Goal: Task Accomplishment & Management: Use online tool/utility

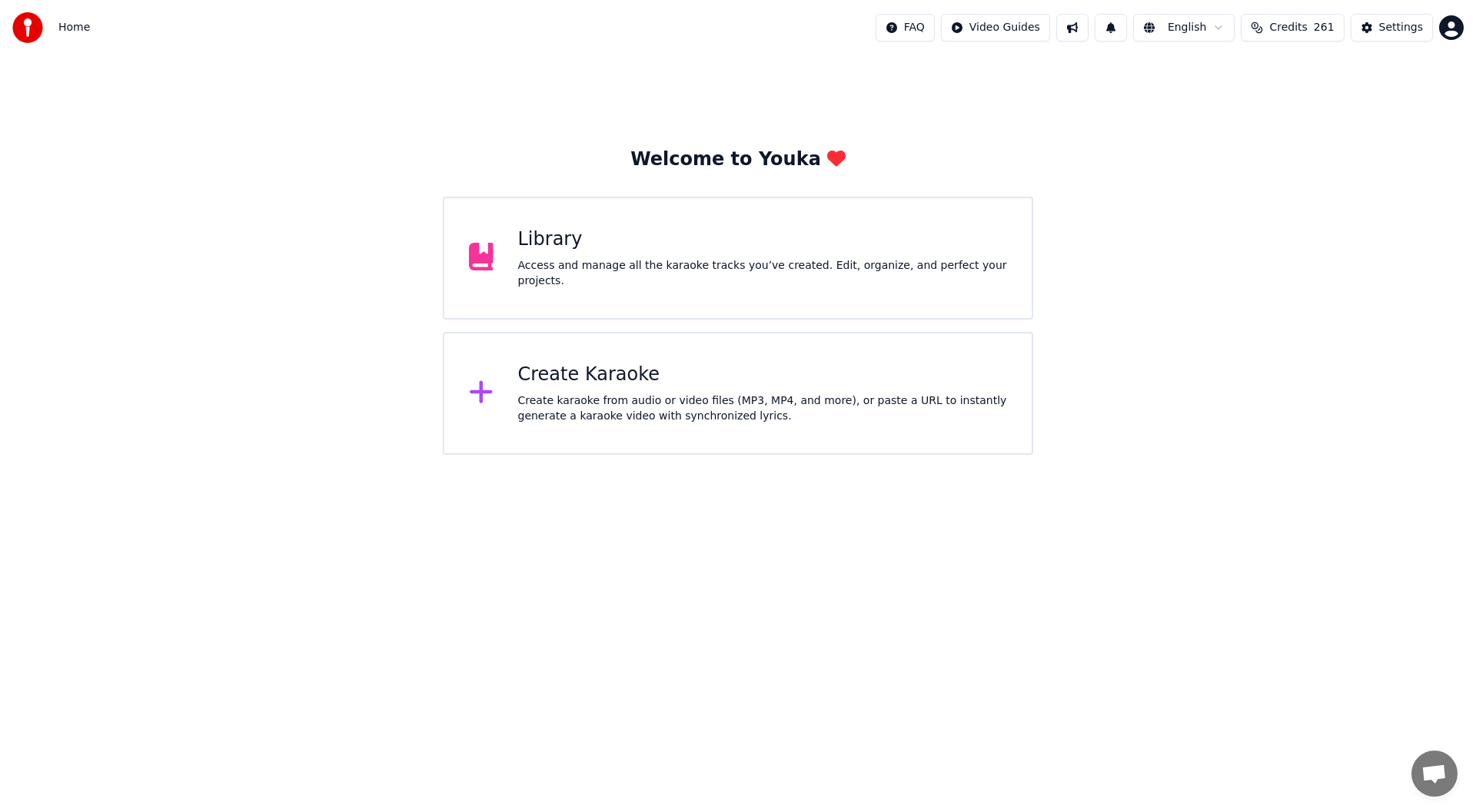
click at [692, 391] on div "Create Karaoke Create karaoke from audio or video files (MP3, MP4, and more), o…" at bounding box center [762, 393] width 489 height 61
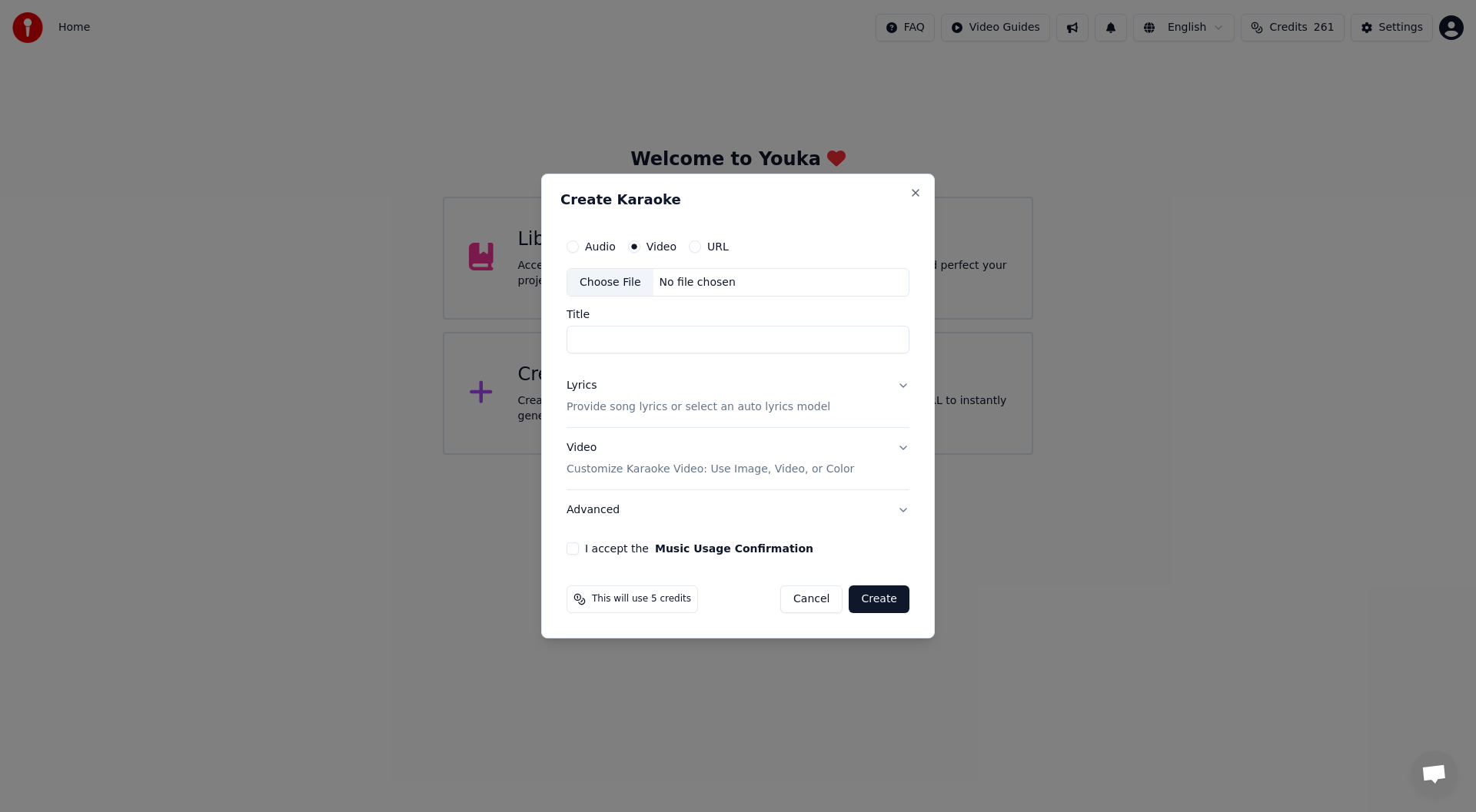
click at [600, 281] on div "Choose File" at bounding box center [610, 283] width 86 height 28
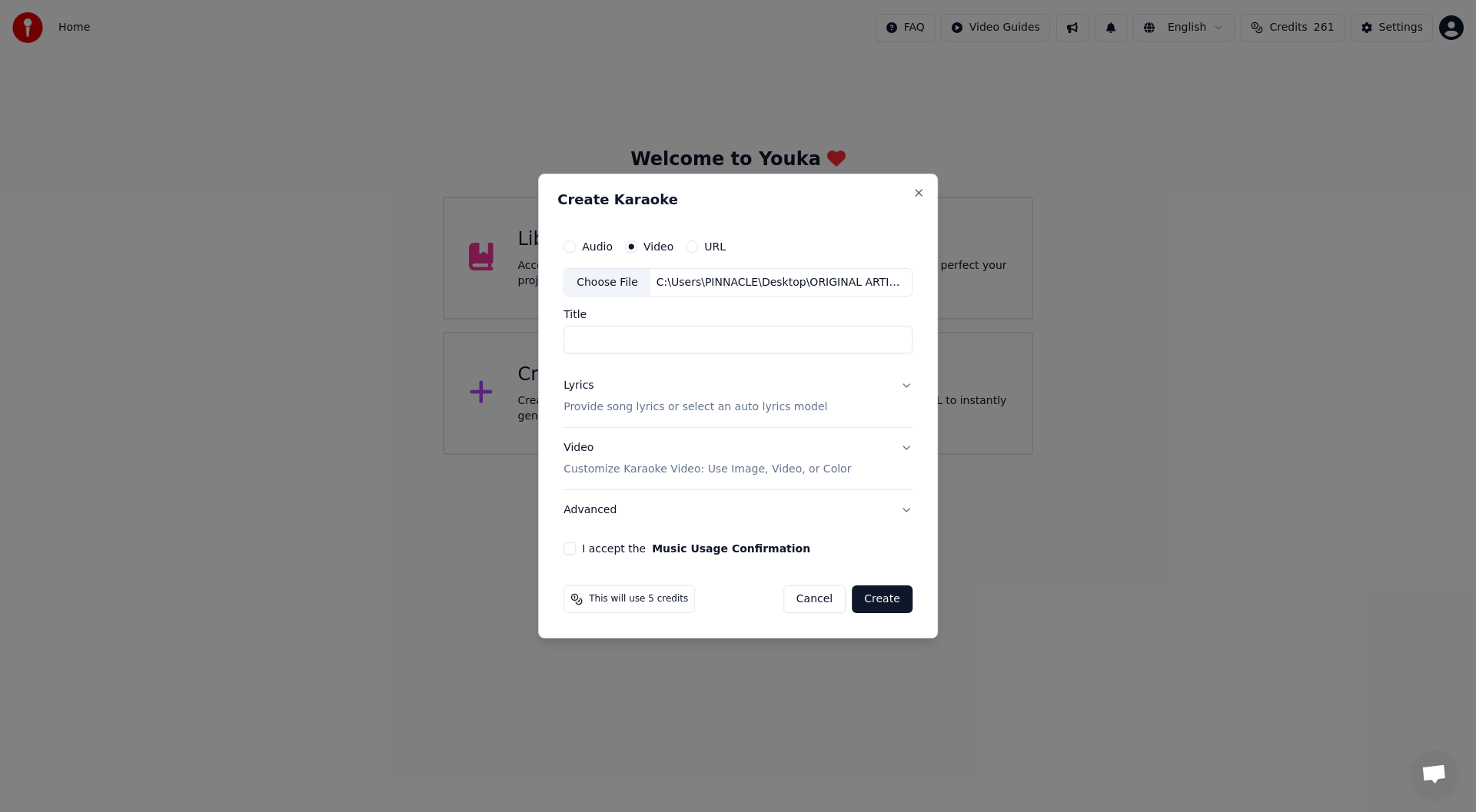
type input "**********"
click at [574, 385] on div "Lyrics" at bounding box center [578, 386] width 30 height 16
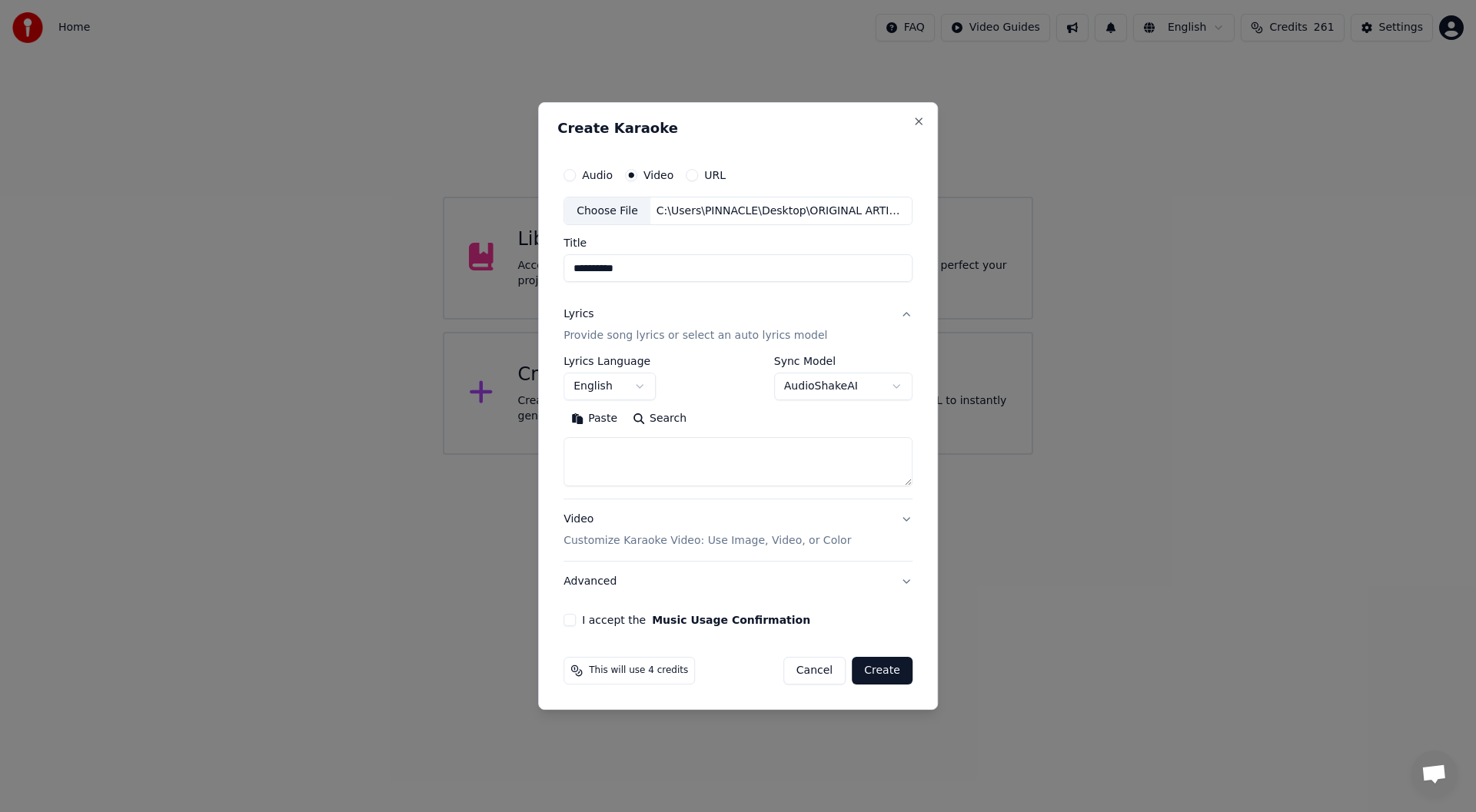
click at [597, 416] on button "Paste" at bounding box center [593, 419] width 62 height 24
click at [570, 617] on button "I accept the Music Usage Confirmation" at bounding box center [569, 620] width 12 height 12
click at [879, 668] on button "Create" at bounding box center [882, 671] width 61 height 28
type textarea "**********"
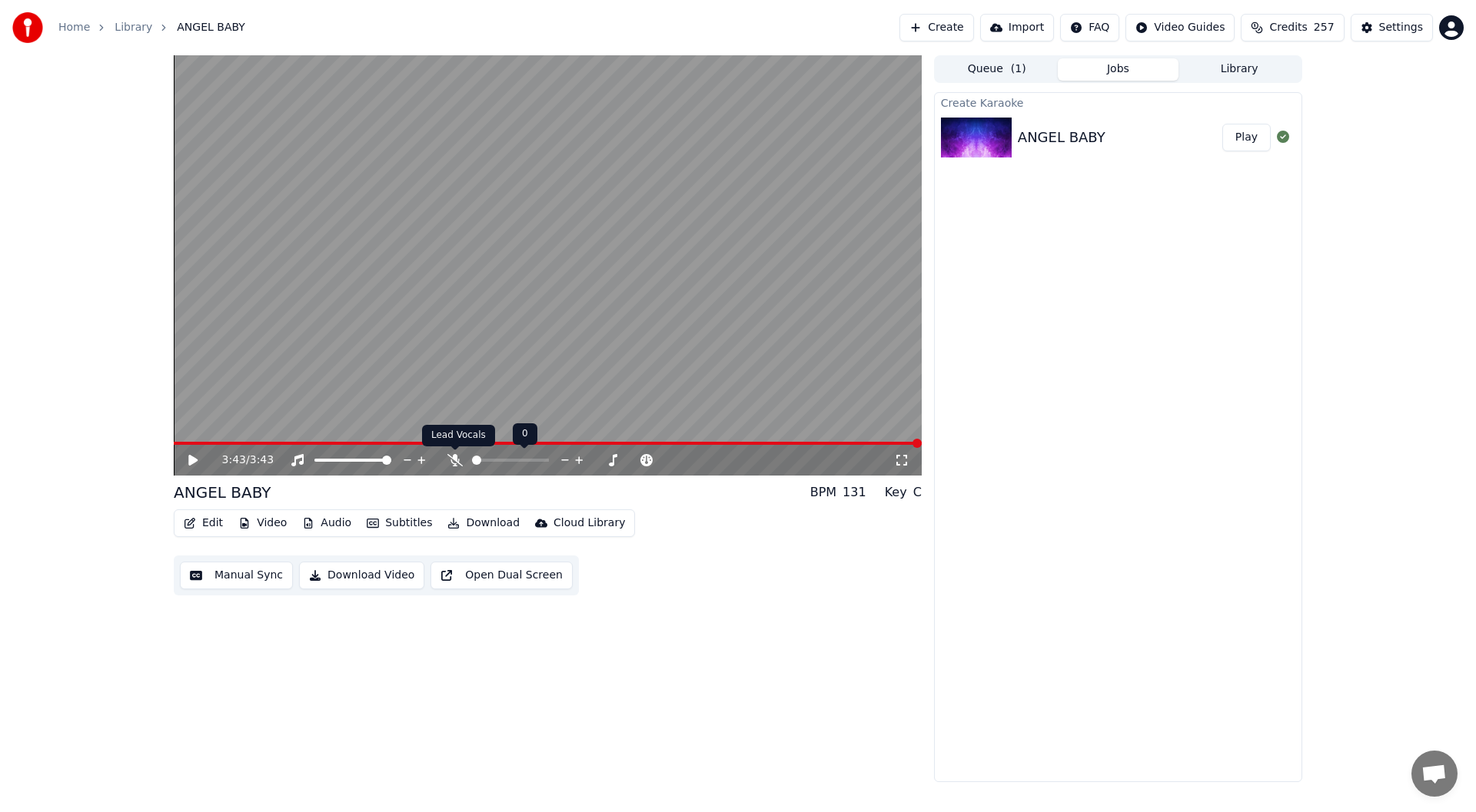
click at [450, 455] on icon at bounding box center [455, 460] width 16 height 12
click at [193, 456] on icon at bounding box center [204, 460] width 36 height 12
click at [1400, 23] on div "Settings" at bounding box center [1401, 28] width 44 height 16
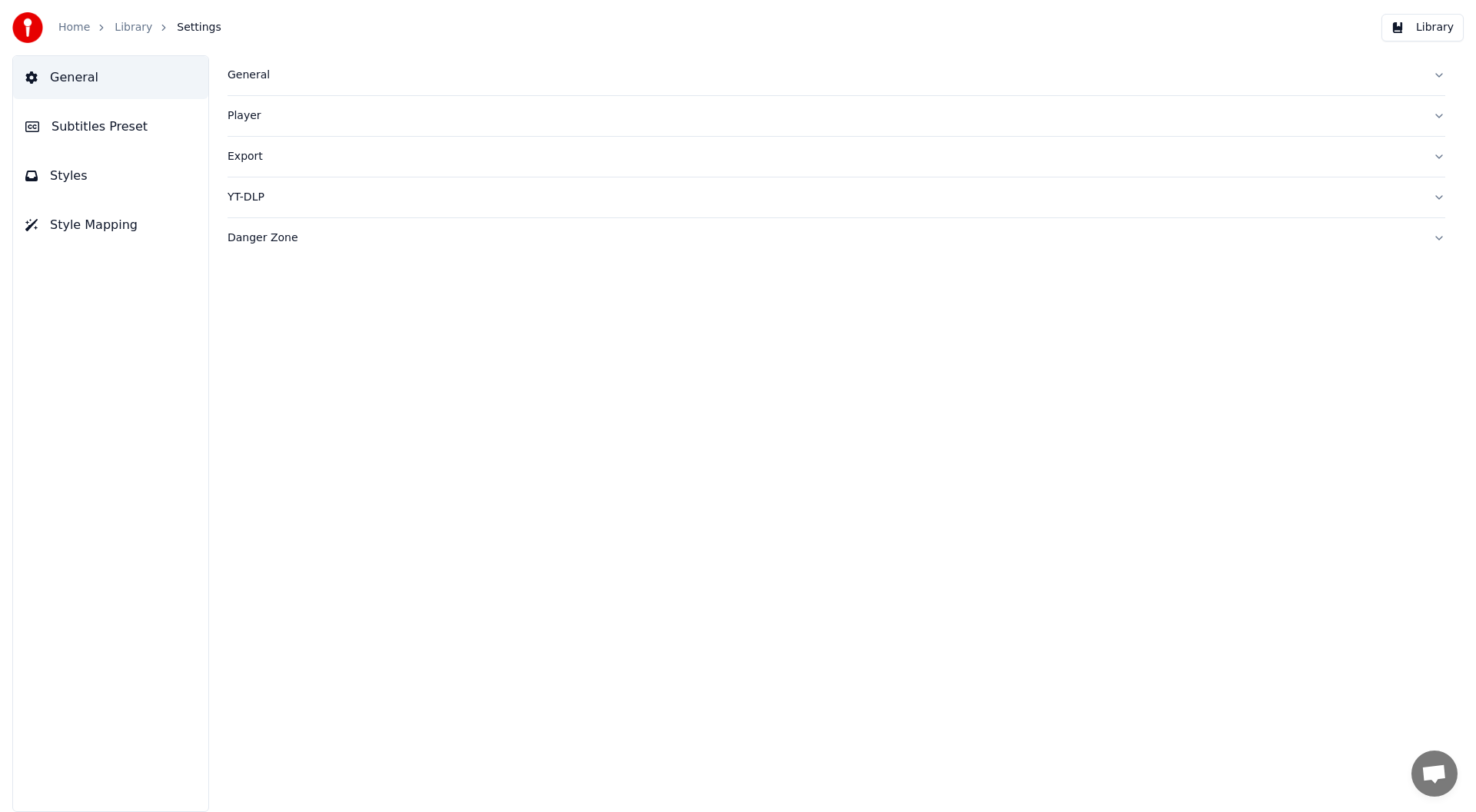
click at [85, 222] on span "Style Mapping" at bounding box center [94, 224] width 87 height 18
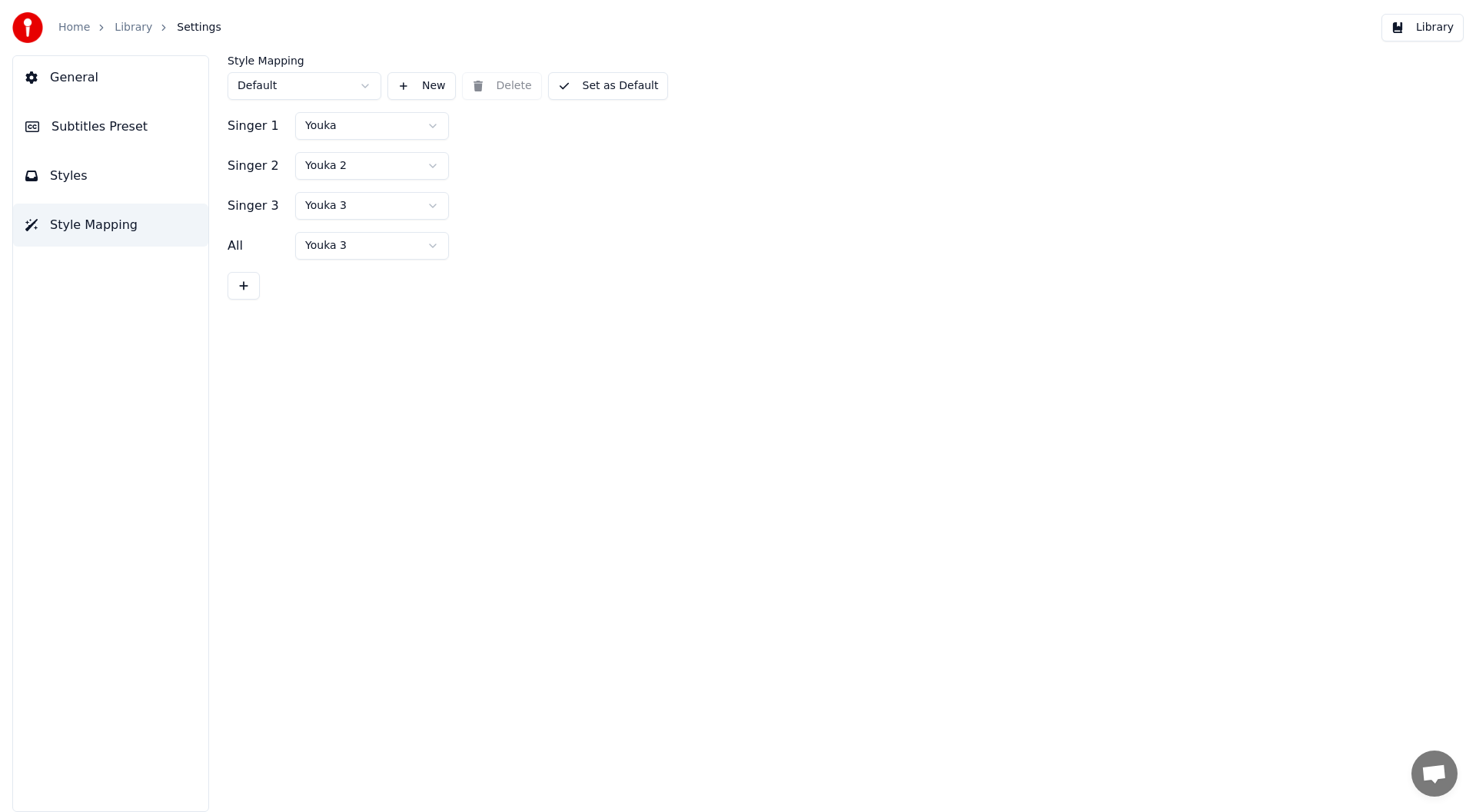
click at [94, 119] on span "Subtitles Preset" at bounding box center [99, 126] width 96 height 18
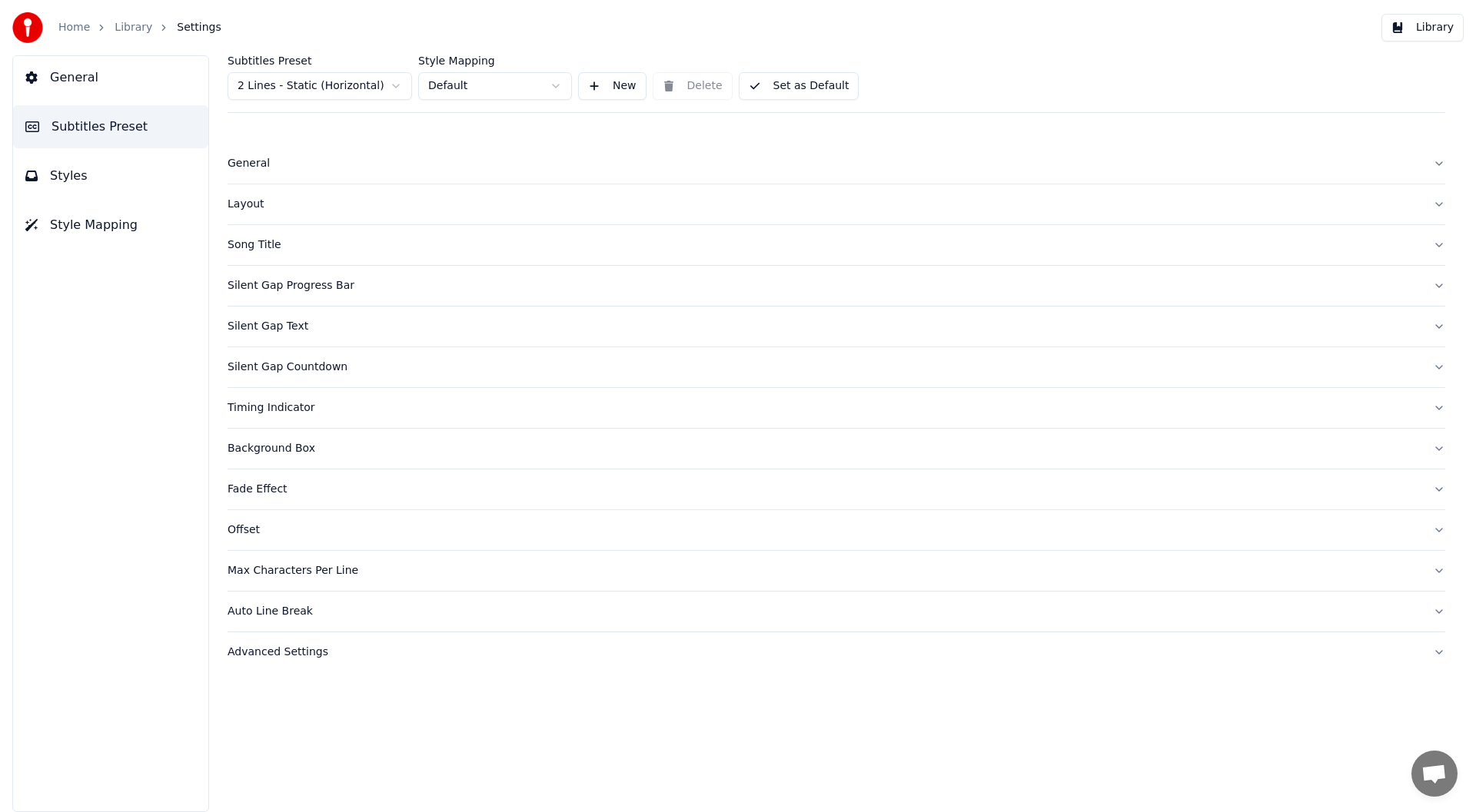
click at [87, 222] on span "Style Mapping" at bounding box center [94, 224] width 87 height 18
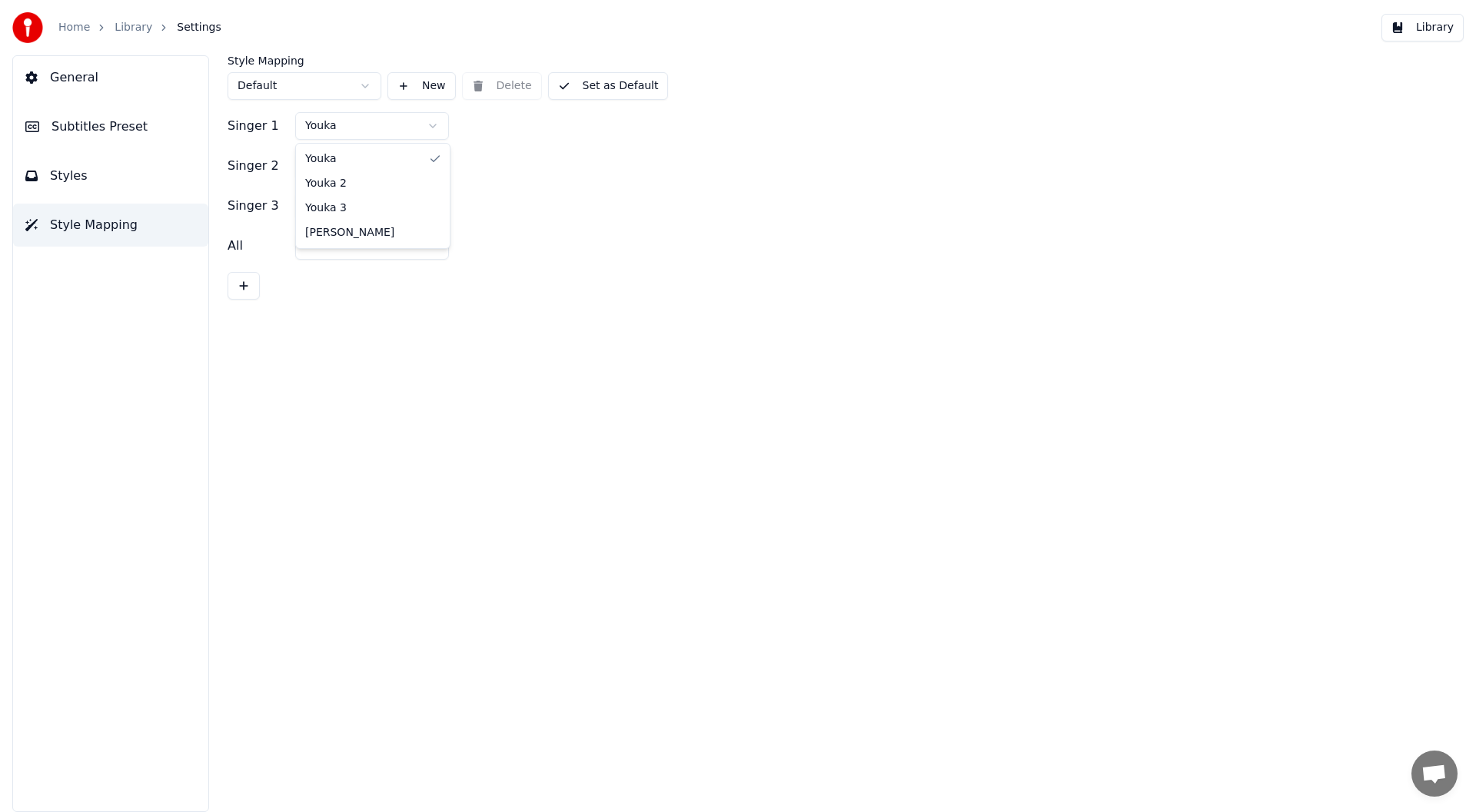
click at [320, 122] on html "Home Library Settings Library General Subtitles Preset Styles Style Mapping Sty…" at bounding box center [738, 406] width 1476 height 812
click at [600, 81] on button "Set as Default" at bounding box center [608, 86] width 120 height 28
click at [1430, 23] on button "Library" at bounding box center [1422, 28] width 82 height 28
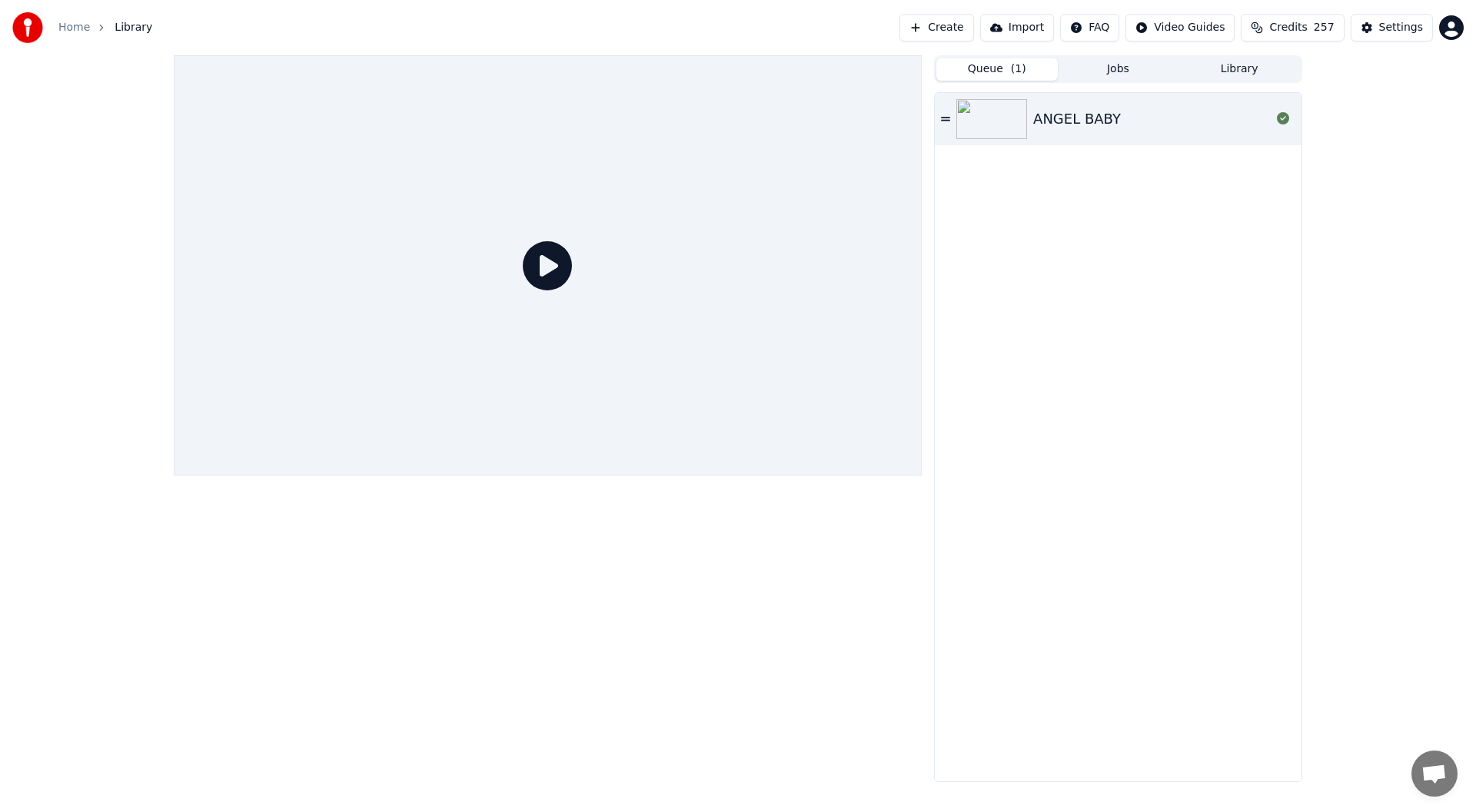
click at [995, 71] on button "Queue ( 1 )" at bounding box center [997, 69] width 121 height 23
click at [1098, 119] on div "ANGEL BABY" at bounding box center [1077, 119] width 87 height 22
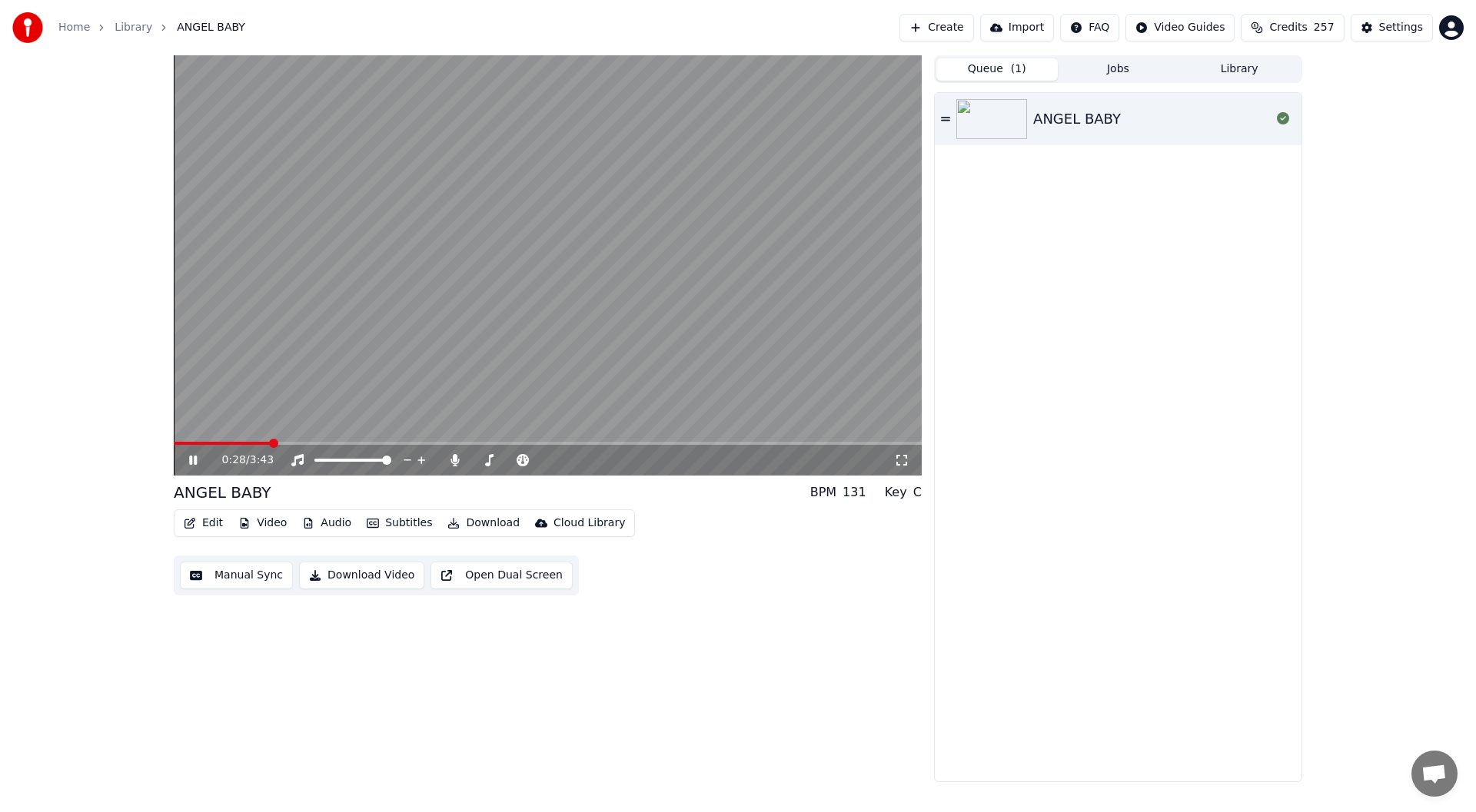
click at [191, 455] on icon at bounding box center [204, 460] width 36 height 12
click at [1396, 20] on div "Settings" at bounding box center [1401, 28] width 44 height 16
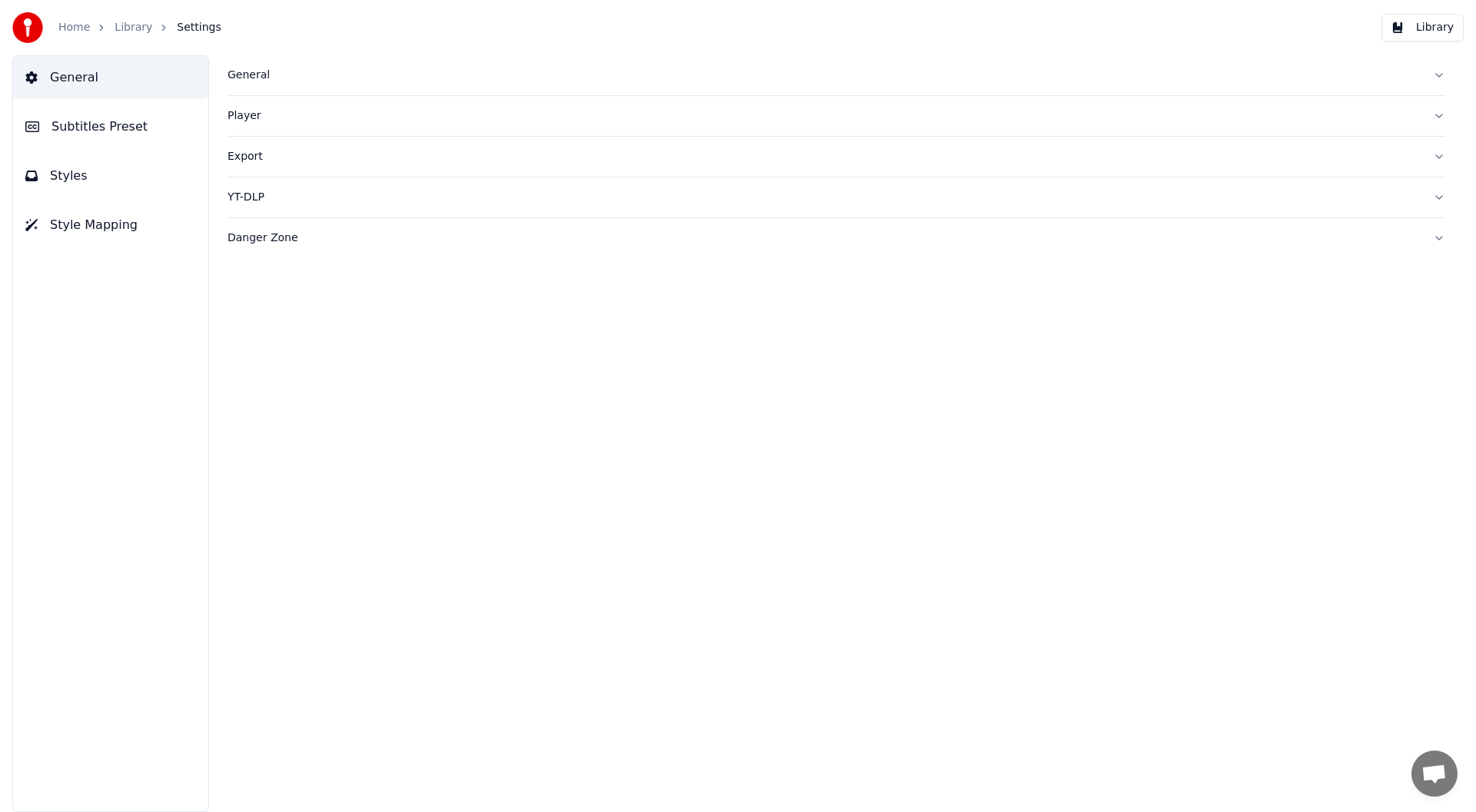
click at [81, 216] on span "Style Mapping" at bounding box center [94, 224] width 87 height 18
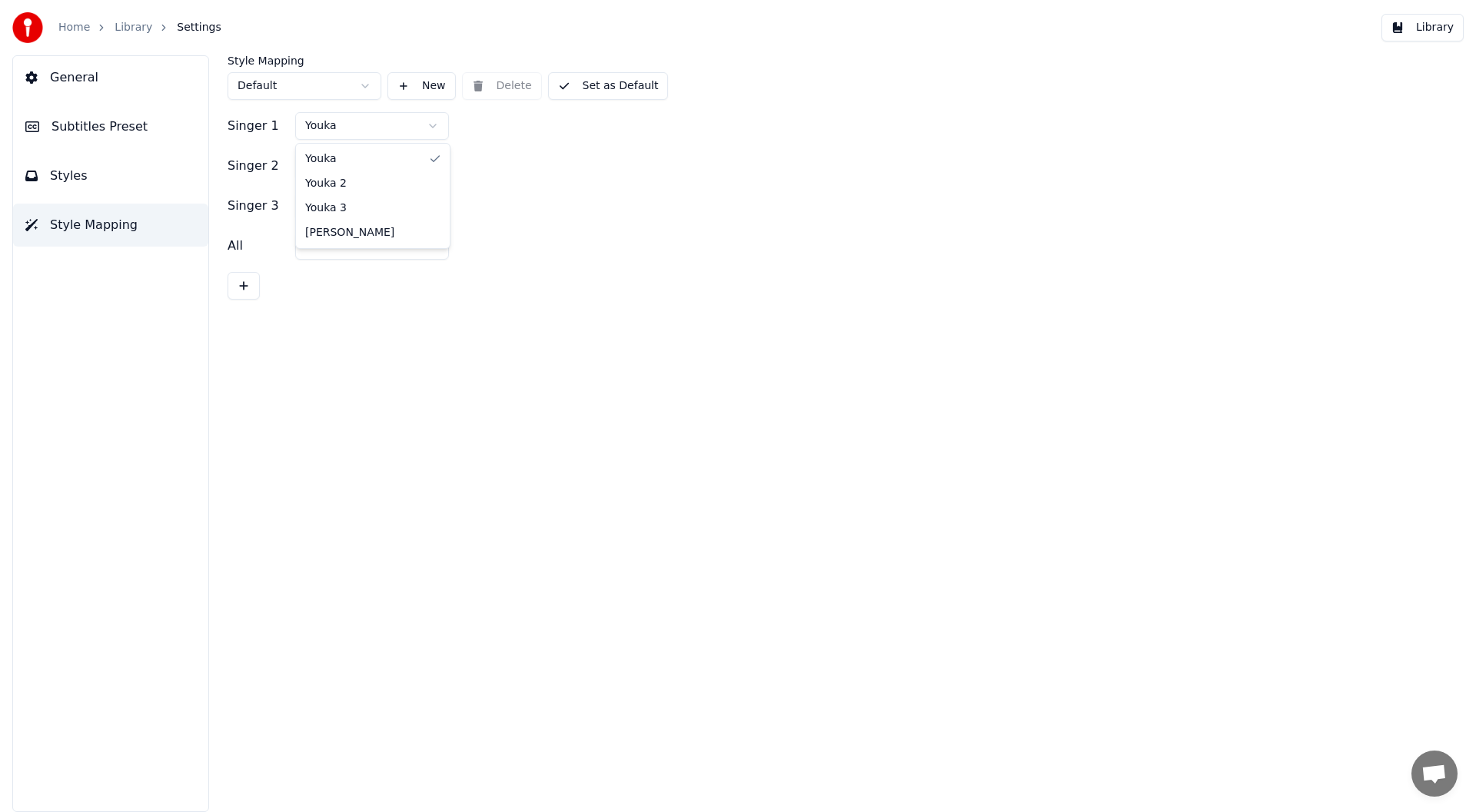
click at [424, 126] on html "Home Library Settings Library General Subtitles Preset Styles Style Mapping Sty…" at bounding box center [738, 406] width 1476 height 812
click at [605, 79] on button "Set as Default" at bounding box center [608, 86] width 120 height 28
click at [1429, 24] on button "Library" at bounding box center [1422, 28] width 82 height 28
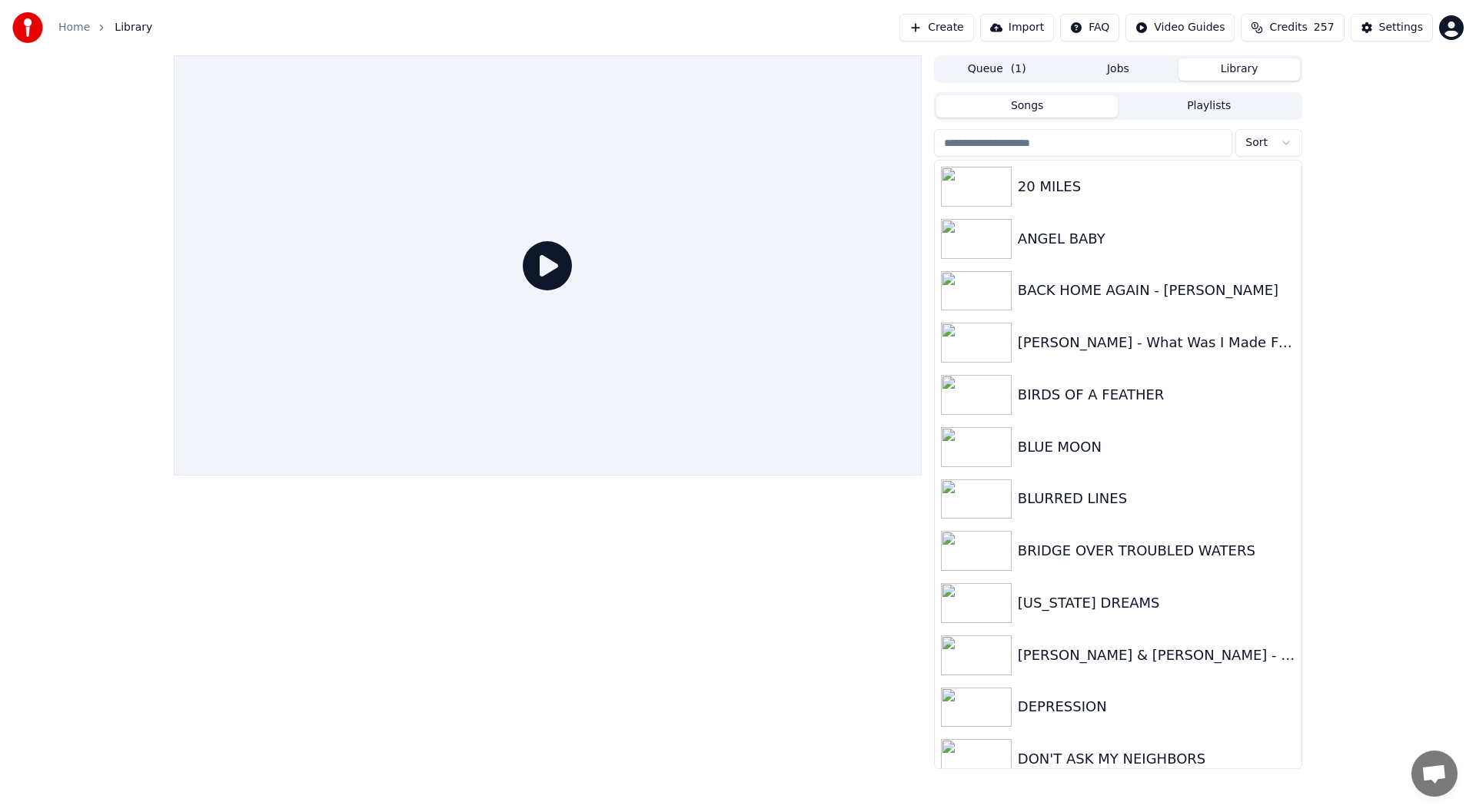
click at [982, 66] on button "Queue ( 1 )" at bounding box center [997, 69] width 121 height 23
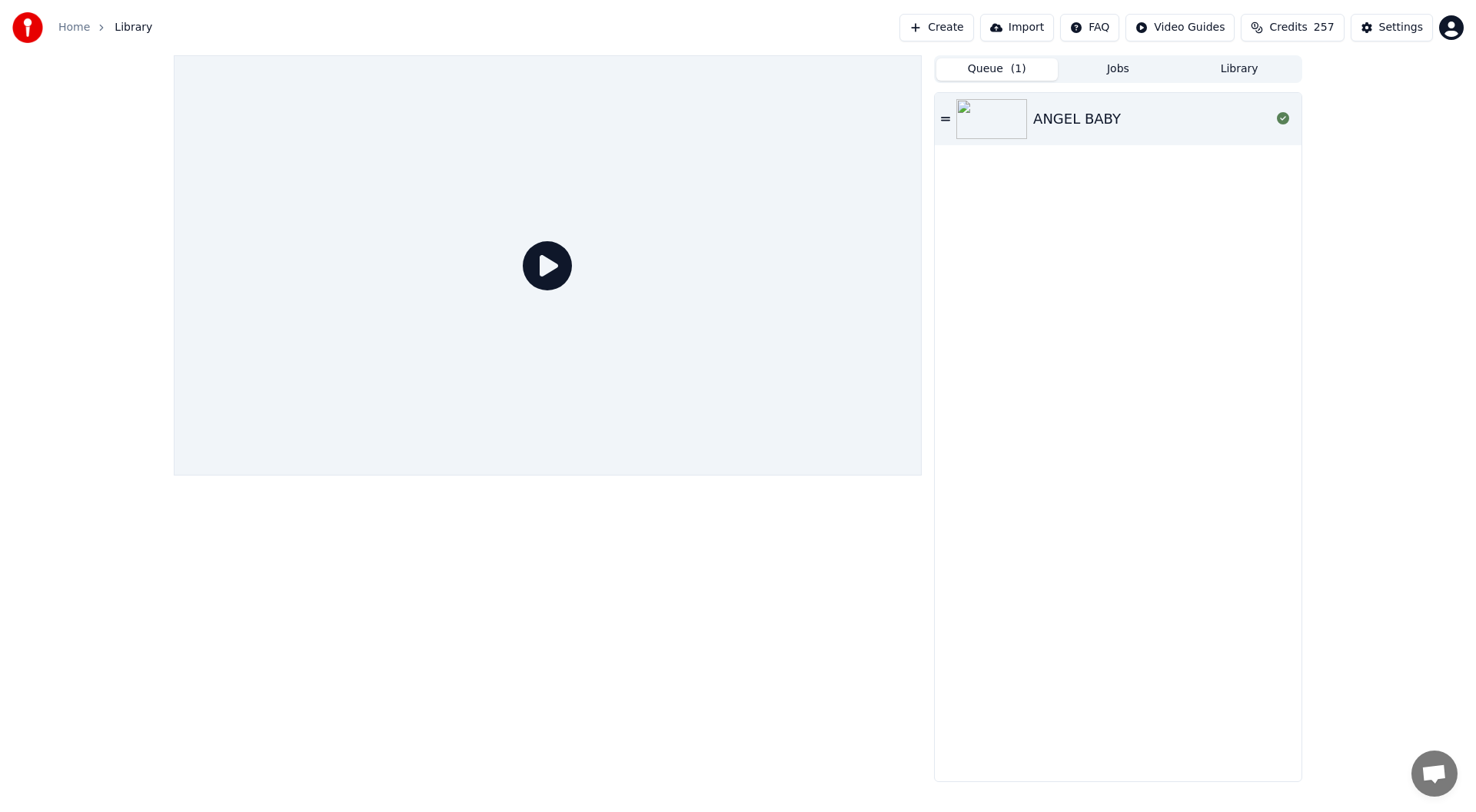
click at [1053, 119] on div "ANGEL BABY" at bounding box center [1077, 119] width 87 height 22
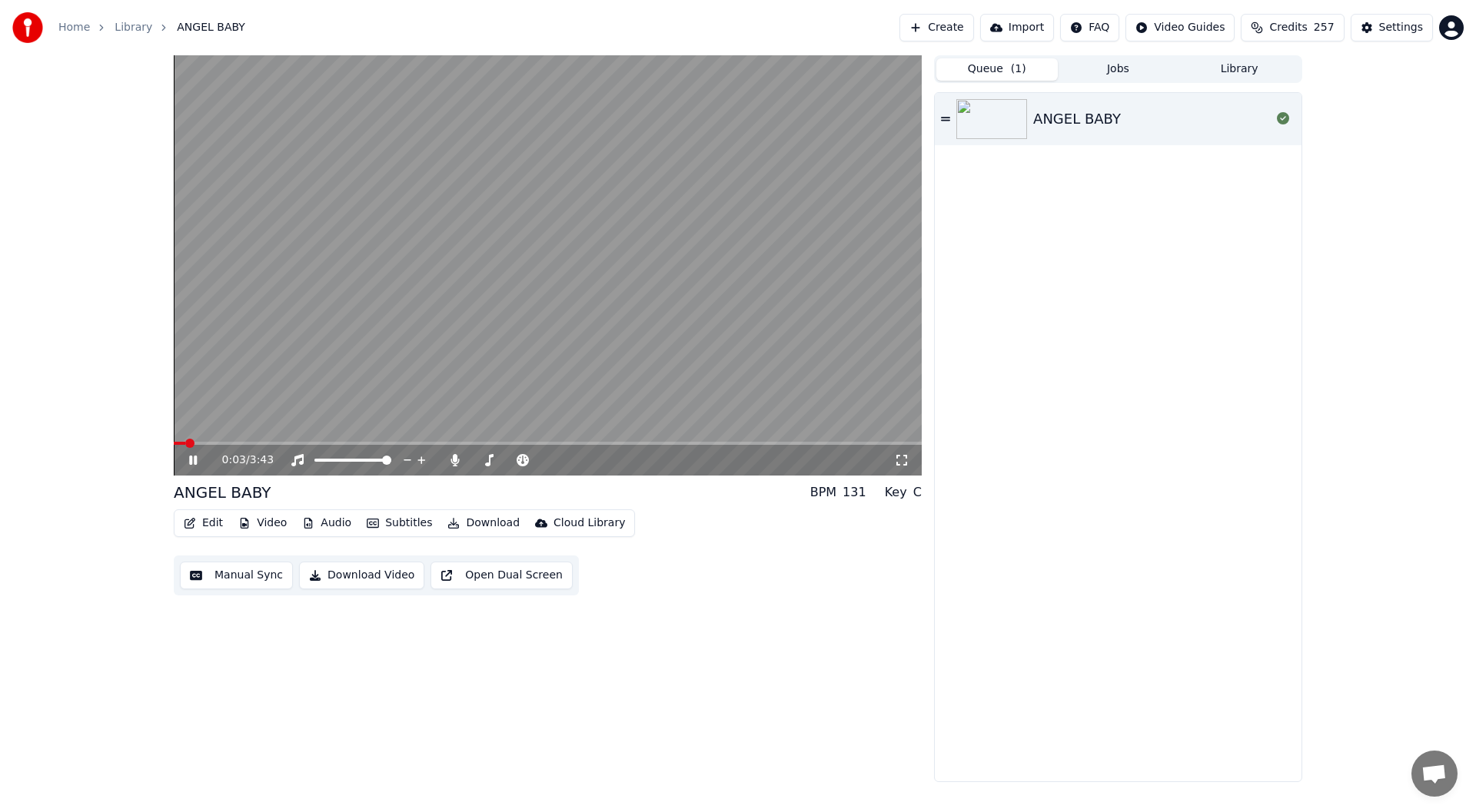
click at [251, 441] on span at bounding box center [547, 443] width 748 height 3
click at [188, 442] on span at bounding box center [241, 443] width 133 height 3
click at [174, 448] on span at bounding box center [178, 443] width 10 height 10
click at [196, 461] on icon at bounding box center [192, 460] width 8 height 10
click at [174, 448] on span at bounding box center [178, 443] width 10 height 10
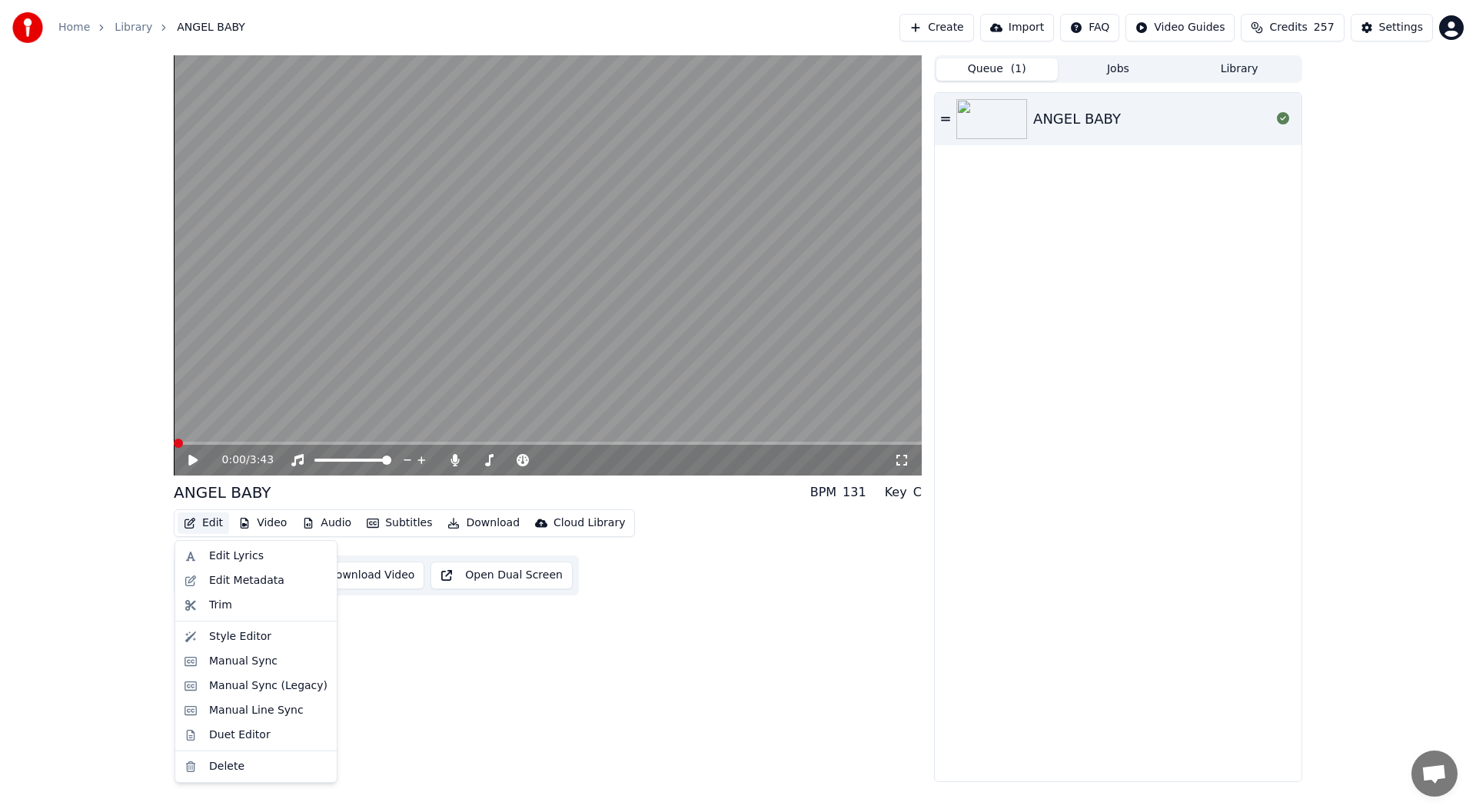
click at [202, 519] on button "Edit" at bounding box center [203, 523] width 51 height 22
click at [224, 636] on div "Style Editor" at bounding box center [240, 637] width 62 height 16
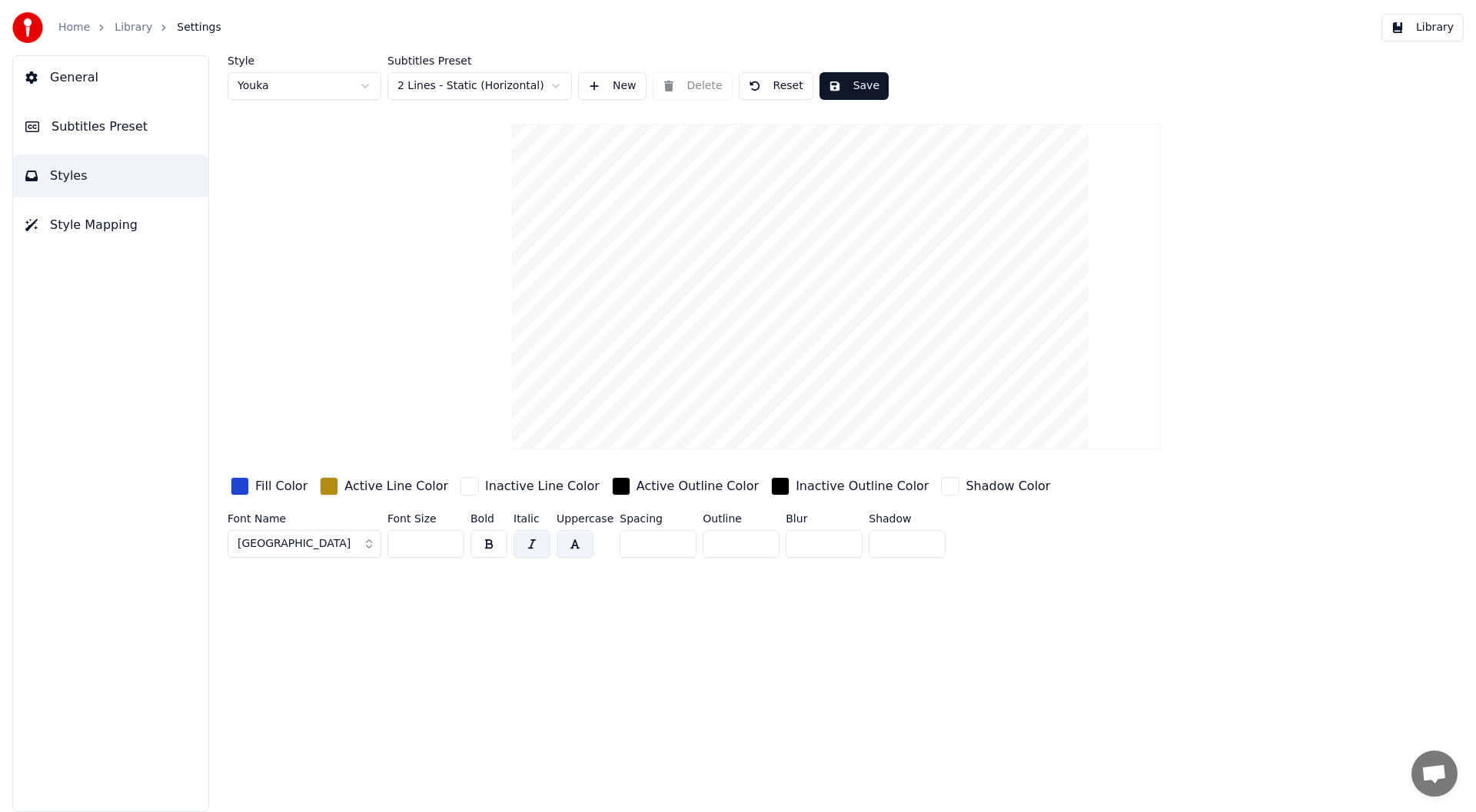
click at [362, 84] on html "Home Library Settings Library General Subtitles Preset Styles Style Mapping Sty…" at bounding box center [738, 406] width 1476 height 812
click at [364, 83] on html "Home Library Settings Library General Subtitles Preset Styles Style Mapping Sty…" at bounding box center [738, 406] width 1476 height 812
type input "**"
click at [365, 85] on html "Home Library Settings Library General Subtitles Preset Styles Style Mapping Sty…" at bounding box center [738, 406] width 1476 height 812
click at [363, 85] on html "Home Library Settings Library General Subtitles Preset Styles Style Mapping Sty…" at bounding box center [738, 406] width 1476 height 812
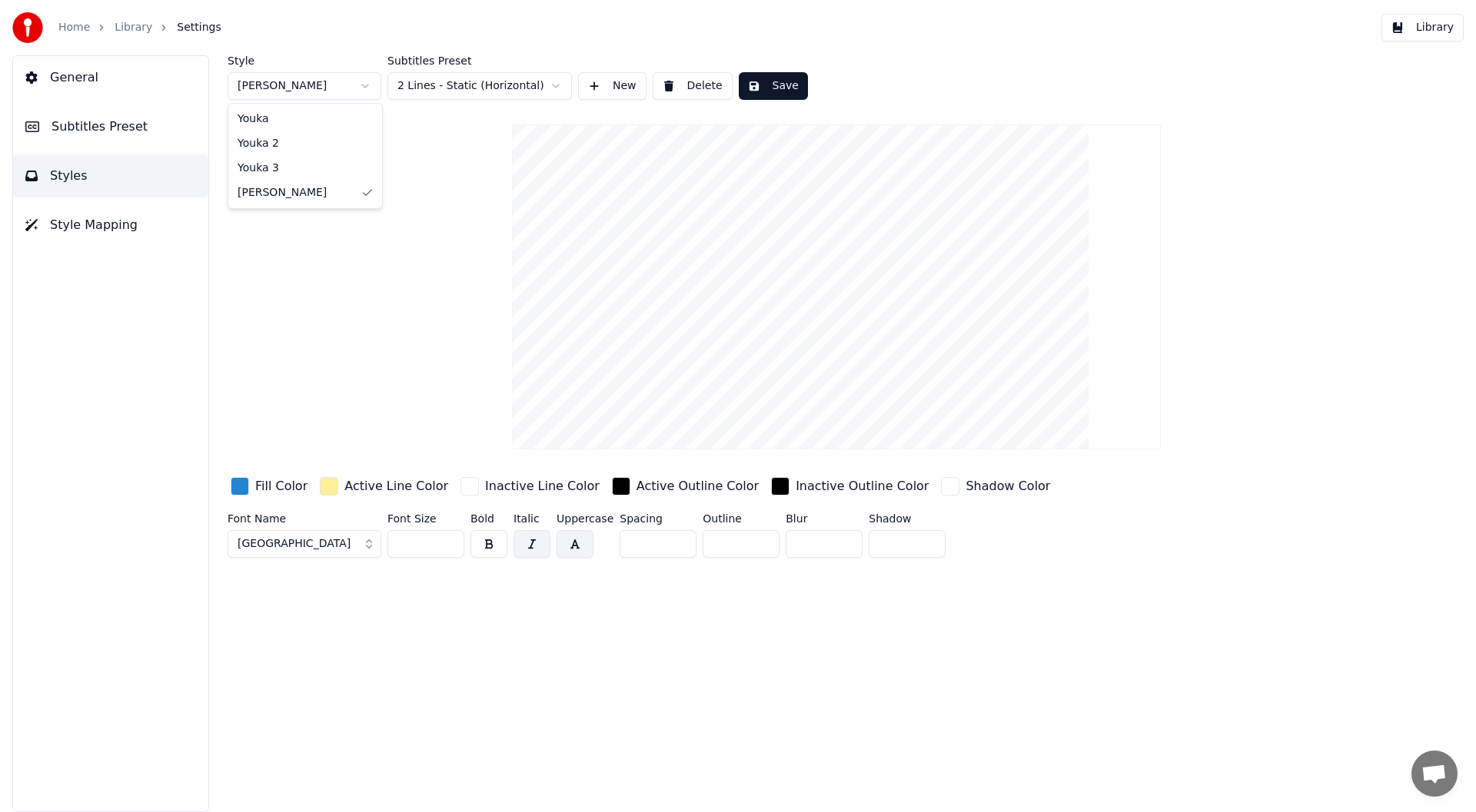
click at [616, 81] on html "Home Library Settings Library General Subtitles Preset Styles Style Mapping Sty…" at bounding box center [738, 406] width 1476 height 812
click at [605, 83] on button "New" at bounding box center [612, 86] width 68 height 28
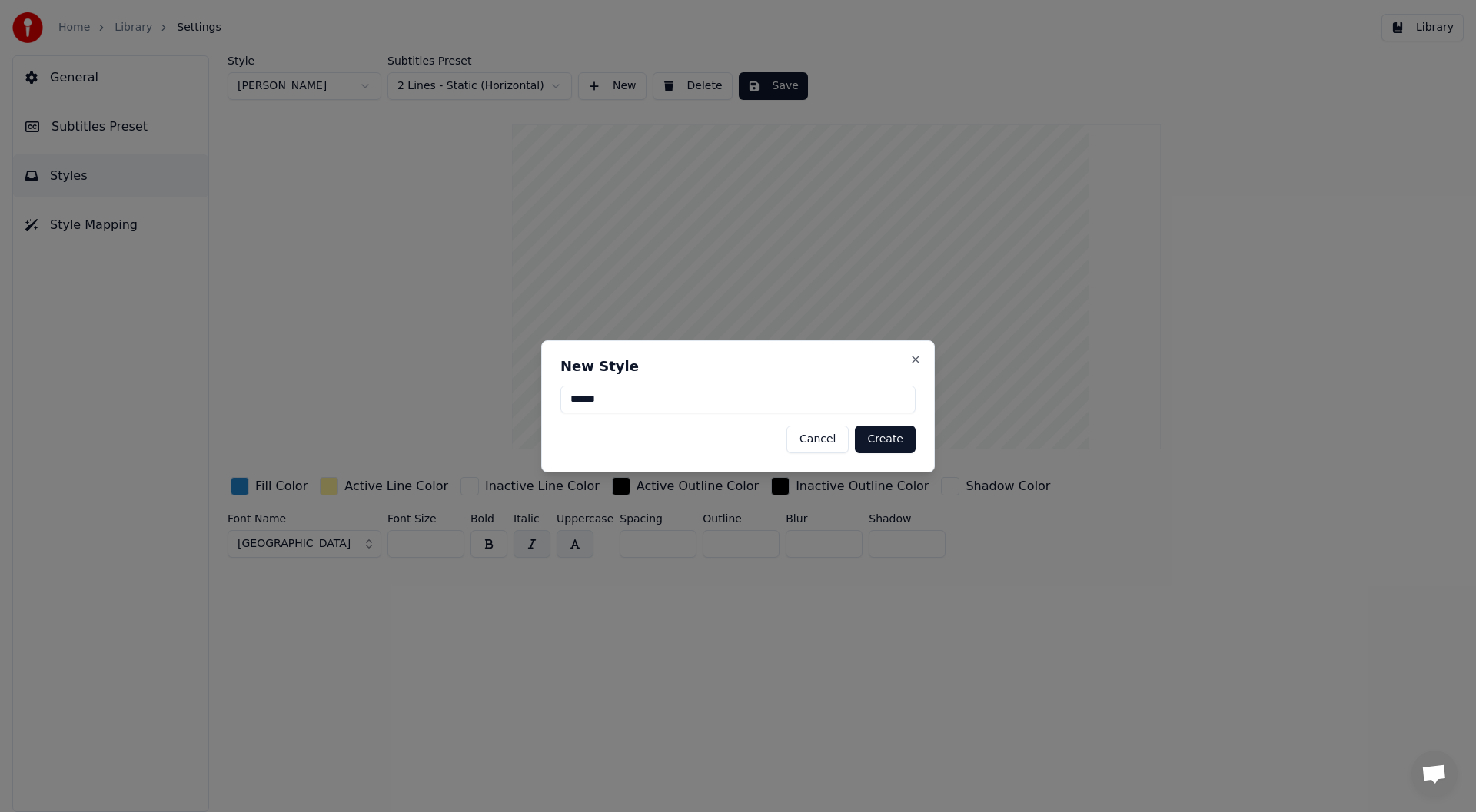
type input "******"
click at [878, 441] on button "Create" at bounding box center [885, 440] width 61 height 28
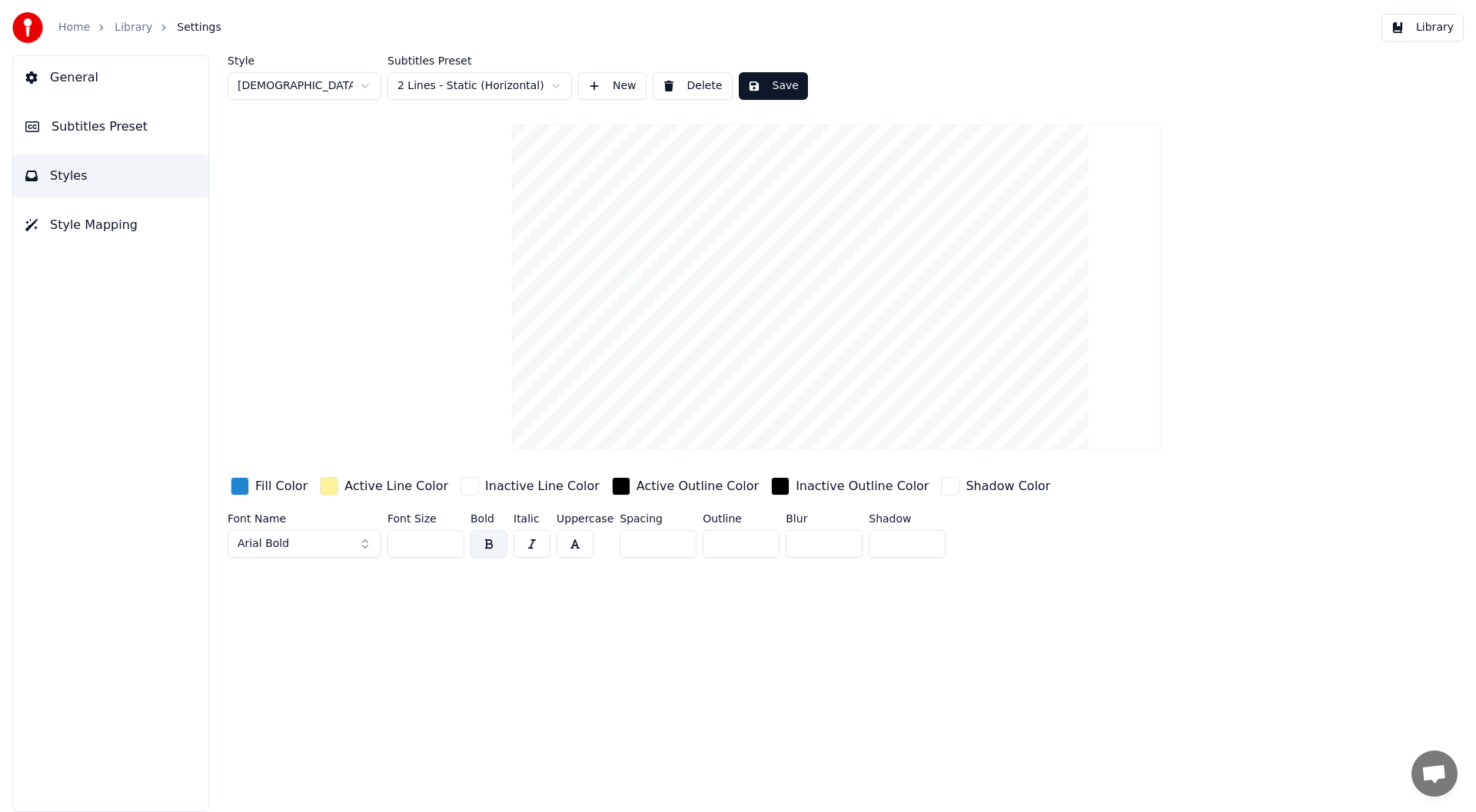
click at [243, 484] on div "button" at bounding box center [239, 486] width 18 height 18
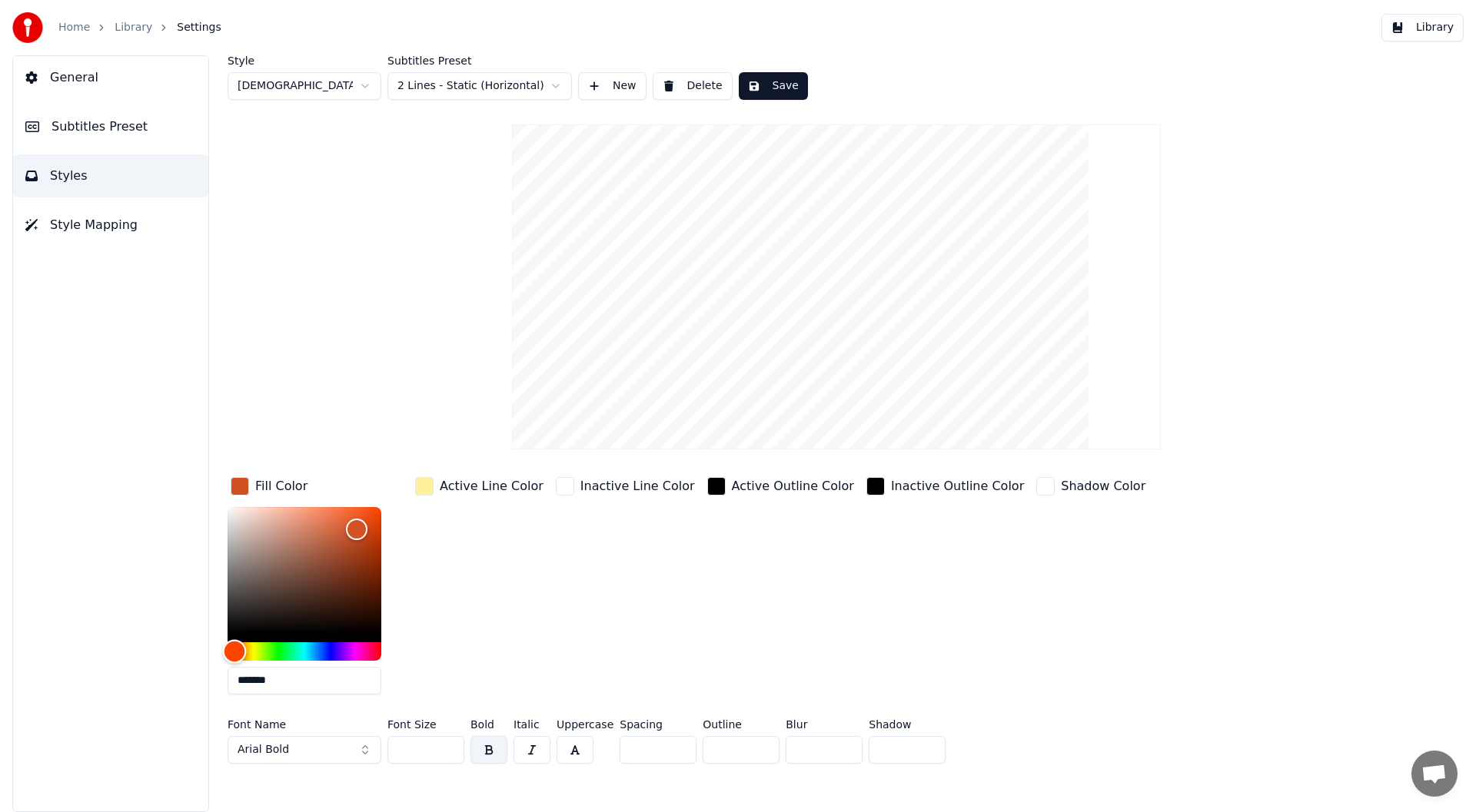
type input "*******"
drag, startPoint x: 317, startPoint y: 650, endPoint x: 222, endPoint y: 661, distance: 95.6
click at [222, 661] on div "Style [DEMOGRAPHIC_DATA] Subtitles Preset 2 Lines - Static (Horizontal) New Del…" at bounding box center [836, 434] width 1279 height 757
click at [570, 746] on button "button" at bounding box center [574, 750] width 37 height 28
click at [365, 751] on button "Arial Bold" at bounding box center [304, 750] width 153 height 28
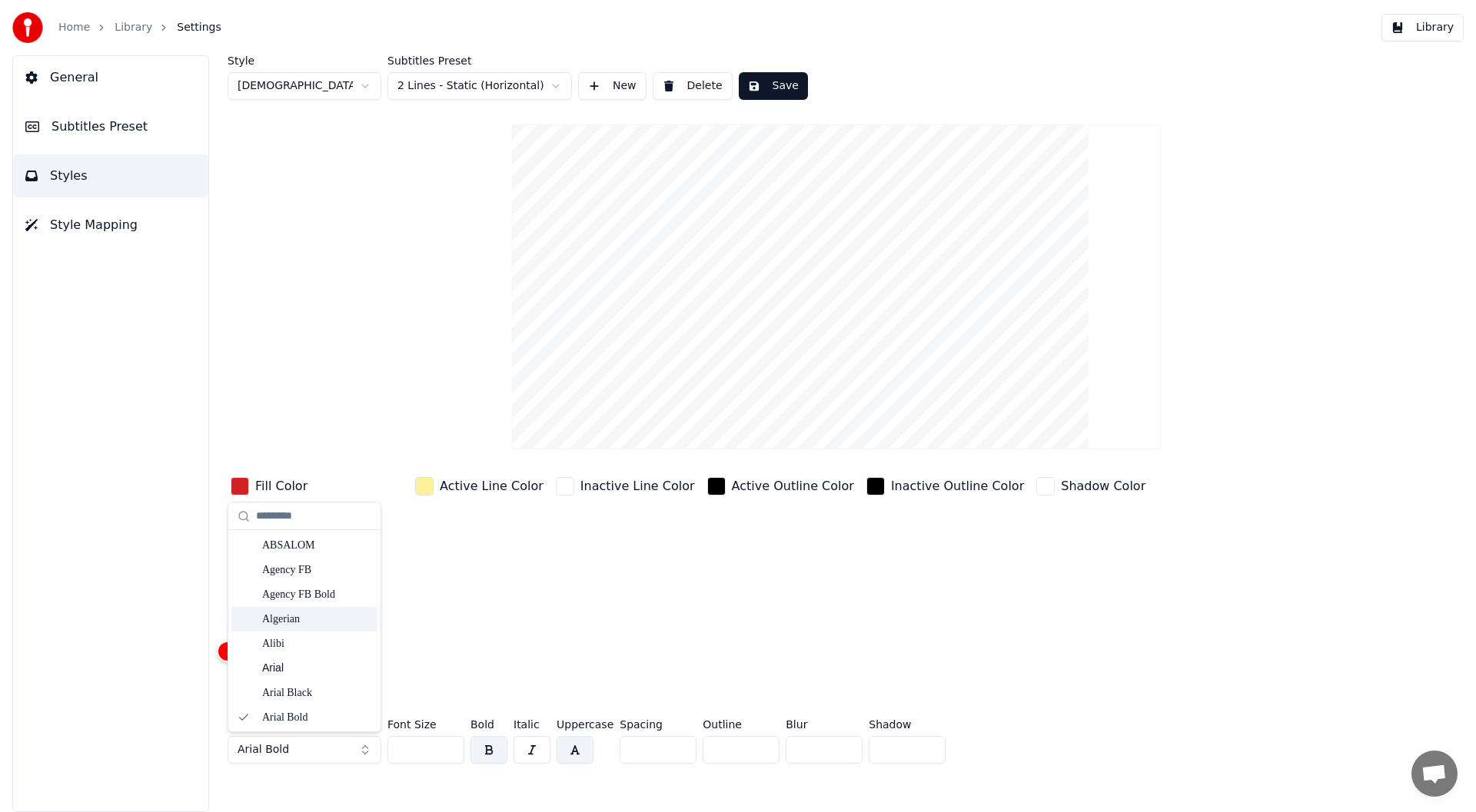
click at [292, 614] on div "Algerian" at bounding box center [317, 619] width 109 height 16
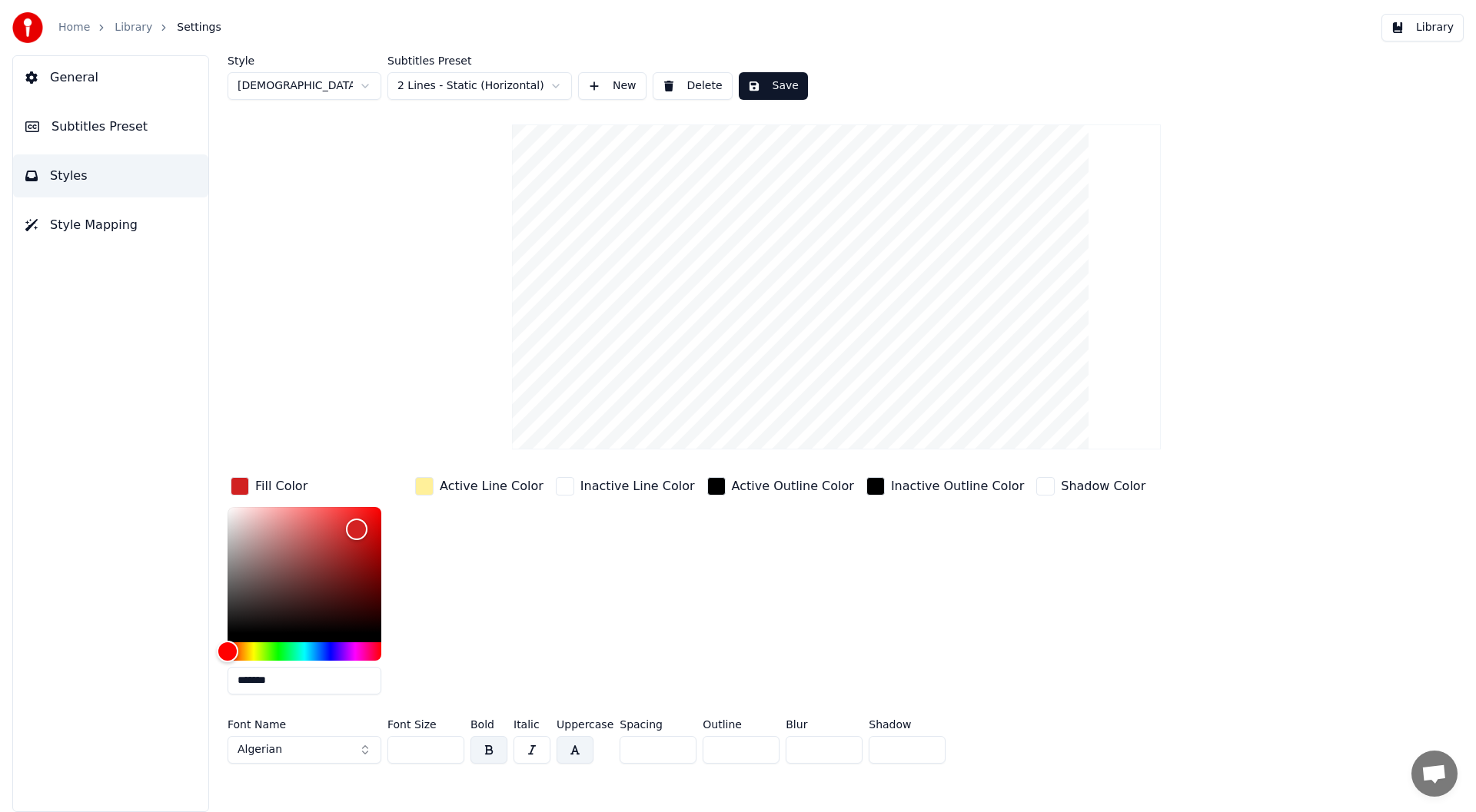
click at [367, 753] on button "Algerian" at bounding box center [304, 750] width 153 height 28
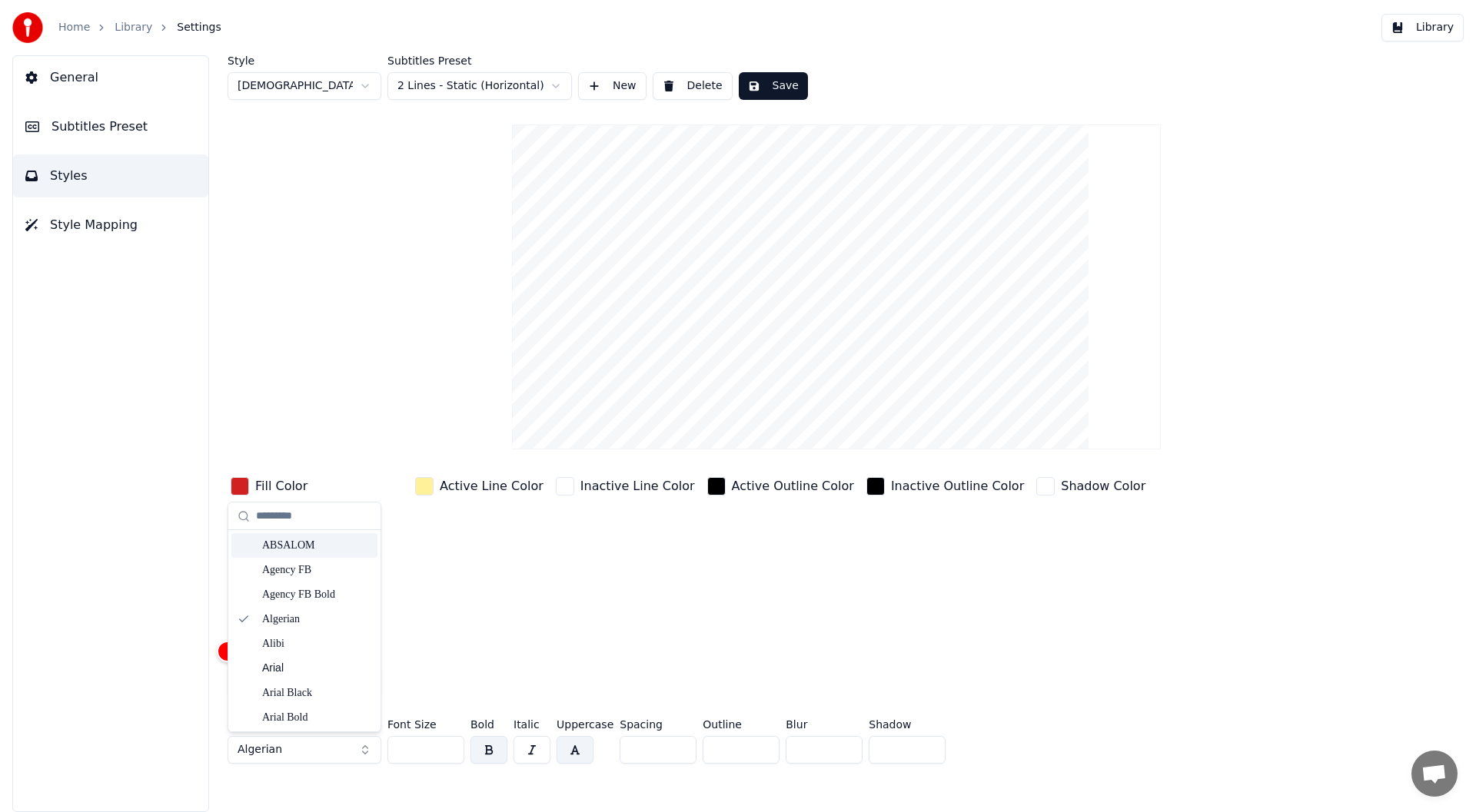
click at [287, 545] on div "ABSALOM" at bounding box center [317, 545] width 109 height 16
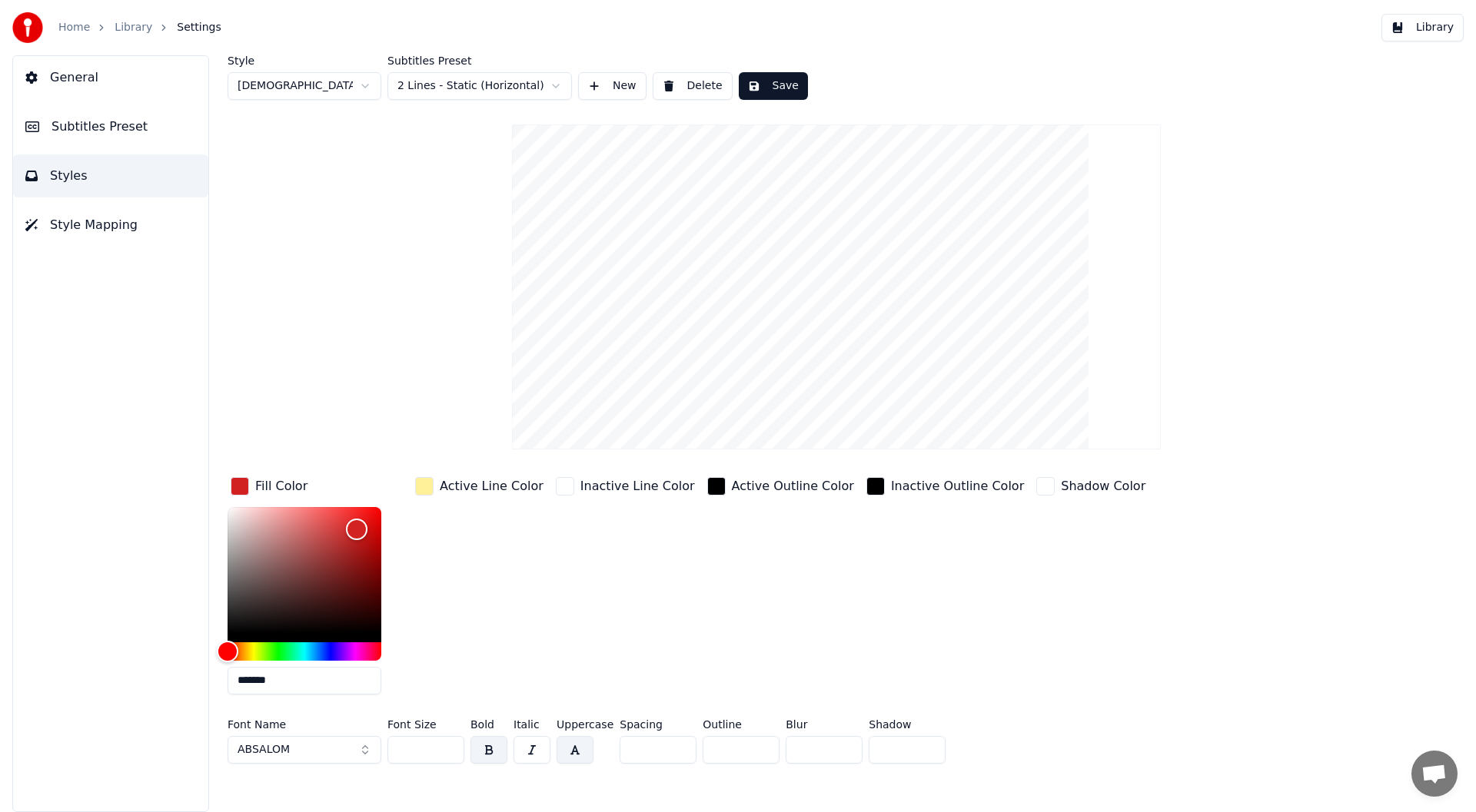
click at [365, 753] on button "ABSALOM" at bounding box center [304, 750] width 153 height 28
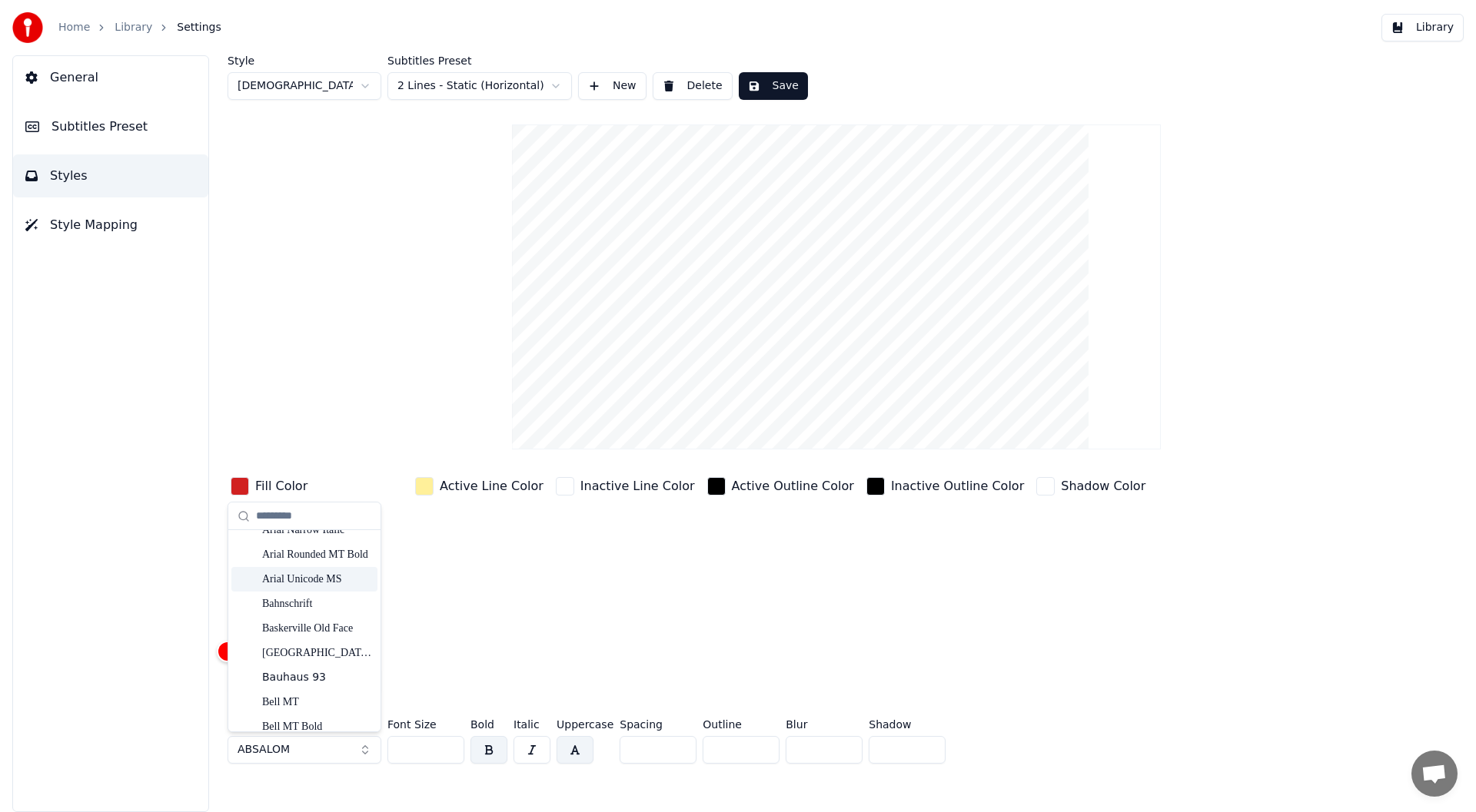
scroll to position [461, 0]
click at [277, 577] on div "[GEOGRAPHIC_DATA]" at bounding box center [317, 577] width 109 height 16
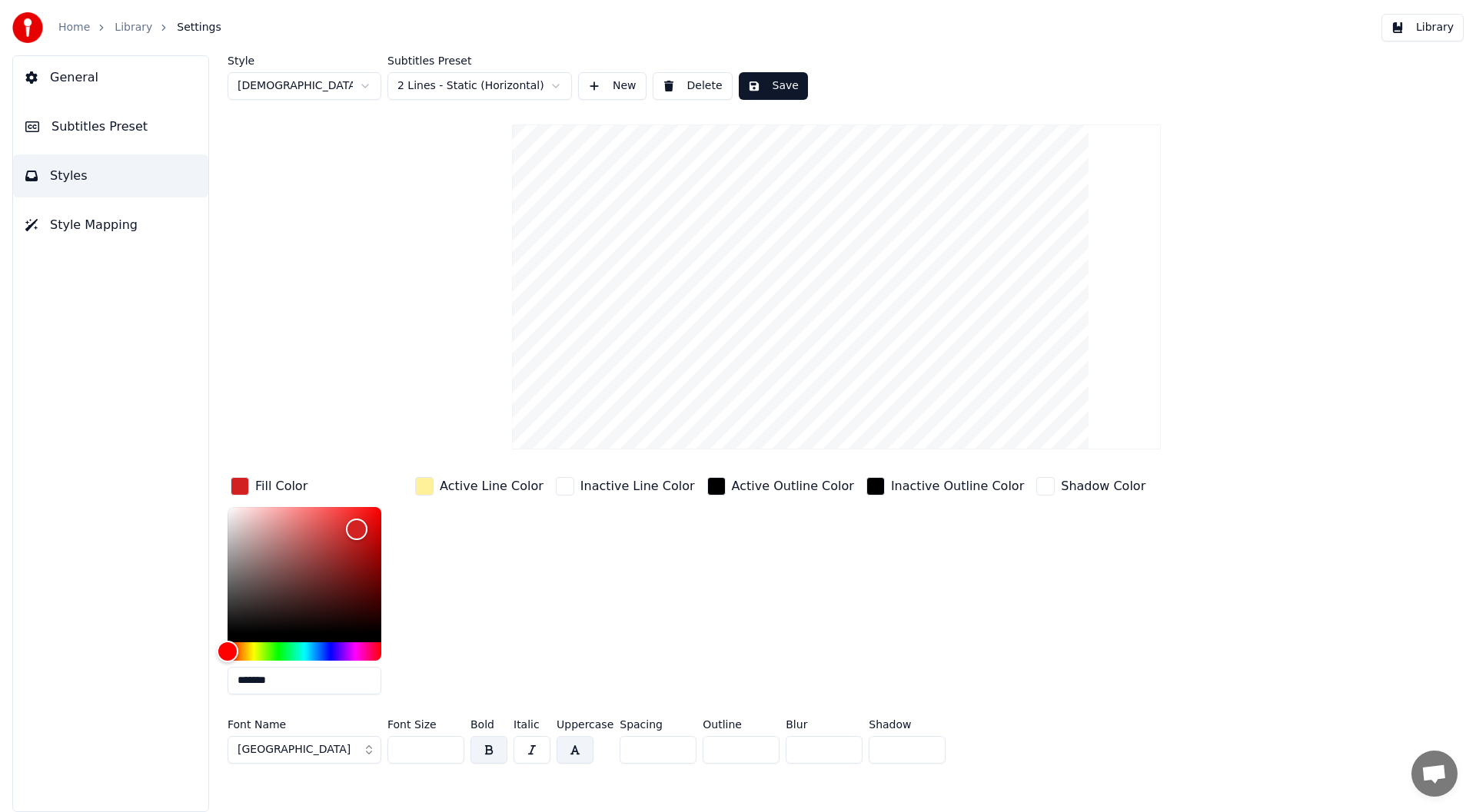
click at [364, 744] on button "[GEOGRAPHIC_DATA]" at bounding box center [304, 750] width 153 height 28
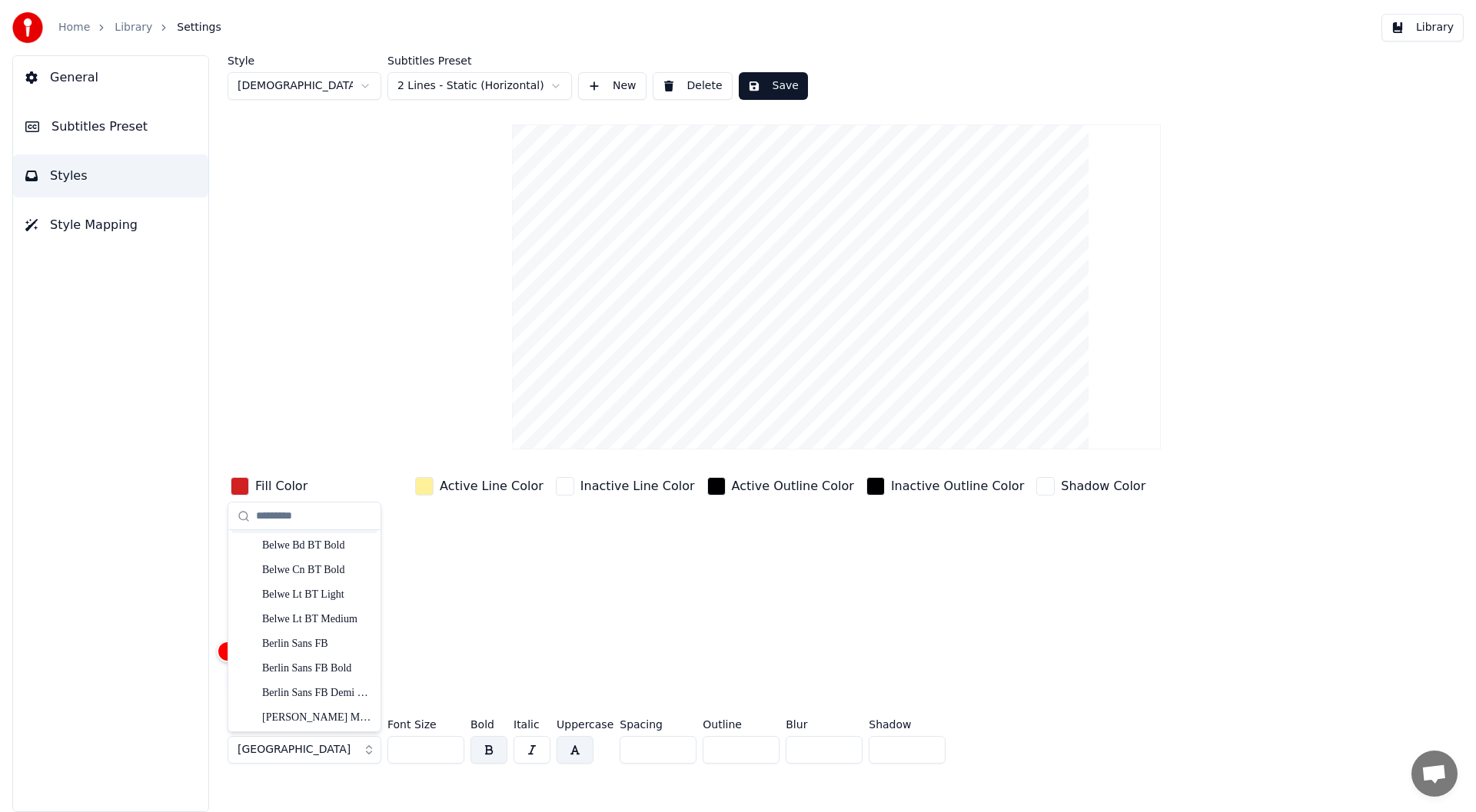
scroll to position [692, 0]
click at [283, 638] on div "[PERSON_NAME] MT Condensed" at bounding box center [317, 641] width 109 height 16
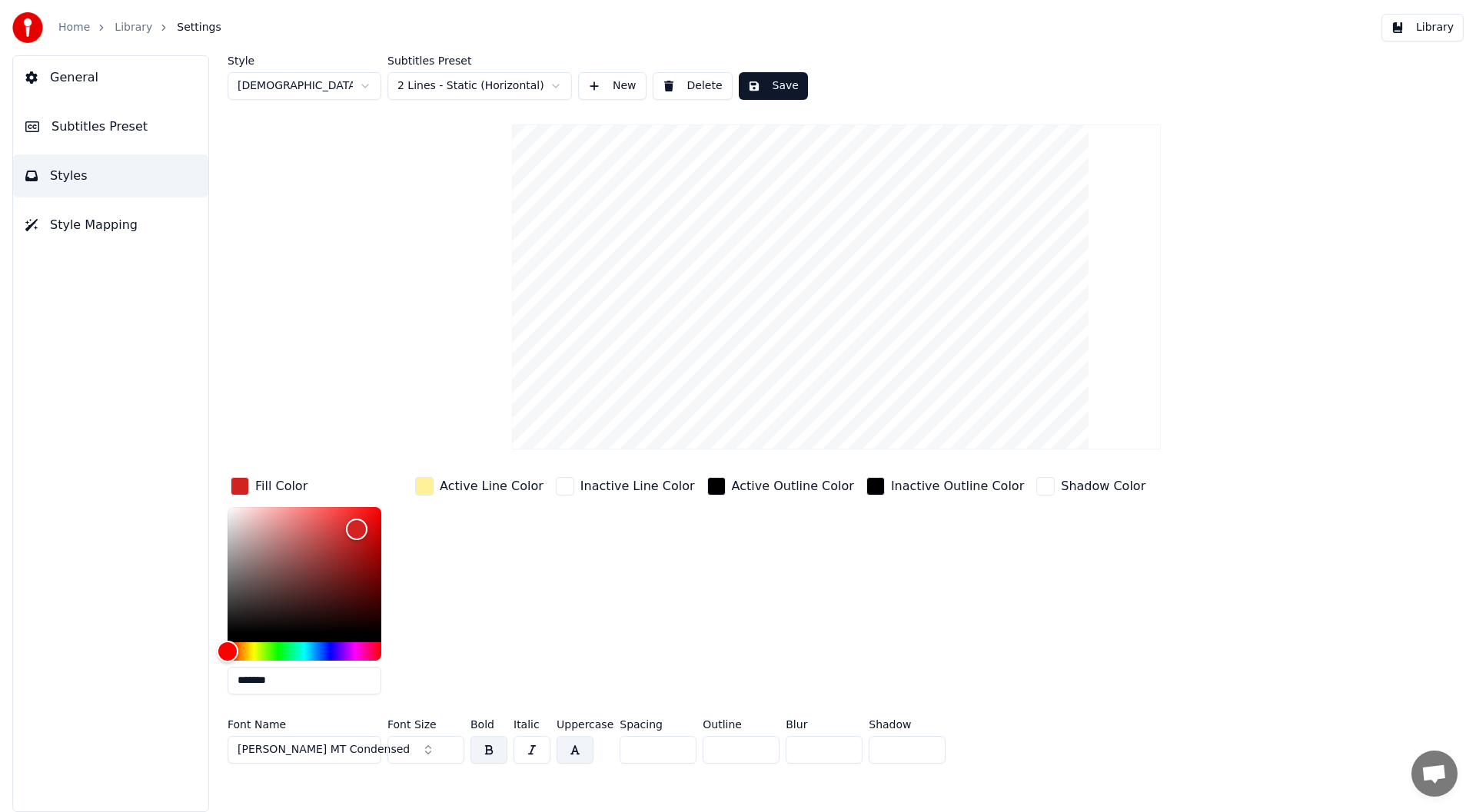
click at [372, 751] on button "[PERSON_NAME] MT Condensed" at bounding box center [304, 750] width 153 height 28
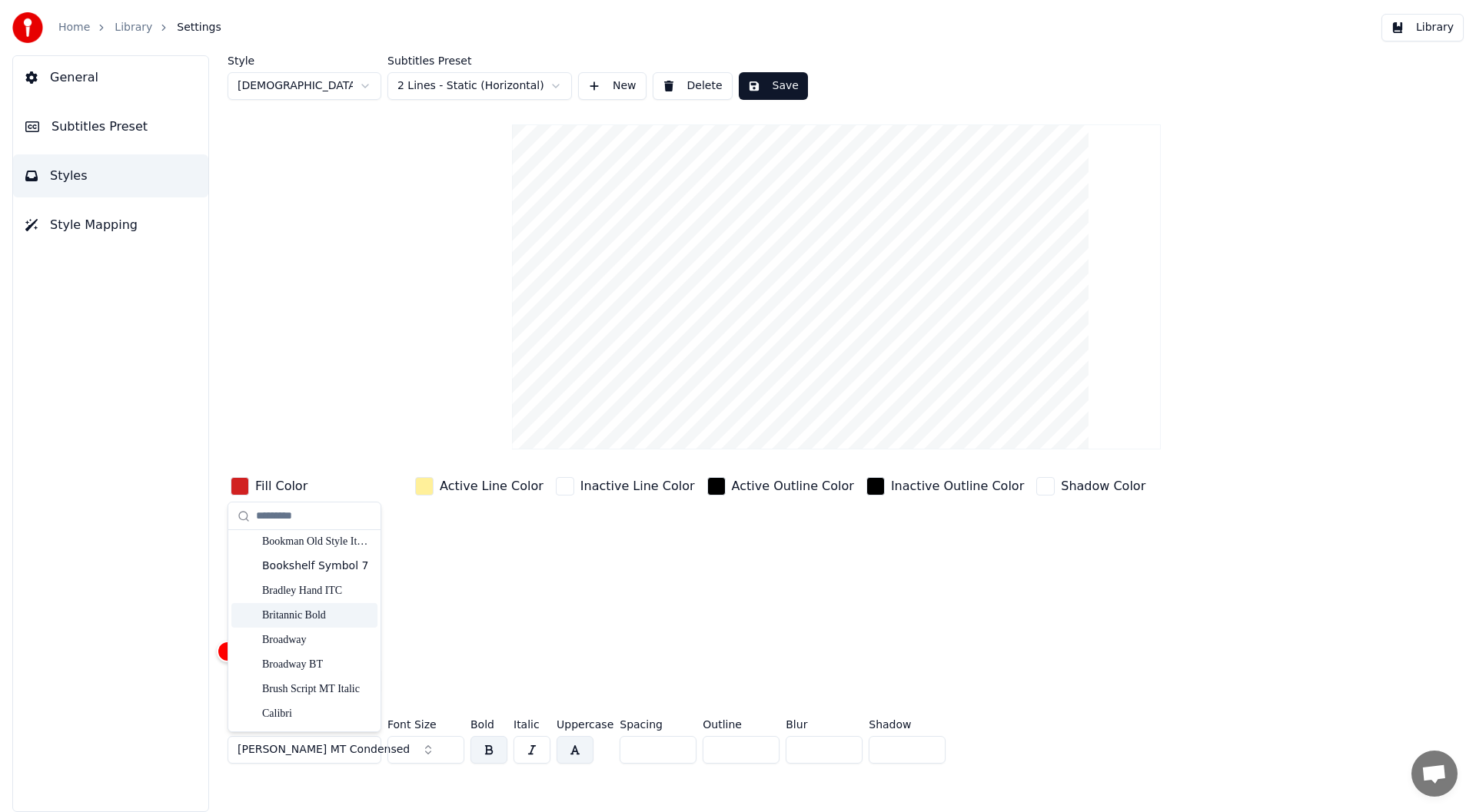
scroll to position [1382, 0]
click at [295, 586] on div "Broadway BT" at bounding box center [317, 588] width 109 height 16
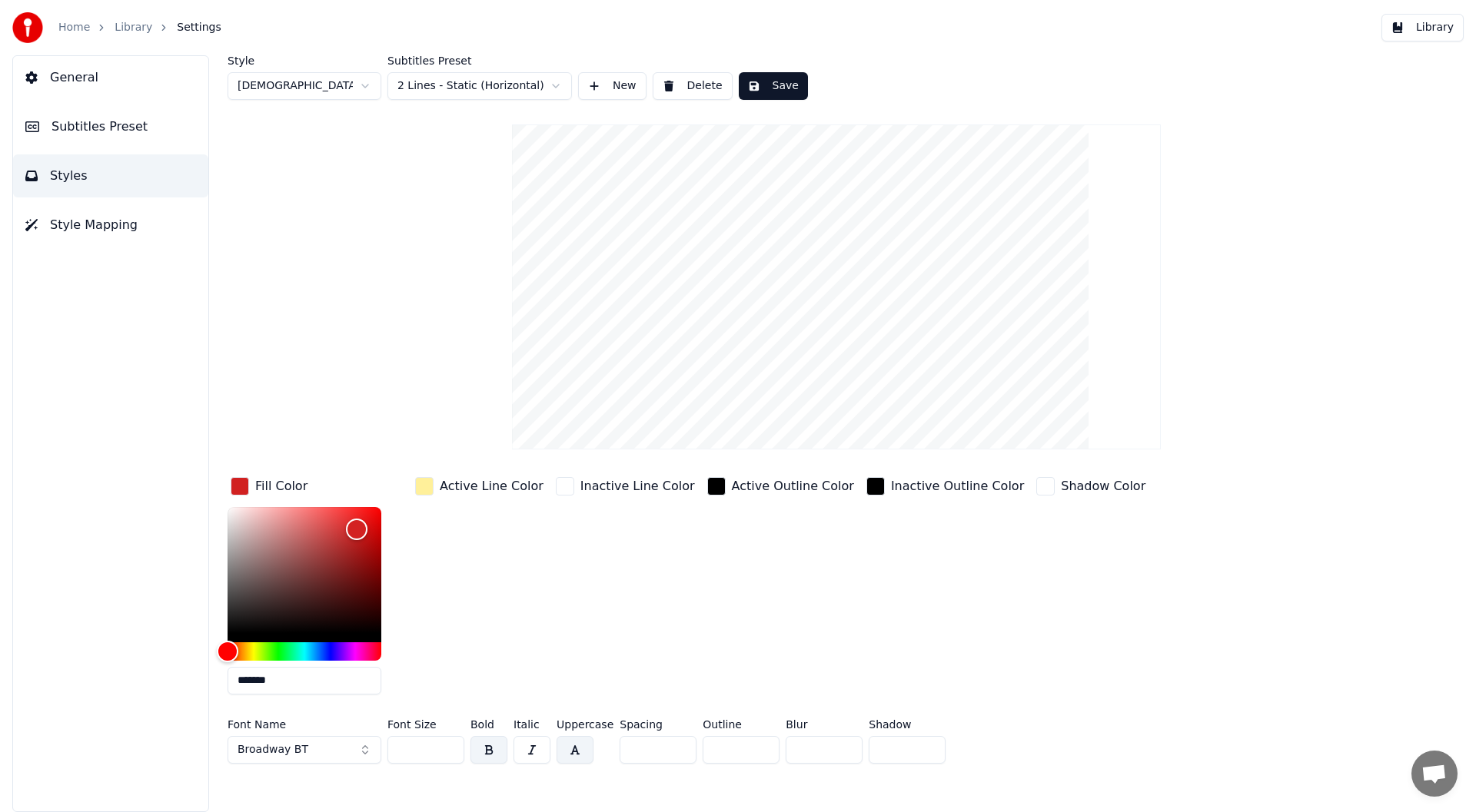
click at [365, 748] on button "Broadway BT" at bounding box center [304, 750] width 153 height 28
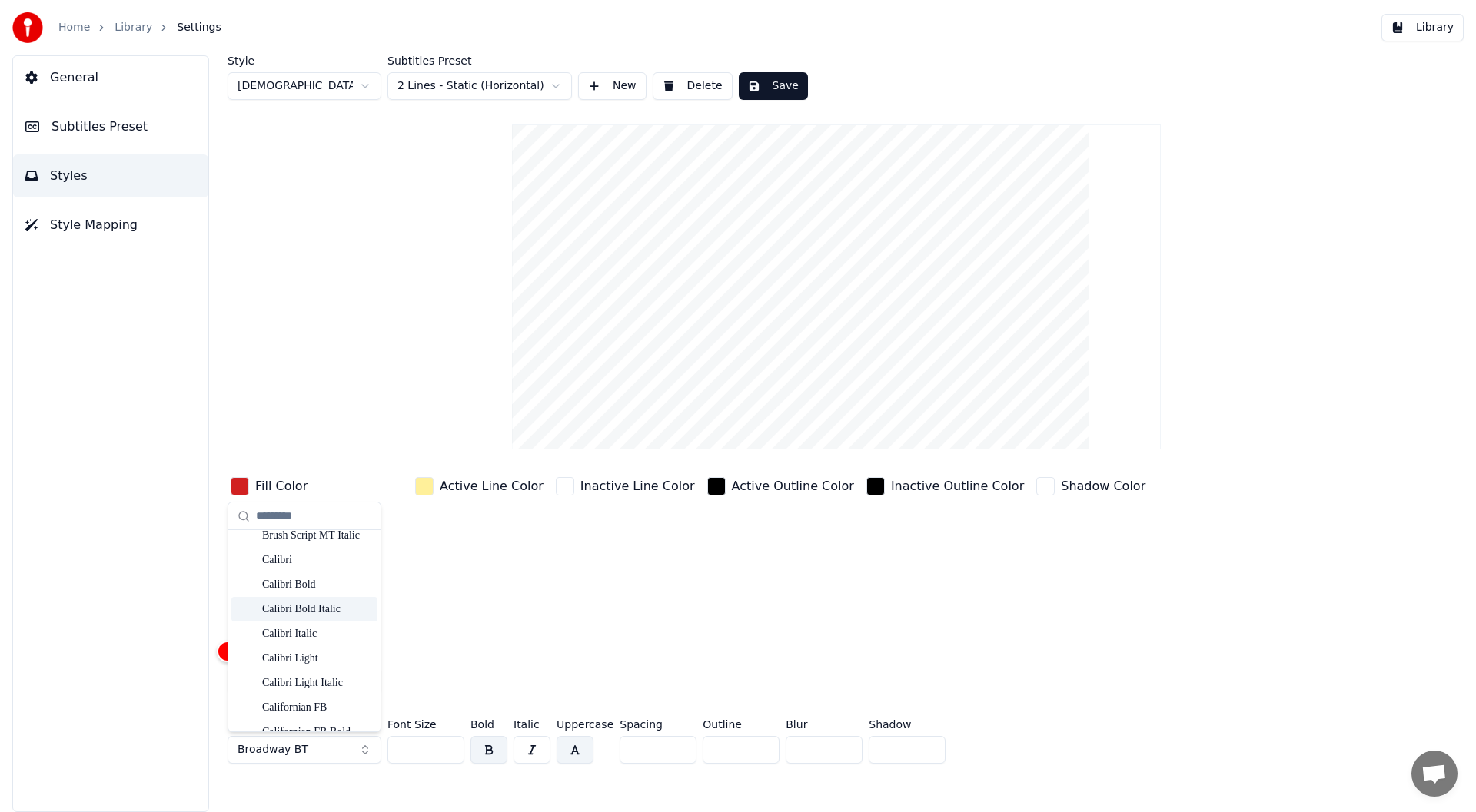
scroll to position [1537, 0]
click at [295, 652] on div "Californian FB Bold" at bounding box center [317, 655] width 109 height 16
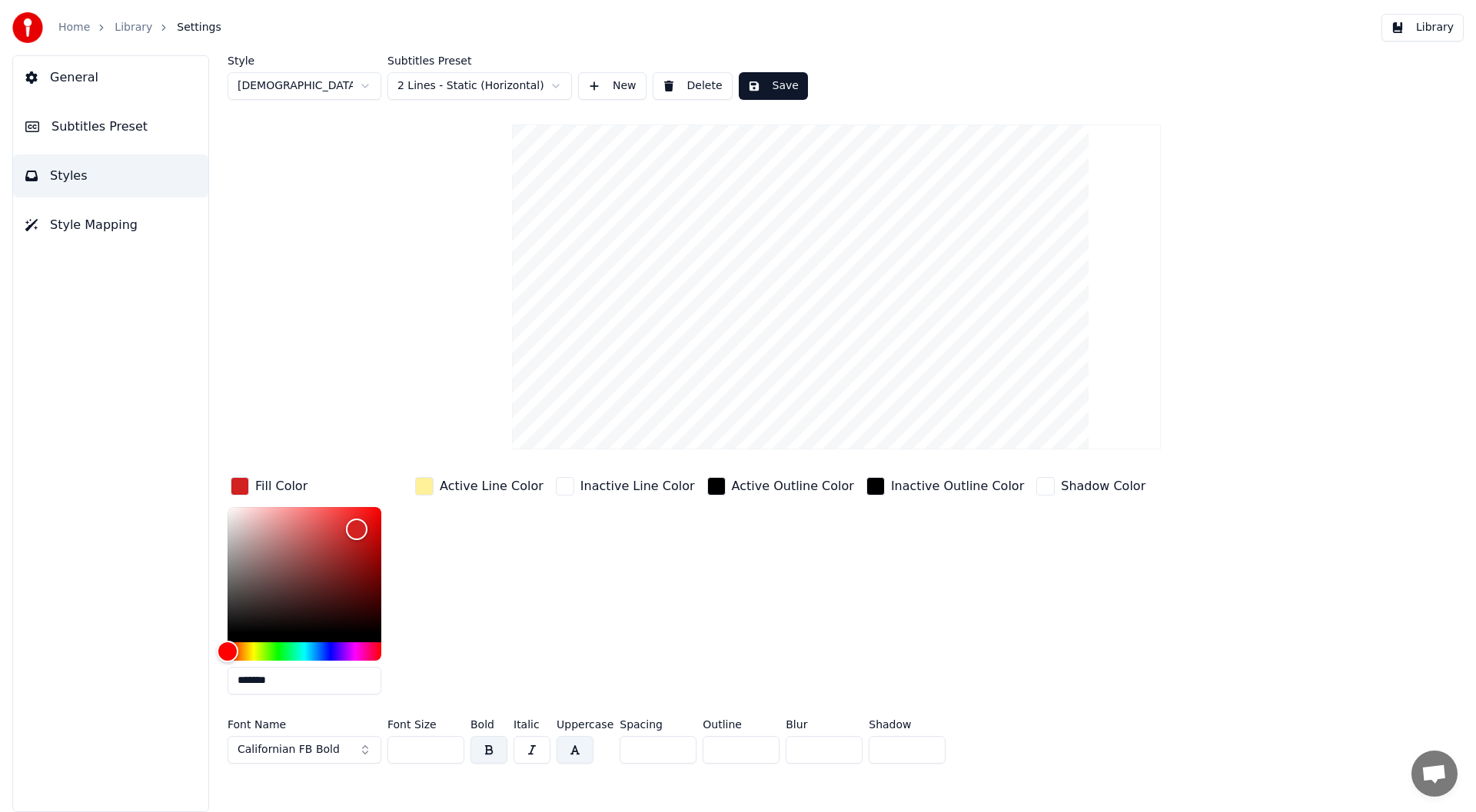
click at [363, 749] on button "Californian FB Bold" at bounding box center [304, 750] width 153 height 28
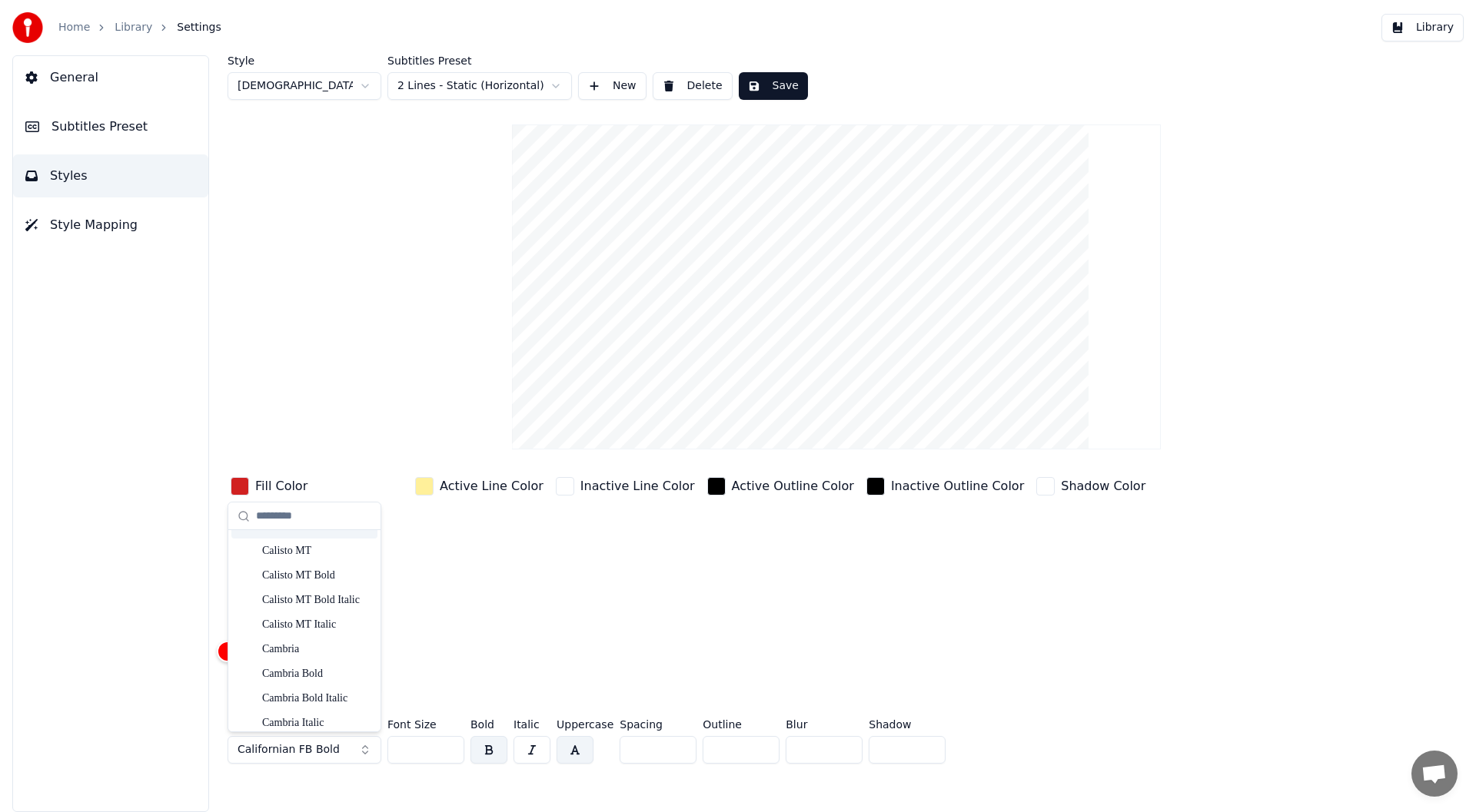
scroll to position [1767, 0]
click at [298, 619] on div "Cambria Bold Italic" at bounding box center [317, 622] width 109 height 16
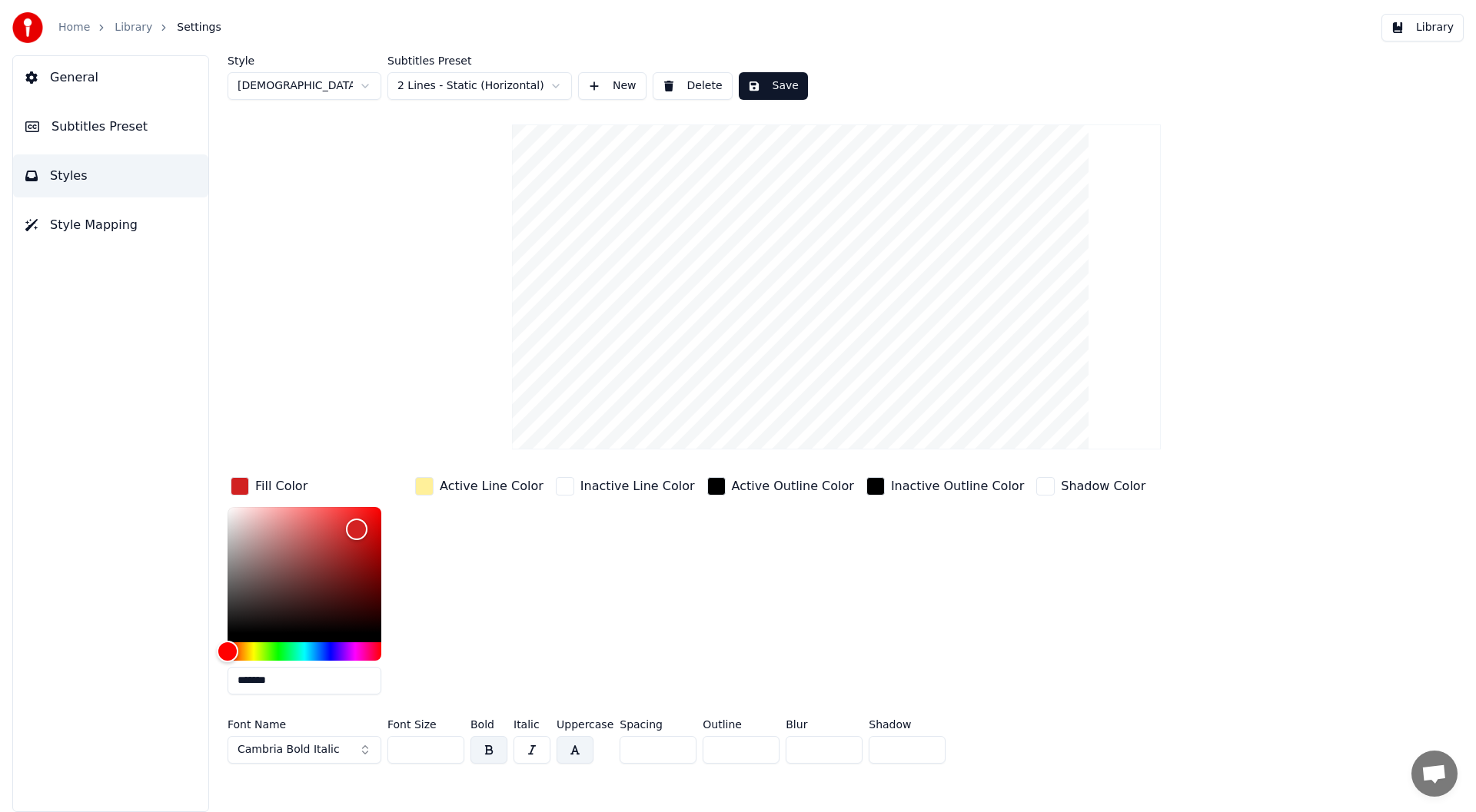
click at [448, 741] on input "**" at bounding box center [425, 750] width 77 height 28
click at [448, 741] on input "***" at bounding box center [425, 750] width 77 height 28
click at [448, 742] on input "***" at bounding box center [425, 750] width 77 height 28
click at [774, 81] on button "Save" at bounding box center [774, 86] width 69 height 28
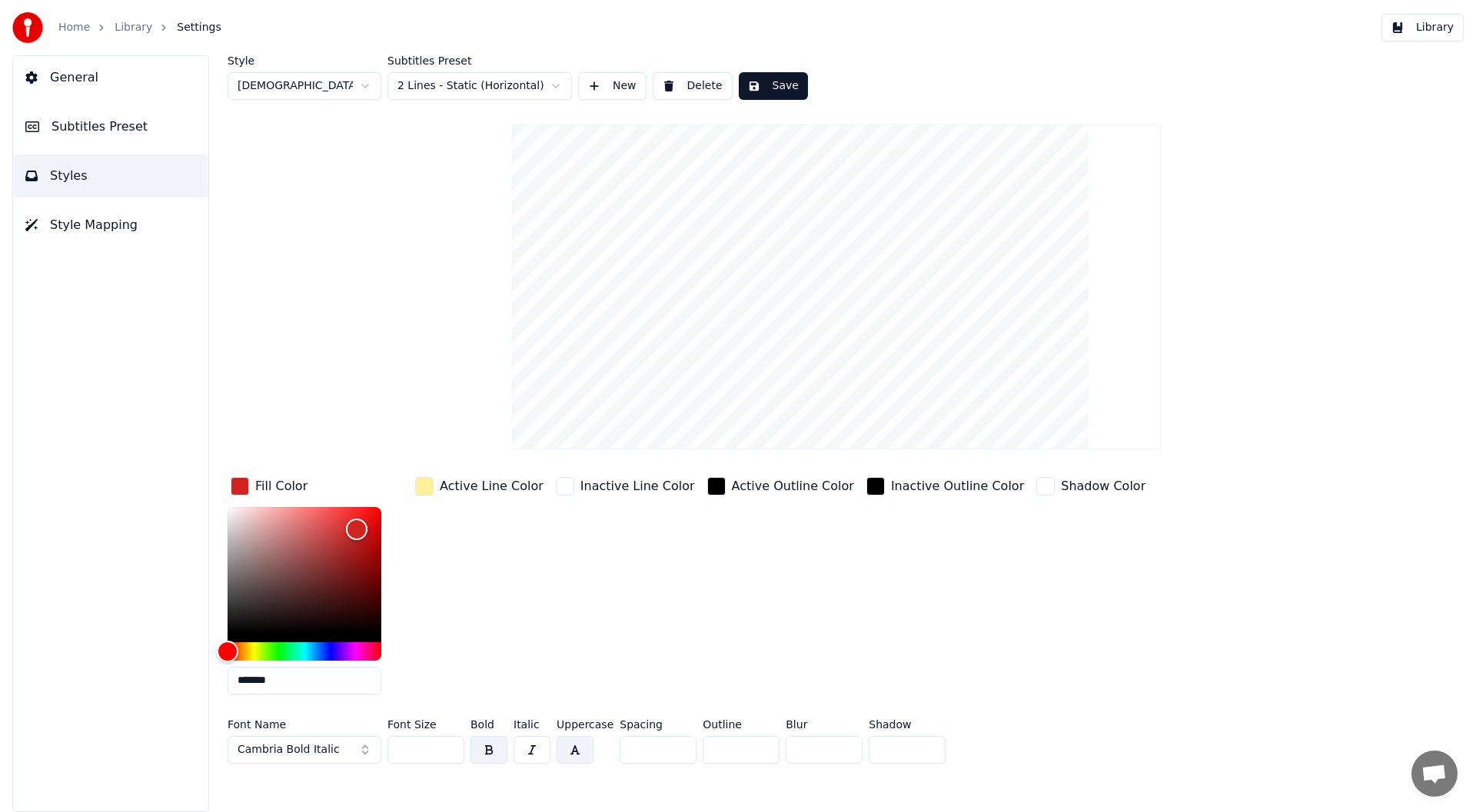
click at [781, 79] on button "Save" at bounding box center [774, 86] width 69 height 28
click at [362, 85] on html "Home Library Settings Library General Subtitles Preset Styles Style Mapping Sty…" at bounding box center [738, 406] width 1476 height 812
type input "**"
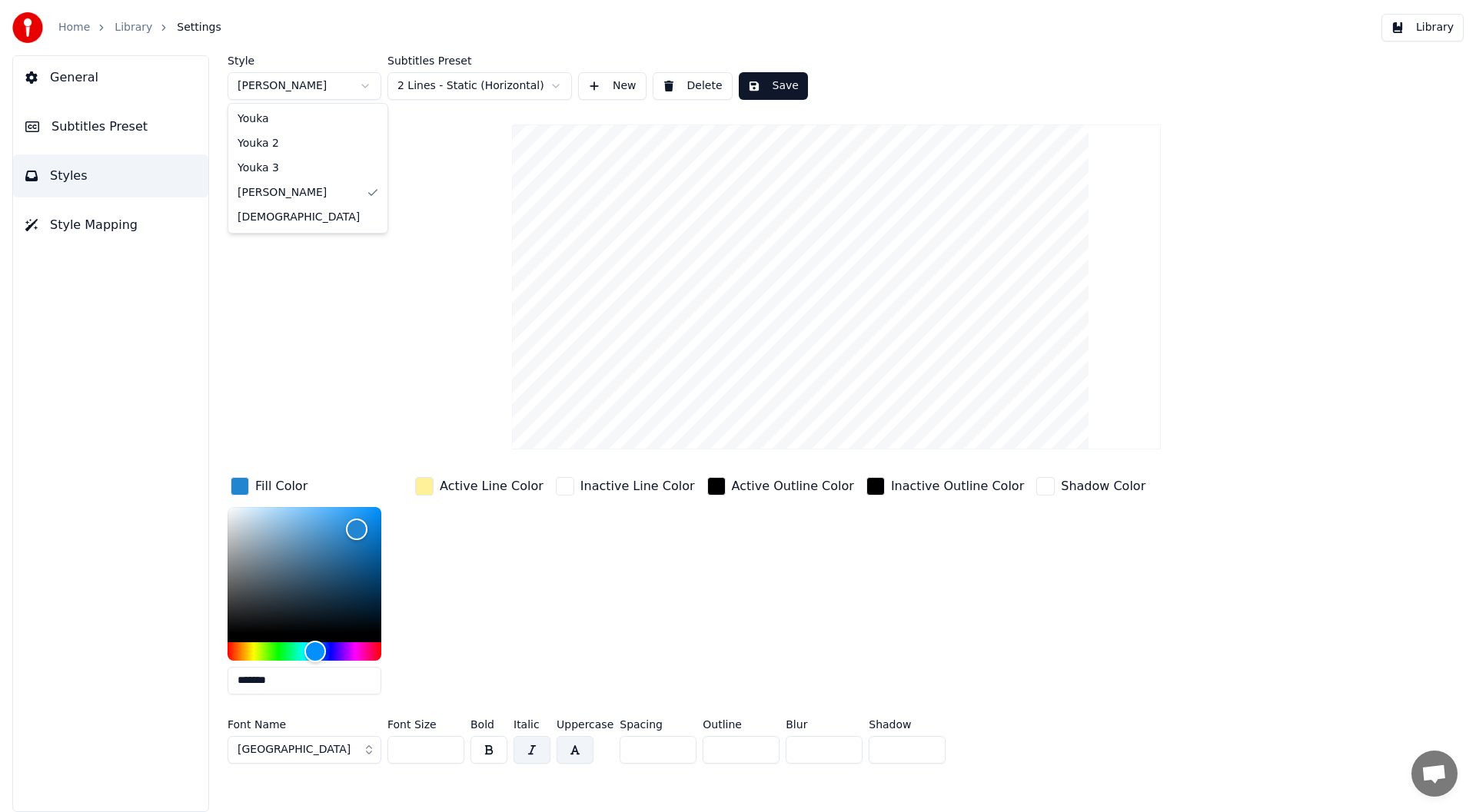
click at [362, 85] on html "Home Library Settings Library General Subtitles Preset Styles Style Mapping Sty…" at bounding box center [738, 406] width 1476 height 812
type input "*******"
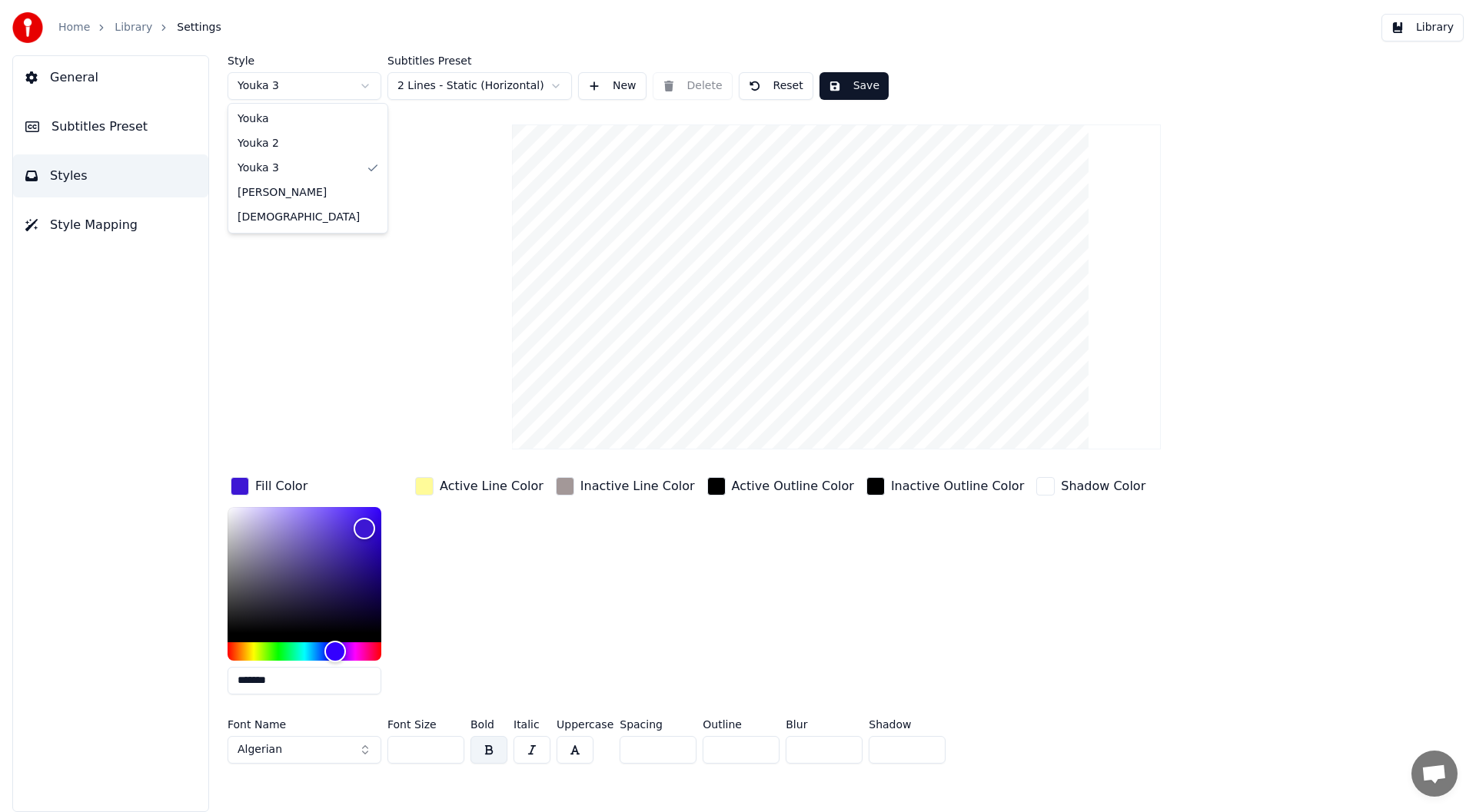
click at [365, 85] on html "Home Library Settings Library General Subtitles Preset Styles Style Mapping Sty…" at bounding box center [738, 406] width 1476 height 812
type input "***"
type input "*******"
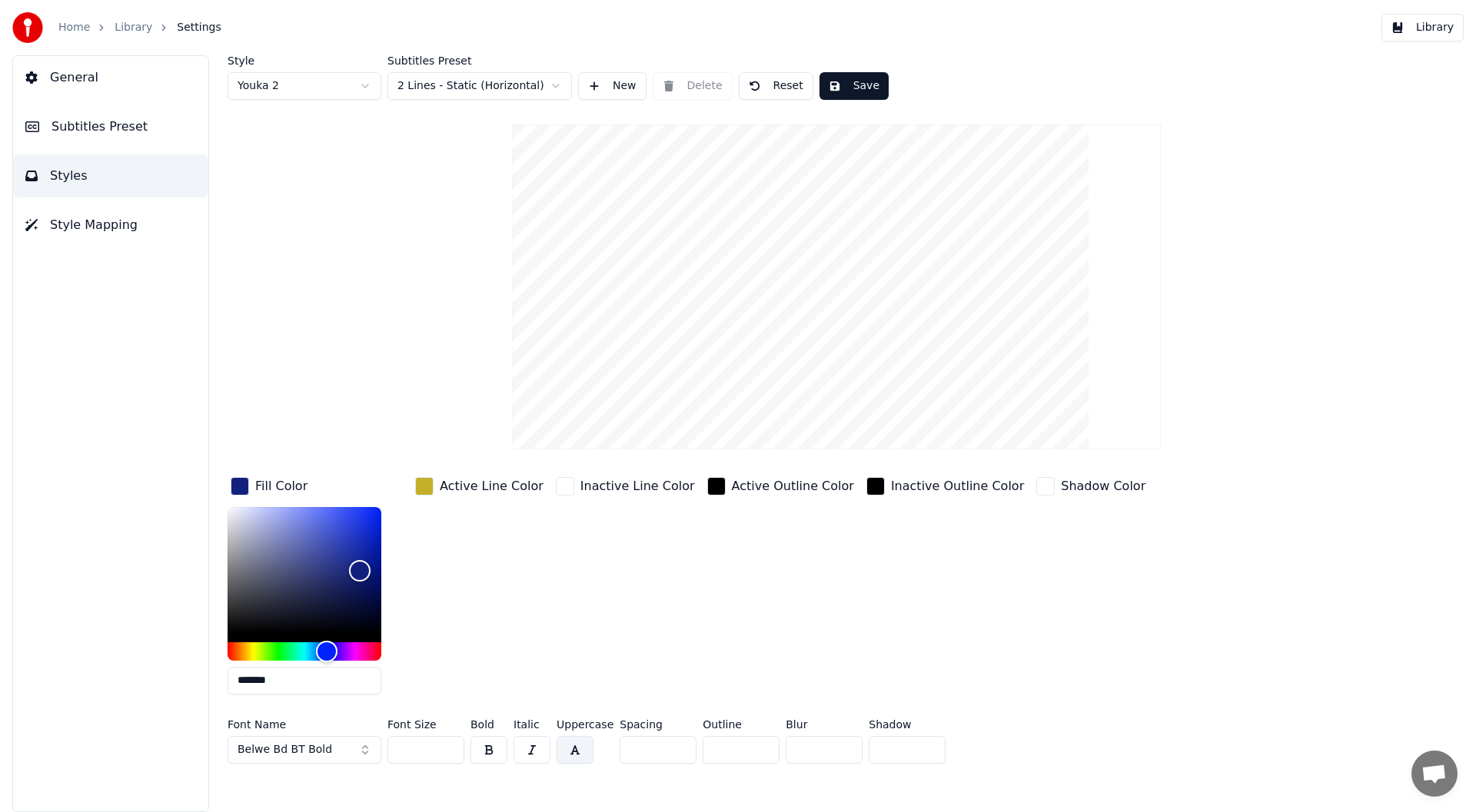
click at [262, 85] on html "Home Library Settings Library General Subtitles Preset Styles Style Mapping Sty…" at bounding box center [738, 406] width 1476 height 812
click at [612, 79] on button "New" at bounding box center [612, 86] width 68 height 28
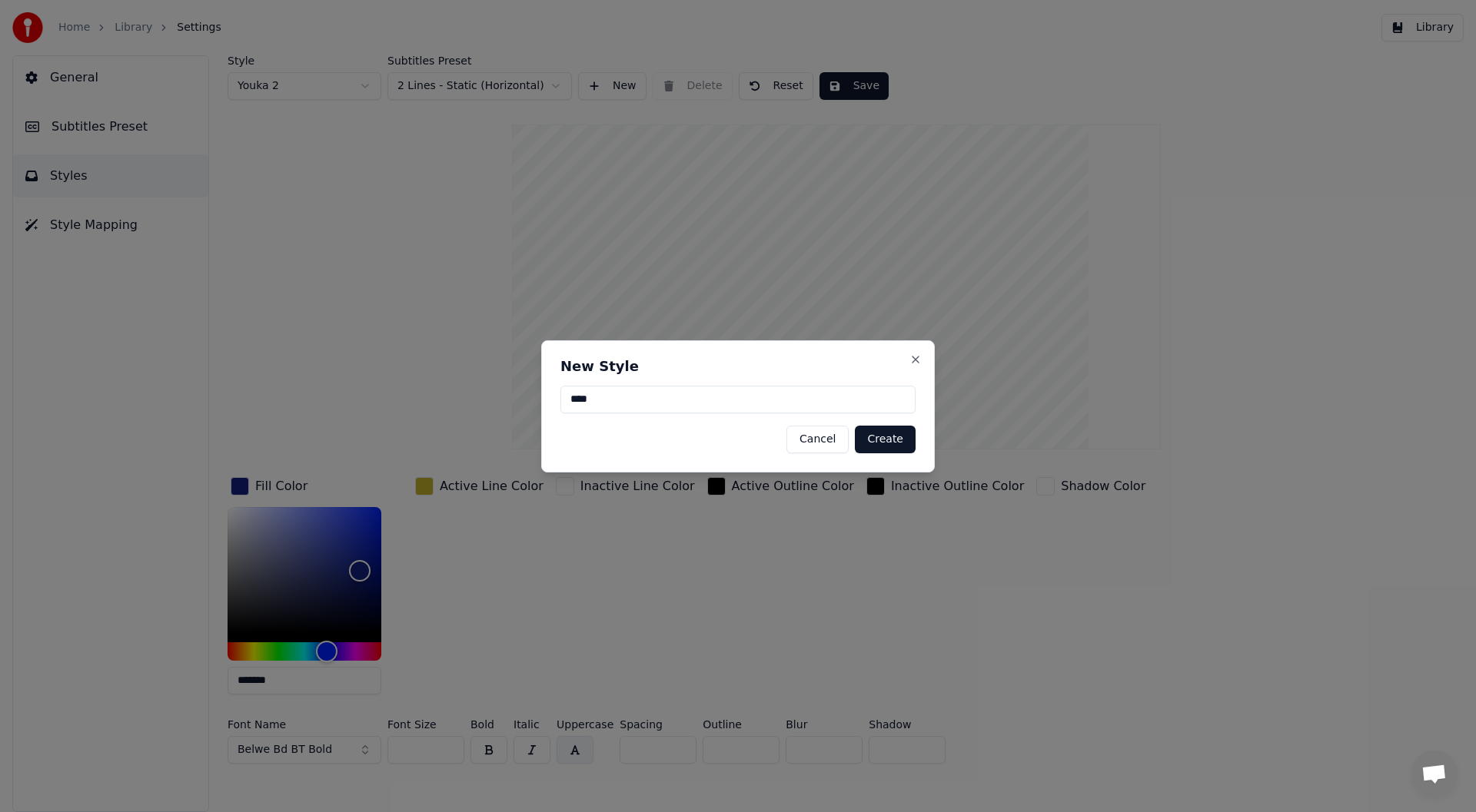
type input "****"
click at [881, 440] on button "Create" at bounding box center [885, 440] width 61 height 28
type input "**"
type input "*******"
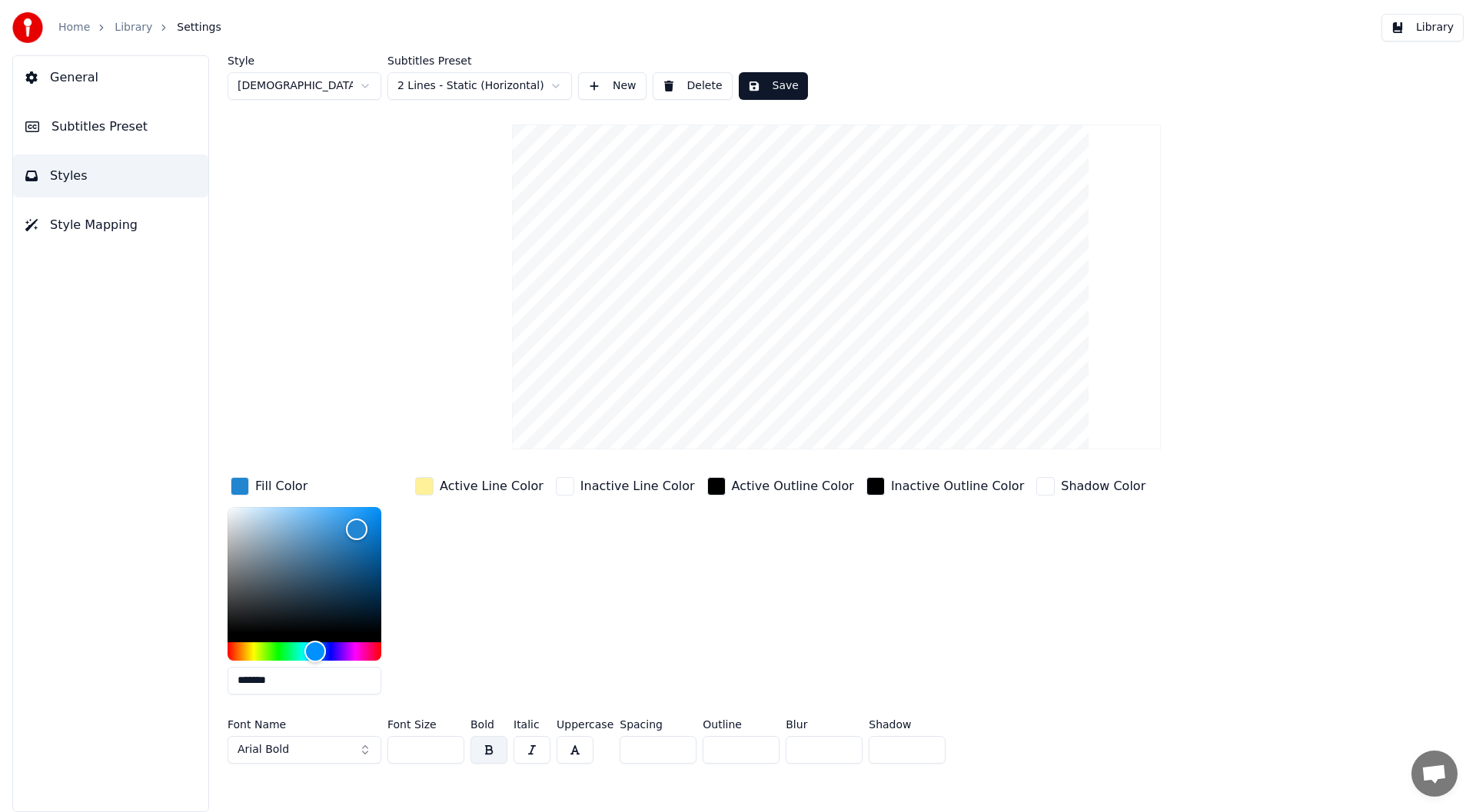
click at [578, 744] on button "button" at bounding box center [574, 750] width 37 height 28
type input "***"
click at [449, 745] on input "***" at bounding box center [425, 750] width 77 height 28
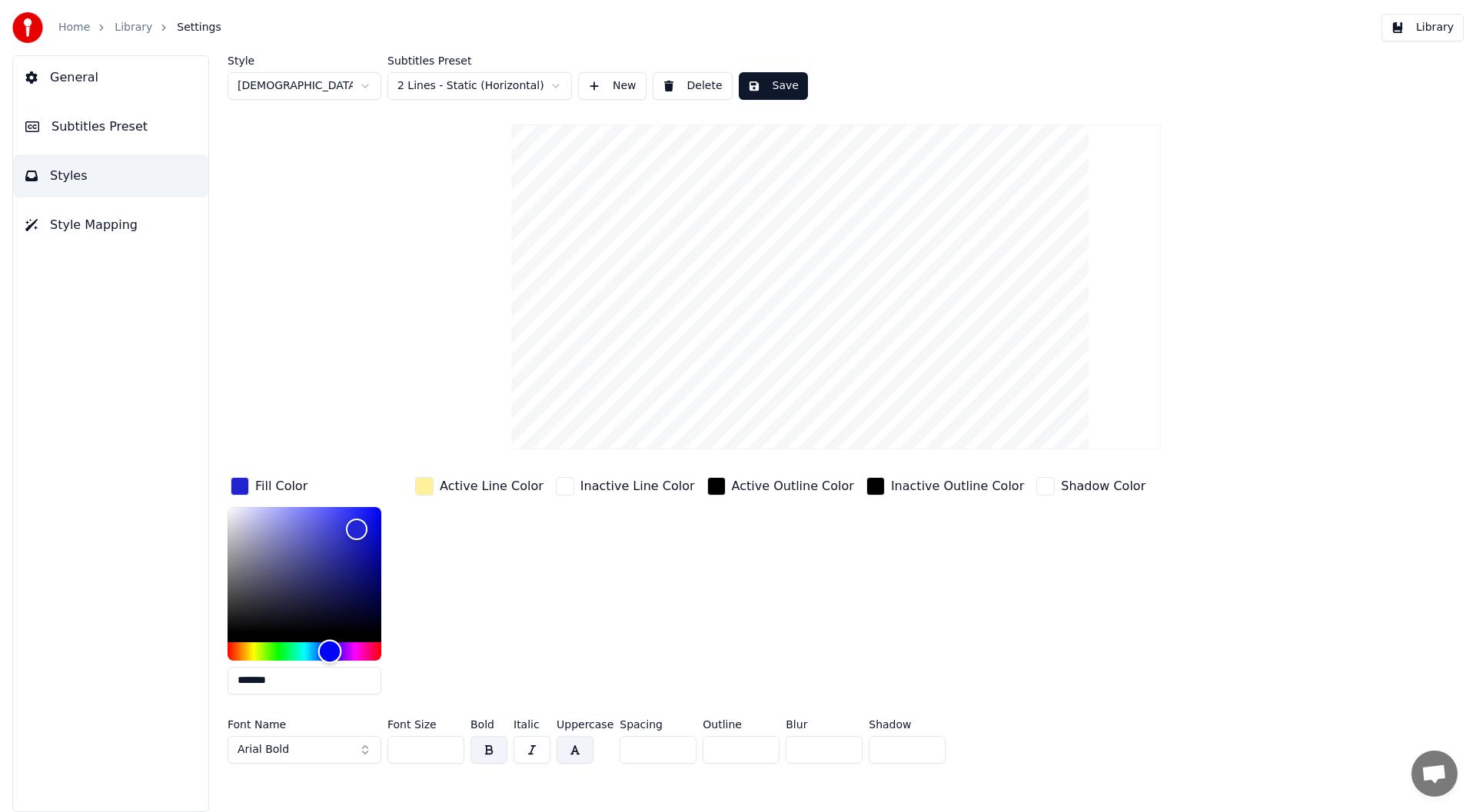
type input "*******"
drag, startPoint x: 316, startPoint y: 647, endPoint x: 333, endPoint y: 650, distance: 17.3
click at [333, 650] on div "Hue" at bounding box center [333, 651] width 24 height 24
click at [365, 746] on button "Arial Bold" at bounding box center [304, 750] width 153 height 28
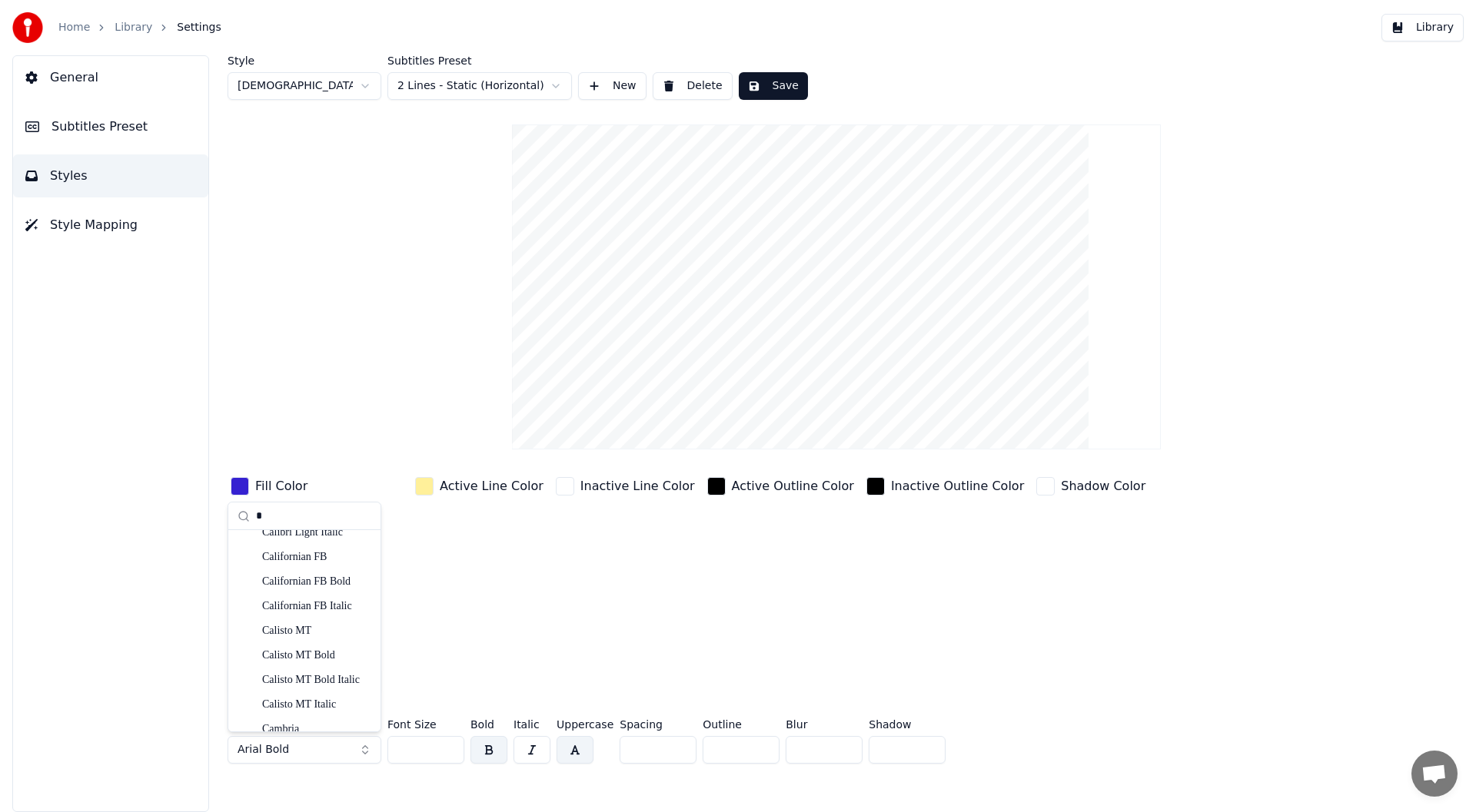
scroll to position [999, 0]
type input "*"
click at [295, 698] on div "Cambria Bold Italic" at bounding box center [317, 701] width 109 height 16
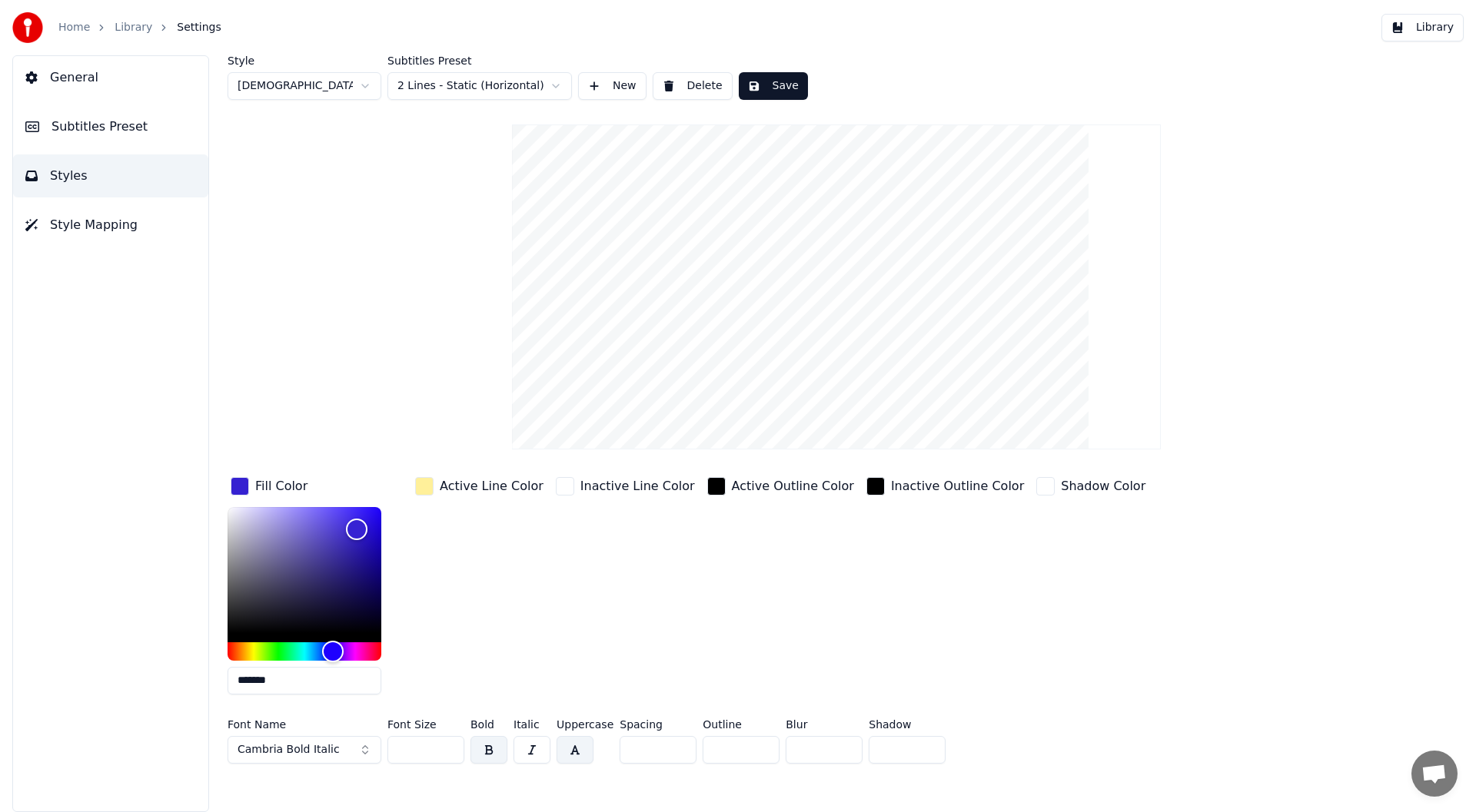
click at [774, 77] on button "Save" at bounding box center [774, 86] width 69 height 28
click at [366, 81] on html "Home Library Settings Library General Subtitles Preset Styles Style Mapping Sty…" at bounding box center [738, 406] width 1476 height 812
type input "***"
type input "*******"
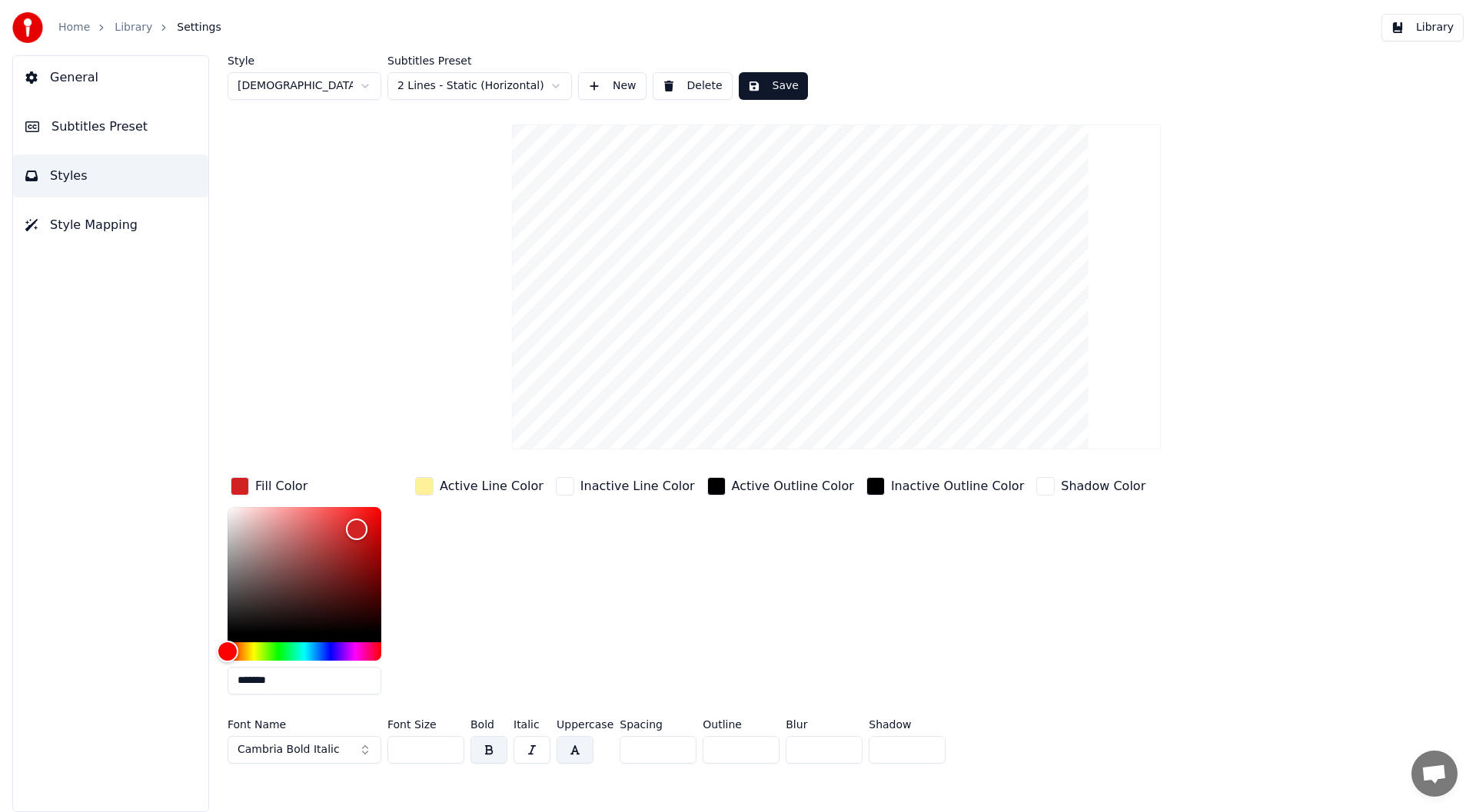
click at [1432, 26] on button "Library" at bounding box center [1422, 28] width 82 height 28
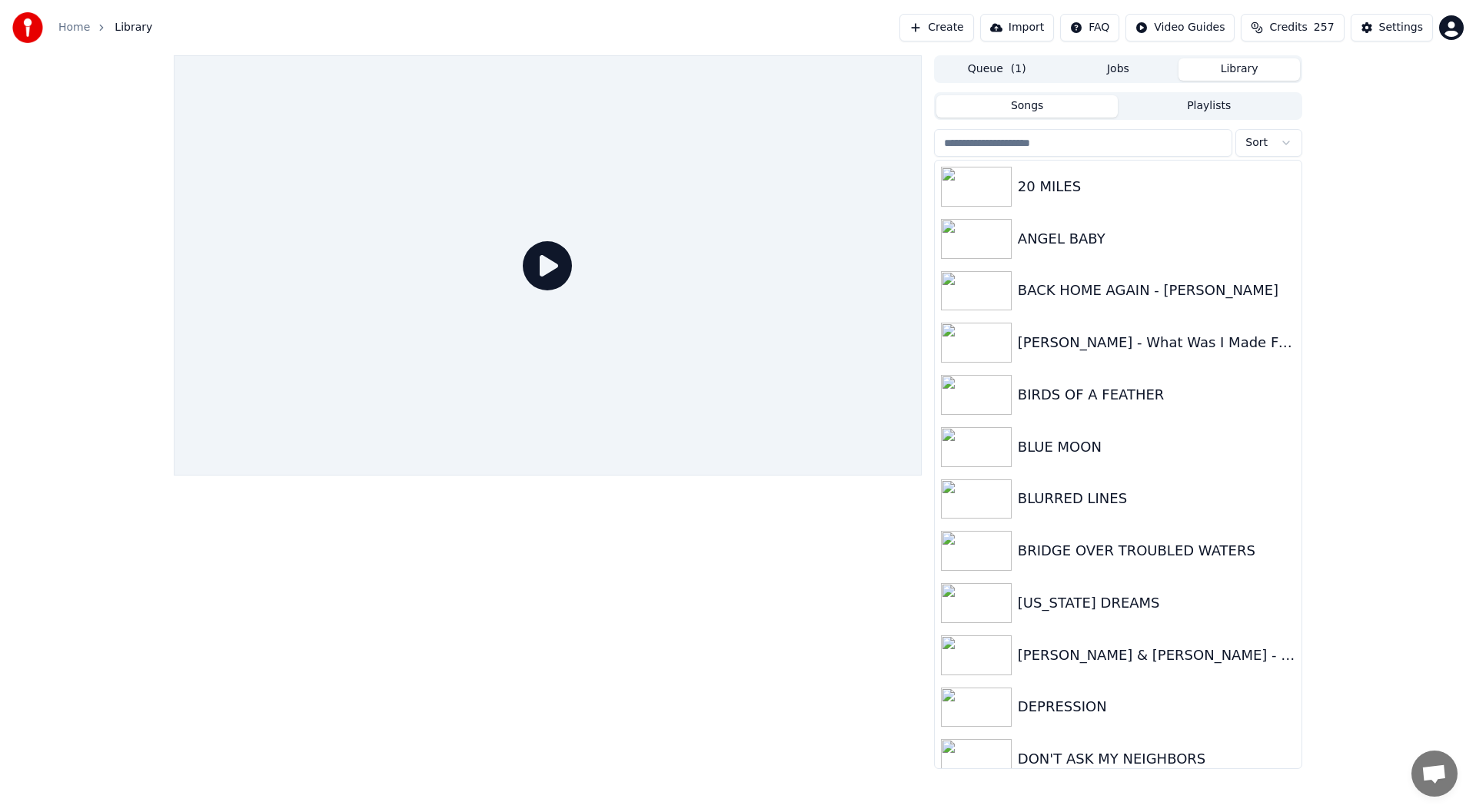
click at [1007, 68] on button "Queue ( 1 )" at bounding box center [997, 69] width 121 height 23
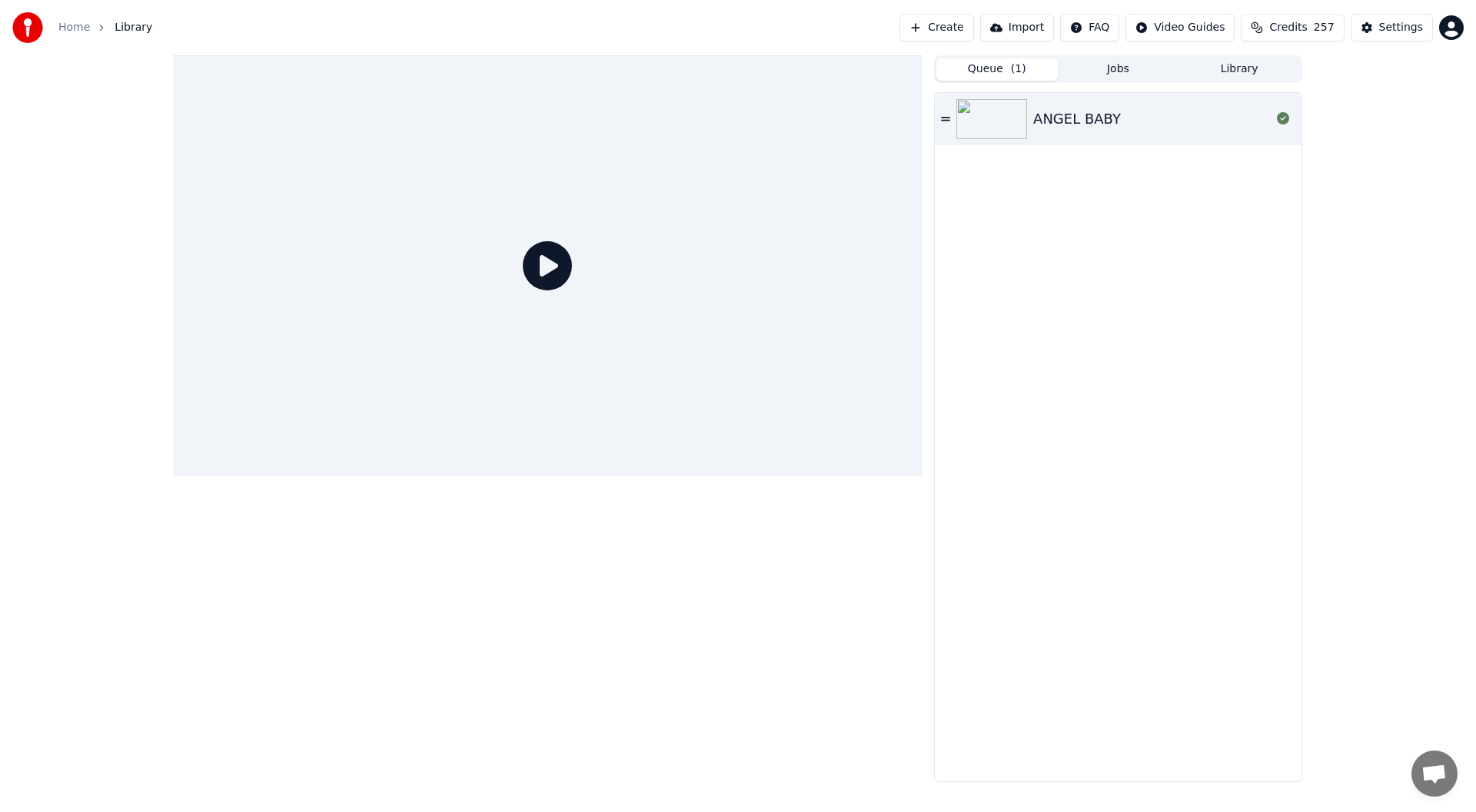
click at [1054, 113] on div "ANGEL BABY" at bounding box center [1077, 119] width 87 height 22
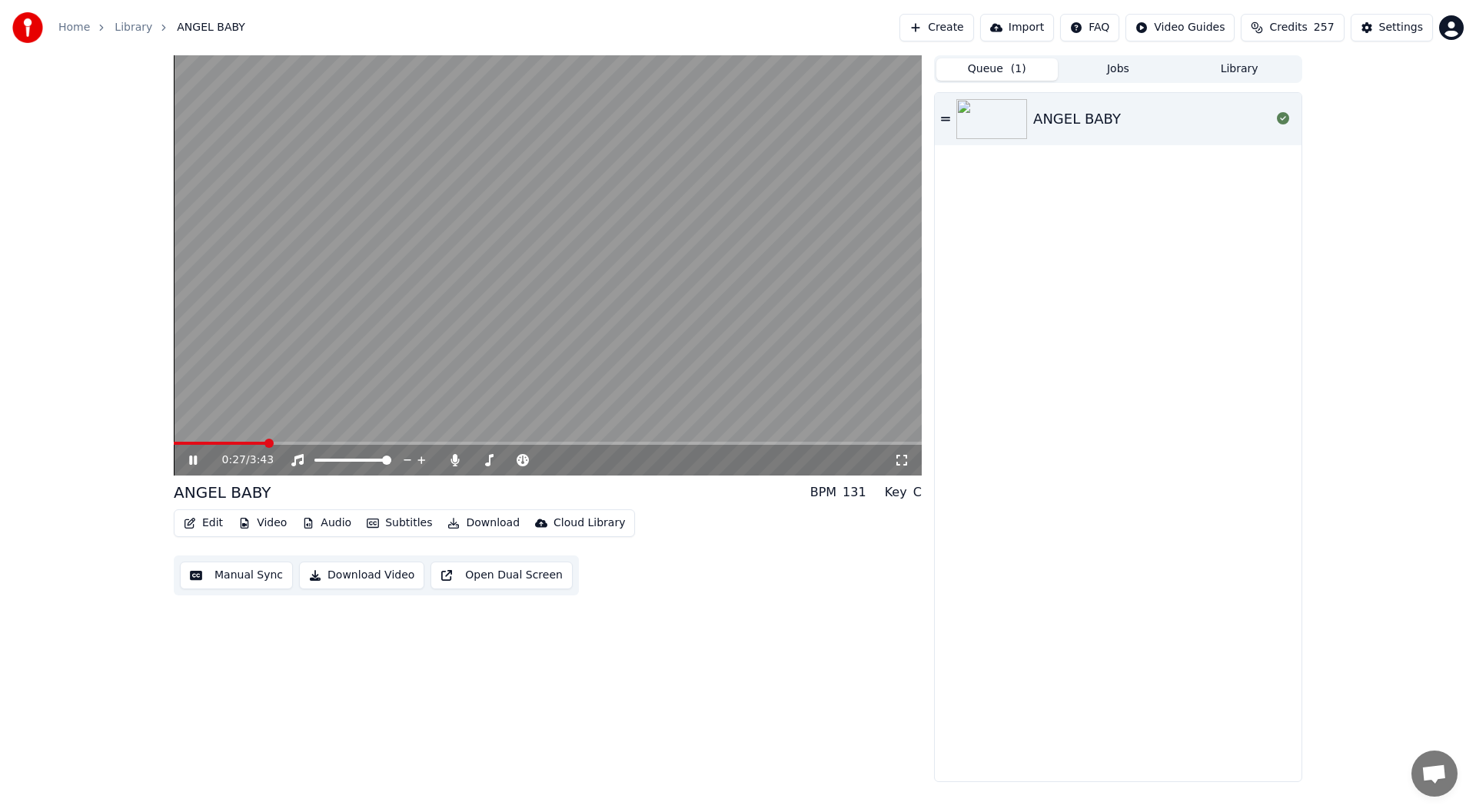
click at [192, 456] on icon at bounding box center [192, 460] width 8 height 10
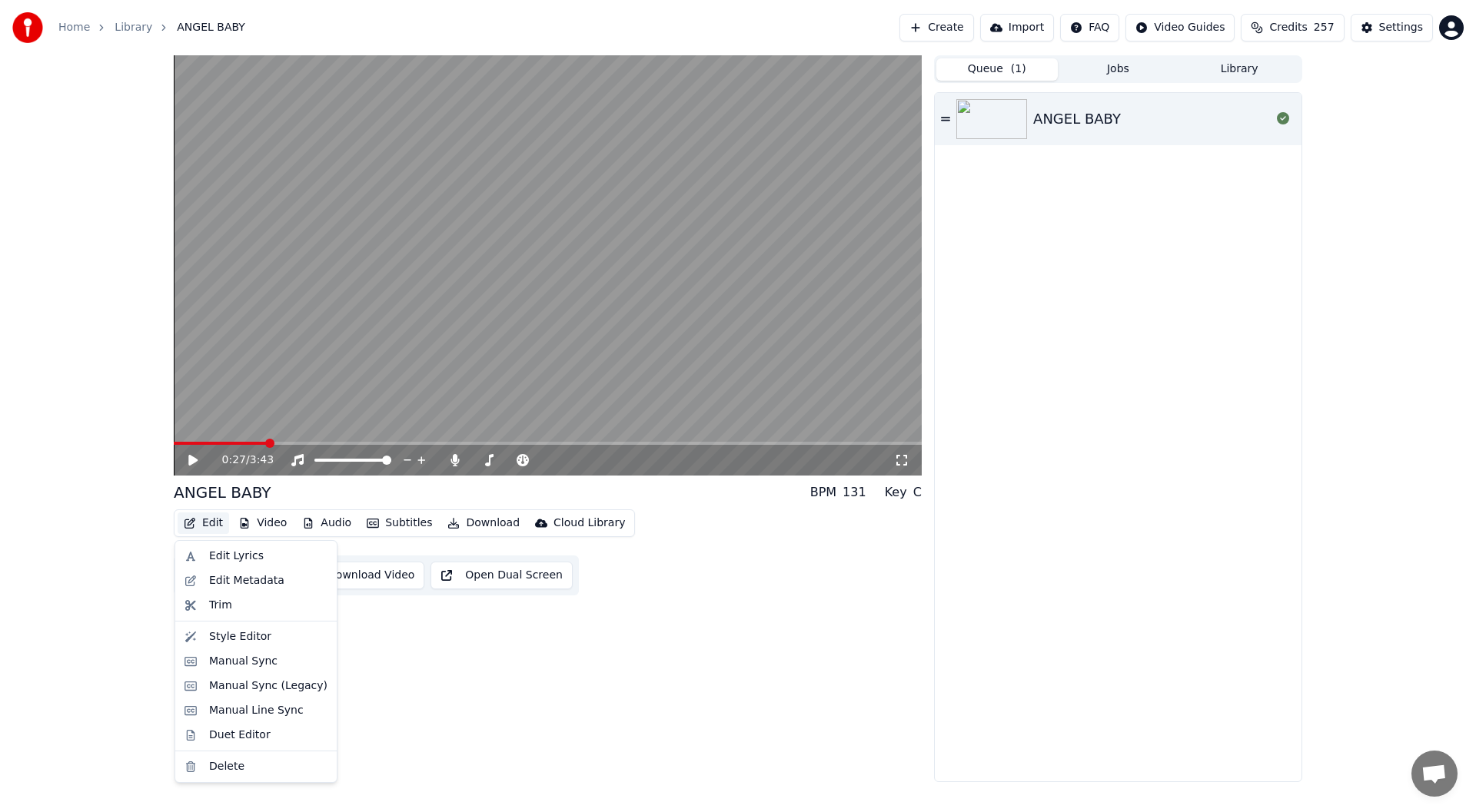
click at [208, 522] on button "Edit" at bounding box center [203, 523] width 51 height 22
click at [251, 637] on div "Style Editor" at bounding box center [240, 637] width 62 height 16
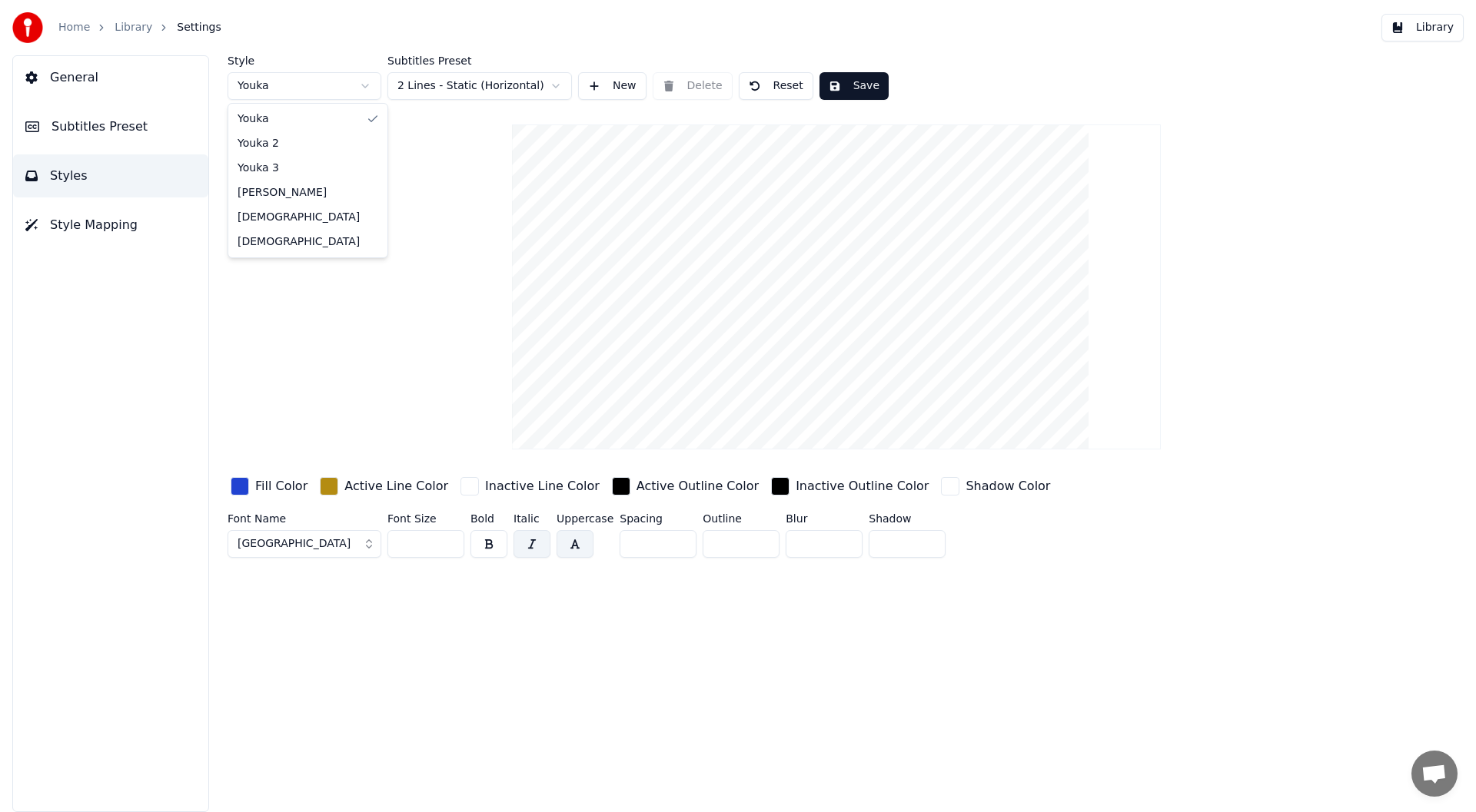
click at [365, 83] on html "Home Library Settings Library General Subtitles Preset Styles Style Mapping Sty…" at bounding box center [738, 406] width 1476 height 812
type input "***"
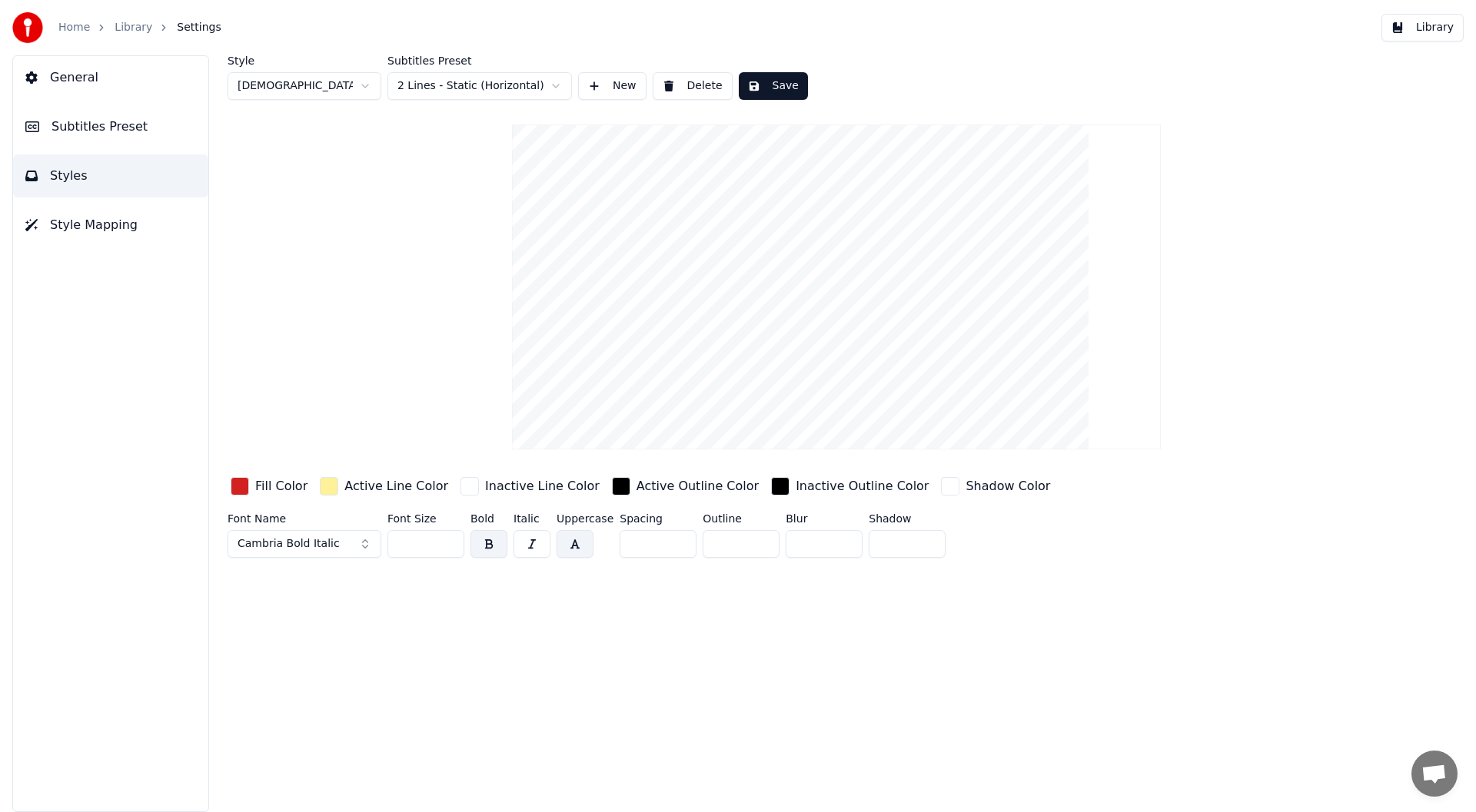
click at [767, 79] on button "Save" at bounding box center [774, 86] width 69 height 28
click at [60, 226] on span "Style Mapping" at bounding box center [94, 224] width 87 height 18
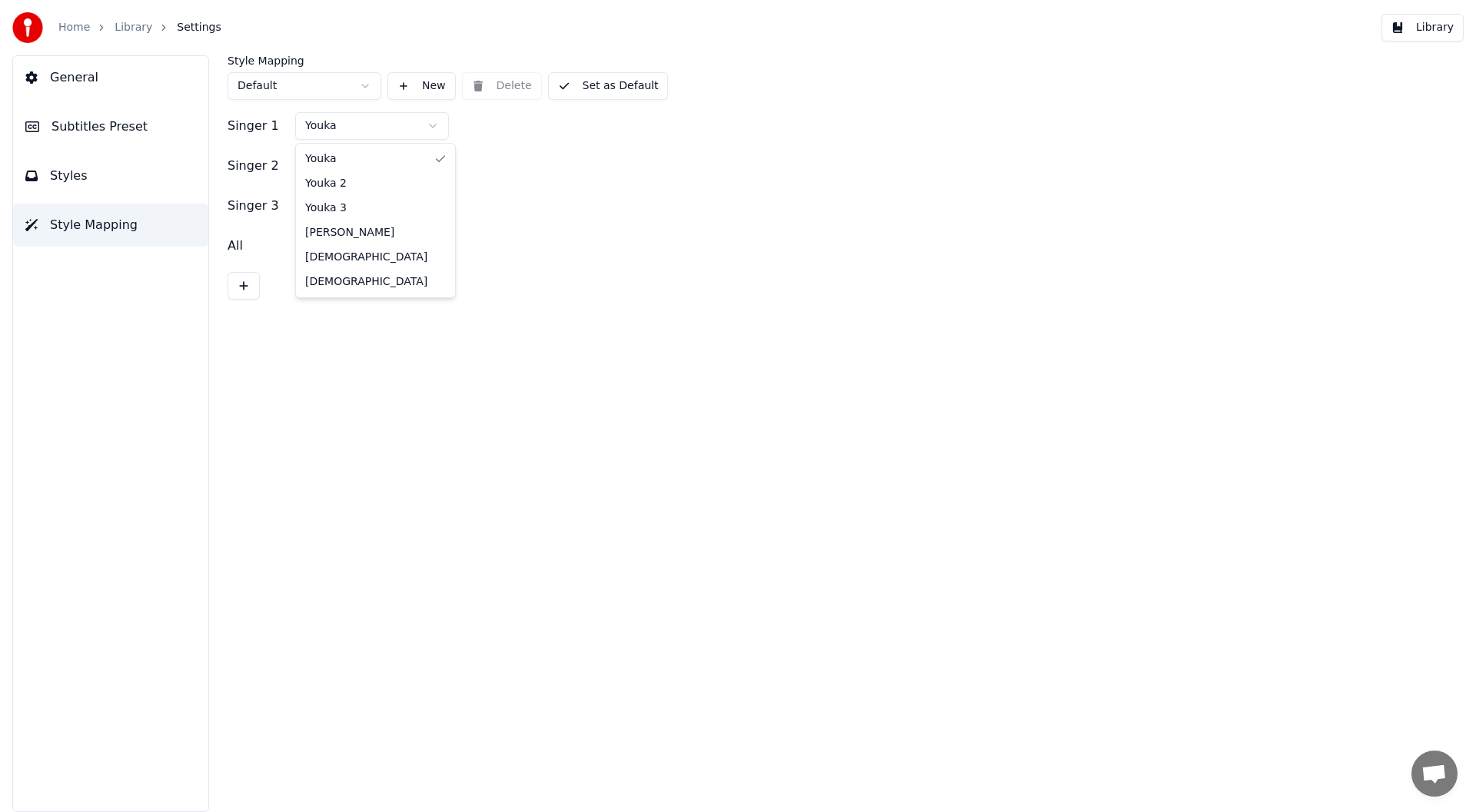
click at [364, 129] on html "Home Library Settings Library General Subtitles Preset Styles Style Mapping Sty…" at bounding box center [738, 406] width 1476 height 812
click at [599, 84] on button "Set as Default" at bounding box center [608, 86] width 120 height 28
click at [1440, 23] on button "Library" at bounding box center [1422, 28] width 82 height 28
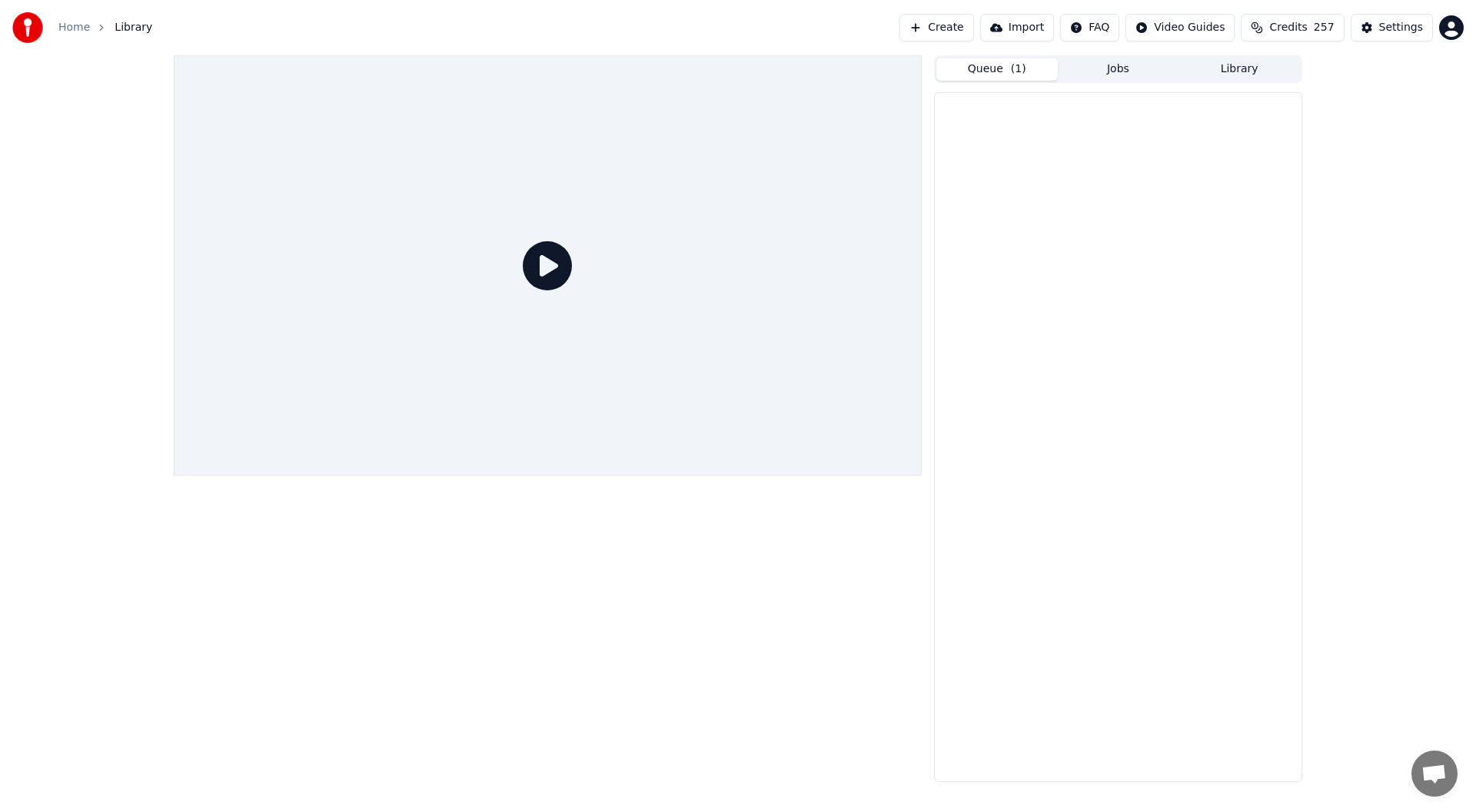
click at [991, 68] on button "Queue ( 1 )" at bounding box center [997, 69] width 121 height 23
click at [1115, 103] on div "ANGEL BABY" at bounding box center [1117, 119] width 366 height 52
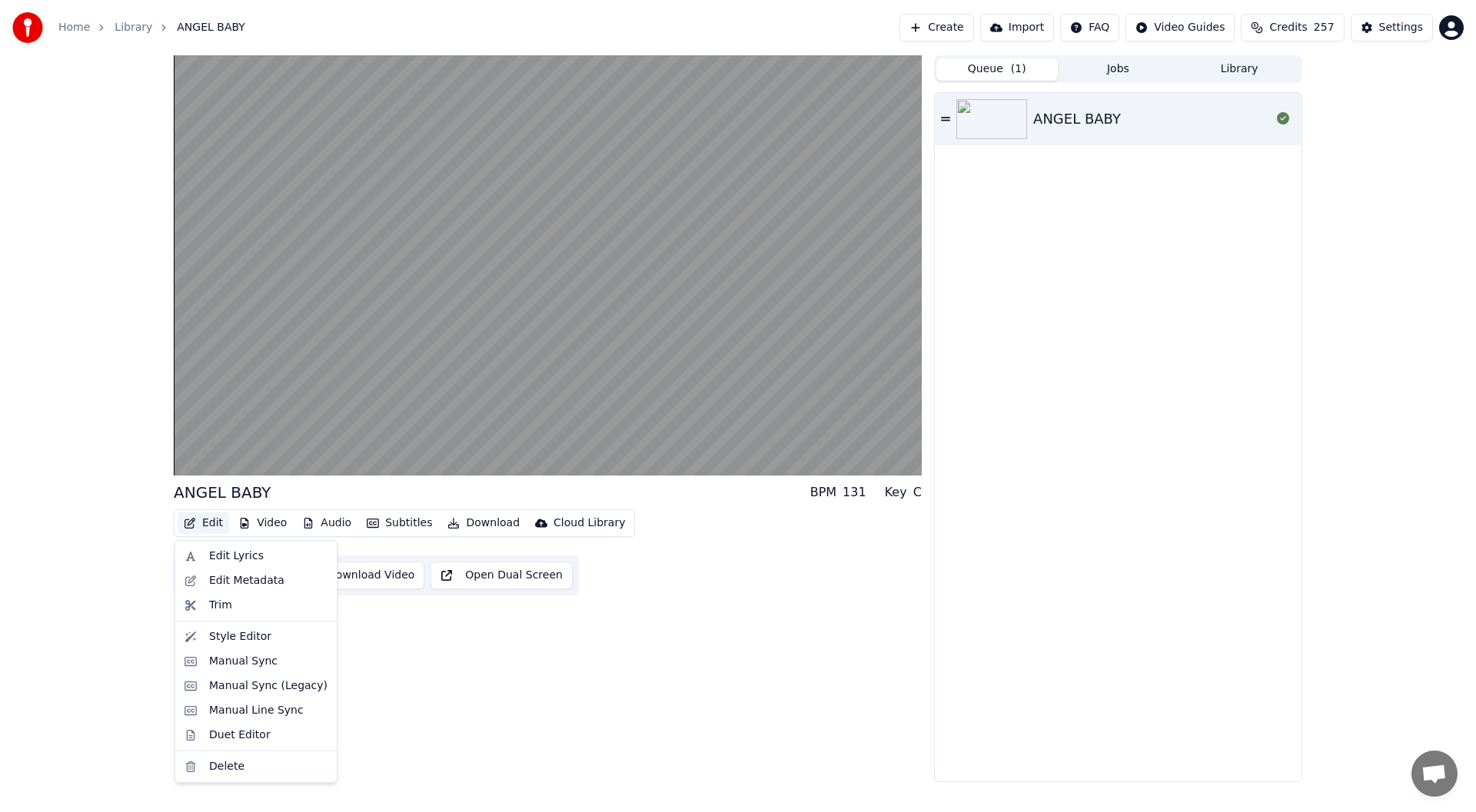
click at [205, 525] on button "Edit" at bounding box center [203, 523] width 51 height 22
click at [239, 684] on div "Manual Sync (Legacy)" at bounding box center [268, 686] width 119 height 16
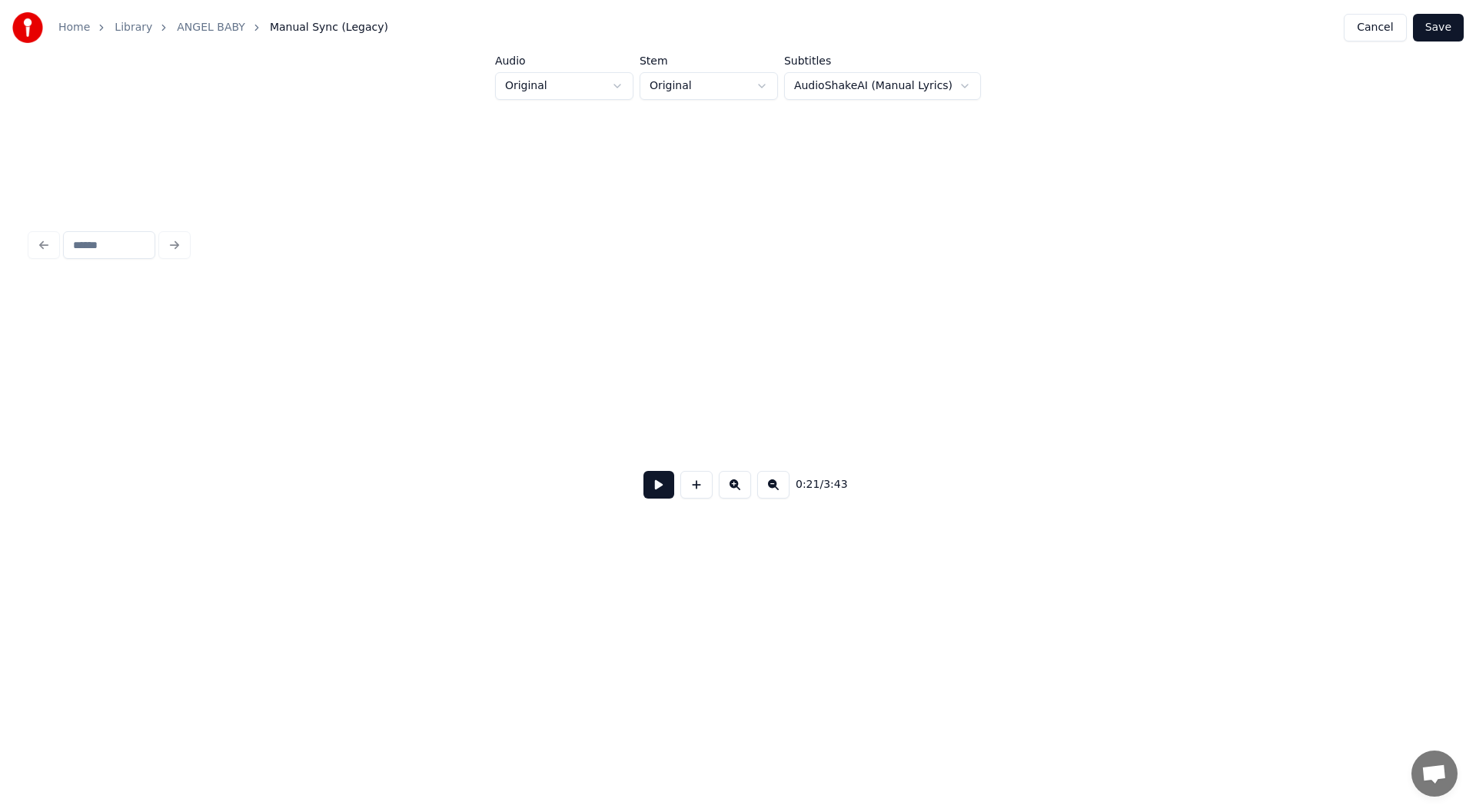
scroll to position [0, 3308]
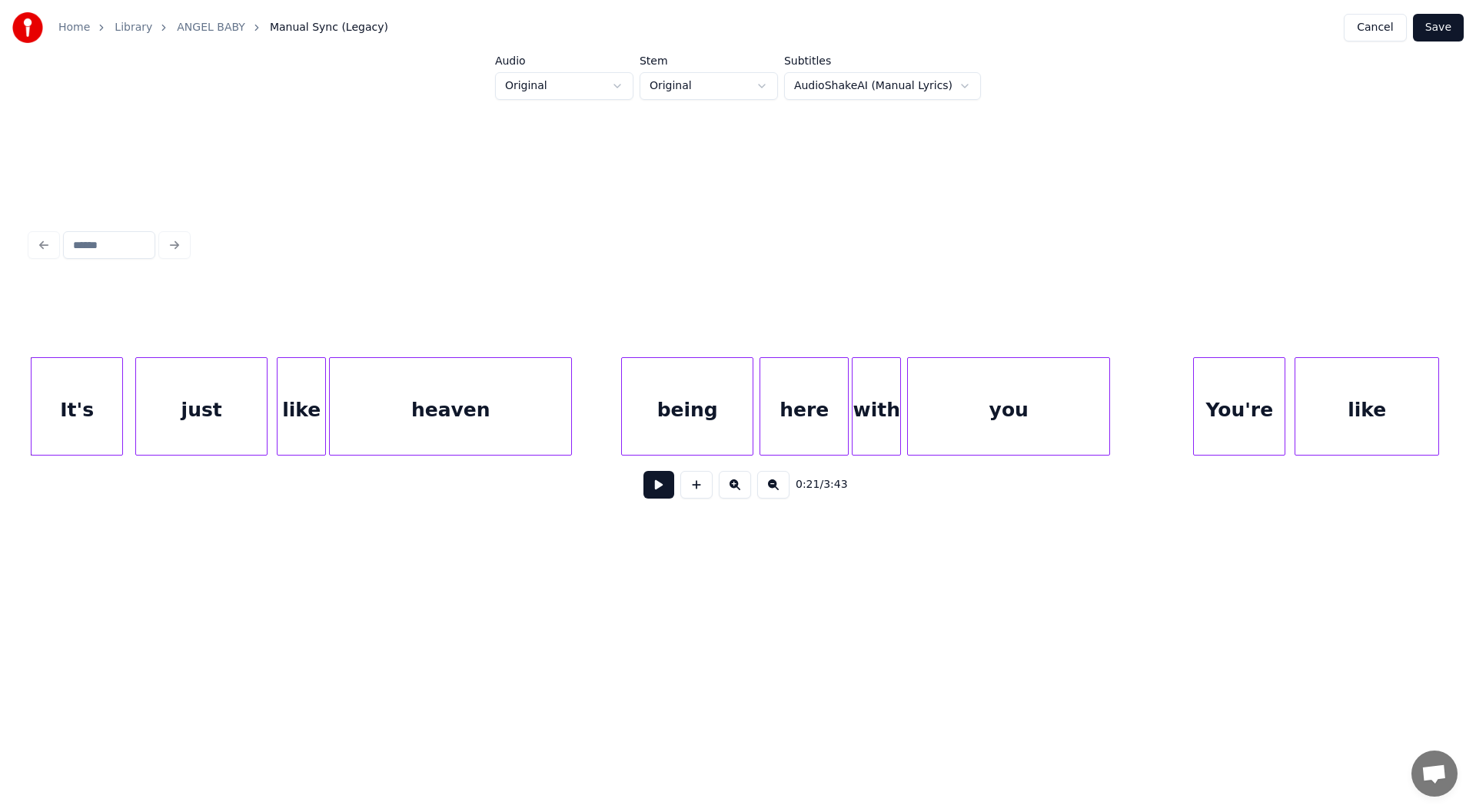
click at [24, 395] on div "0:21 / 3:43" at bounding box center [737, 367] width 1427 height 304
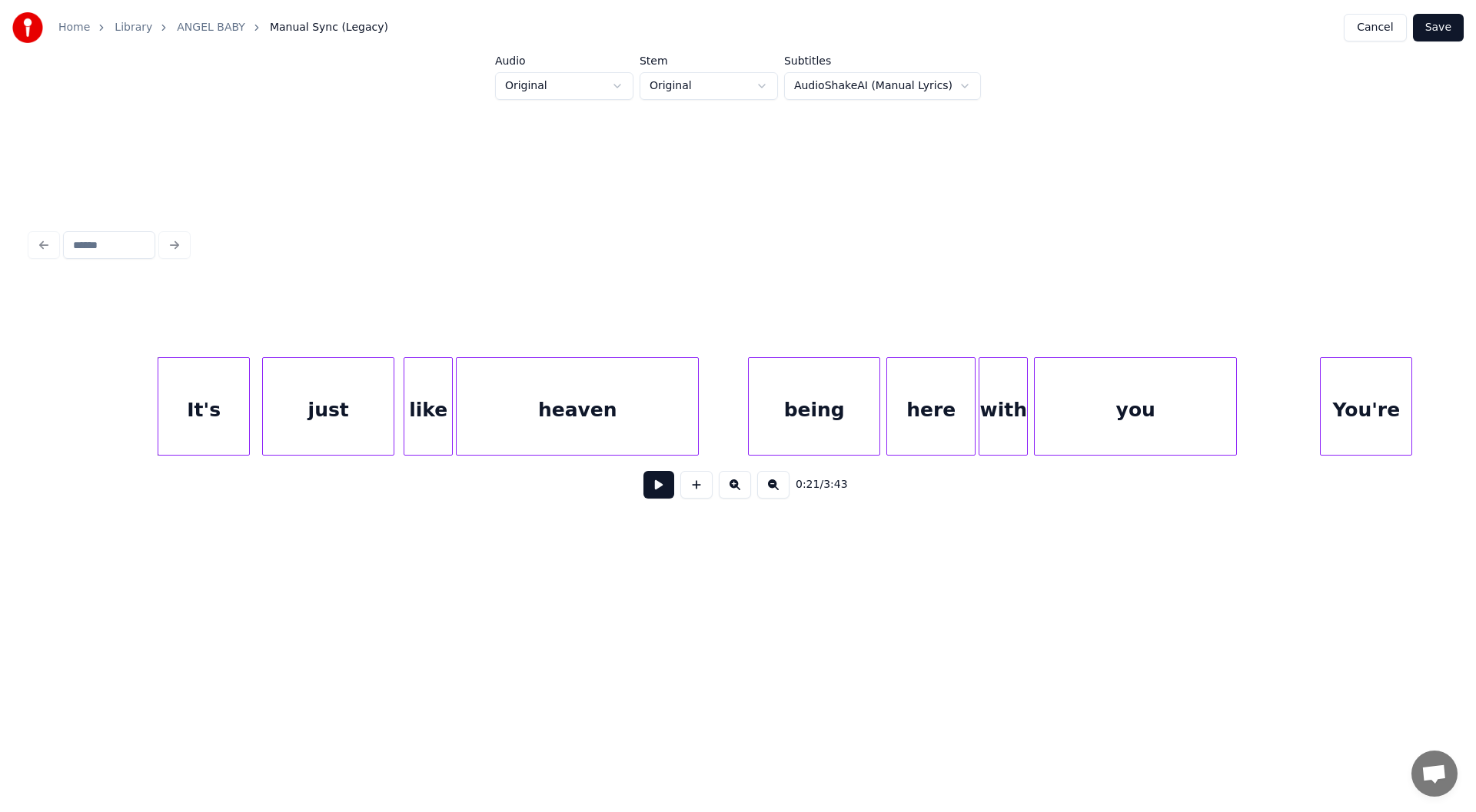
scroll to position [0, 3124]
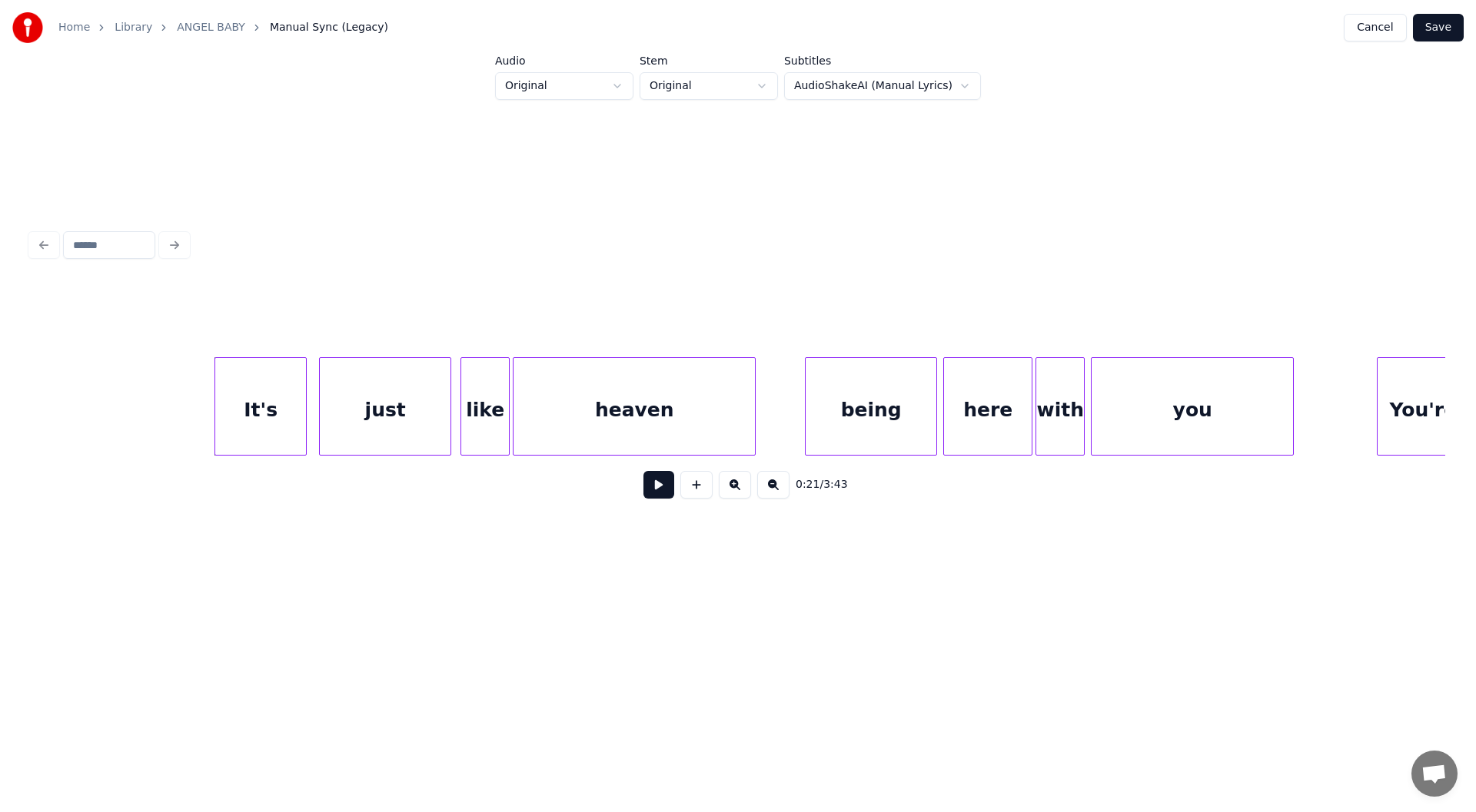
click at [651, 489] on button at bounding box center [658, 485] width 30 height 28
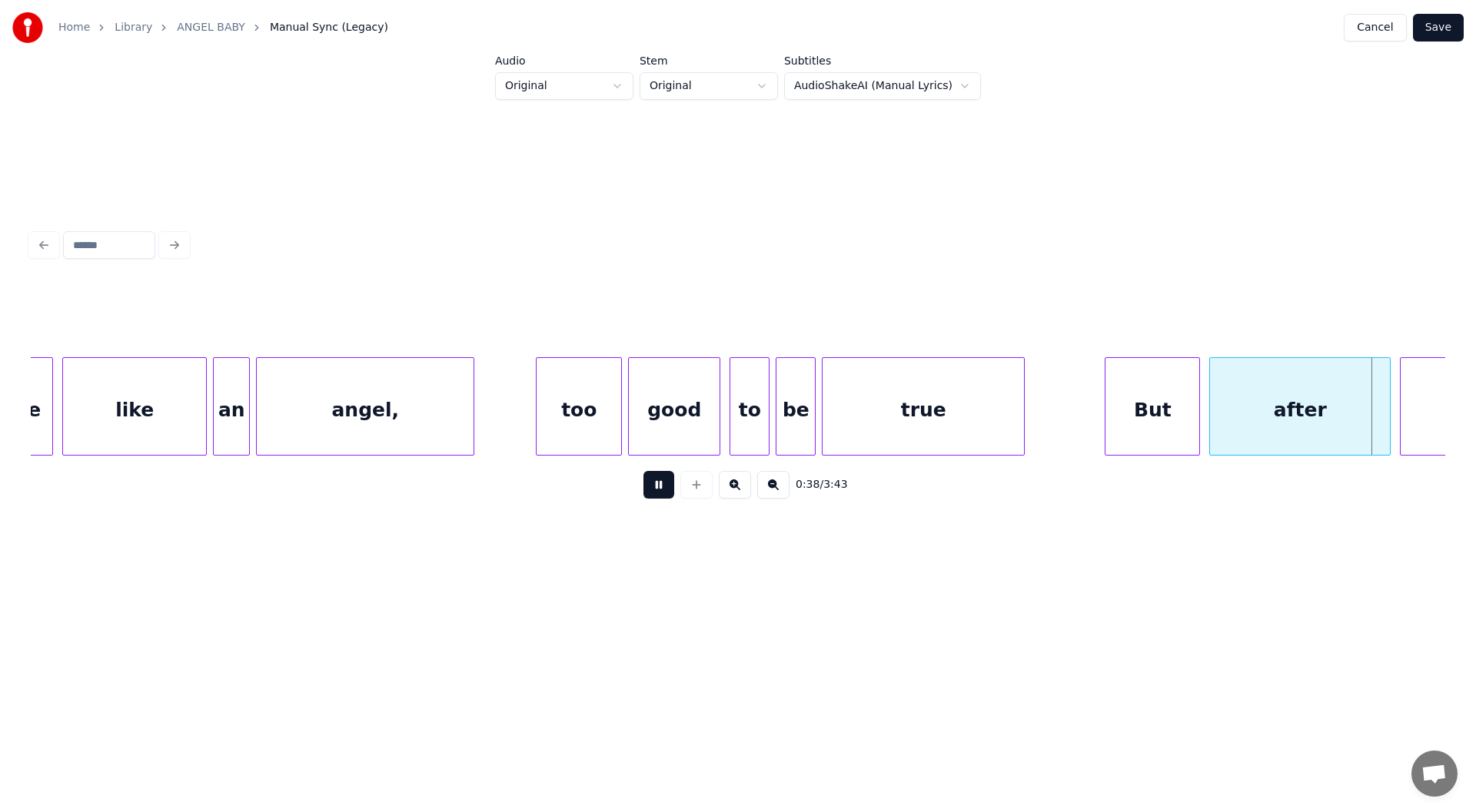
click at [651, 487] on button at bounding box center [658, 485] width 30 height 28
click at [1378, 410] on div at bounding box center [1376, 406] width 4 height 97
click at [657, 490] on button at bounding box center [658, 485] width 30 height 28
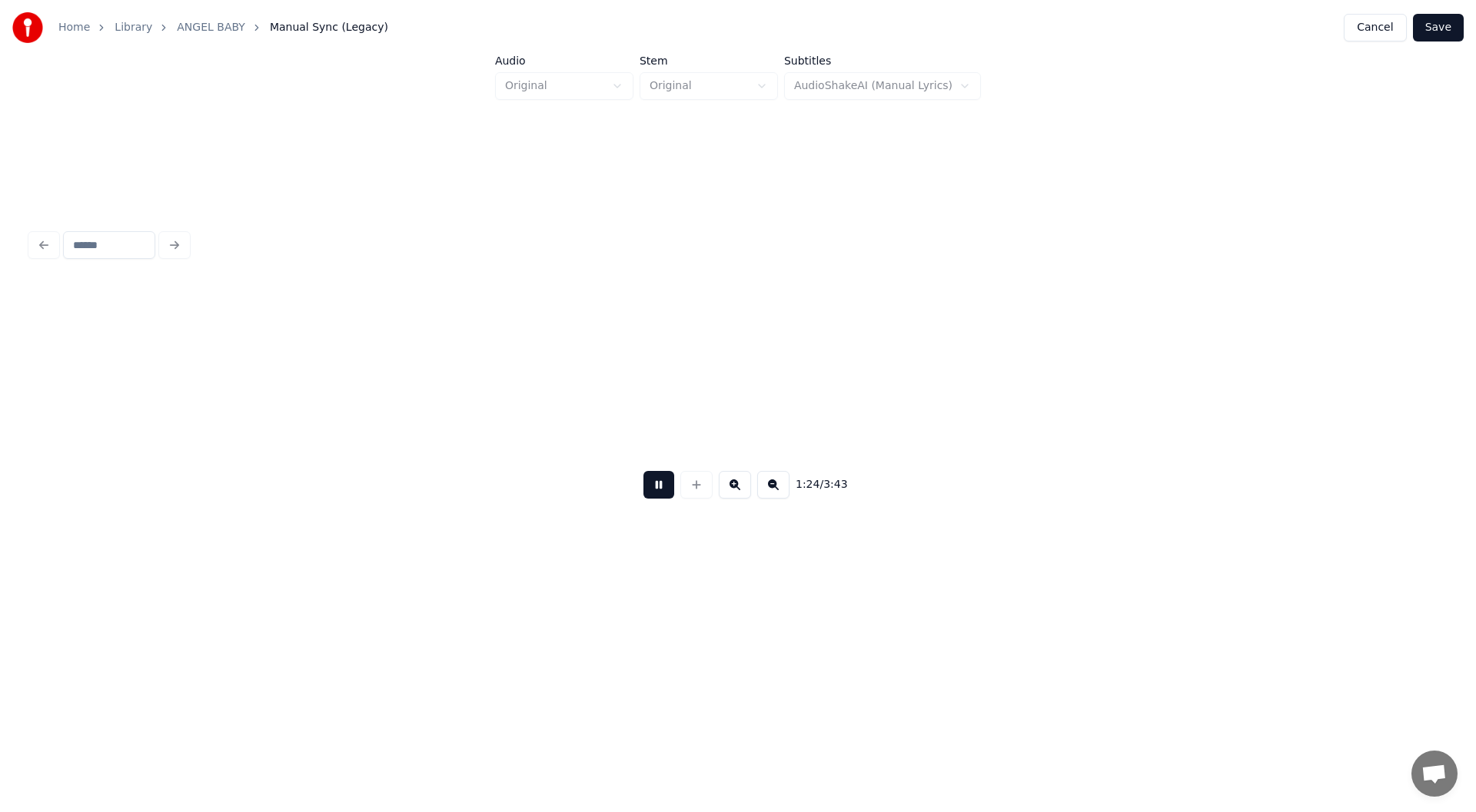
scroll to position [0, 13038]
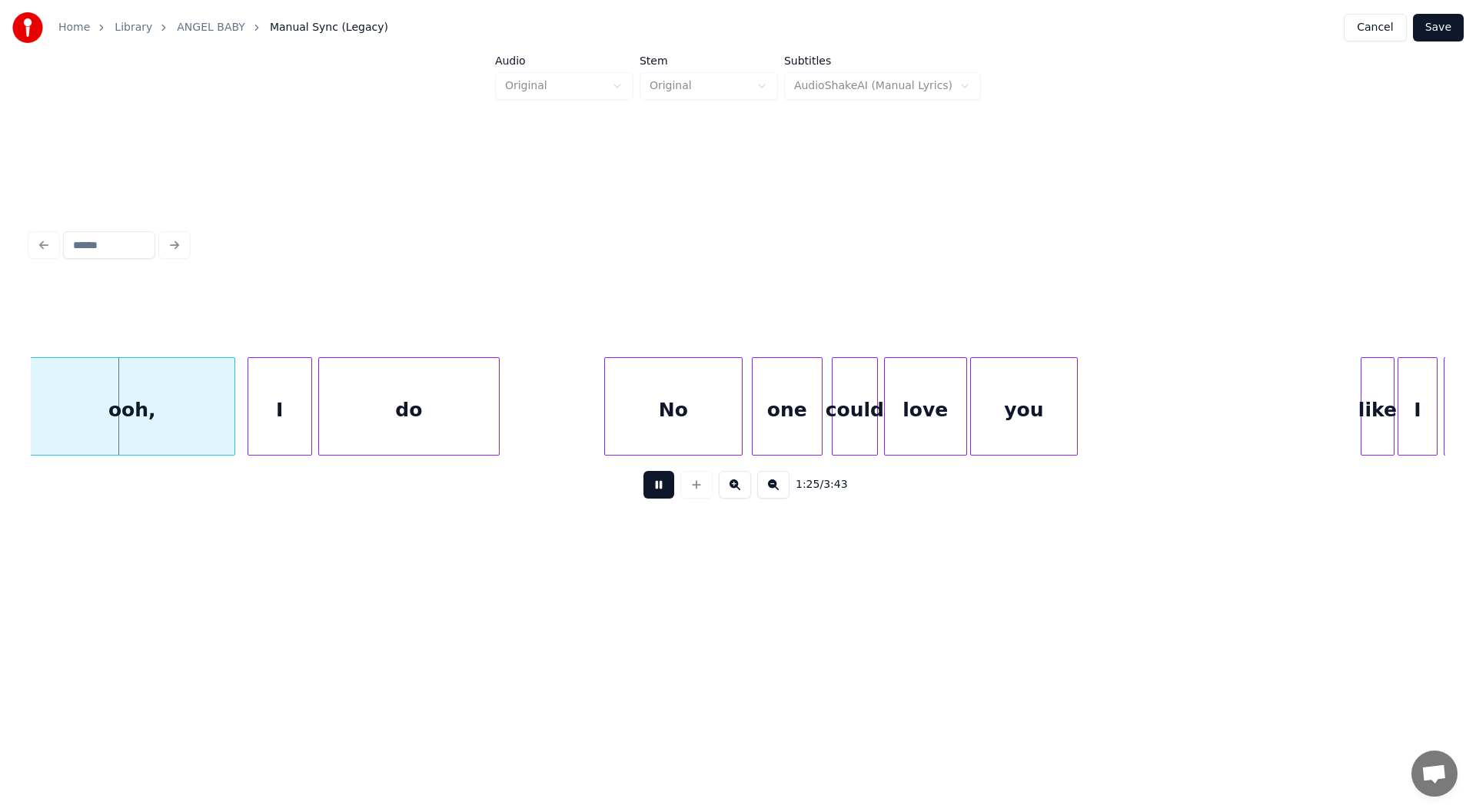
click at [657, 489] on button at bounding box center [658, 485] width 30 height 28
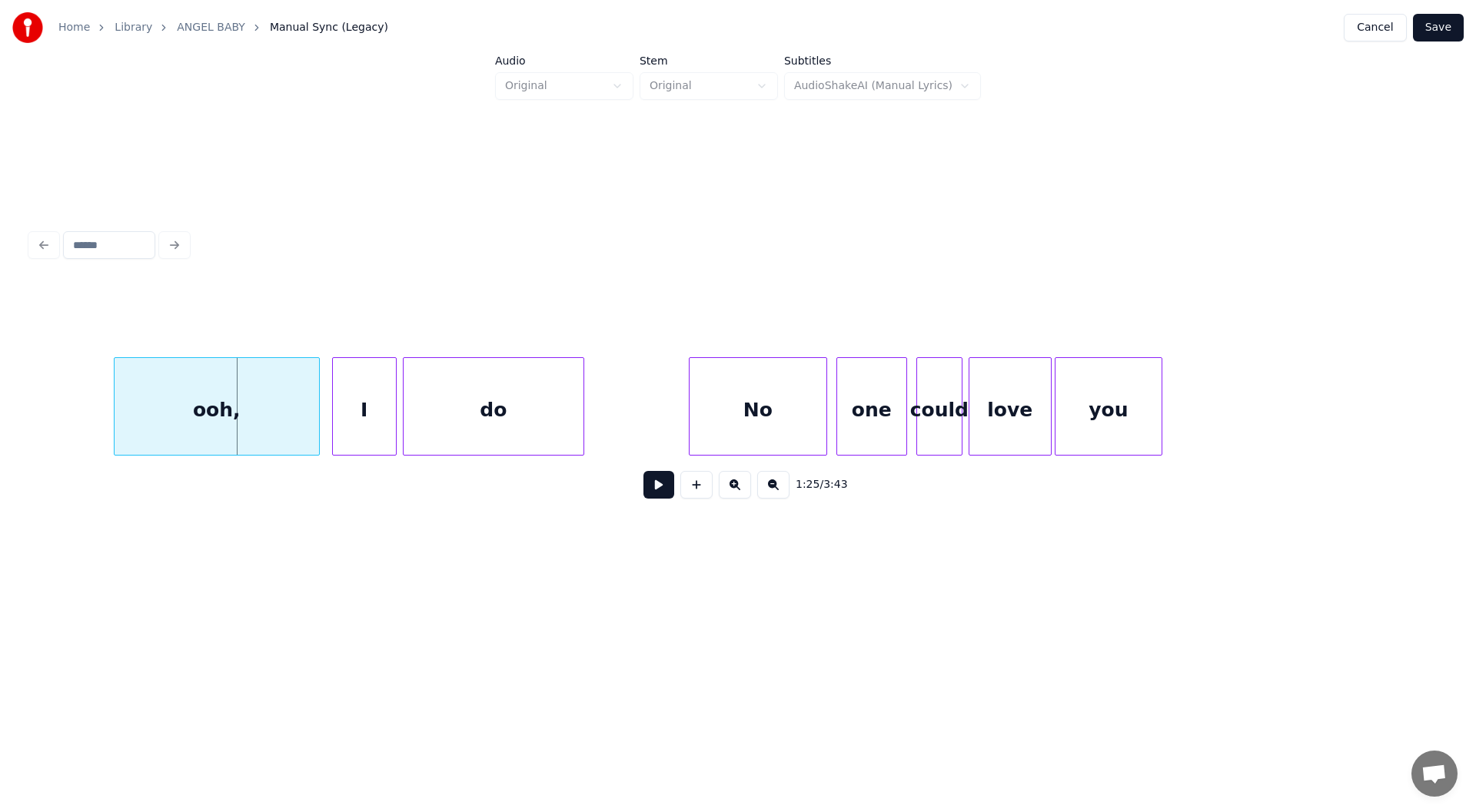
scroll to position [0, 12916]
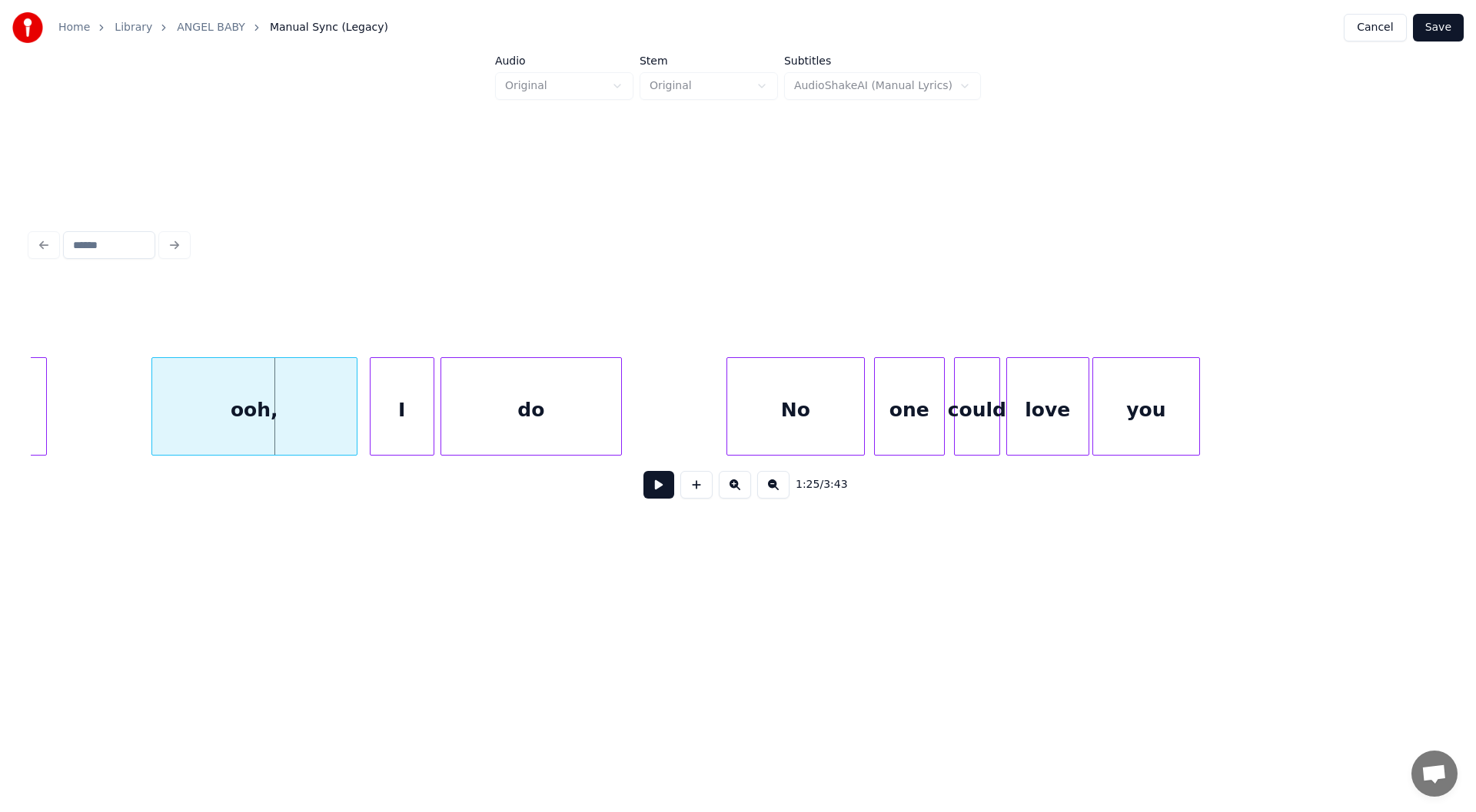
click at [38, 413] on div "you," at bounding box center [5, 409] width 81 height 105
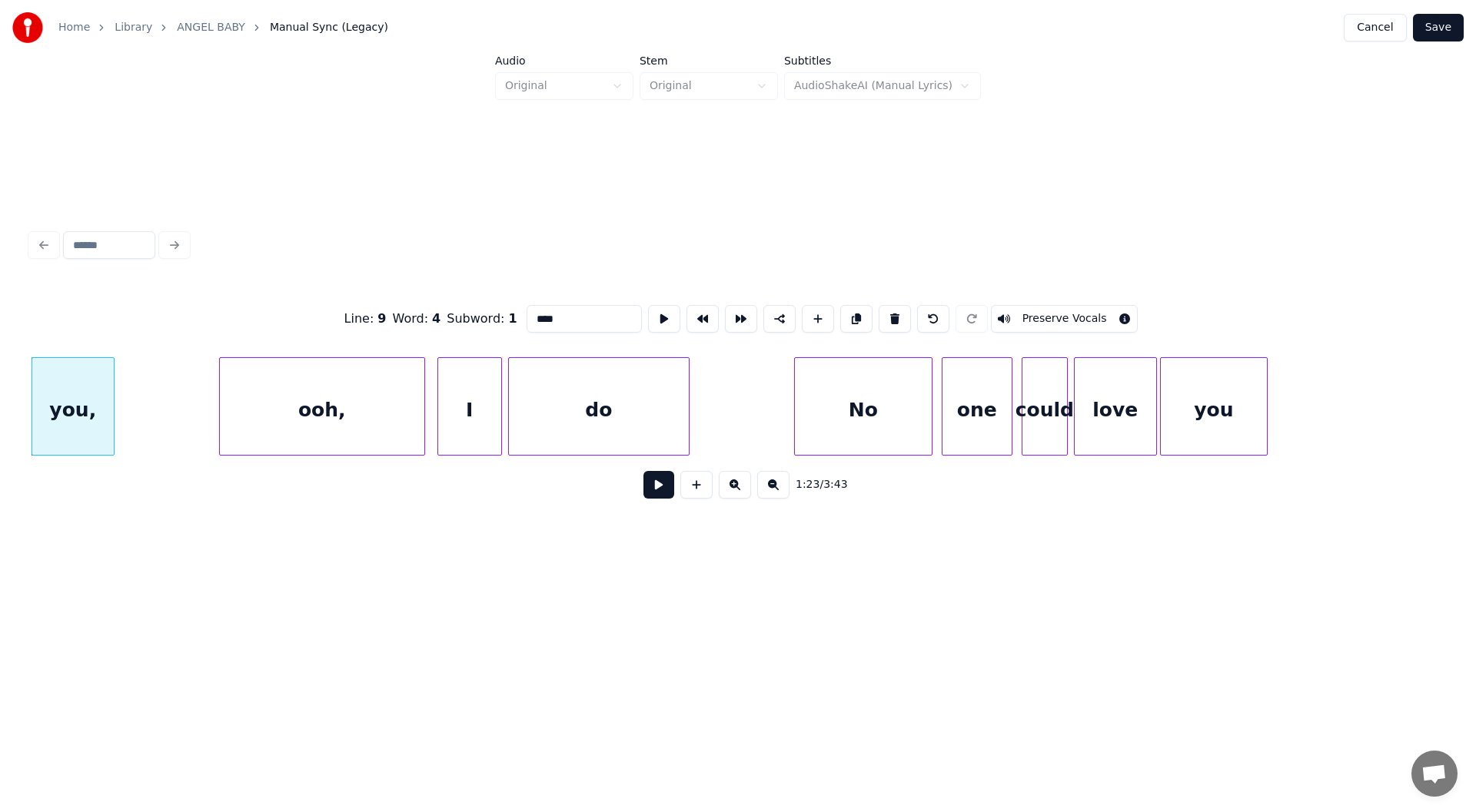
click at [659, 488] on button at bounding box center [658, 485] width 30 height 28
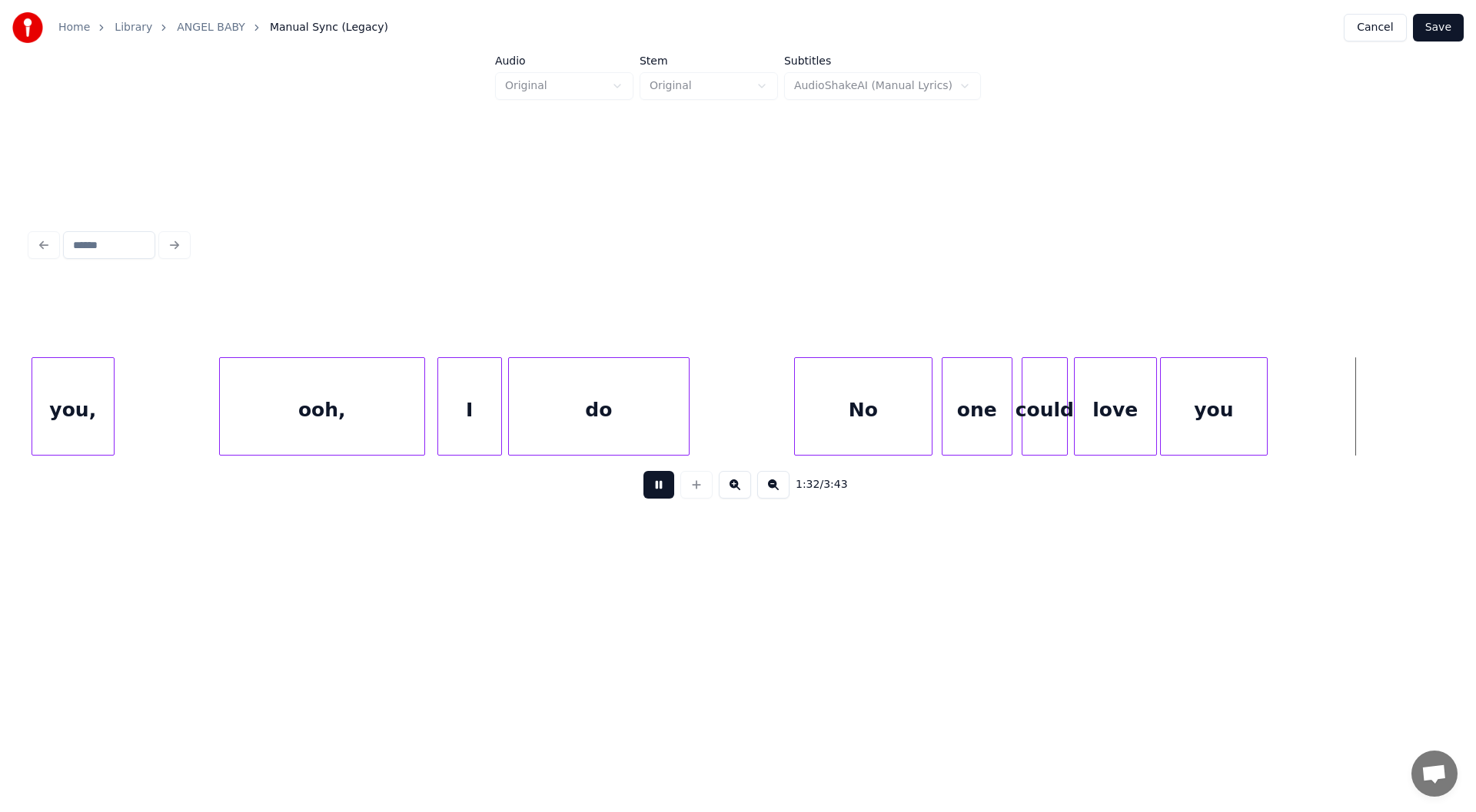
click at [658, 488] on button at bounding box center [658, 485] width 30 height 28
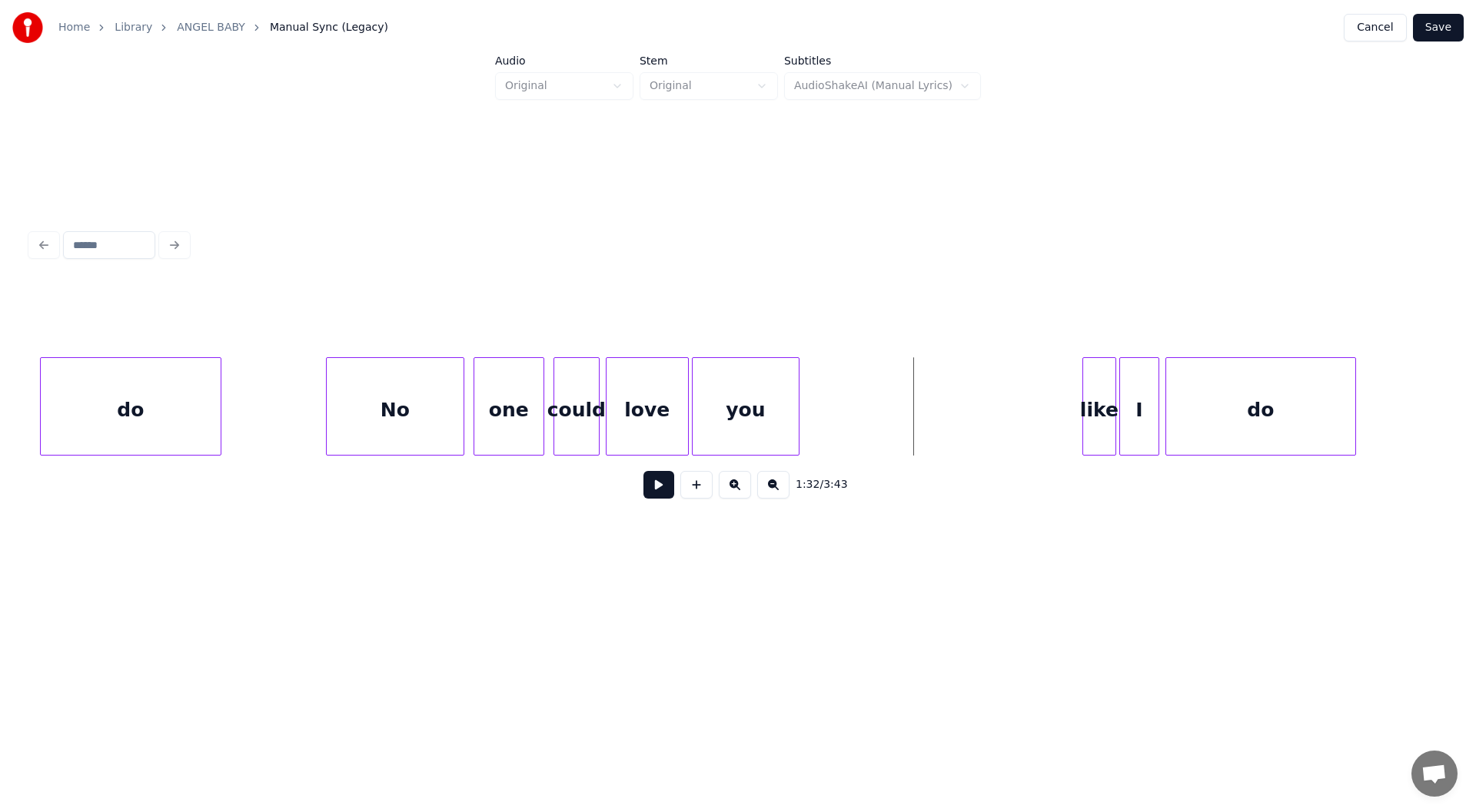
scroll to position [0, 13391]
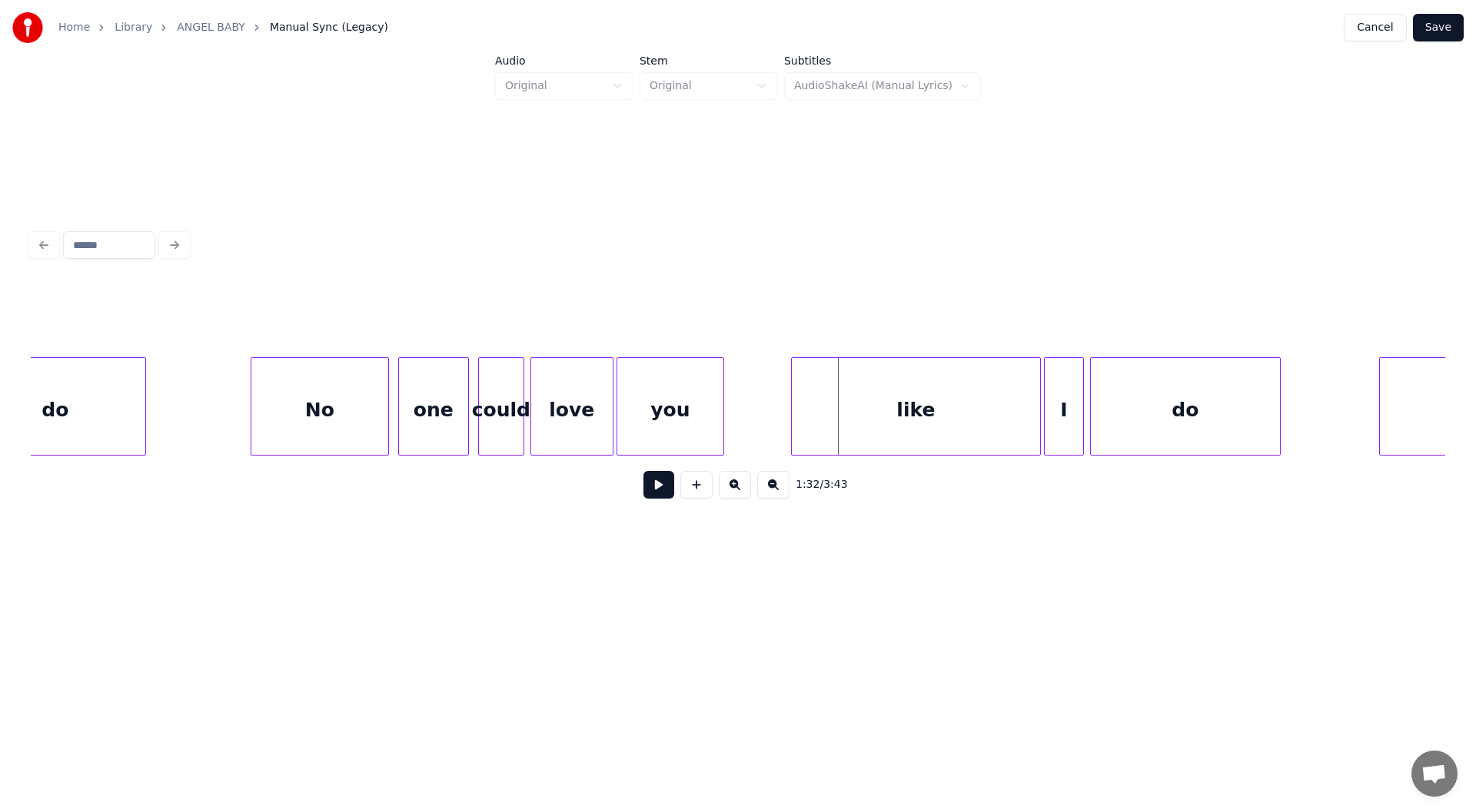
click at [792, 415] on div at bounding box center [793, 406] width 4 height 97
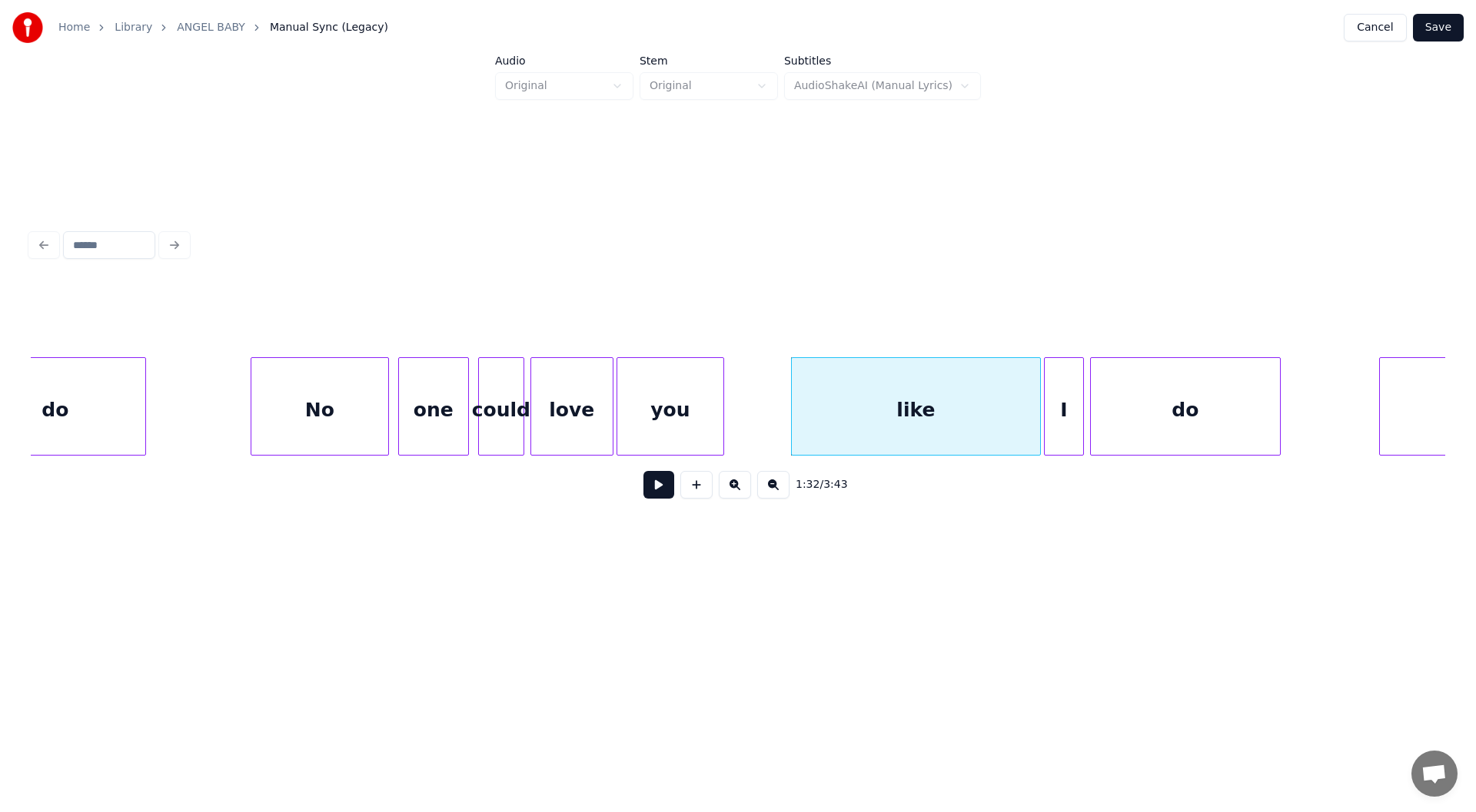
click at [672, 401] on div "you" at bounding box center [670, 409] width 106 height 105
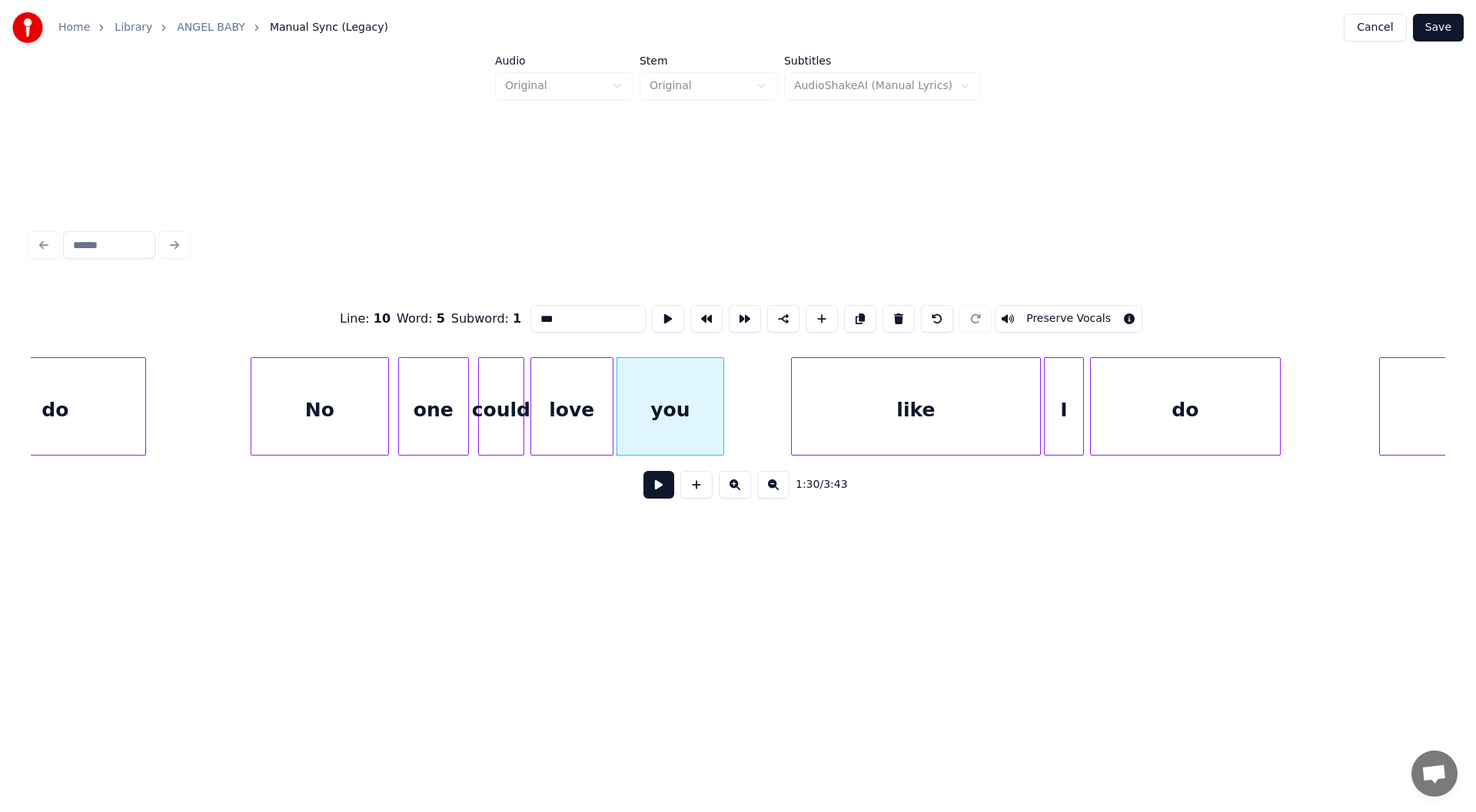
click at [651, 489] on button at bounding box center [658, 485] width 30 height 28
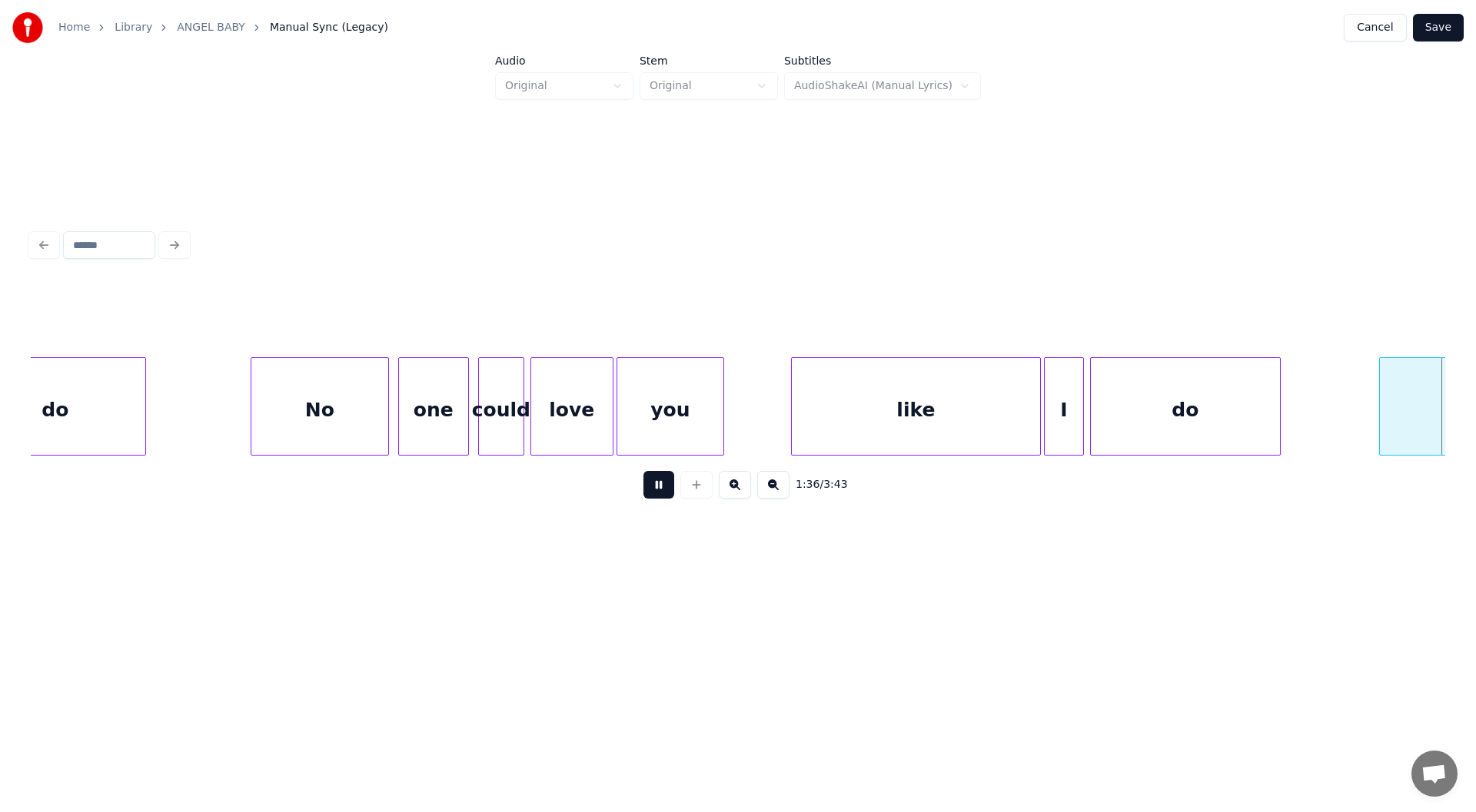
scroll to position [0, 14806]
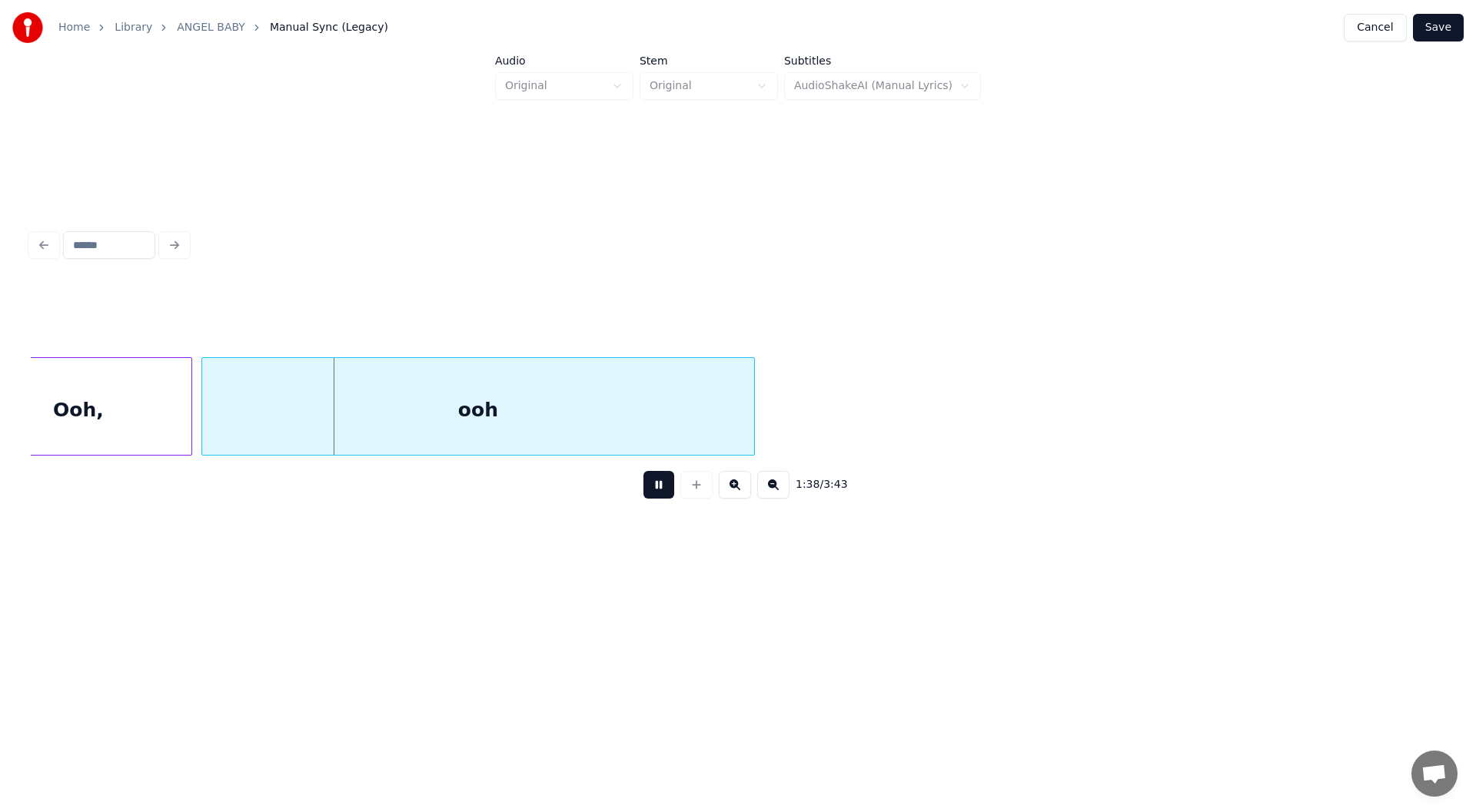
click at [653, 489] on button at bounding box center [658, 485] width 30 height 28
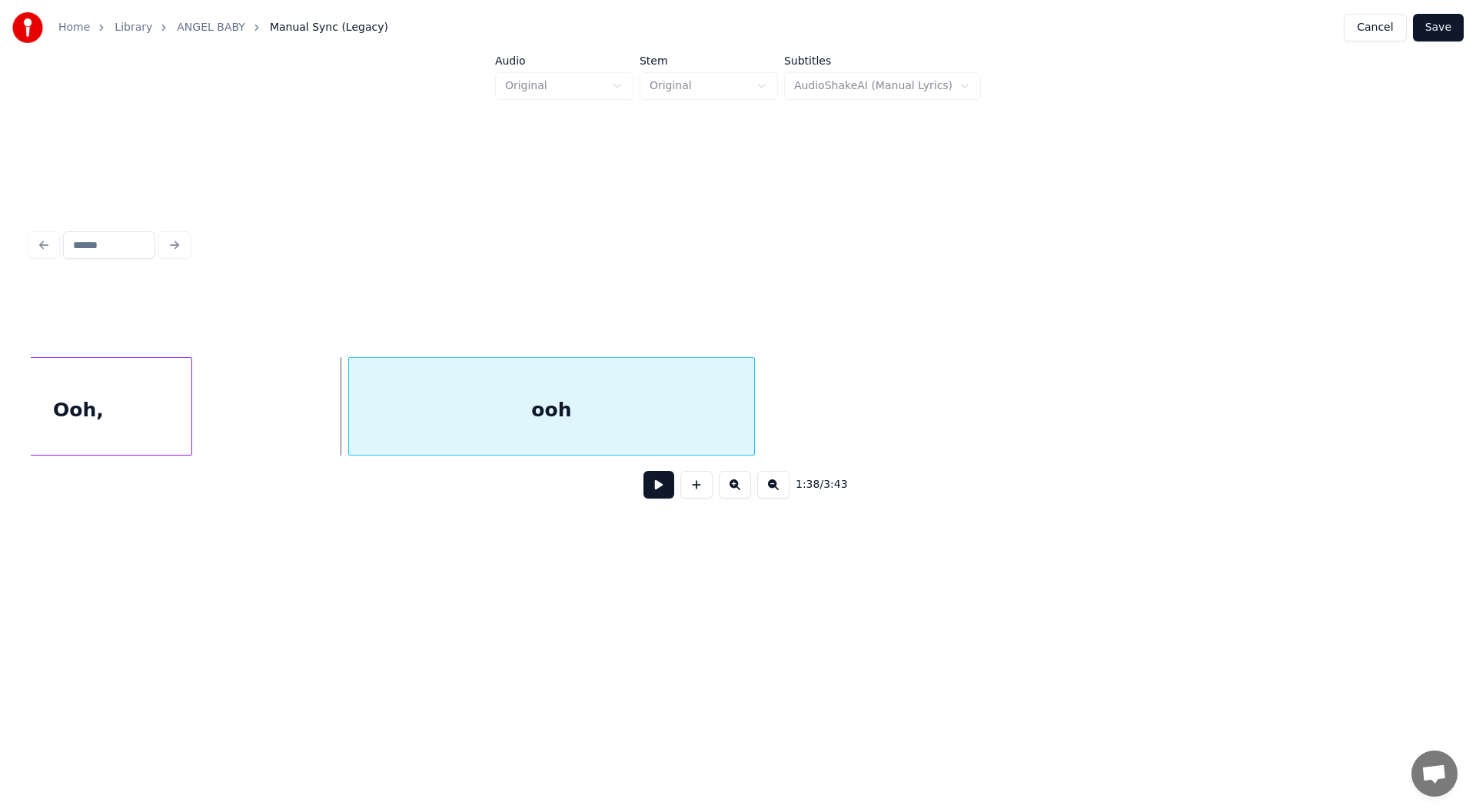
click at [351, 419] on div at bounding box center [351, 406] width 4 height 97
click at [121, 414] on div "Ooh," at bounding box center [78, 409] width 226 height 105
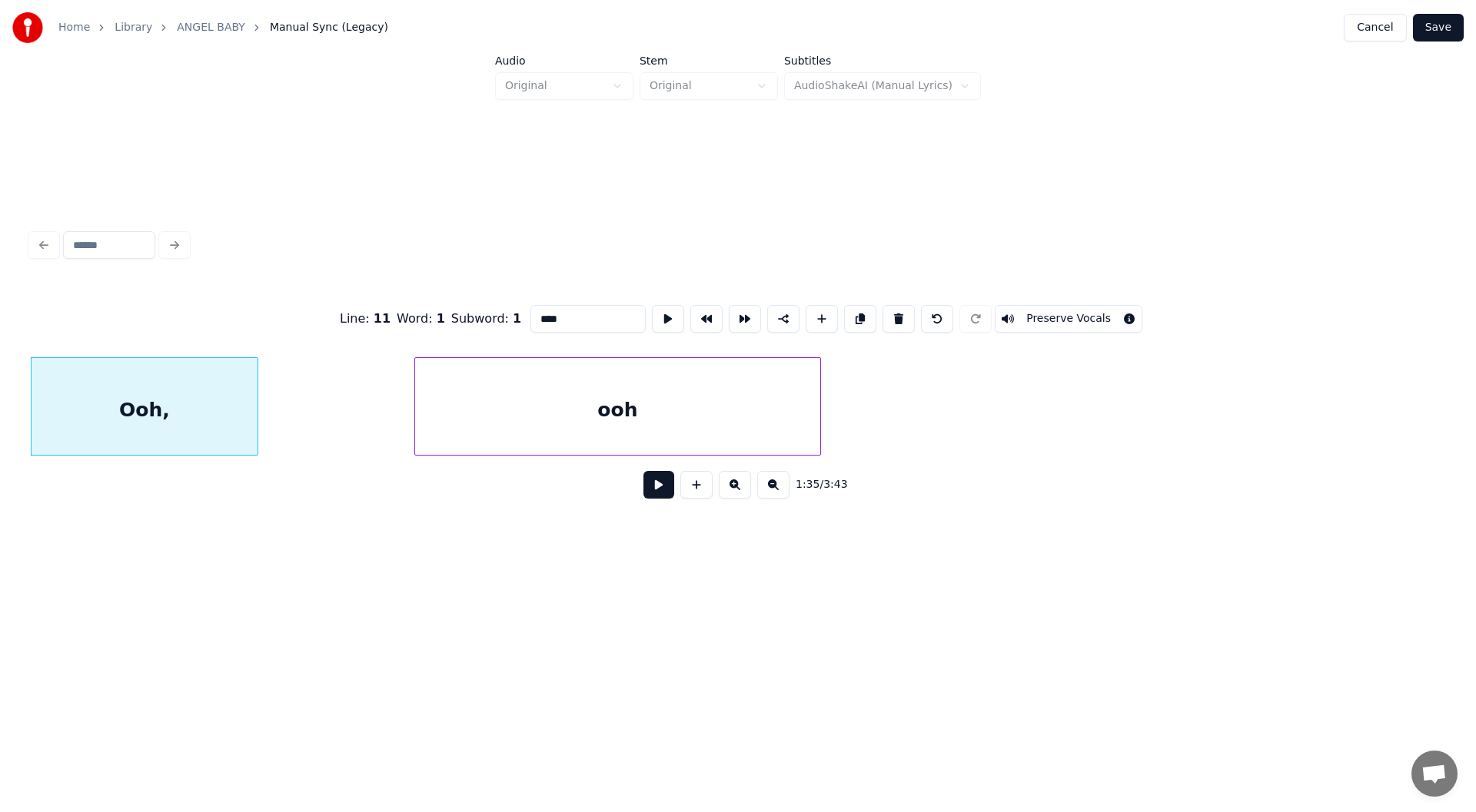
click at [656, 488] on button at bounding box center [658, 485] width 30 height 28
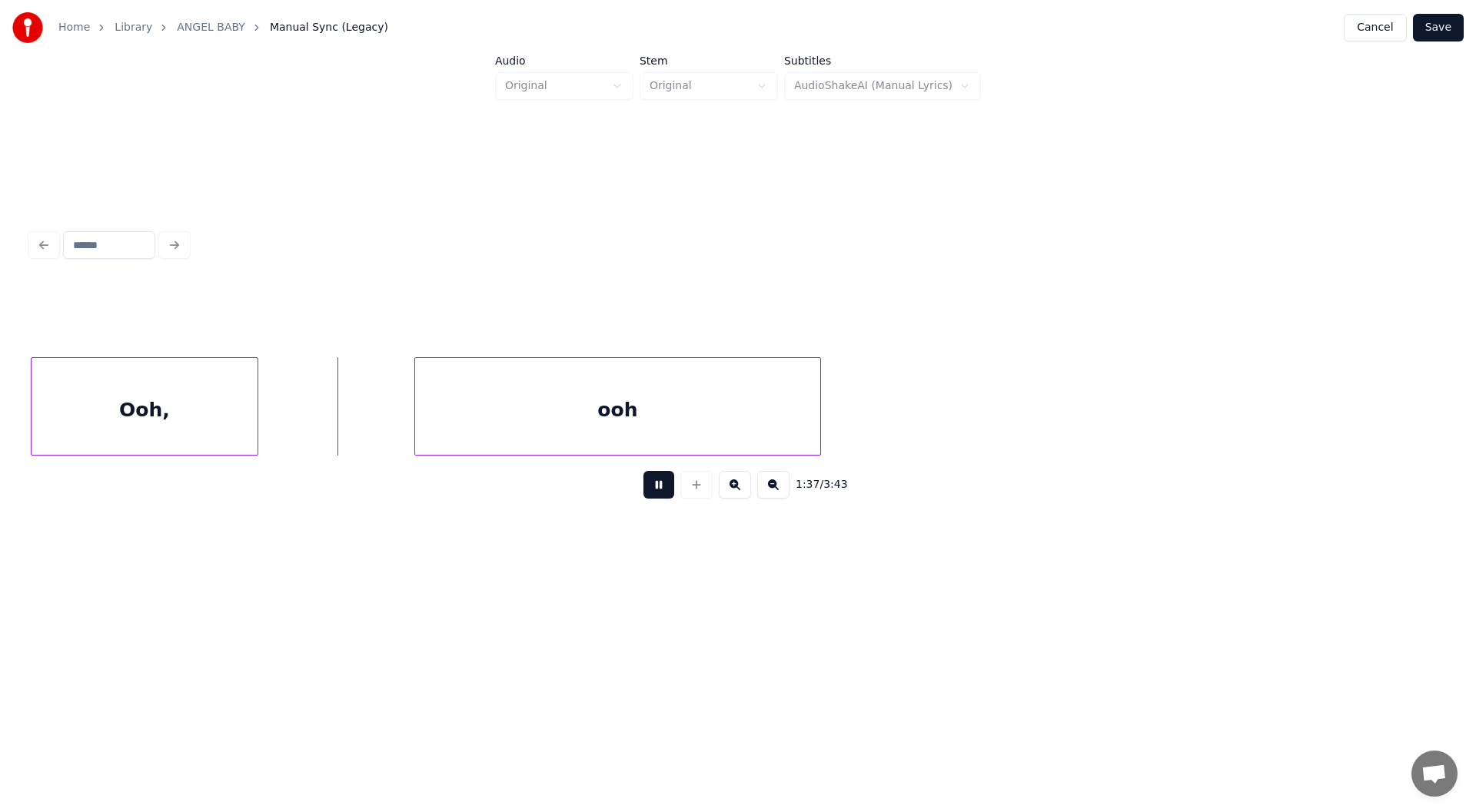
click at [659, 490] on button at bounding box center [658, 485] width 30 height 28
click at [123, 409] on div "Ooh," at bounding box center [144, 409] width 226 height 105
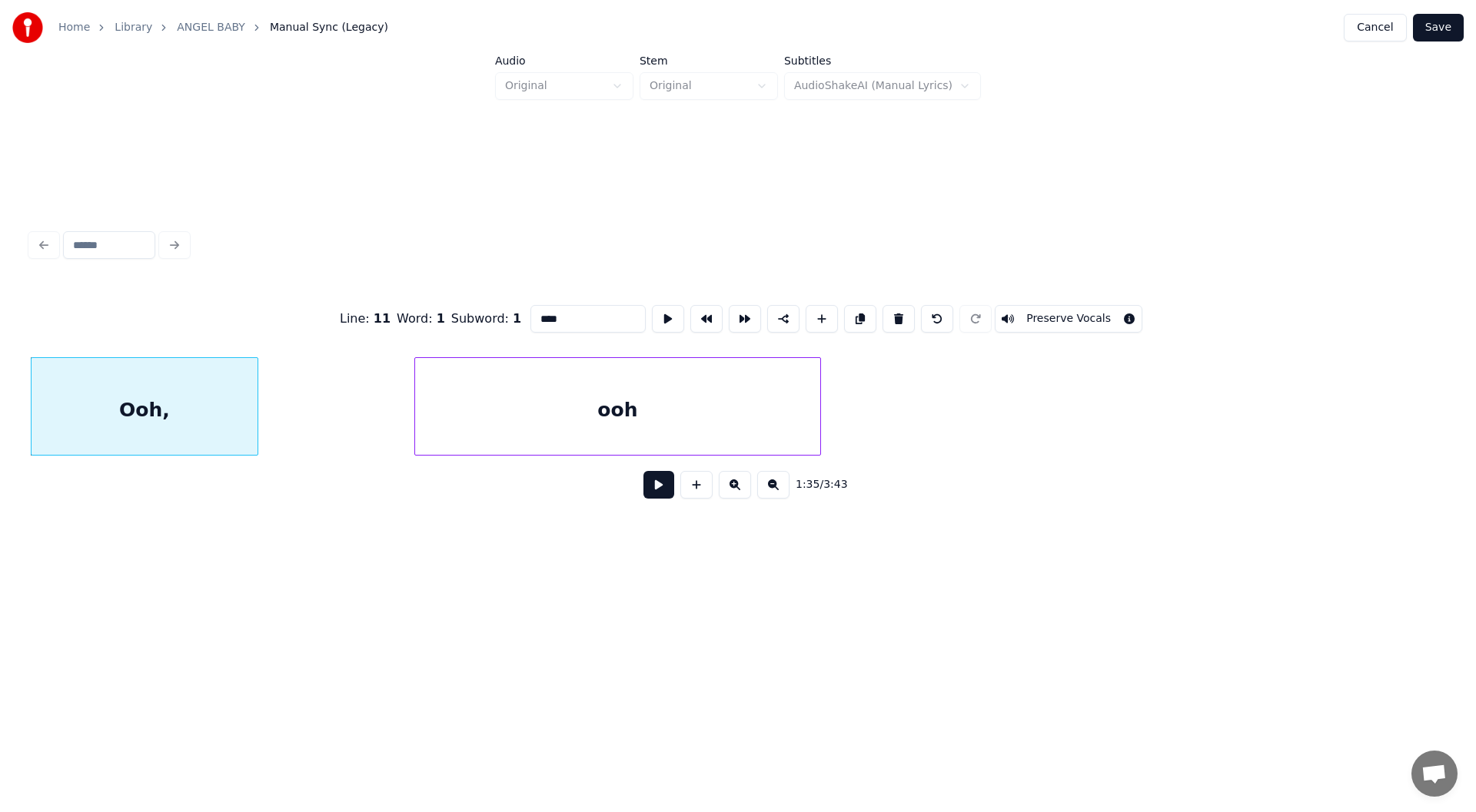
click at [656, 490] on button at bounding box center [658, 485] width 30 height 28
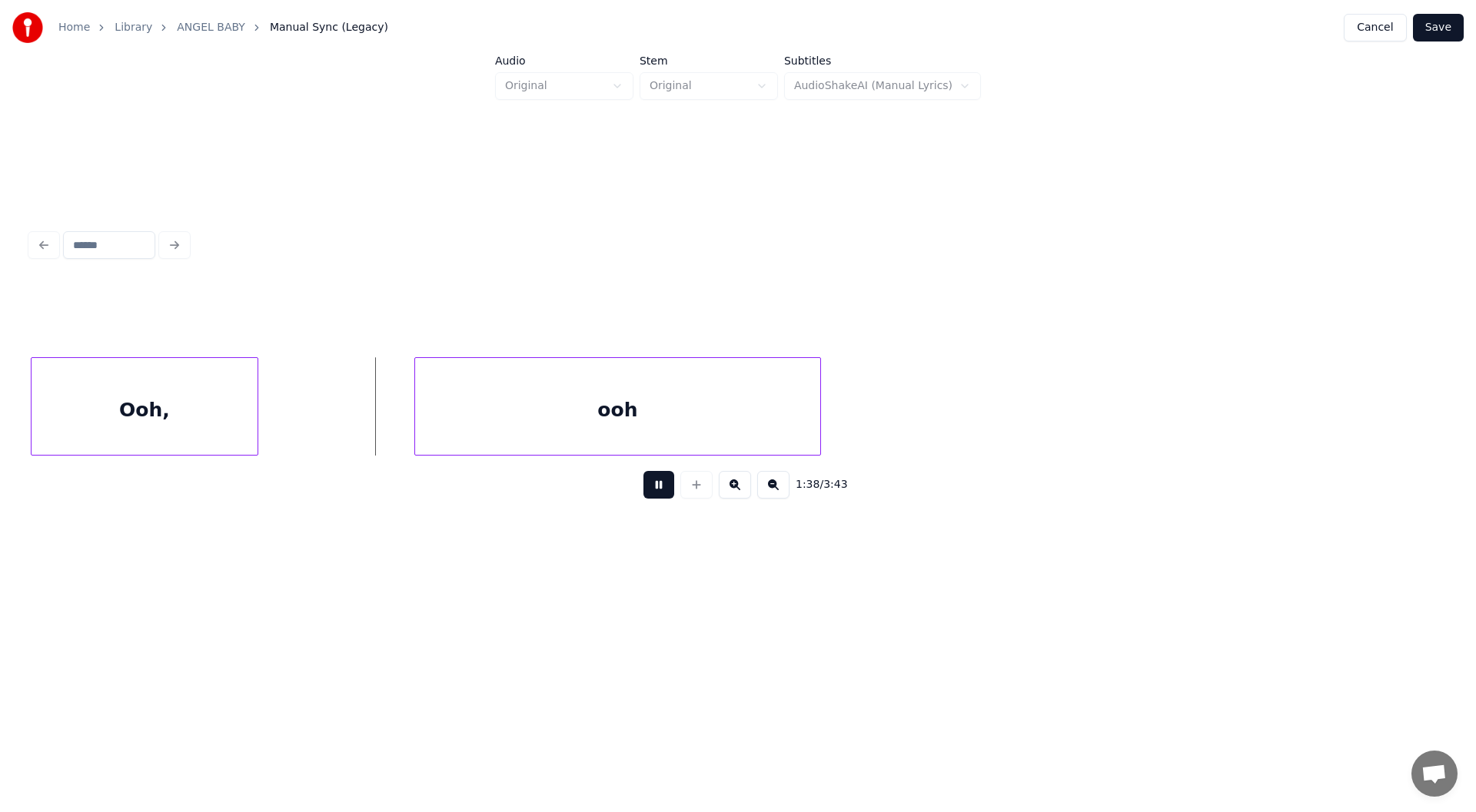
click at [664, 492] on button at bounding box center [658, 485] width 30 height 28
click at [699, 493] on button at bounding box center [696, 485] width 32 height 28
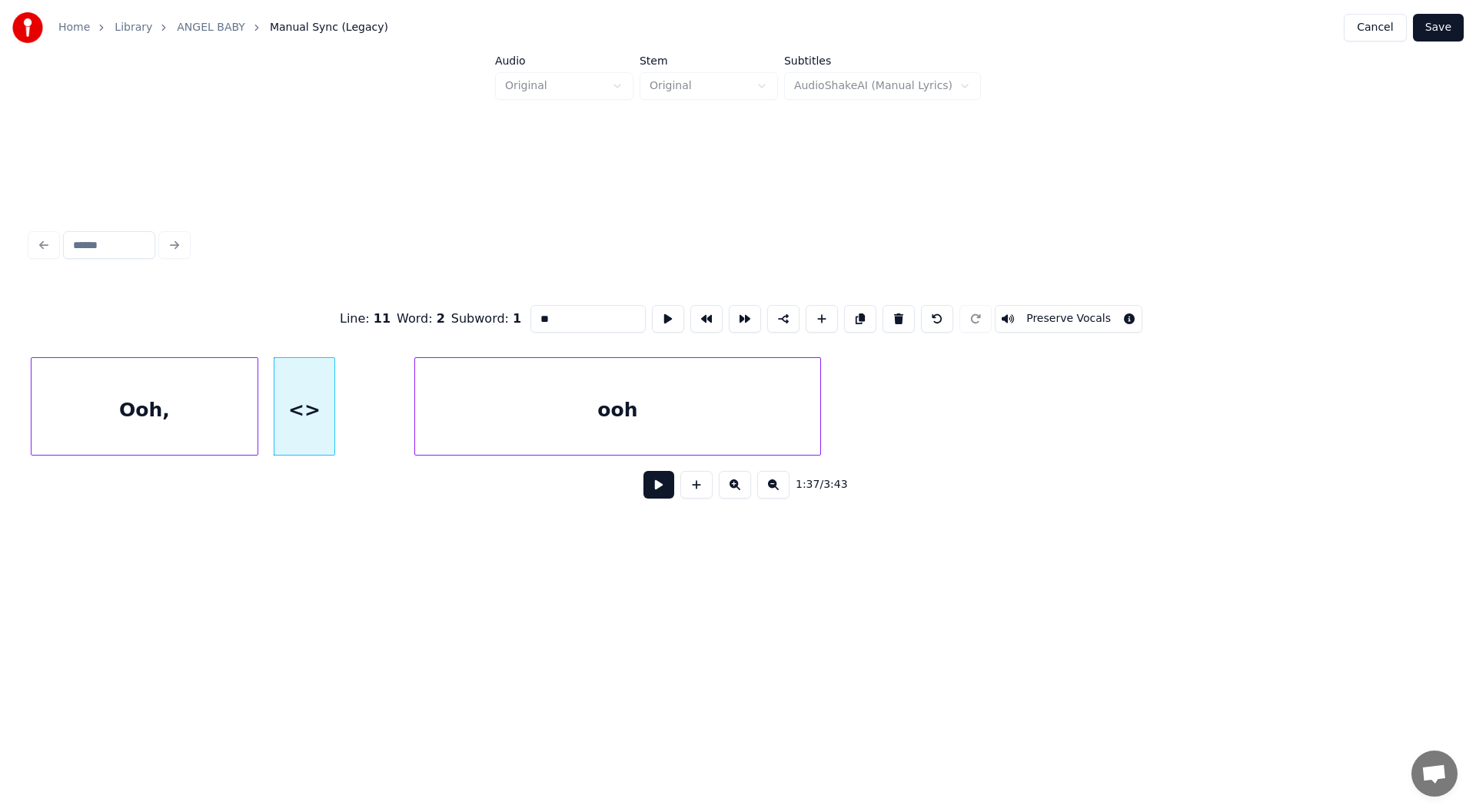
drag, startPoint x: 560, startPoint y: 314, endPoint x: 511, endPoint y: 310, distance: 49.2
click at [511, 310] on div "Line : 11 Word : 2 Subword : 1 ** Preserve Vocals" at bounding box center [737, 319] width 1414 height 77
click at [146, 413] on div "Ooh," at bounding box center [144, 409] width 226 height 105
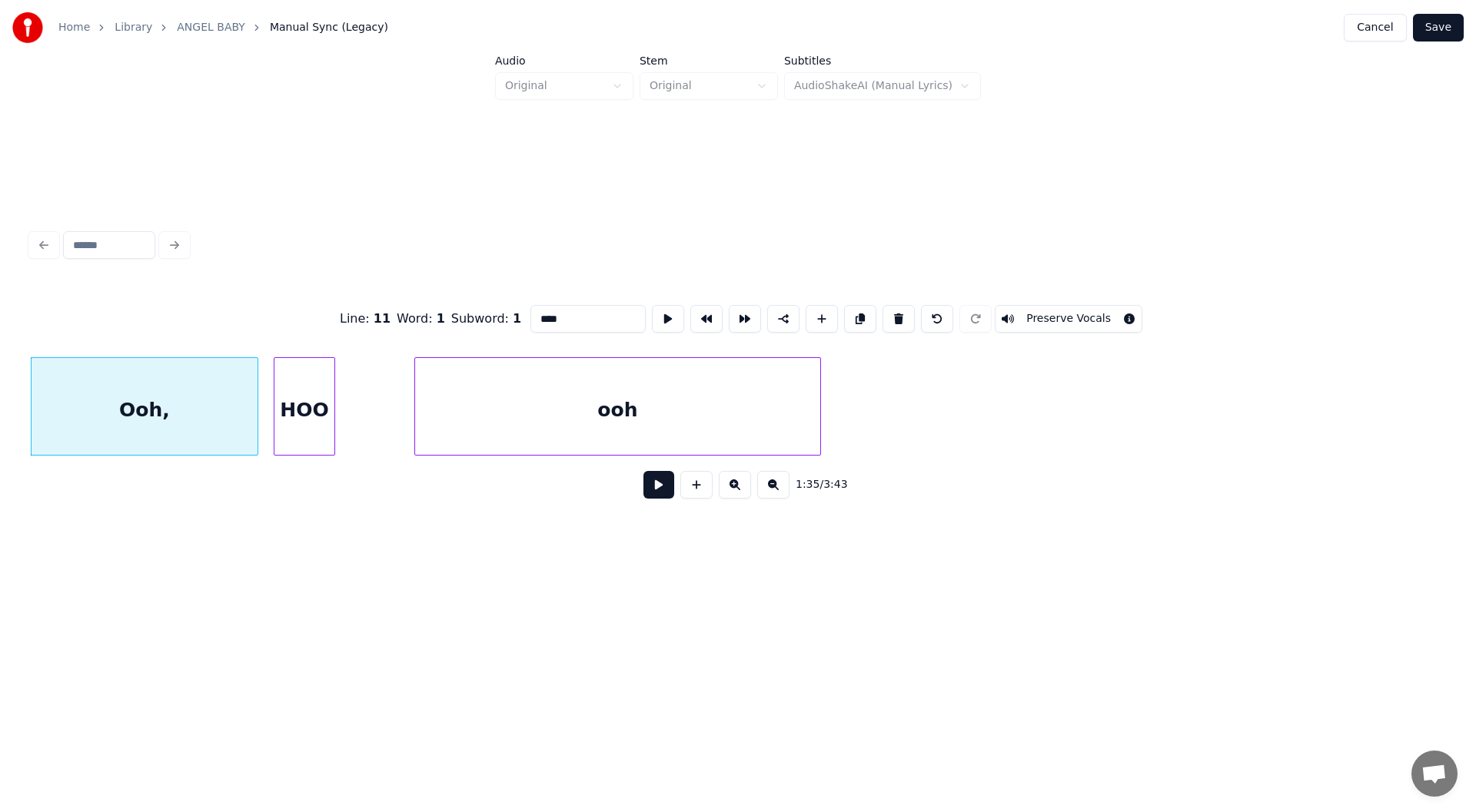
type input "****"
click at [653, 487] on button at bounding box center [658, 485] width 30 height 28
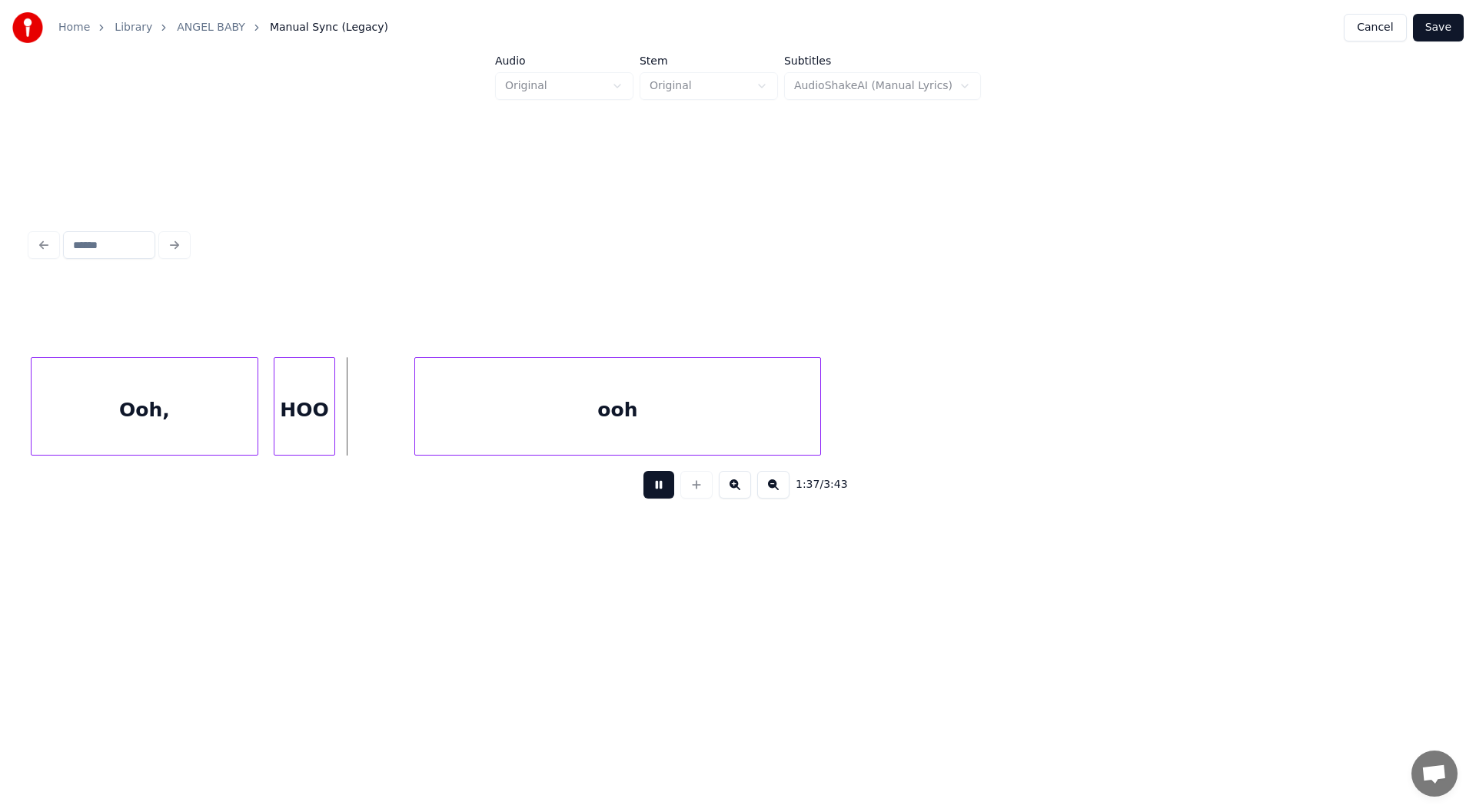
click at [657, 489] on button at bounding box center [658, 485] width 30 height 28
click at [657, 490] on button at bounding box center [658, 485] width 30 height 28
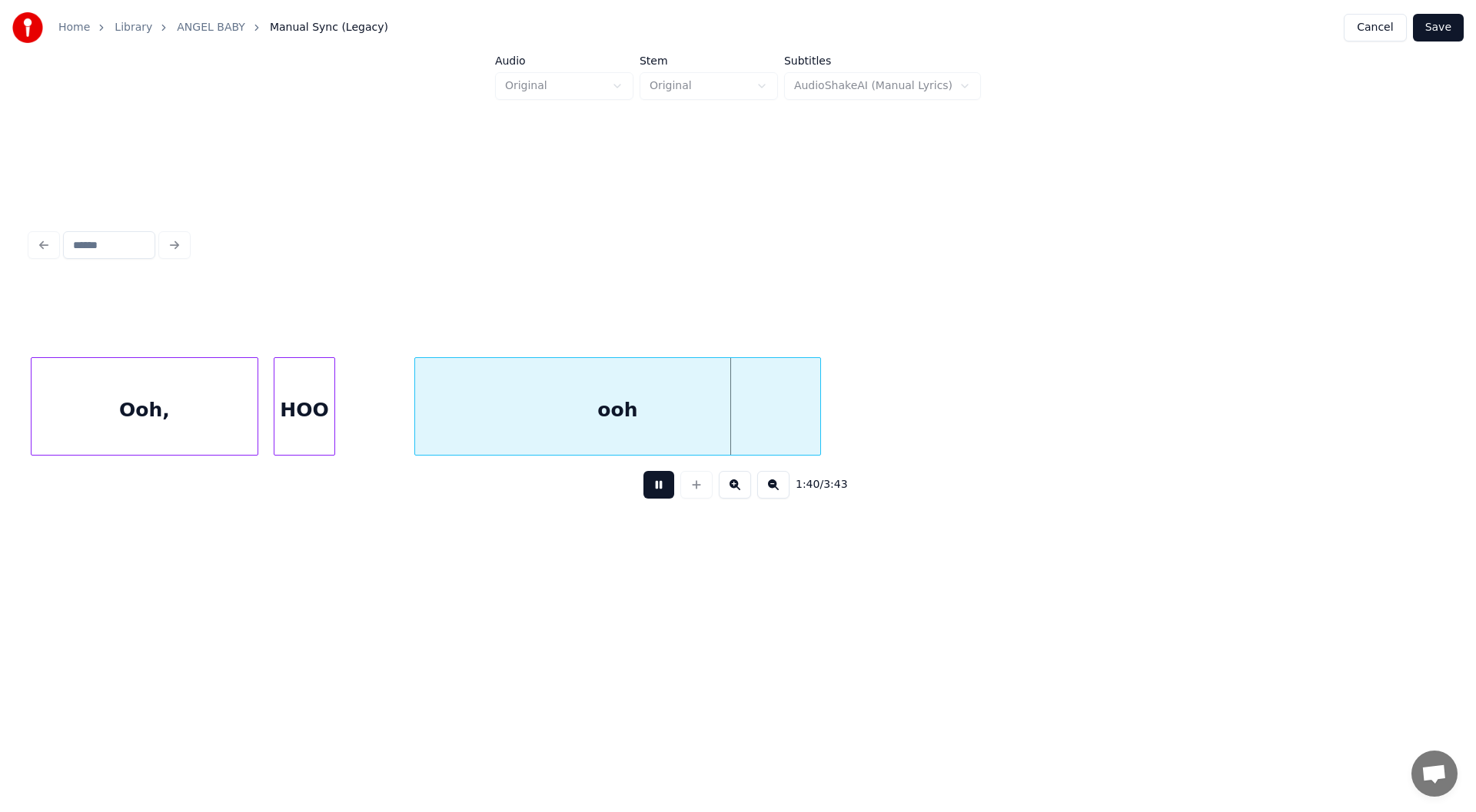
click at [658, 490] on button at bounding box center [658, 485] width 30 height 28
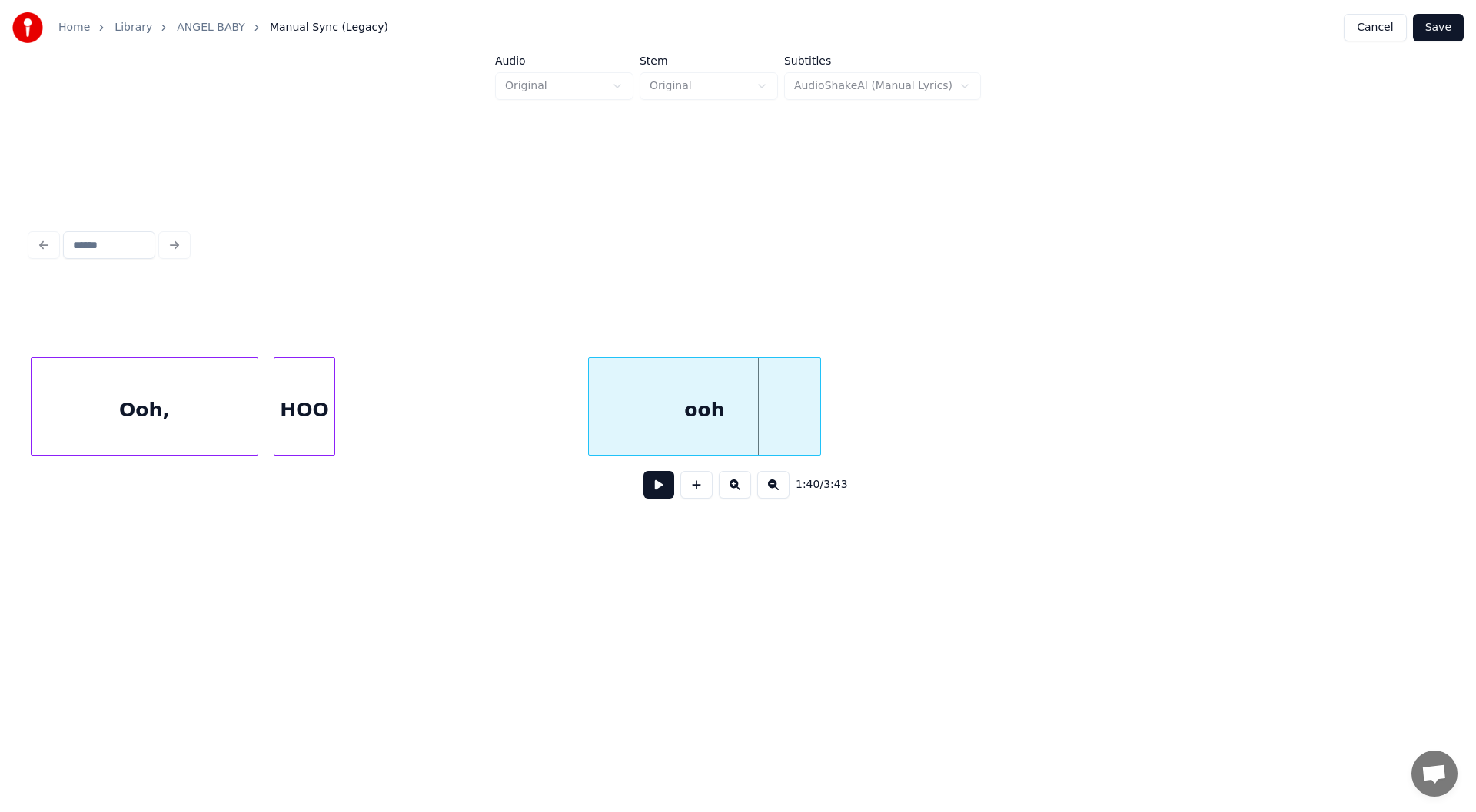
click at [589, 415] on div at bounding box center [591, 406] width 4 height 97
click at [508, 398] on div at bounding box center [507, 406] width 4 height 97
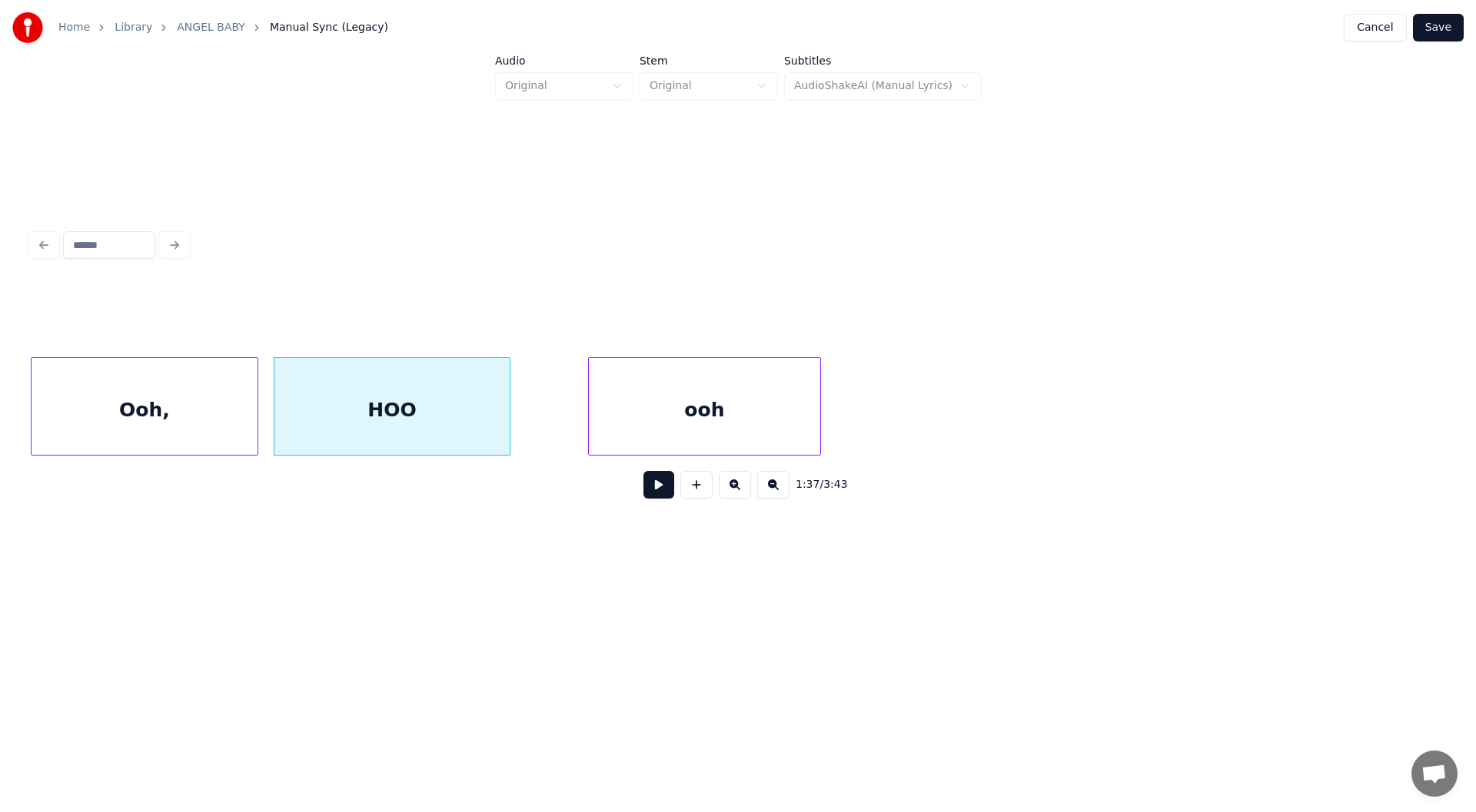
click at [160, 415] on div "Ooh," at bounding box center [144, 409] width 226 height 105
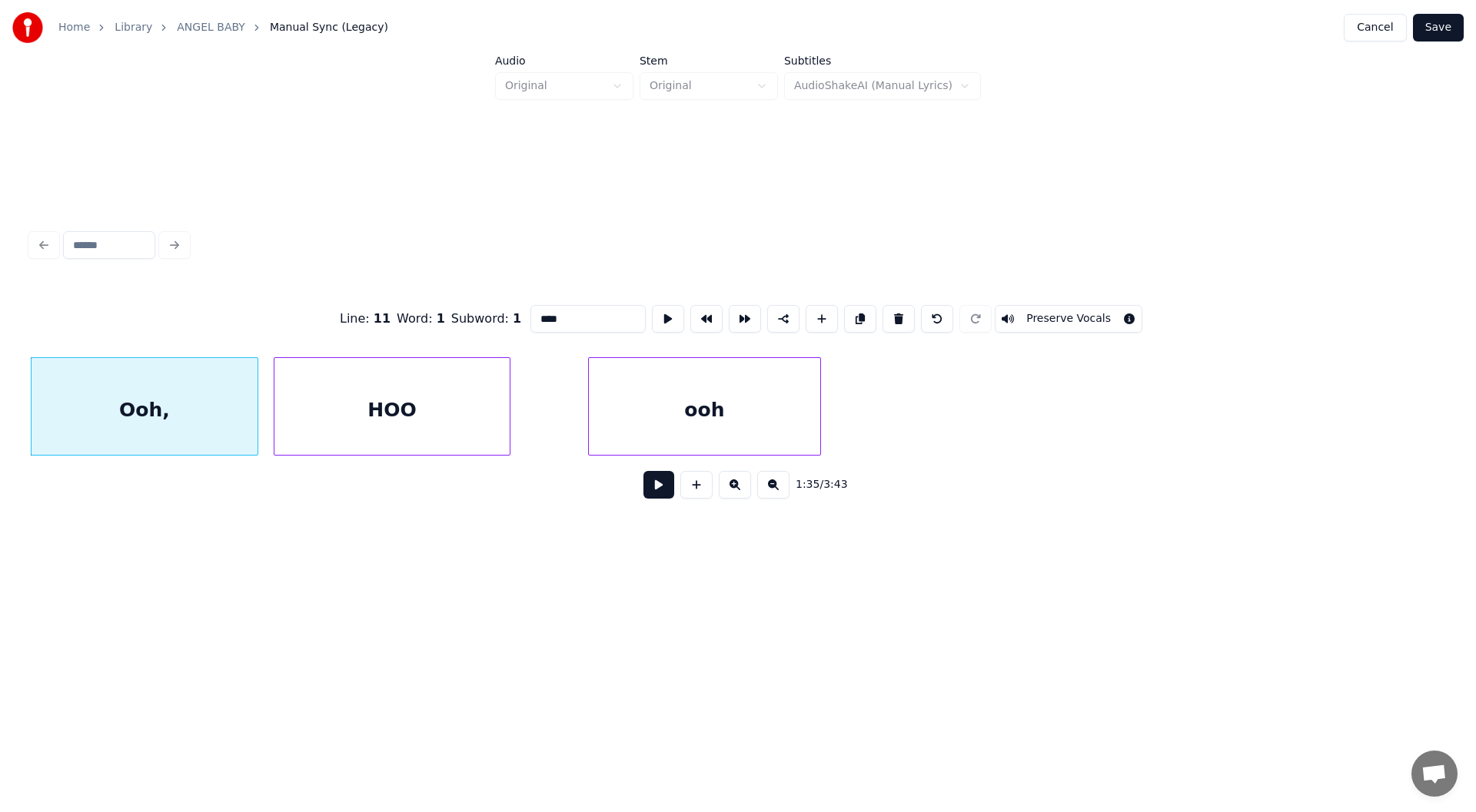
click at [140, 420] on div "Ooh," at bounding box center [144, 409] width 226 height 105
click at [146, 413] on div "Ooh," at bounding box center [144, 409] width 226 height 105
drag, startPoint x: 563, startPoint y: 310, endPoint x: 533, endPoint y: 312, distance: 30.1
click at [533, 312] on input "****" at bounding box center [587, 319] width 115 height 28
click at [554, 310] on input "****" at bounding box center [587, 319] width 115 height 28
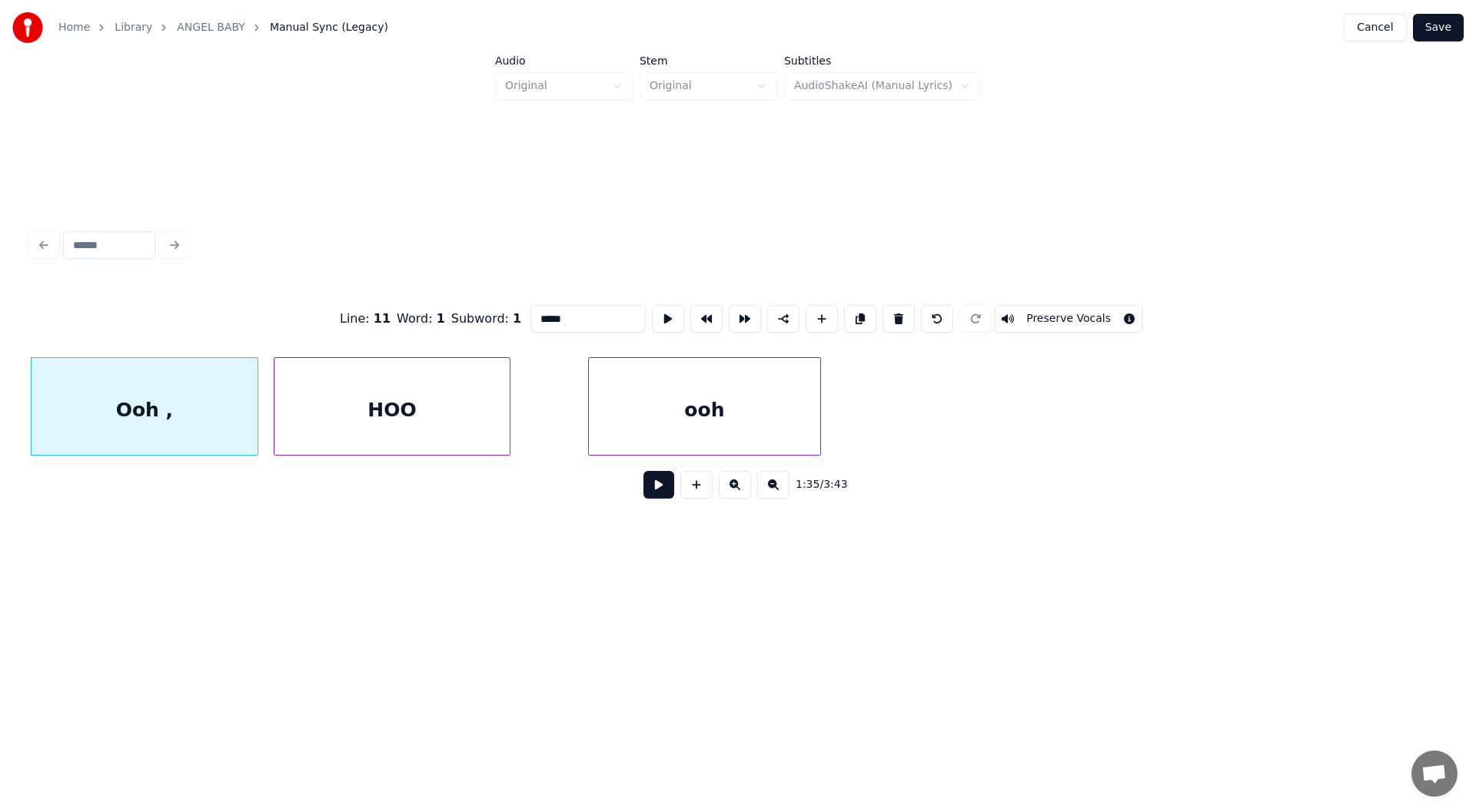
drag, startPoint x: 555, startPoint y: 310, endPoint x: 608, endPoint y: 277, distance: 62.4
click at [585, 307] on input "*****" at bounding box center [587, 319] width 115 height 28
click at [549, 310] on input "**********" at bounding box center [587, 319] width 115 height 28
click at [405, 414] on div "HOO" at bounding box center [392, 409] width 236 height 105
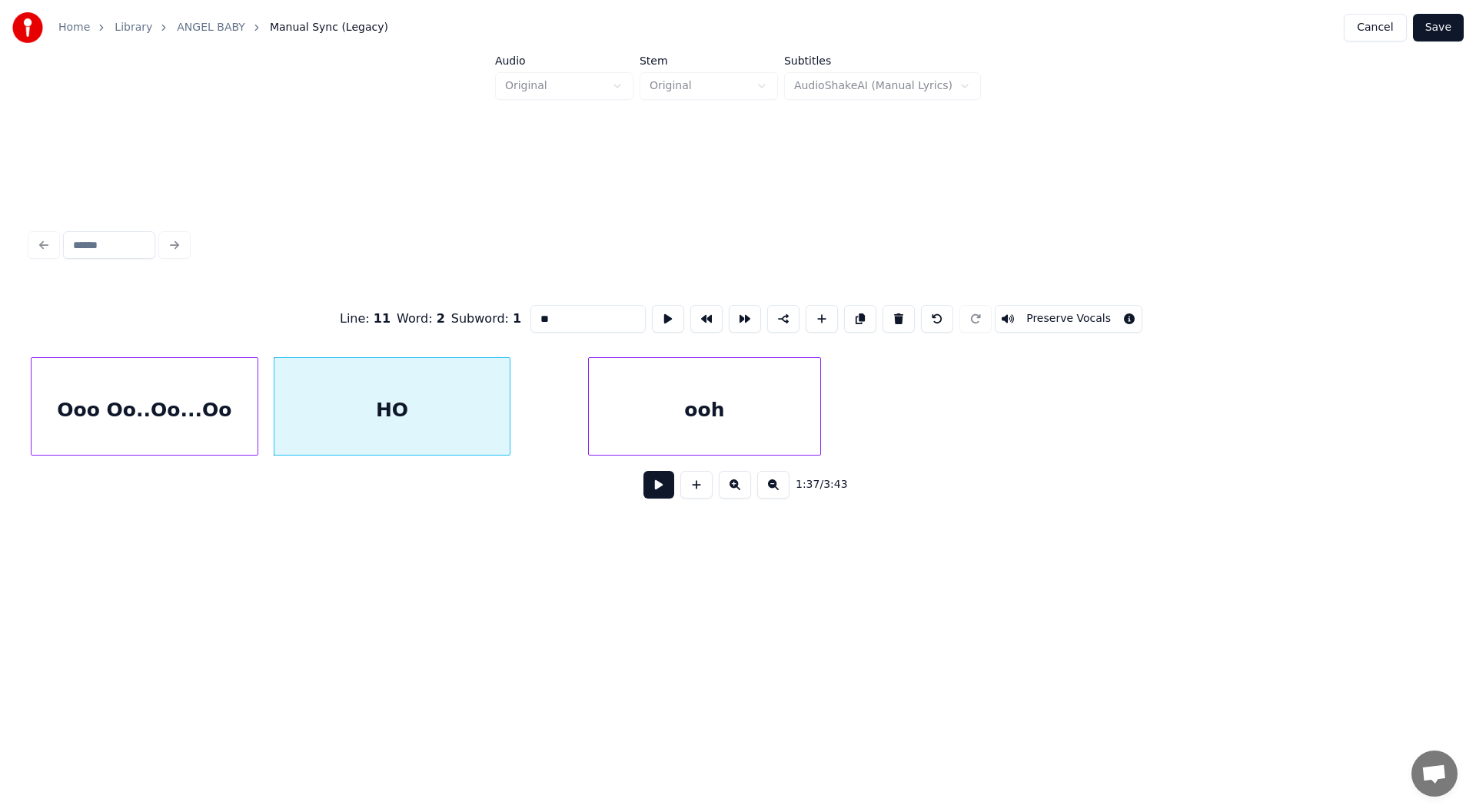
type input "*"
click at [133, 426] on div "Ooo Oo..Oo...Oo" at bounding box center [144, 409] width 226 height 105
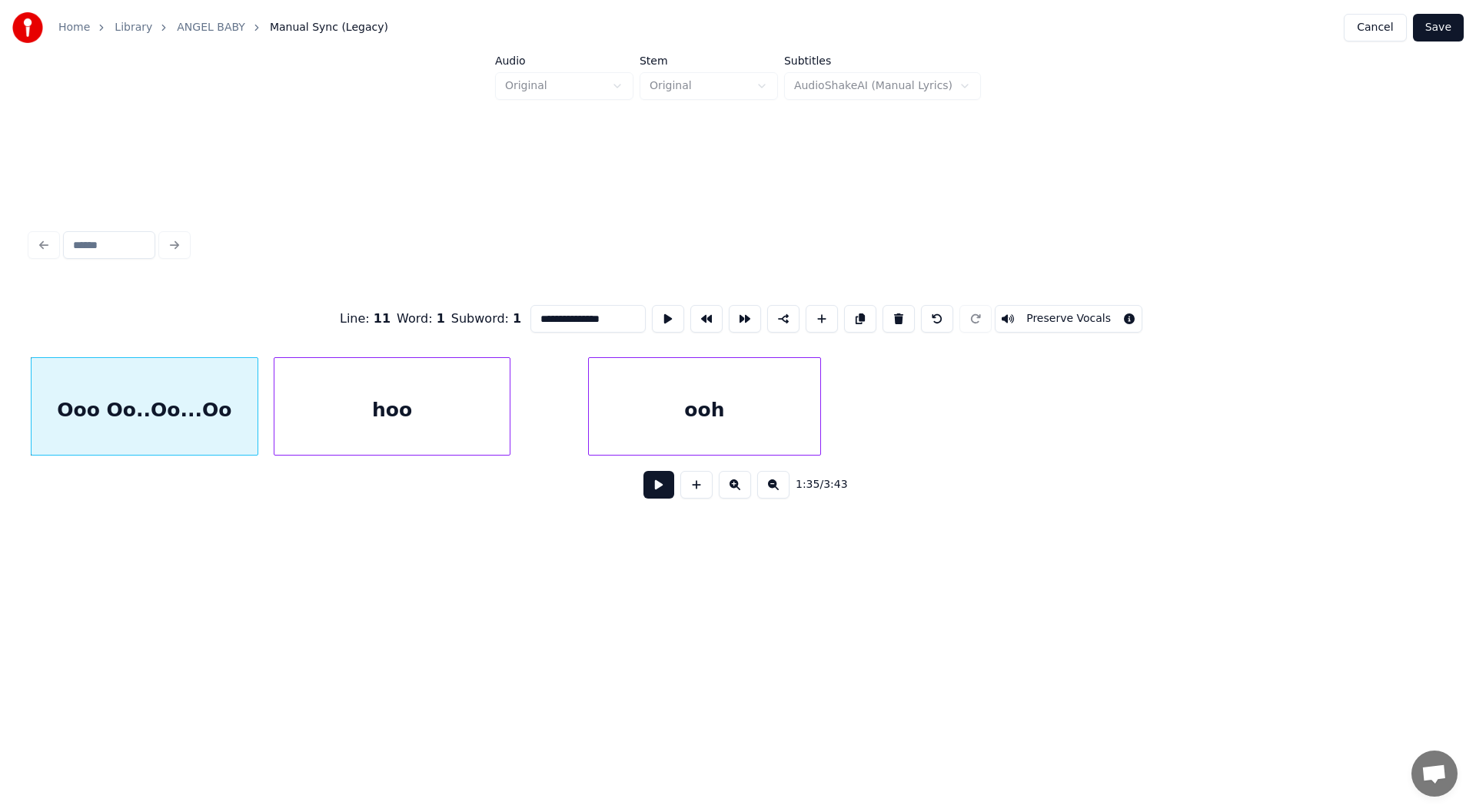
type input "**********"
click at [661, 493] on button at bounding box center [658, 485] width 30 height 28
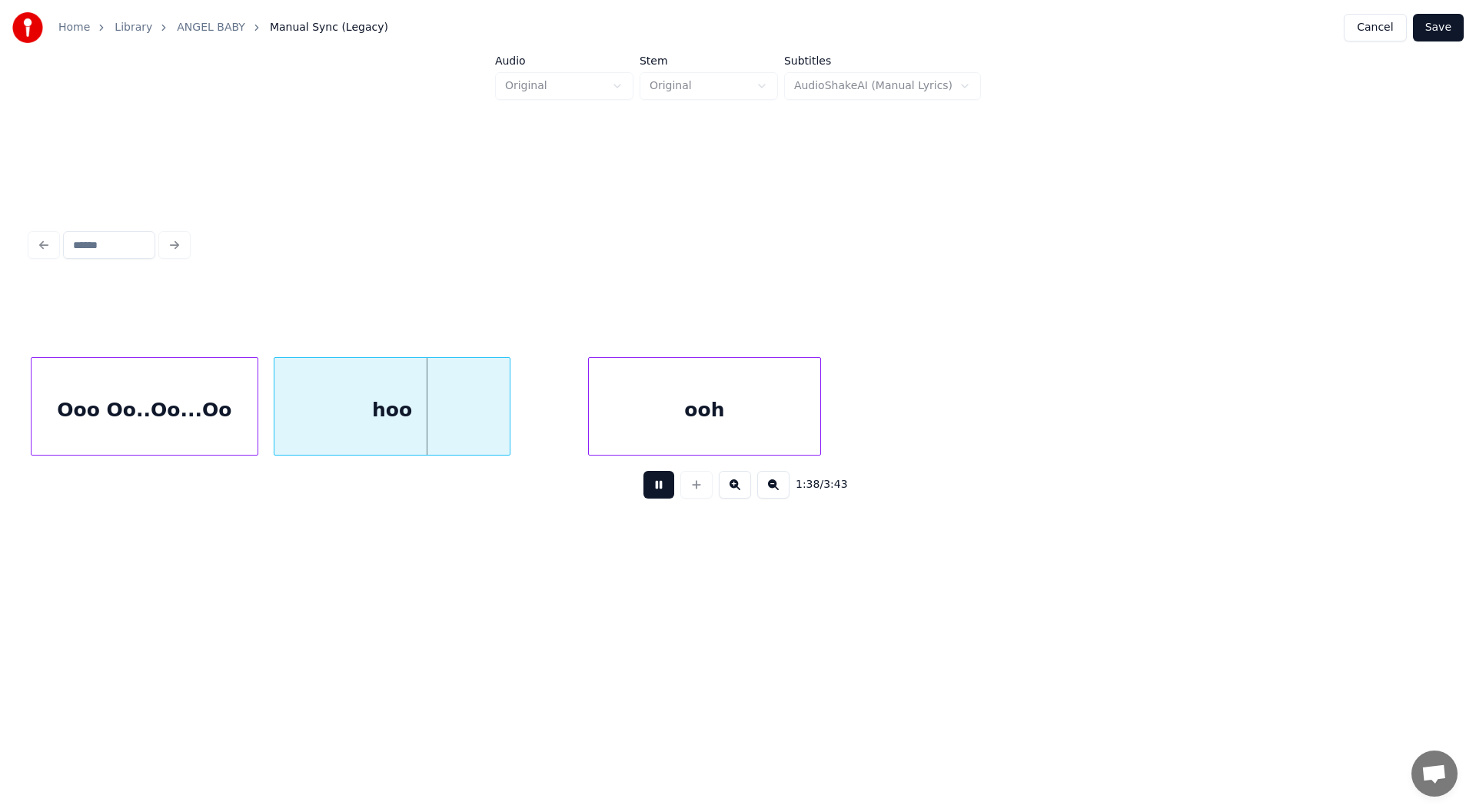
click at [661, 493] on button at bounding box center [658, 485] width 30 height 28
click at [210, 399] on div "Ooo Oo..Oo...Oo" at bounding box center [144, 409] width 226 height 105
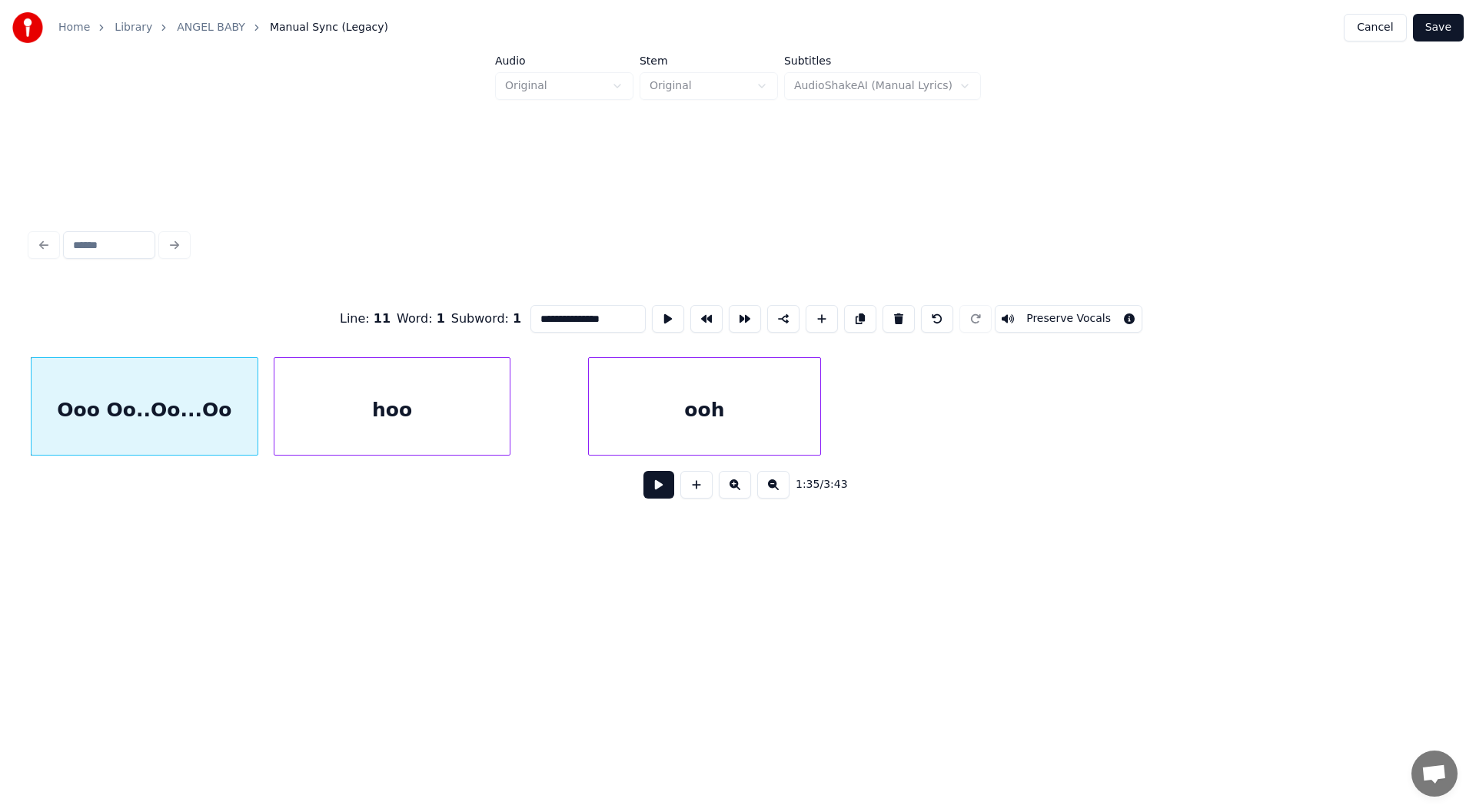
click at [649, 486] on button at bounding box center [658, 485] width 30 height 28
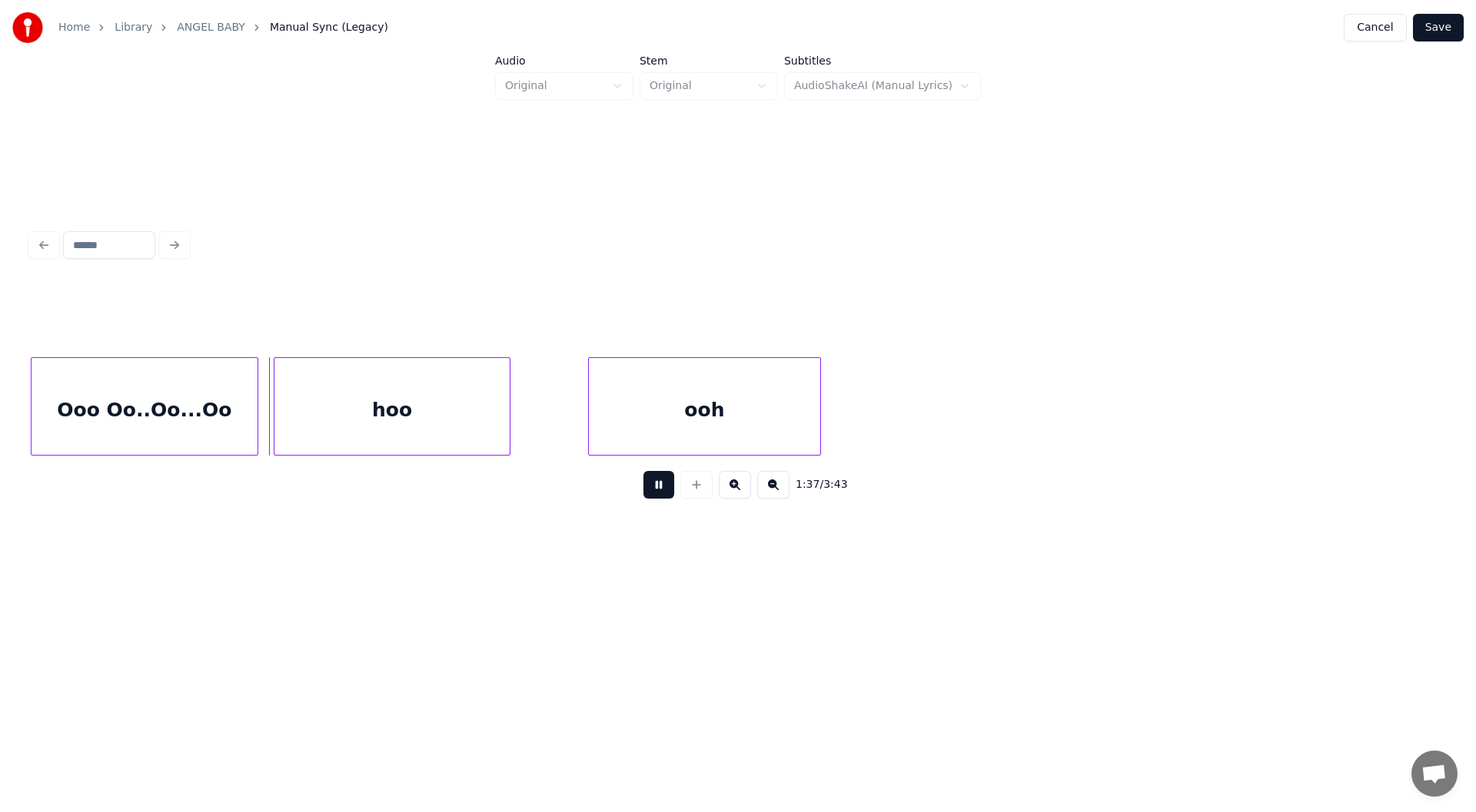
click at [656, 487] on button at bounding box center [658, 485] width 30 height 28
click at [306, 415] on div at bounding box center [305, 406] width 4 height 97
click at [268, 394] on div at bounding box center [267, 406] width 4 height 97
click at [134, 400] on div "Ooo Oo..Oo...Oo" at bounding box center [144, 409] width 226 height 105
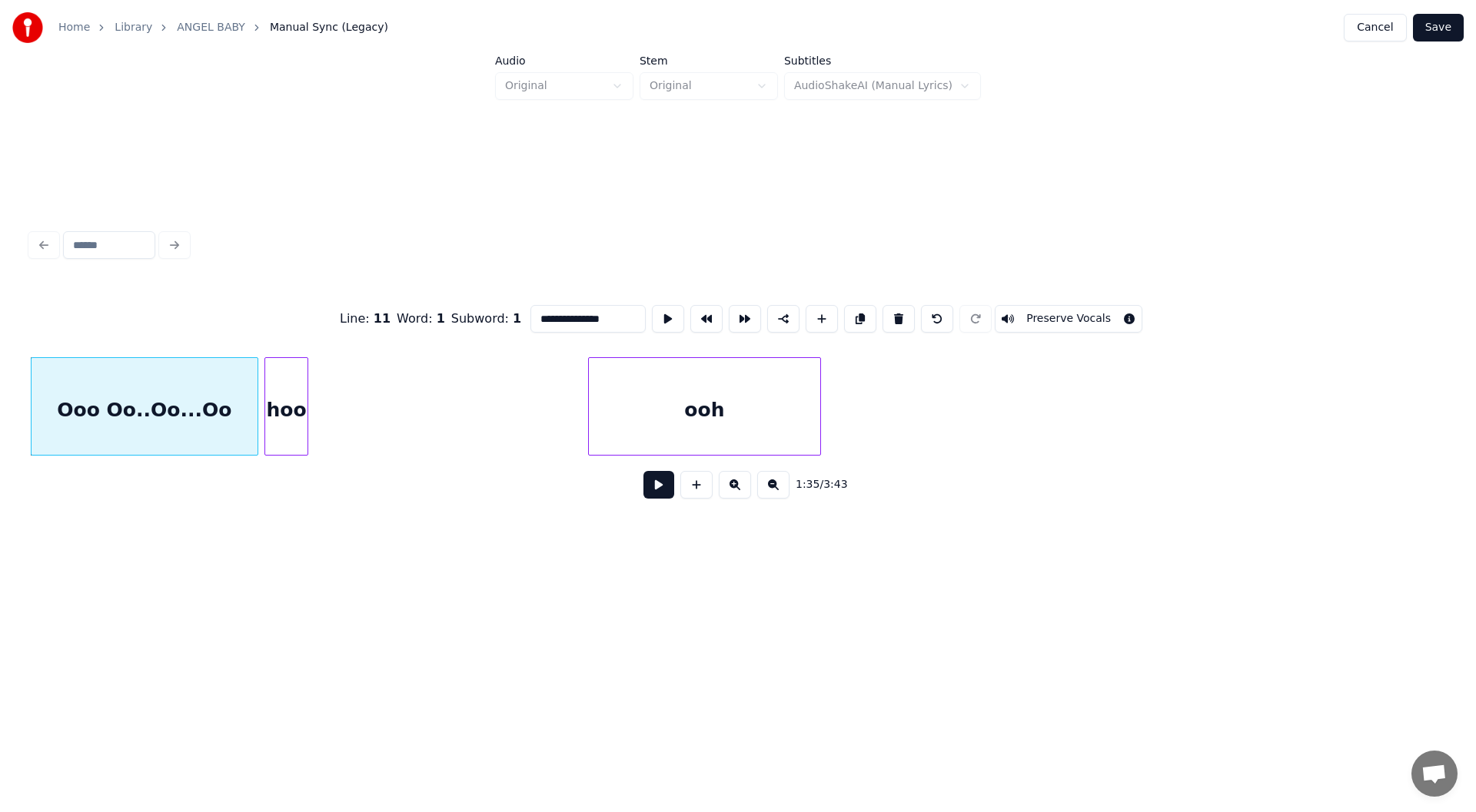
click at [654, 491] on button at bounding box center [658, 485] width 30 height 28
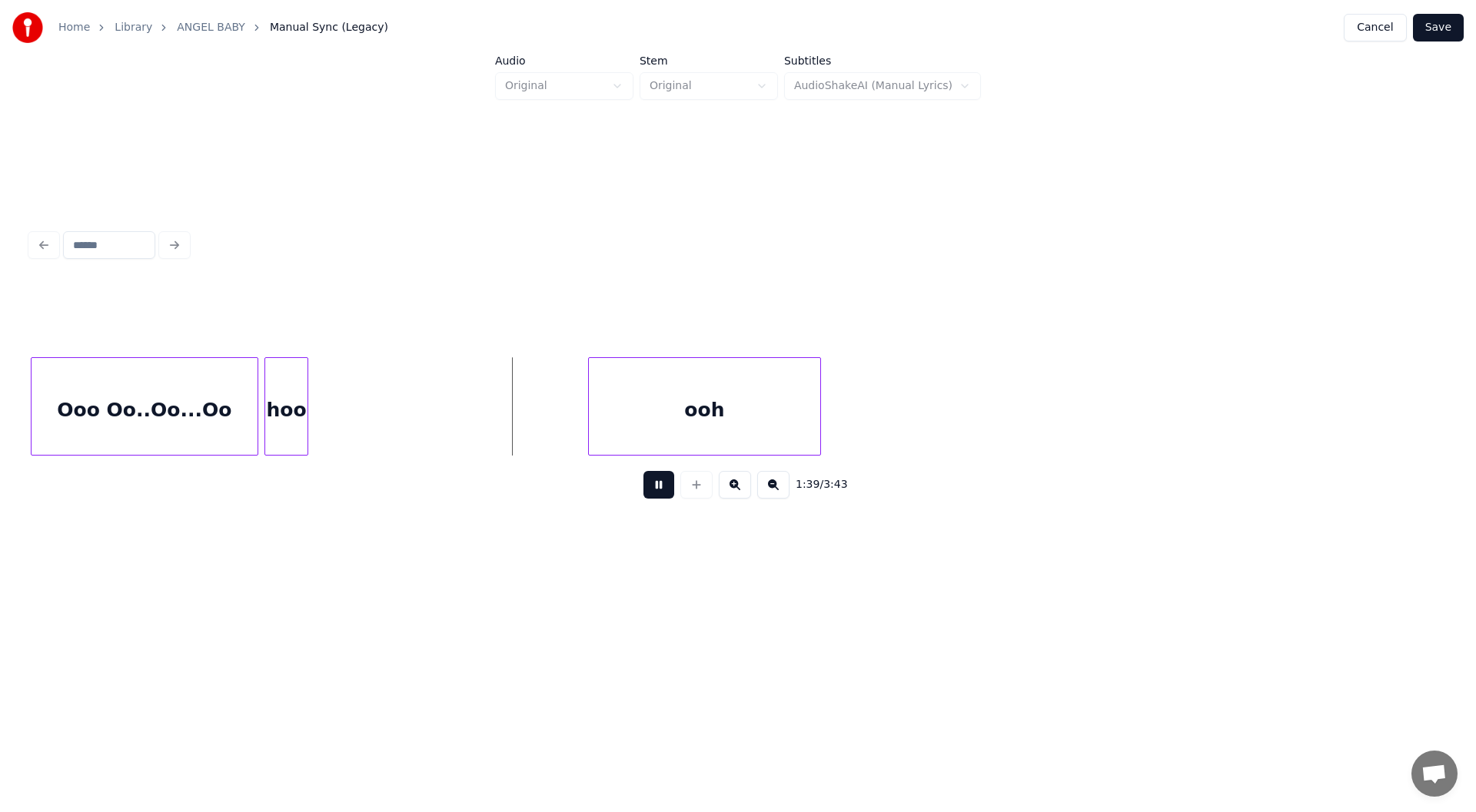
click at [654, 491] on button at bounding box center [658, 485] width 30 height 28
click at [700, 489] on button at bounding box center [696, 485] width 32 height 28
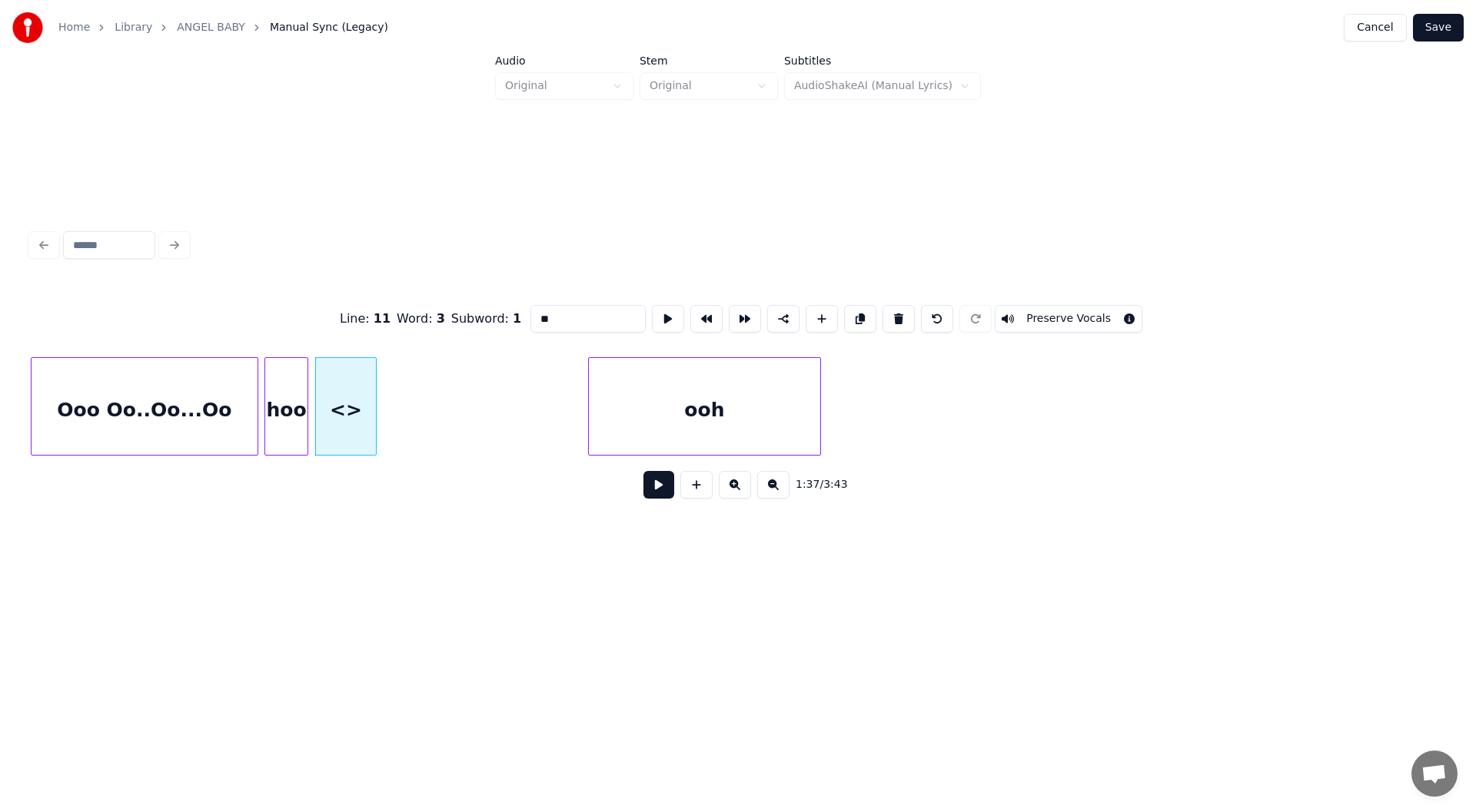
drag, startPoint x: 563, startPoint y: 306, endPoint x: 523, endPoint y: 305, distance: 40.0
click at [530, 305] on input "**" at bounding box center [587, 319] width 115 height 28
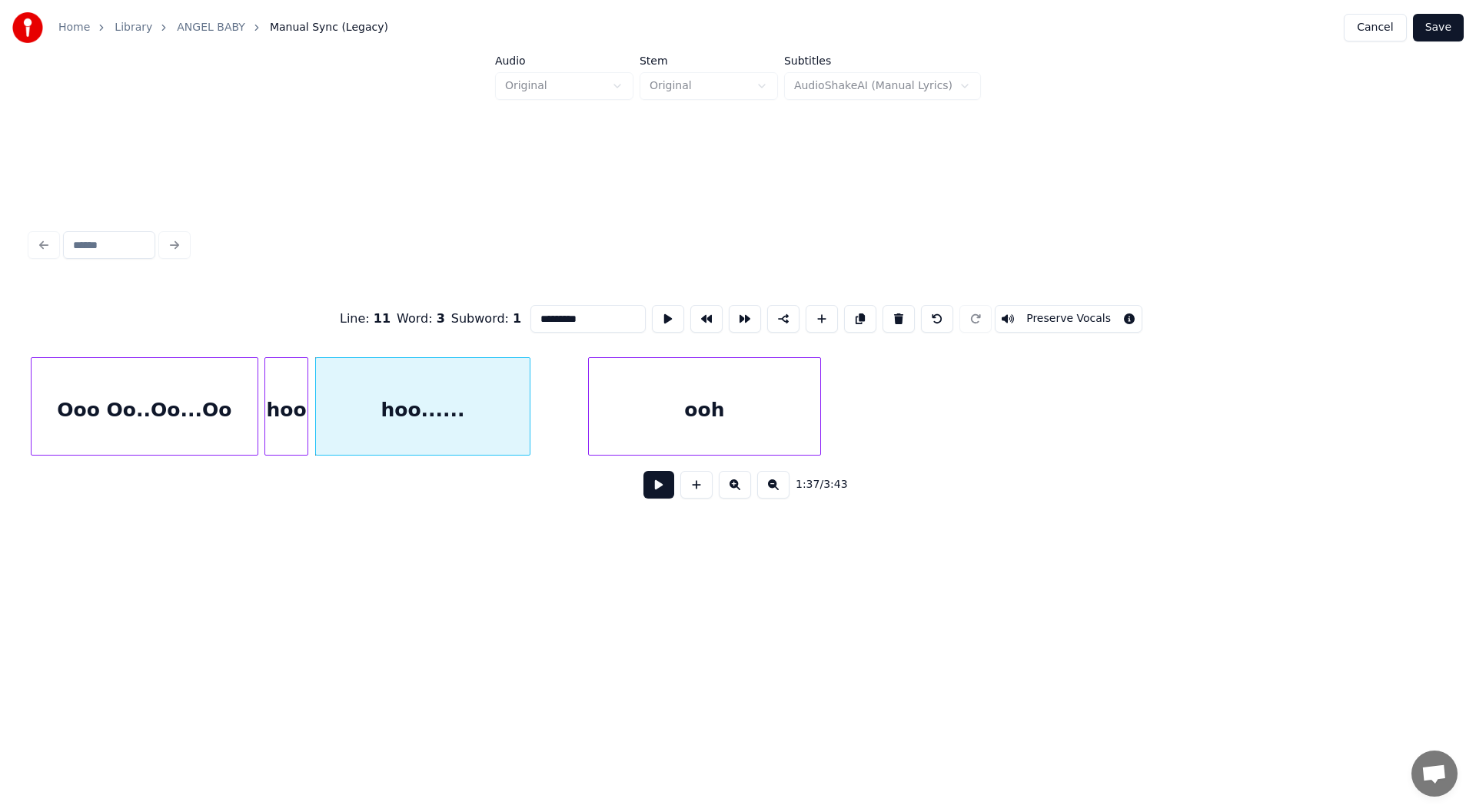
click at [528, 418] on div at bounding box center [527, 406] width 4 height 97
click at [146, 408] on div "Ooo Oo..Oo...Oo" at bounding box center [144, 409] width 226 height 105
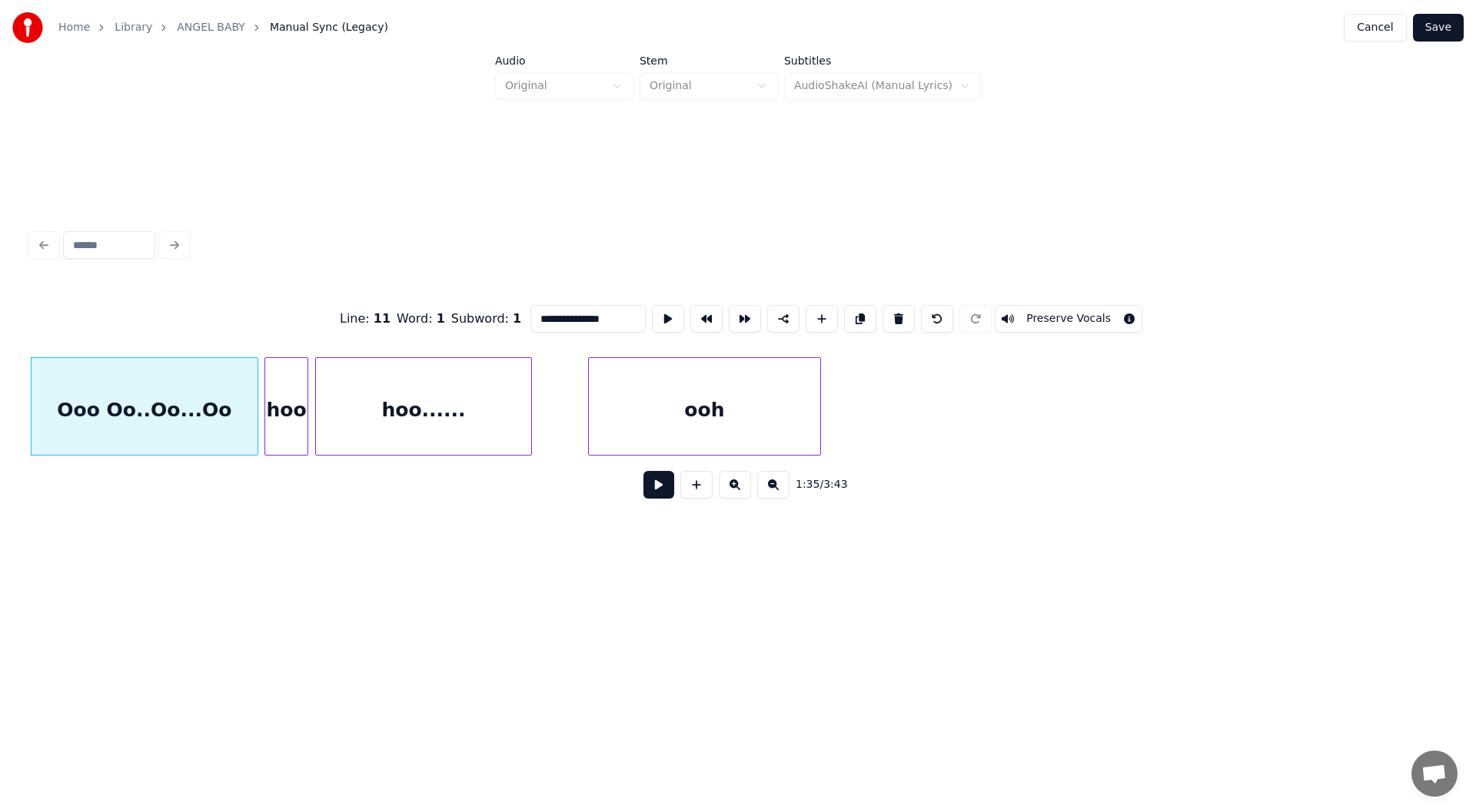
type input "**********"
click at [653, 492] on button at bounding box center [658, 485] width 30 height 28
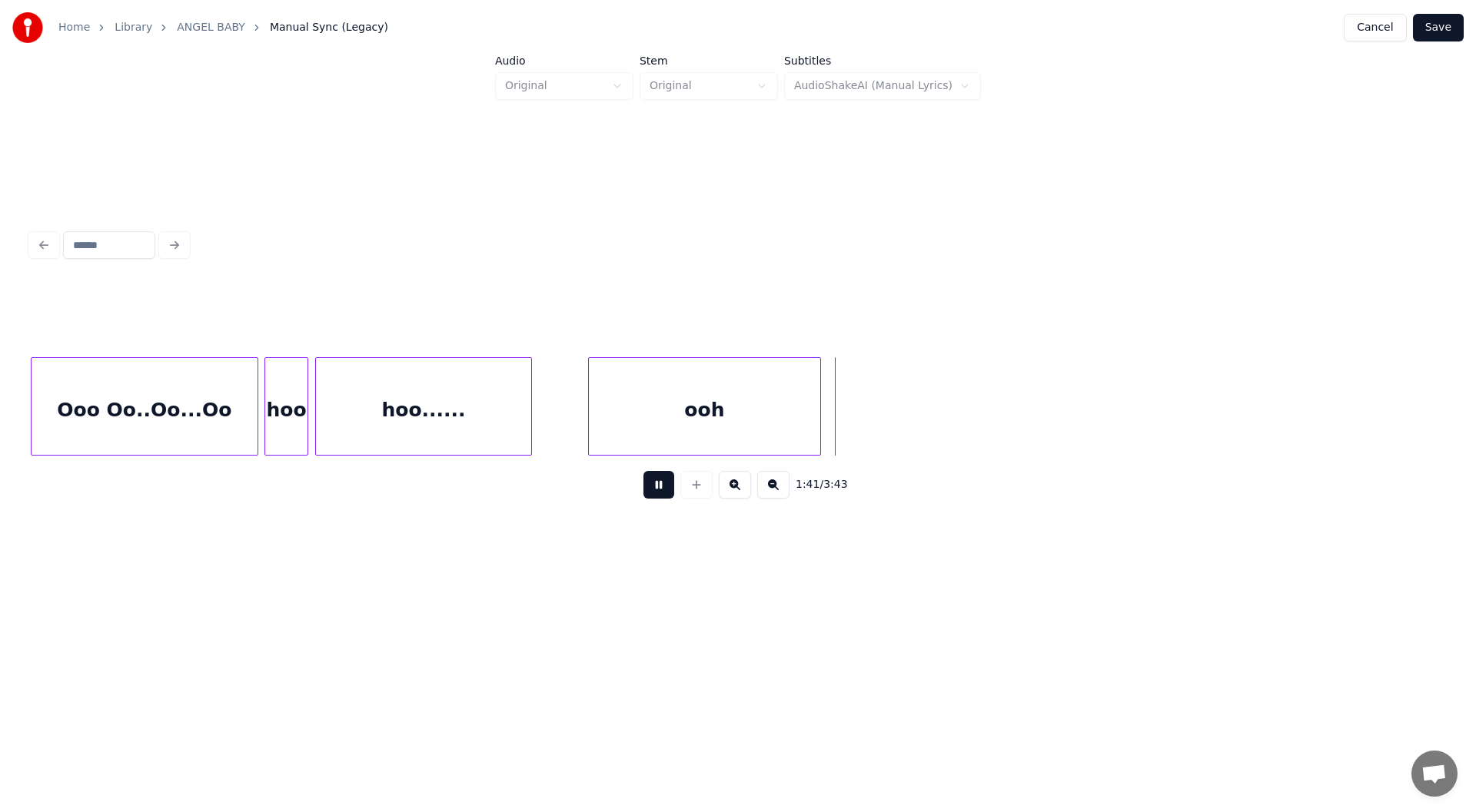
click at [657, 491] on button at bounding box center [658, 485] width 30 height 28
click at [430, 397] on div "hoo......" at bounding box center [424, 409] width 215 height 105
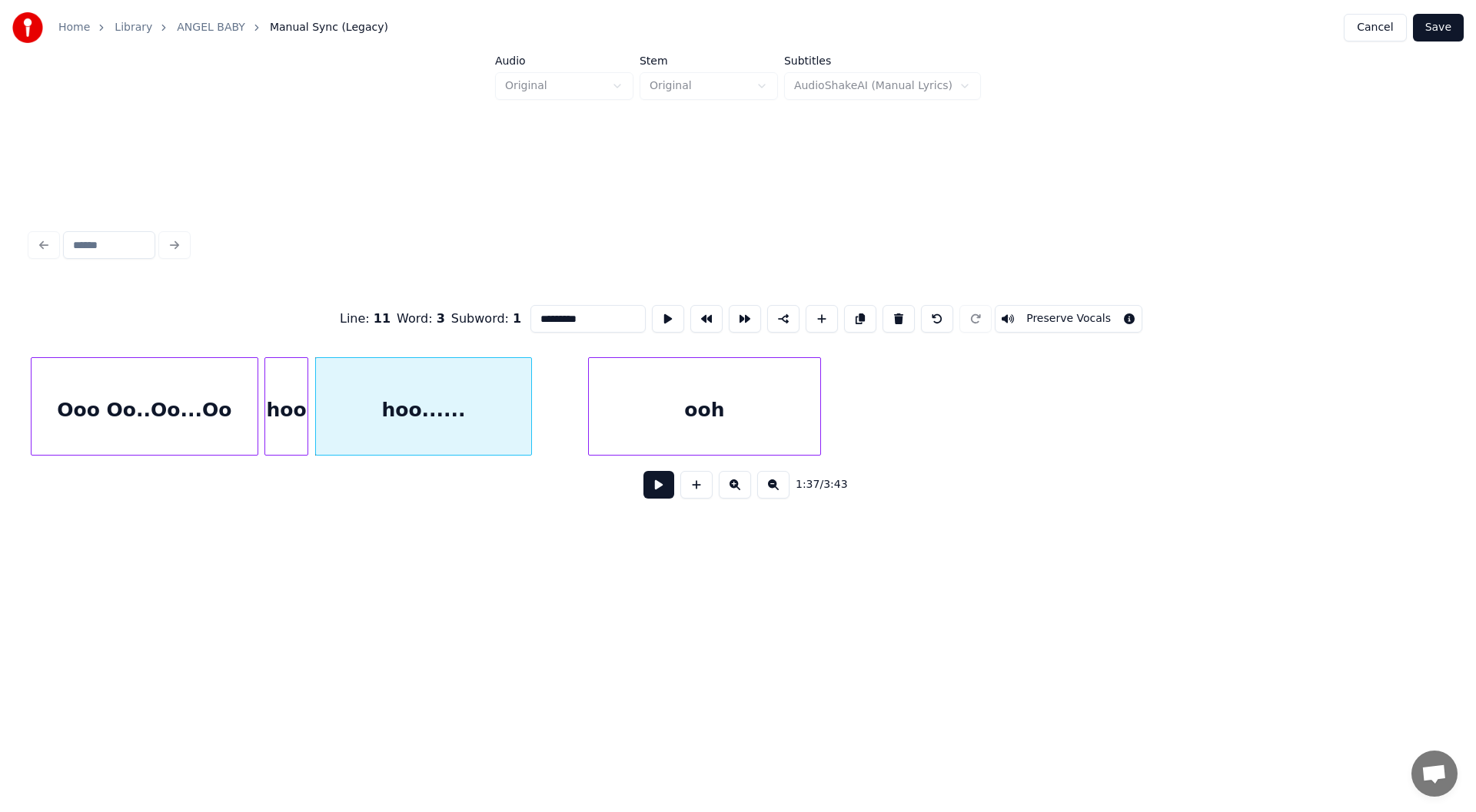
click at [657, 483] on button at bounding box center [658, 485] width 30 height 28
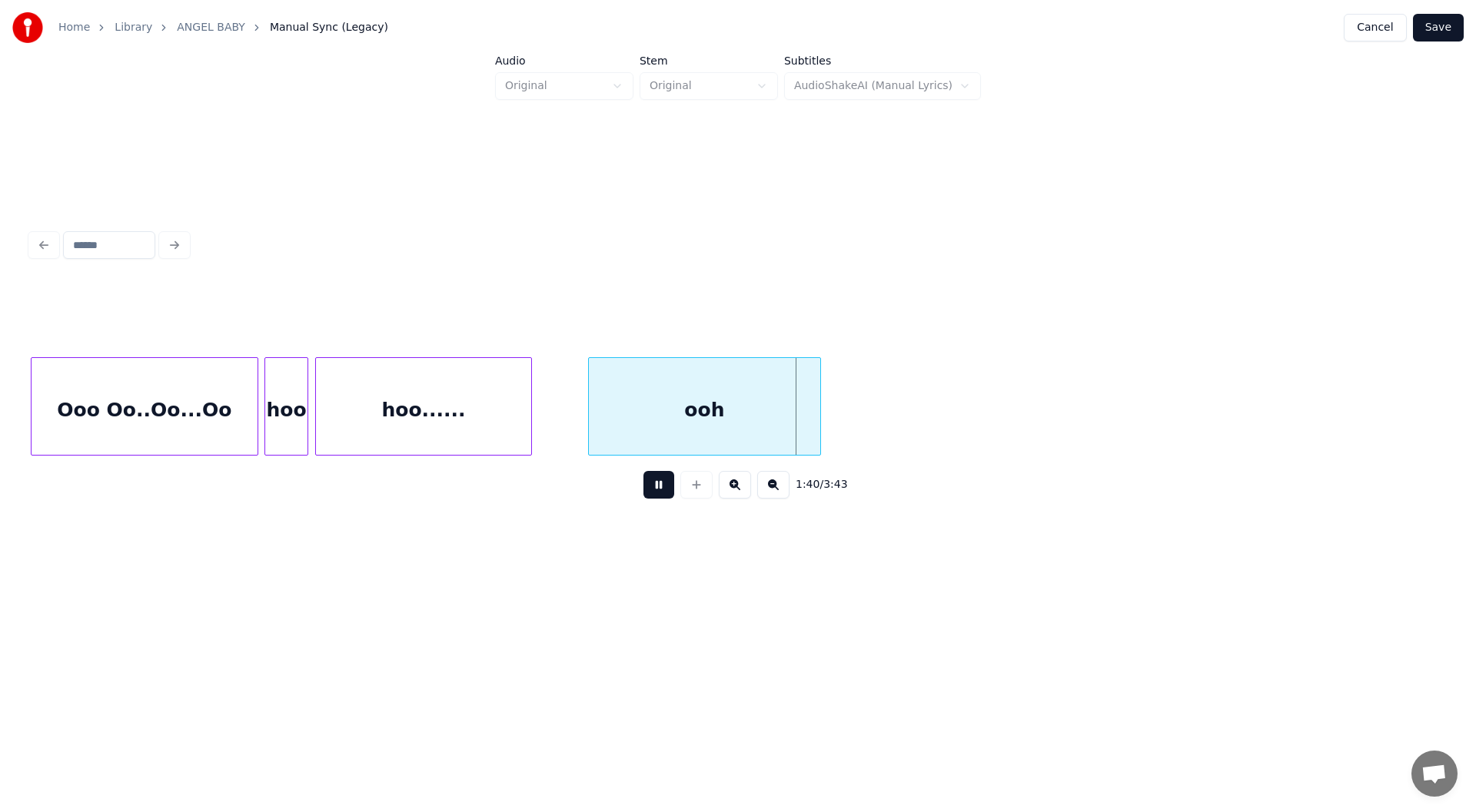
click at [657, 489] on button at bounding box center [658, 485] width 30 height 28
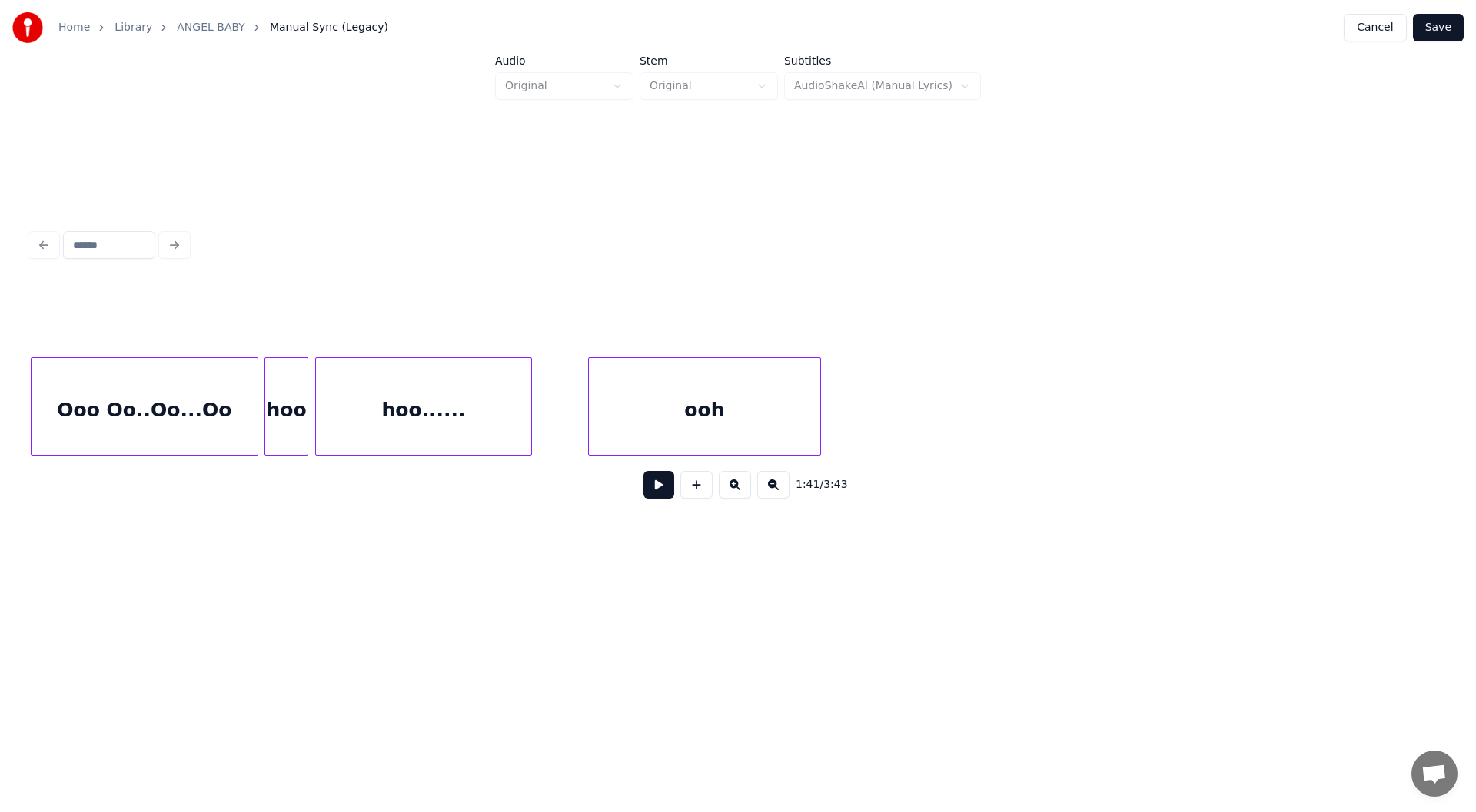
click at [692, 406] on div "ooh" at bounding box center [704, 409] width 231 height 105
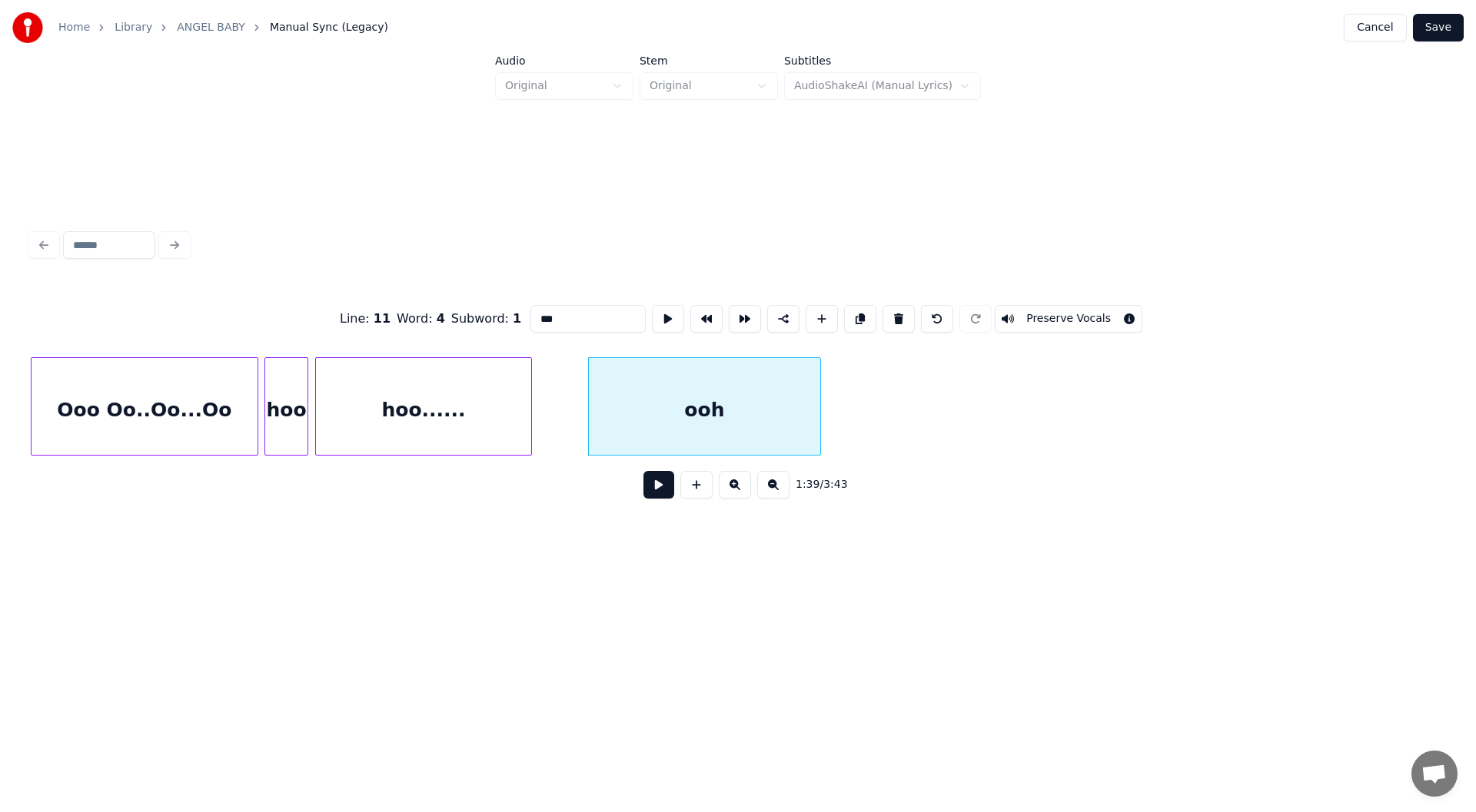
click at [530, 311] on input "***" at bounding box center [587, 319] width 115 height 28
click at [454, 414] on div "hoo......" at bounding box center [424, 409] width 215 height 105
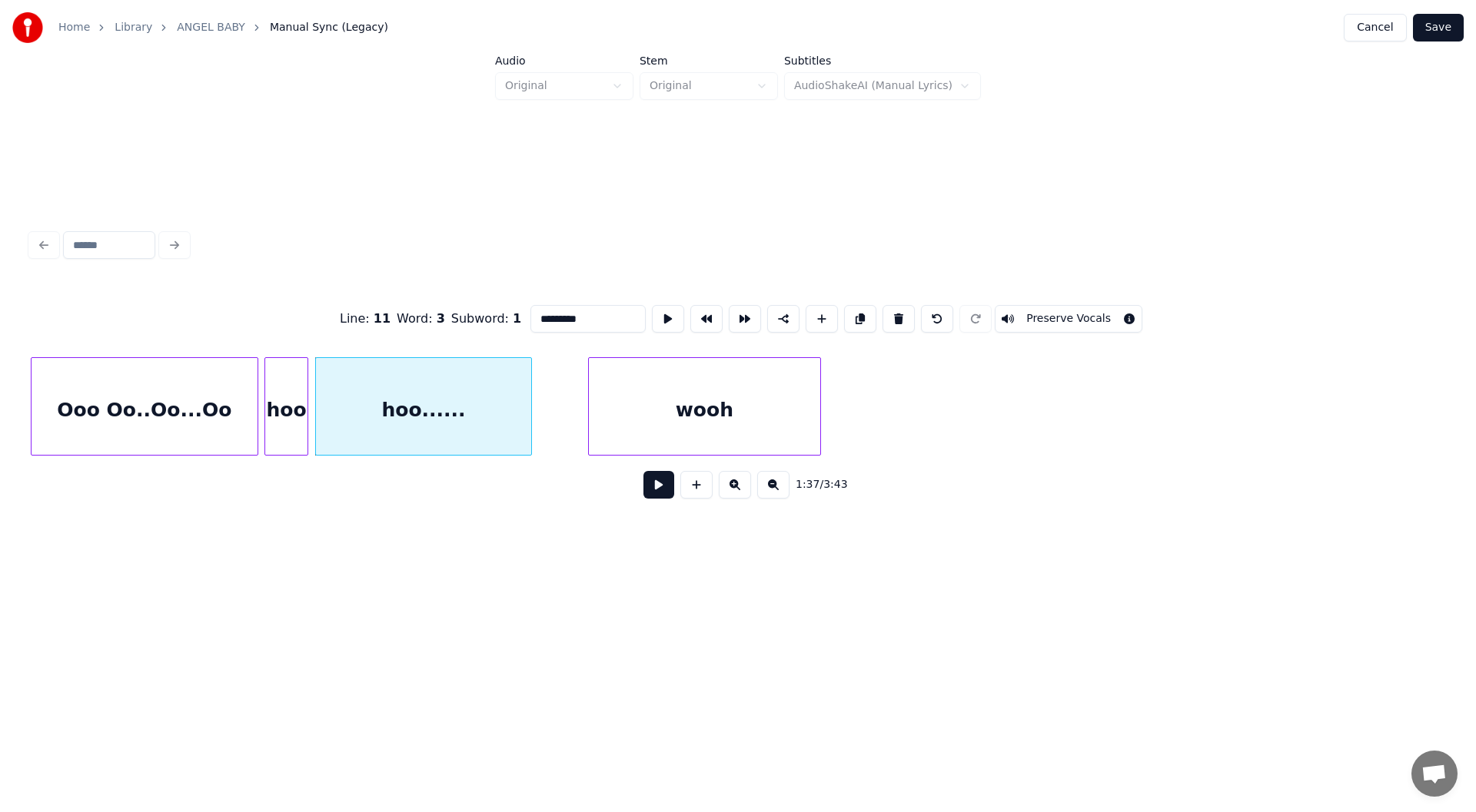
type input "*********"
click at [657, 489] on button at bounding box center [658, 485] width 30 height 28
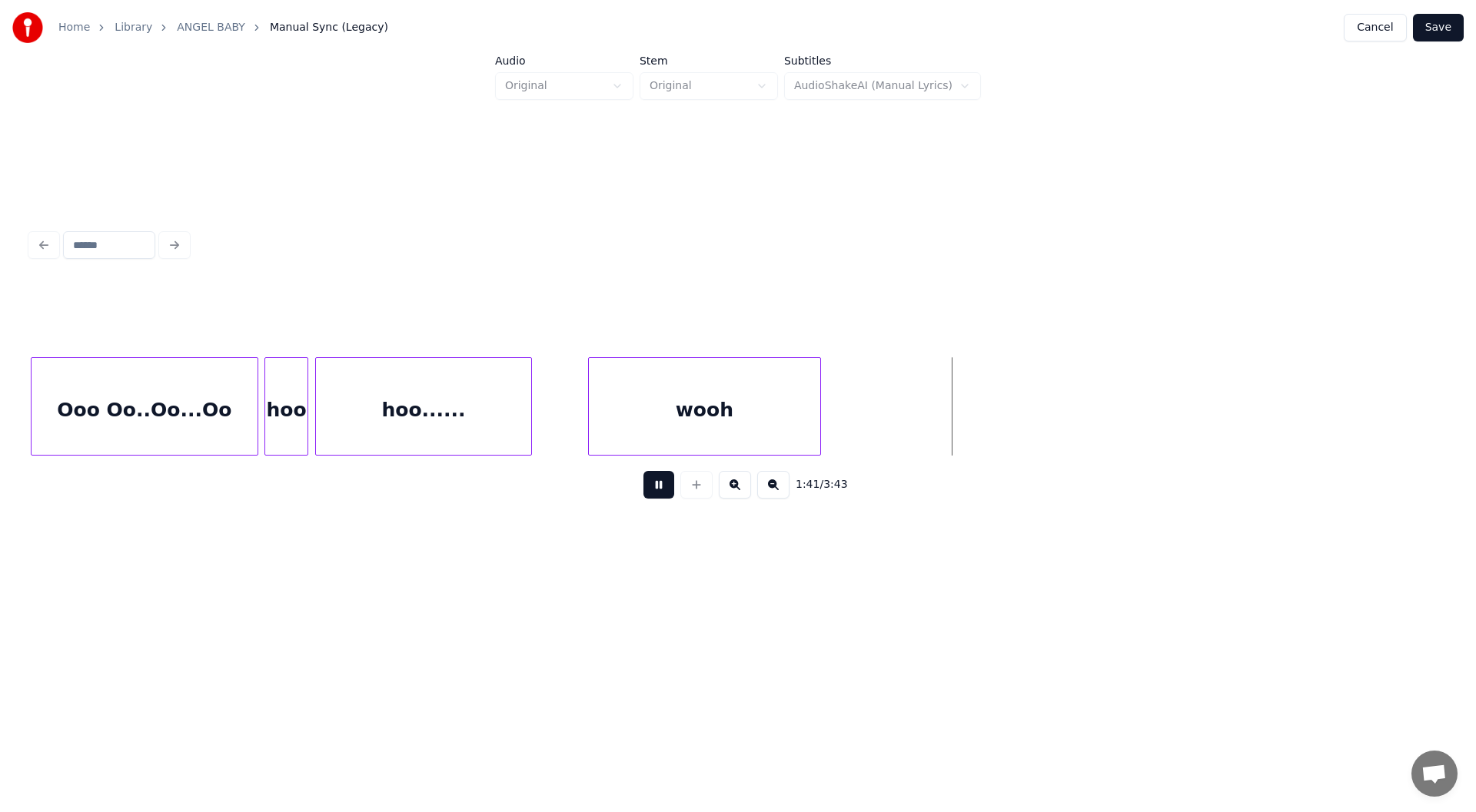
click at [657, 489] on button at bounding box center [658, 485] width 30 height 28
click at [693, 491] on button at bounding box center [696, 485] width 32 height 28
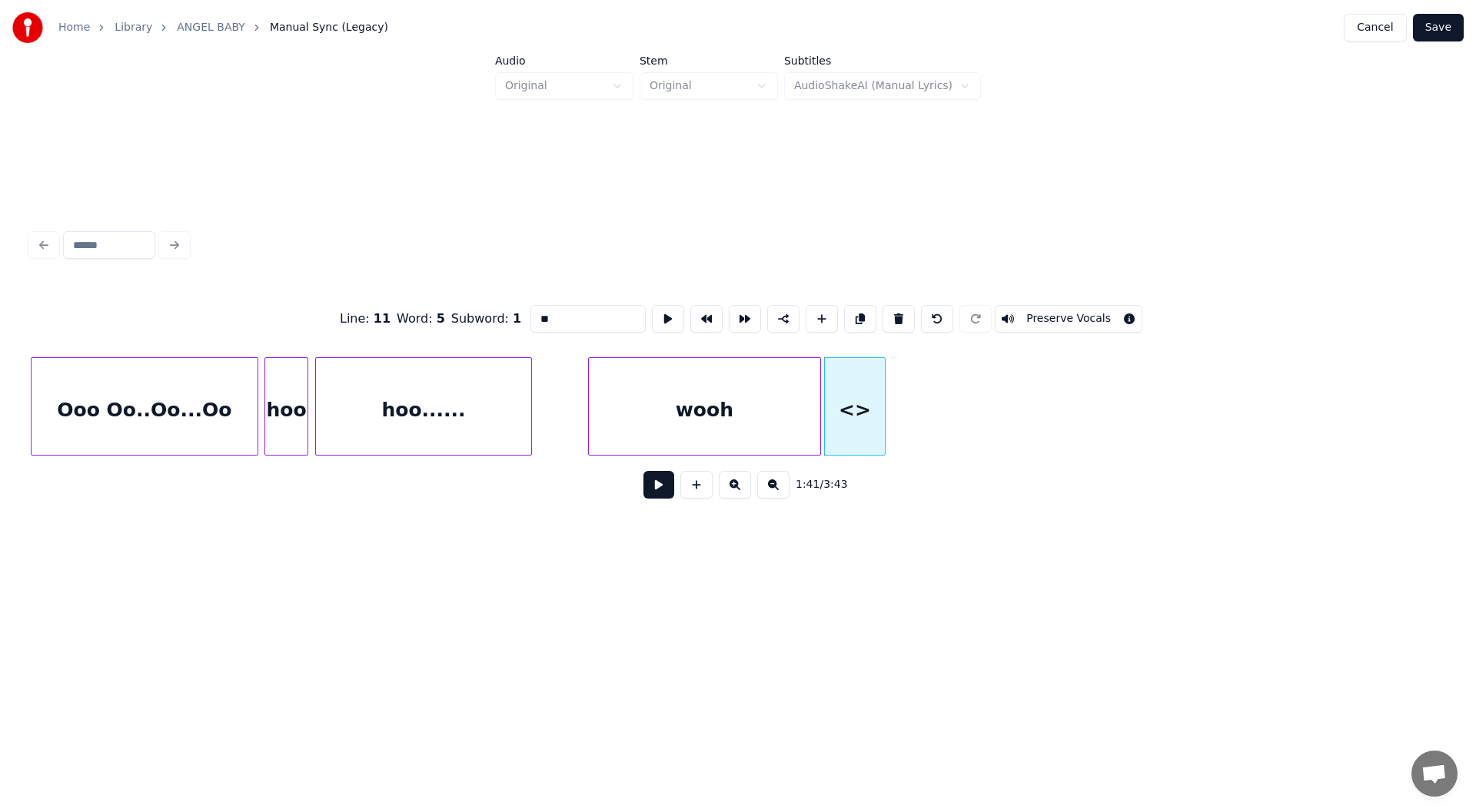
drag, startPoint x: 558, startPoint y: 313, endPoint x: 502, endPoint y: 276, distance: 67.1
click at [469, 305] on div "Line : 11 Word : 5 Subword : 1 ** Preserve Vocals" at bounding box center [737, 319] width 1414 height 77
click at [448, 426] on div "hoo......" at bounding box center [424, 409] width 215 height 105
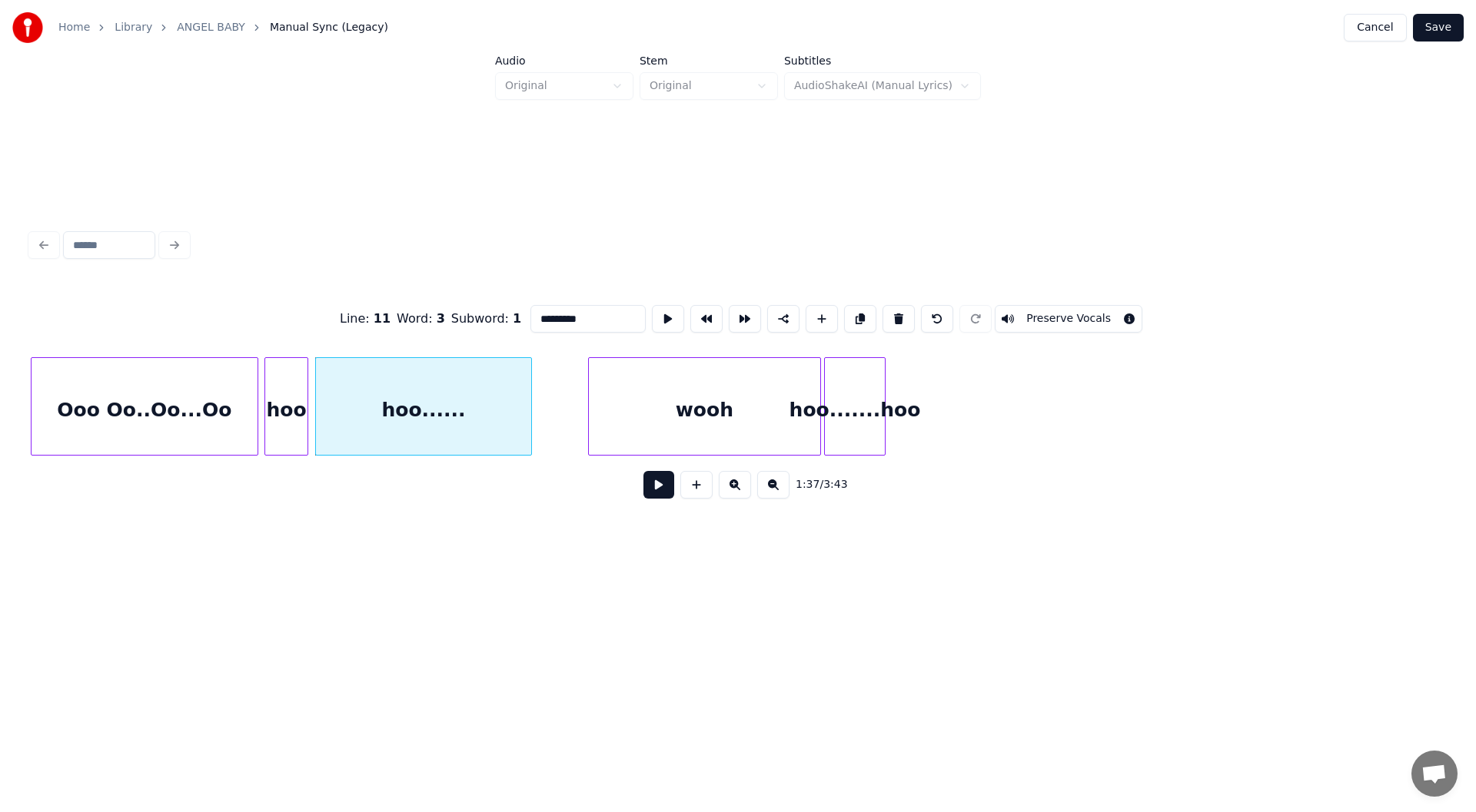
type input "*********"
click at [656, 486] on button at bounding box center [658, 485] width 30 height 28
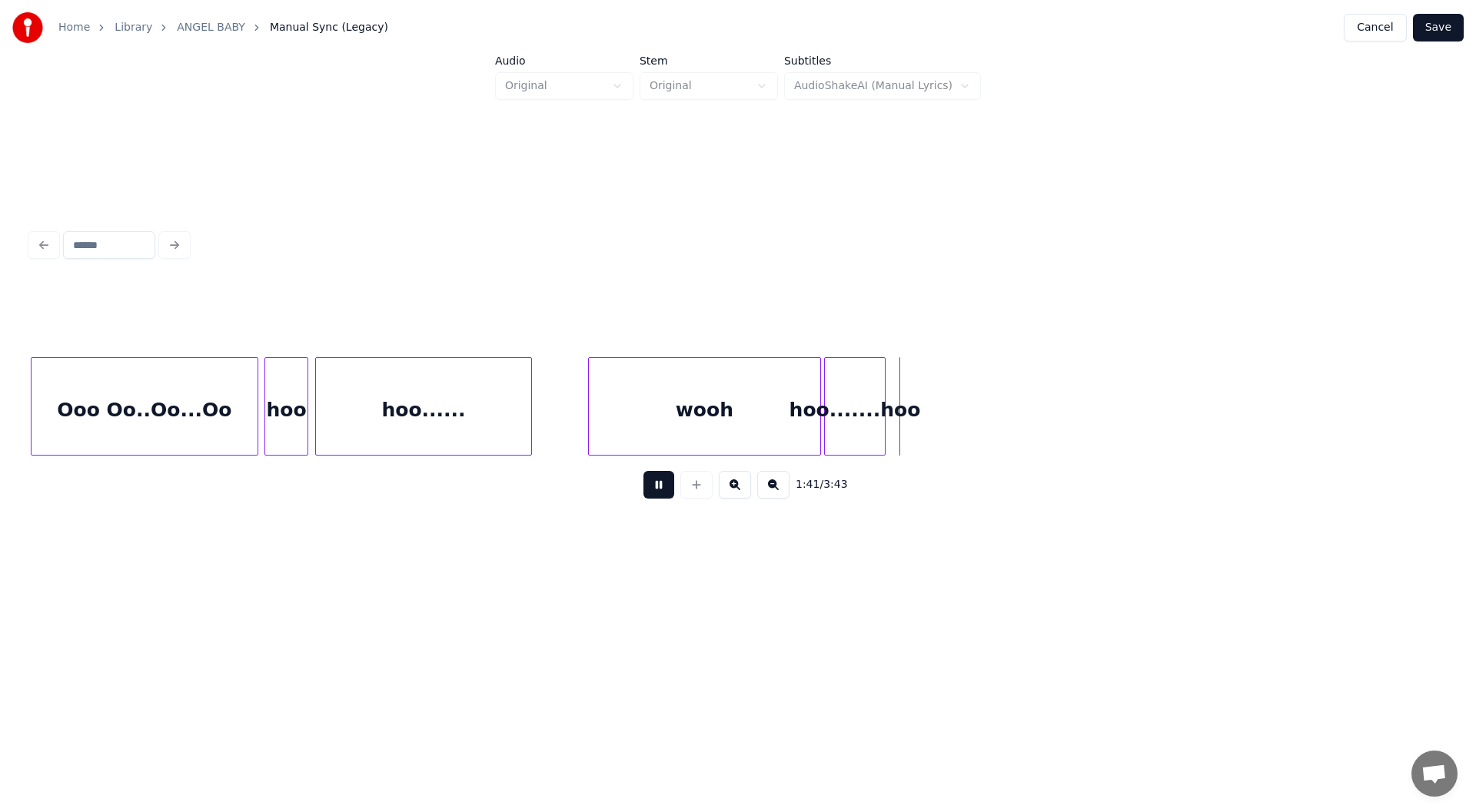
click at [657, 487] on button at bounding box center [658, 485] width 30 height 28
click at [902, 389] on div at bounding box center [900, 406] width 4 height 97
click at [858, 392] on div "hoo.......hoo" at bounding box center [864, 409] width 79 height 105
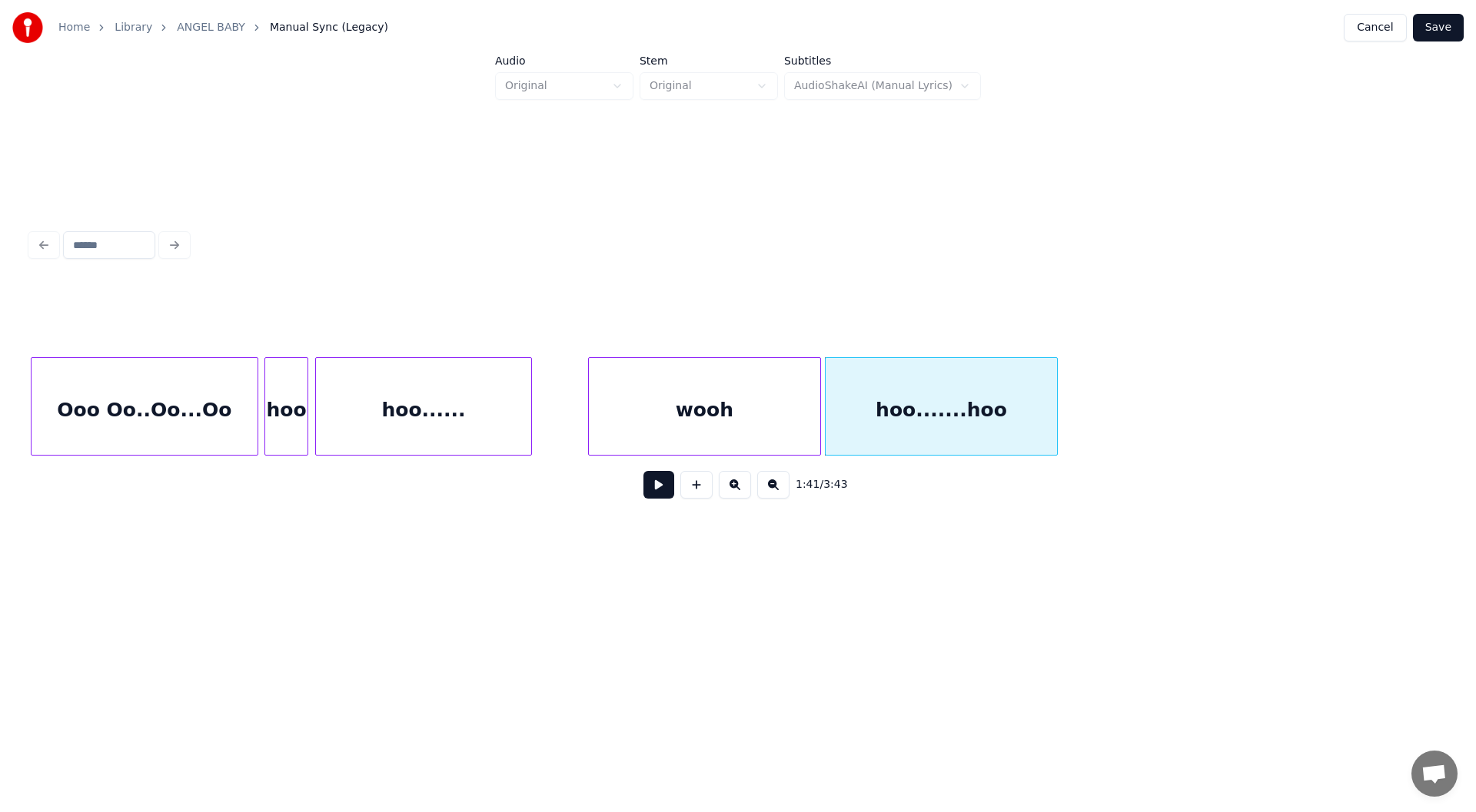
click at [1054, 403] on div at bounding box center [1054, 406] width 4 height 97
click at [722, 421] on div "wooh" at bounding box center [704, 409] width 231 height 105
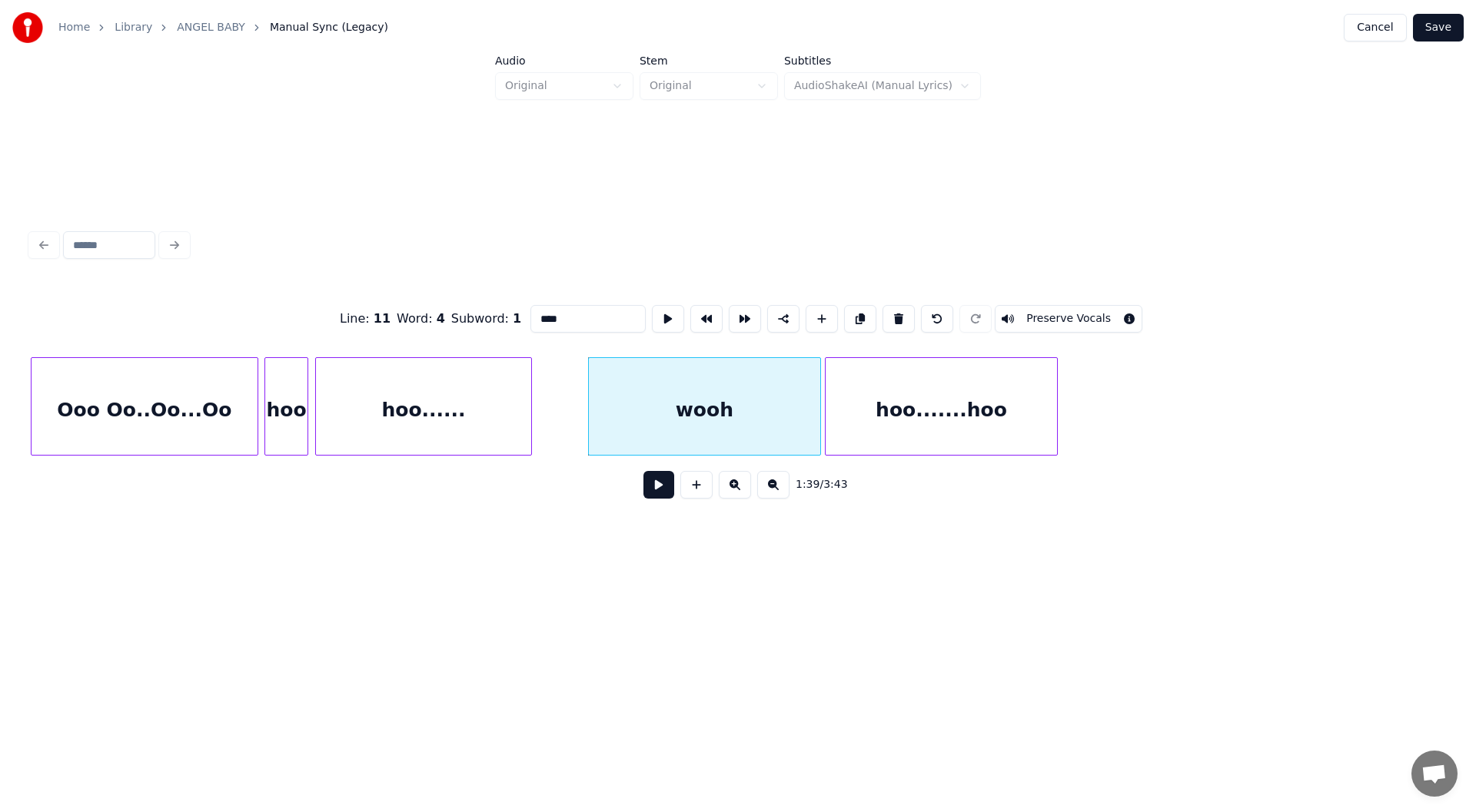
click at [655, 491] on button at bounding box center [658, 485] width 30 height 28
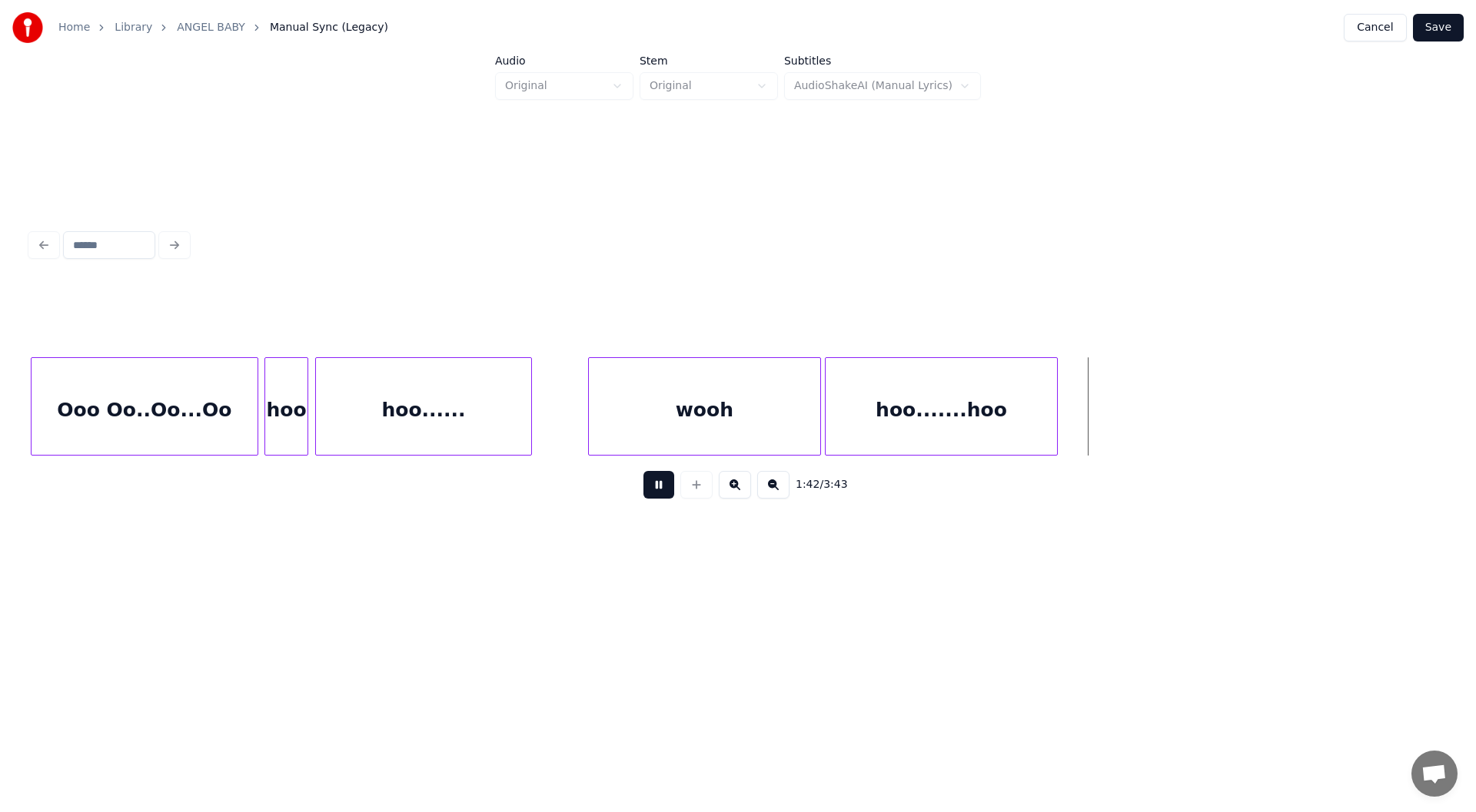
click at [654, 484] on button at bounding box center [658, 485] width 30 height 28
click at [657, 487] on button at bounding box center [658, 485] width 30 height 28
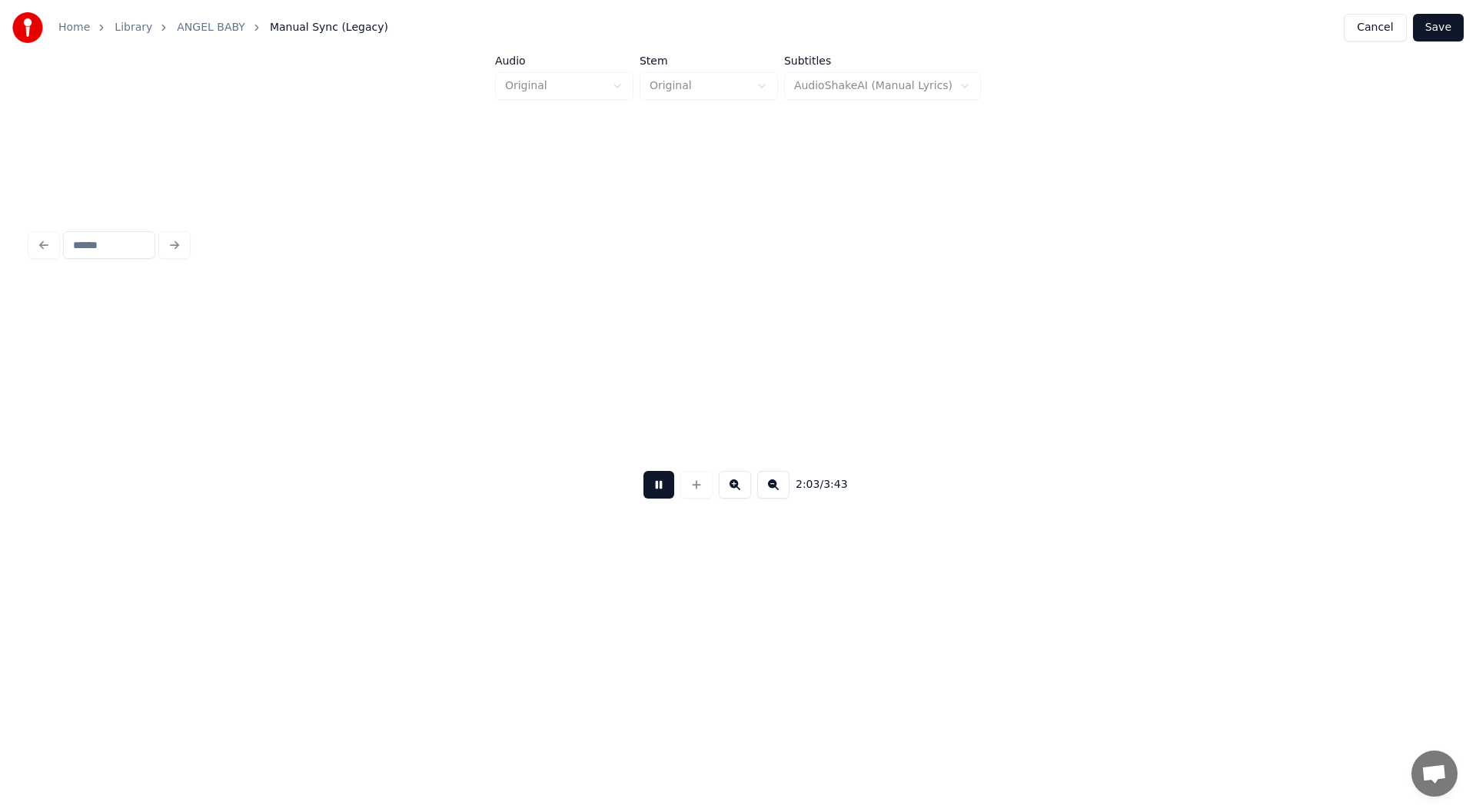
scroll to position [0, 18988]
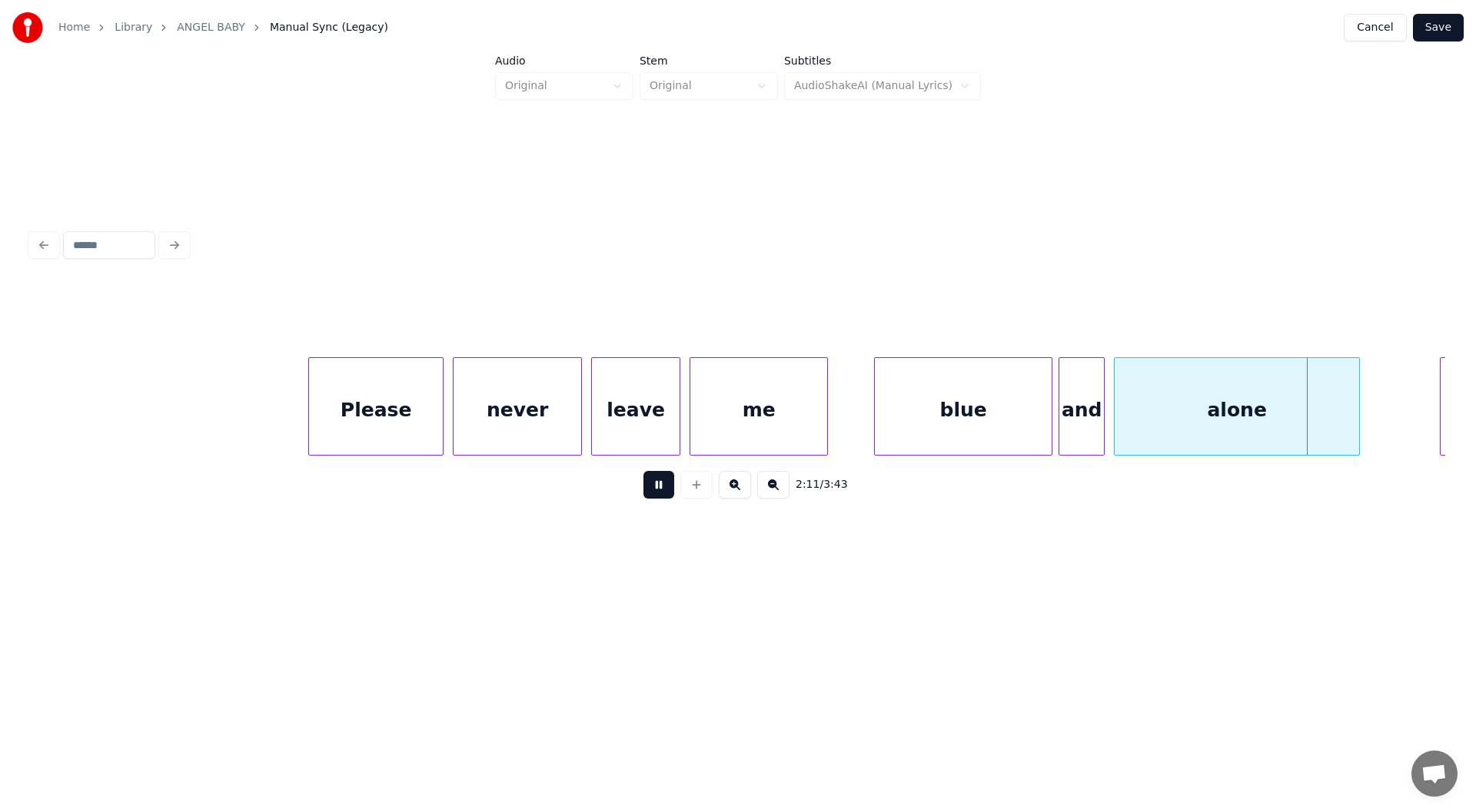
click at [657, 487] on button at bounding box center [658, 485] width 30 height 28
click at [1311, 429] on div at bounding box center [1309, 406] width 4 height 97
click at [980, 398] on div "blue" at bounding box center [963, 409] width 177 height 105
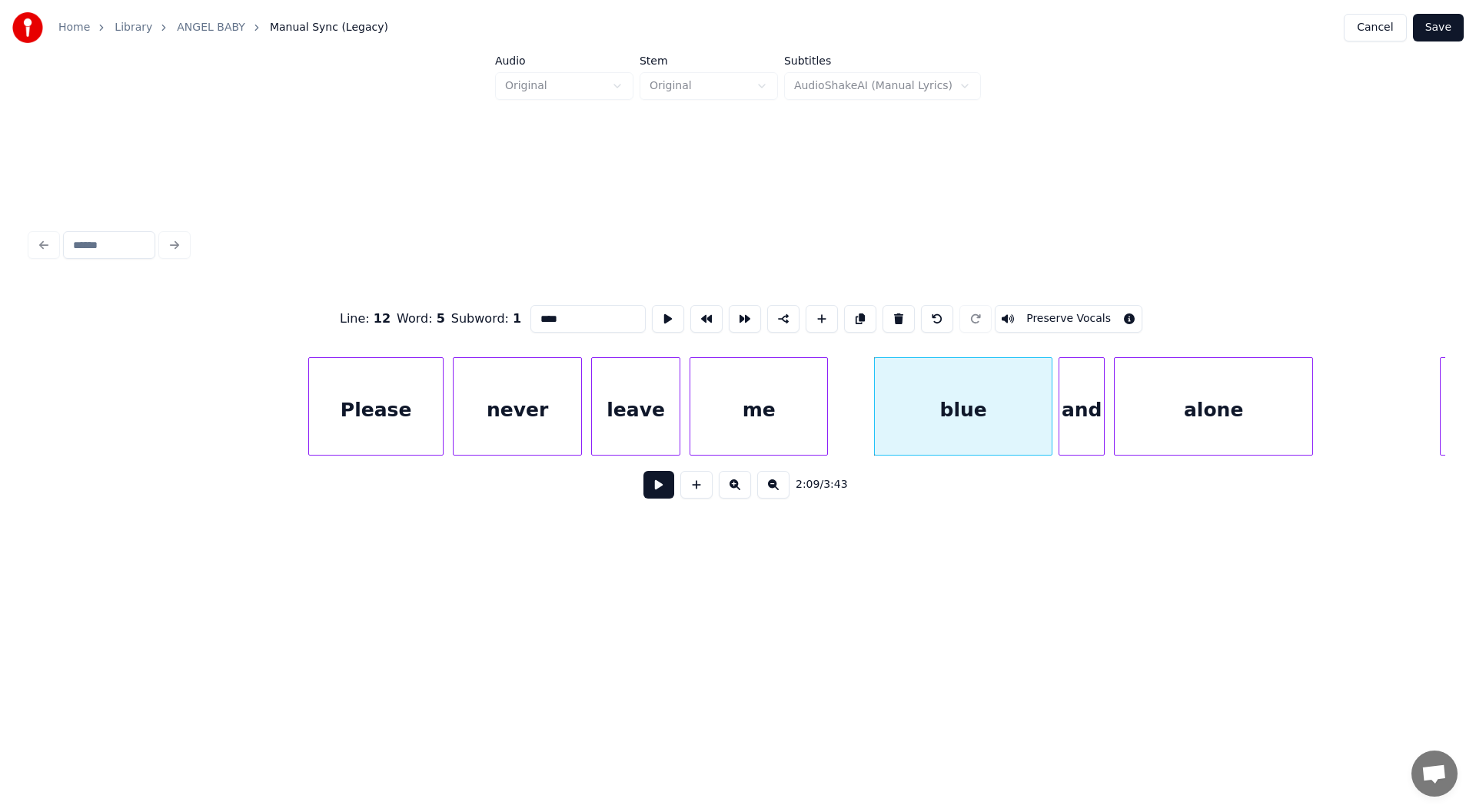
click at [664, 493] on button at bounding box center [658, 485] width 30 height 28
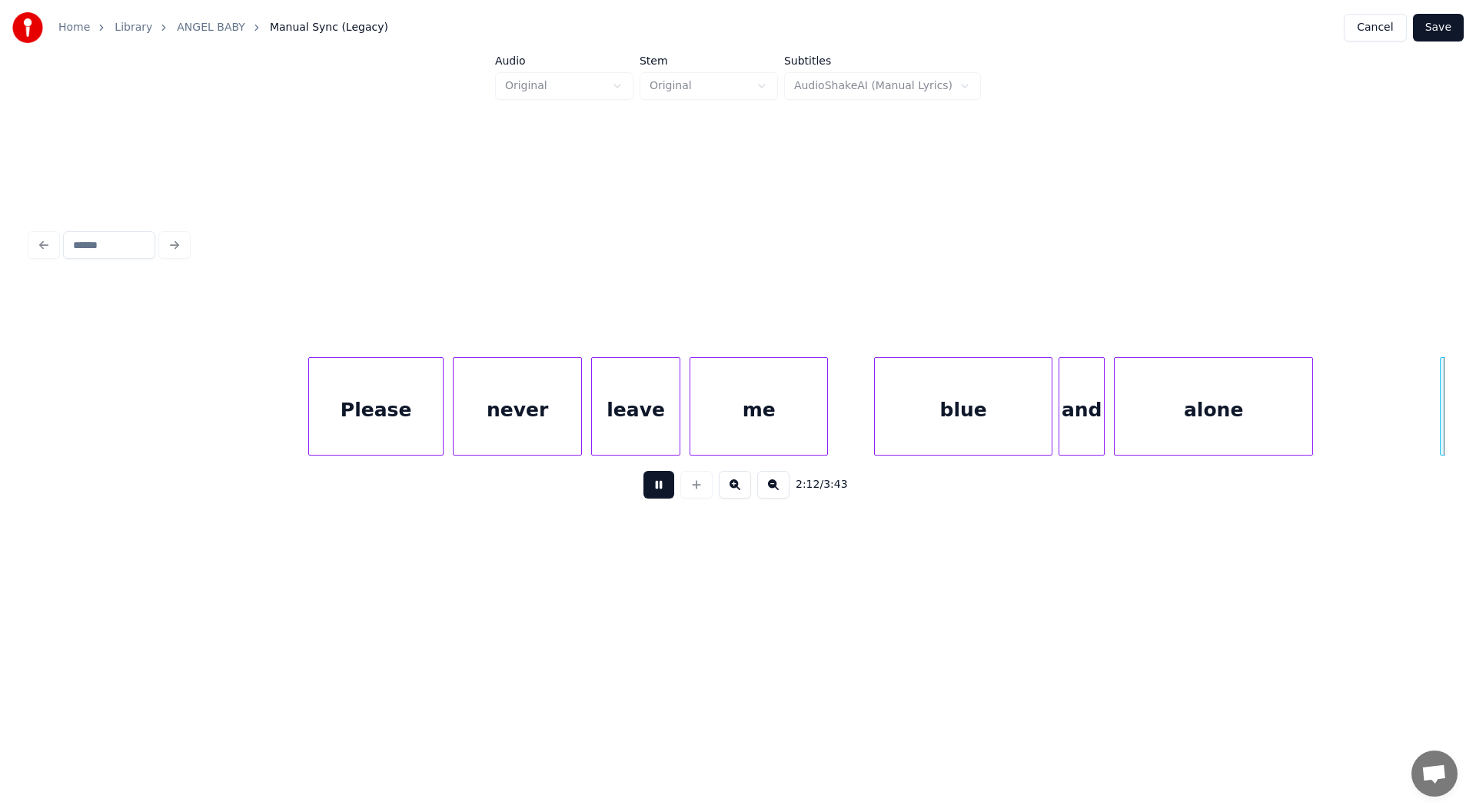
scroll to position [0, 20404]
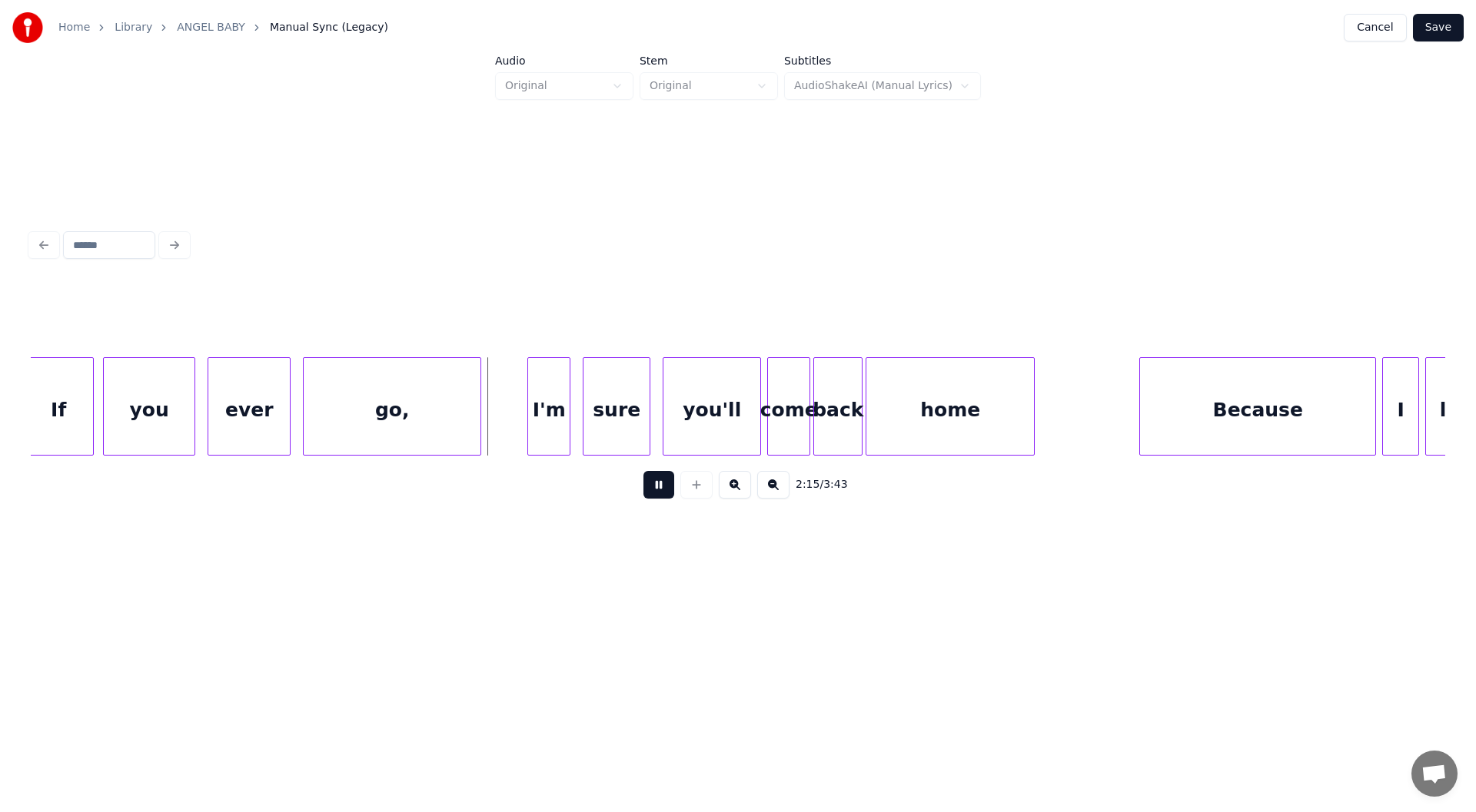
click at [655, 493] on button at bounding box center [658, 485] width 30 height 28
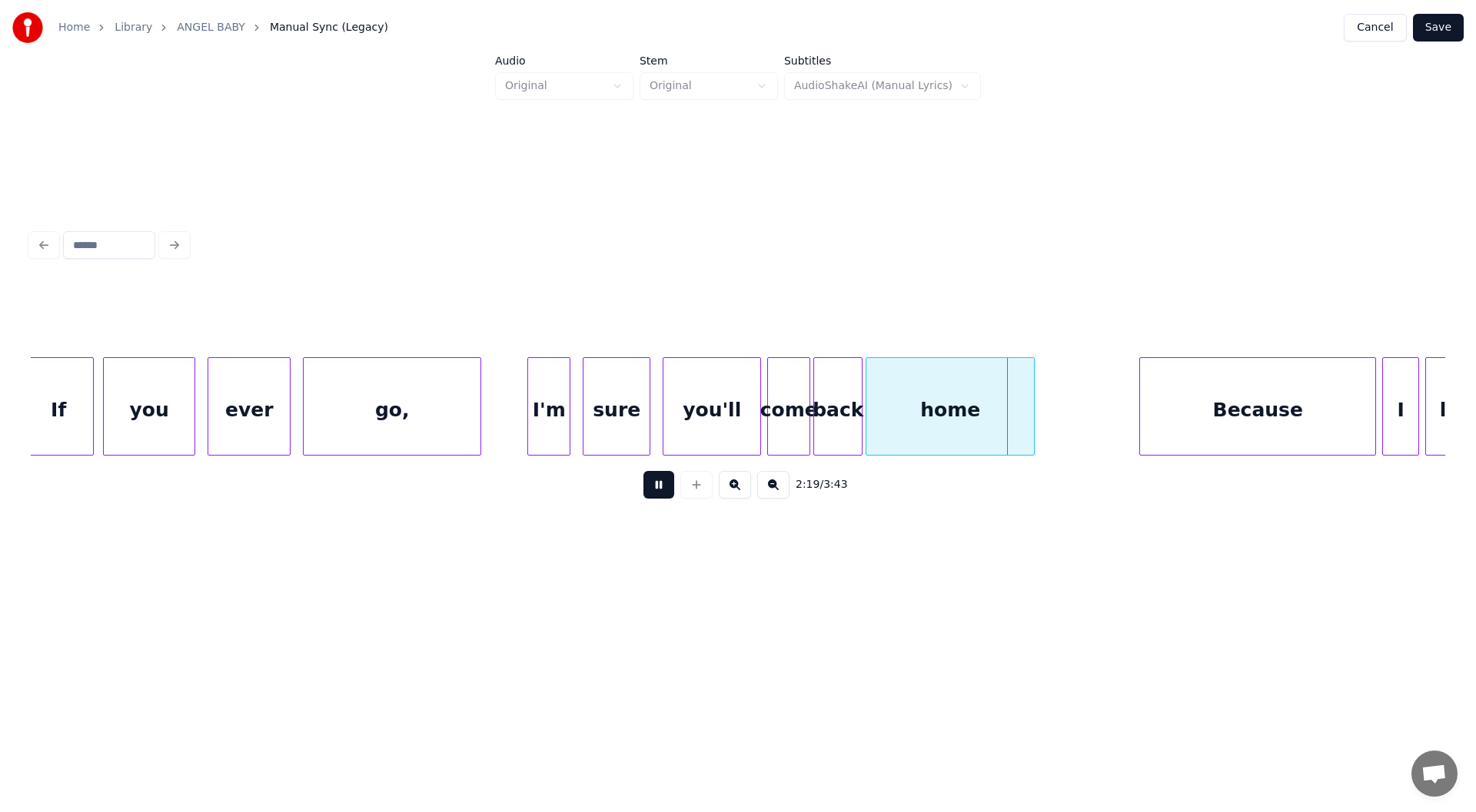
click at [655, 493] on button at bounding box center [658, 485] width 30 height 28
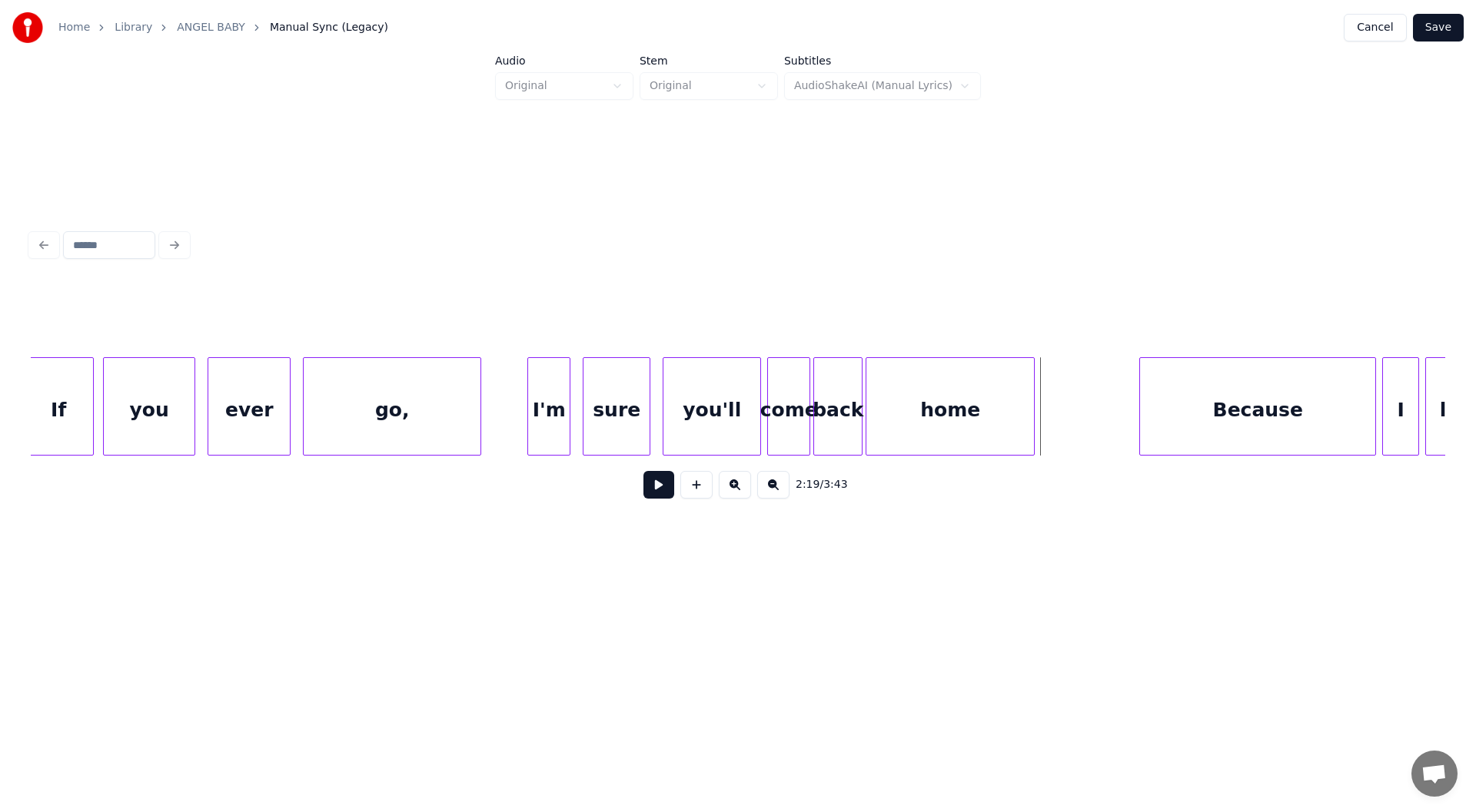
click at [655, 493] on button at bounding box center [658, 485] width 30 height 28
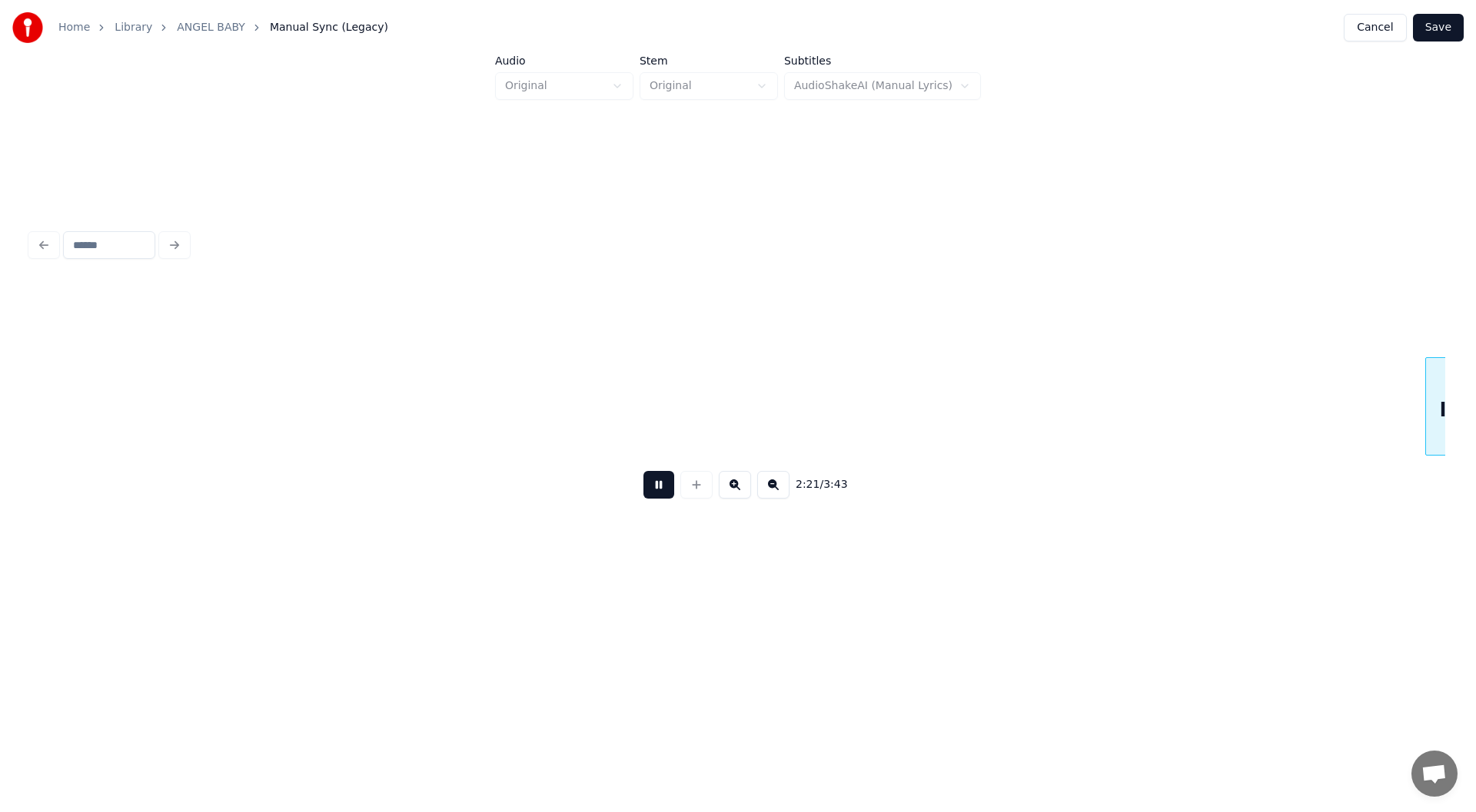
scroll to position [0, 21819]
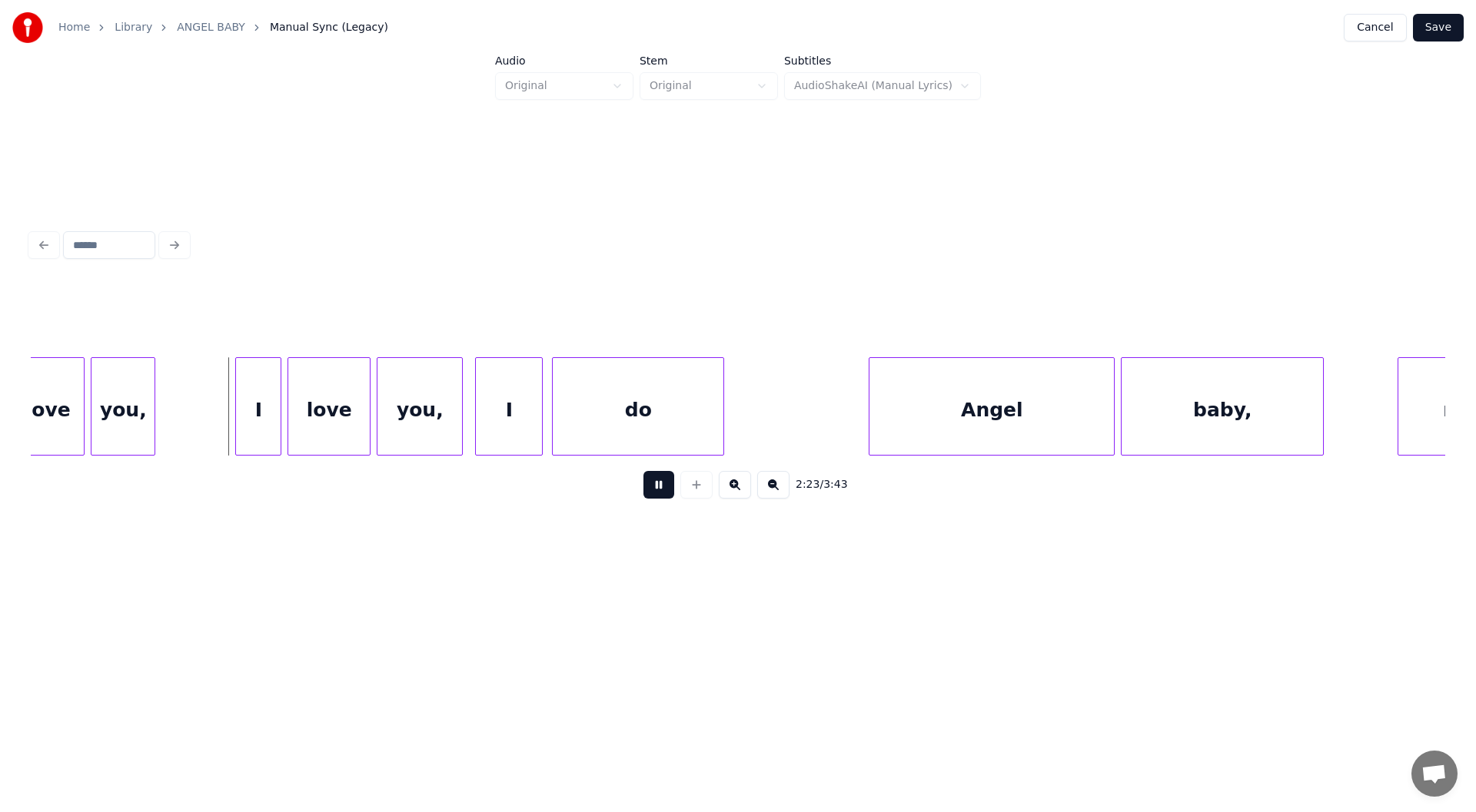
click at [655, 493] on button at bounding box center [658, 485] width 30 height 28
click at [191, 411] on div at bounding box center [190, 406] width 4 height 97
click at [651, 490] on button at bounding box center [658, 485] width 30 height 28
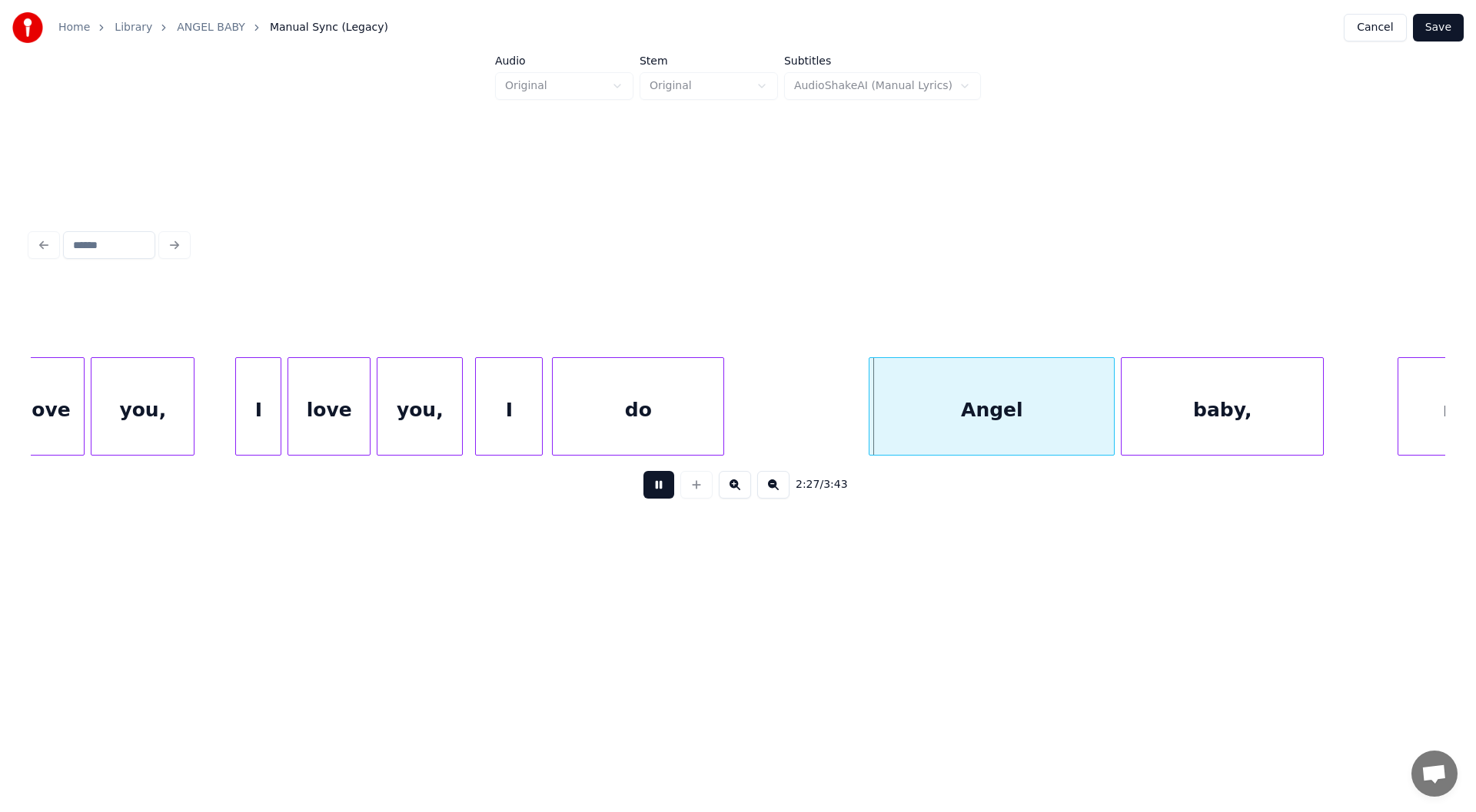
click at [656, 490] on button at bounding box center [658, 485] width 30 height 28
click at [834, 420] on div at bounding box center [835, 406] width 4 height 97
click at [653, 490] on button at bounding box center [658, 485] width 30 height 28
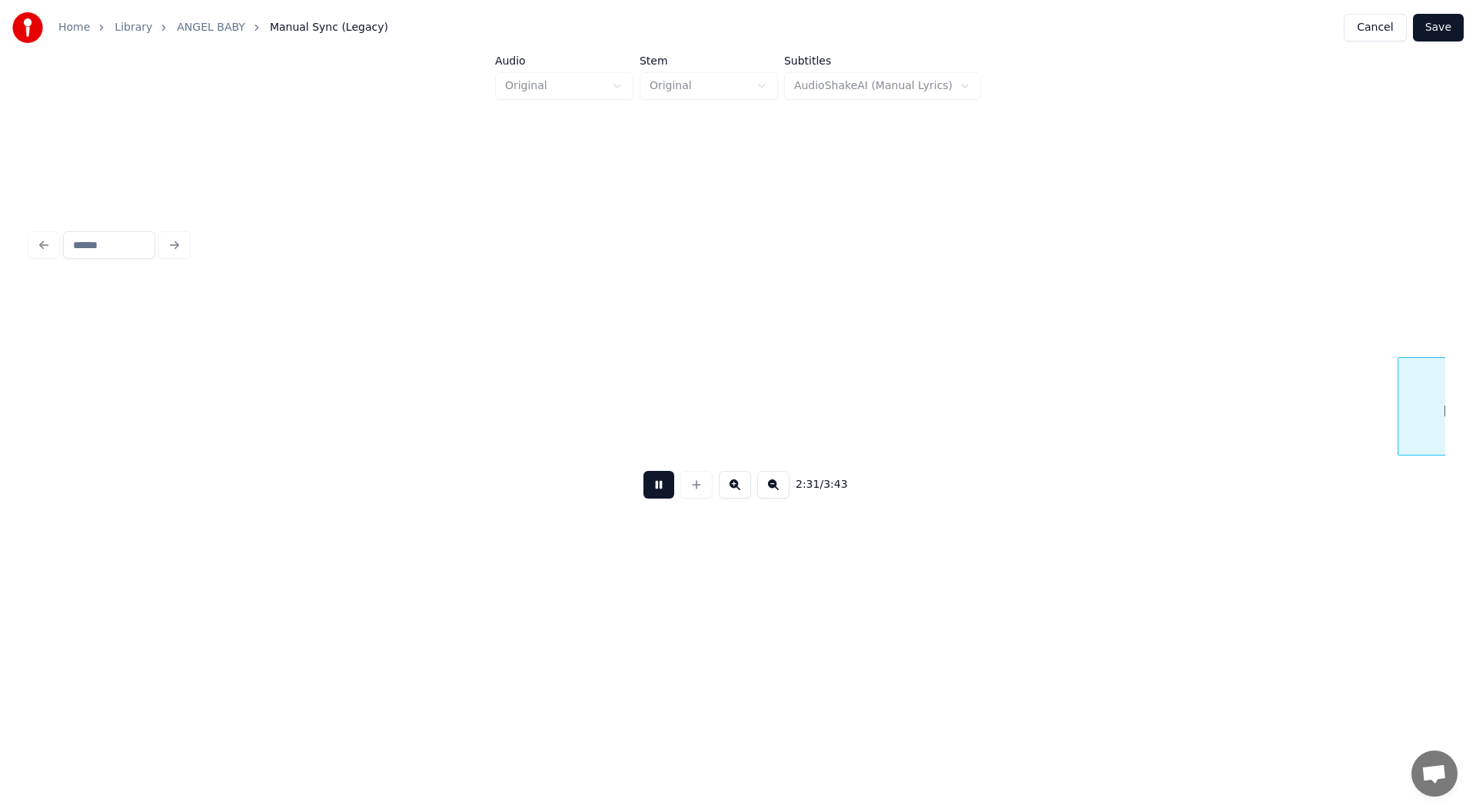
scroll to position [0, 23233]
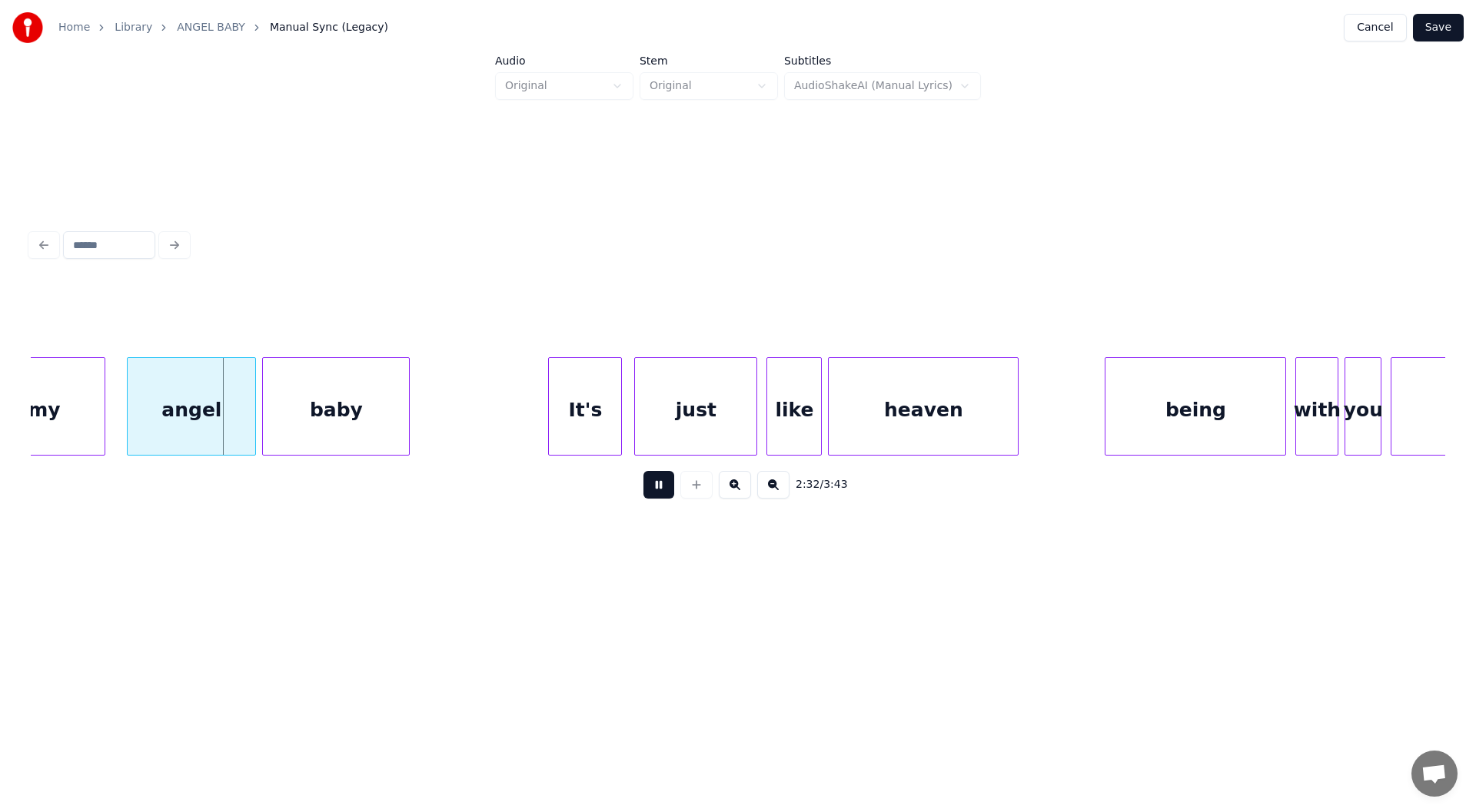
click at [653, 490] on button at bounding box center [658, 485] width 30 height 28
click at [42, 409] on div "my" at bounding box center [43, 409] width 121 height 105
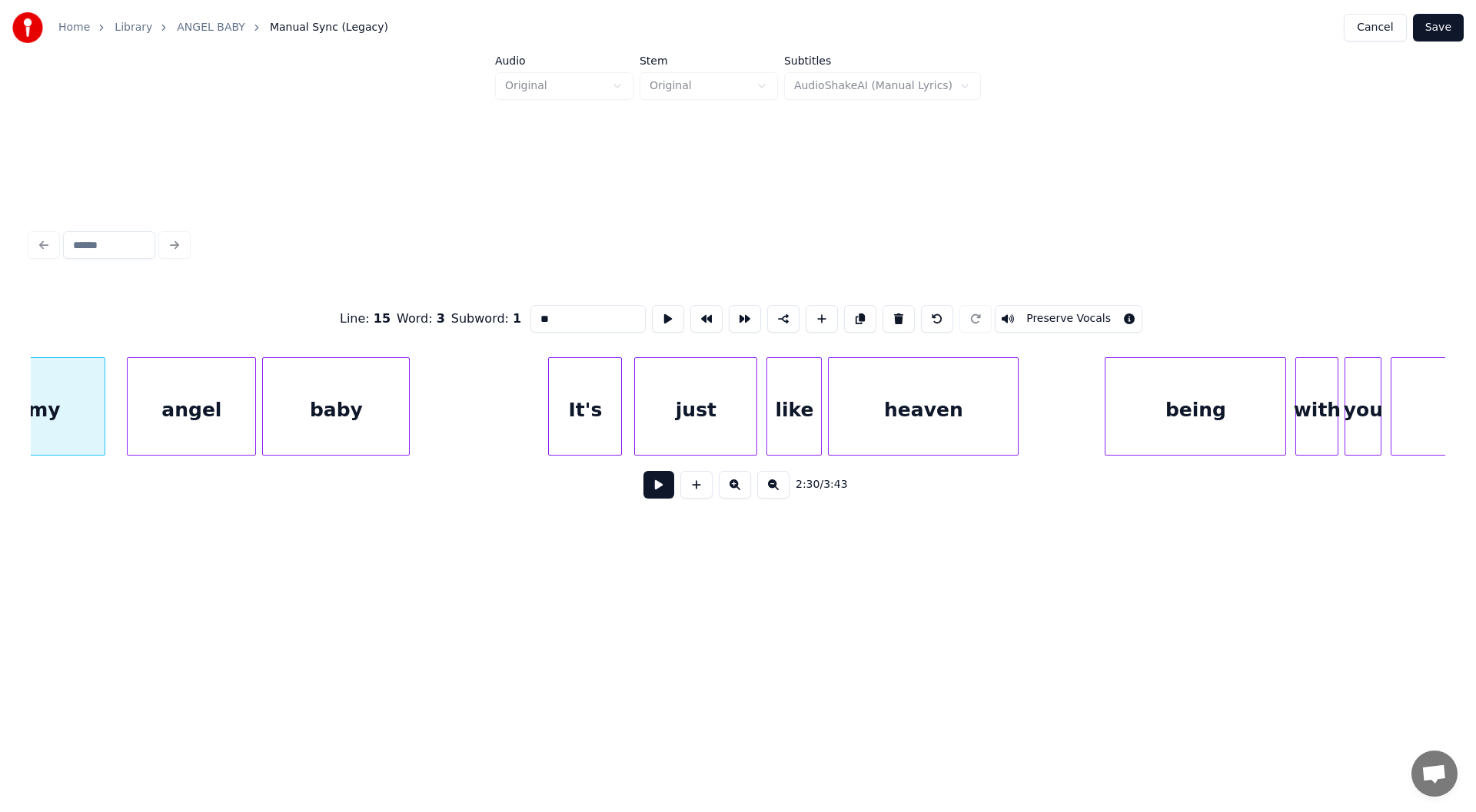
scroll to position [0, 23186]
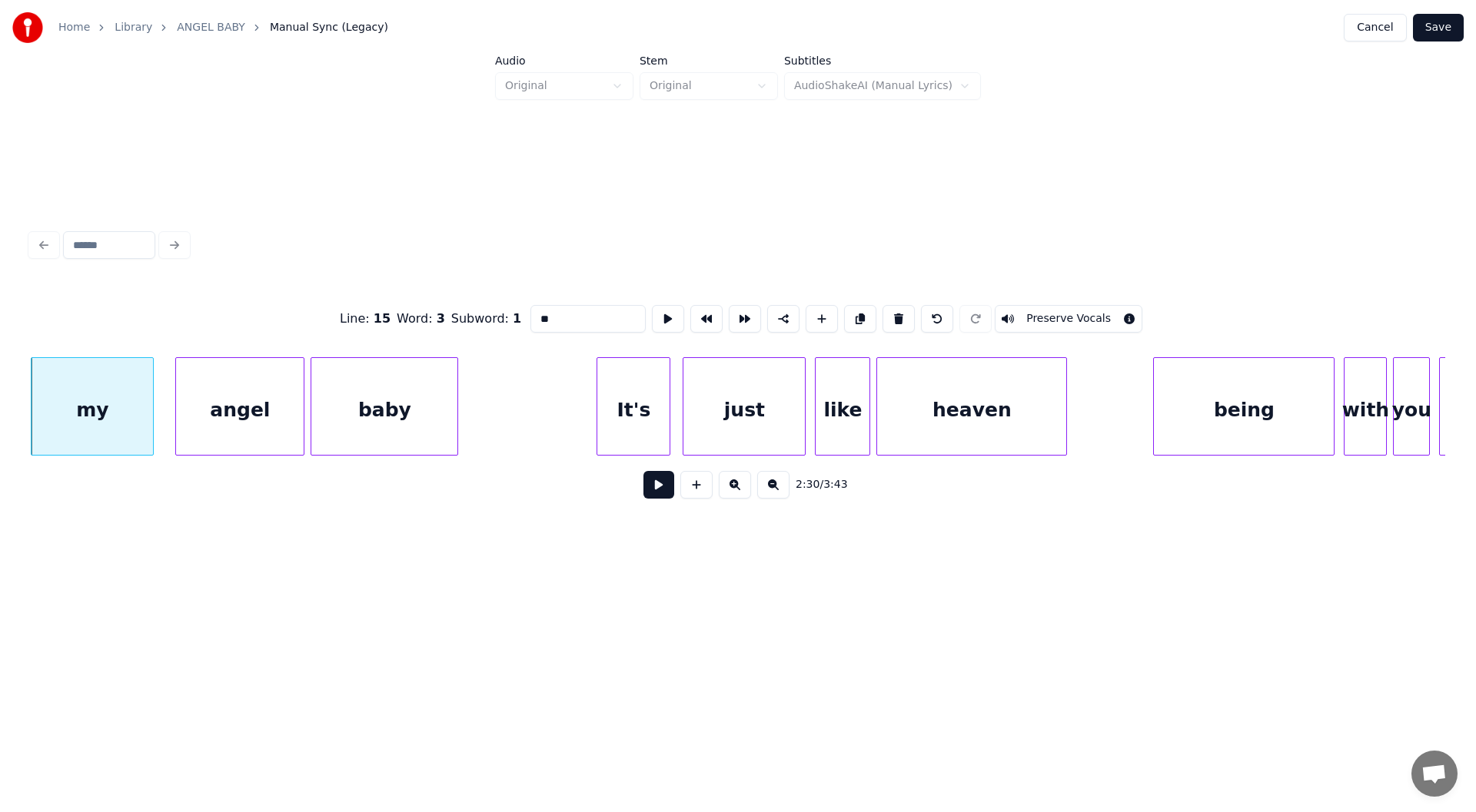
click at [653, 489] on button at bounding box center [658, 485] width 30 height 28
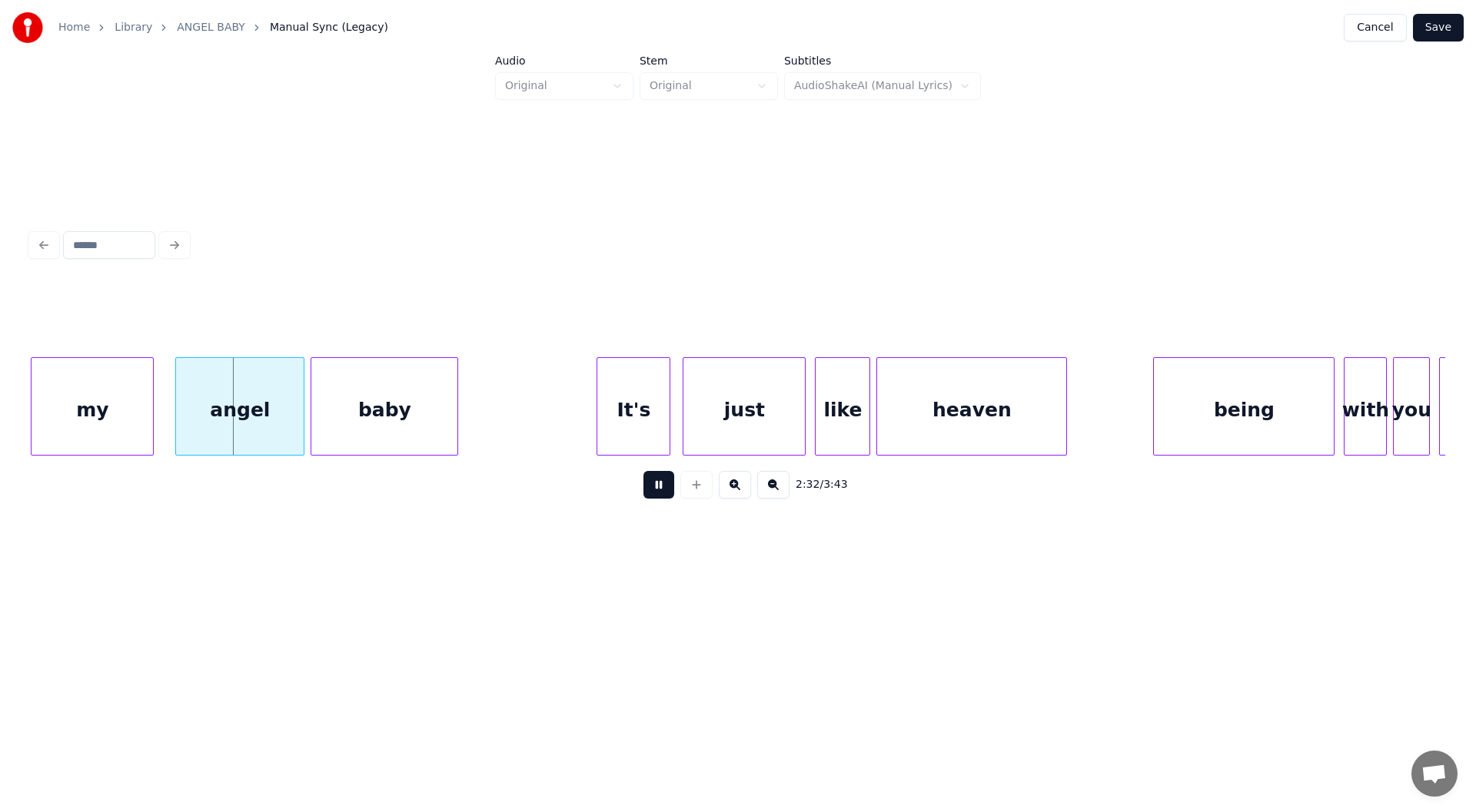
click at [656, 489] on button at bounding box center [658, 485] width 30 height 28
click at [160, 407] on div at bounding box center [161, 406] width 4 height 97
click at [659, 488] on button at bounding box center [658, 485] width 30 height 28
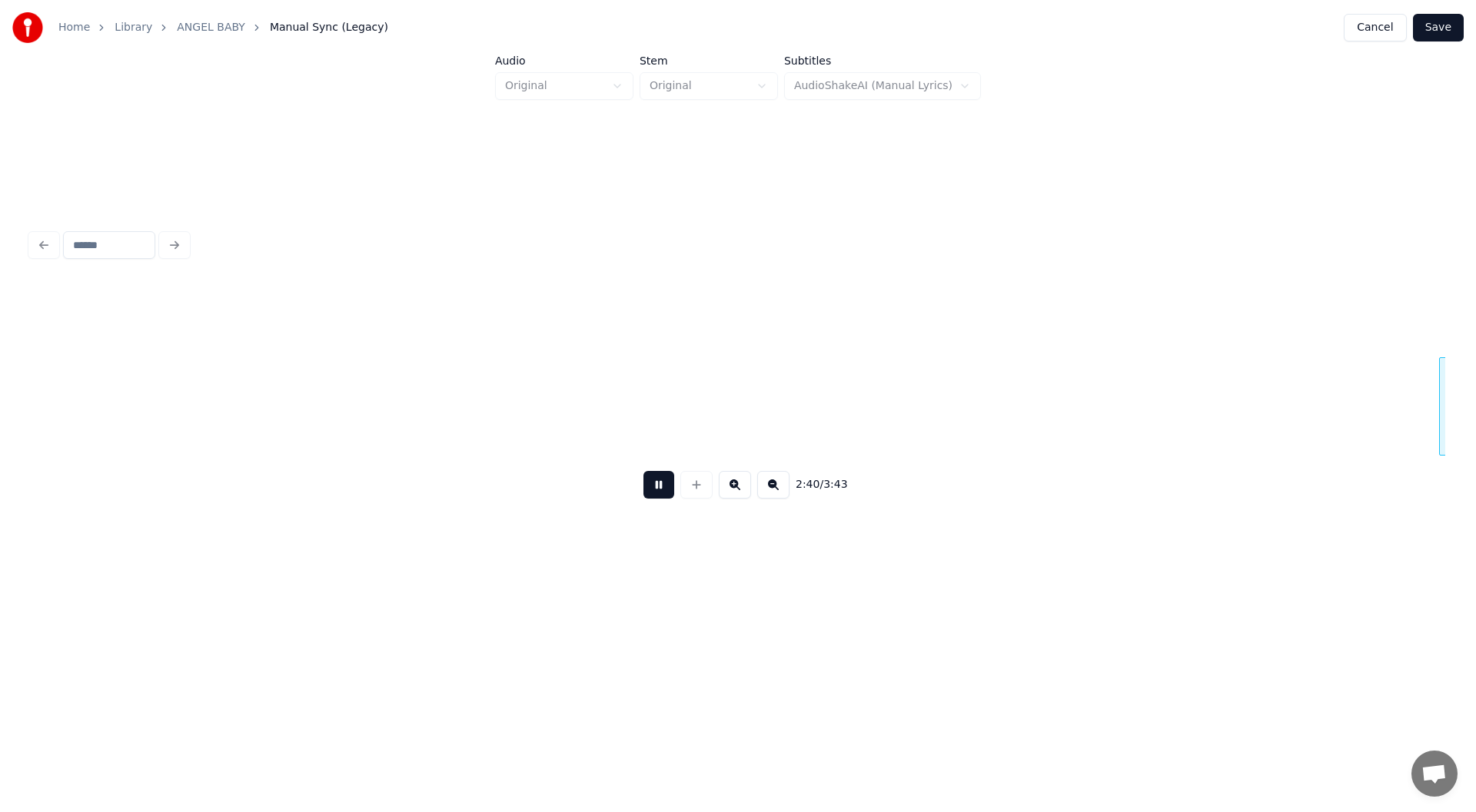
scroll to position [0, 24600]
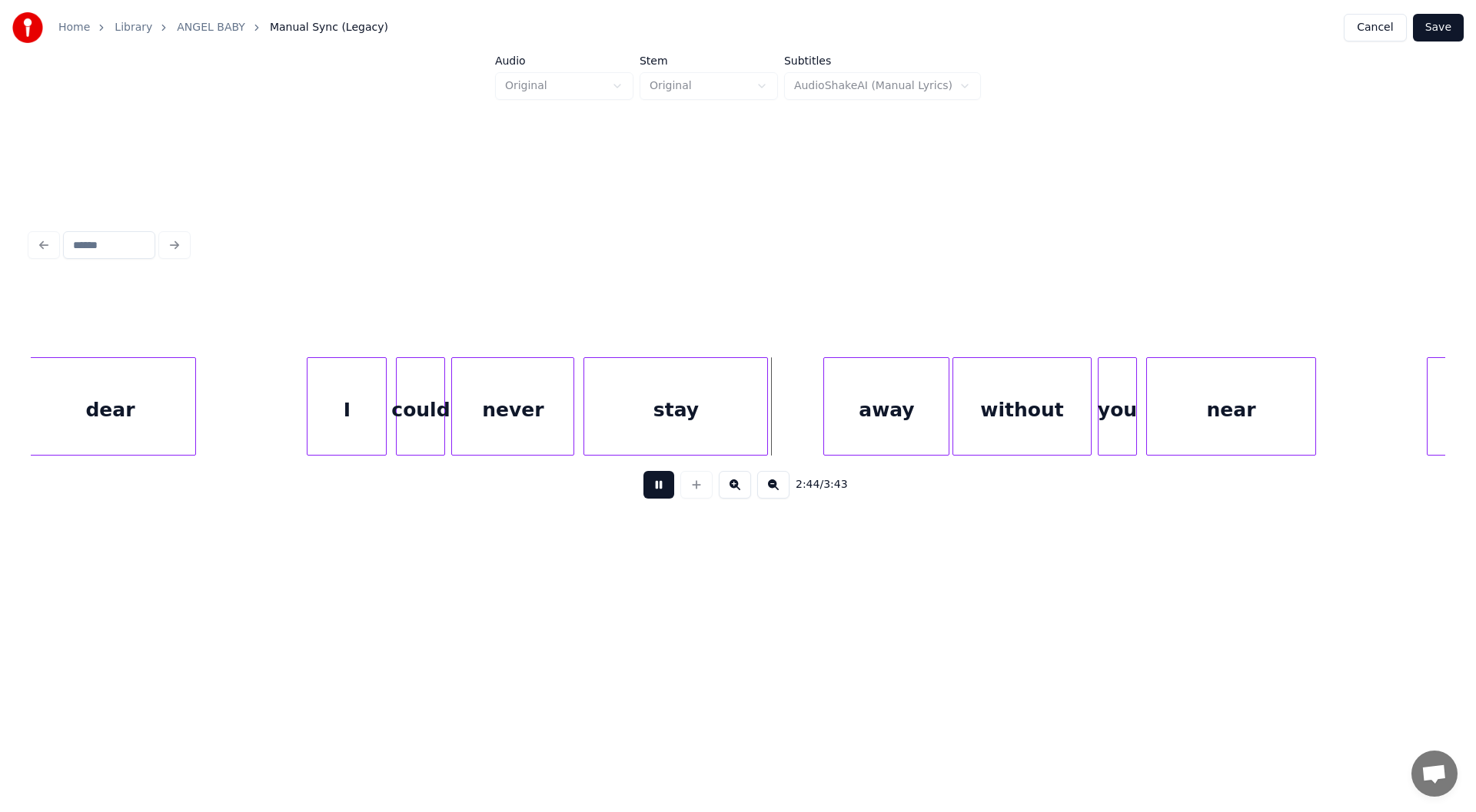
click at [656, 490] on button at bounding box center [658, 485] width 30 height 28
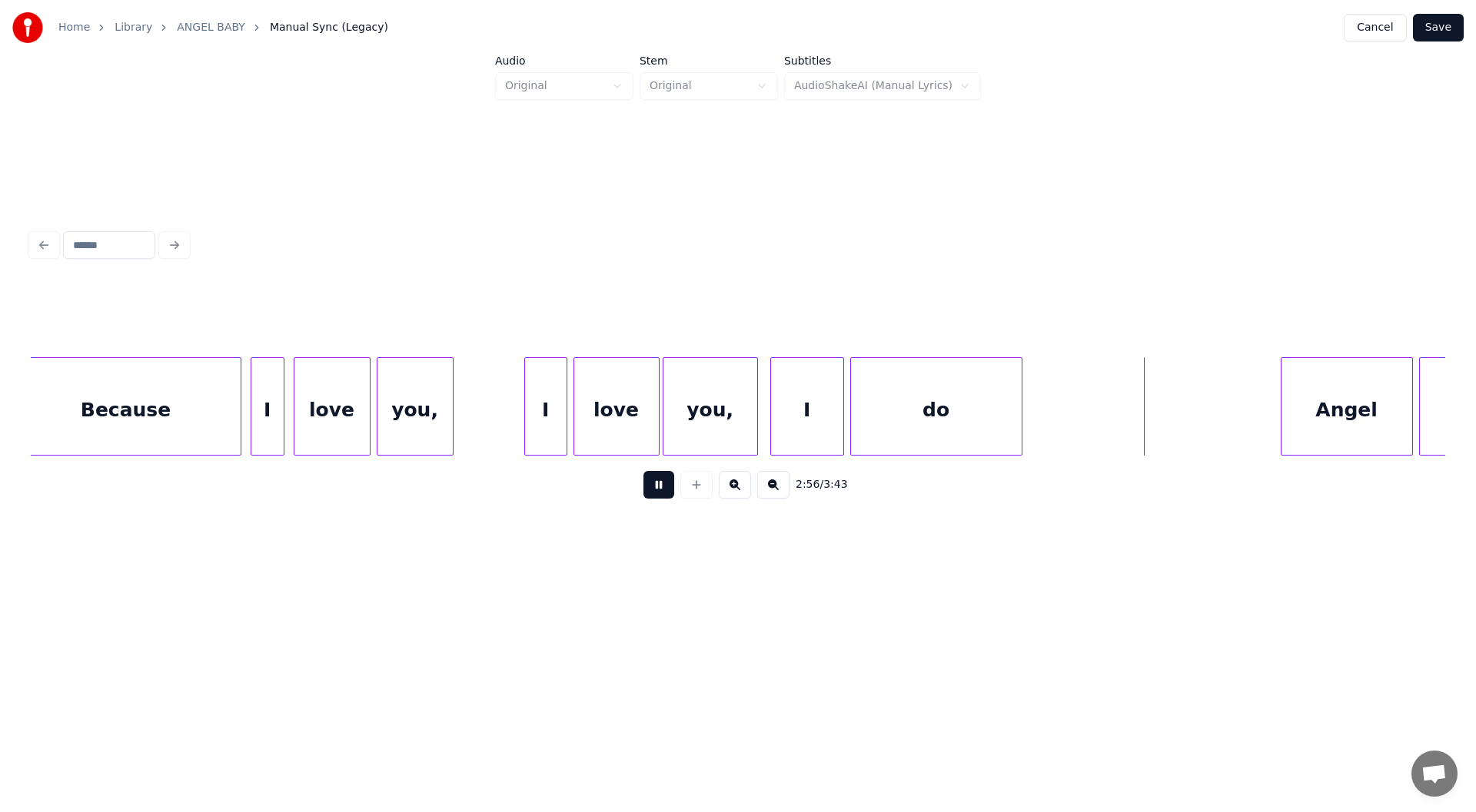
click at [656, 490] on button at bounding box center [658, 485] width 30 height 28
click at [1129, 428] on div at bounding box center [1128, 406] width 4 height 97
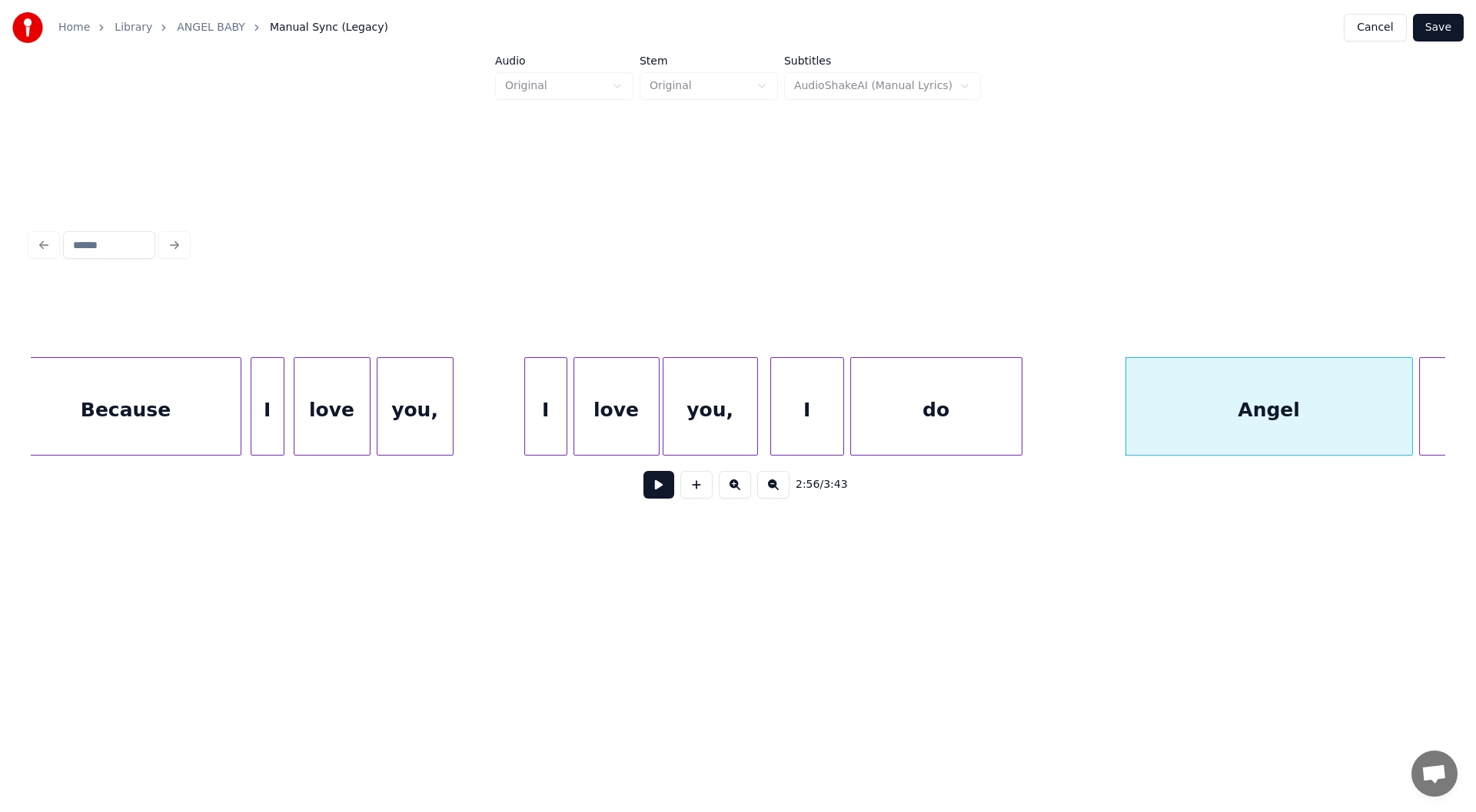
click at [657, 486] on button at bounding box center [658, 485] width 30 height 28
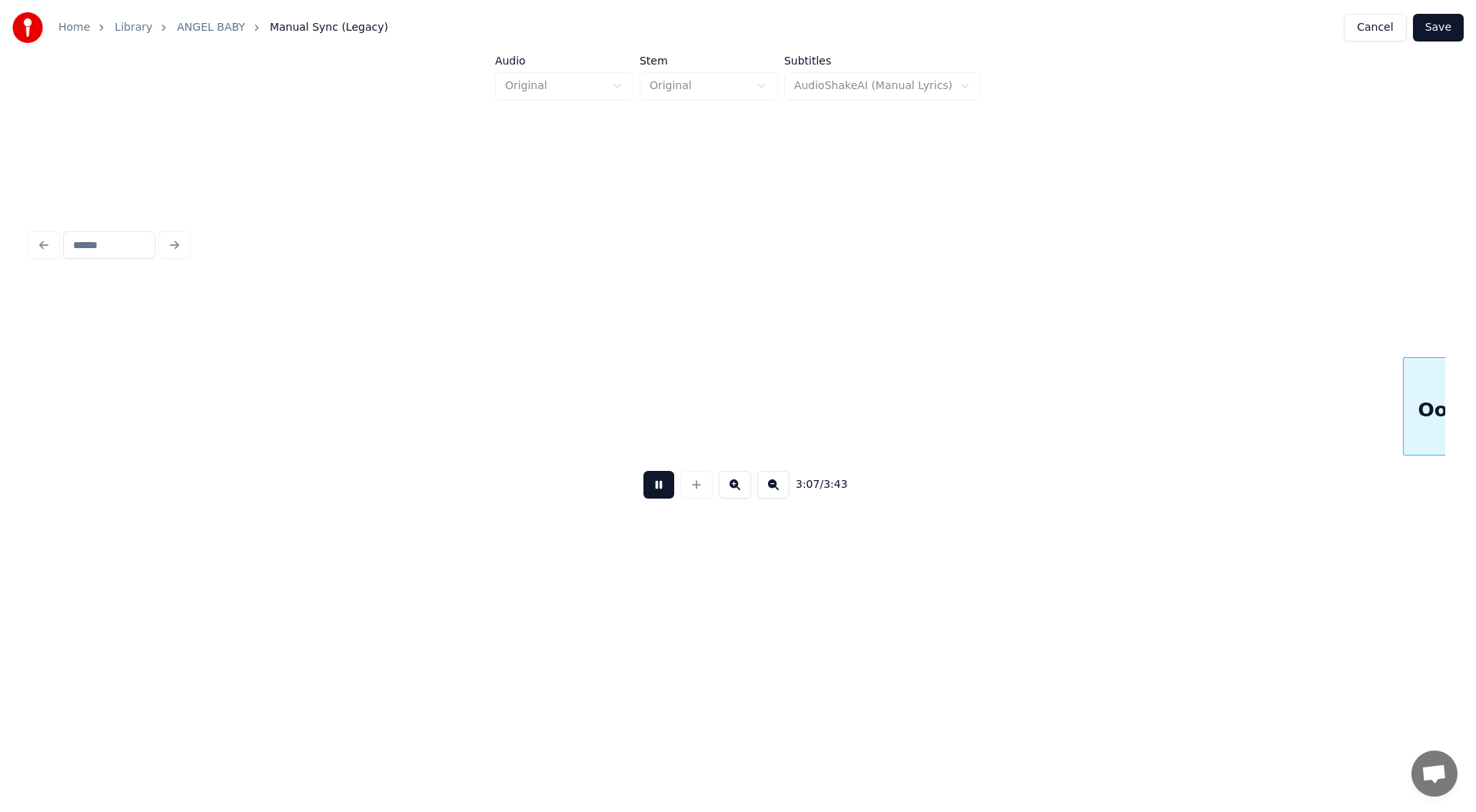
scroll to position [0, 28846]
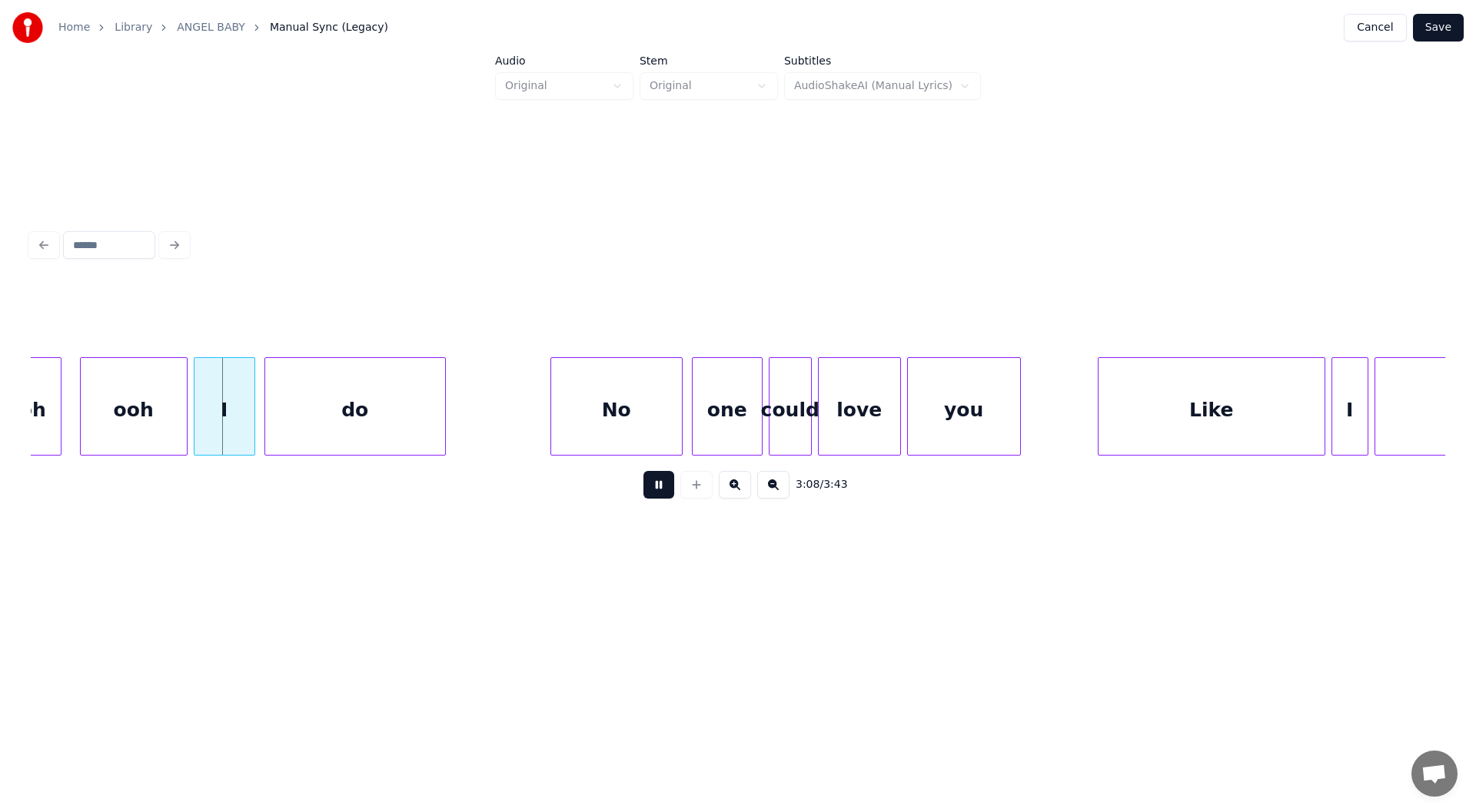
click at [657, 490] on button at bounding box center [658, 485] width 30 height 28
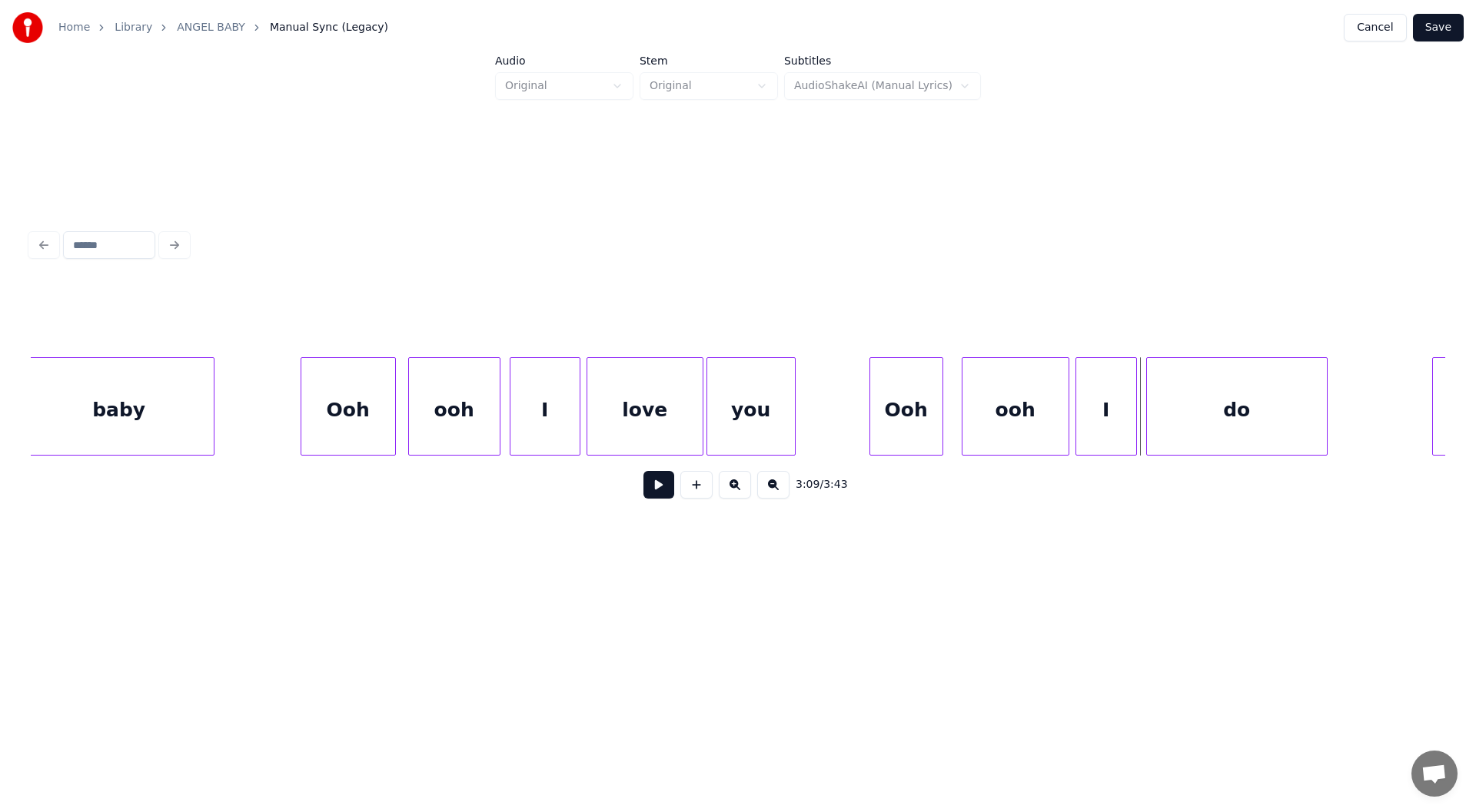
scroll to position [0, 27774]
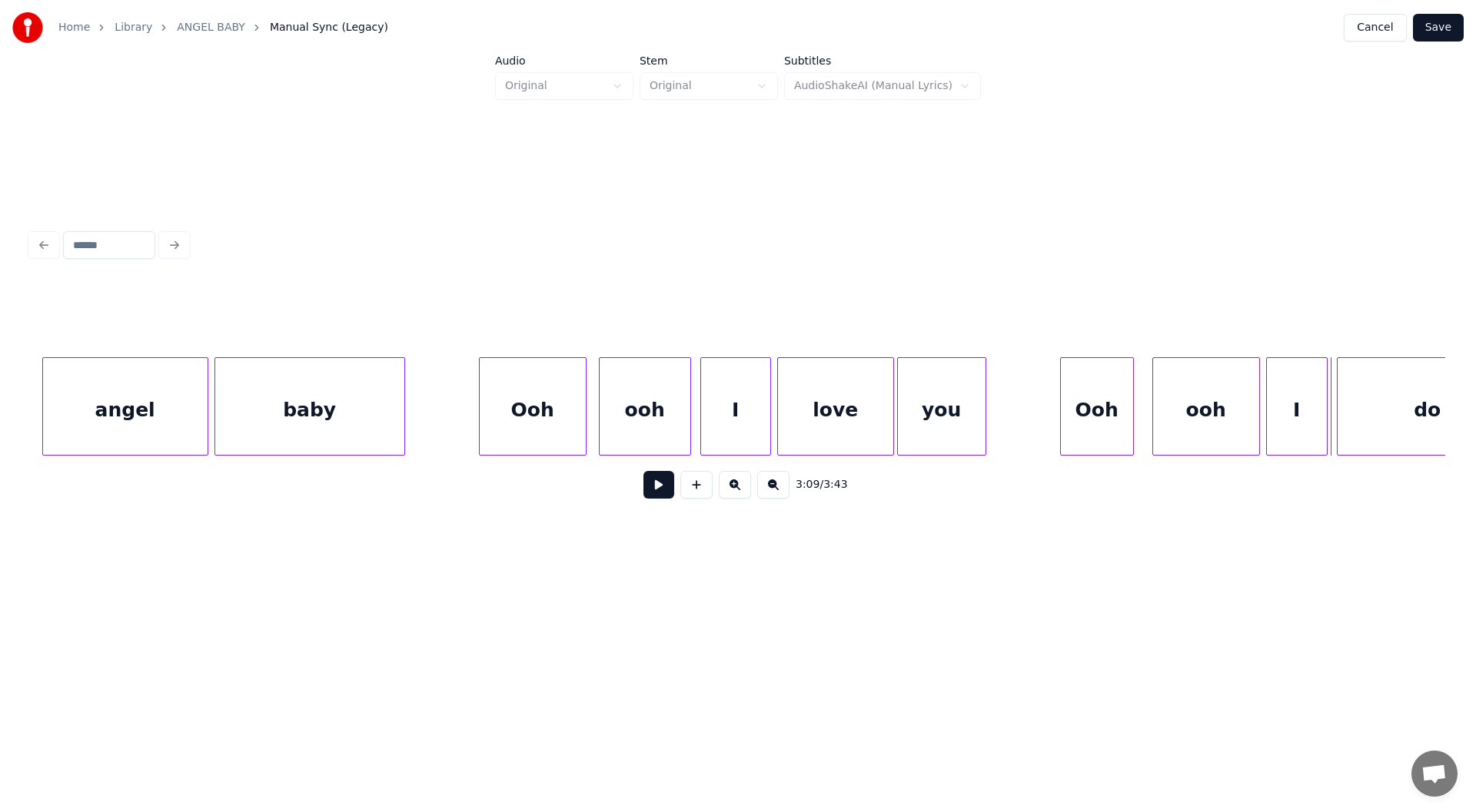
click at [483, 422] on div at bounding box center [482, 406] width 4 height 97
click at [639, 406] on div "ooh" at bounding box center [644, 409] width 91 height 105
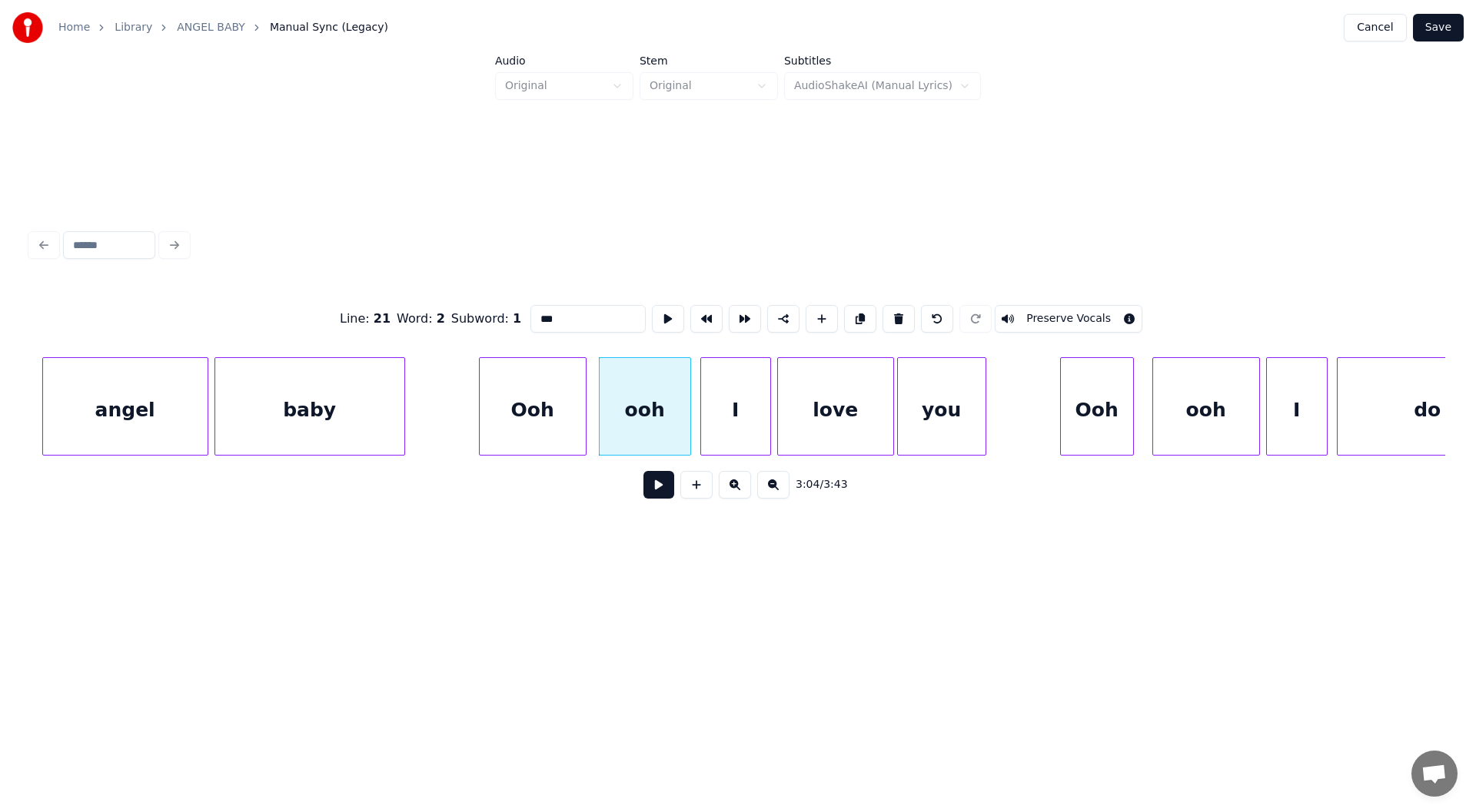
click at [656, 489] on button at bounding box center [658, 485] width 30 height 28
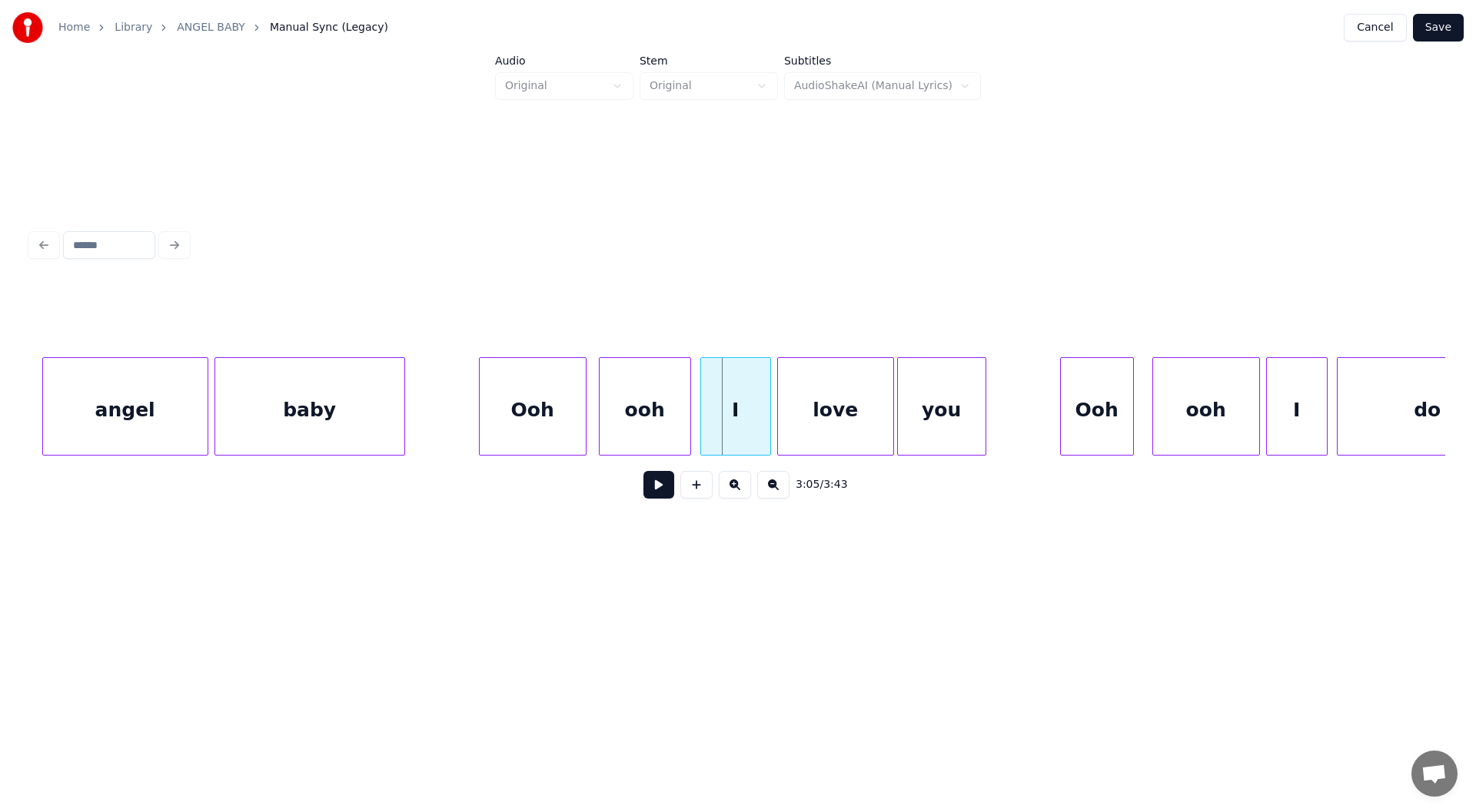
click at [511, 415] on div "Ooh" at bounding box center [533, 409] width 106 height 105
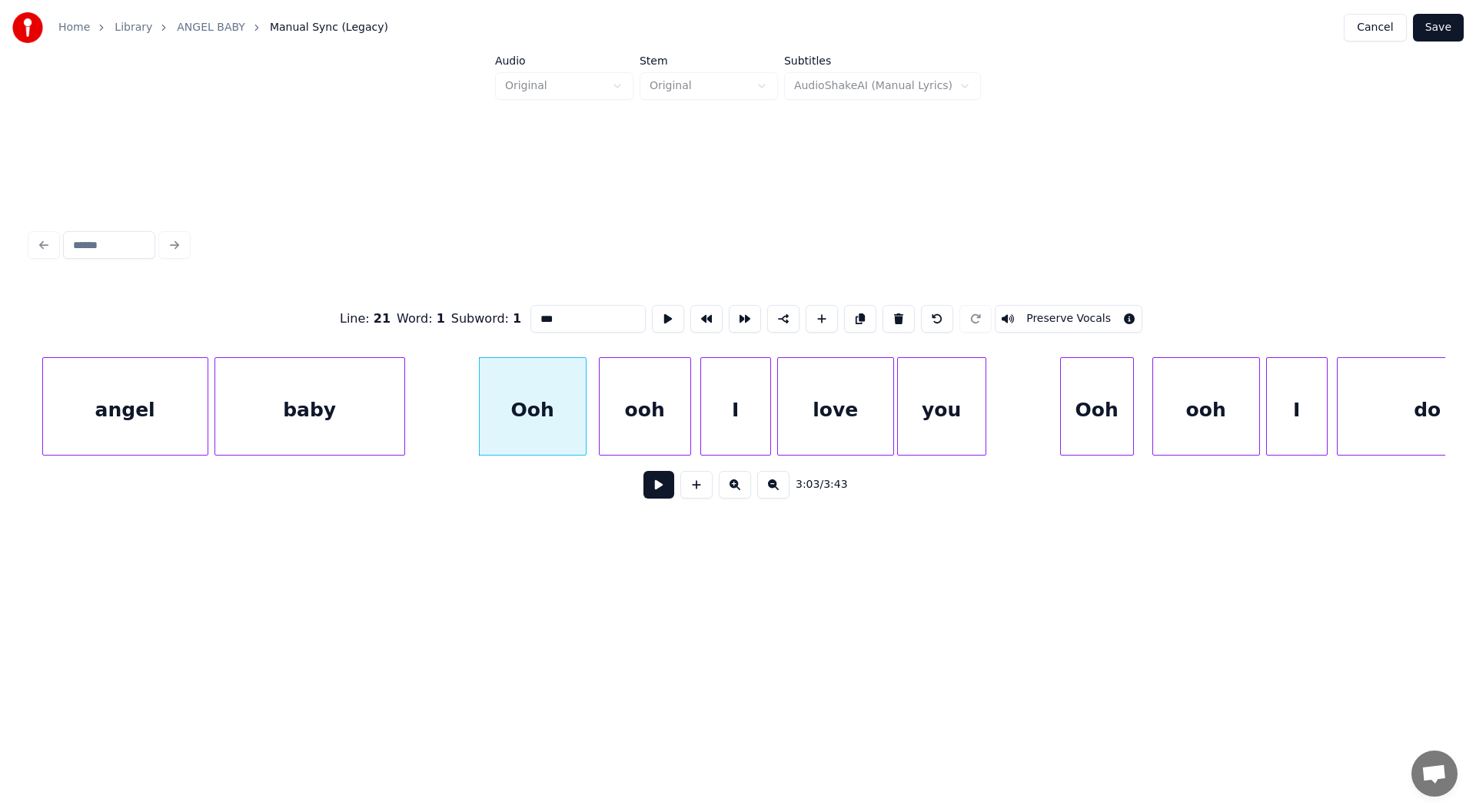
click at [653, 487] on button at bounding box center [658, 485] width 30 height 28
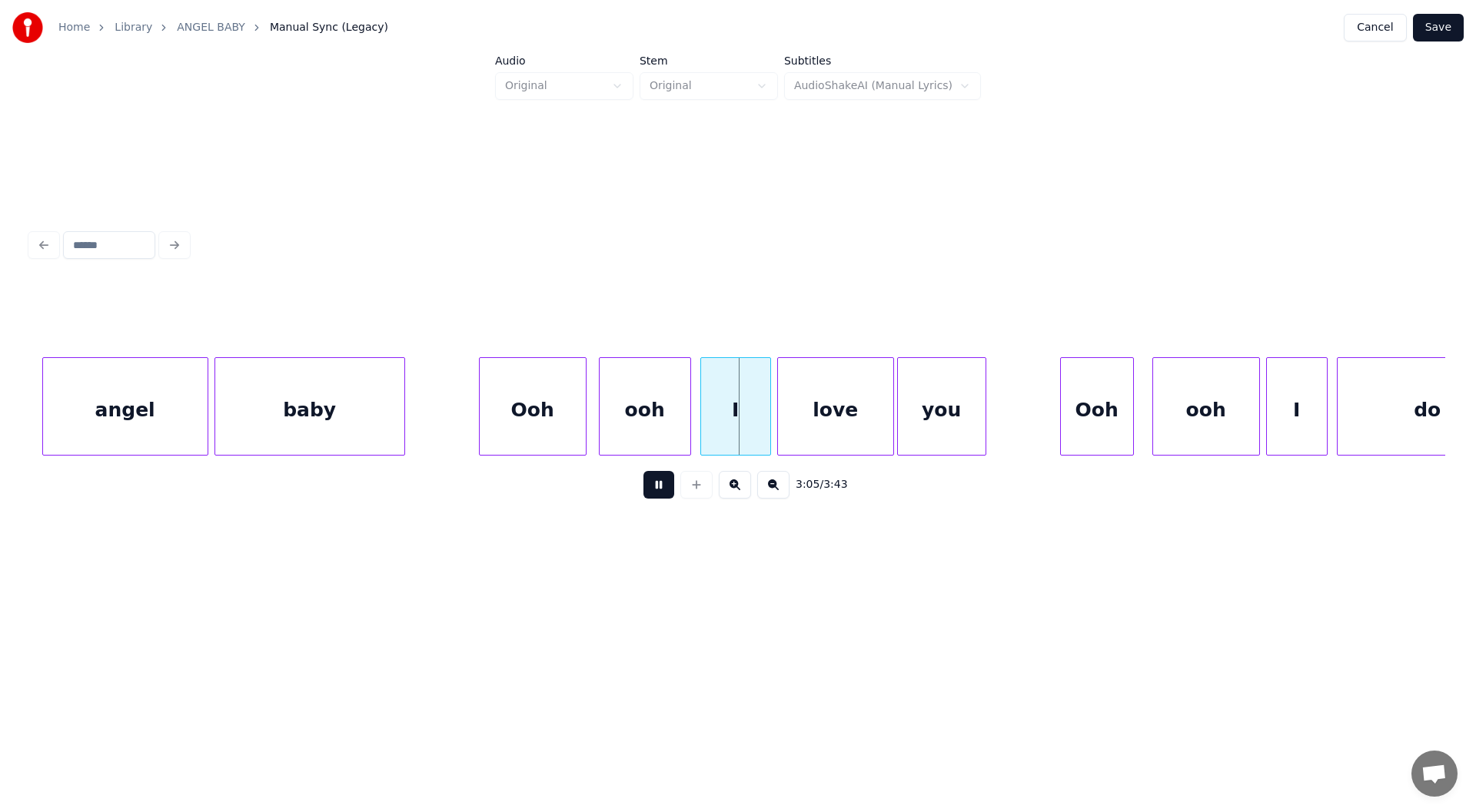
click at [654, 487] on button at bounding box center [658, 485] width 30 height 28
click at [631, 413] on div "ooh" at bounding box center [644, 409] width 91 height 105
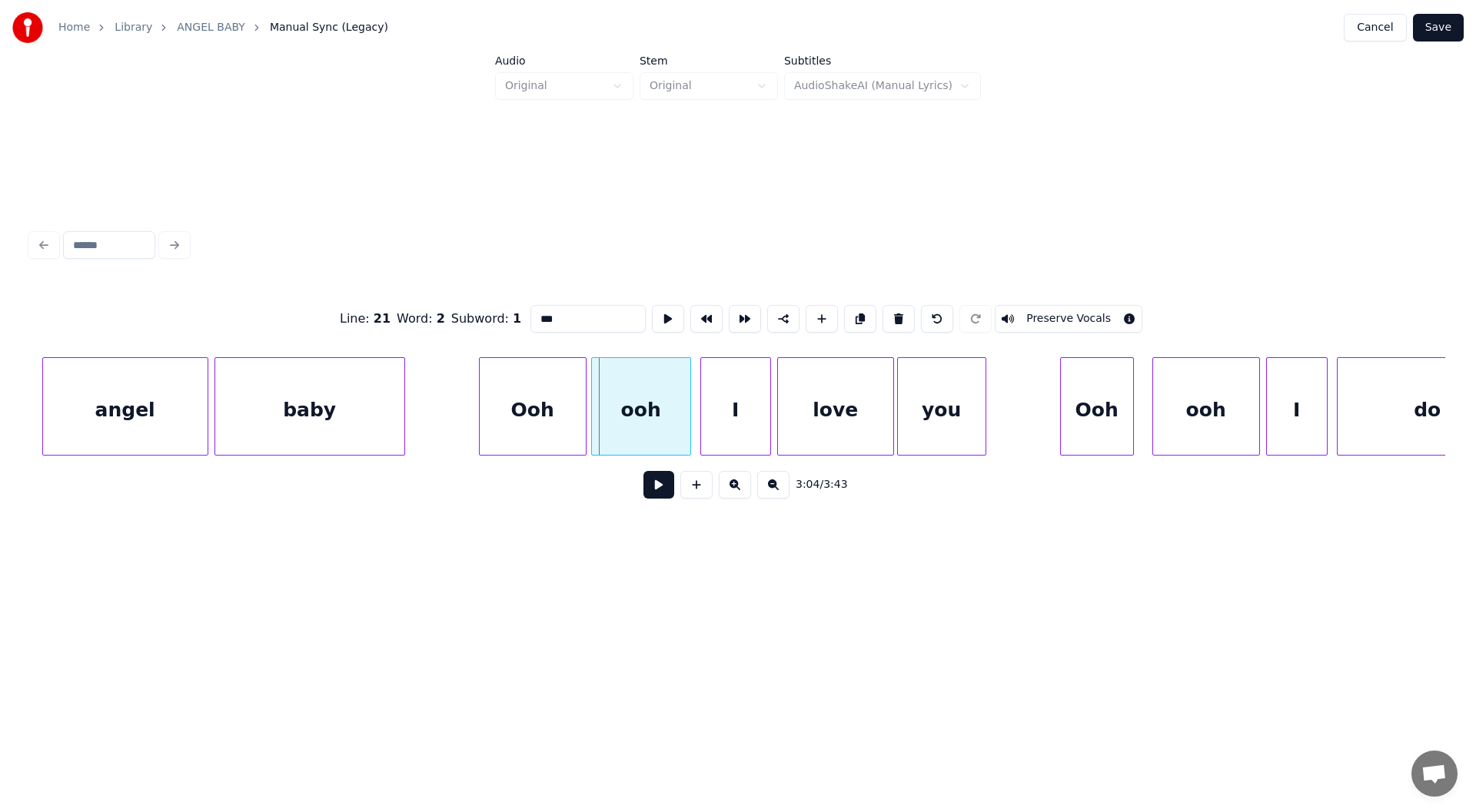
click at [594, 408] on div at bounding box center [593, 406] width 4 height 97
click at [531, 306] on input "***" at bounding box center [587, 319] width 115 height 28
click at [522, 413] on div "Ooh" at bounding box center [533, 409] width 106 height 105
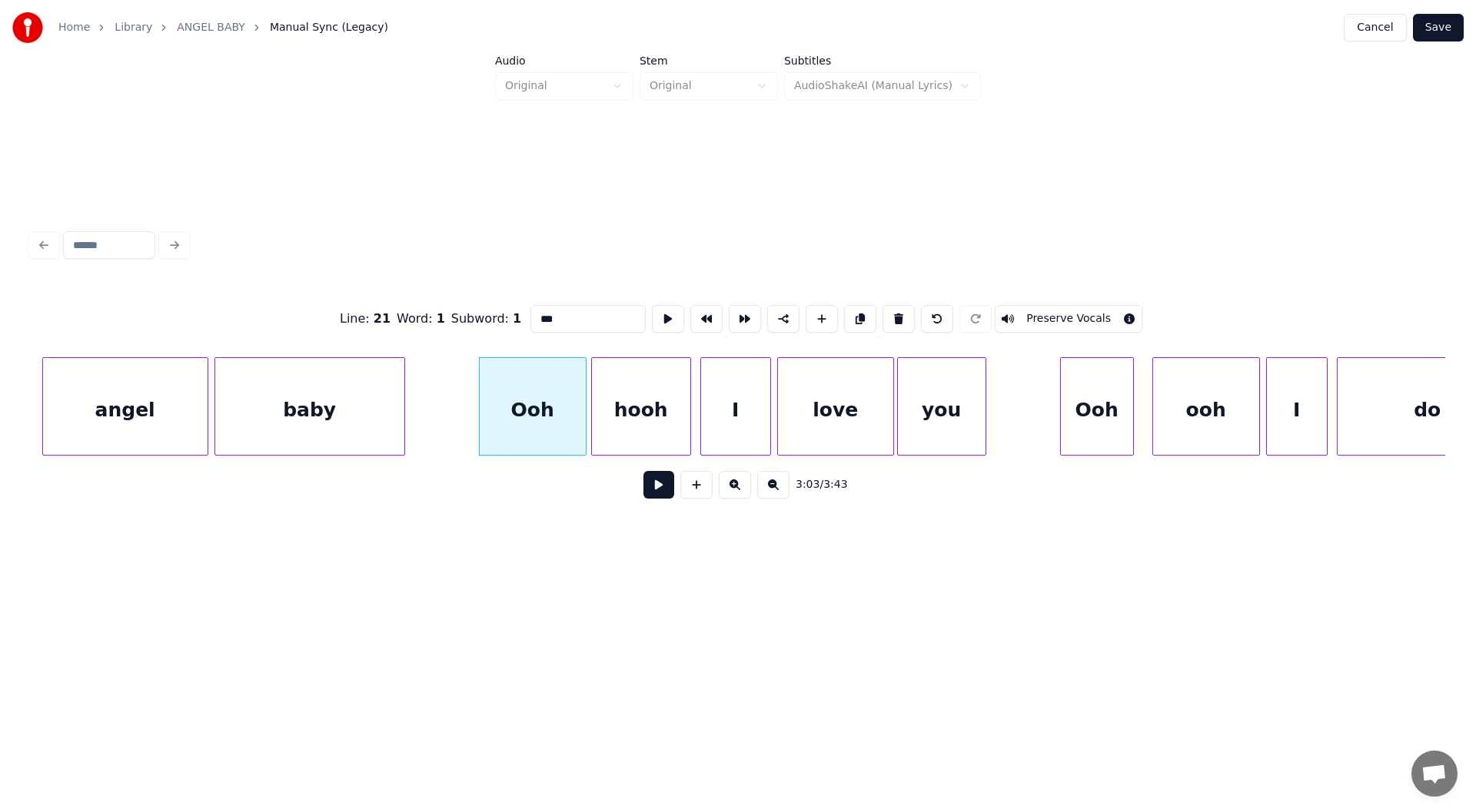
type input "***"
click at [657, 493] on button at bounding box center [658, 485] width 30 height 28
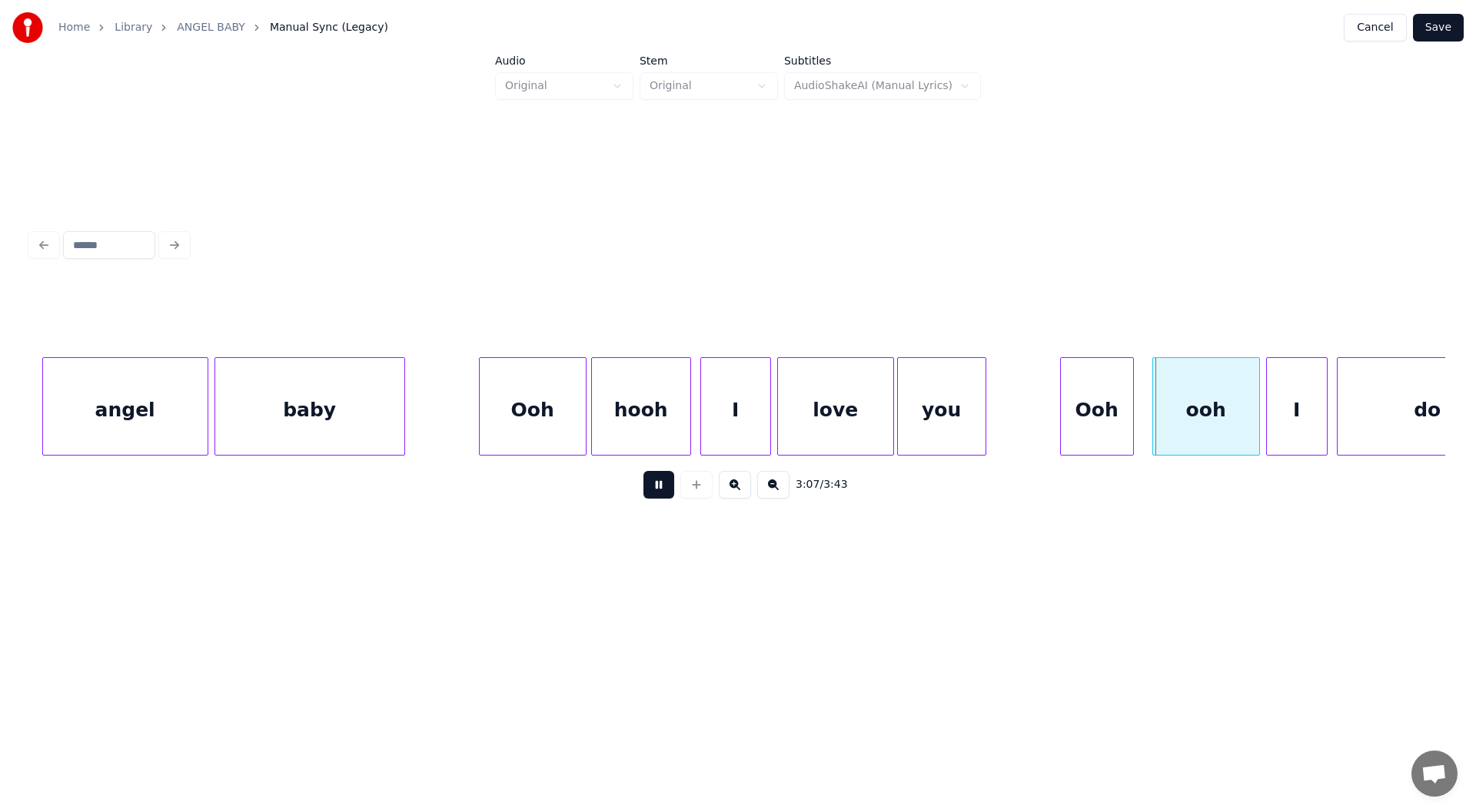
click at [656, 487] on button at bounding box center [658, 485] width 30 height 28
click at [1051, 402] on div at bounding box center [1050, 406] width 4 height 97
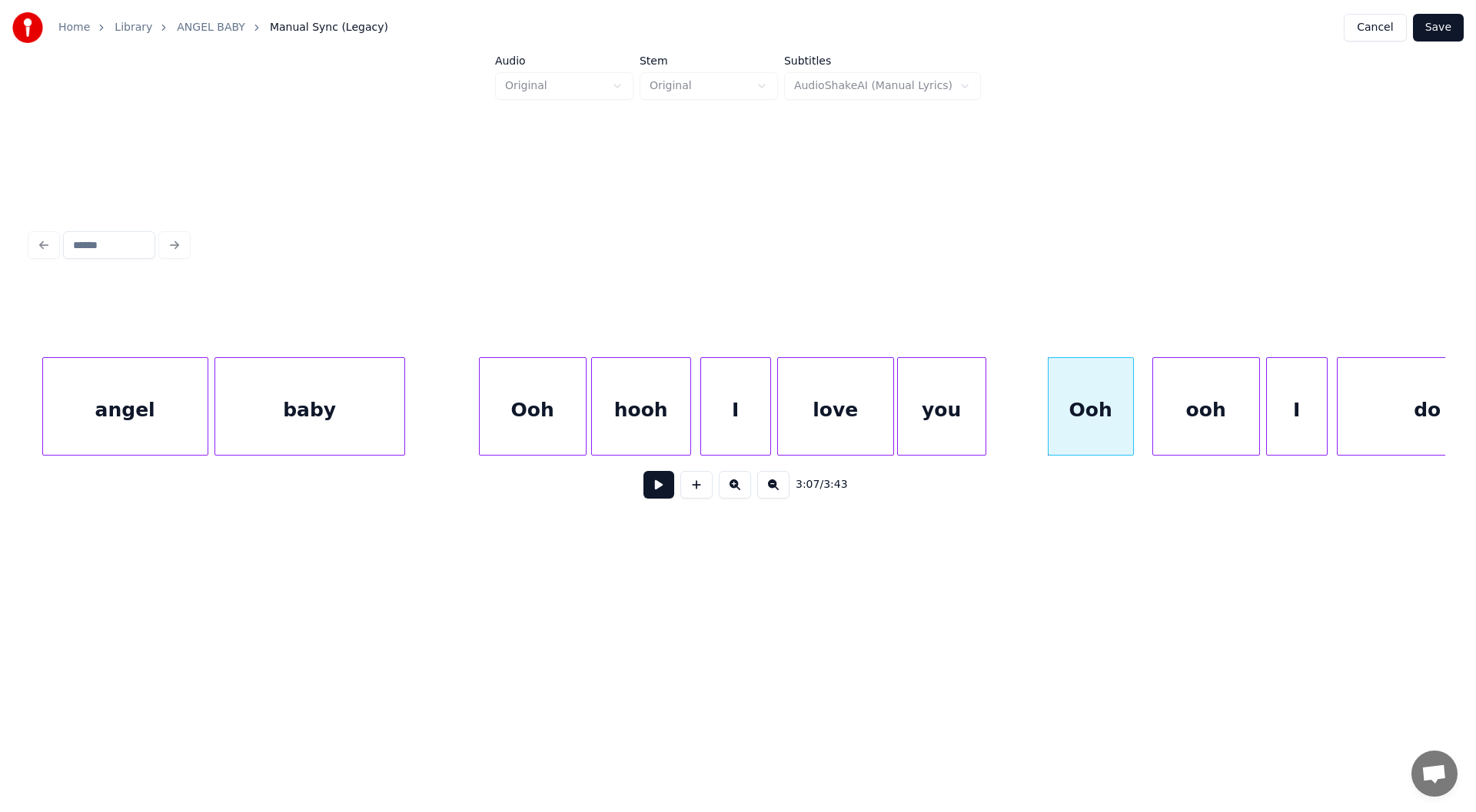
click at [521, 403] on div "Ooh" at bounding box center [533, 409] width 106 height 105
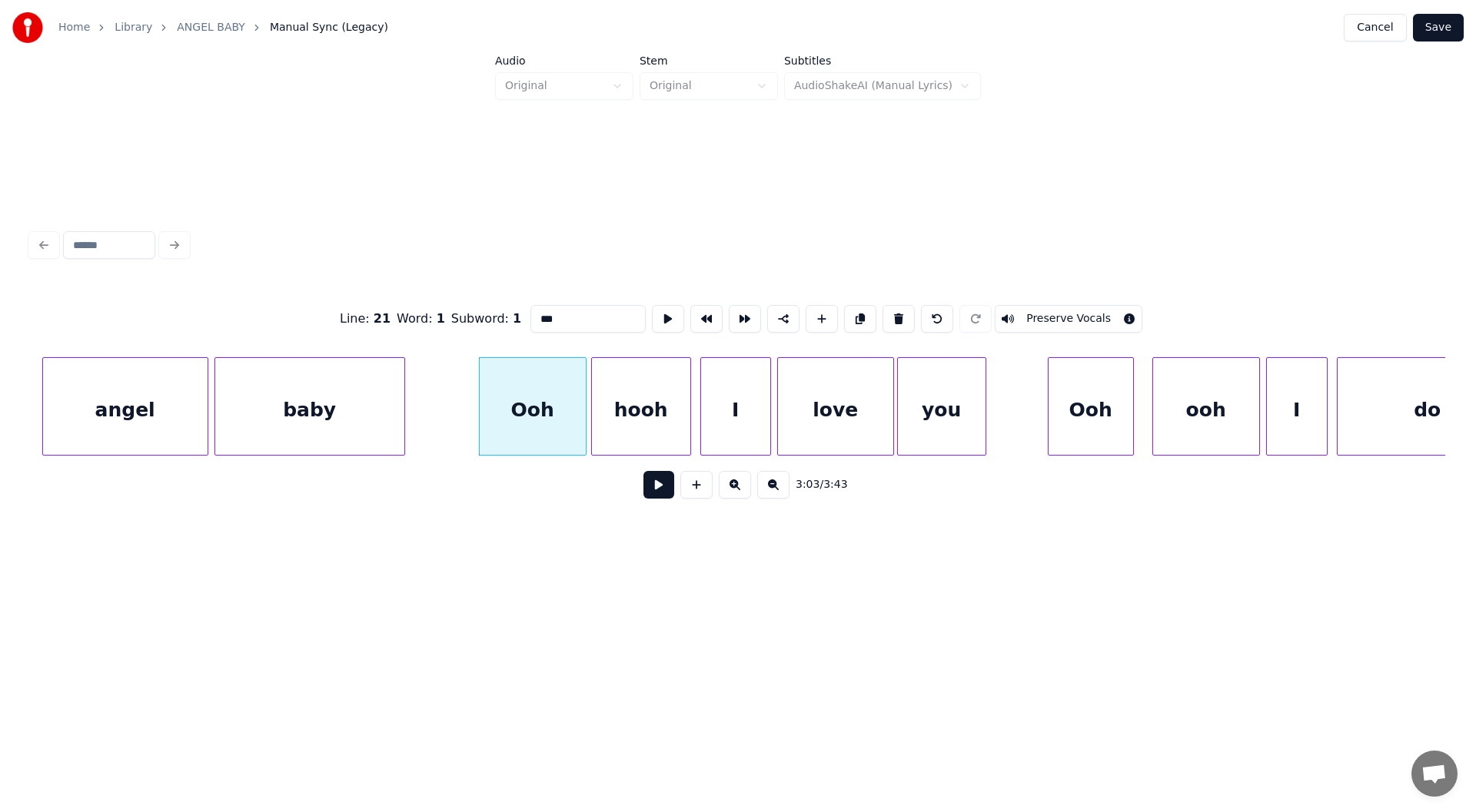
click at [650, 493] on button at bounding box center [658, 485] width 30 height 28
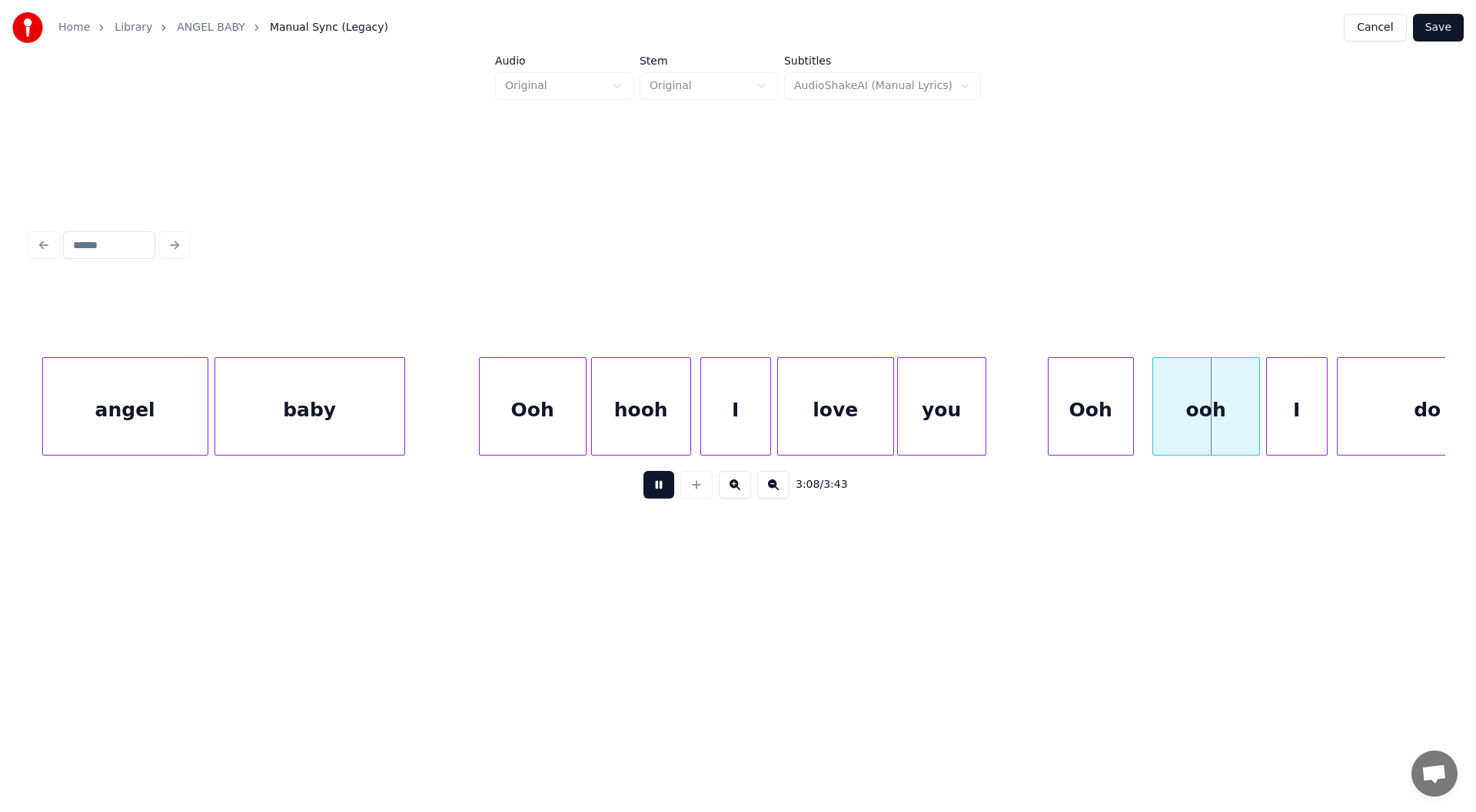
click at [659, 489] on button at bounding box center [658, 485] width 30 height 28
click at [1141, 416] on div at bounding box center [1141, 406] width 4 height 97
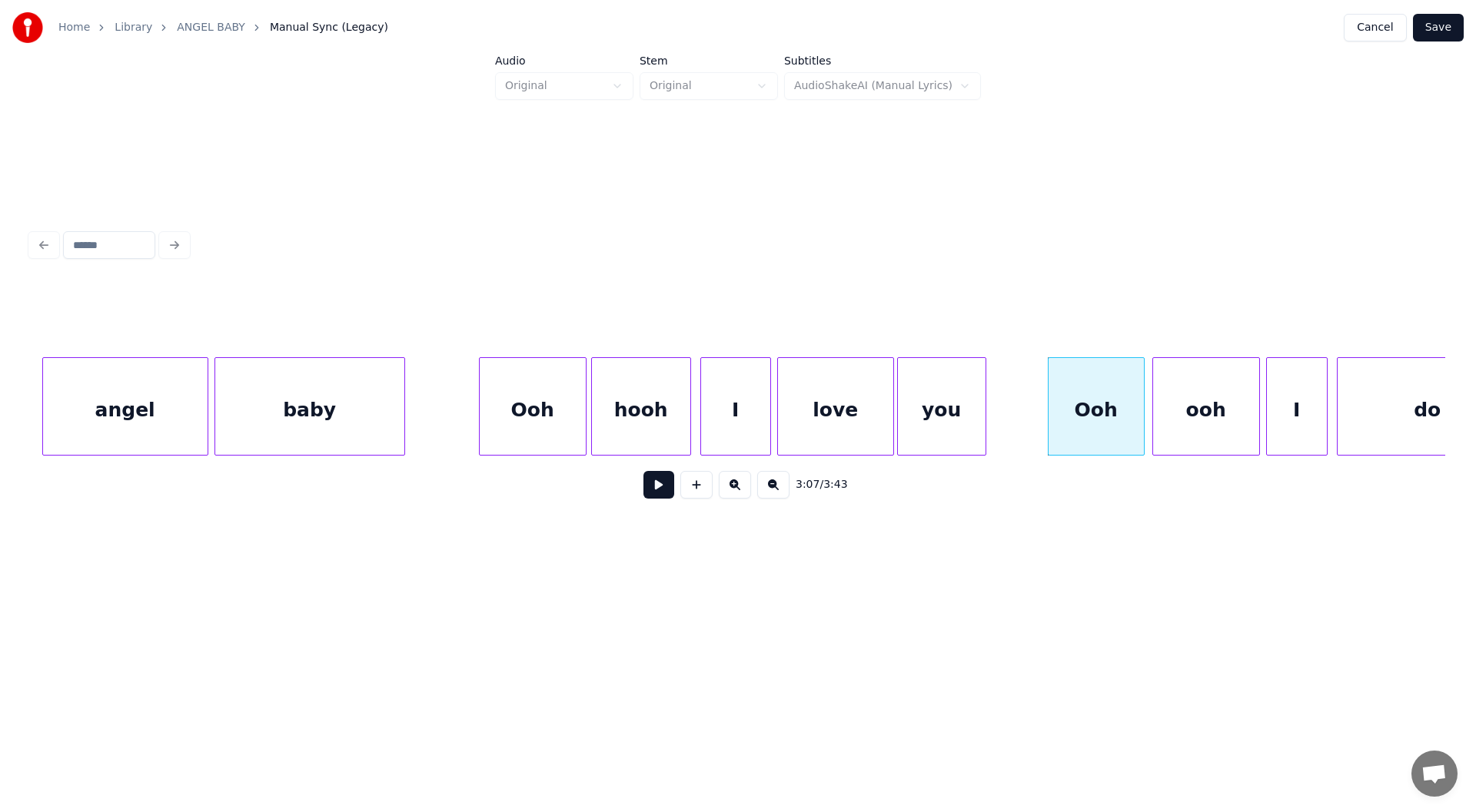
click at [1197, 413] on div "ooh" at bounding box center [1206, 409] width 106 height 105
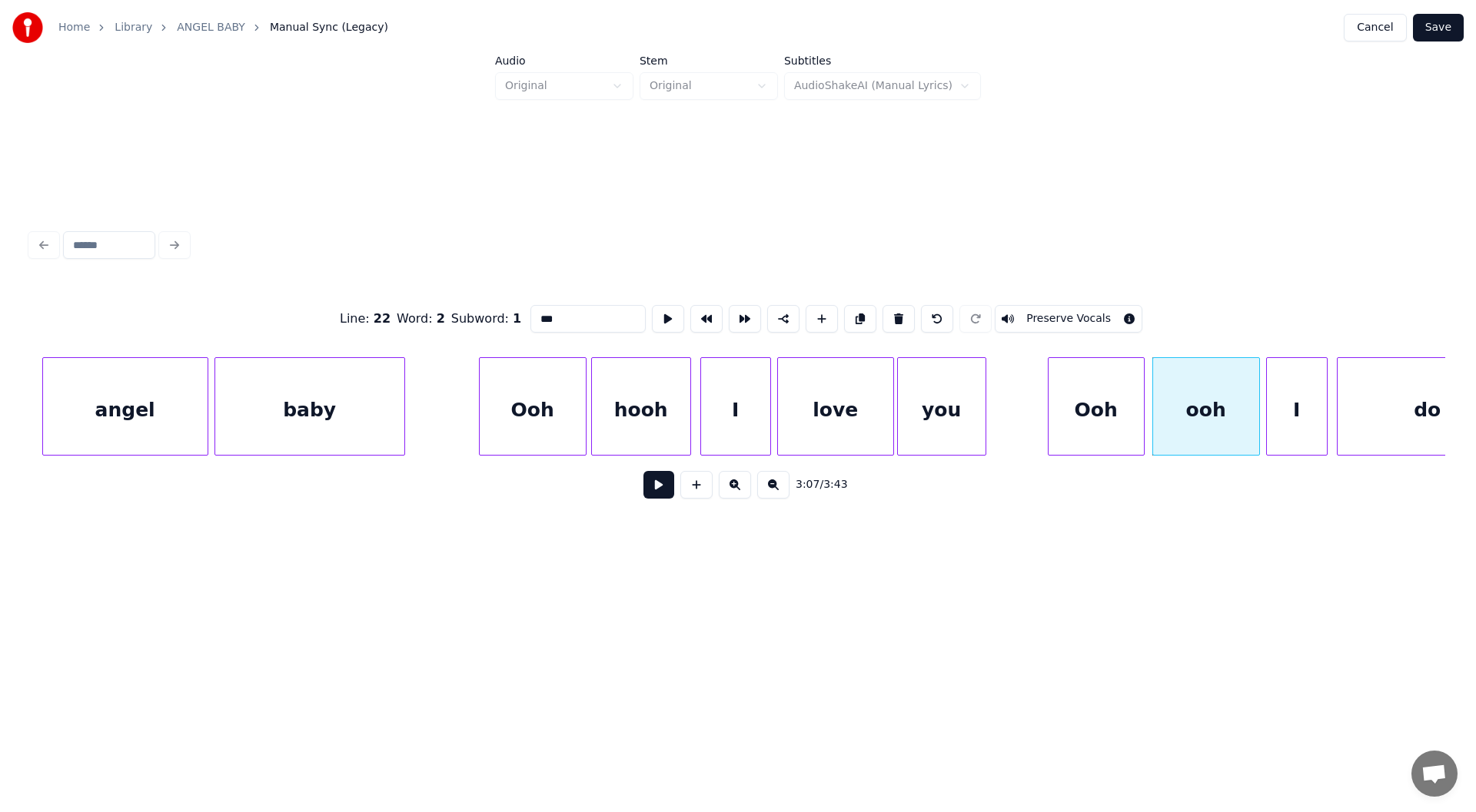
click at [530, 309] on input "***" at bounding box center [587, 319] width 115 height 28
click at [515, 399] on div "Ooh" at bounding box center [533, 409] width 106 height 105
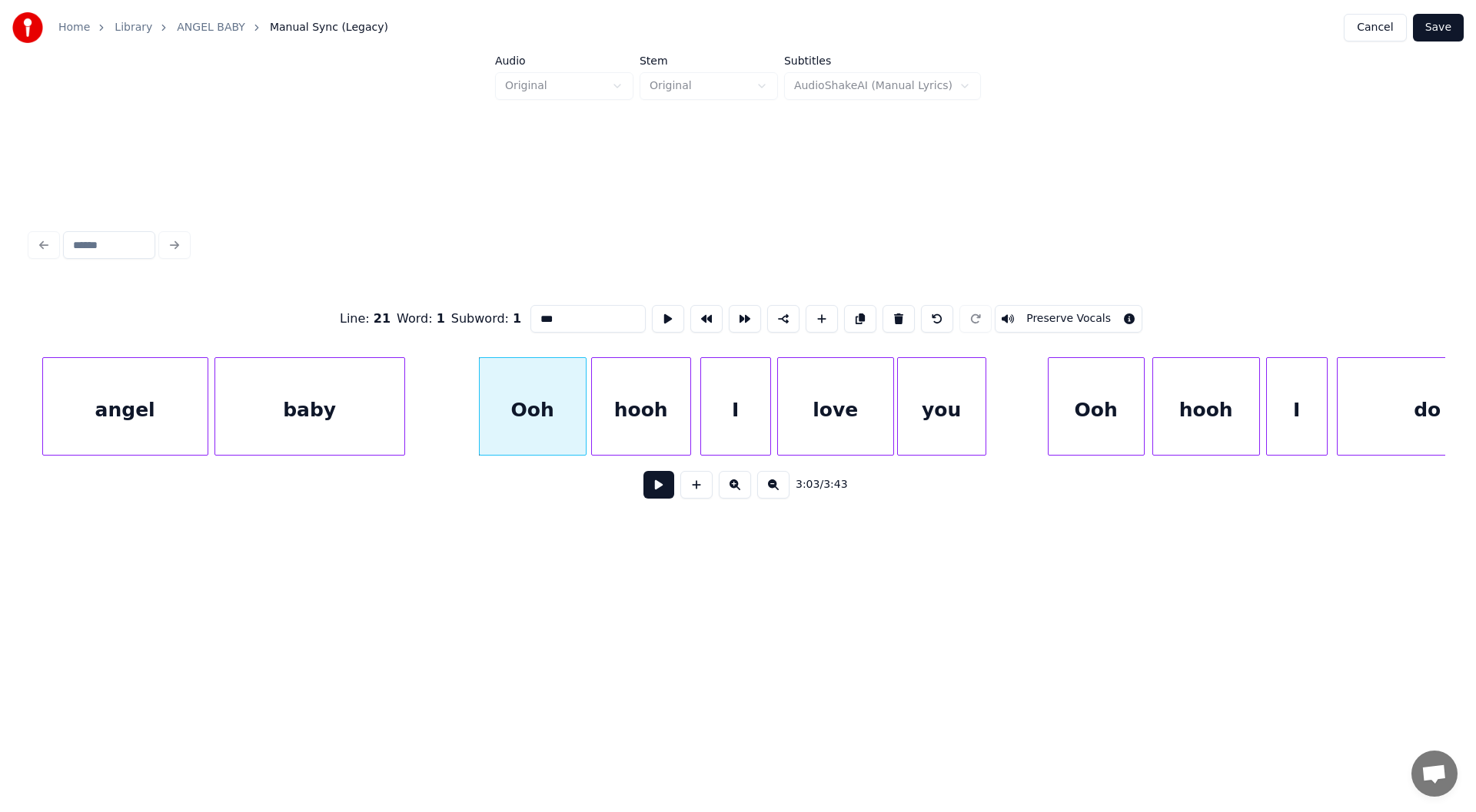
type input "***"
click at [664, 493] on button at bounding box center [658, 485] width 30 height 28
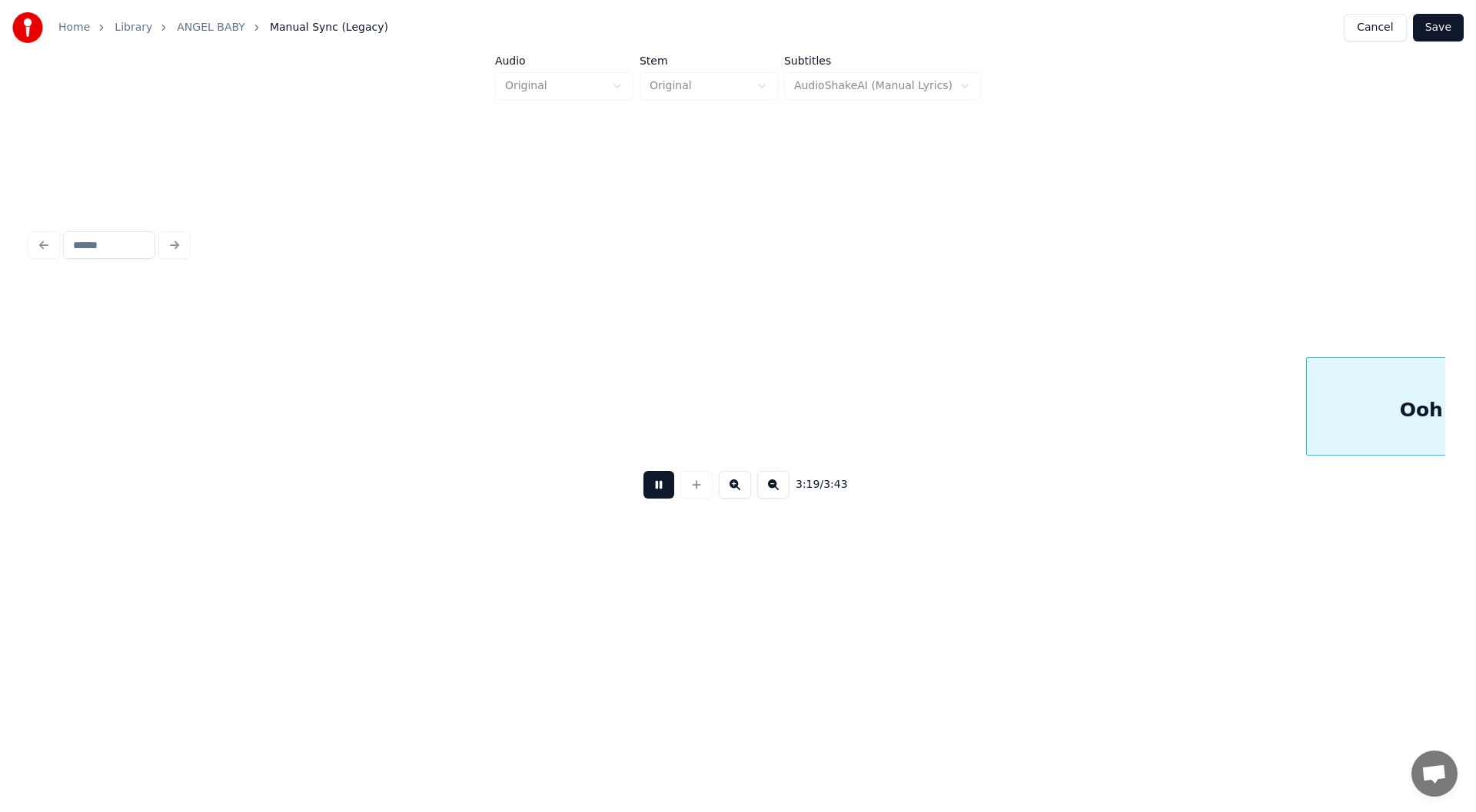
scroll to position [0, 30604]
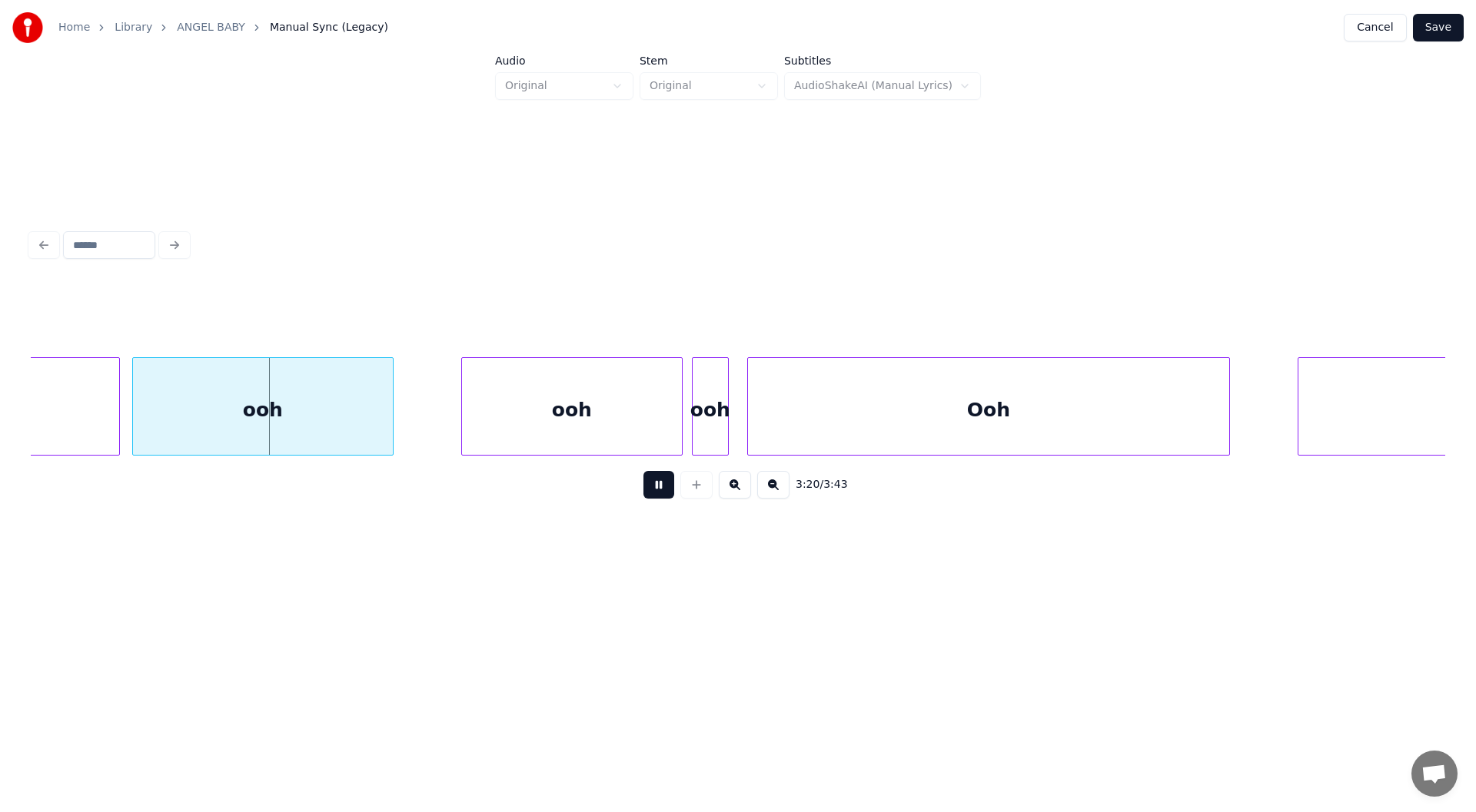
click at [655, 486] on button at bounding box center [658, 485] width 30 height 28
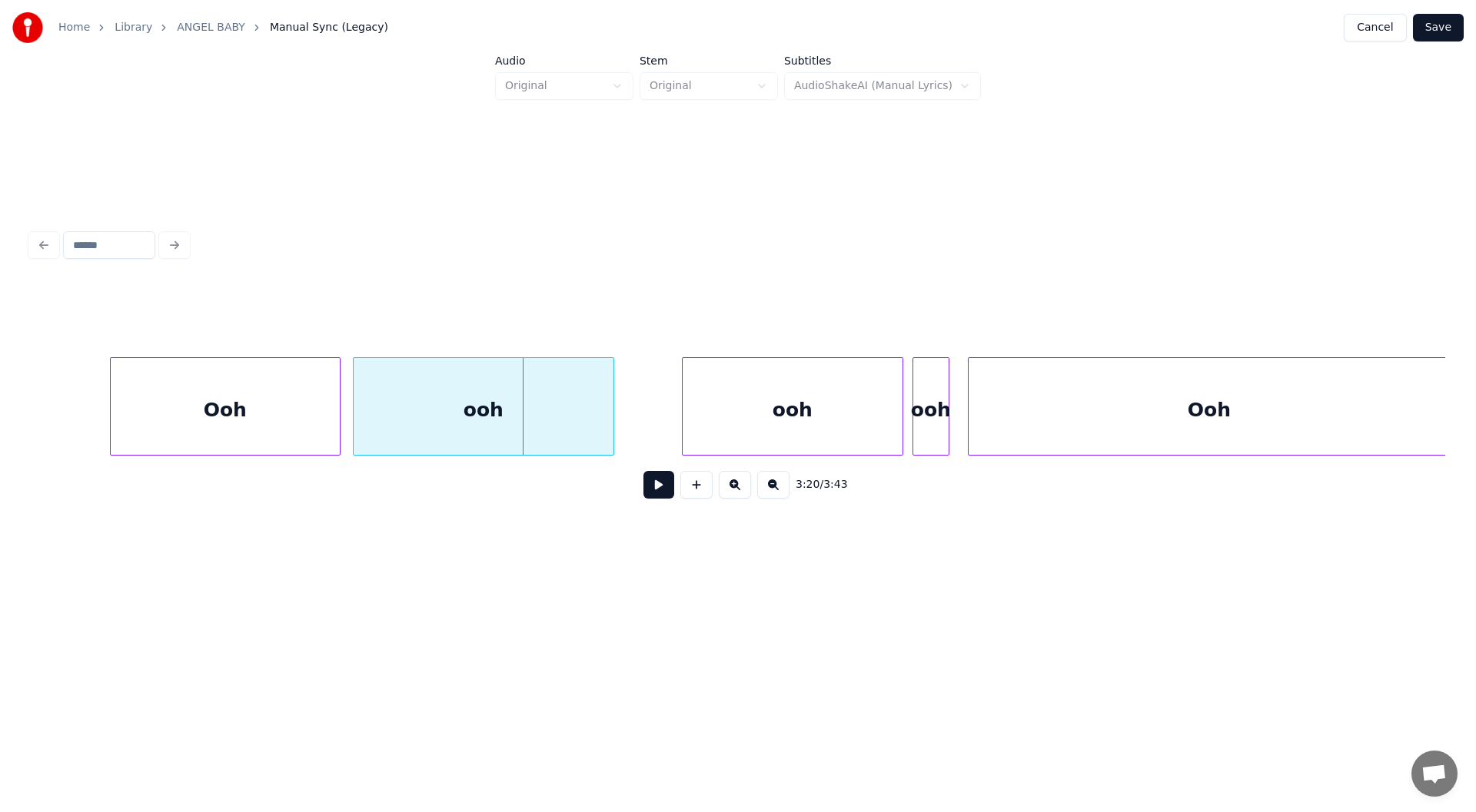
scroll to position [0, 30117]
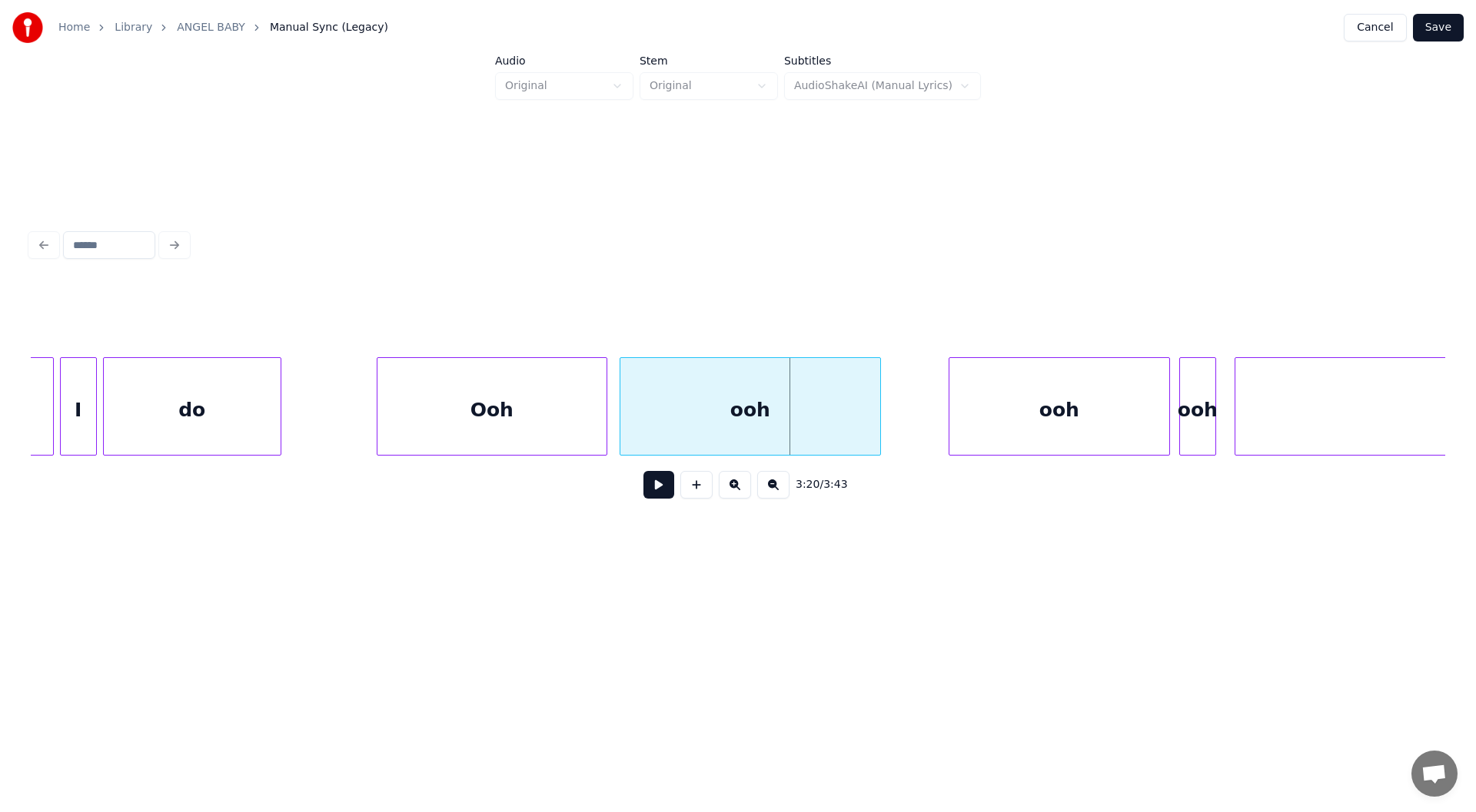
click at [426, 385] on div "Ooh" at bounding box center [492, 409] width 229 height 105
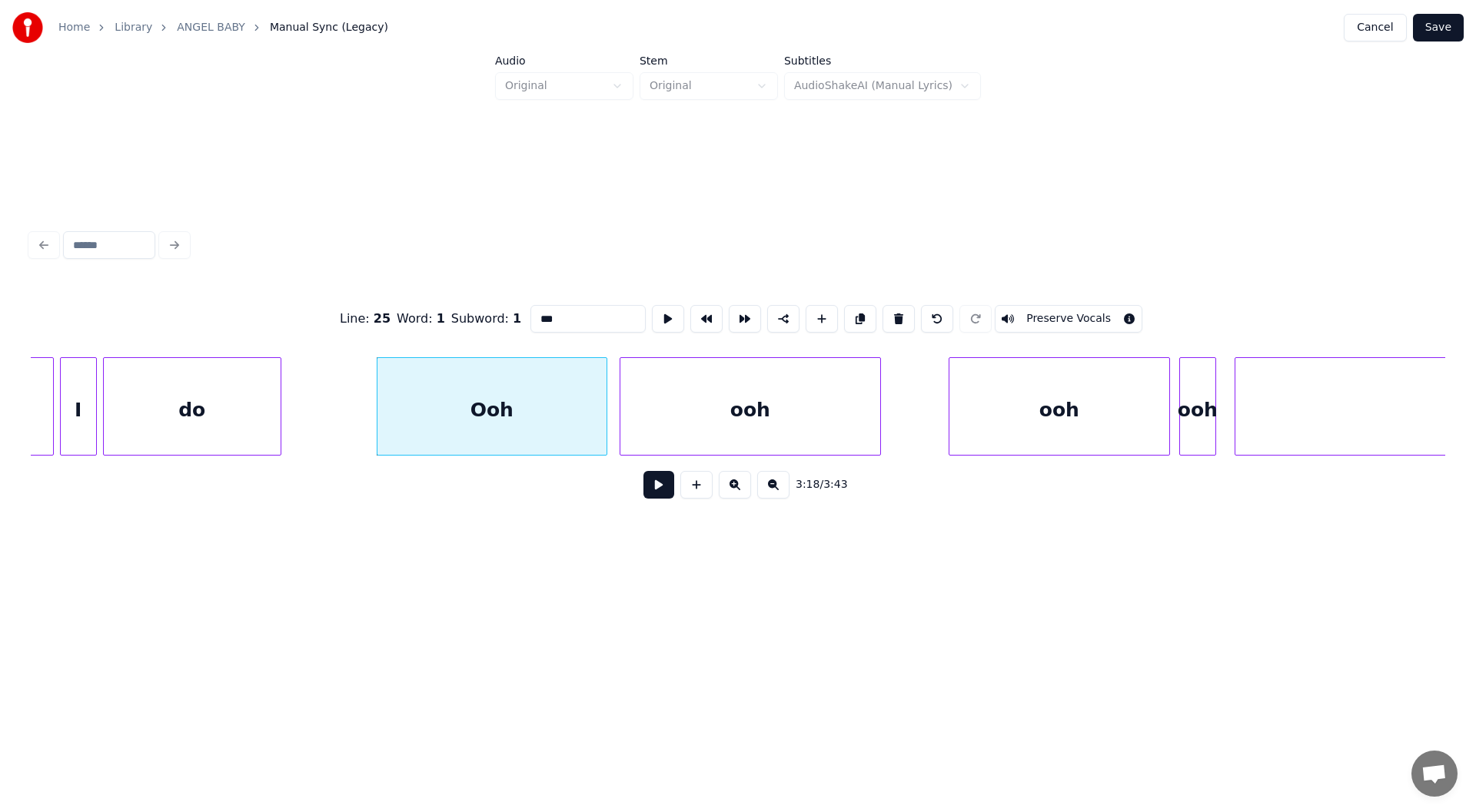
click at [656, 489] on button at bounding box center [658, 485] width 30 height 28
click at [655, 487] on button at bounding box center [658, 485] width 30 height 28
click at [502, 404] on div "Ooh" at bounding box center [492, 409] width 229 height 105
drag, startPoint x: 556, startPoint y: 313, endPoint x: 521, endPoint y: 305, distance: 35.9
click at [521, 305] on div "Line : 25 Word : 1 Subword : 1 *** Preserve Vocals" at bounding box center [737, 319] width 1414 height 77
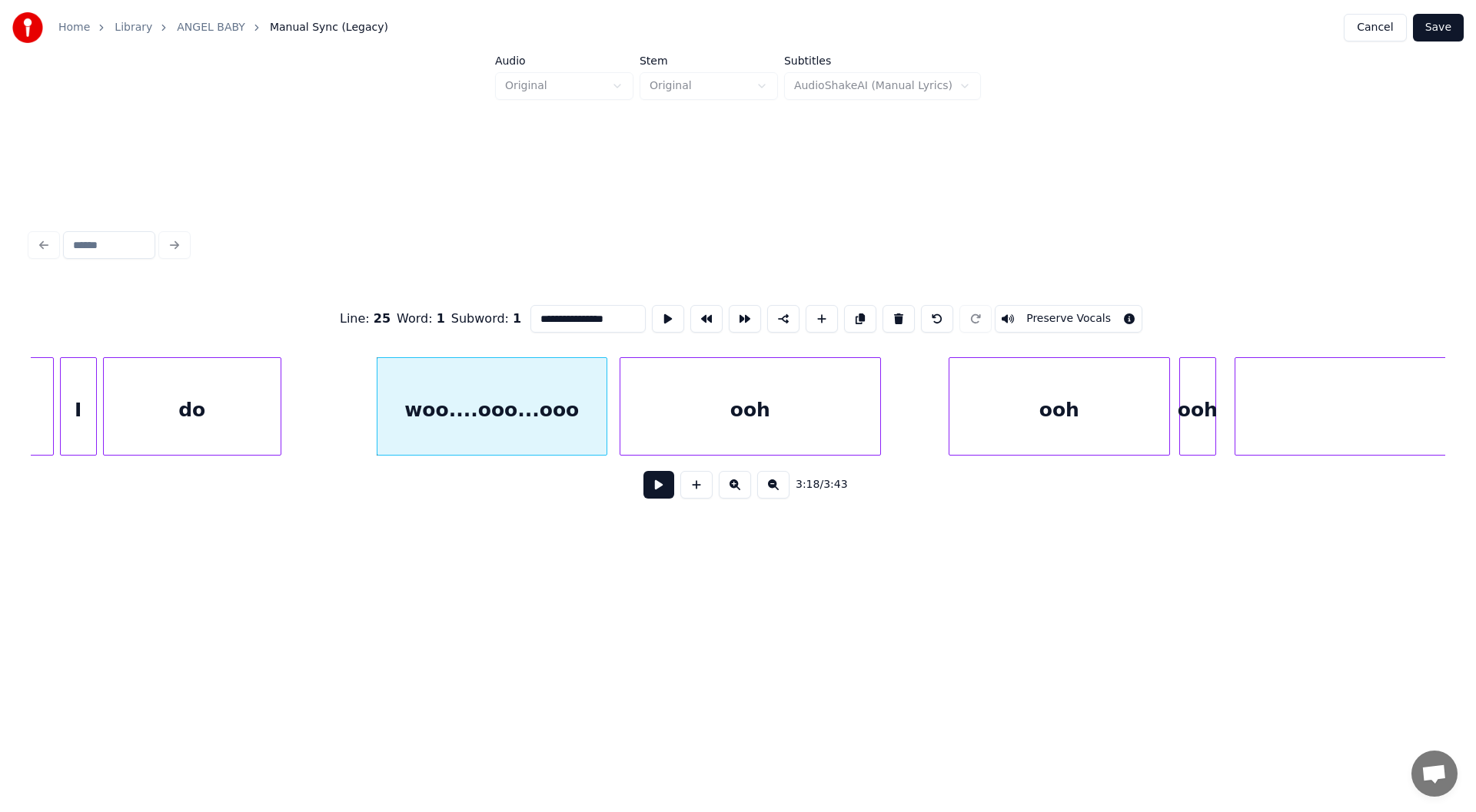
click at [452, 390] on div "woo....ooo...ooo" at bounding box center [492, 409] width 229 height 105
type input "**********"
click at [653, 492] on button at bounding box center [658, 485] width 30 height 28
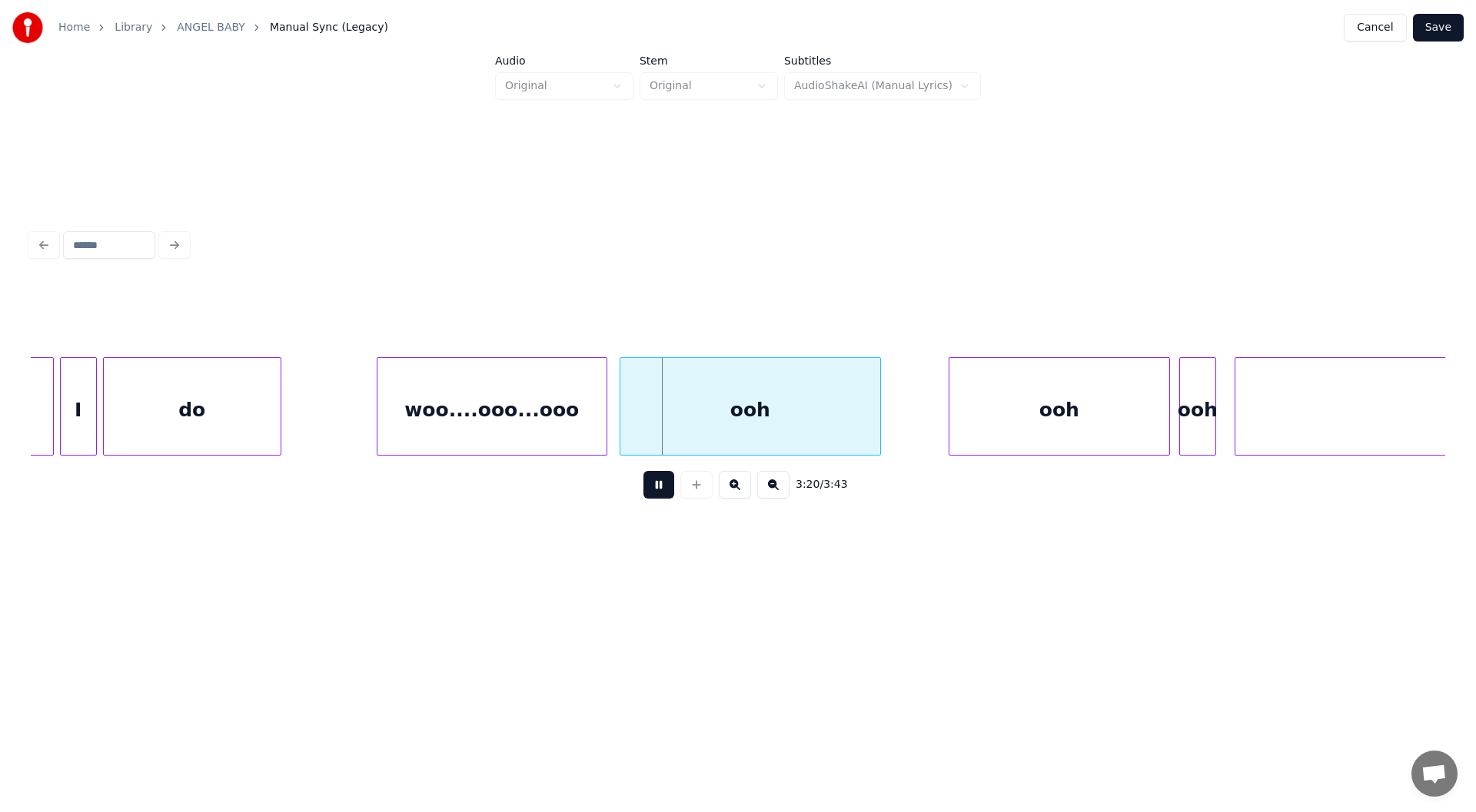
click at [657, 492] on button at bounding box center [658, 485] width 30 height 28
click at [703, 404] on div "ooh" at bounding box center [750, 409] width 260 height 105
click at [530, 310] on input "***" at bounding box center [587, 319] width 115 height 28
click at [483, 409] on div "woo....ooo...ooo" at bounding box center [492, 409] width 229 height 105
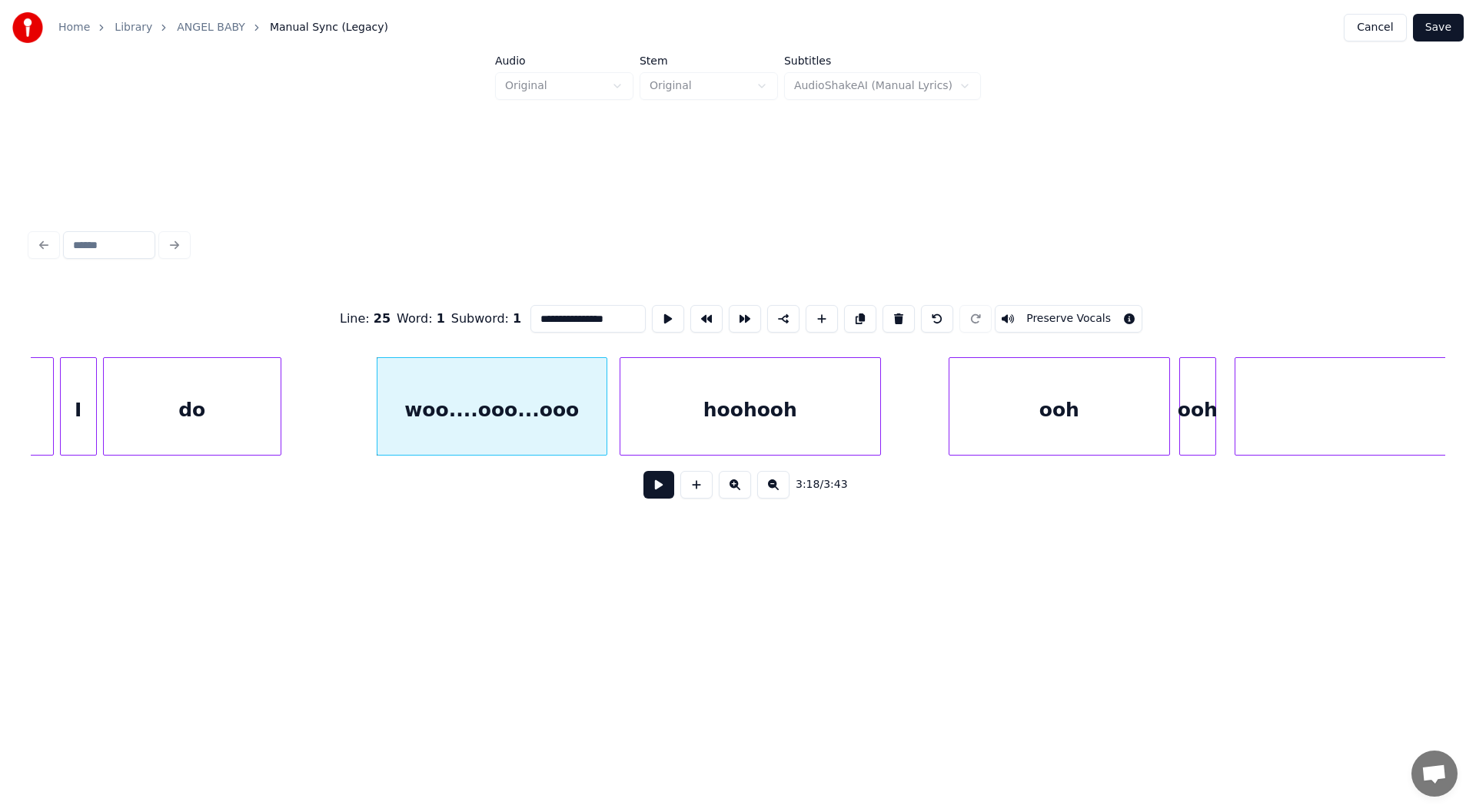
type input "**********"
click at [658, 486] on button at bounding box center [658, 485] width 30 height 28
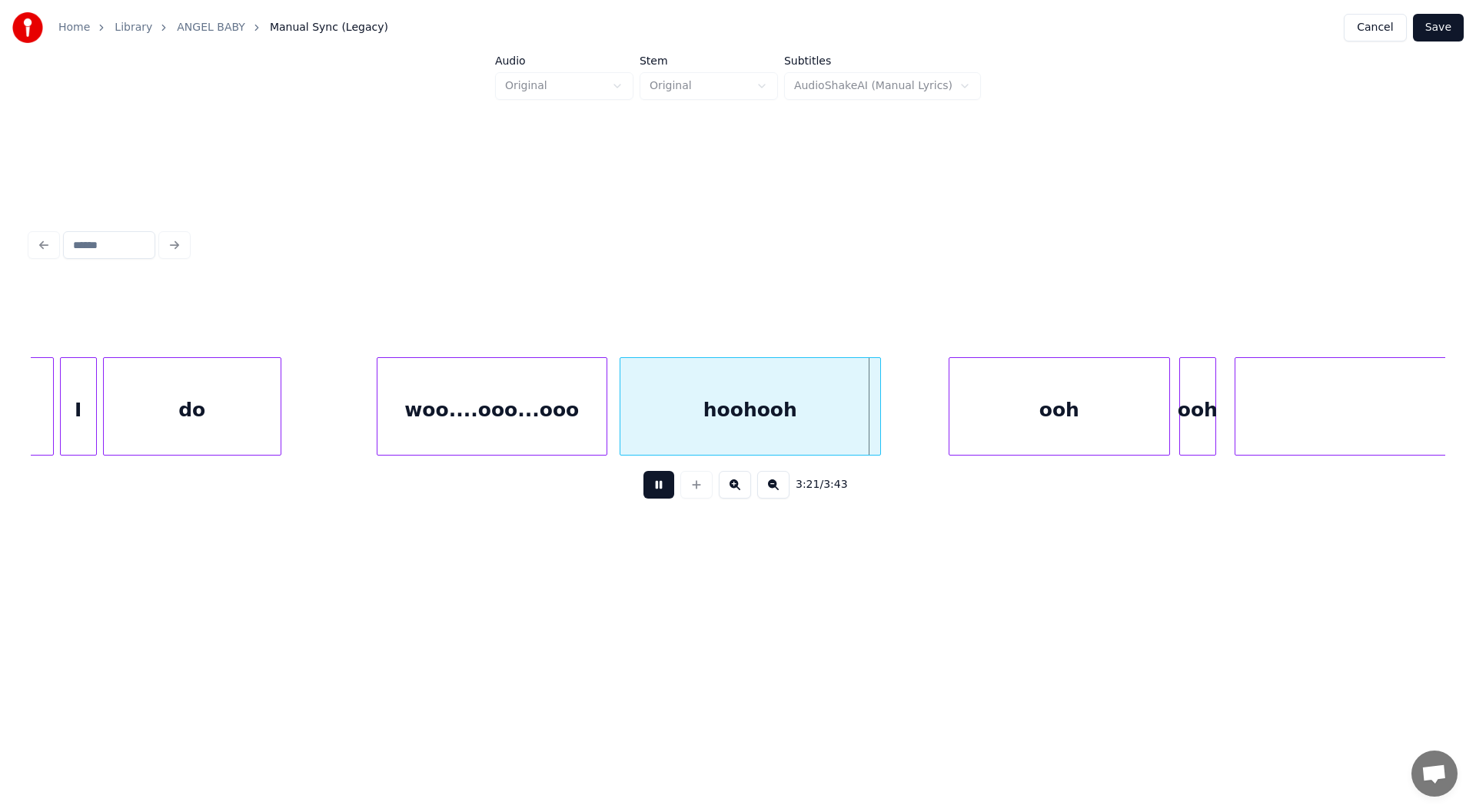
click at [651, 487] on button at bounding box center [658, 485] width 30 height 28
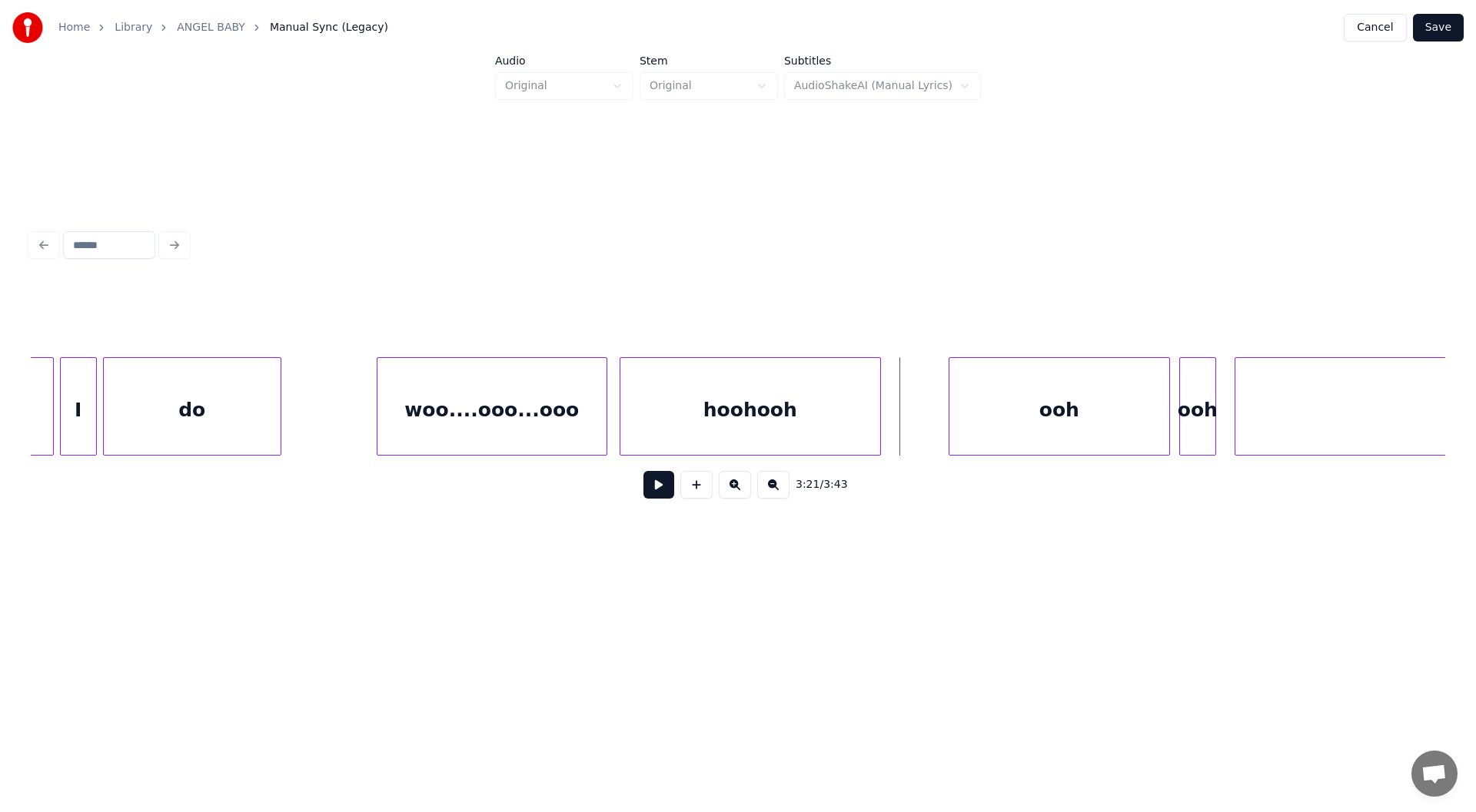
click at [655, 484] on button at bounding box center [658, 485] width 30 height 28
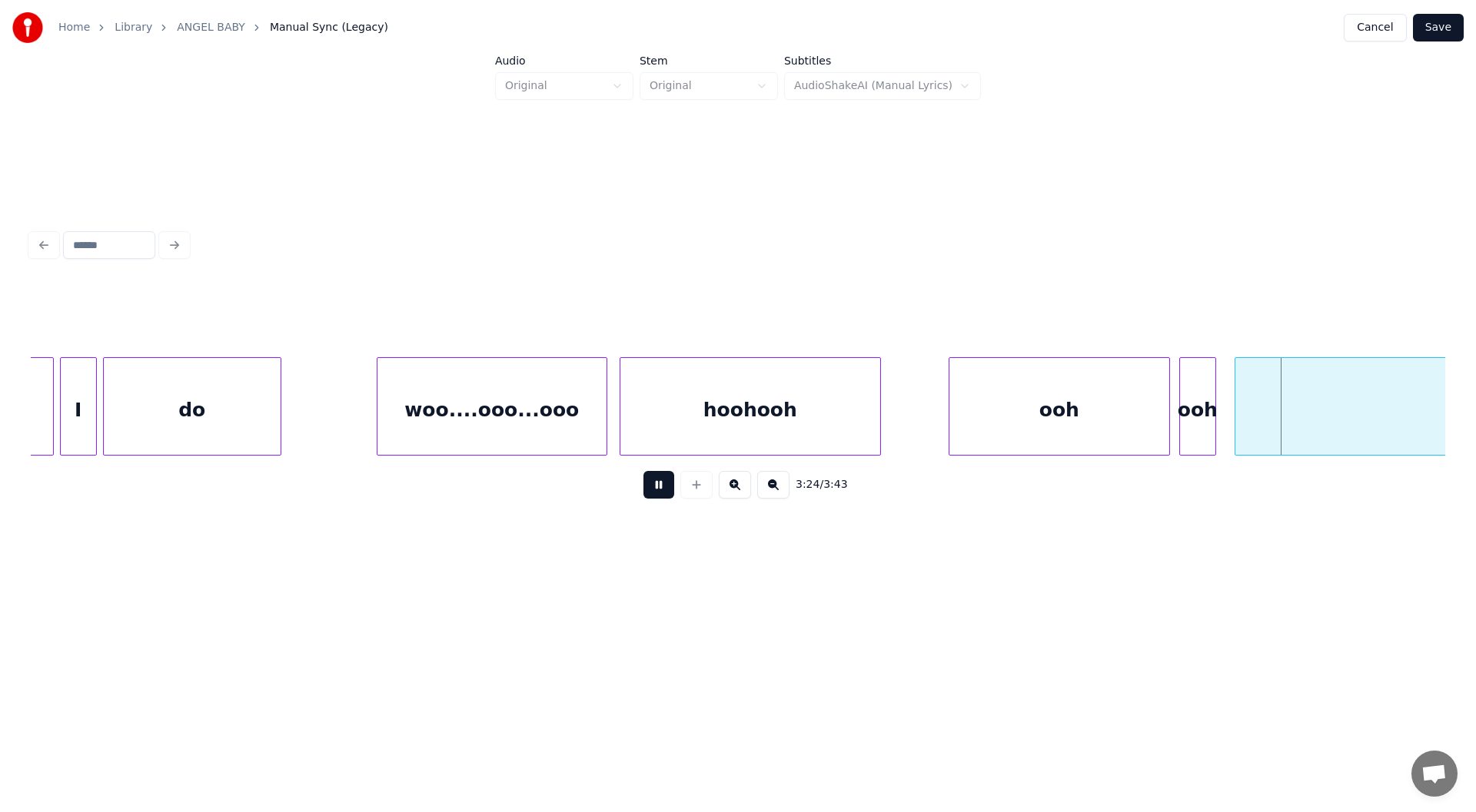
click at [655, 484] on button at bounding box center [658, 485] width 30 height 28
click at [1026, 414] on div "ooh" at bounding box center [1059, 409] width 220 height 105
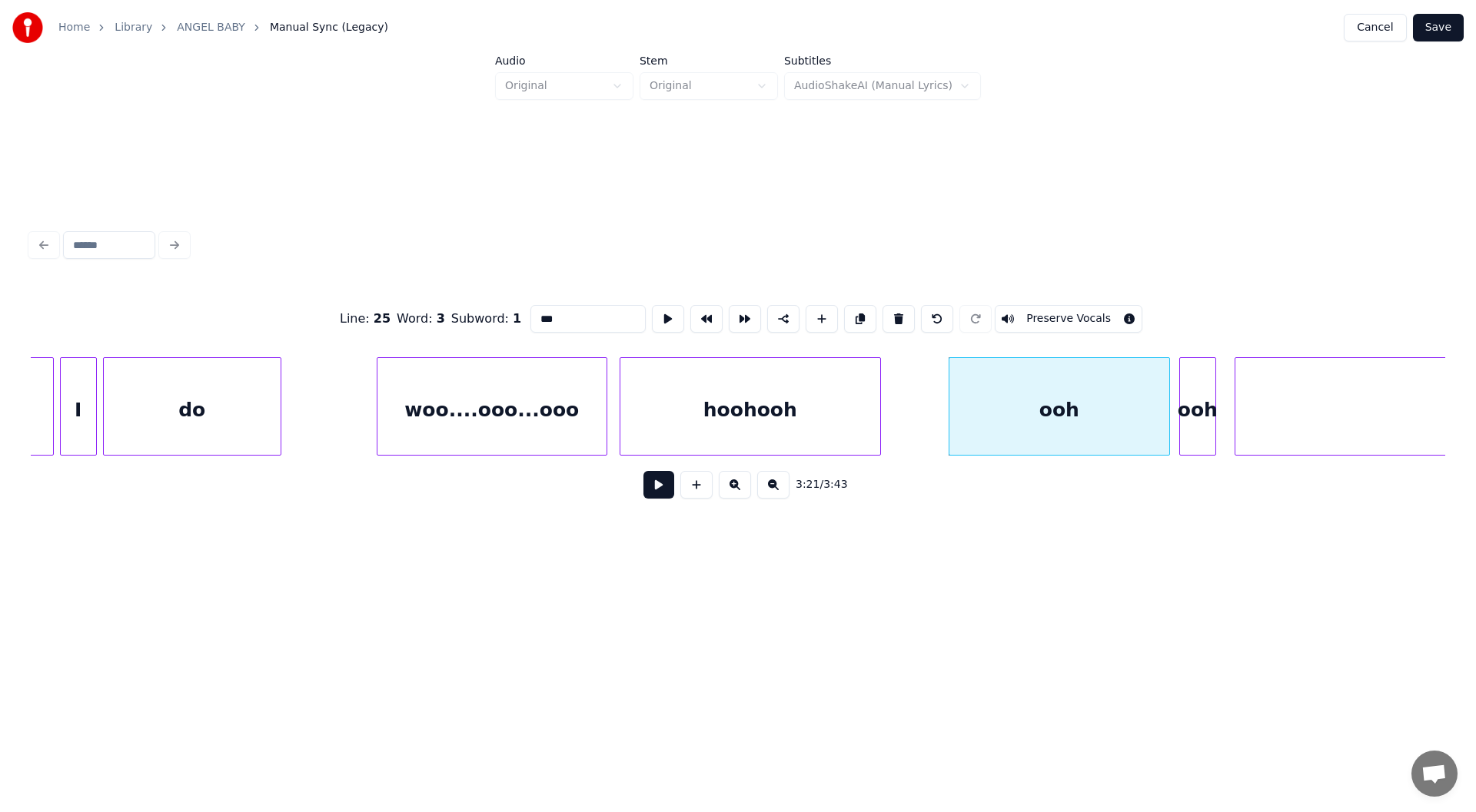
click at [530, 310] on input "***" at bounding box center [587, 319] width 115 height 28
click at [1196, 408] on div "ooh" at bounding box center [1197, 409] width 36 height 105
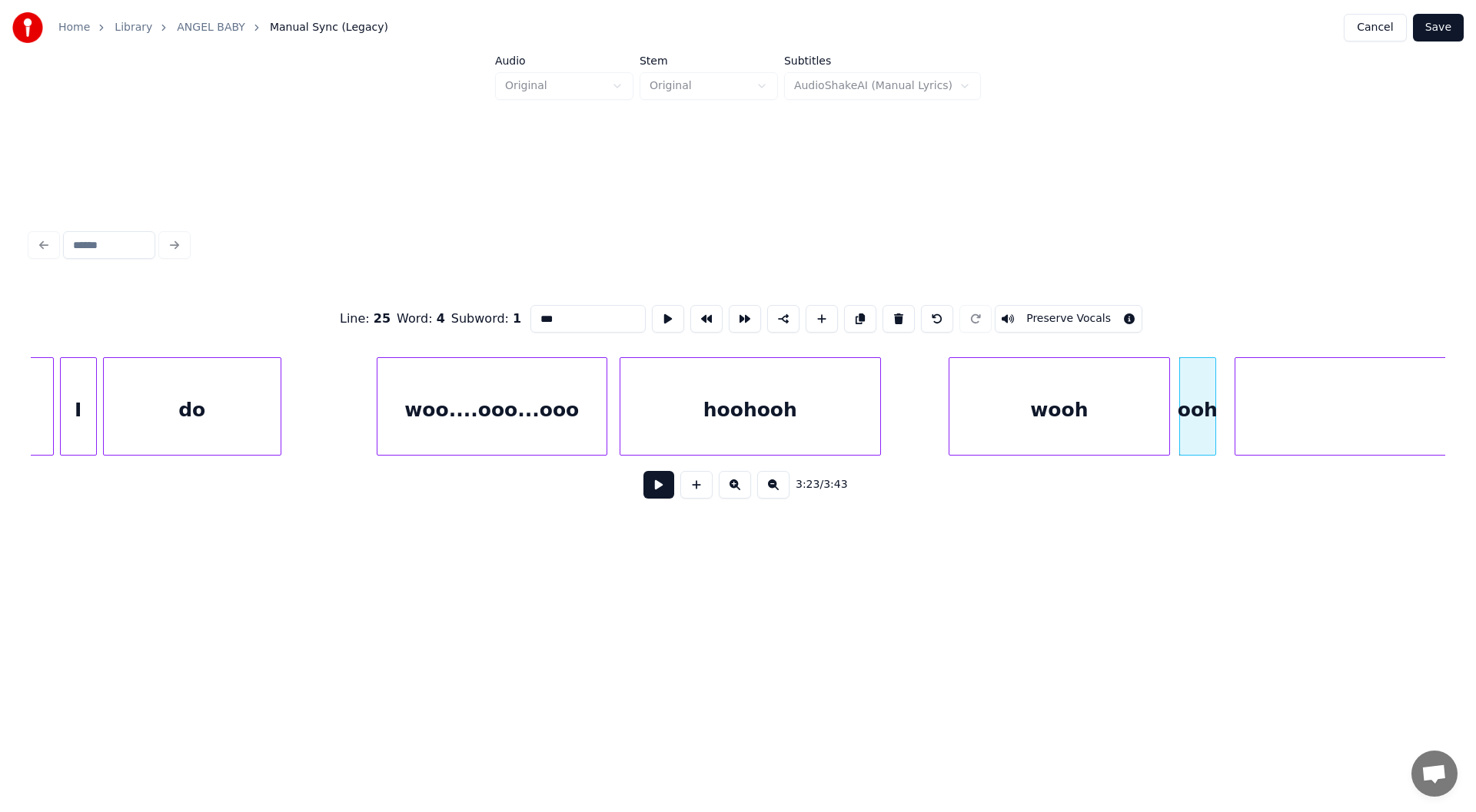
drag, startPoint x: 530, startPoint y: 310, endPoint x: 495, endPoint y: 306, distance: 35.2
click at [495, 306] on div "Line : 25 Word : 4 Subword : 1 *** Preserve Vocals" at bounding box center [737, 319] width 1414 height 77
click at [504, 419] on div "woo....ooo...ooo" at bounding box center [492, 409] width 229 height 105
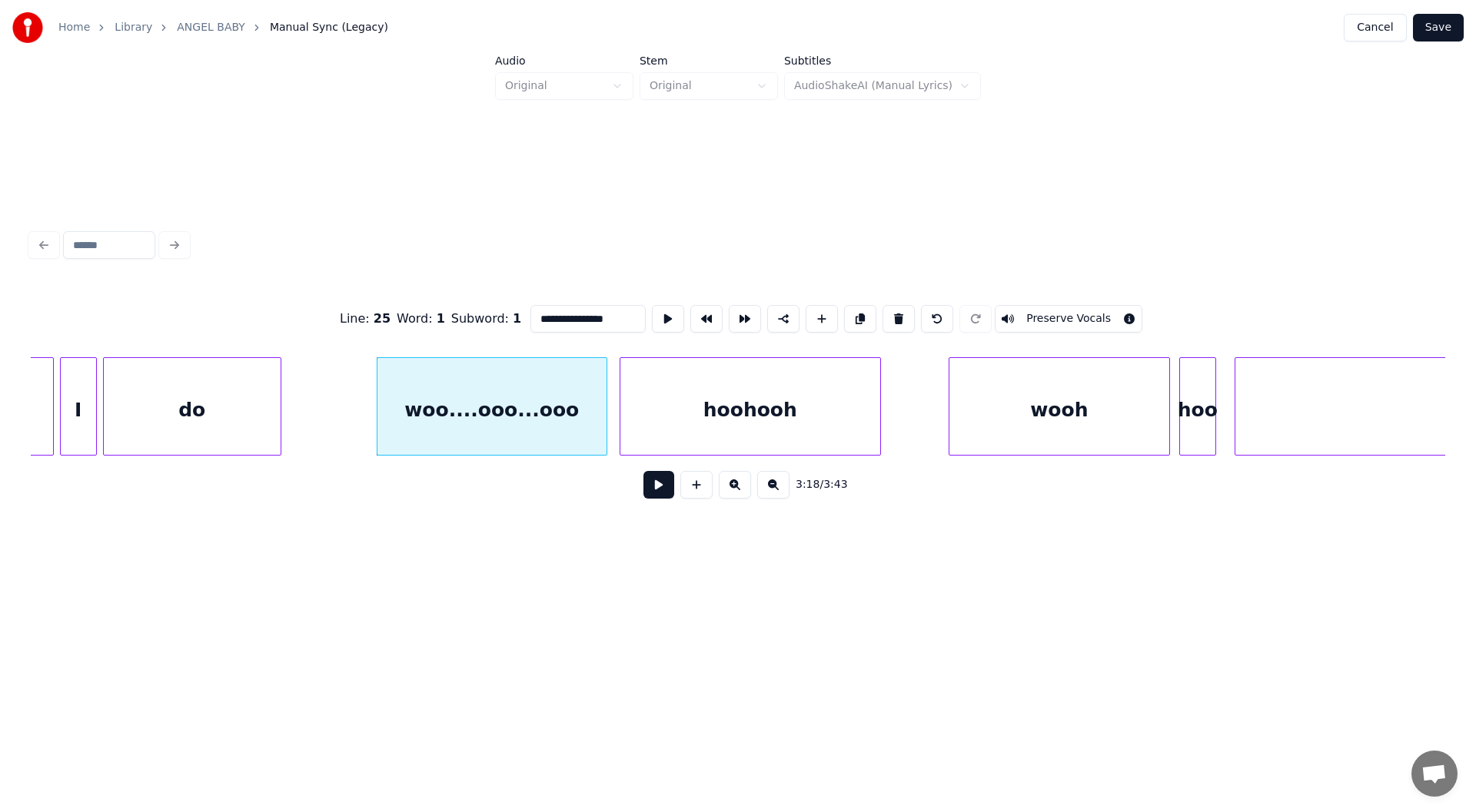
type input "**********"
click at [654, 489] on button at bounding box center [658, 485] width 30 height 28
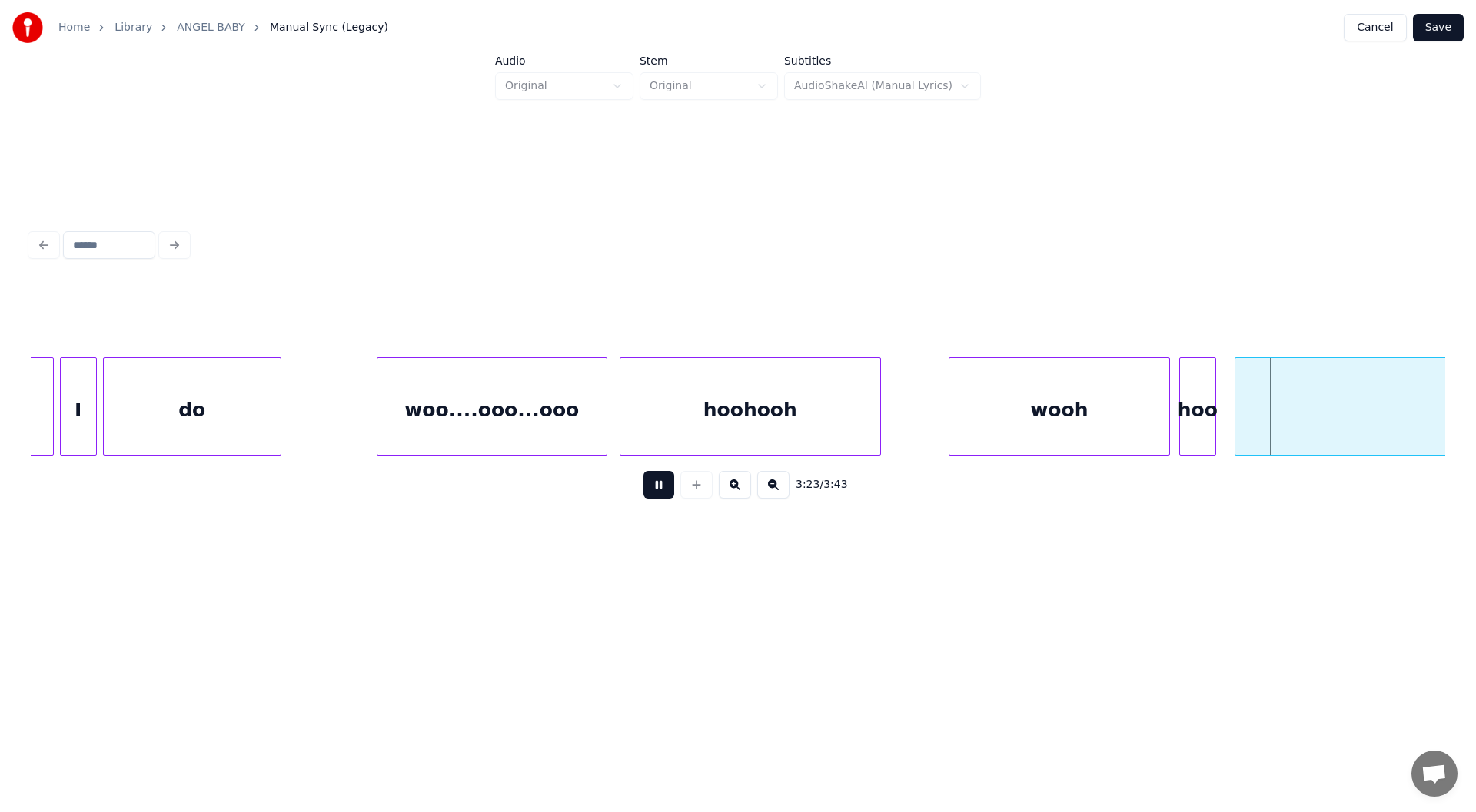
click at [657, 491] on button at bounding box center [658, 485] width 30 height 28
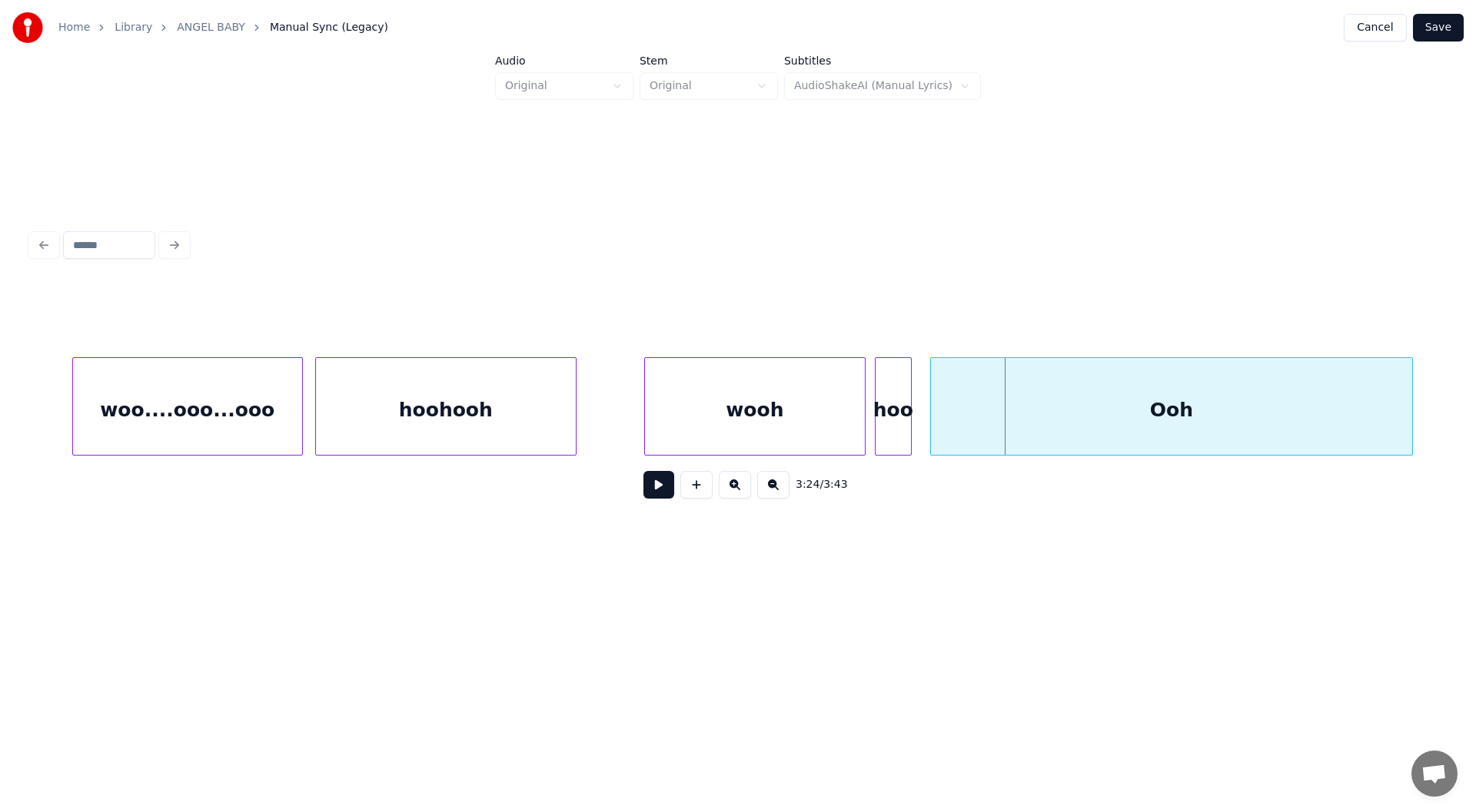
scroll to position [0, 30479]
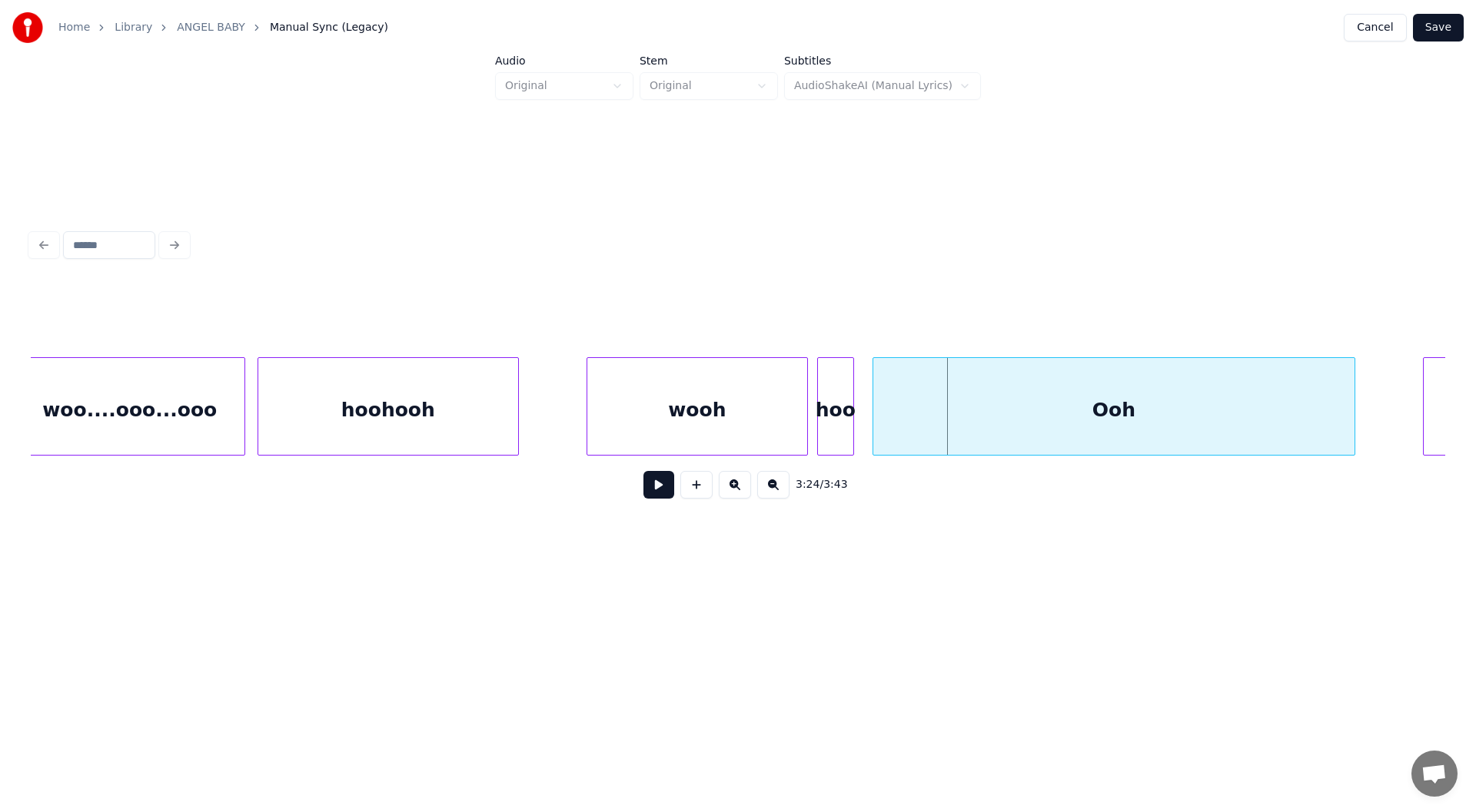
click at [708, 414] on div "wooh" at bounding box center [697, 409] width 220 height 105
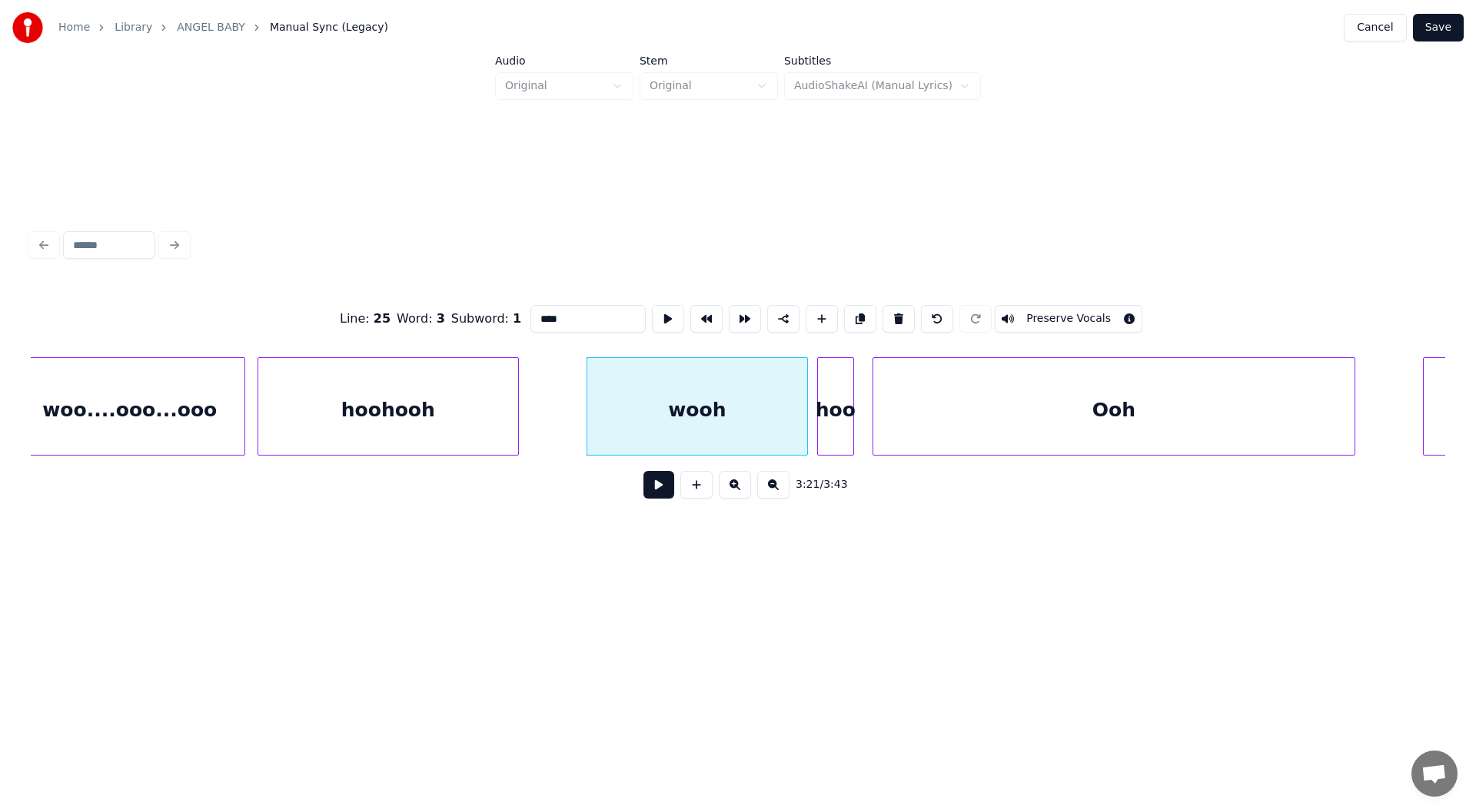
click at [657, 483] on button at bounding box center [658, 485] width 30 height 28
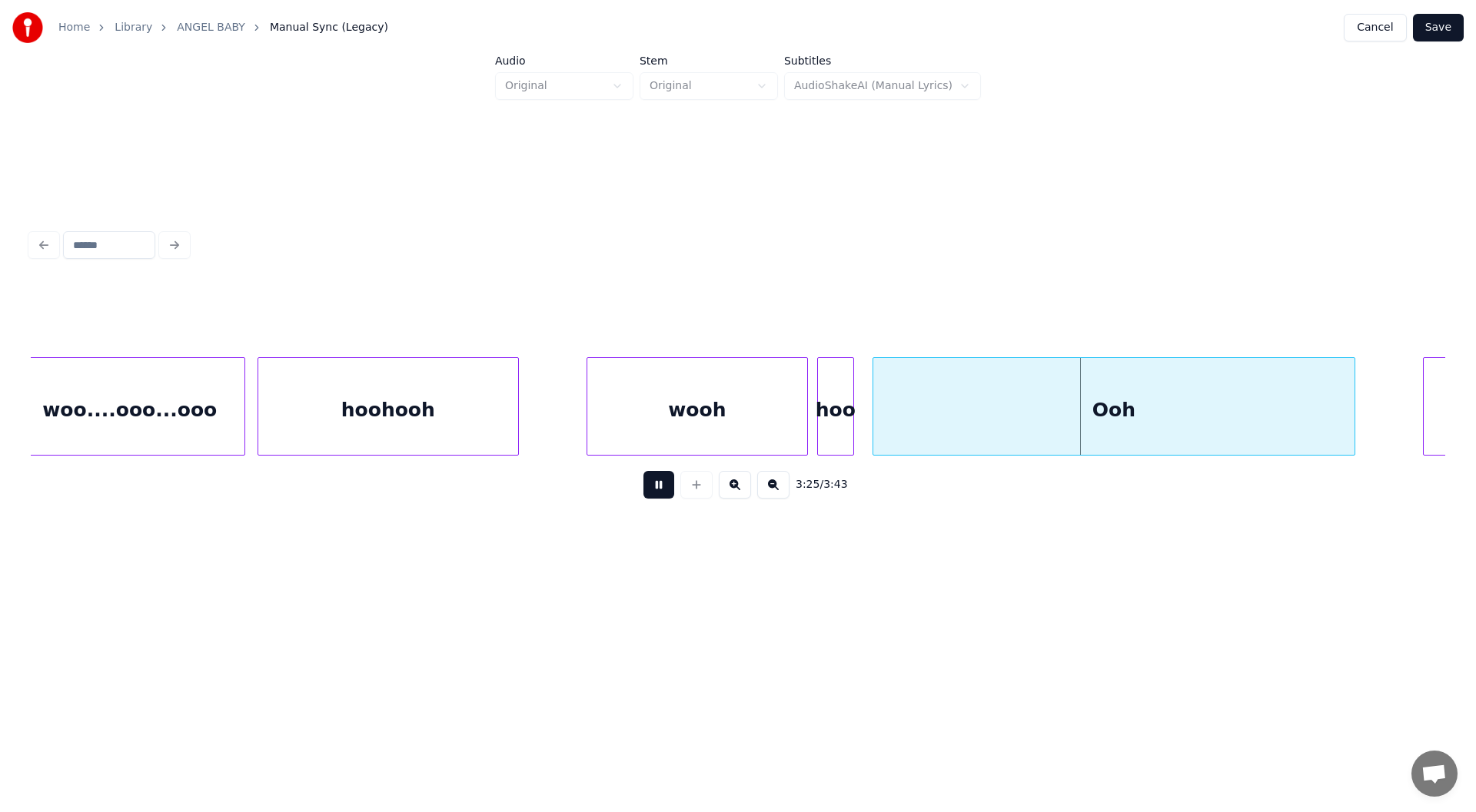
click at [654, 490] on button at bounding box center [658, 485] width 30 height 28
click at [1092, 413] on div "Ooh" at bounding box center [1113, 409] width 481 height 105
click at [530, 310] on input "***" at bounding box center [587, 319] width 115 height 28
drag, startPoint x: 563, startPoint y: 308, endPoint x: 570, endPoint y: 243, distance: 65.4
click at [542, 312] on input "****" at bounding box center [587, 319] width 115 height 28
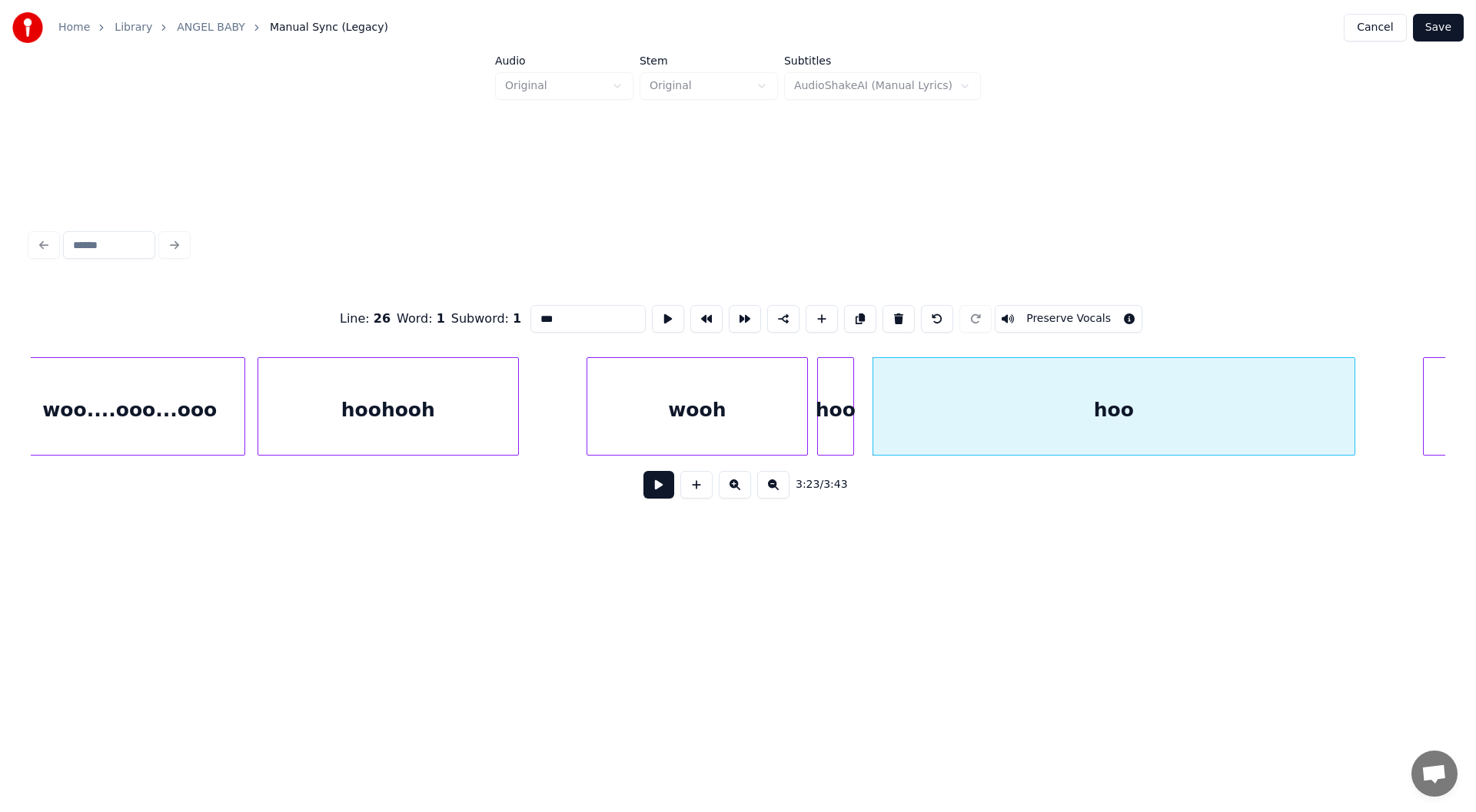
click at [385, 396] on div "hoohooh" at bounding box center [388, 409] width 260 height 105
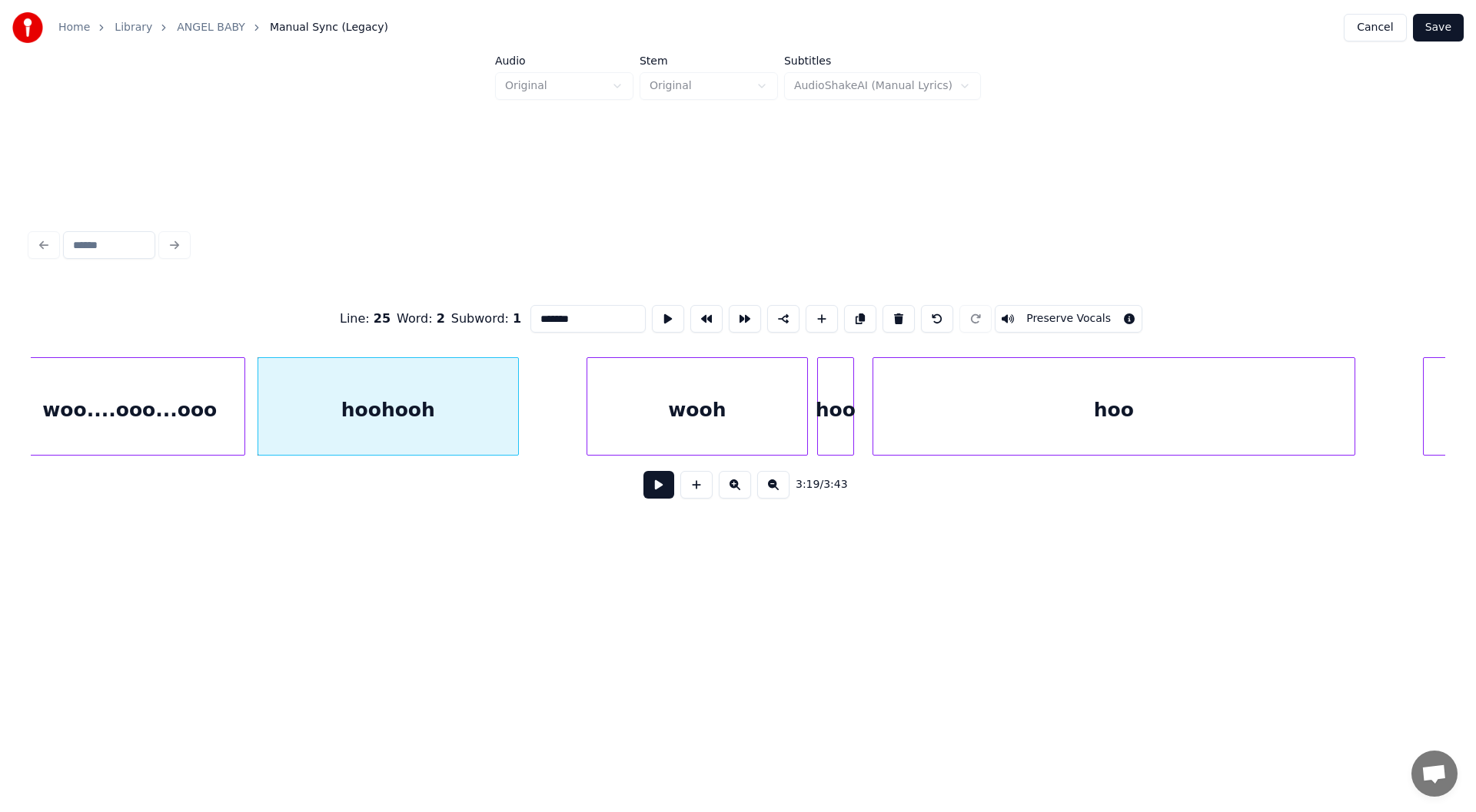
type input "*******"
click at [653, 494] on button at bounding box center [658, 485] width 30 height 28
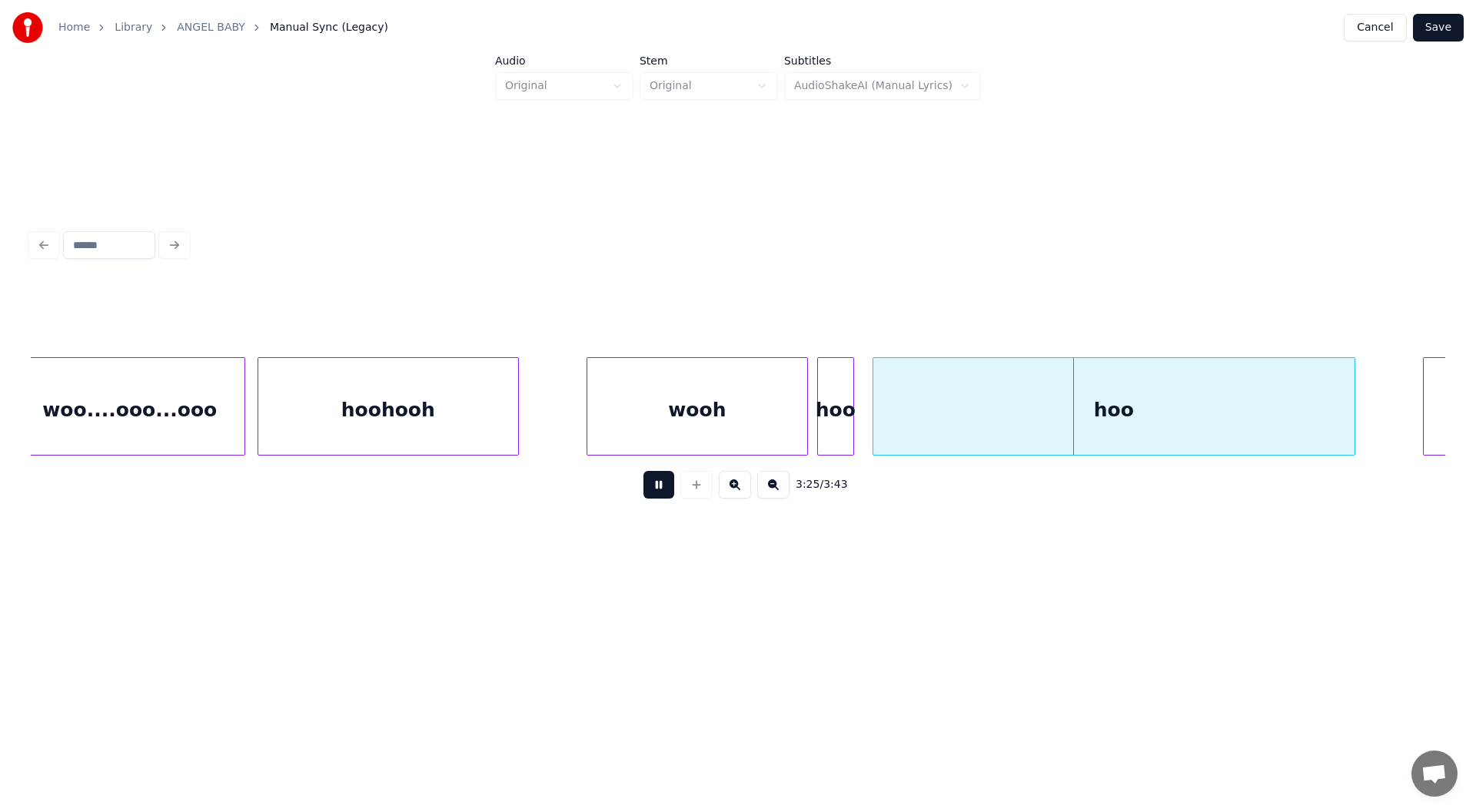
click at [654, 487] on button at bounding box center [658, 485] width 30 height 28
click at [655, 487] on button at bounding box center [658, 485] width 30 height 28
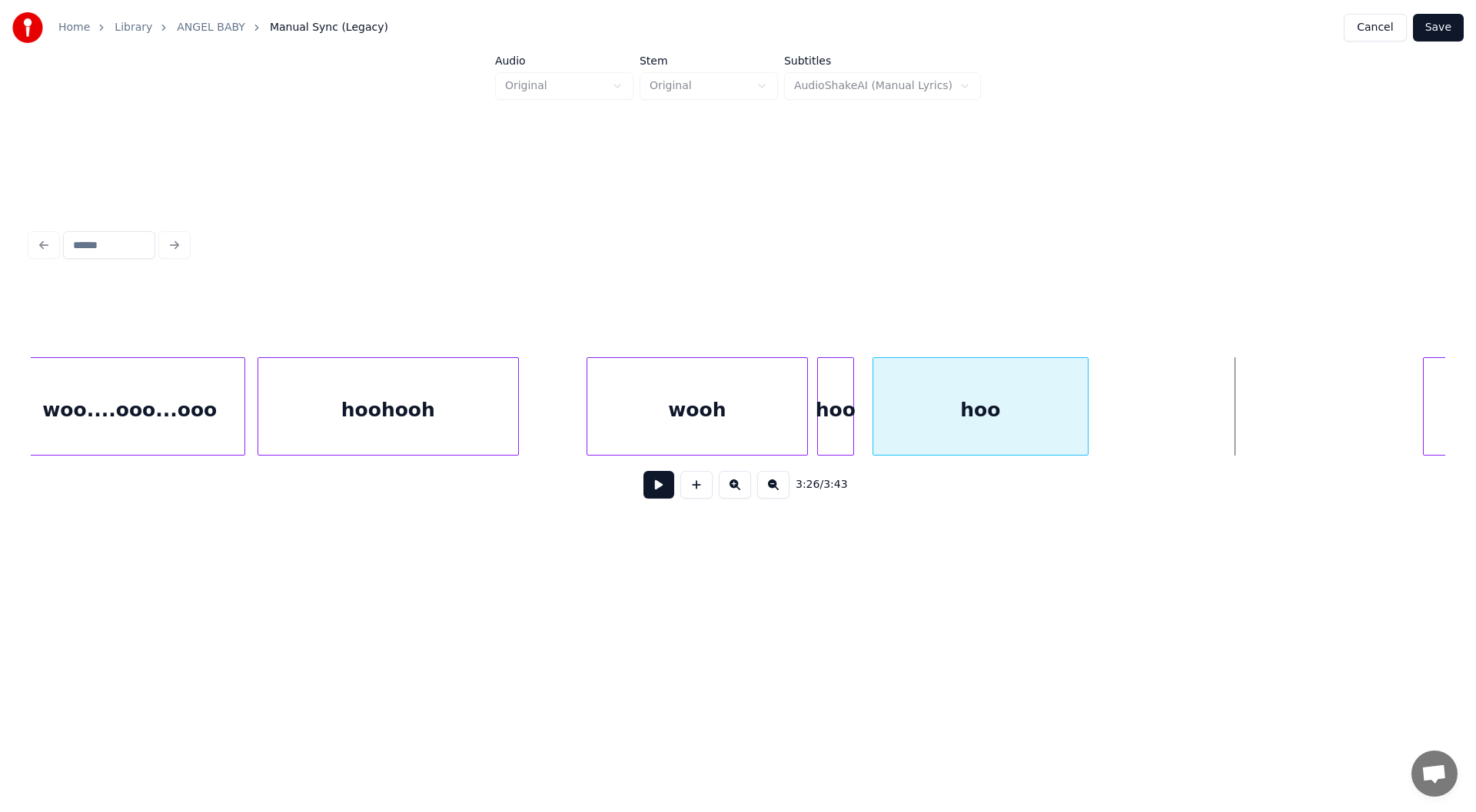
click at [1086, 423] on div at bounding box center [1084, 406] width 4 height 97
click at [652, 491] on button at bounding box center [658, 485] width 30 height 28
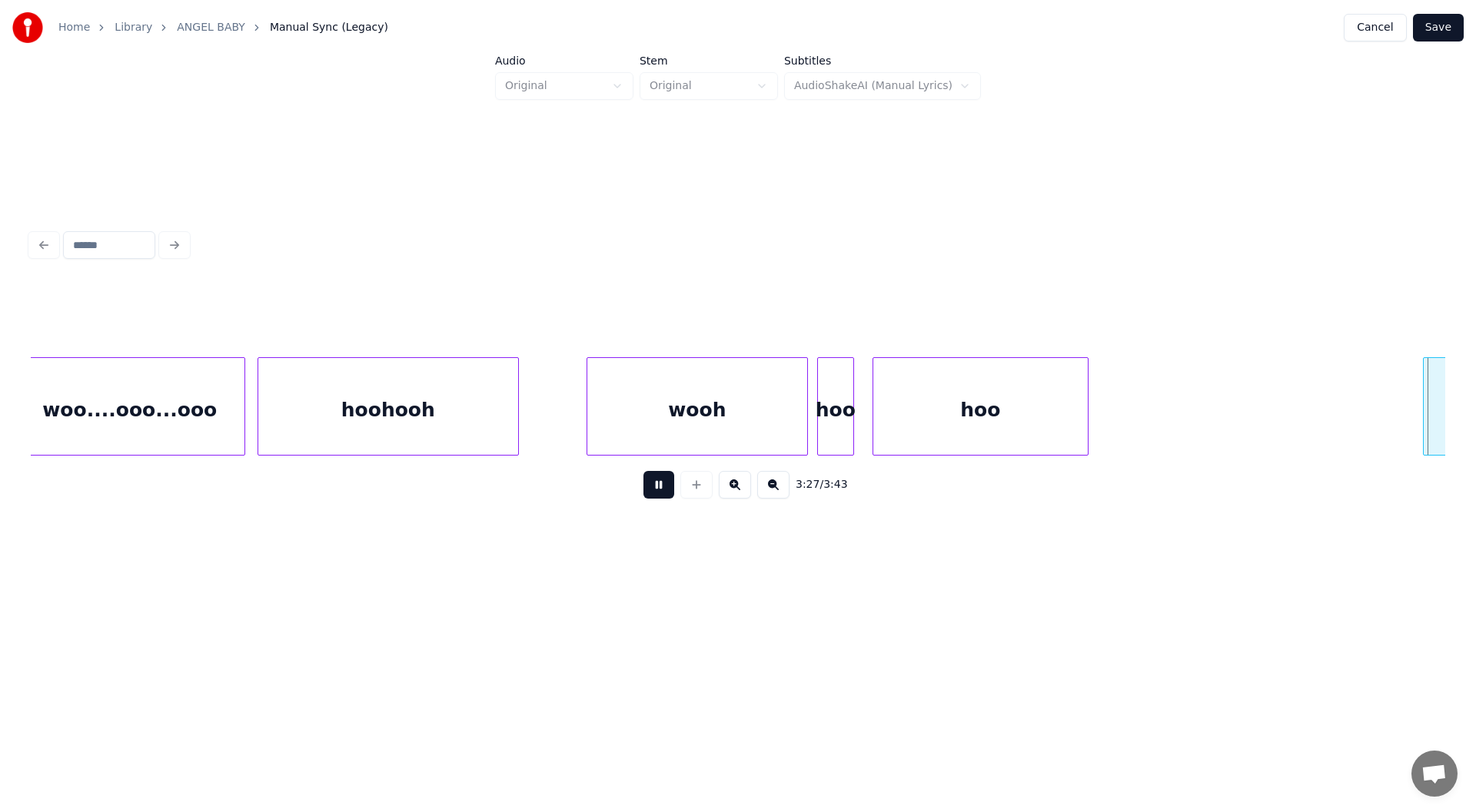
click at [655, 487] on button at bounding box center [658, 485] width 30 height 28
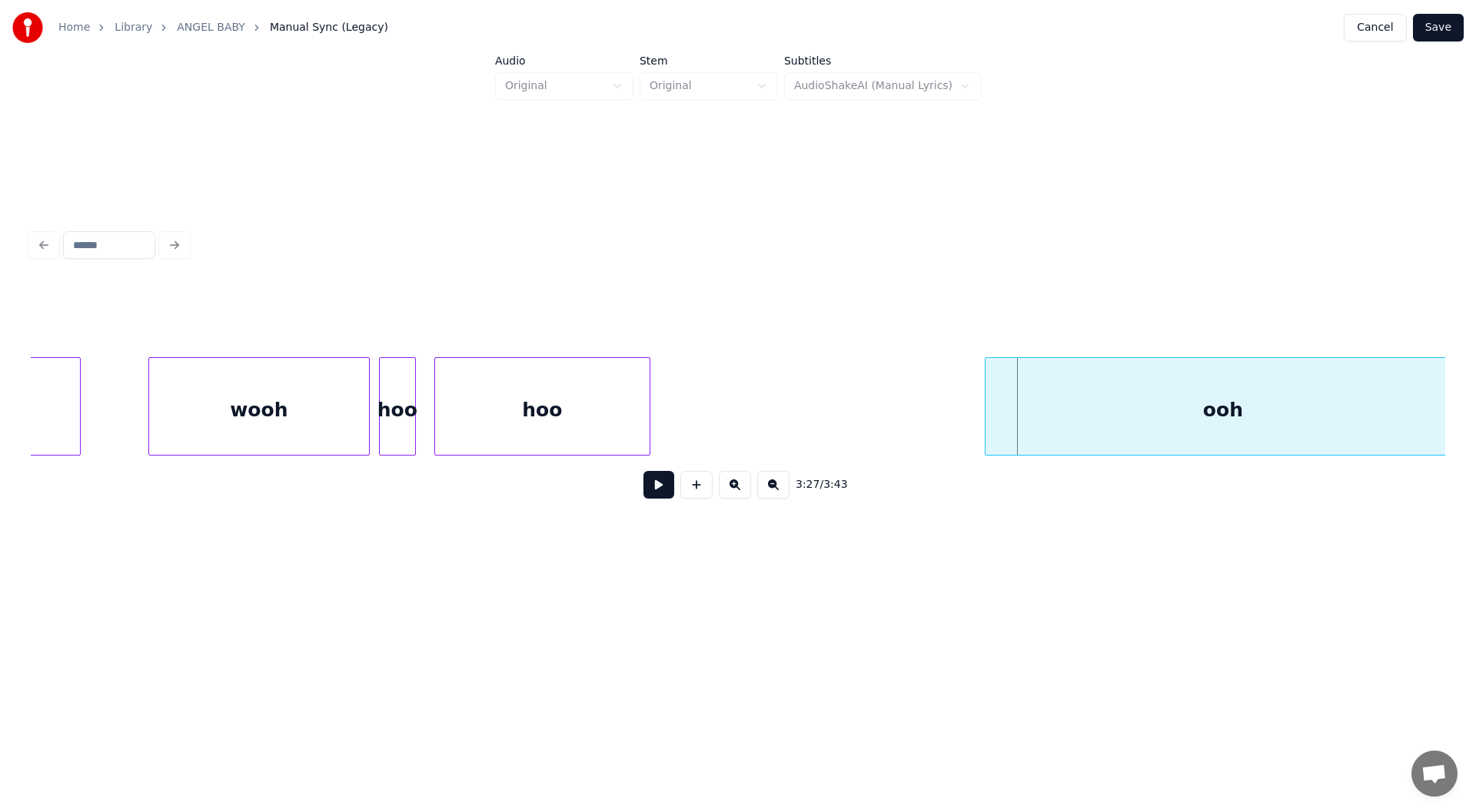
scroll to position [0, 30745]
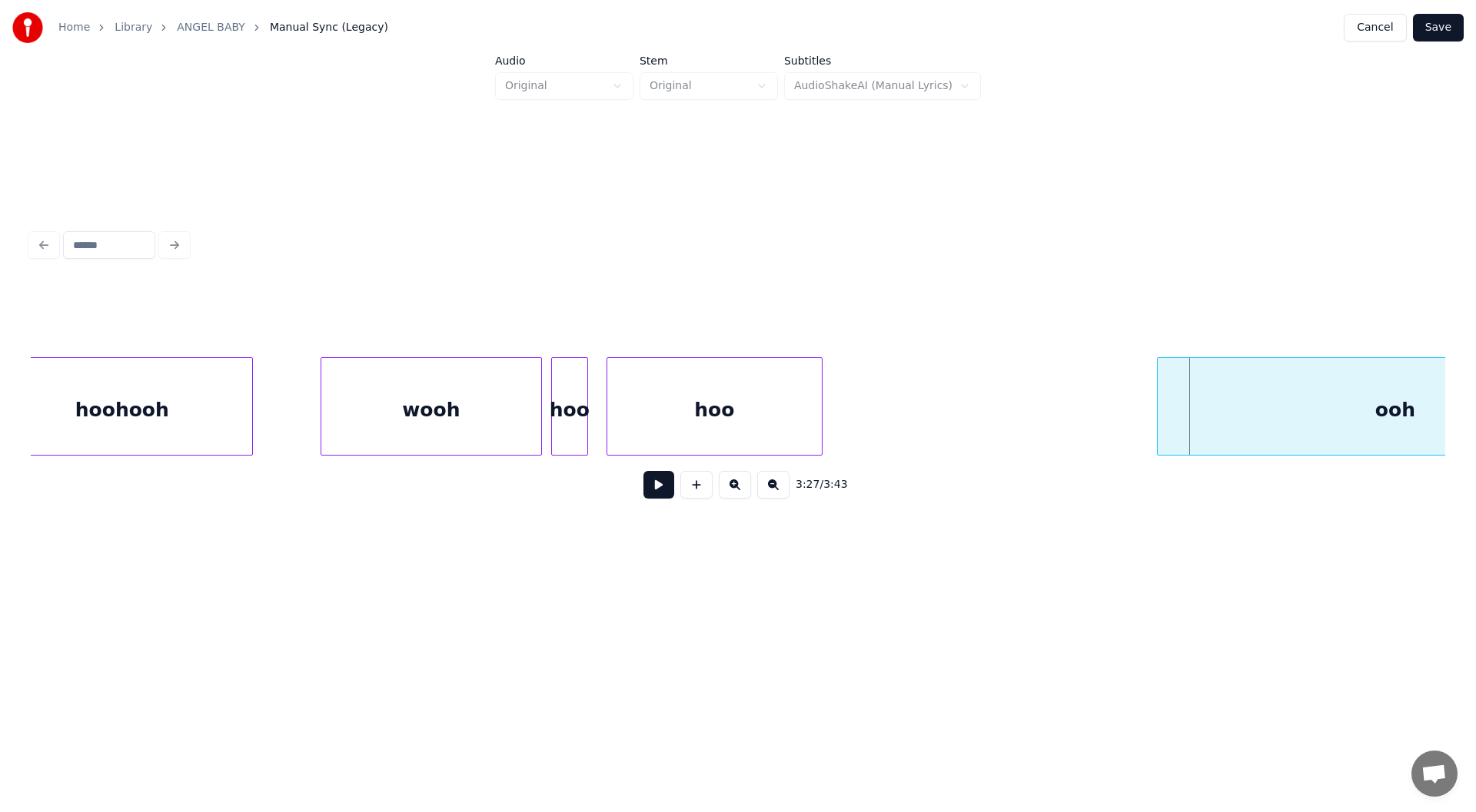
click at [470, 399] on div "wooh" at bounding box center [431, 409] width 220 height 105
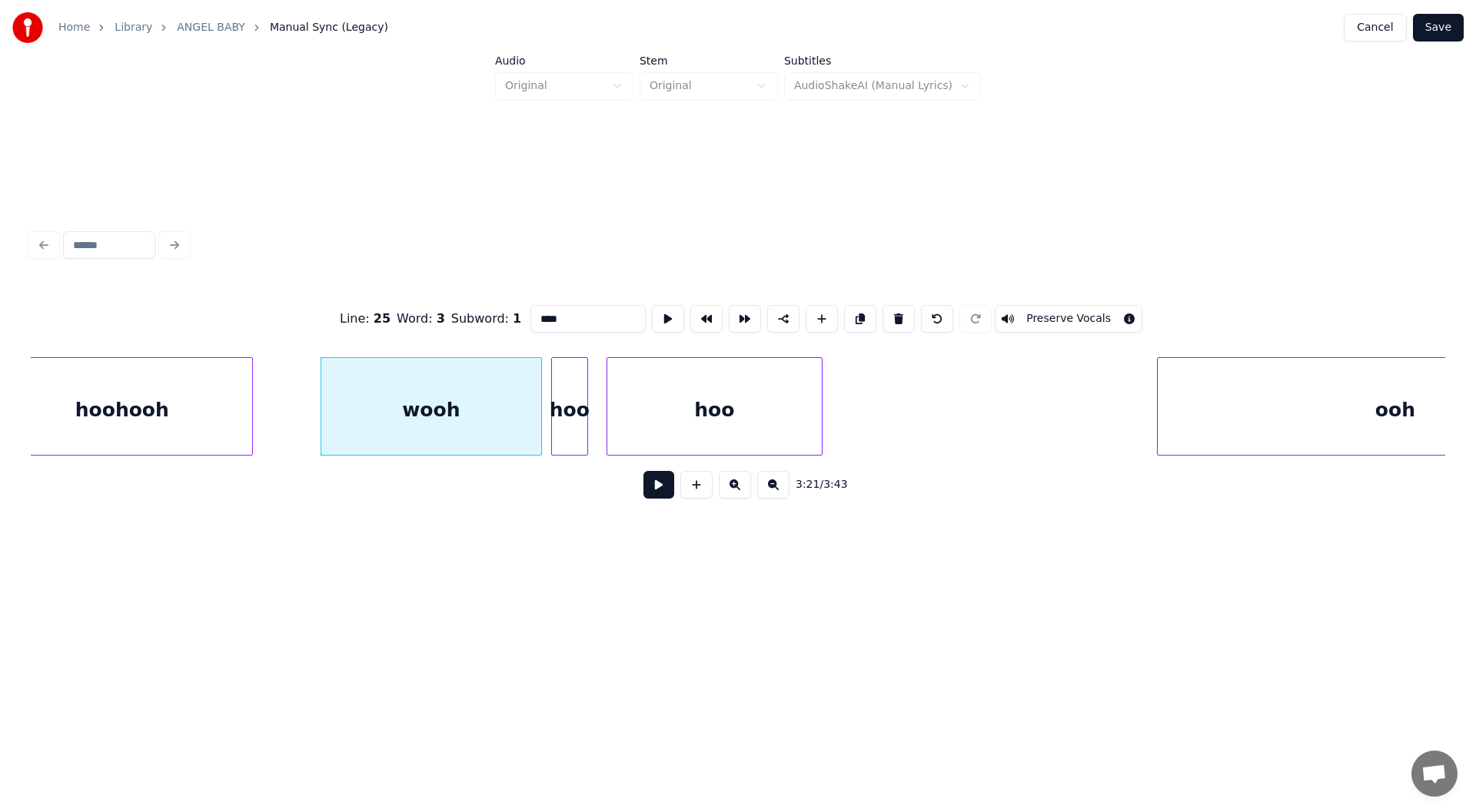
click at [651, 491] on button at bounding box center [658, 485] width 30 height 28
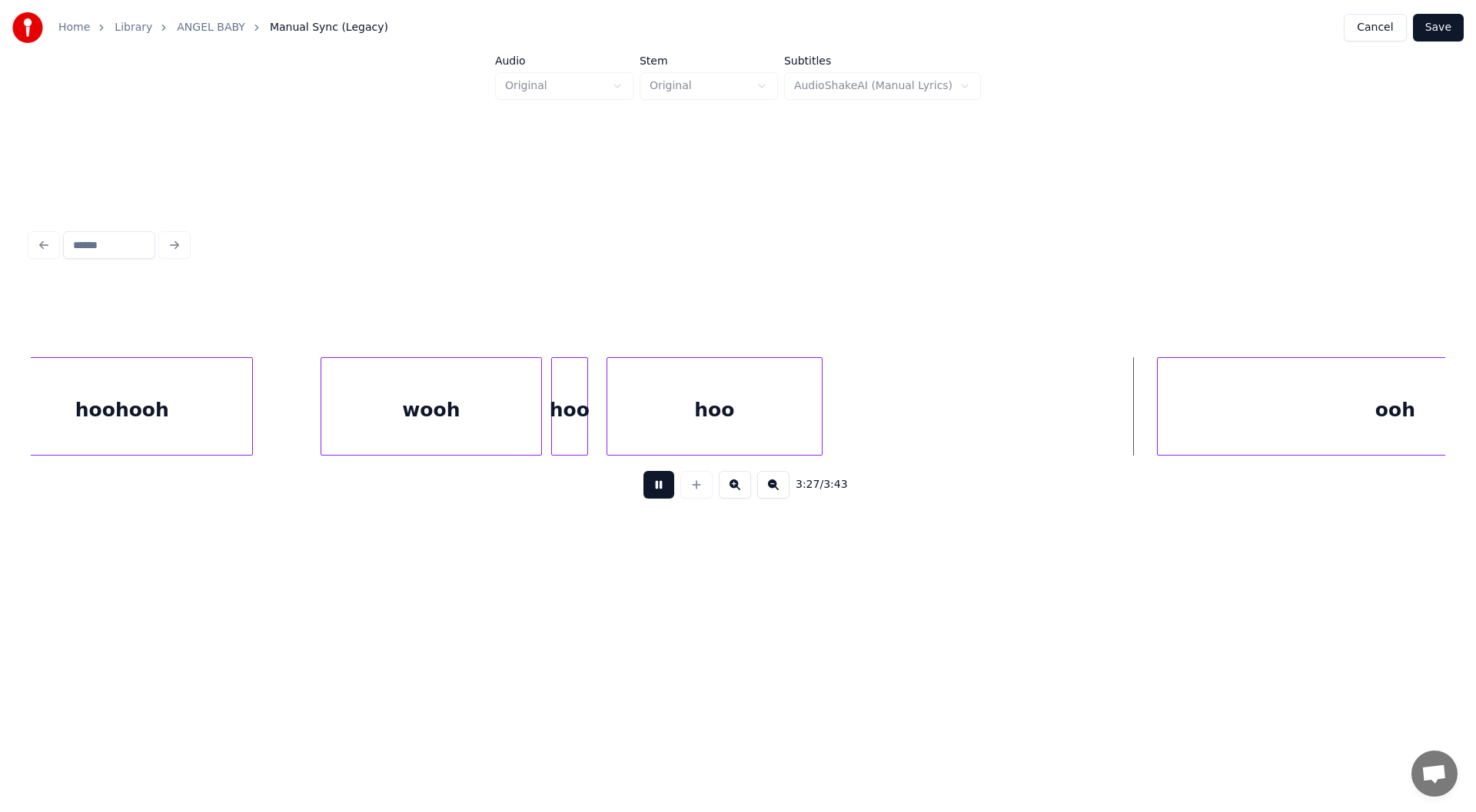
click at [651, 487] on button at bounding box center [658, 485] width 30 height 28
click at [697, 491] on button at bounding box center [696, 485] width 32 height 28
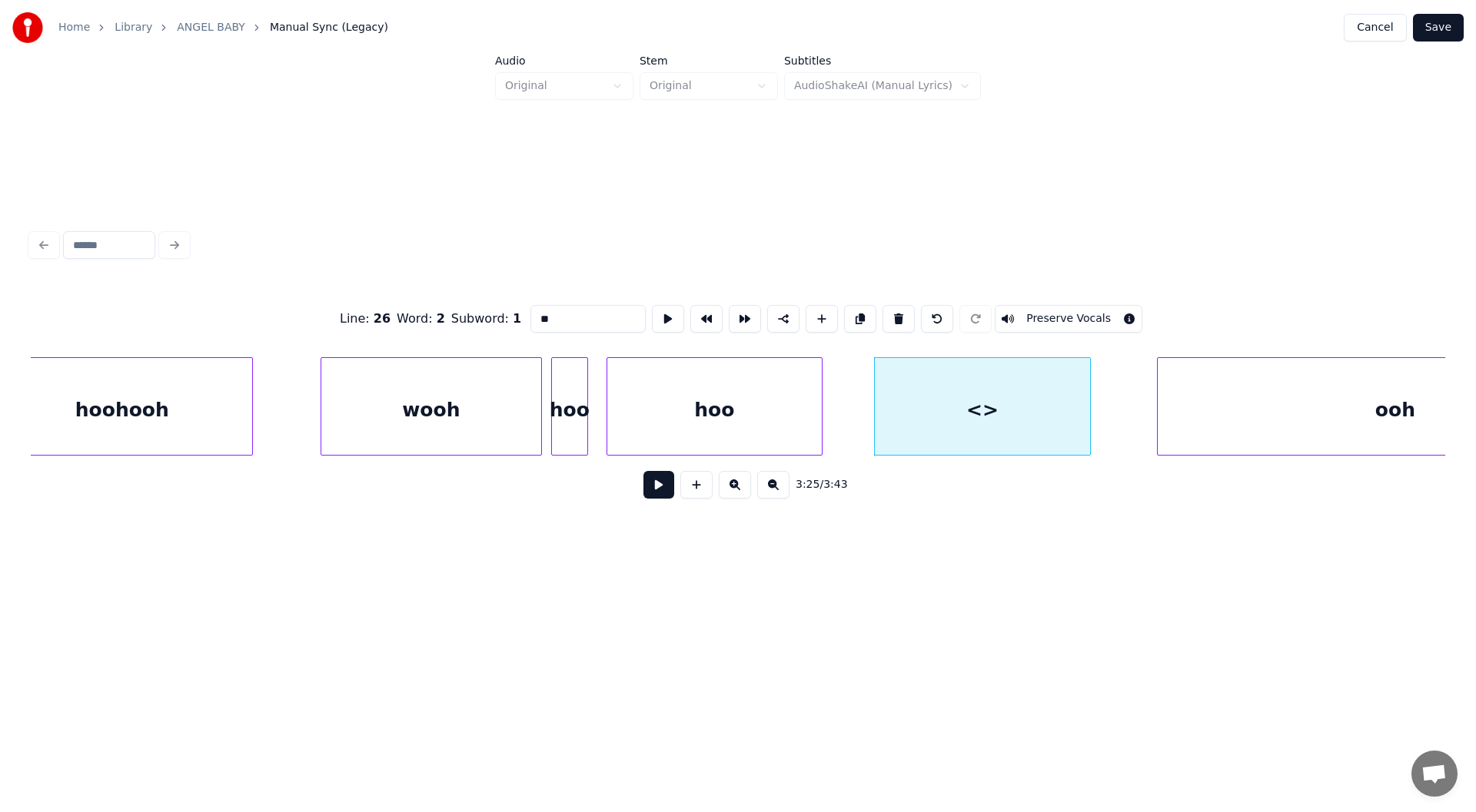
click at [1090, 400] on div at bounding box center [1087, 406] width 4 height 97
drag, startPoint x: 554, startPoint y: 312, endPoint x: 525, endPoint y: 313, distance: 29.0
click at [530, 313] on input "**" at bounding box center [587, 319] width 115 height 28
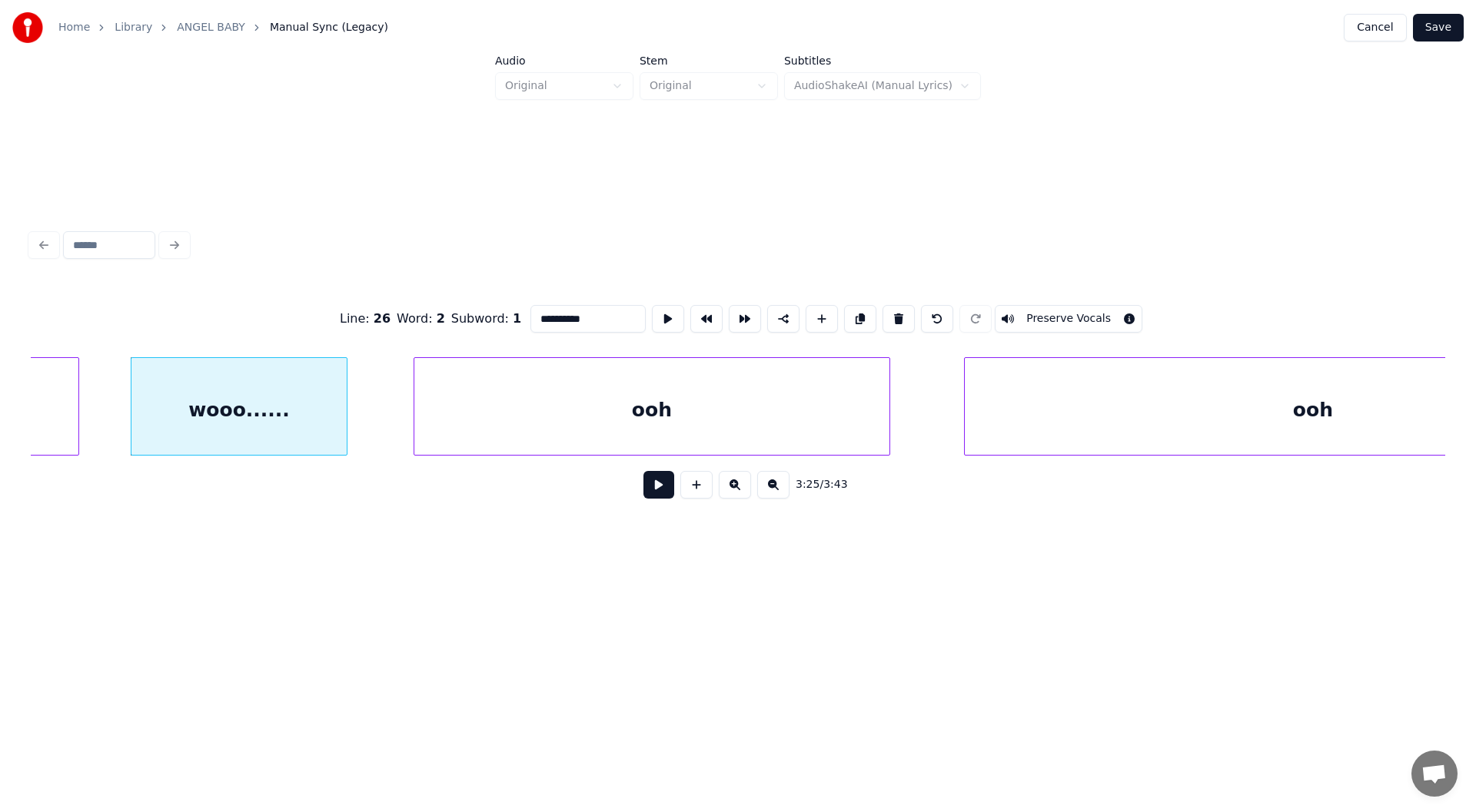
scroll to position [0, 31450]
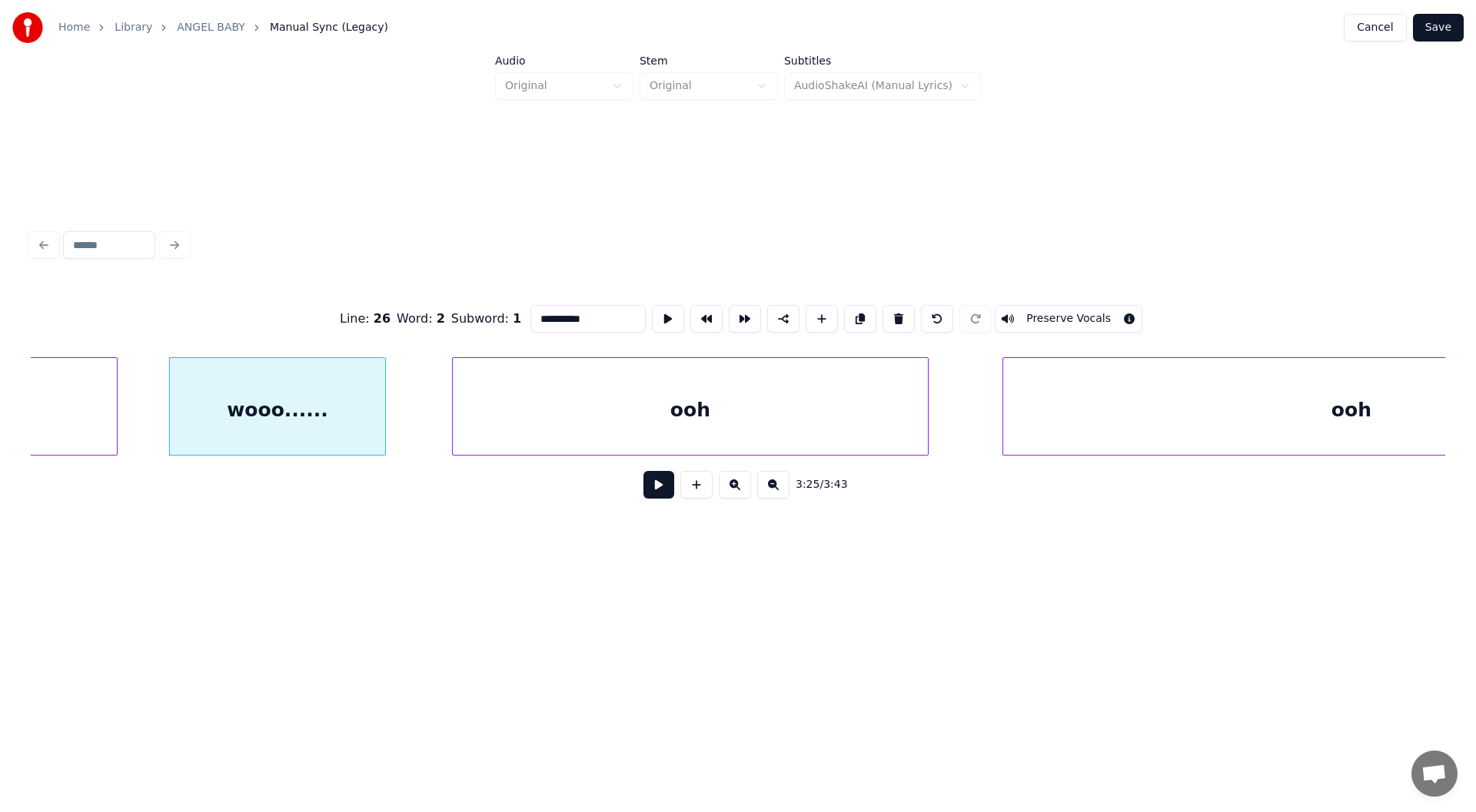
click at [279, 403] on div "wooo......" at bounding box center [277, 409] width 215 height 105
type input "**********"
click at [651, 487] on button at bounding box center [658, 485] width 30 height 28
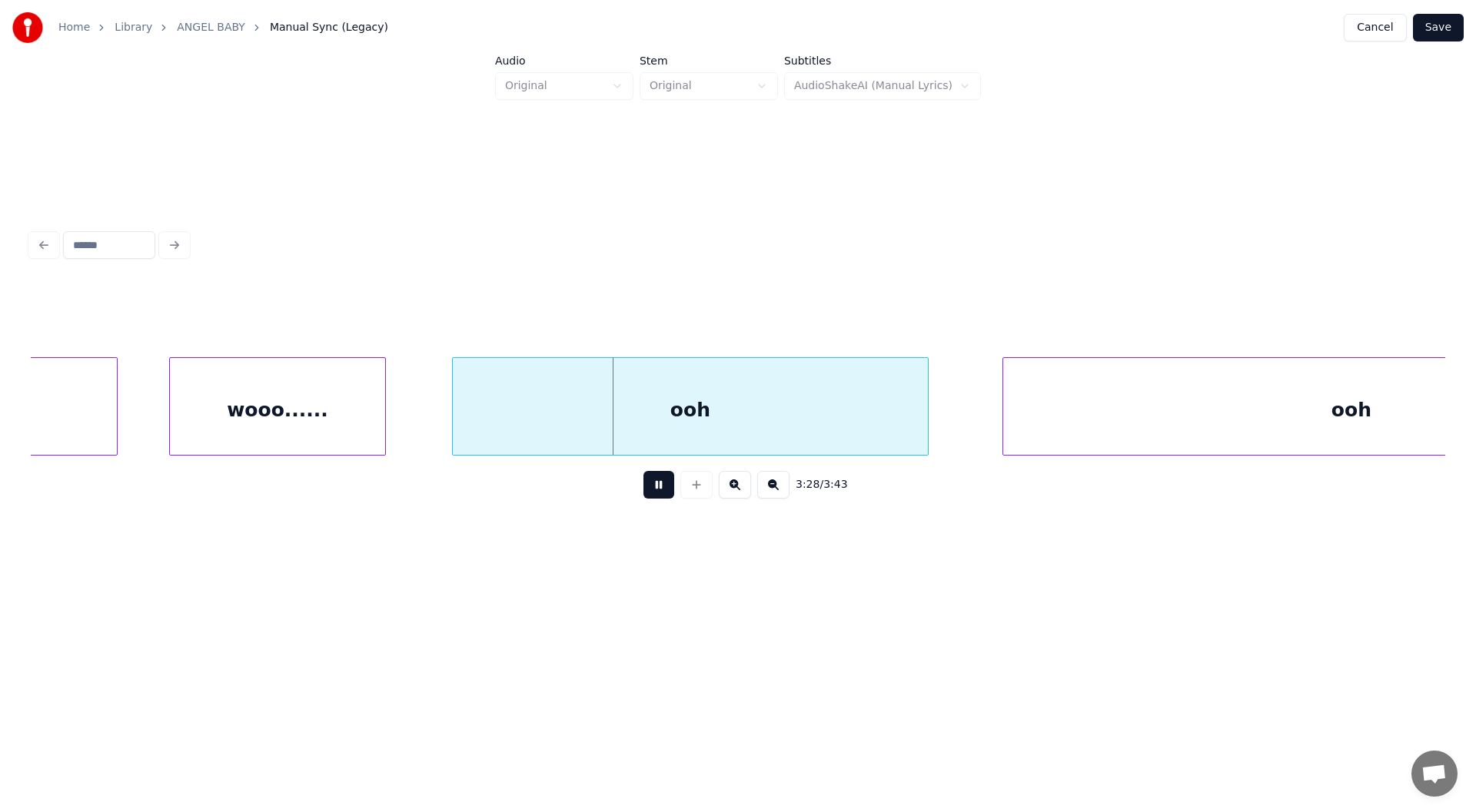
click at [659, 488] on button at bounding box center [658, 485] width 30 height 28
click at [424, 421] on div at bounding box center [426, 406] width 4 height 97
click at [283, 379] on div "wooo......" at bounding box center [277, 409] width 215 height 105
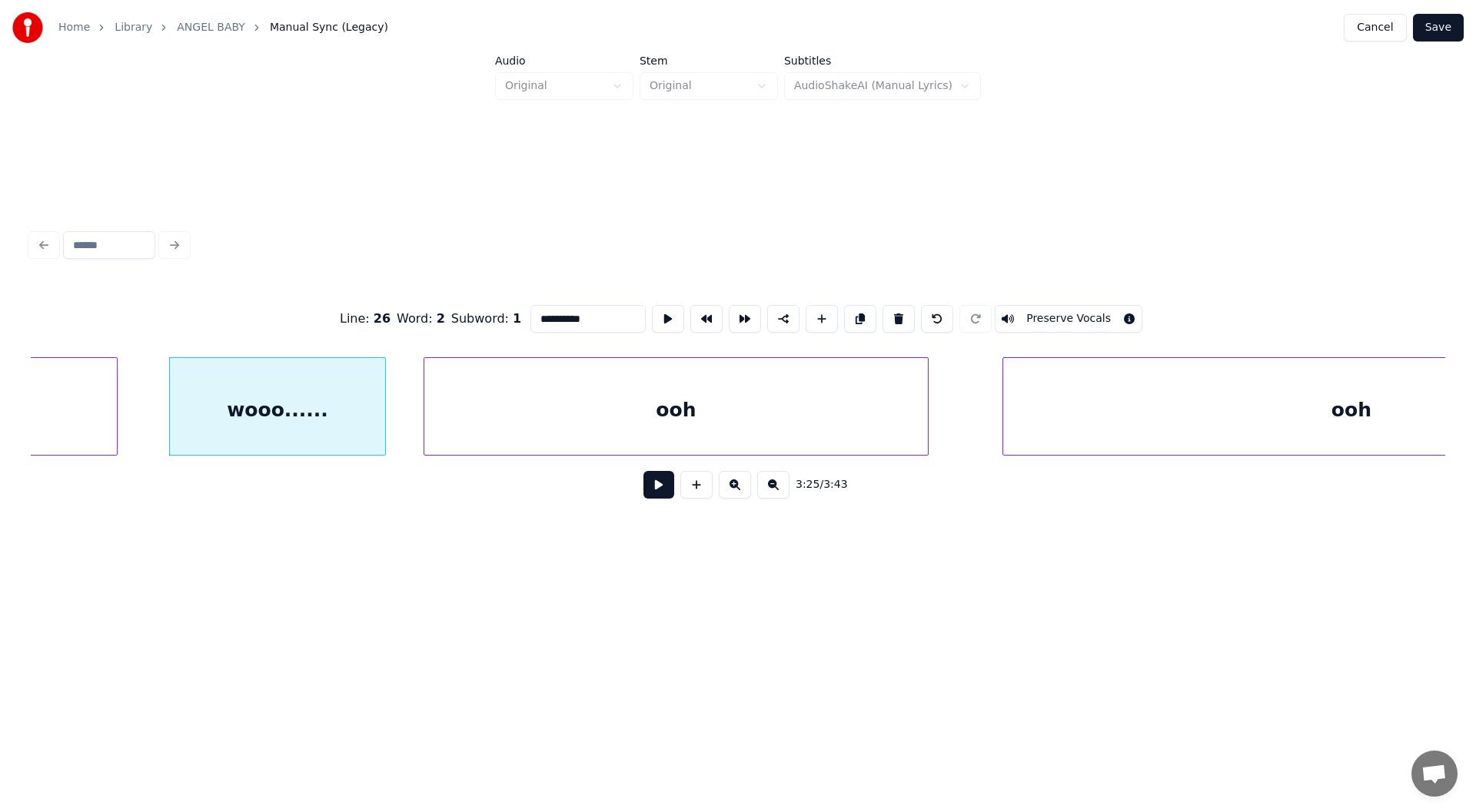
click at [657, 488] on button at bounding box center [658, 485] width 30 height 28
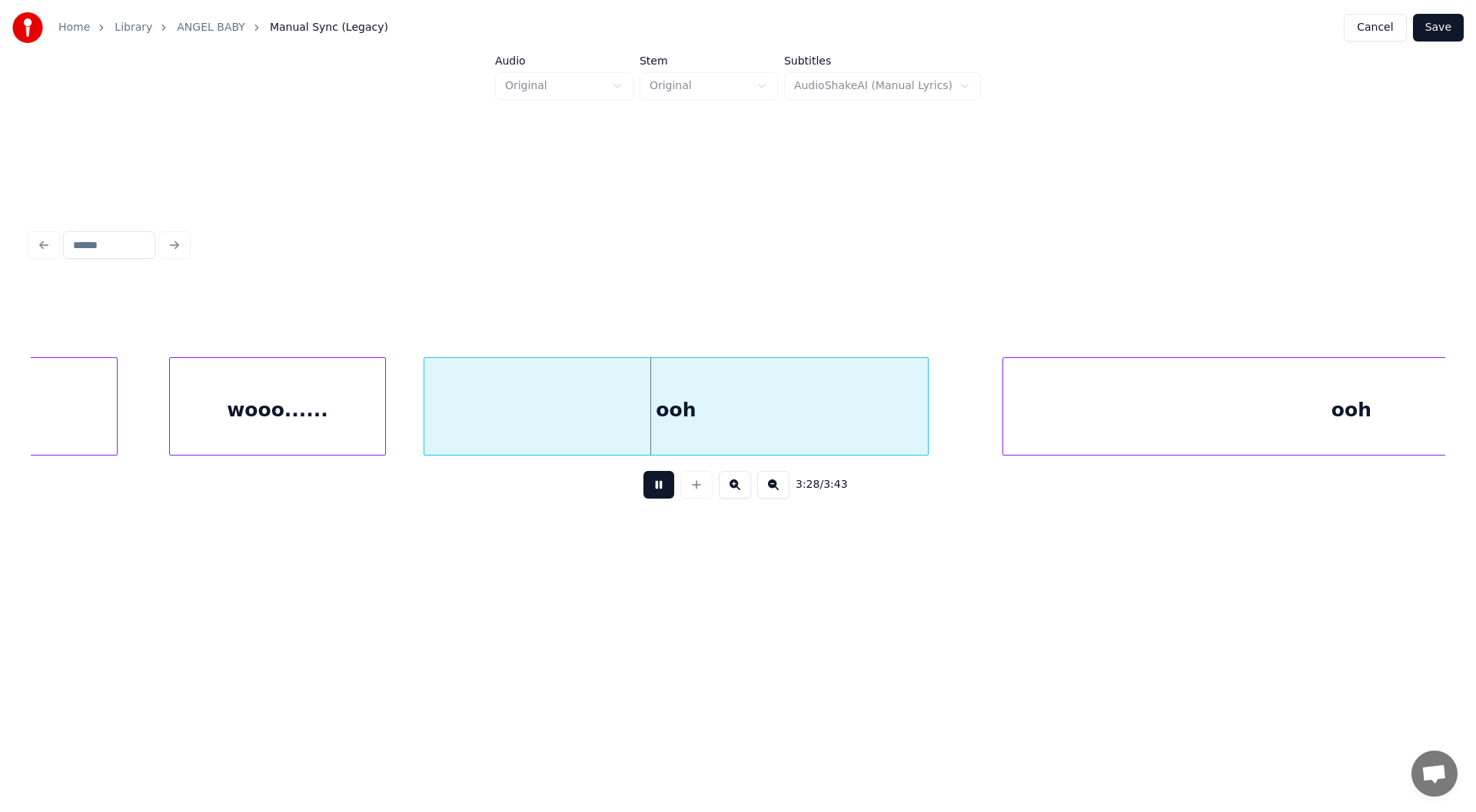
click at [659, 492] on button at bounding box center [658, 485] width 30 height 28
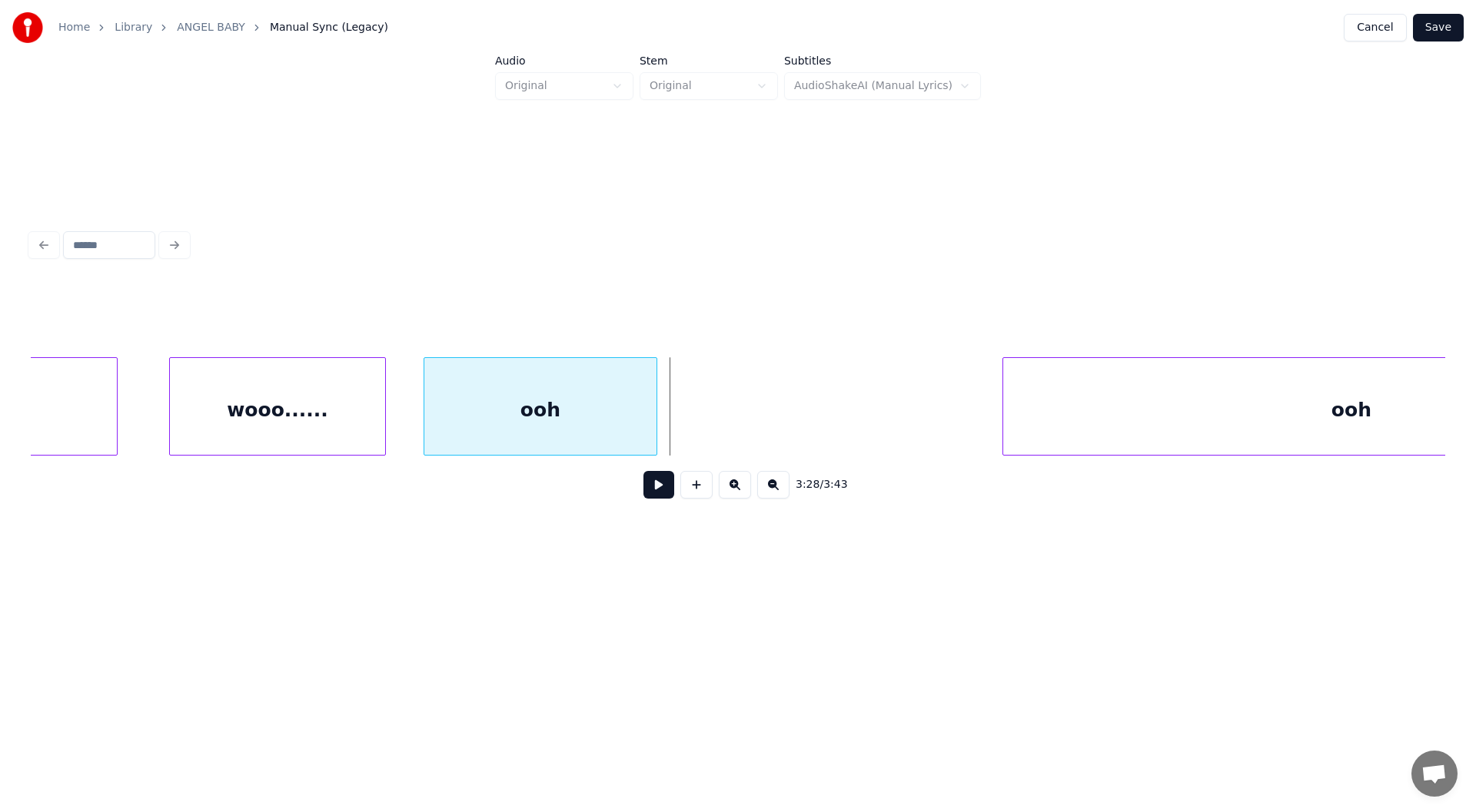
click at [654, 409] on div at bounding box center [653, 406] width 4 height 97
click at [534, 414] on div "ooh" at bounding box center [541, 409] width 233 height 105
drag, startPoint x: 571, startPoint y: 311, endPoint x: 528, endPoint y: 235, distance: 87.3
click at [493, 309] on div "Line : 26 Word : 3 Subword : 1 *** Preserve Vocals" at bounding box center [737, 319] width 1414 height 77
click at [232, 416] on div "wooo......" at bounding box center [277, 409] width 215 height 105
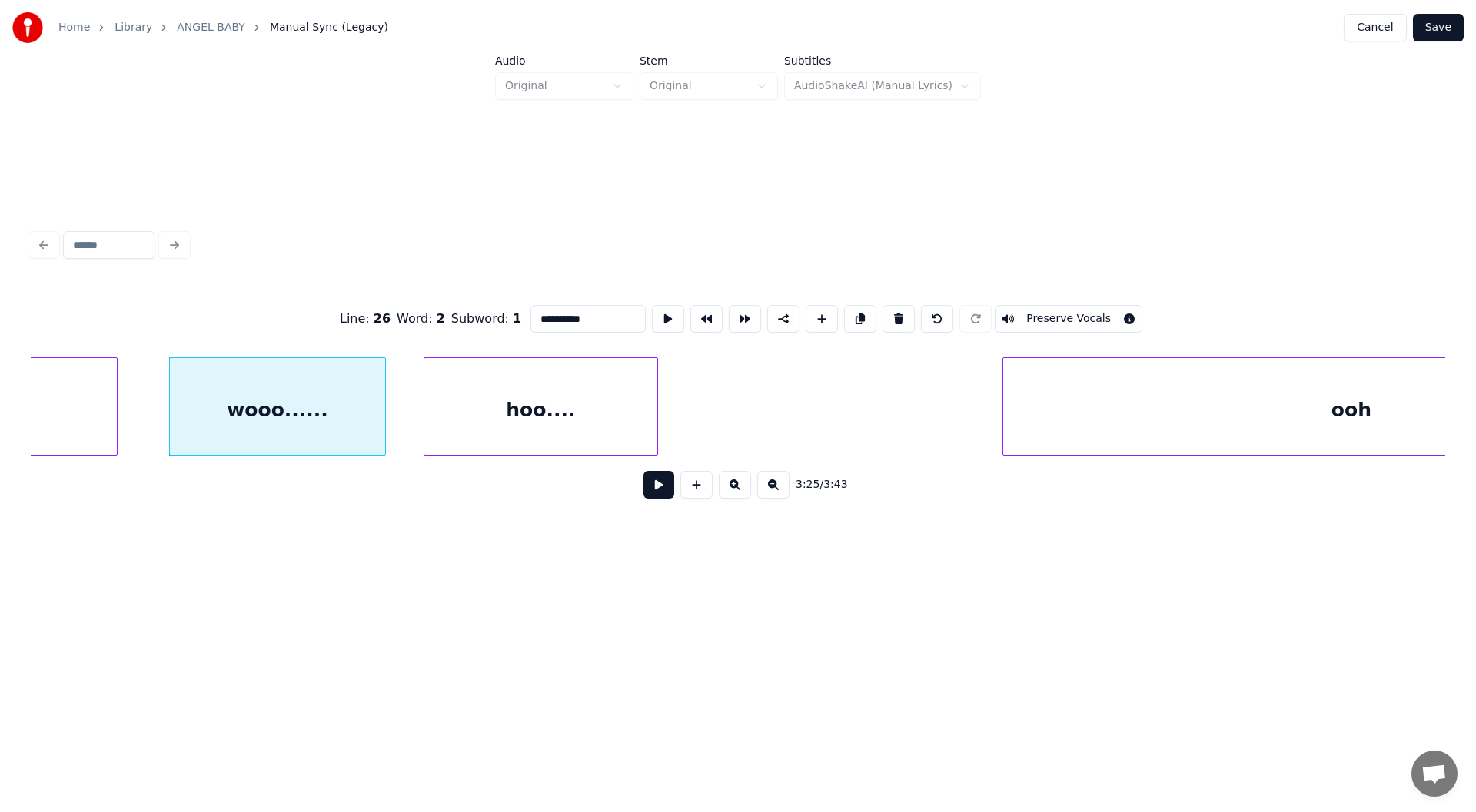
type input "**********"
click at [662, 492] on button at bounding box center [658, 485] width 30 height 28
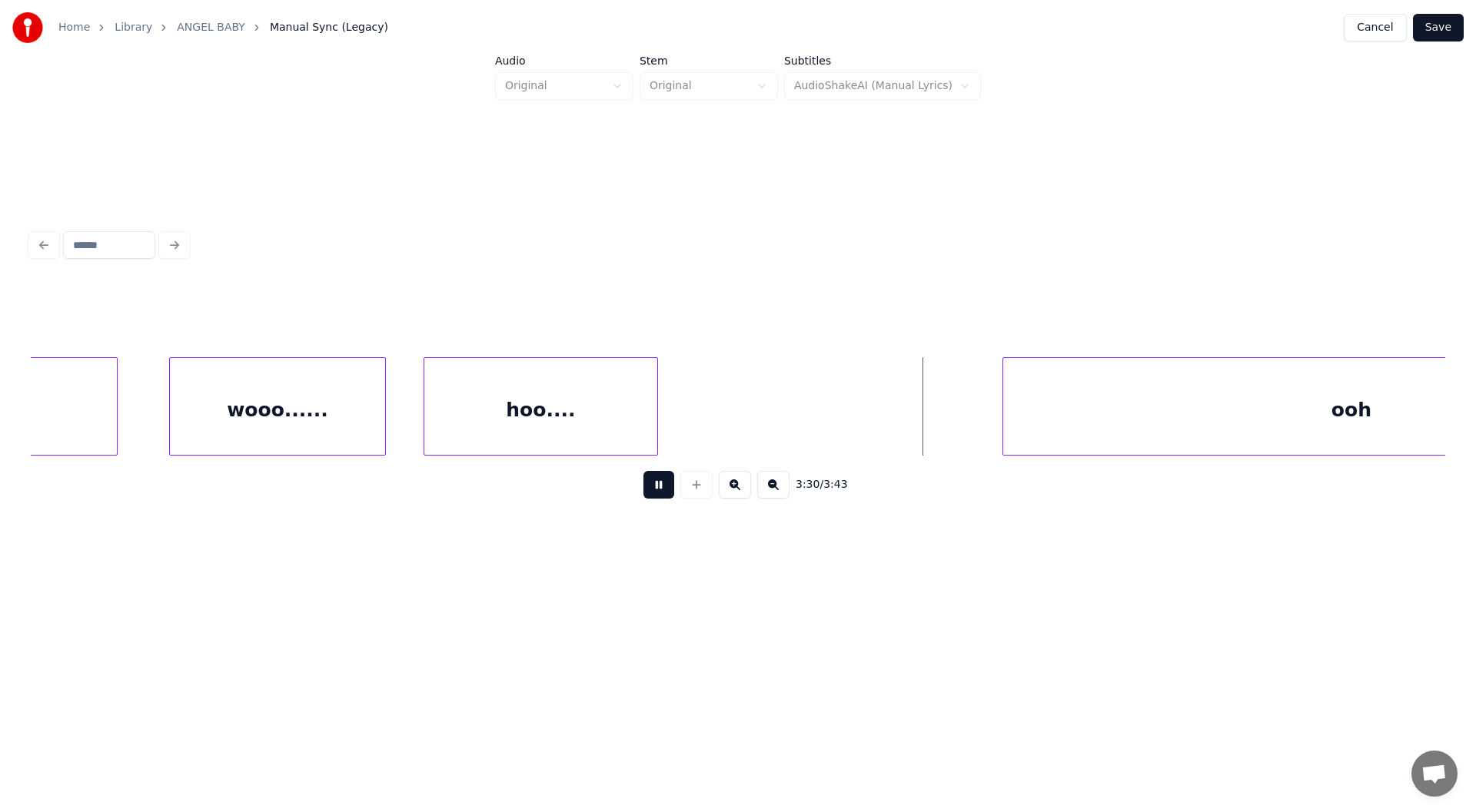
click at [657, 488] on button at bounding box center [658, 485] width 30 height 28
click at [696, 485] on button at bounding box center [696, 485] width 32 height 28
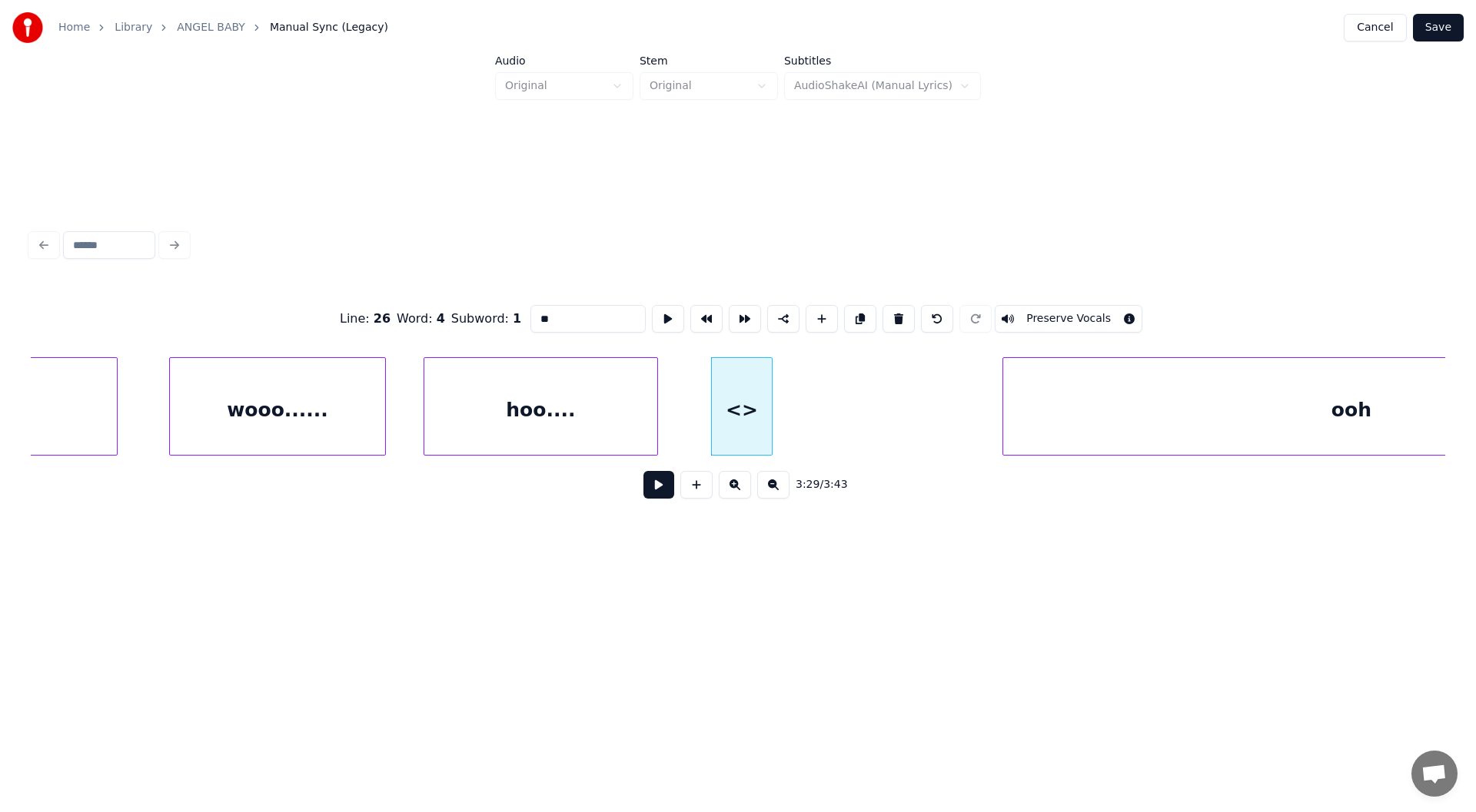
drag, startPoint x: 534, startPoint y: 299, endPoint x: 495, endPoint y: 287, distance: 40.8
click at [524, 294] on div "Line : 26 Word : 4 Subword : 1 ** Preserve Vocals" at bounding box center [737, 319] width 1414 height 77
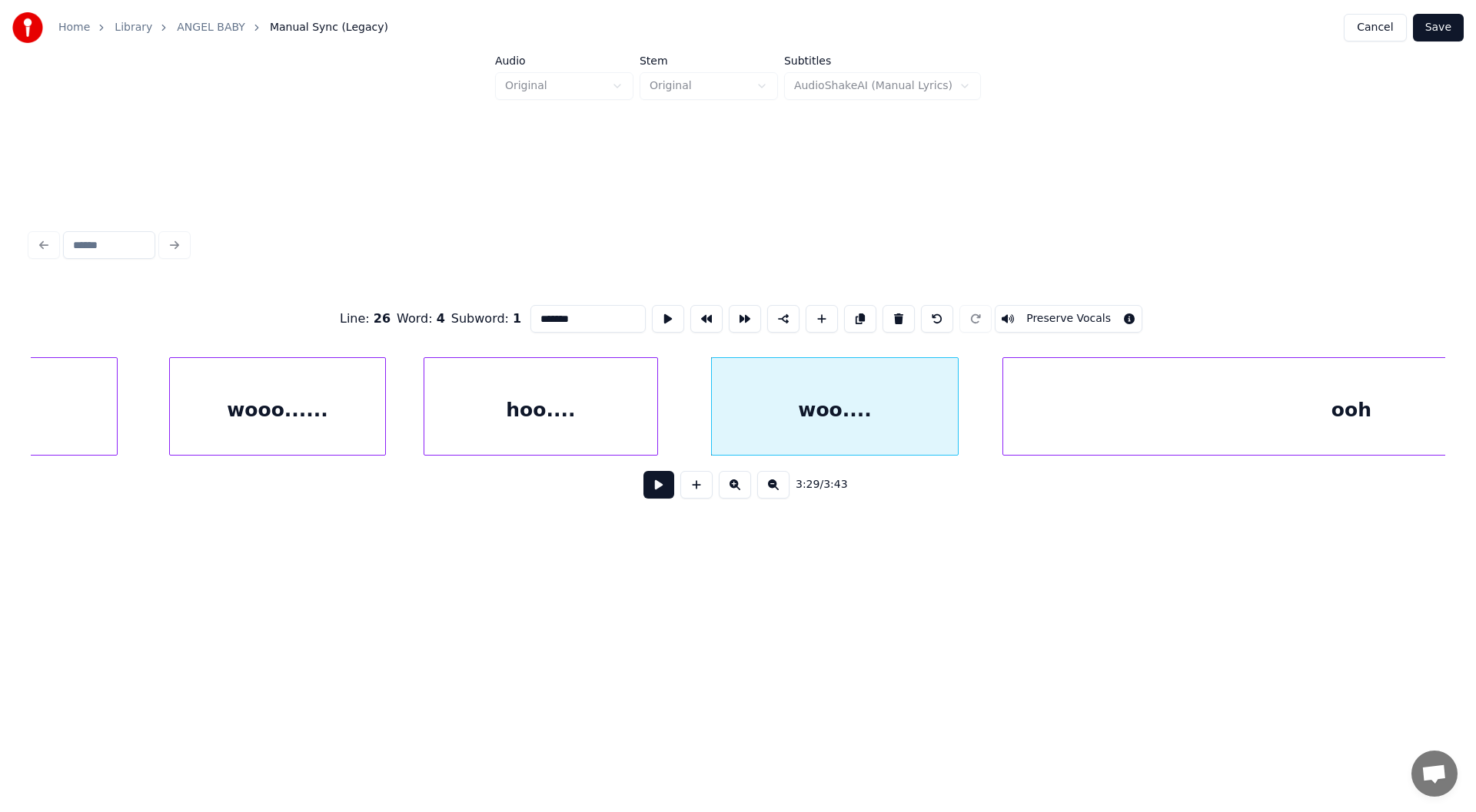
click at [957, 398] on div at bounding box center [955, 406] width 4 height 97
click at [482, 391] on div "hoo...." at bounding box center [541, 409] width 233 height 105
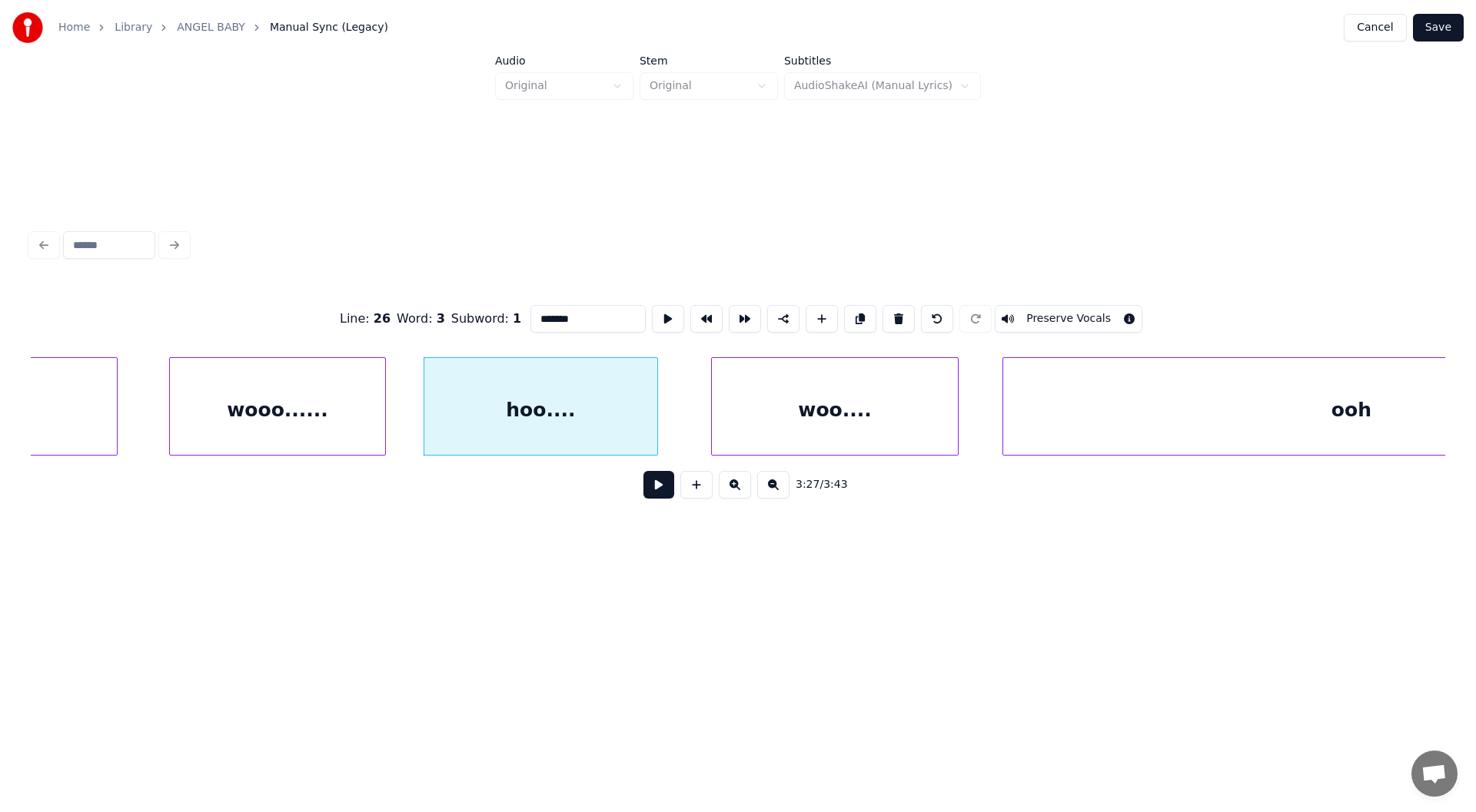
type input "*******"
click at [655, 489] on button at bounding box center [658, 485] width 30 height 28
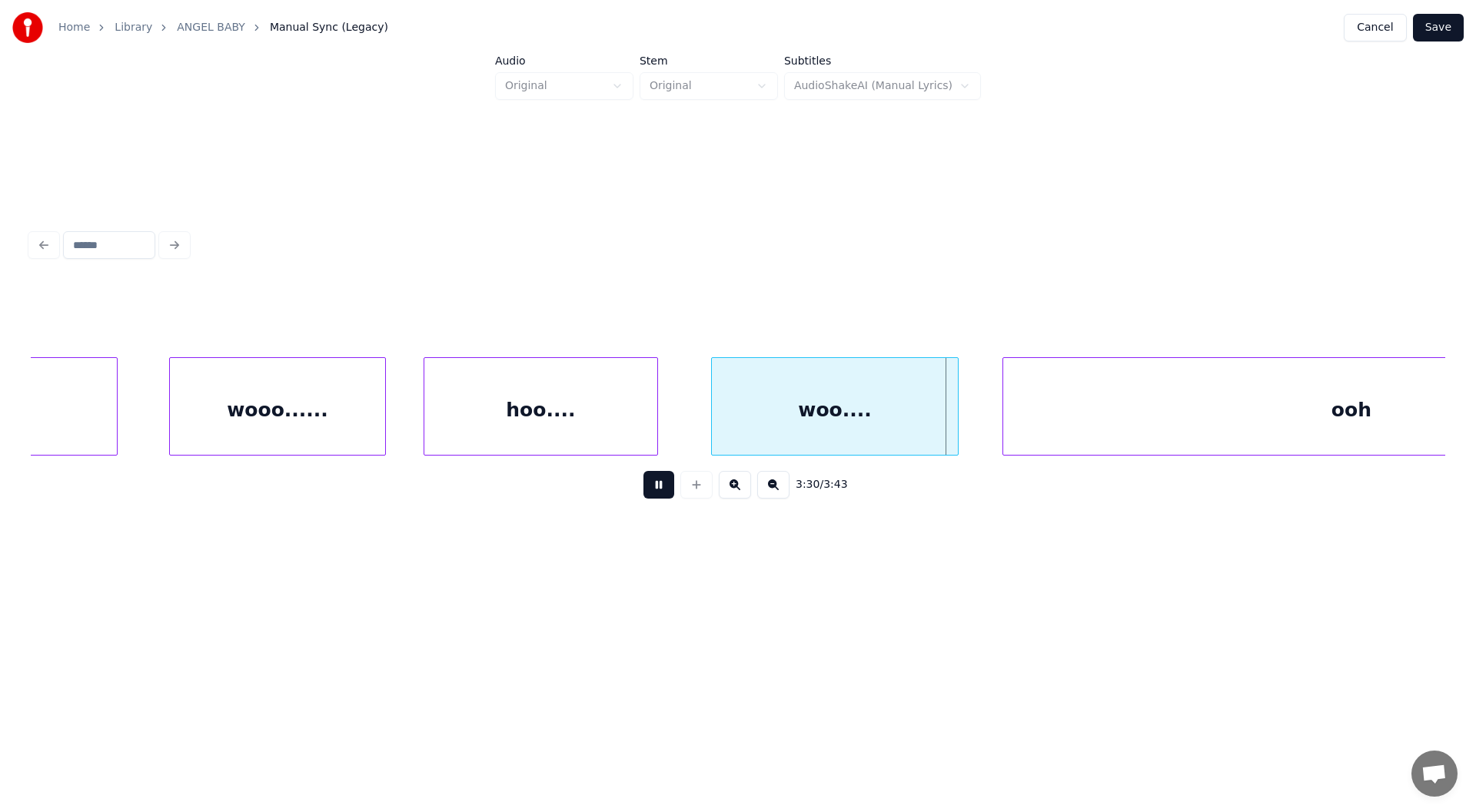
click at [656, 487] on button at bounding box center [658, 485] width 30 height 28
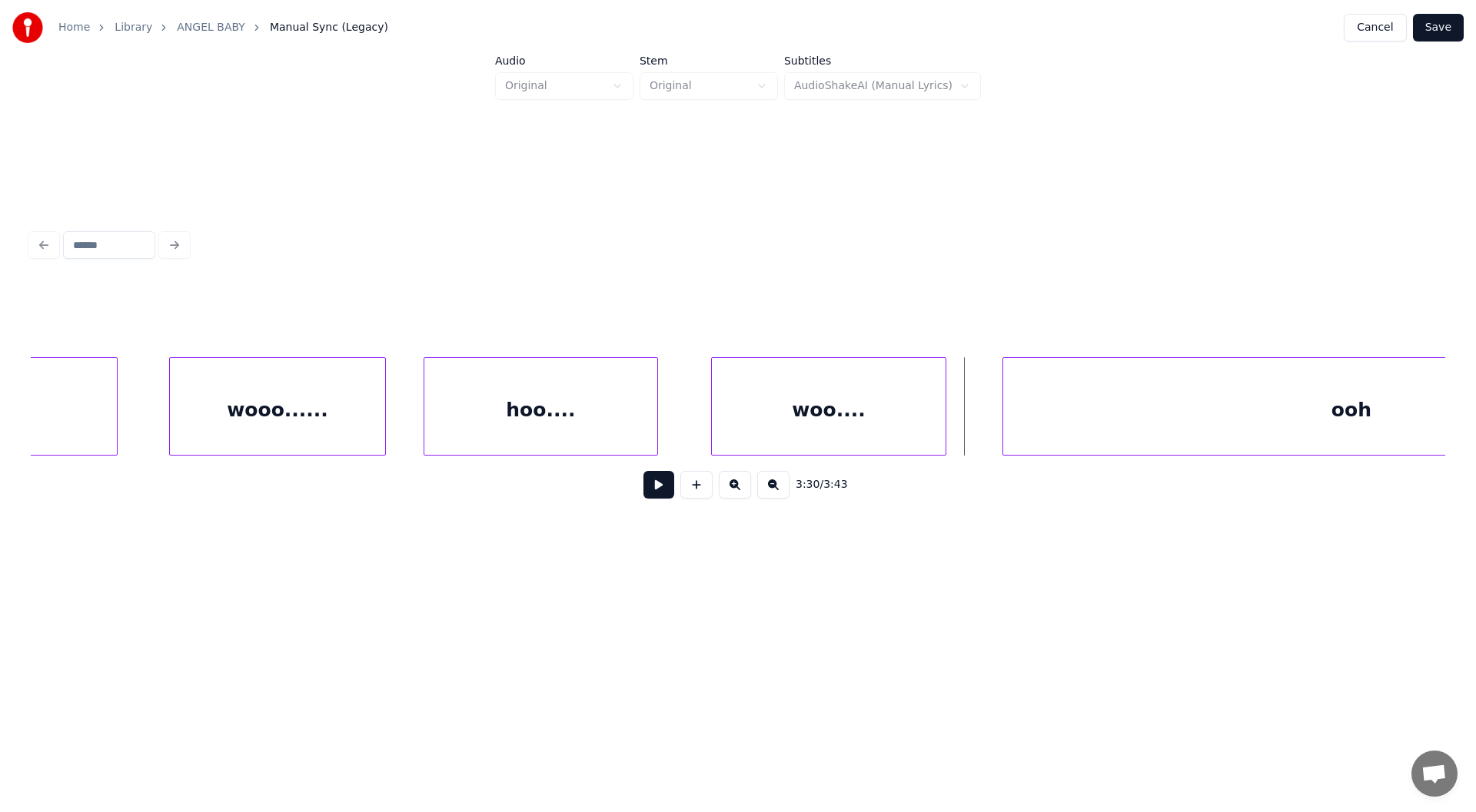
click at [943, 418] on div at bounding box center [942, 406] width 4 height 97
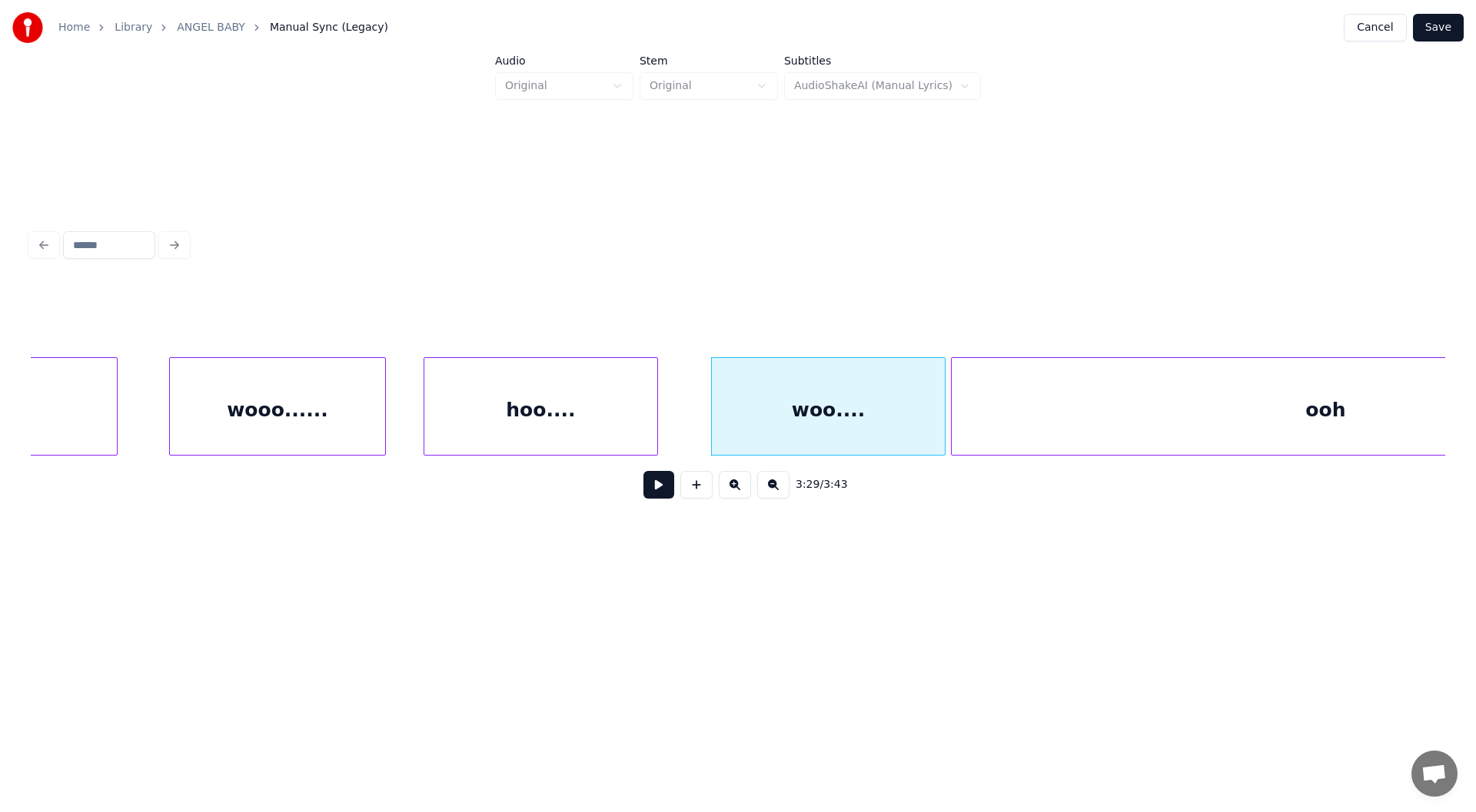
click at [953, 419] on div at bounding box center [954, 406] width 4 height 97
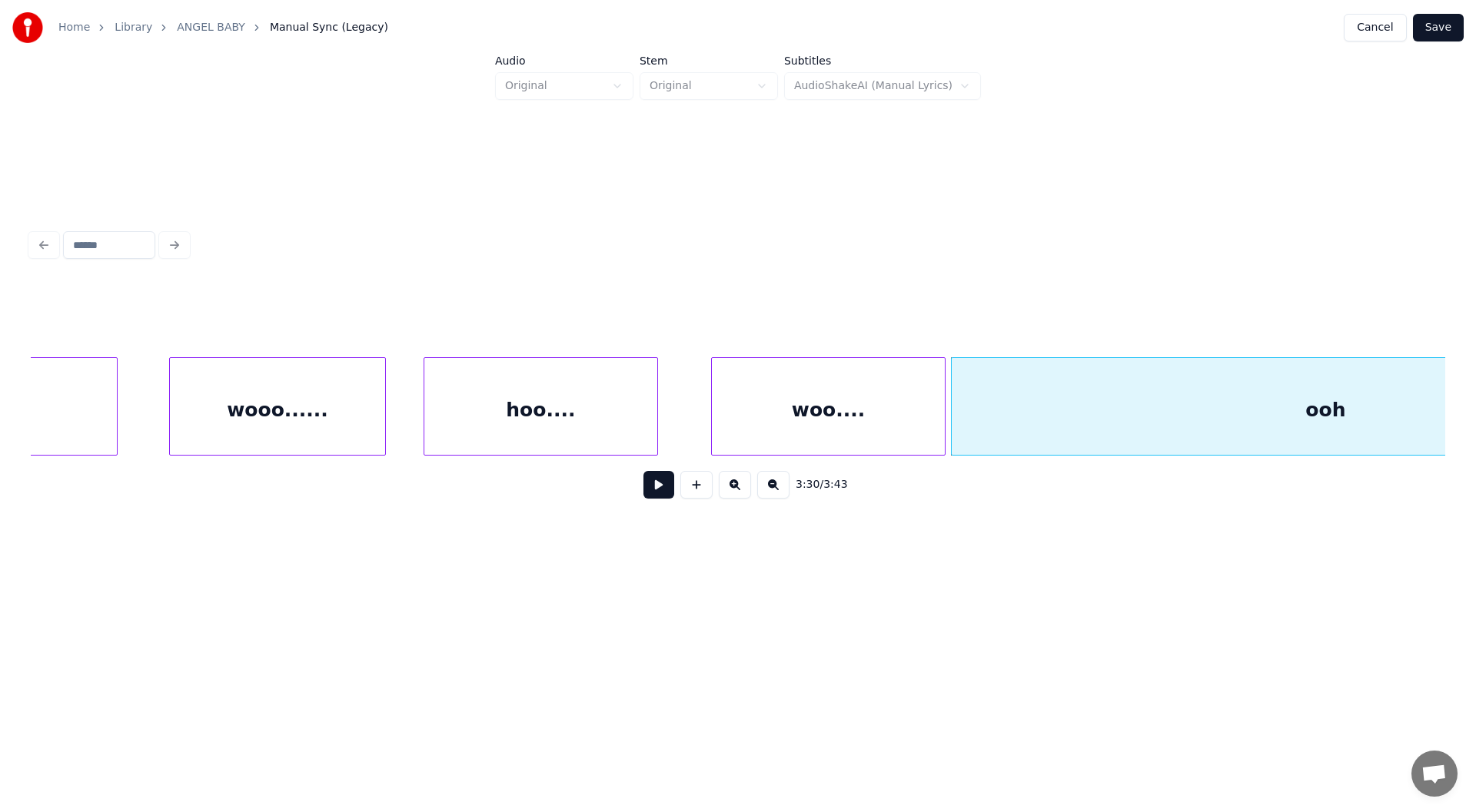
click at [1324, 411] on div "ooh" at bounding box center [1325, 409] width 748 height 105
click at [534, 308] on input "***" at bounding box center [587, 319] width 115 height 28
click at [784, 413] on div "woo...." at bounding box center [828, 409] width 233 height 105
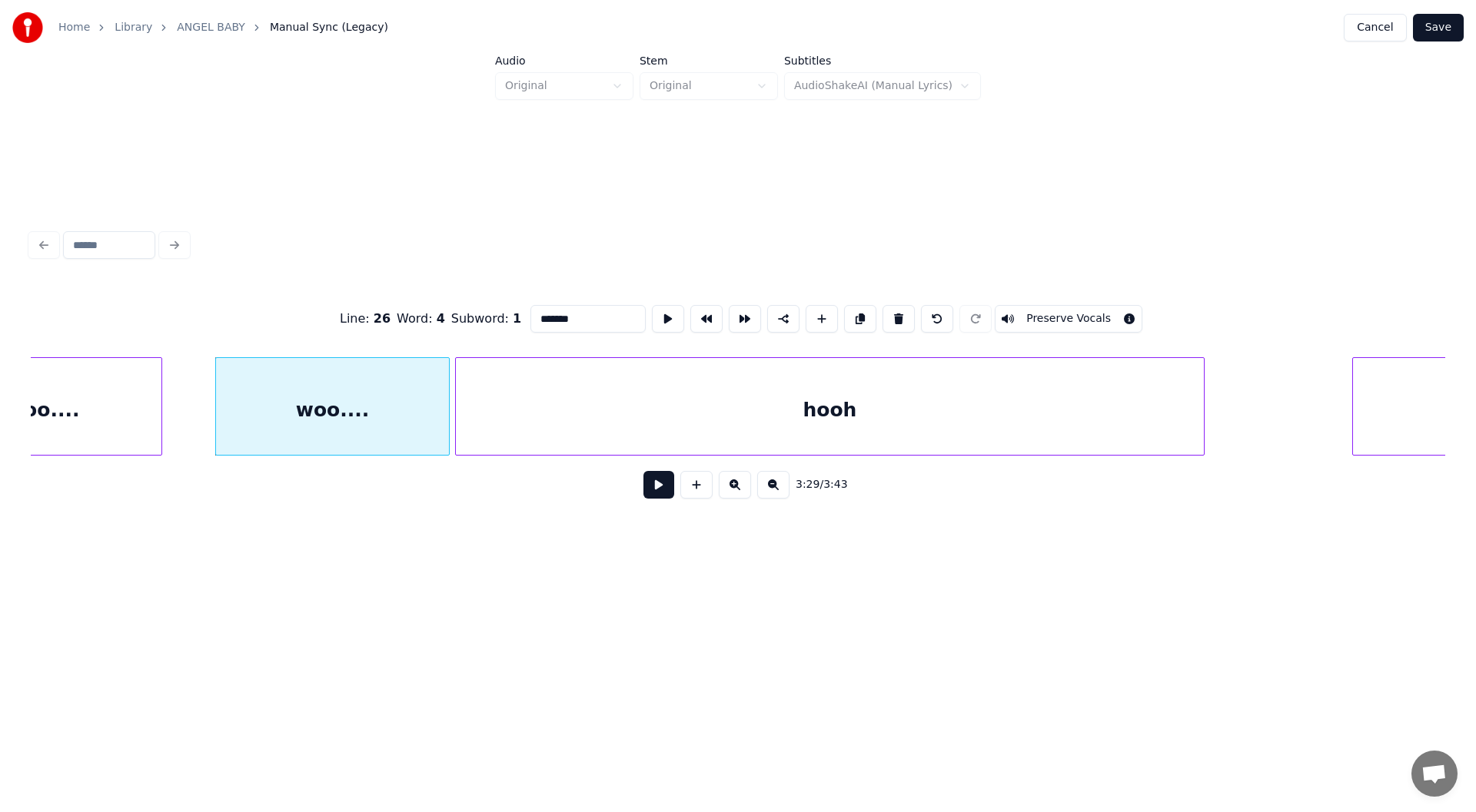
scroll to position [0, 31965]
type input "*******"
click at [655, 487] on button at bounding box center [658, 485] width 30 height 28
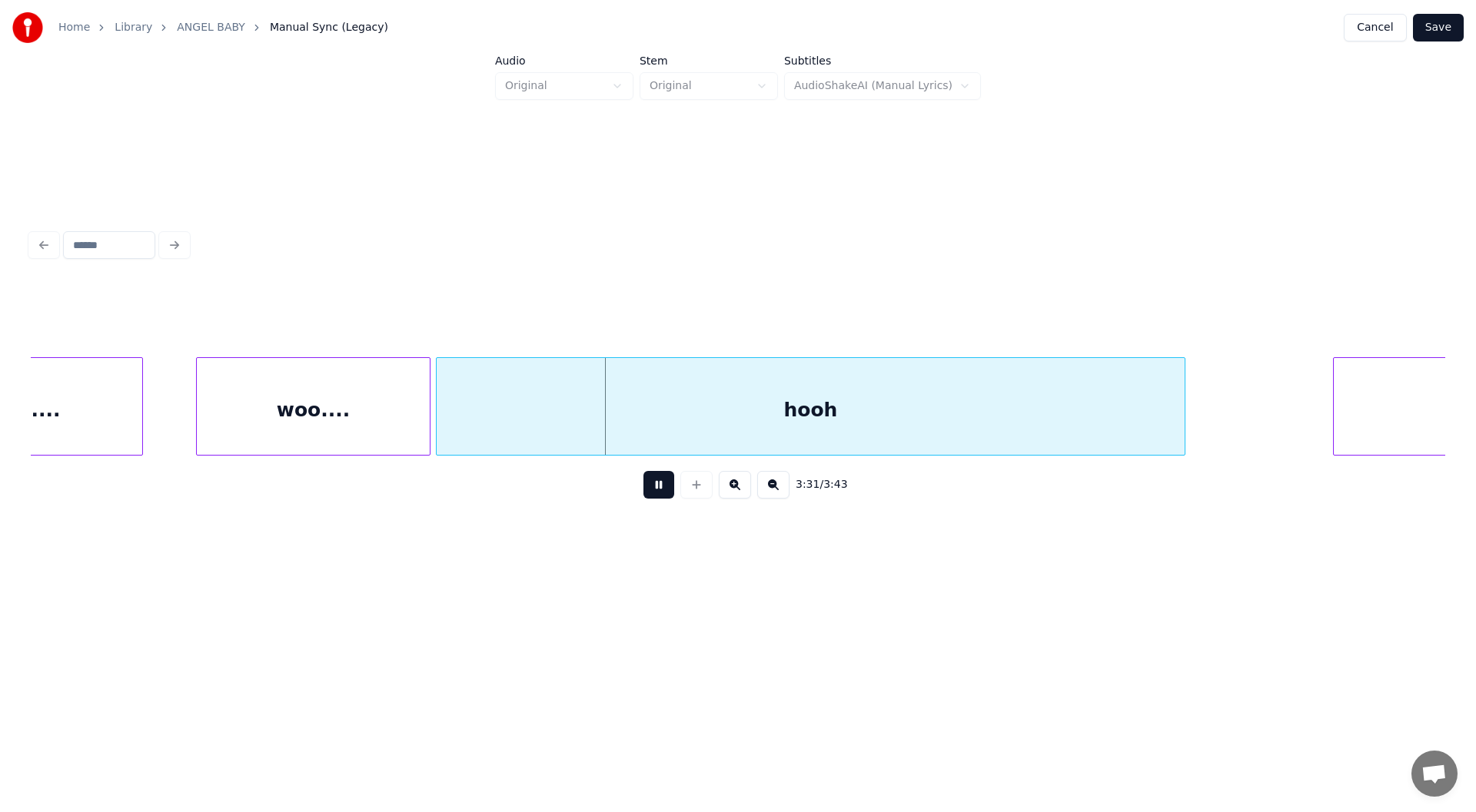
click at [655, 488] on button at bounding box center [658, 485] width 30 height 28
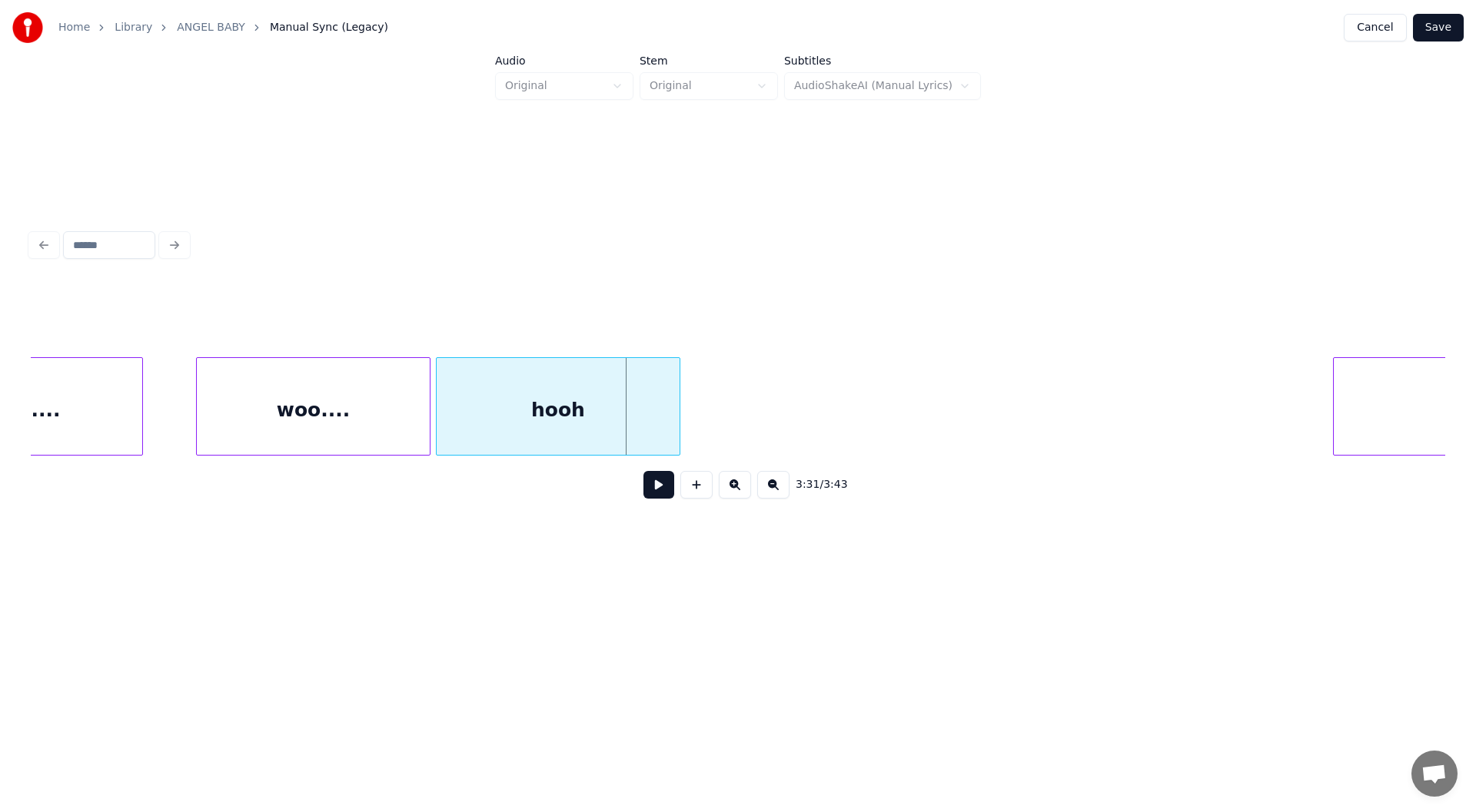
click at [676, 422] on div at bounding box center [676, 406] width 4 height 97
click at [563, 415] on div "hooh" at bounding box center [558, 409] width 243 height 105
click at [530, 310] on input "****" at bounding box center [587, 319] width 115 height 28
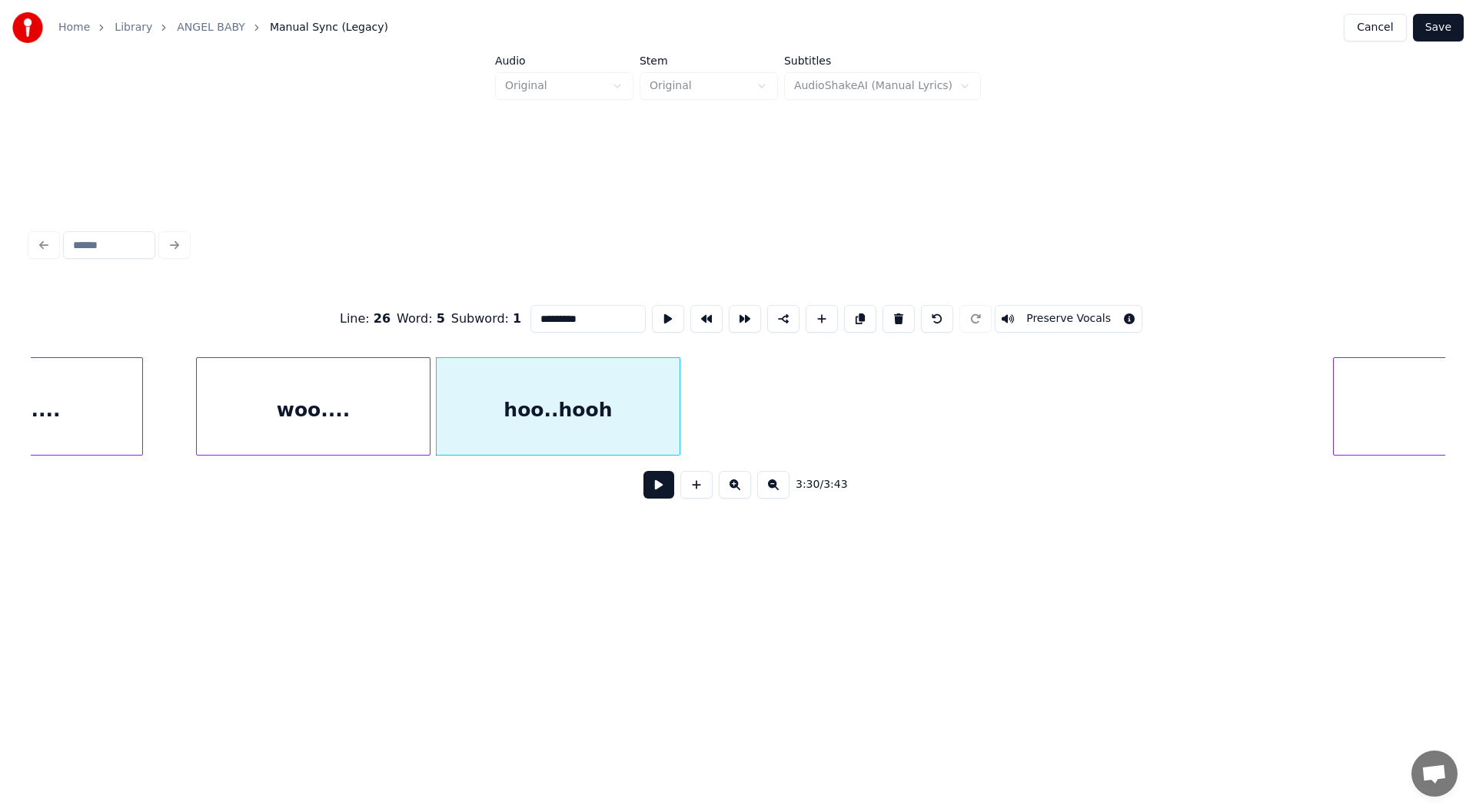
click at [299, 406] on div "woo...." at bounding box center [313, 409] width 233 height 105
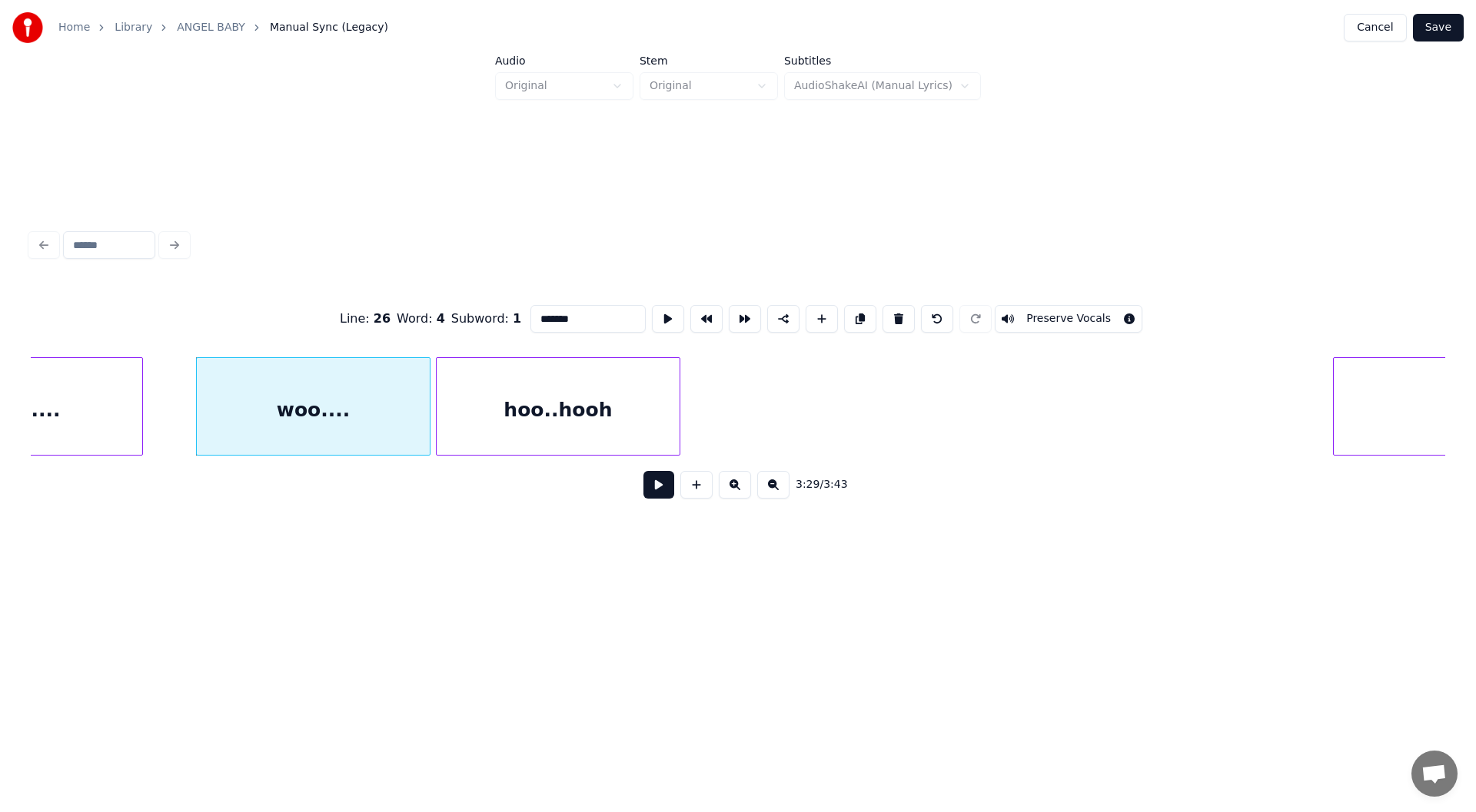
type input "*******"
click at [651, 491] on button at bounding box center [658, 485] width 30 height 28
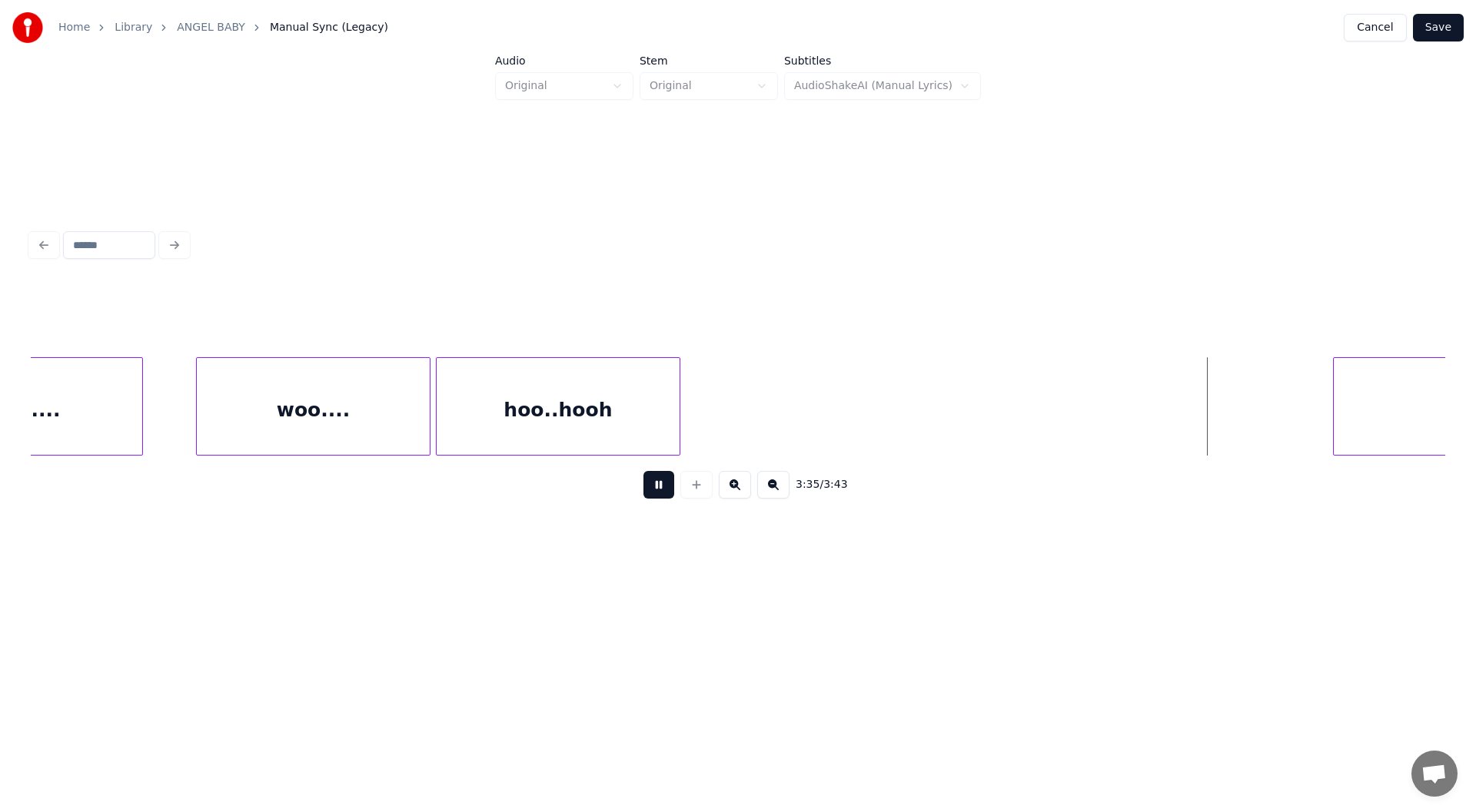
click at [658, 489] on button at bounding box center [658, 485] width 30 height 28
click at [695, 495] on button at bounding box center [696, 485] width 32 height 28
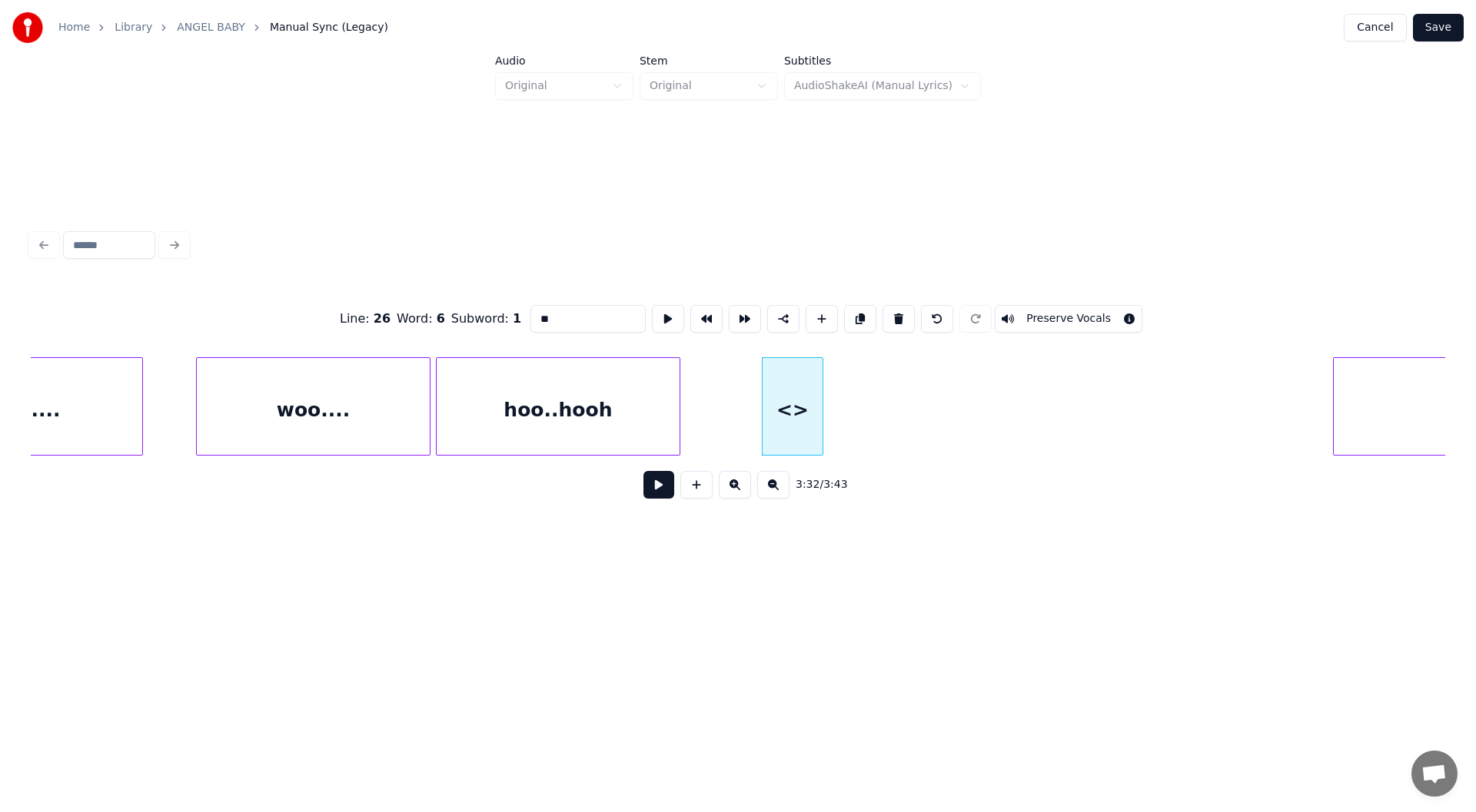
drag, startPoint x: 554, startPoint y: 303, endPoint x: 528, endPoint y: 310, distance: 26.9
click at [530, 310] on input "**" at bounding box center [587, 319] width 115 height 28
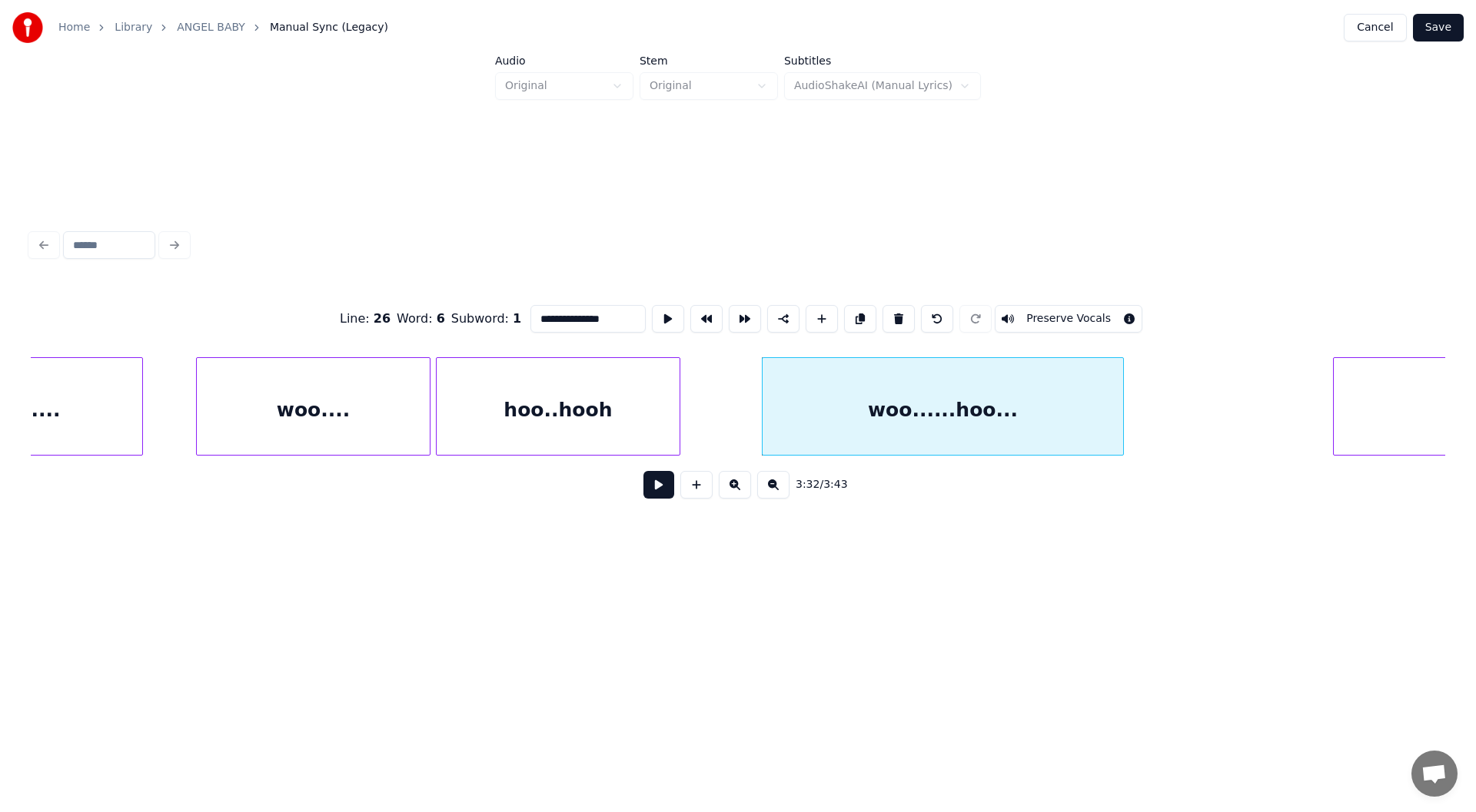
click at [1123, 387] on div at bounding box center [1120, 406] width 4 height 97
type input "**********"
click at [658, 493] on button at bounding box center [658, 485] width 30 height 28
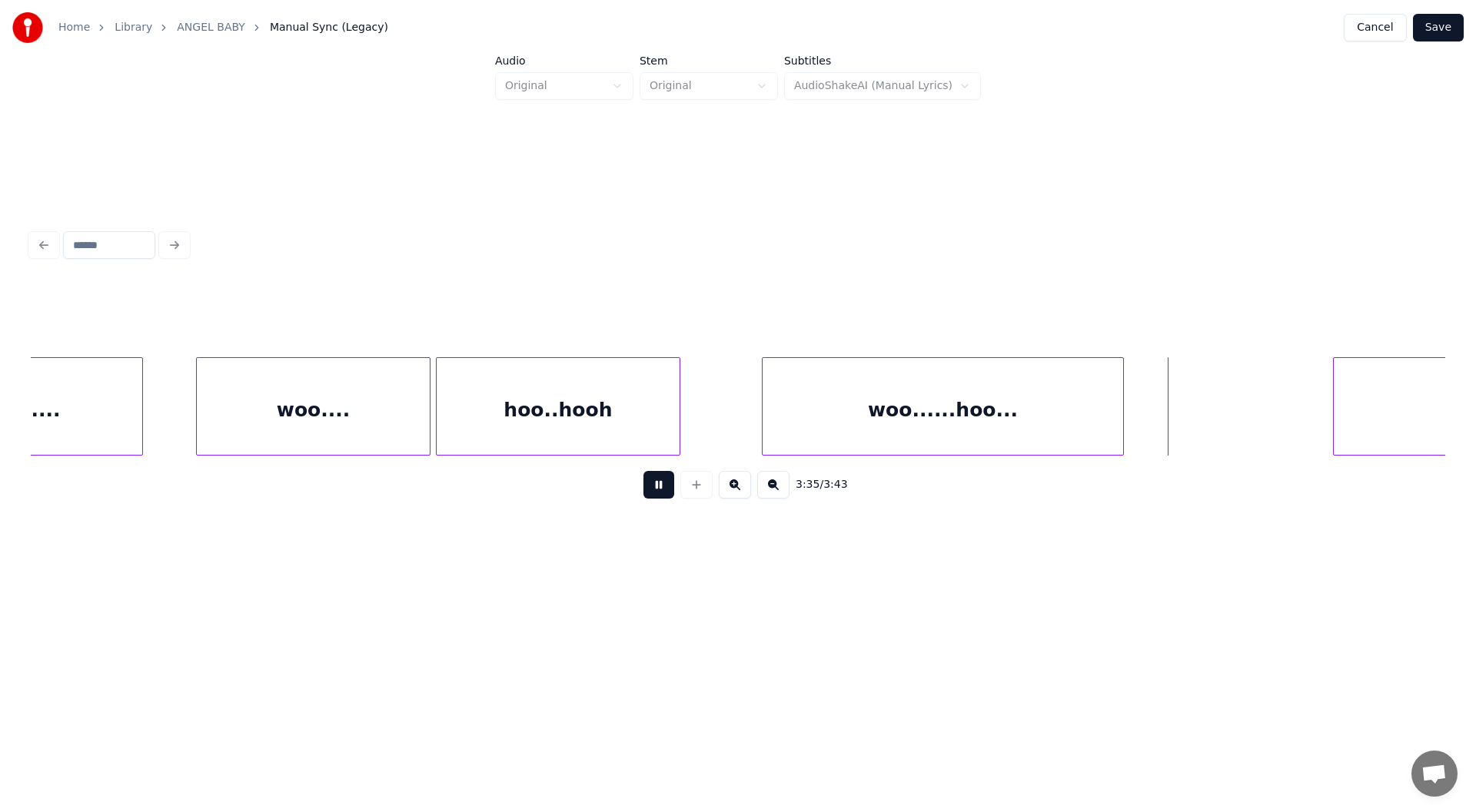
click at [658, 488] on button at bounding box center [658, 485] width 30 height 28
click at [1157, 419] on div at bounding box center [1156, 406] width 4 height 97
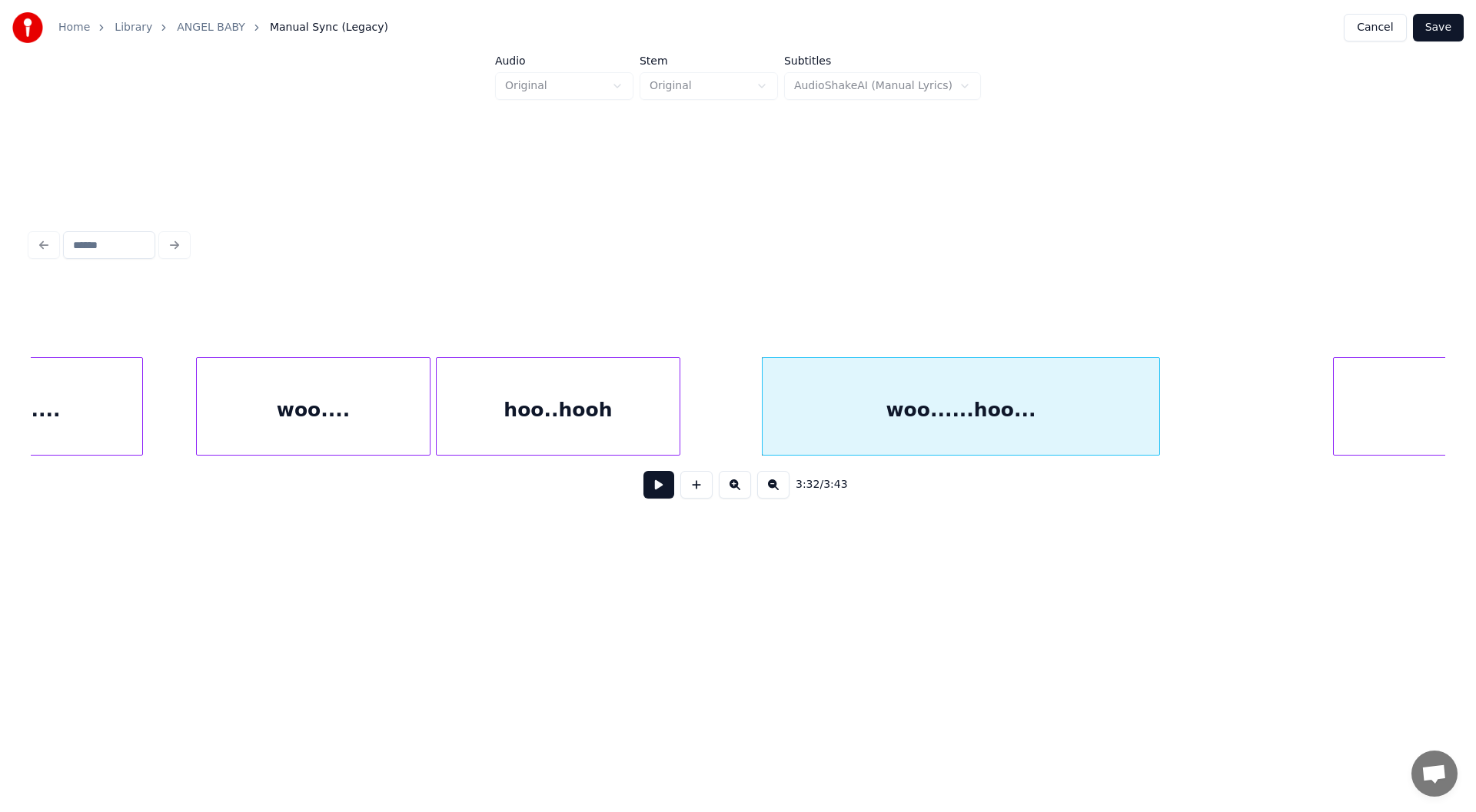
click at [652, 490] on button at bounding box center [658, 485] width 30 height 28
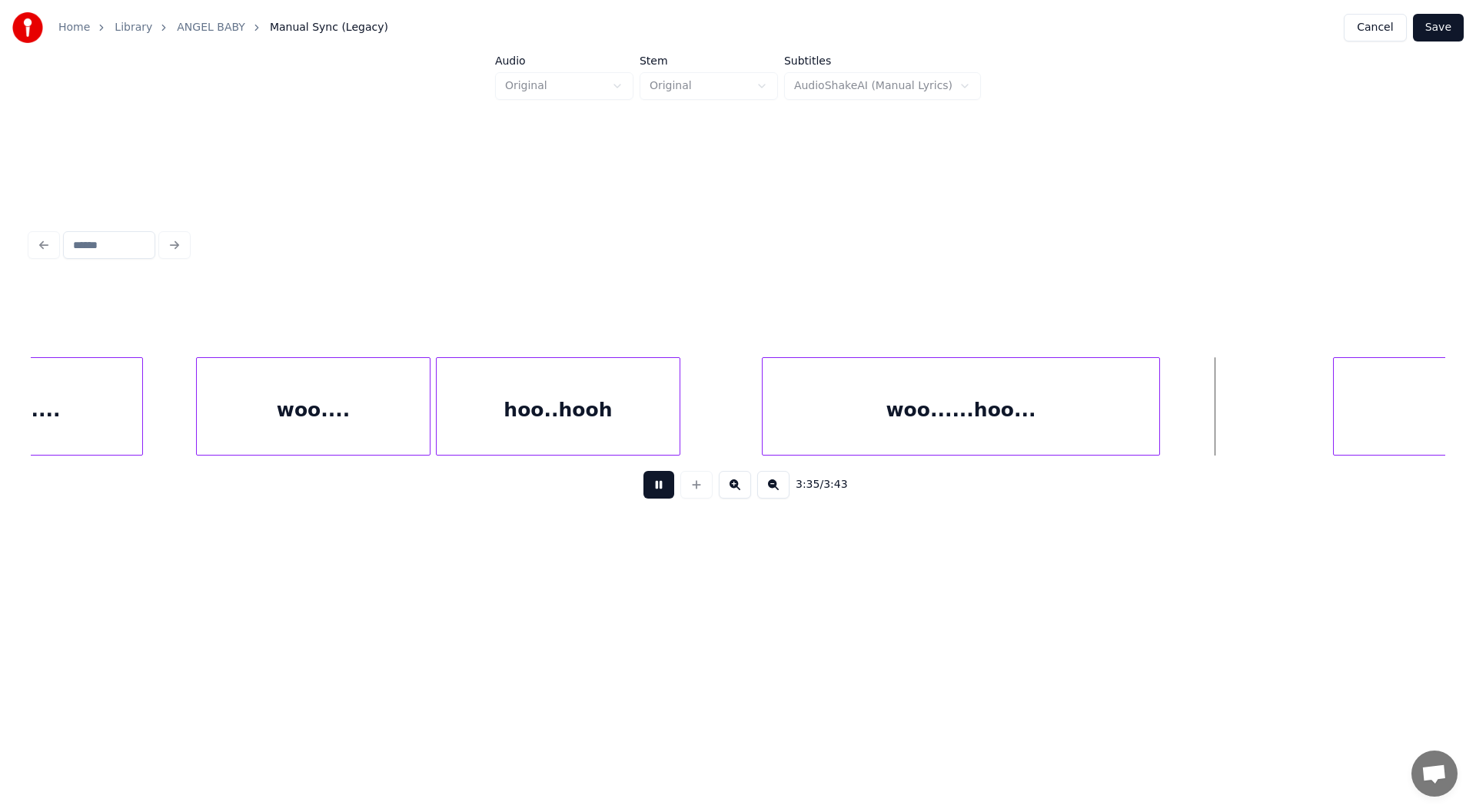
click at [652, 490] on button at bounding box center [658, 485] width 30 height 28
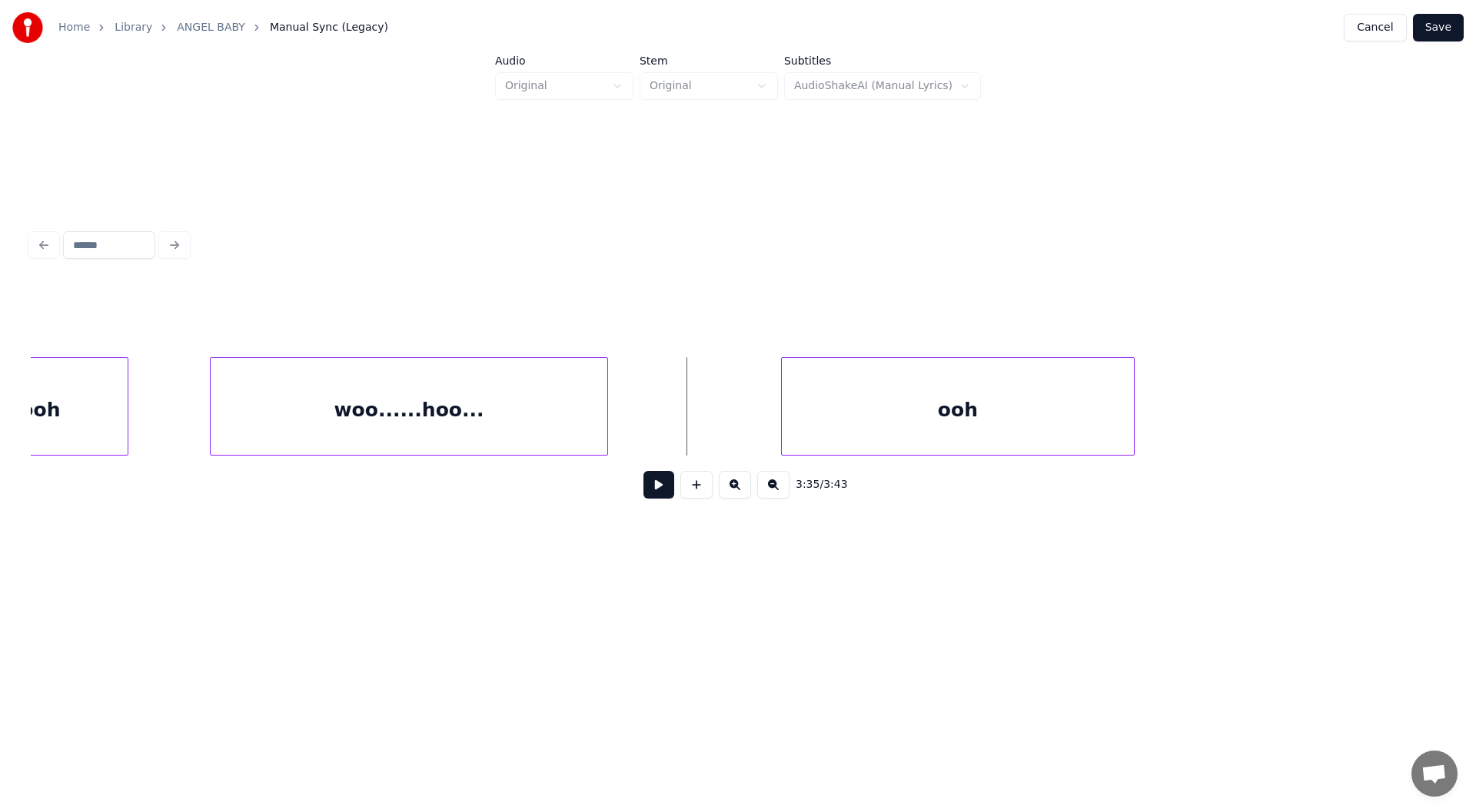
scroll to position [0, 32669]
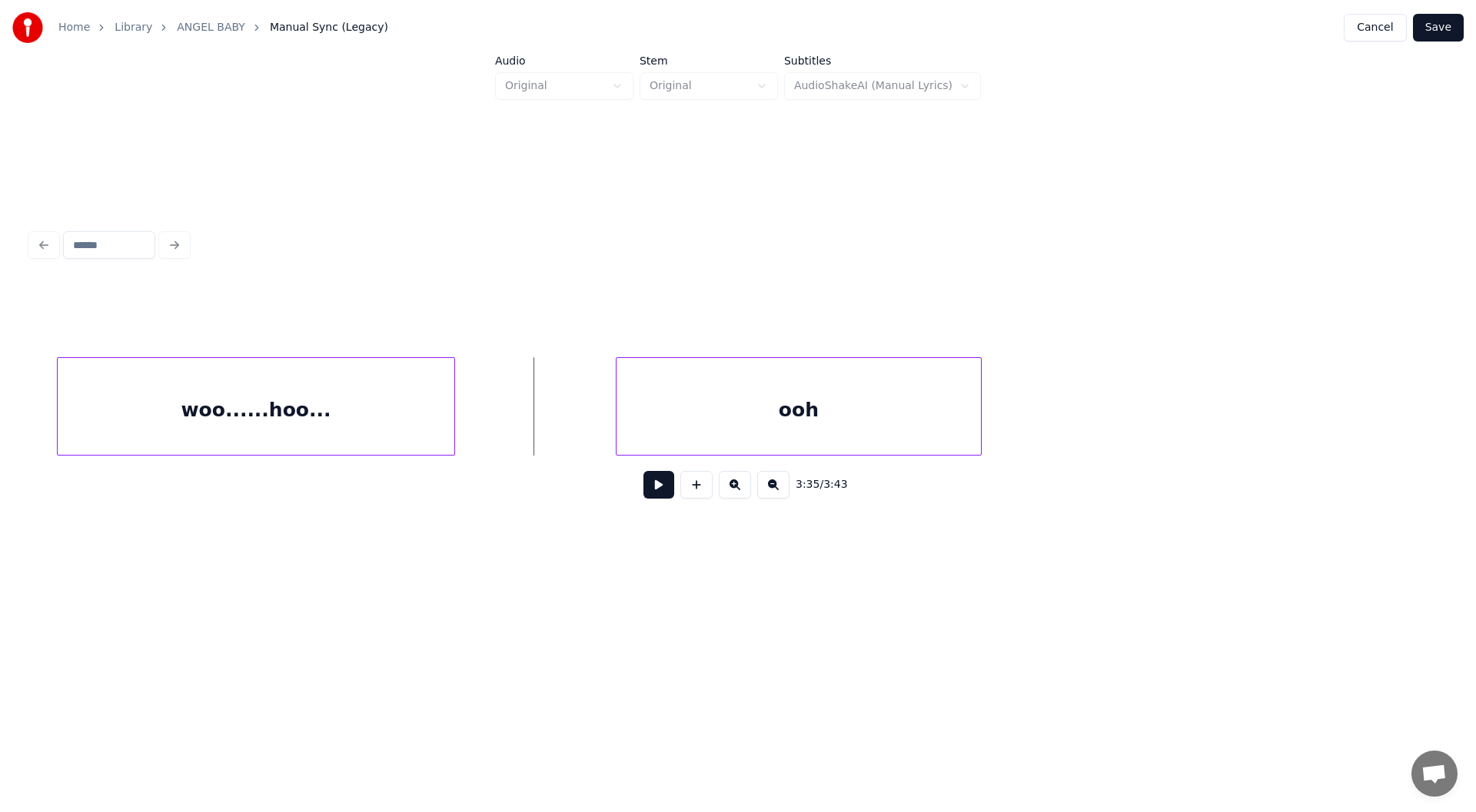
click at [618, 423] on div at bounding box center [618, 406] width 4 height 97
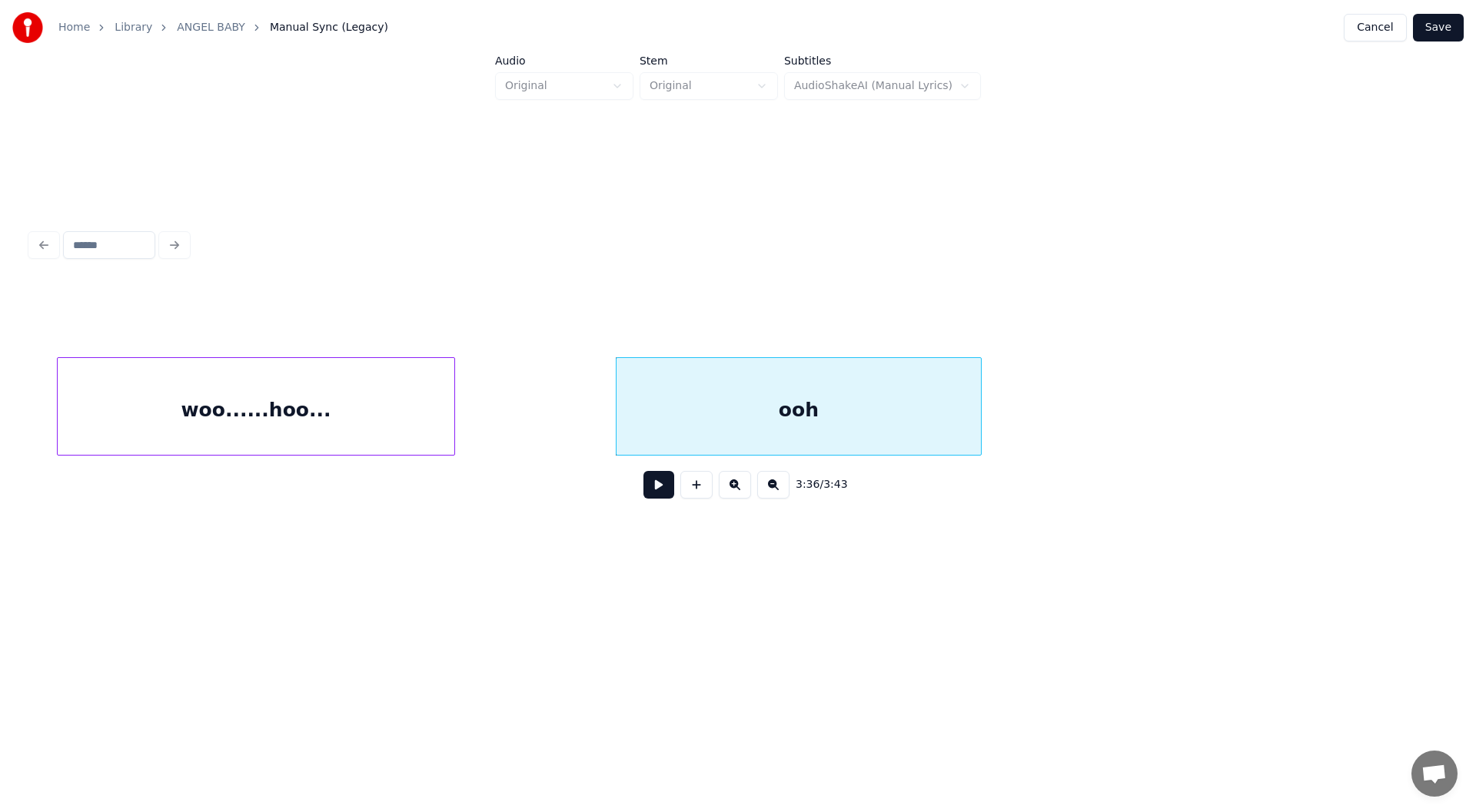
click at [297, 398] on div "woo......hoo..." at bounding box center [256, 409] width 397 height 105
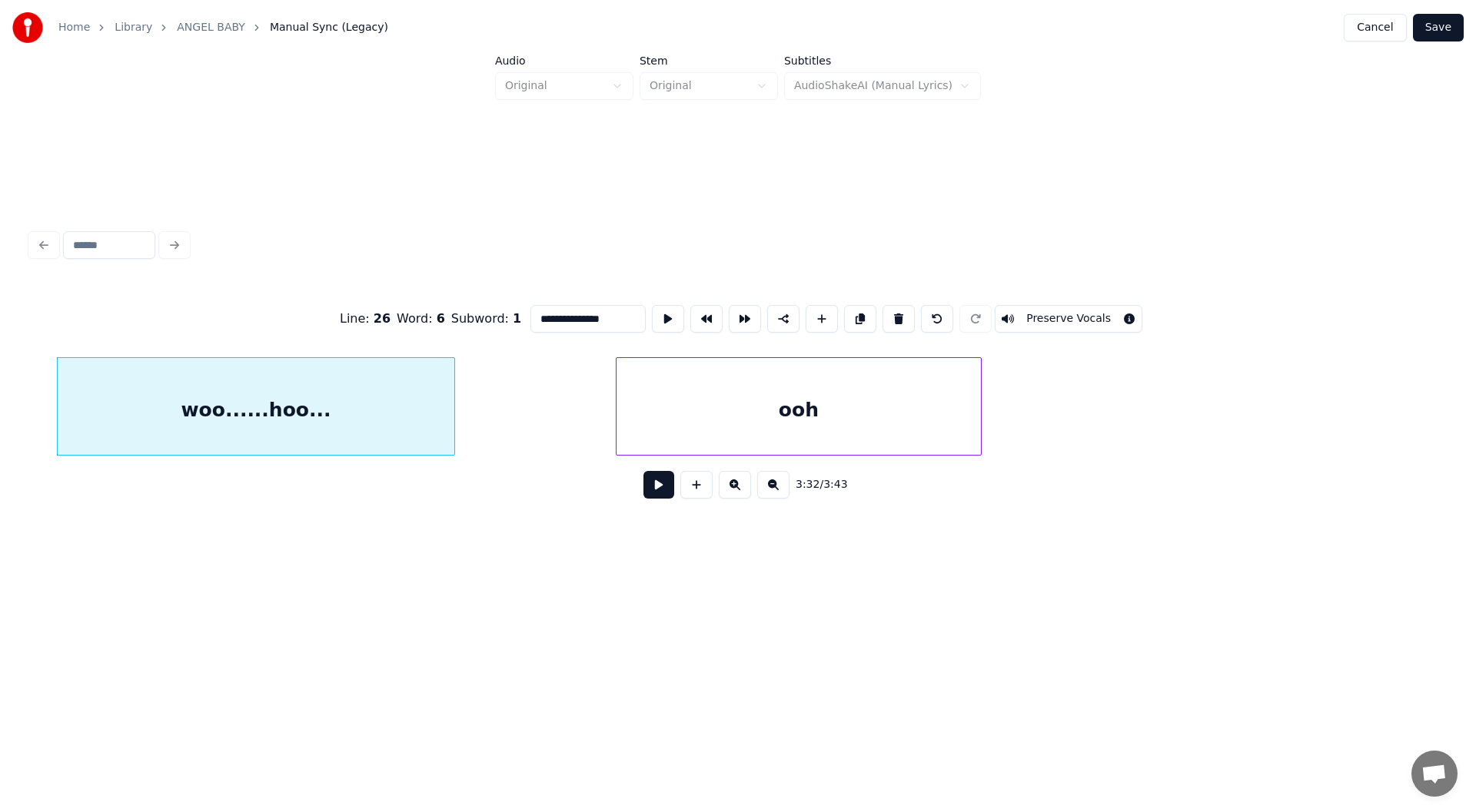
click at [659, 491] on button at bounding box center [658, 485] width 30 height 28
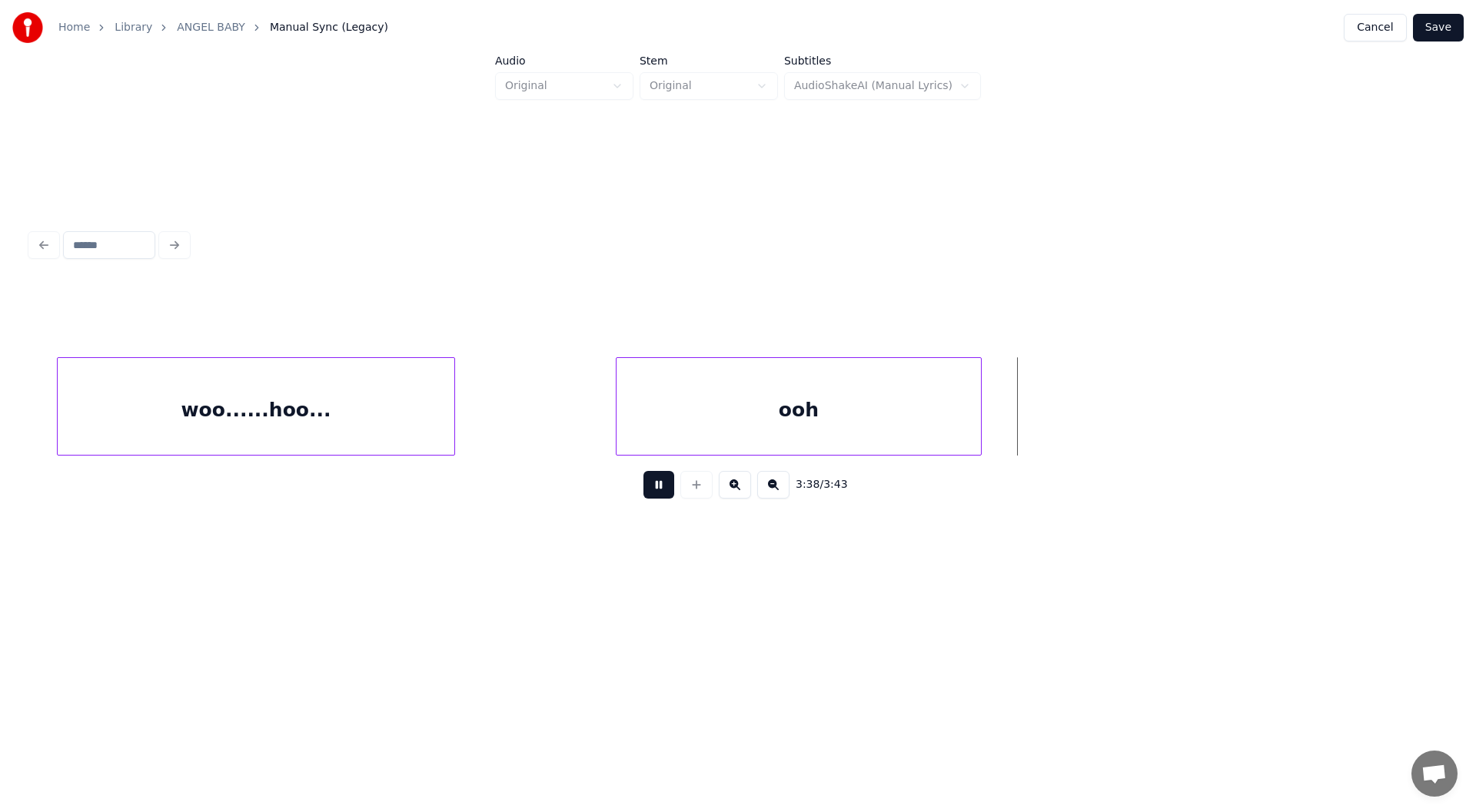
click at [654, 484] on button at bounding box center [658, 485] width 30 height 28
click at [787, 416] on div "ooh" at bounding box center [799, 409] width 365 height 105
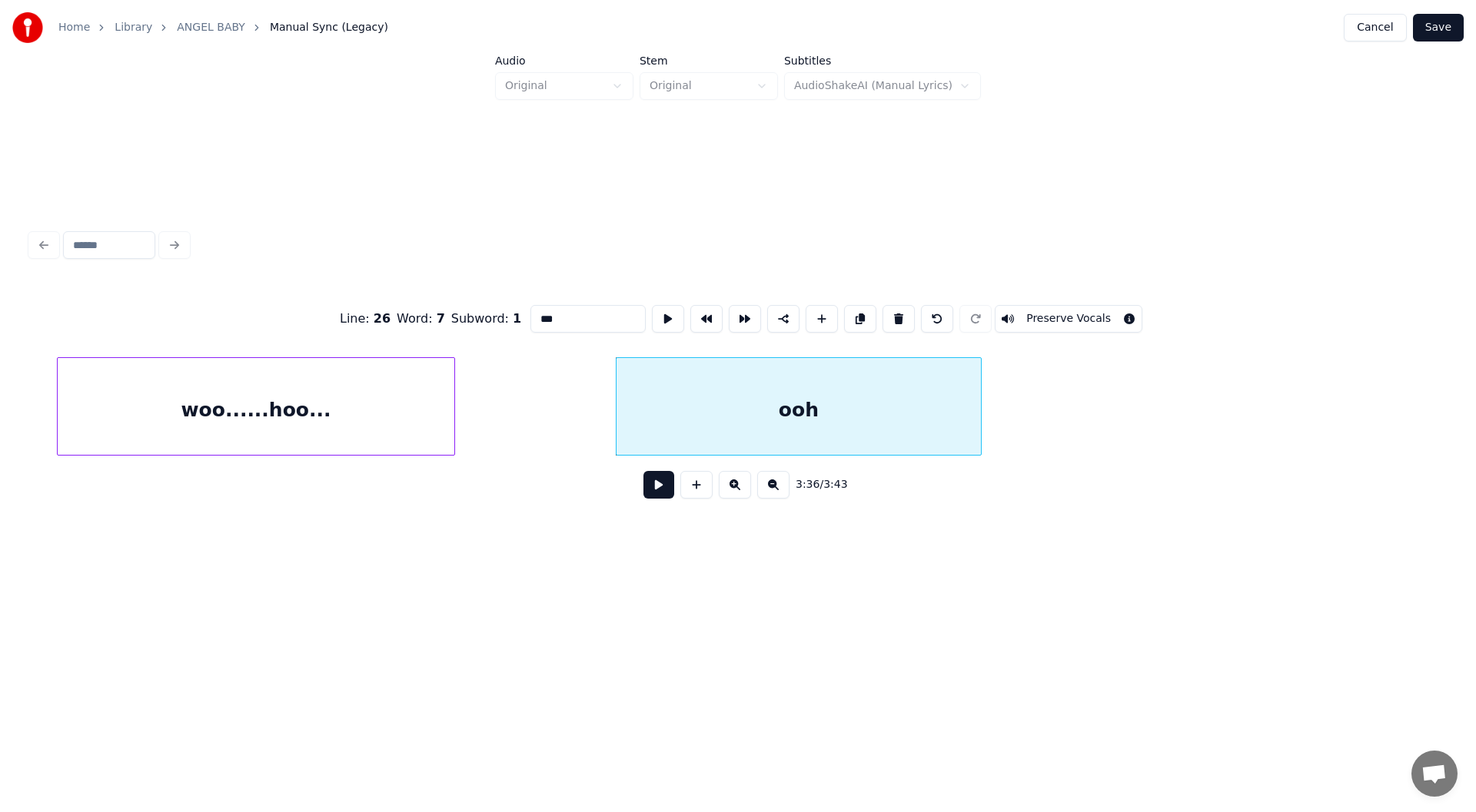
drag, startPoint x: 570, startPoint y: 310, endPoint x: 487, endPoint y: 325, distance: 84.3
click at [487, 325] on div "Line : 26 Word : 7 Subword : 1 *** Preserve Vocals" at bounding box center [737, 319] width 1414 height 77
click at [298, 416] on div "woo......hoo..." at bounding box center [256, 409] width 397 height 105
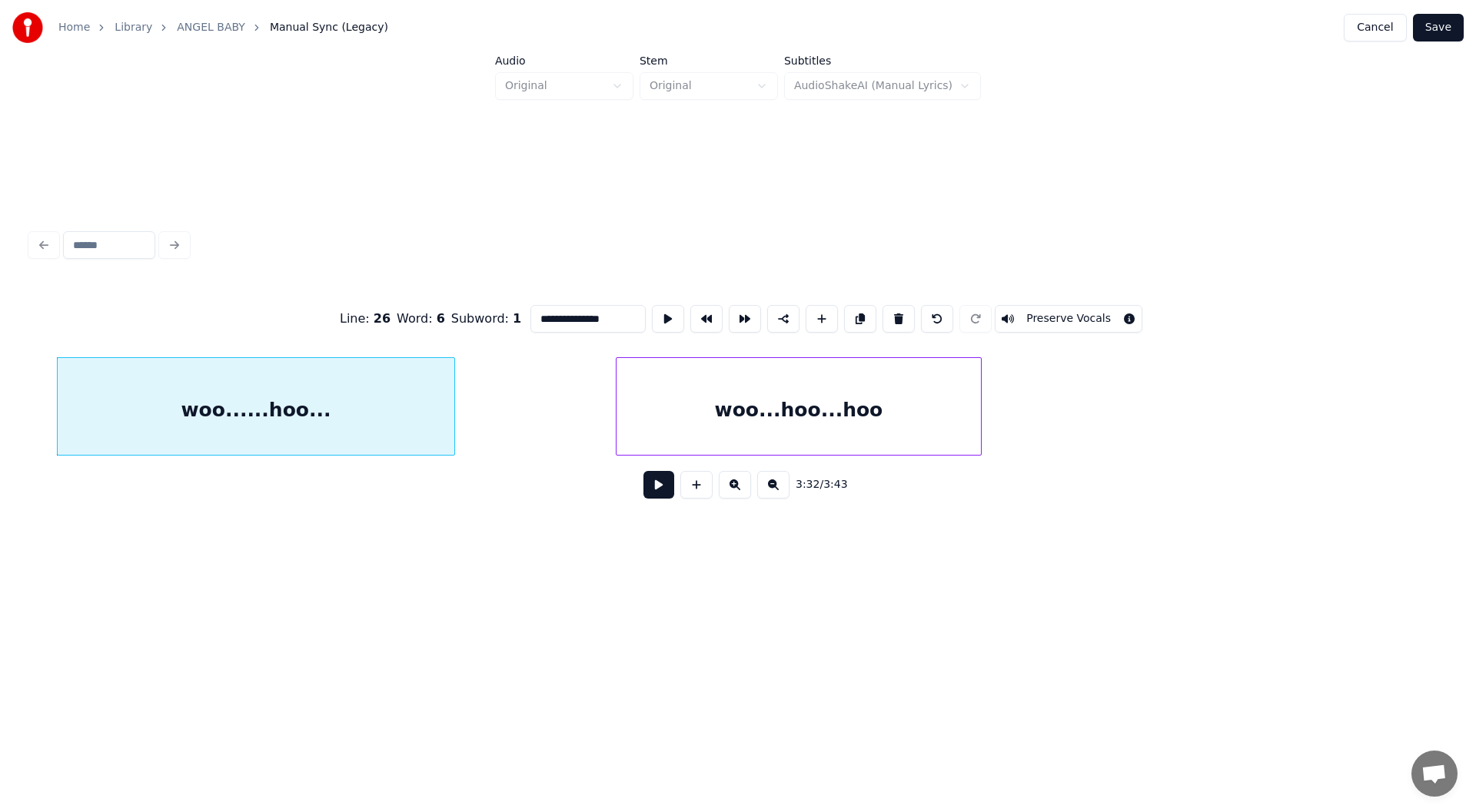
type input "**********"
click at [651, 484] on button at bounding box center [658, 485] width 30 height 28
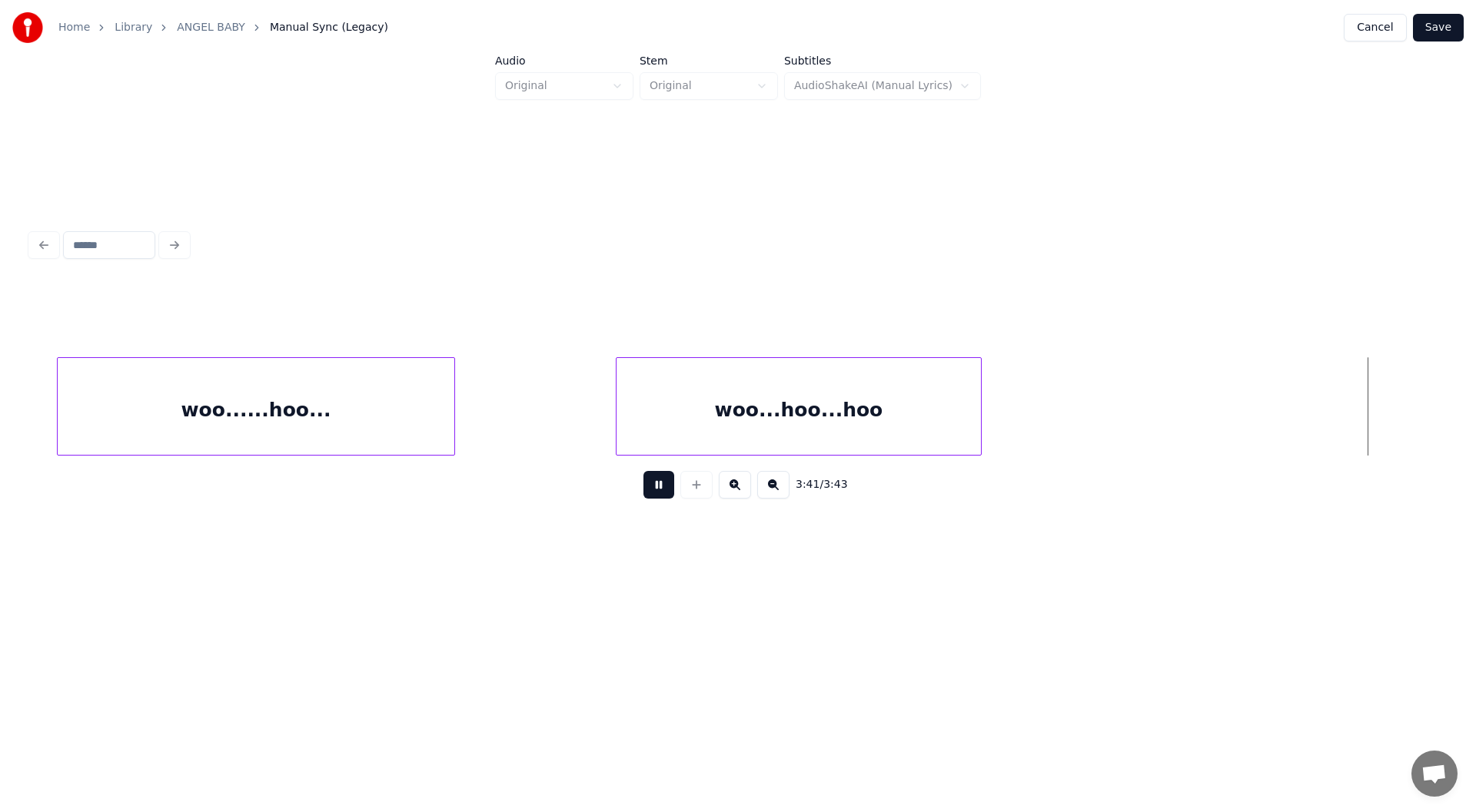
click at [656, 487] on button at bounding box center [658, 485] width 30 height 28
click at [1444, 18] on button "Save" at bounding box center [1438, 28] width 51 height 28
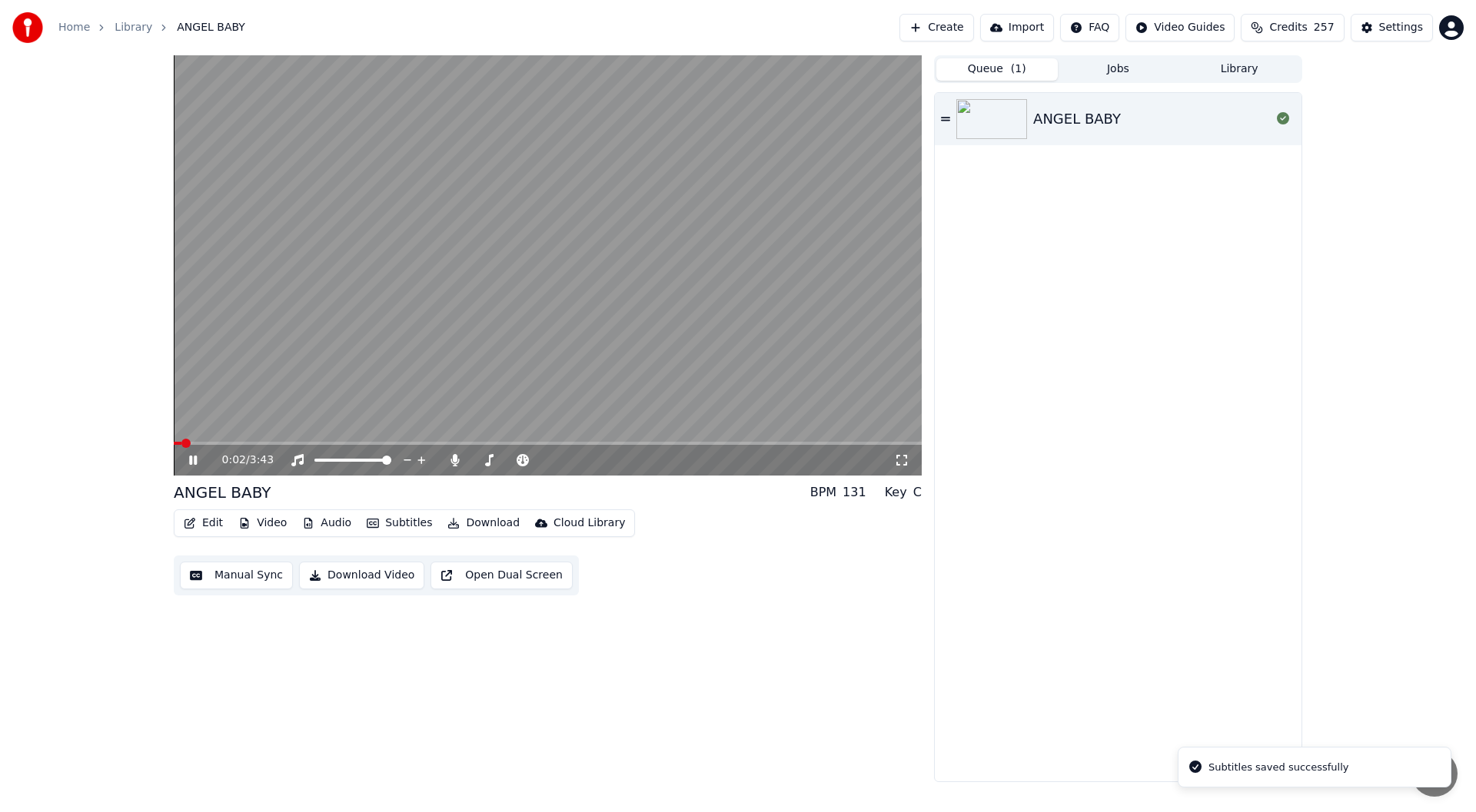
click at [903, 459] on icon at bounding box center [902, 460] width 16 height 12
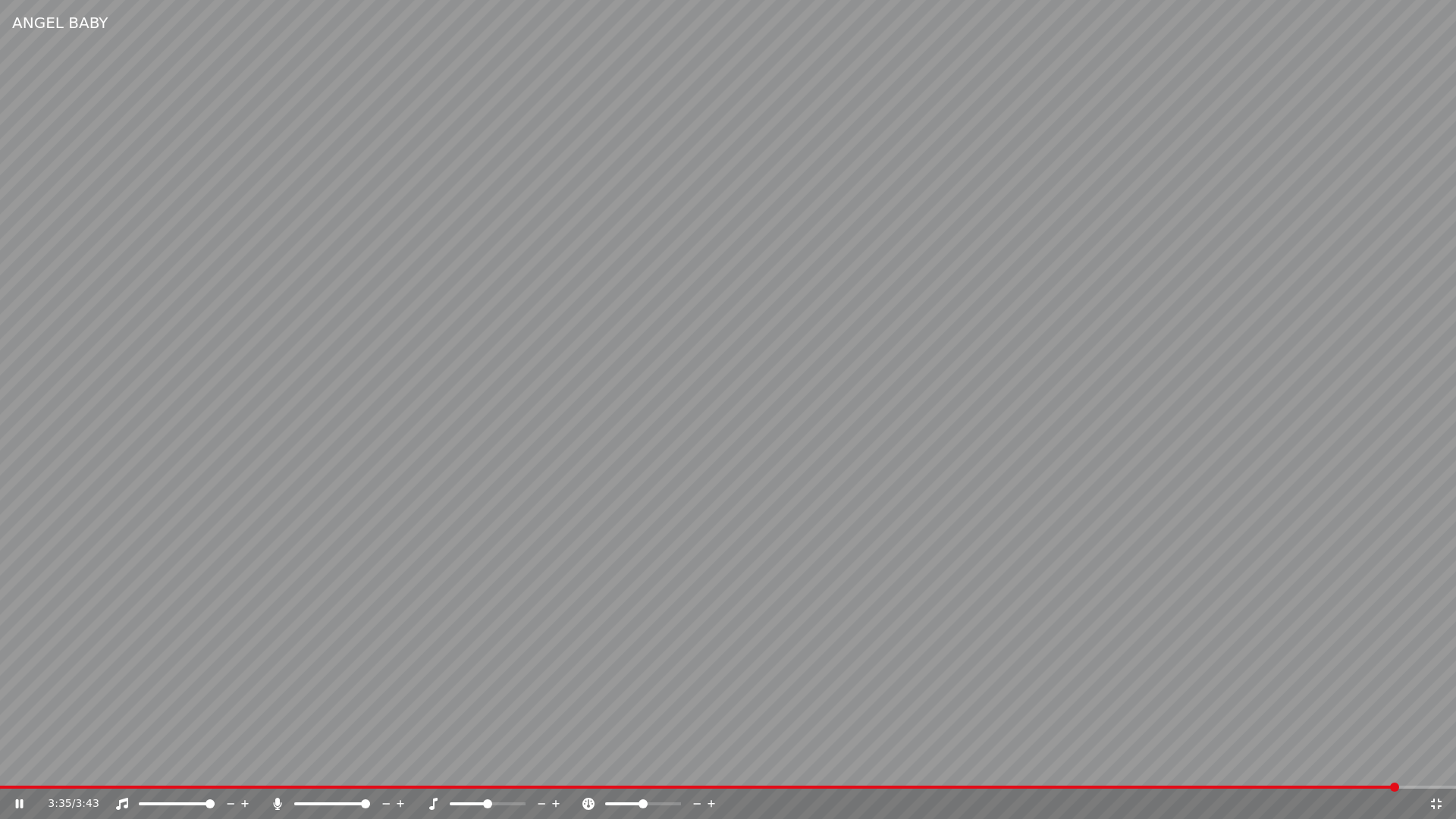
click at [1436, 801] on icon at bounding box center [1436, 804] width 15 height 12
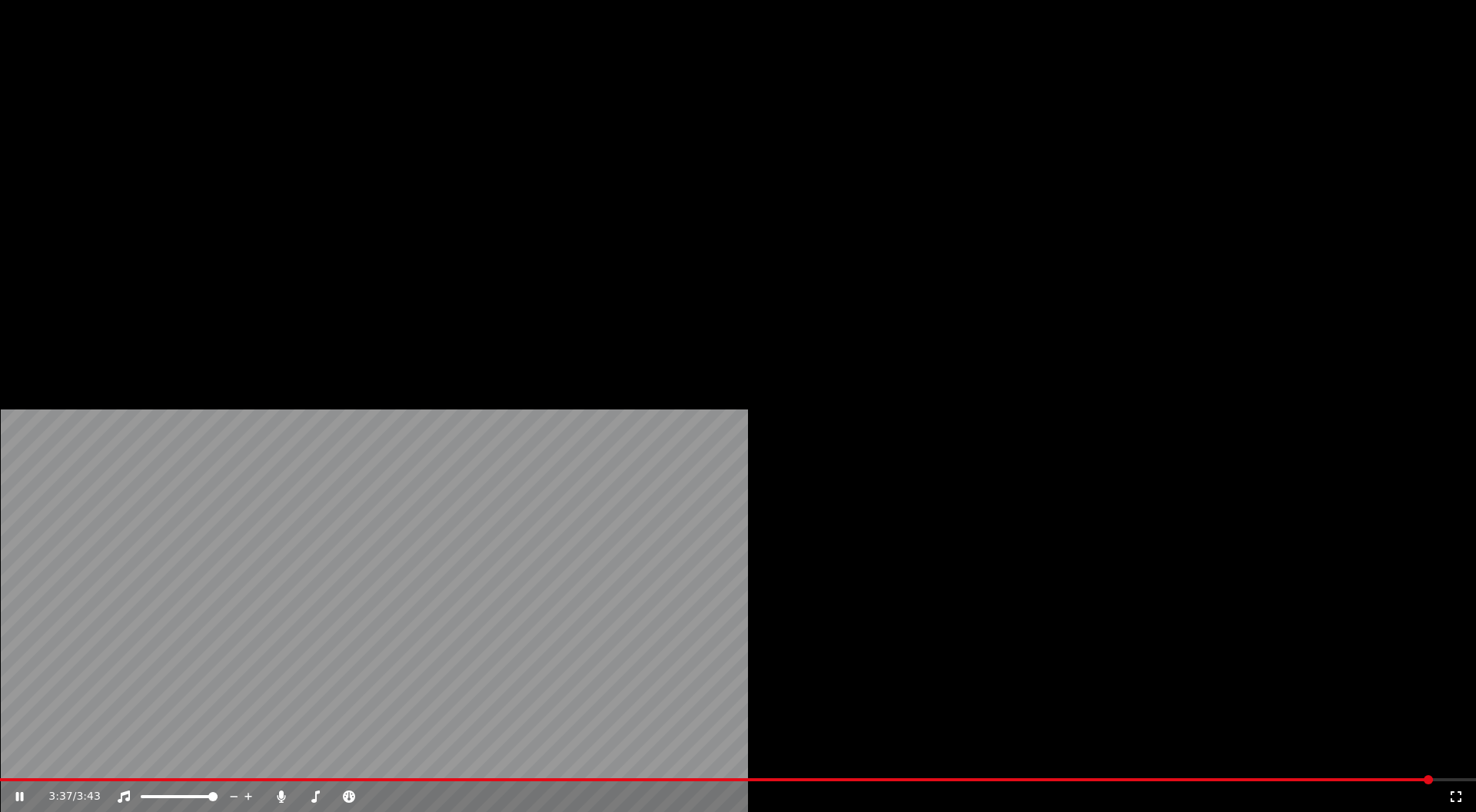
click at [199, 113] on button "Edit" at bounding box center [203, 102] width 51 height 22
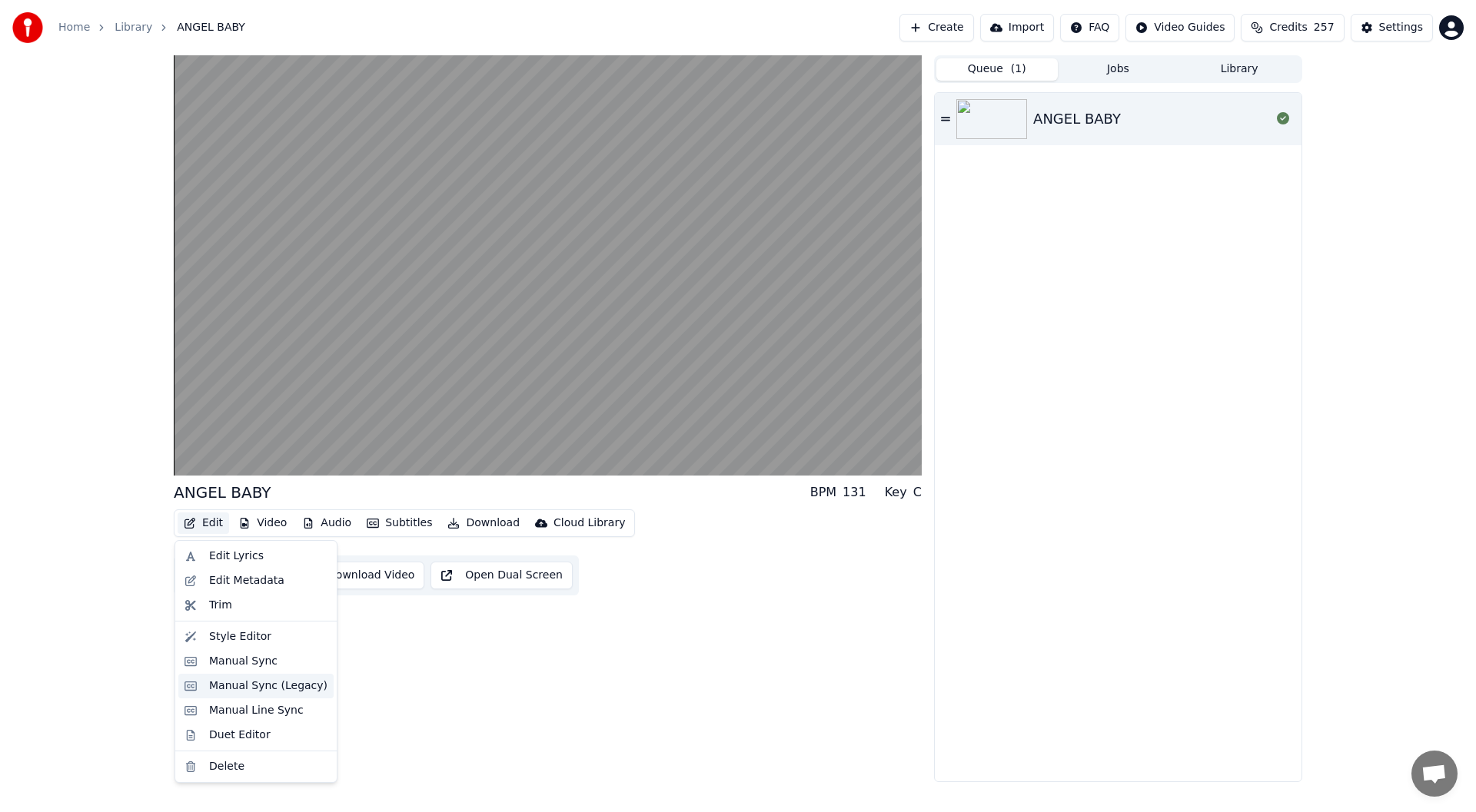
click at [269, 683] on div "Manual Sync (Legacy)" at bounding box center [268, 686] width 119 height 16
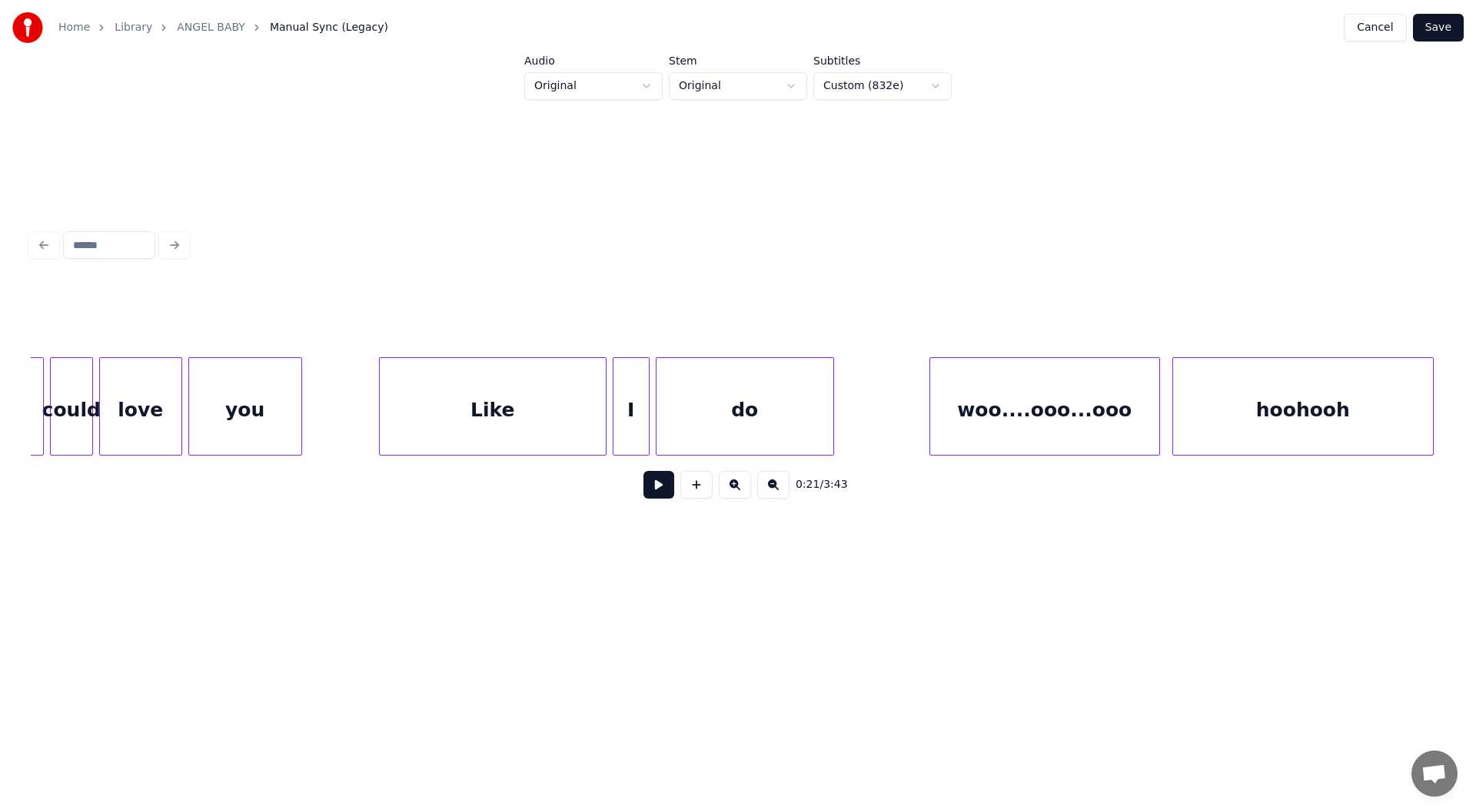
scroll to position [0, 29317]
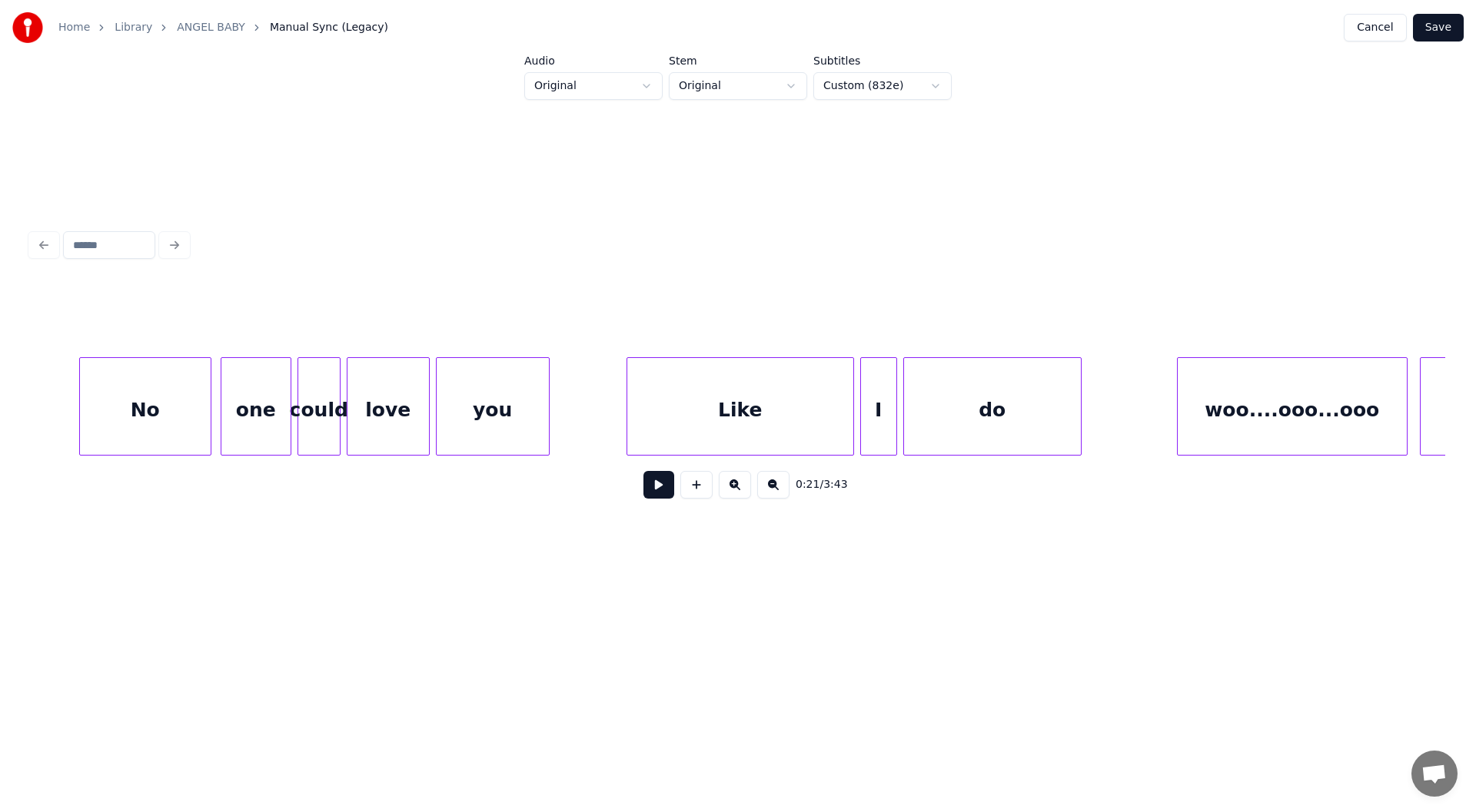
click at [190, 411] on div "No" at bounding box center [145, 409] width 131 height 105
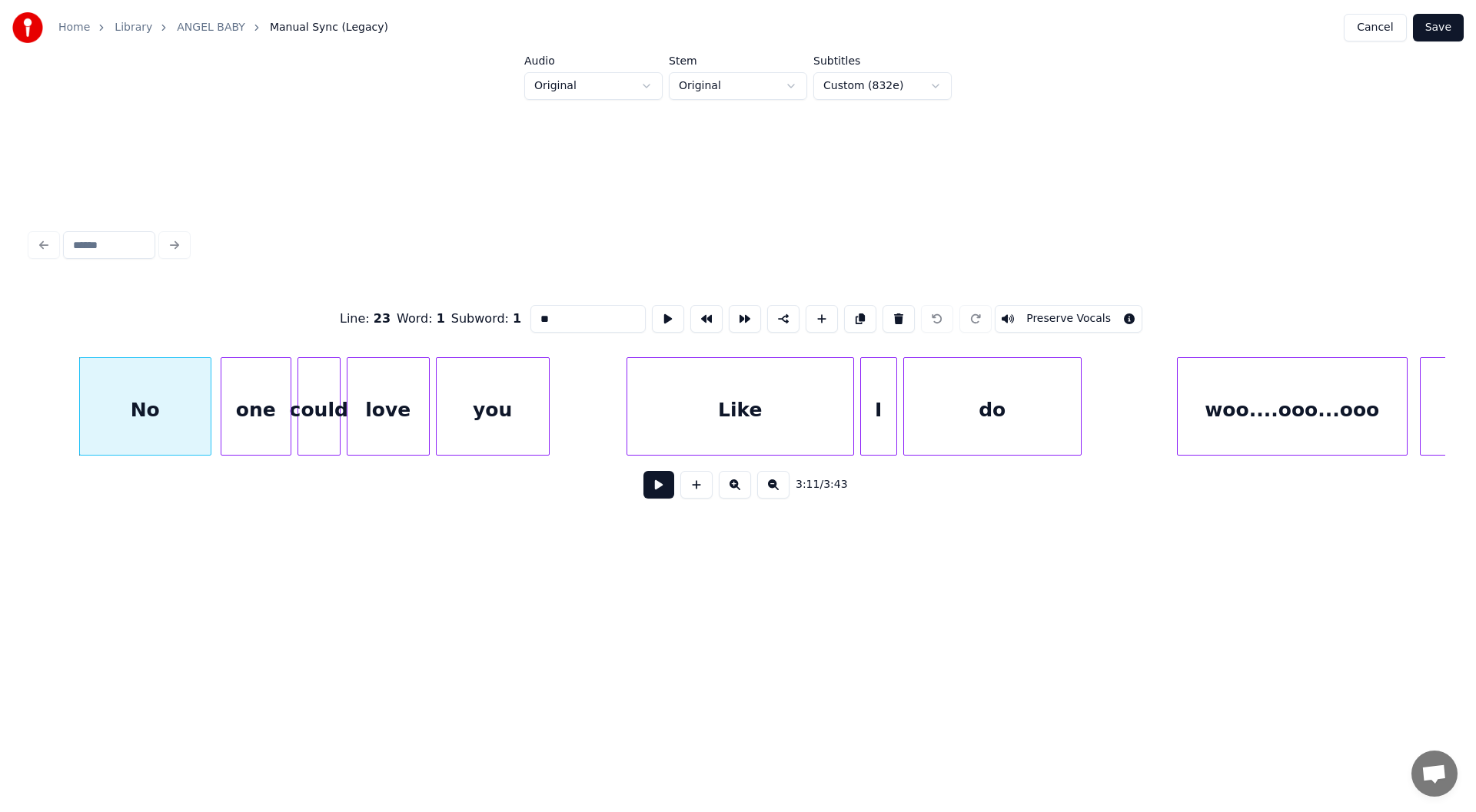
click at [651, 487] on button at bounding box center [658, 485] width 30 height 28
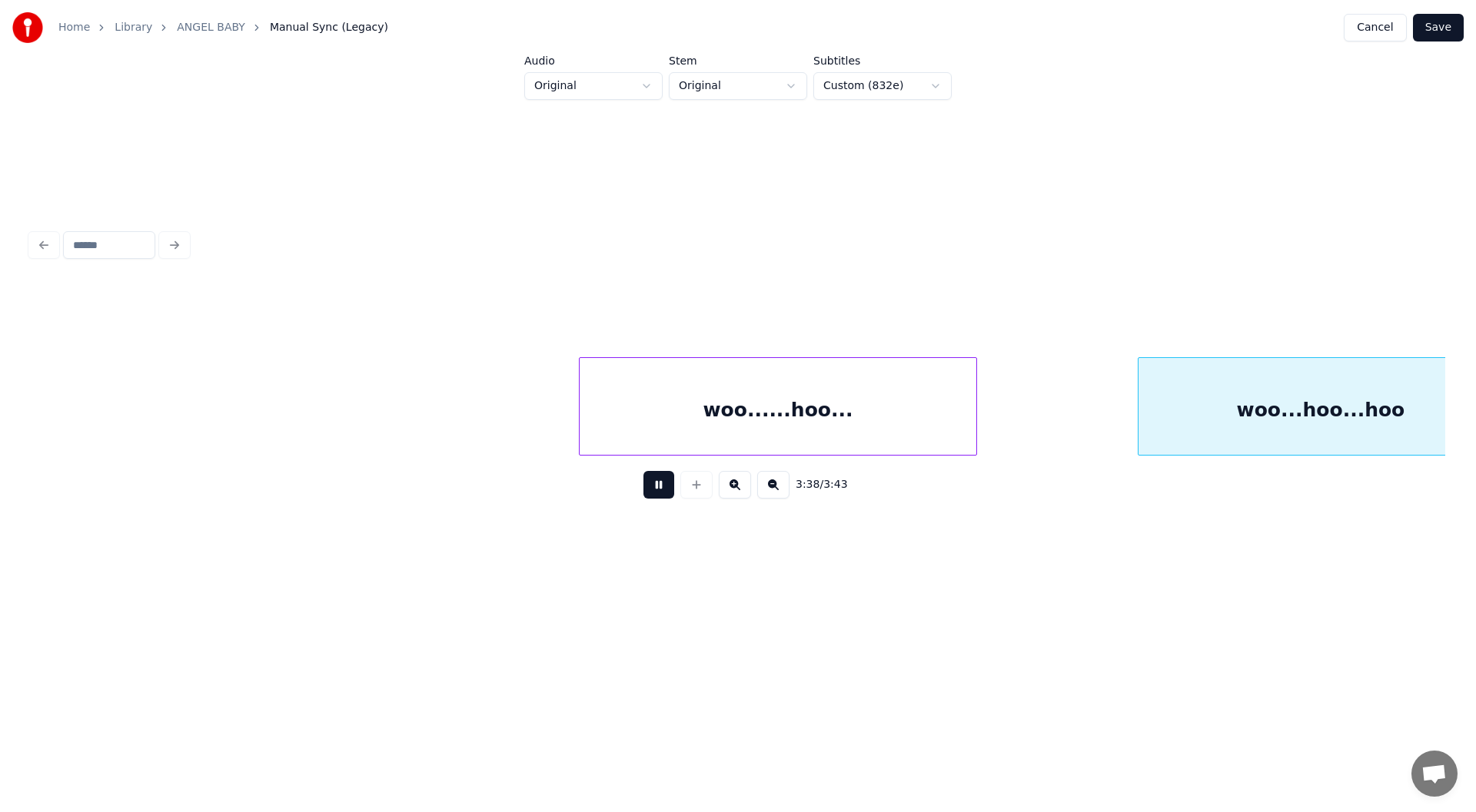
scroll to position [0, 32993]
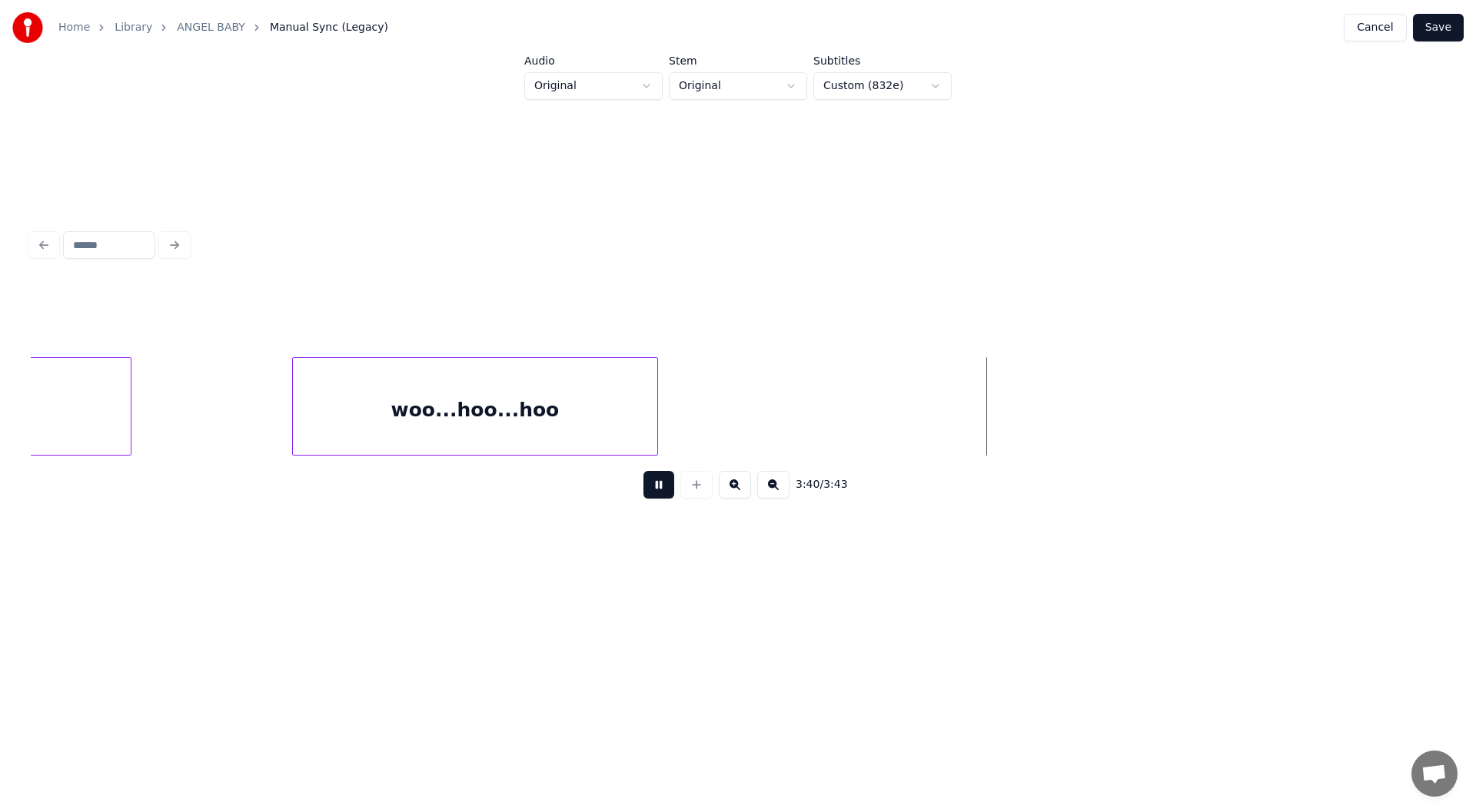
click at [655, 493] on button at bounding box center [658, 485] width 30 height 28
click at [1444, 16] on button "Save" at bounding box center [1438, 28] width 51 height 28
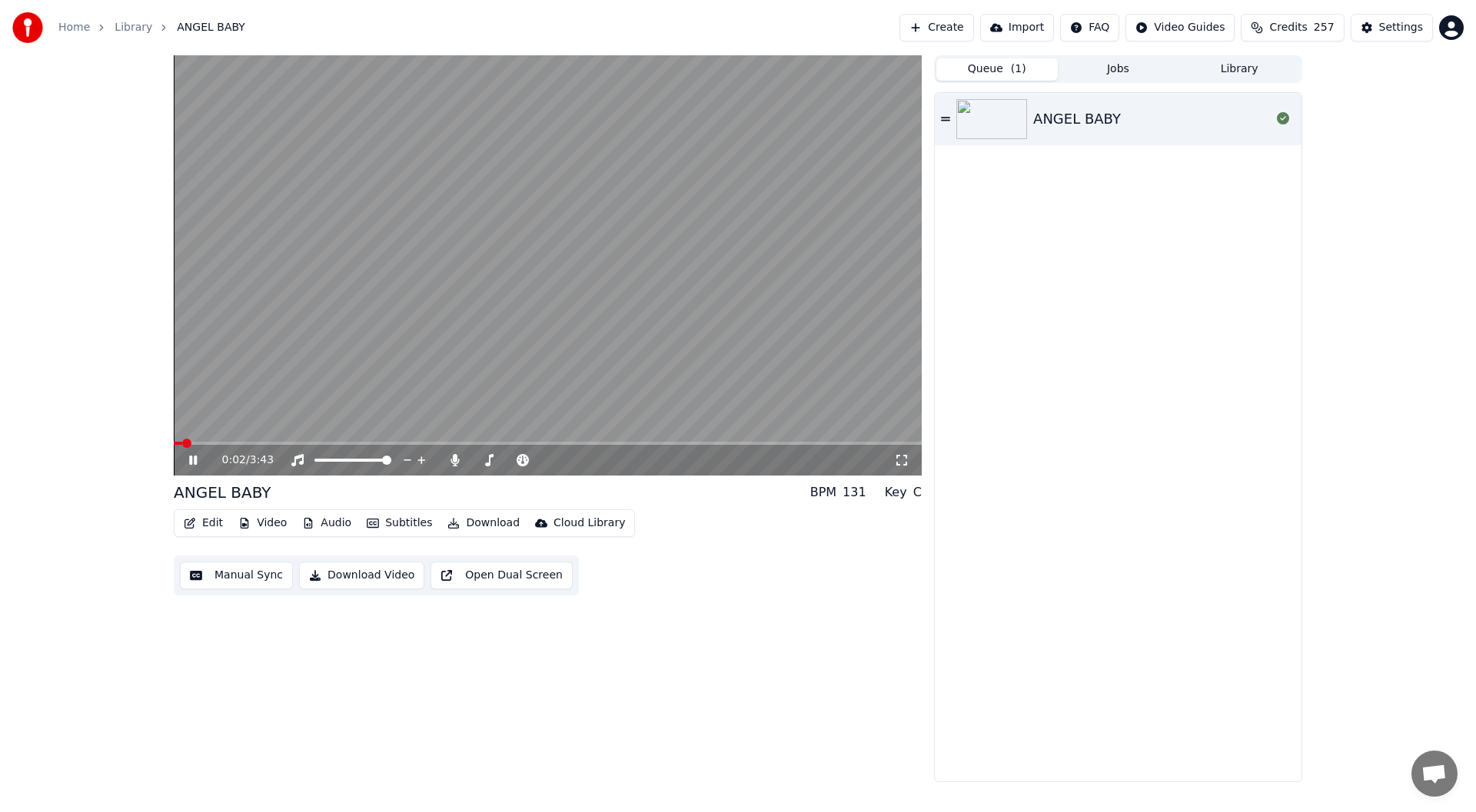
click at [724, 442] on span at bounding box center [547, 443] width 748 height 3
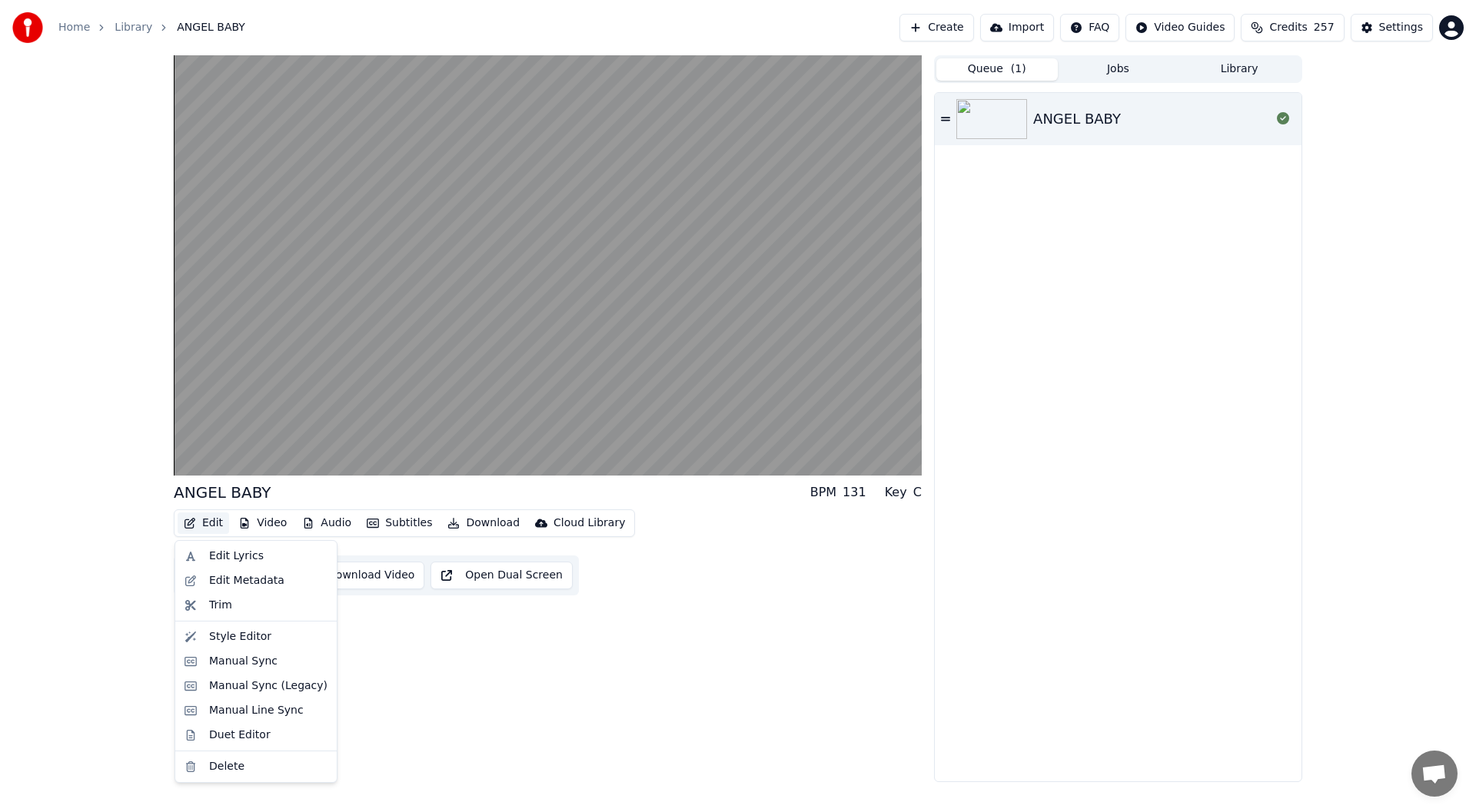
click at [210, 518] on button "Edit" at bounding box center [203, 523] width 51 height 22
click at [266, 686] on div "Manual Sync (Legacy)" at bounding box center [268, 686] width 119 height 16
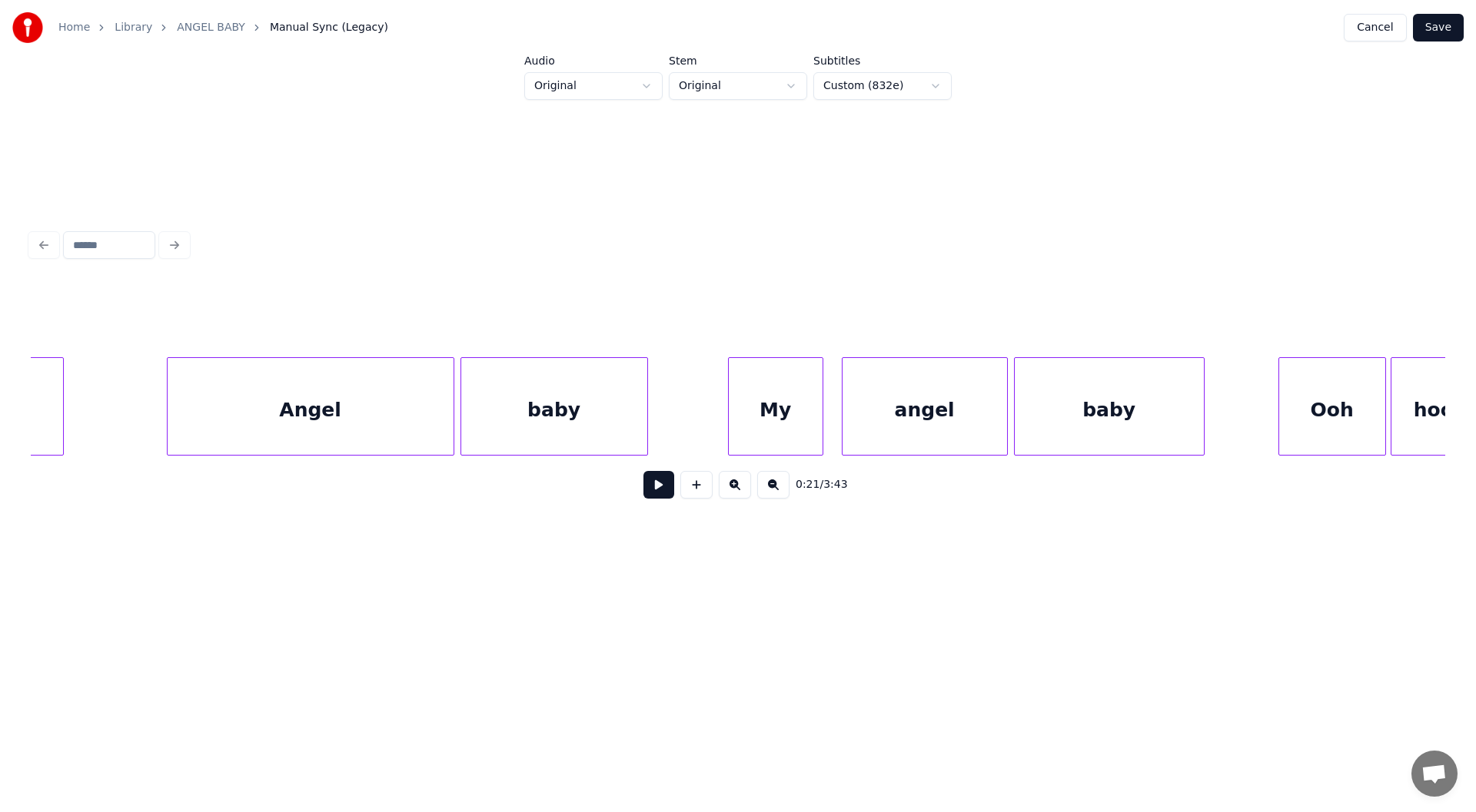
scroll to position [0, 26727]
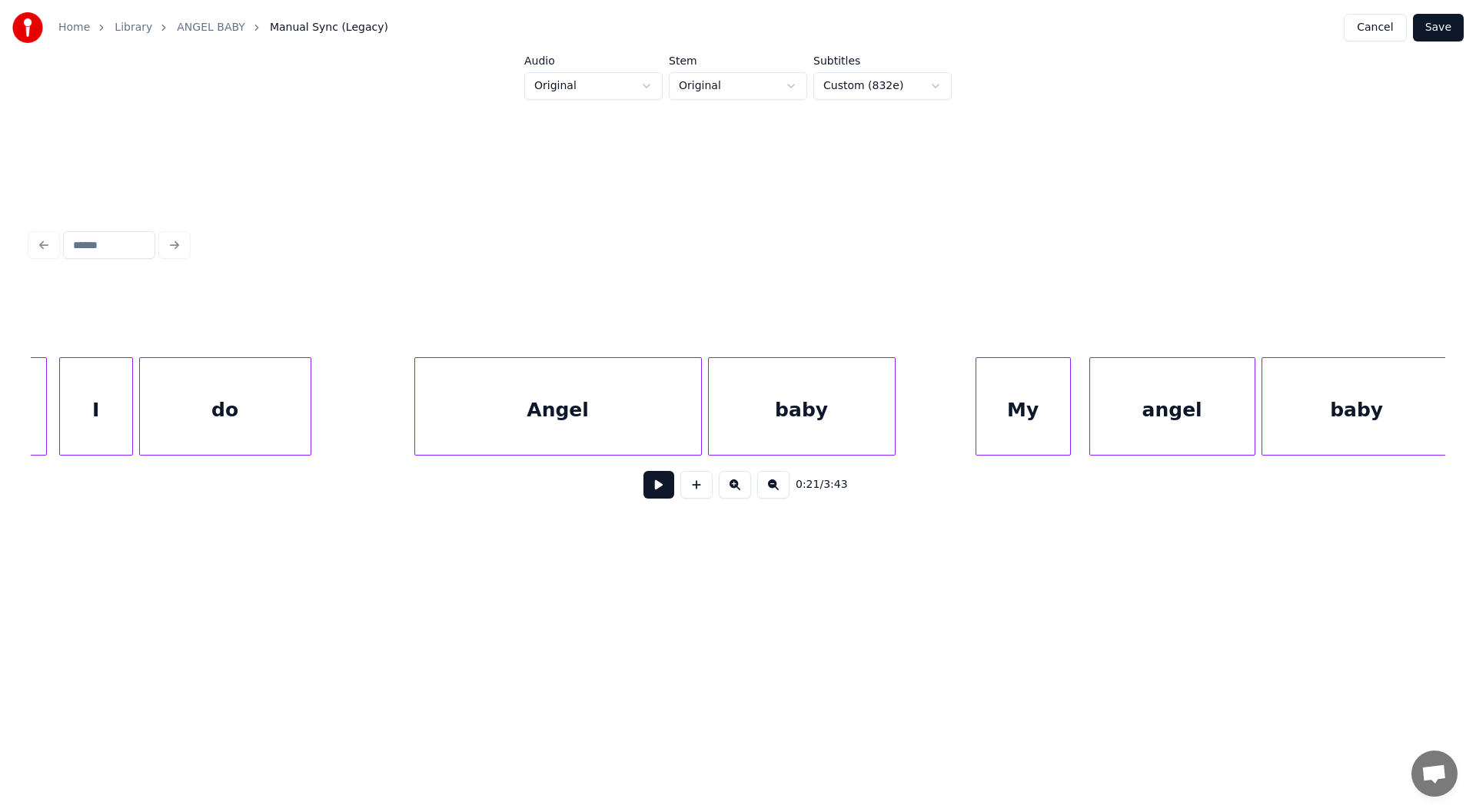
click at [545, 413] on div "Angel" at bounding box center [558, 409] width 286 height 105
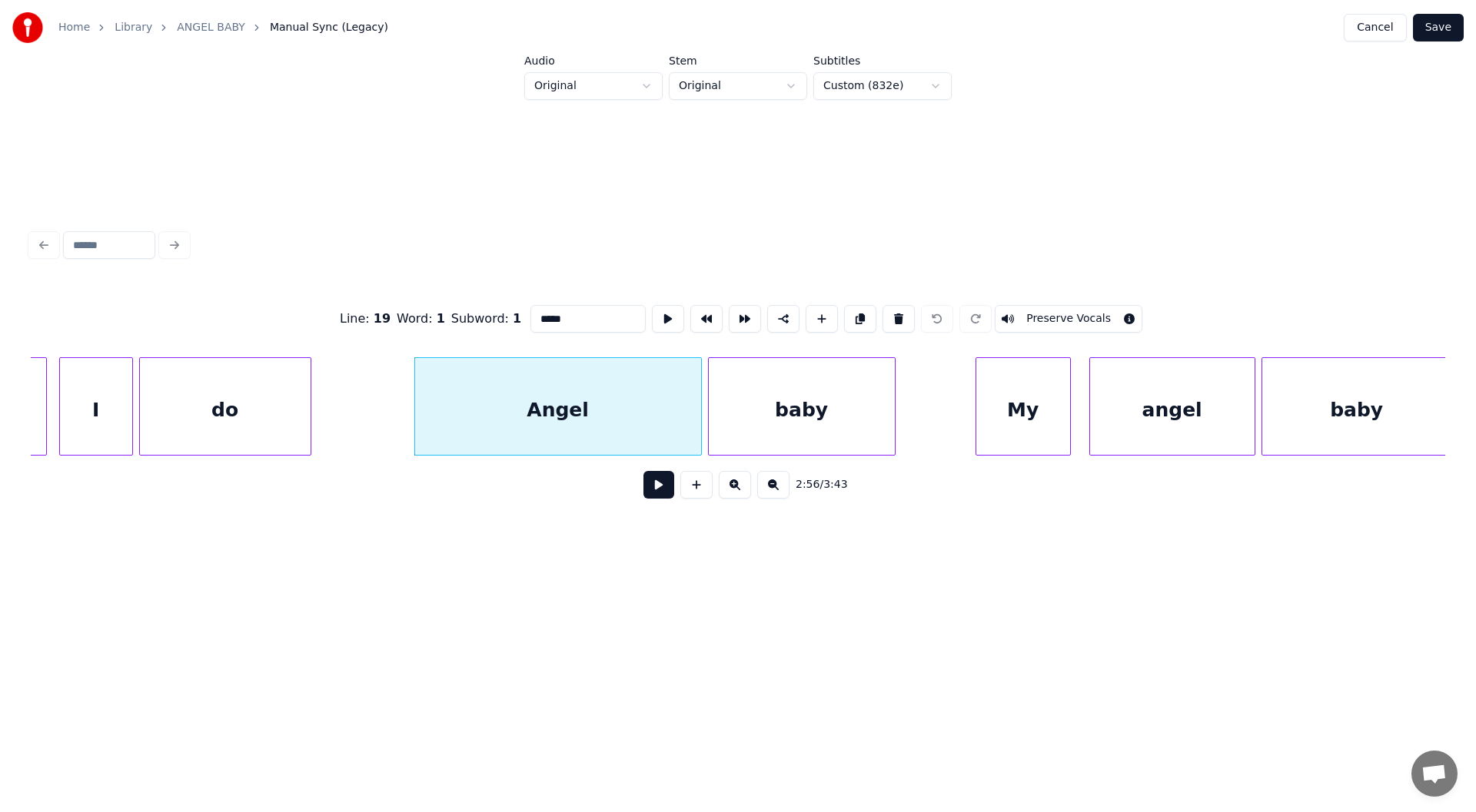
click at [660, 488] on button at bounding box center [658, 485] width 30 height 28
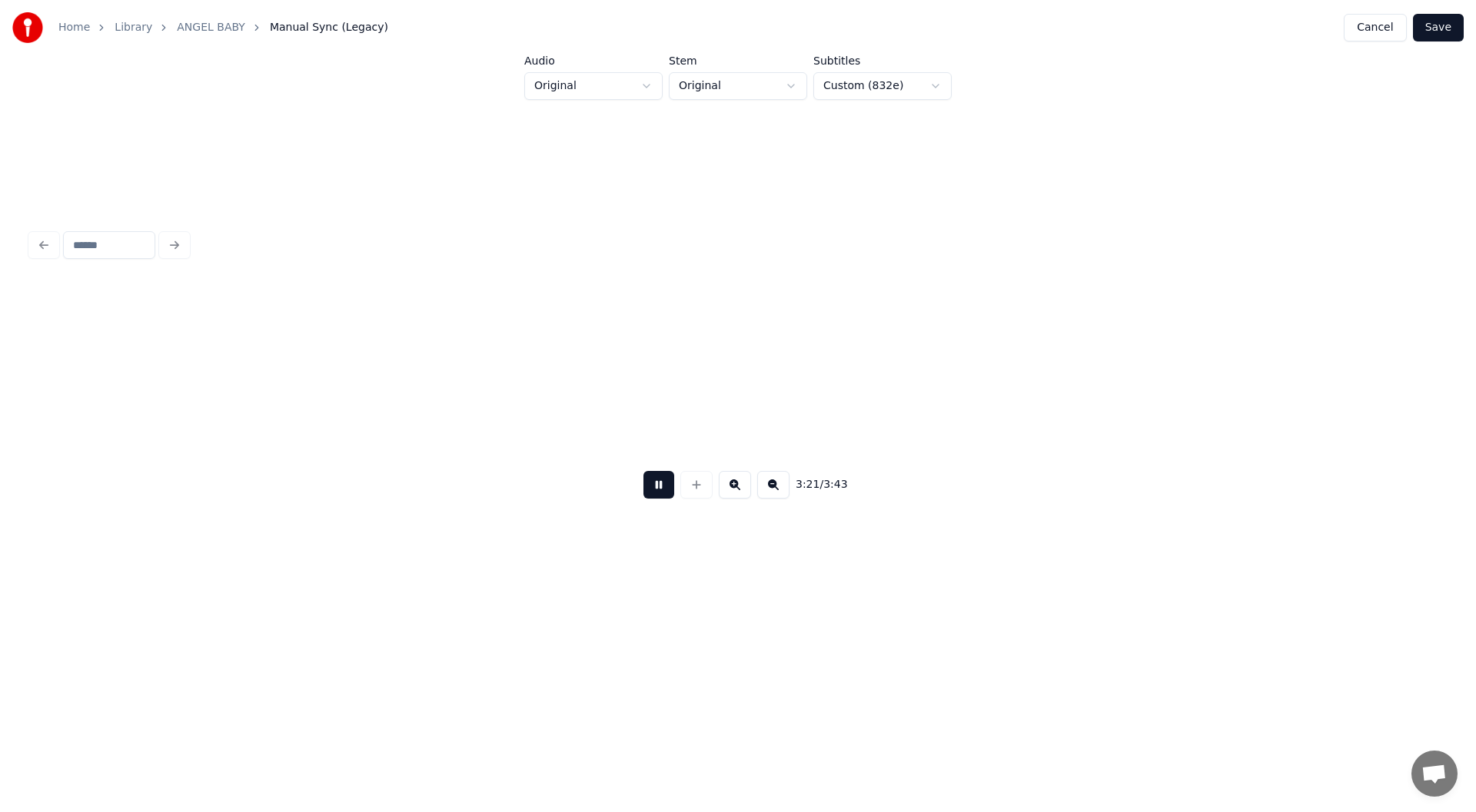
scroll to position [0, 30976]
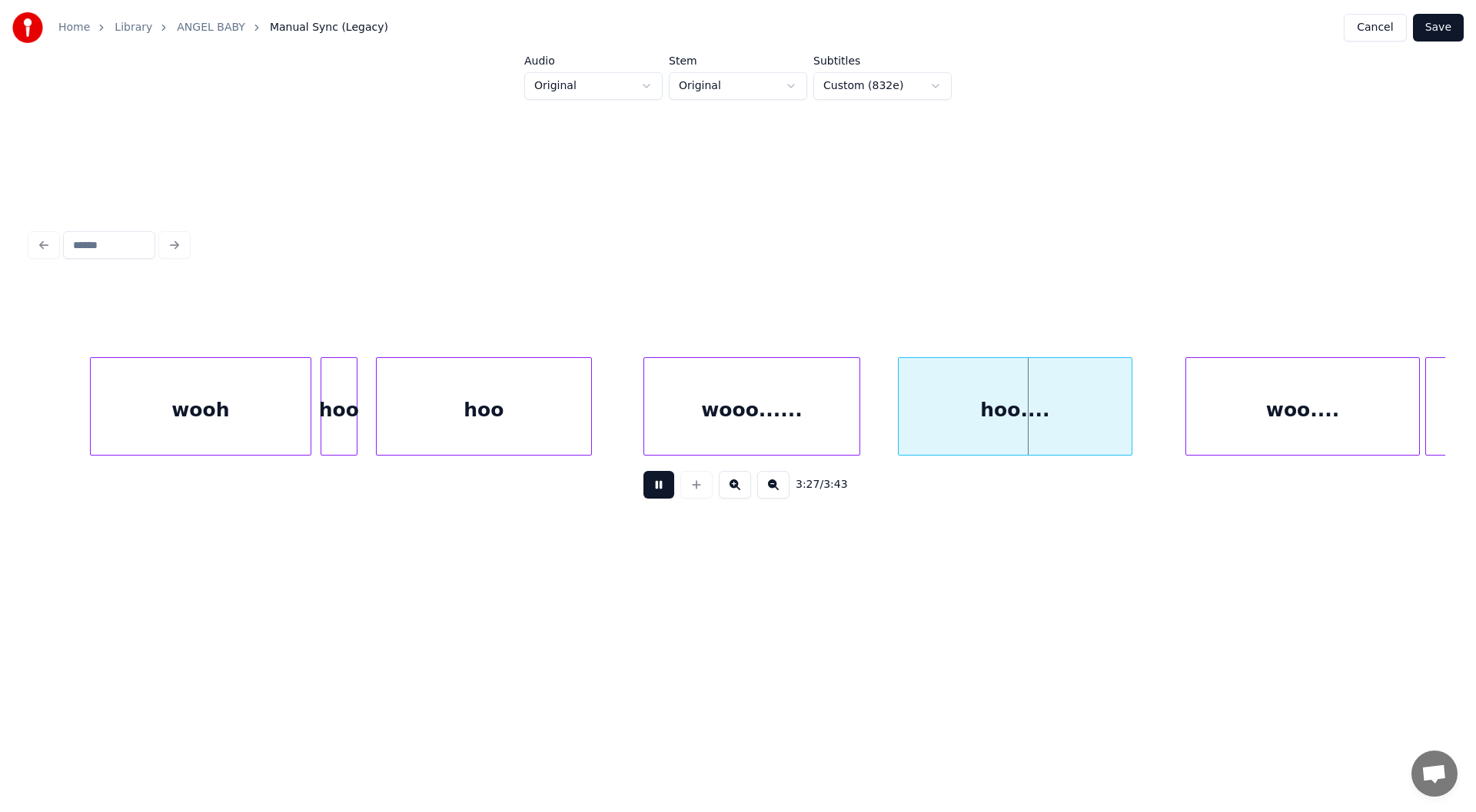
click at [655, 487] on button at bounding box center [658, 485] width 30 height 28
click at [754, 413] on div "wooo......" at bounding box center [752, 409] width 215 height 105
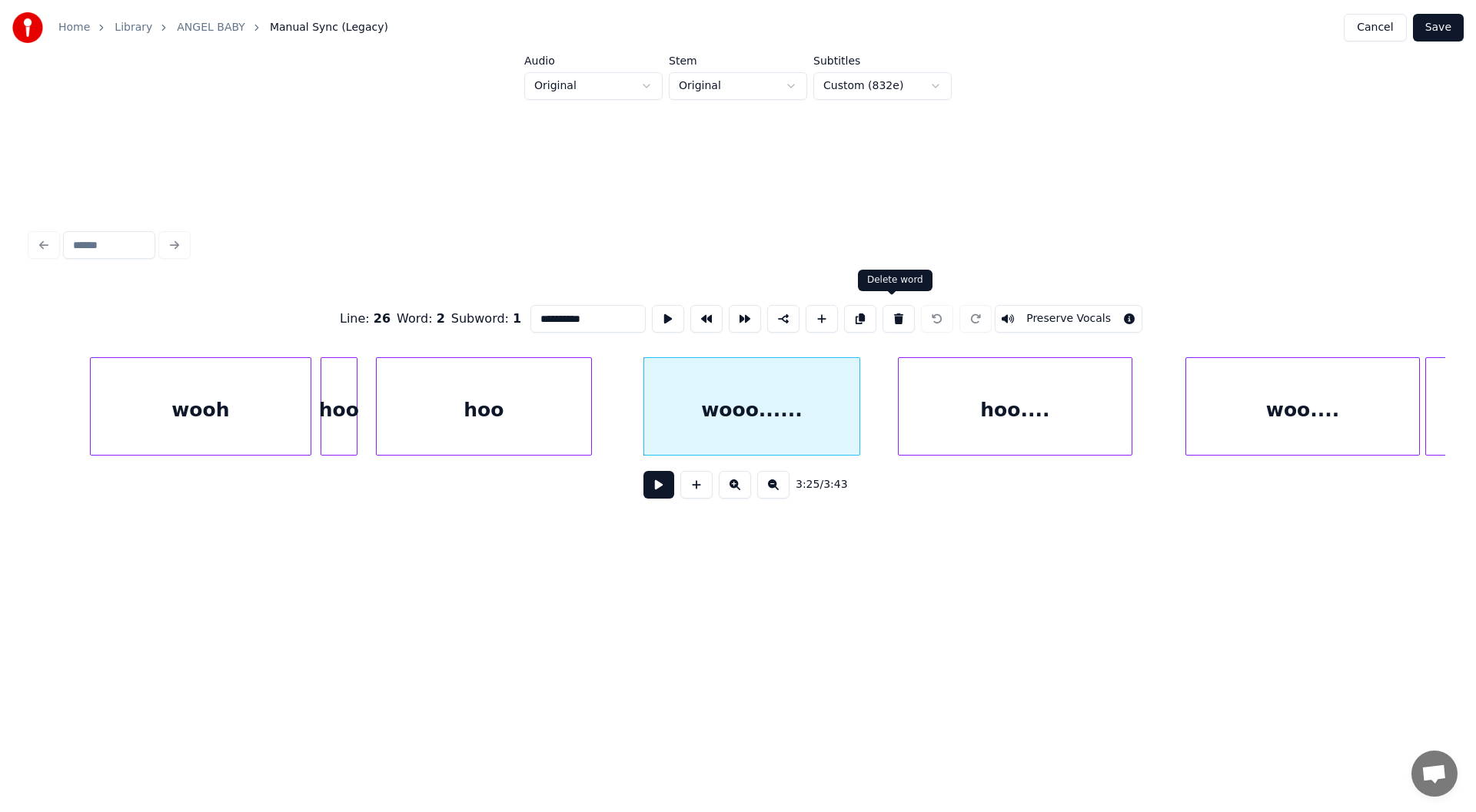
click at [890, 307] on button at bounding box center [898, 319] width 32 height 28
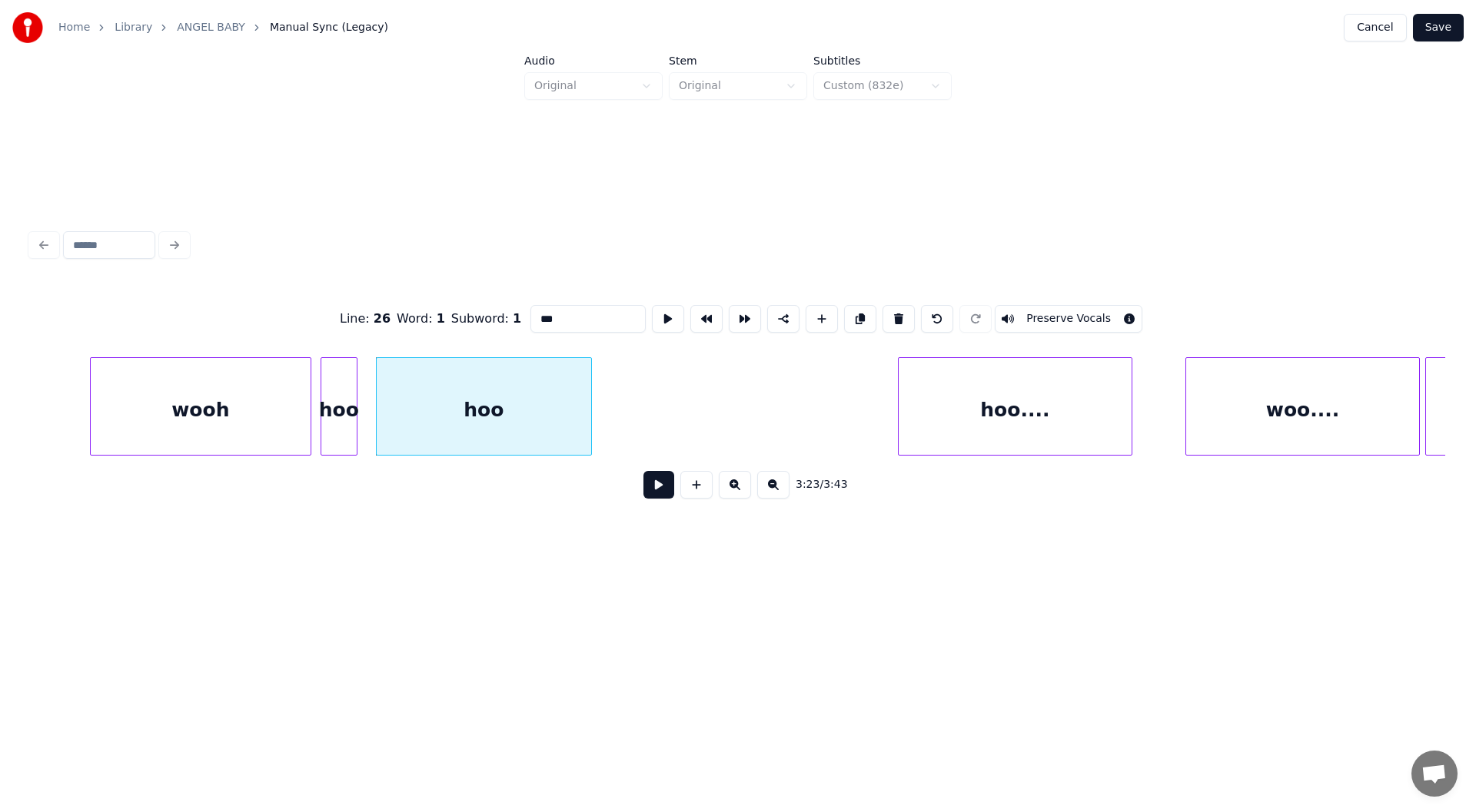
click at [1013, 420] on div "hoo...." at bounding box center [1014, 409] width 233 height 105
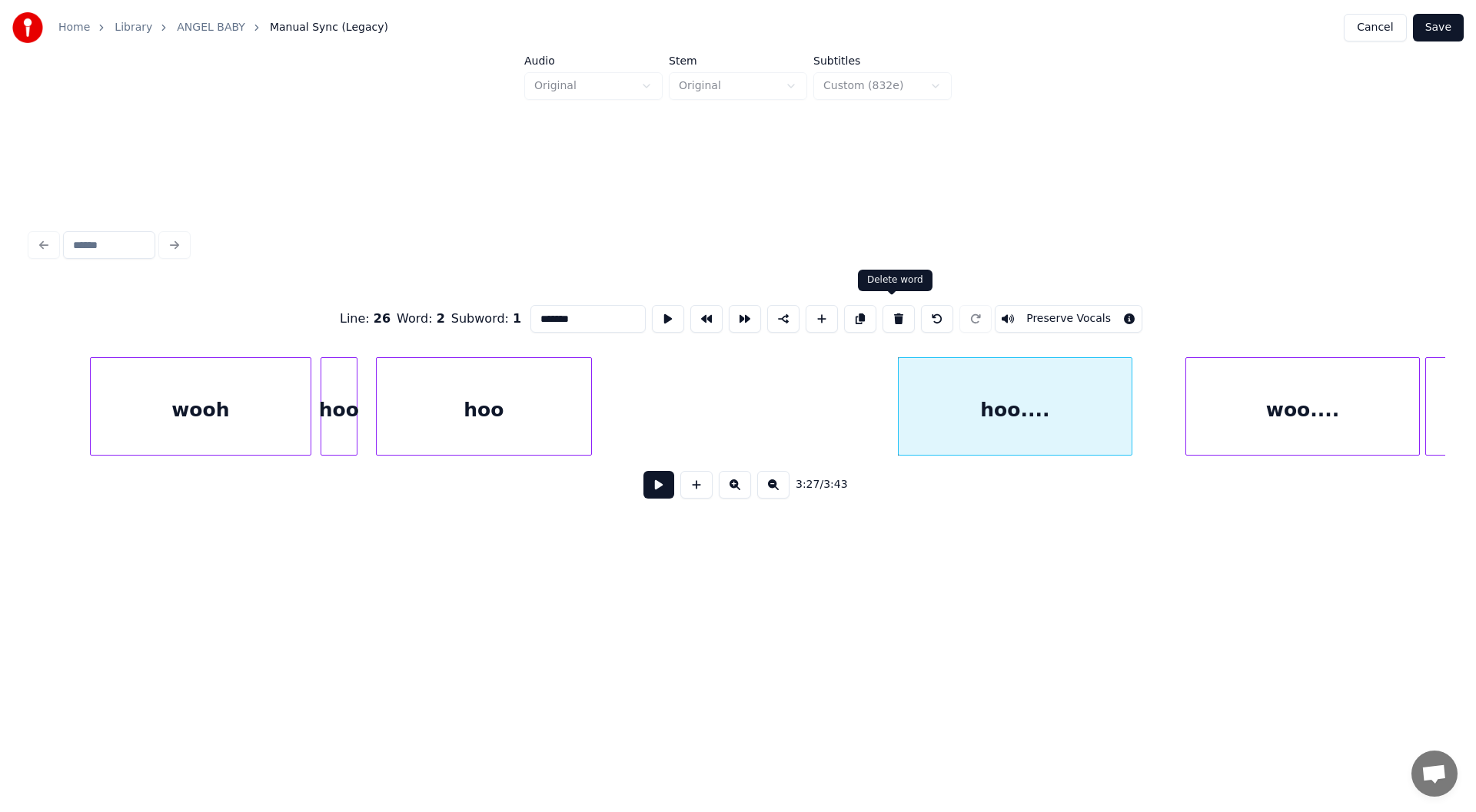
click at [890, 310] on button at bounding box center [898, 319] width 32 height 28
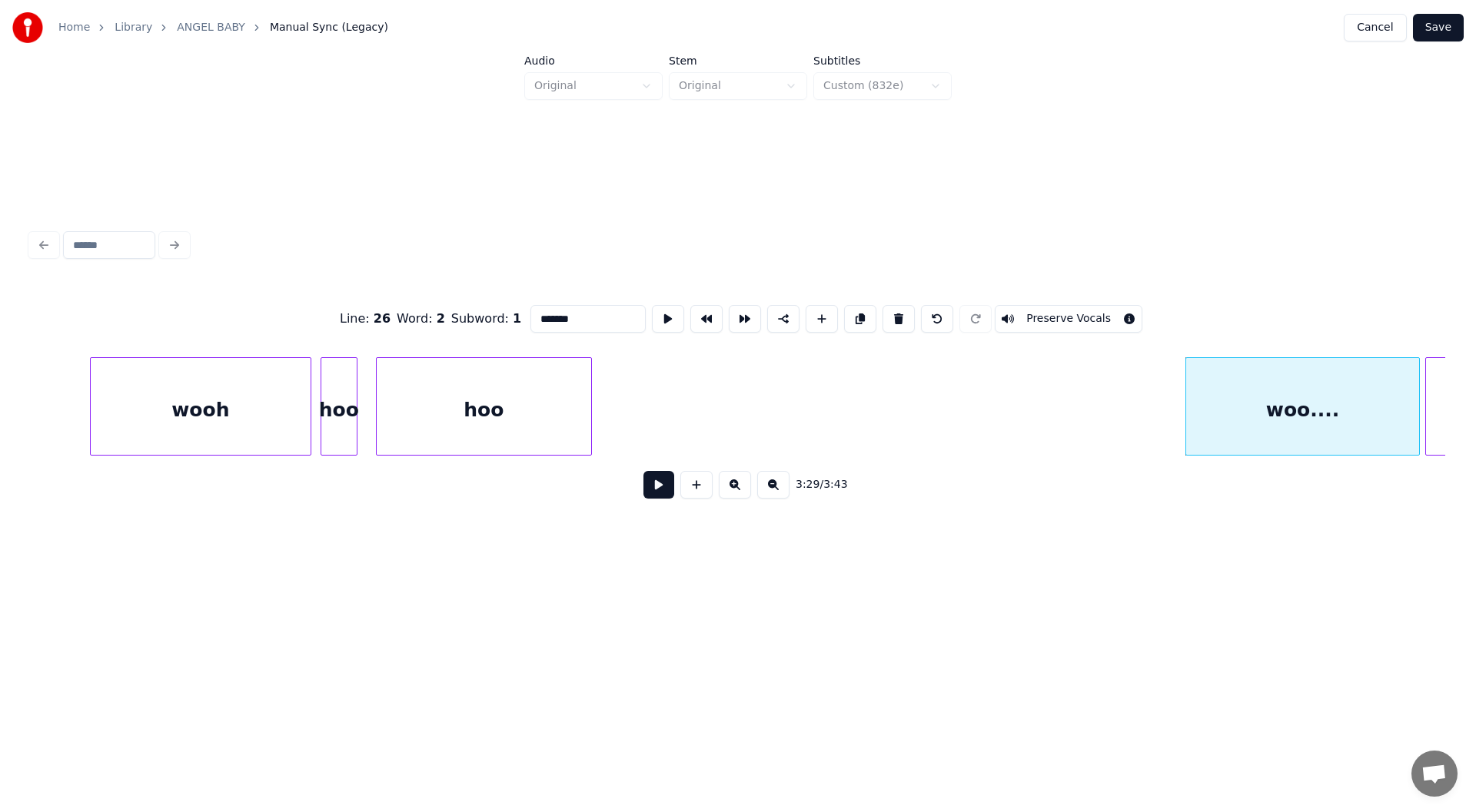
click at [1250, 403] on div "woo...." at bounding box center [1302, 409] width 233 height 105
click at [888, 311] on button at bounding box center [898, 319] width 32 height 28
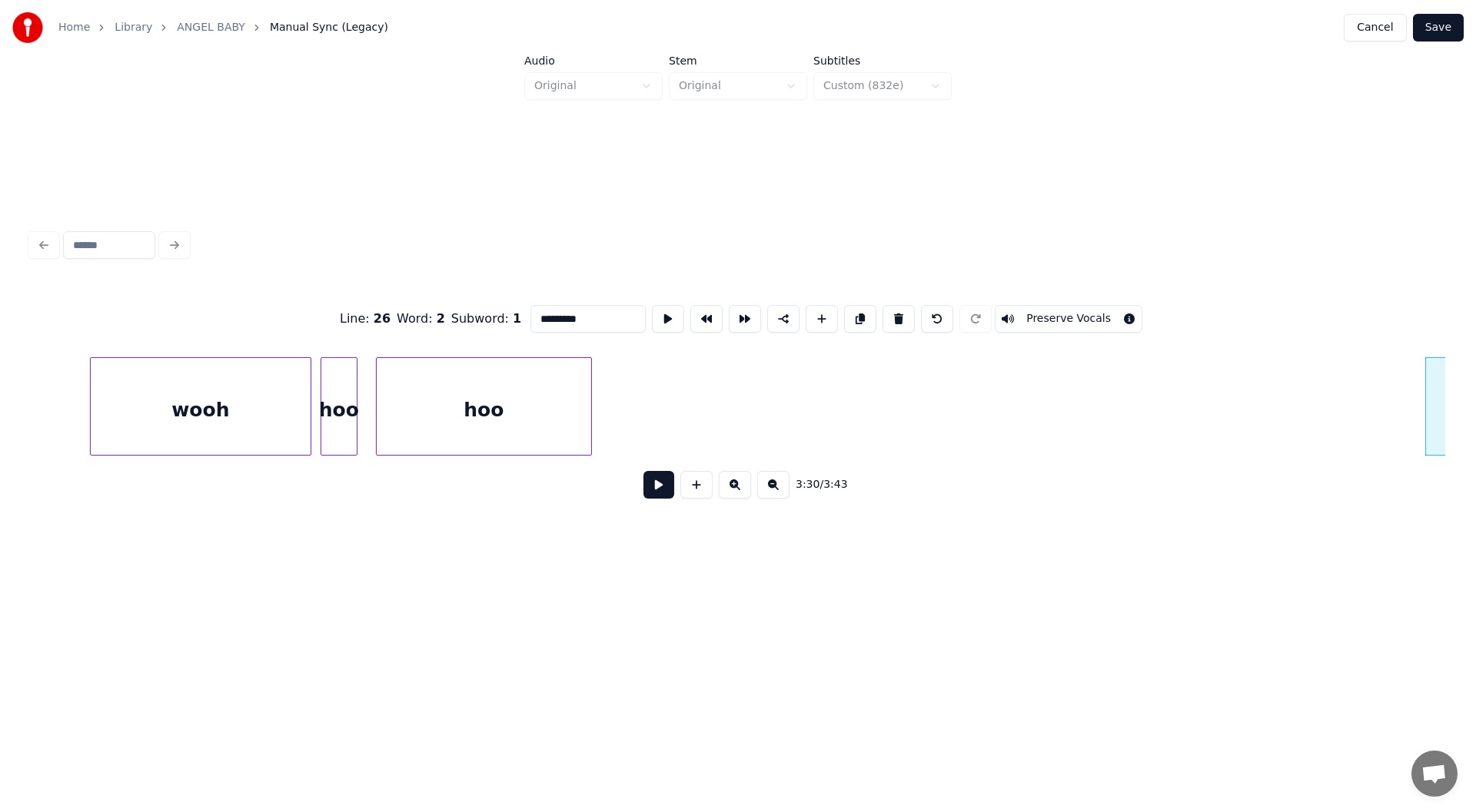
click at [547, 393] on div "hoo" at bounding box center [484, 409] width 215 height 105
type input "***"
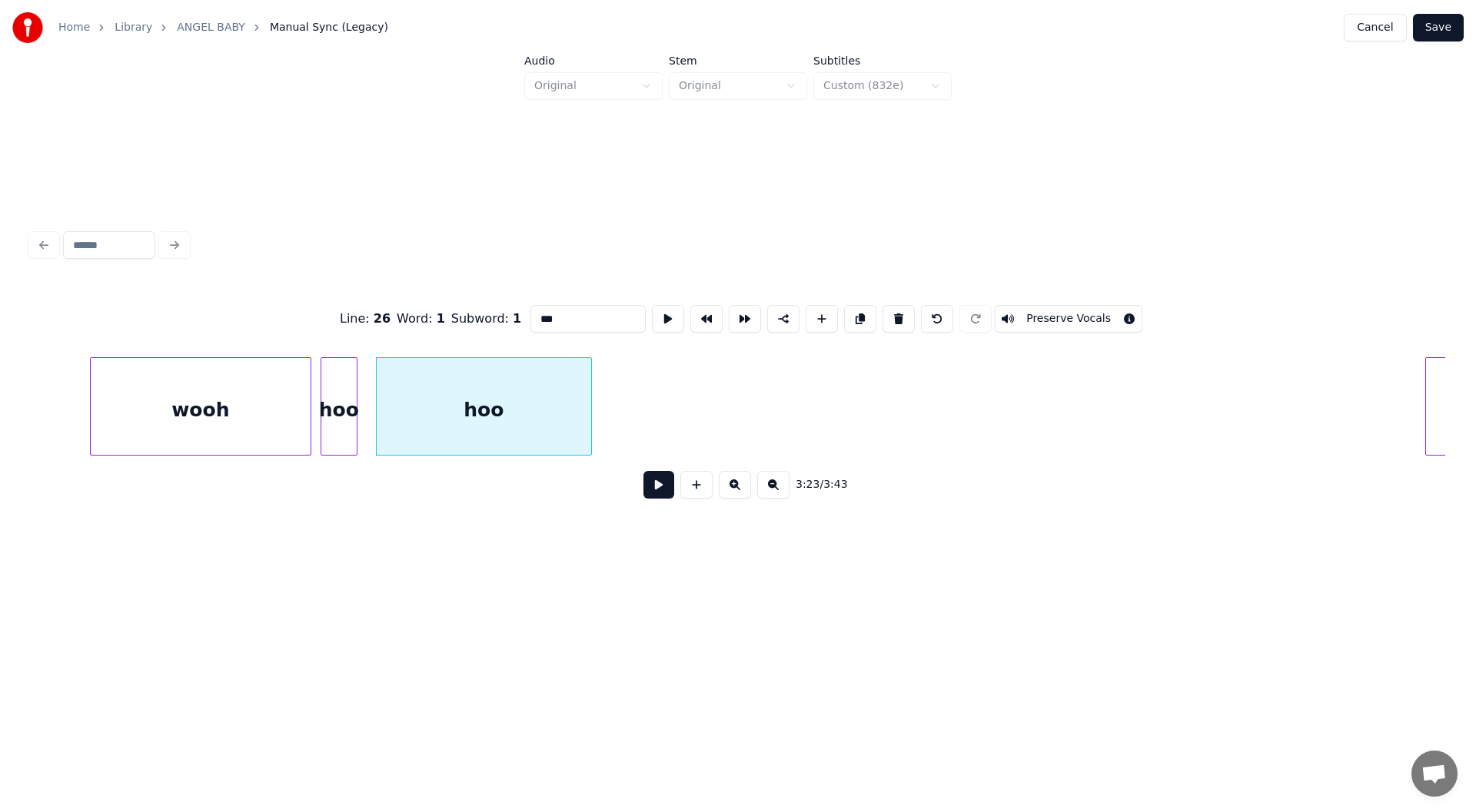
click at [652, 485] on button at bounding box center [658, 485] width 30 height 28
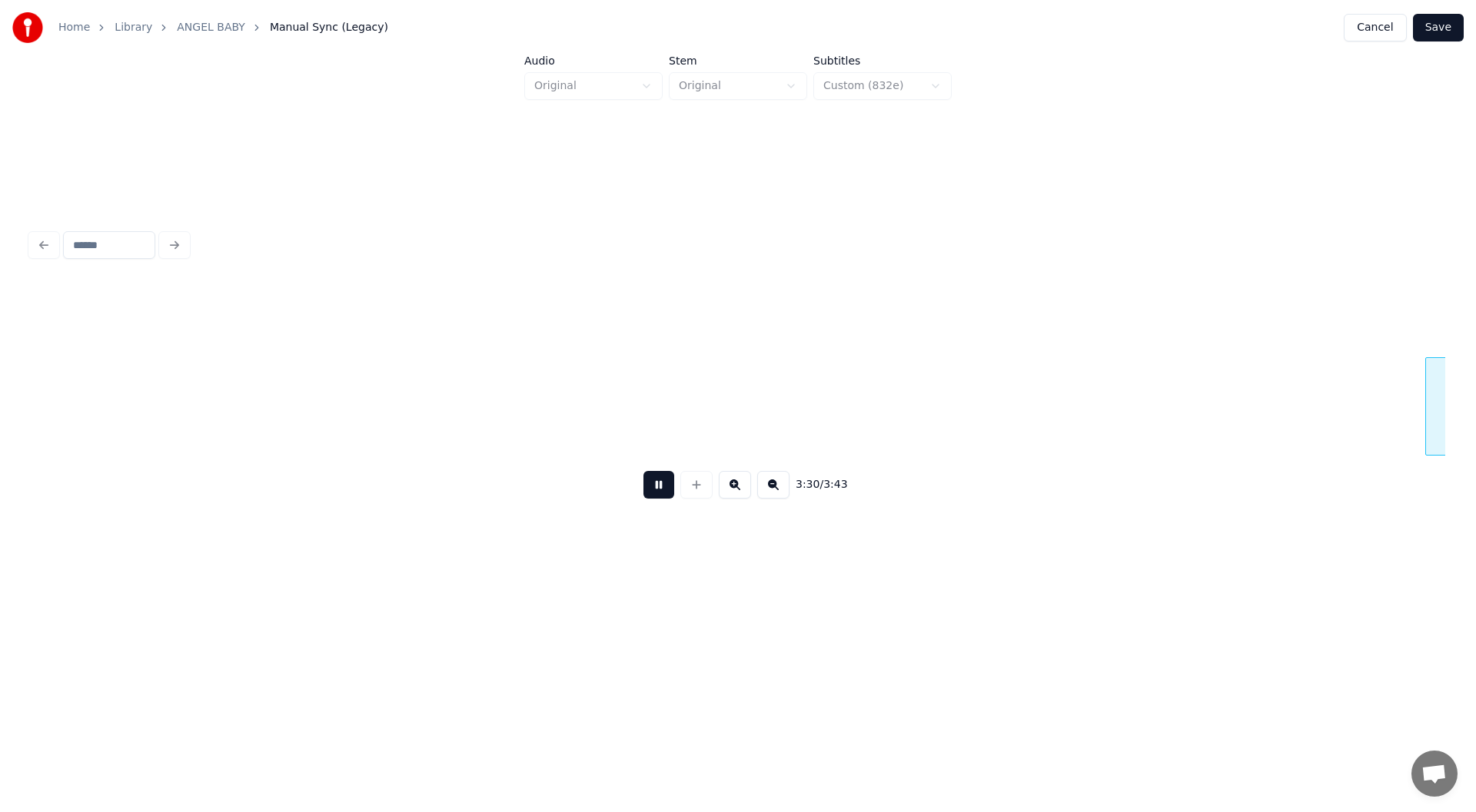
scroll to position [0, 32391]
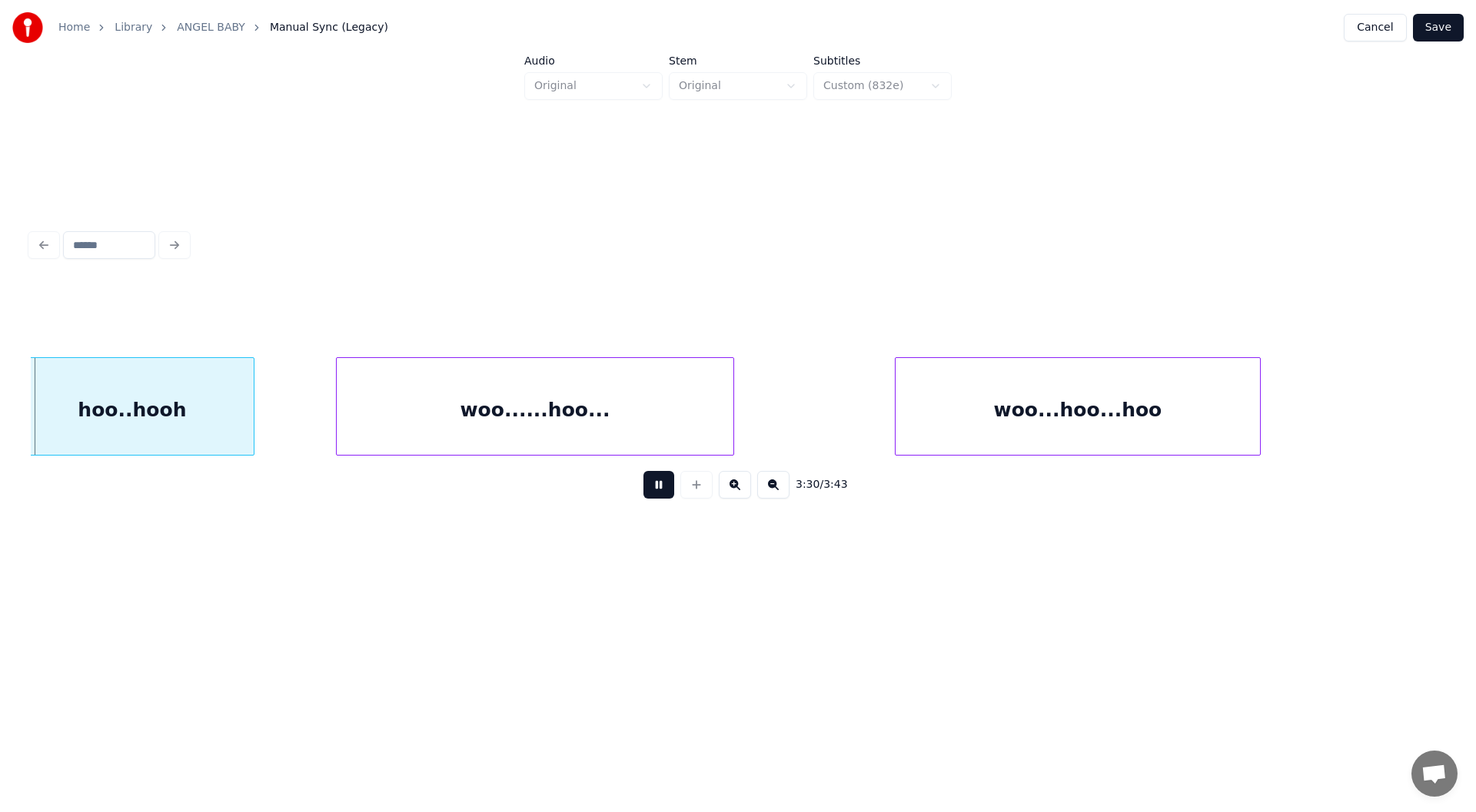
click at [654, 487] on button at bounding box center [658, 485] width 30 height 28
click at [149, 392] on div "hoo..hooh" at bounding box center [132, 409] width 243 height 105
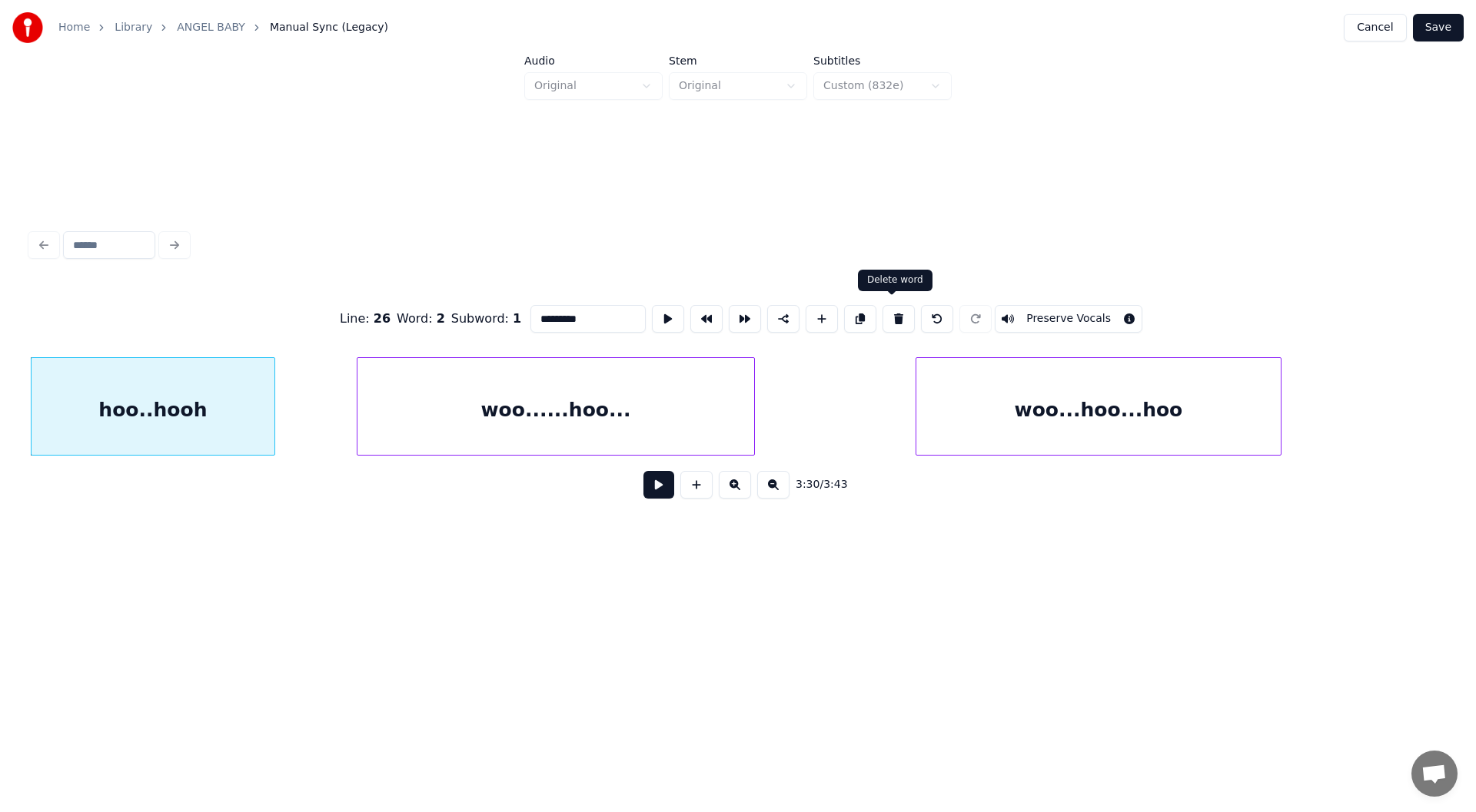
click at [890, 306] on button at bounding box center [898, 319] width 32 height 28
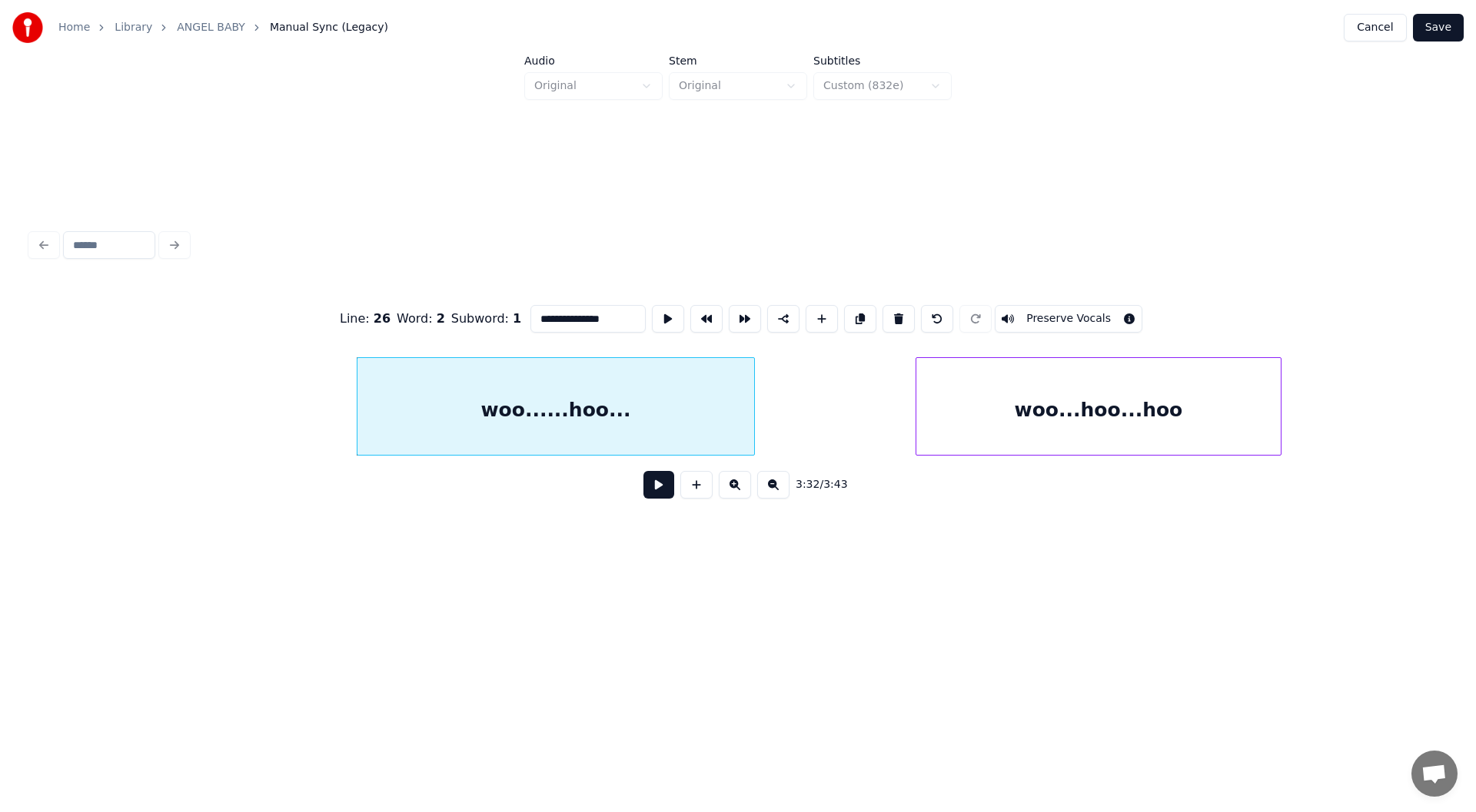
click at [549, 421] on div "woo......hoo..." at bounding box center [556, 409] width 397 height 105
click at [892, 309] on button at bounding box center [898, 319] width 32 height 28
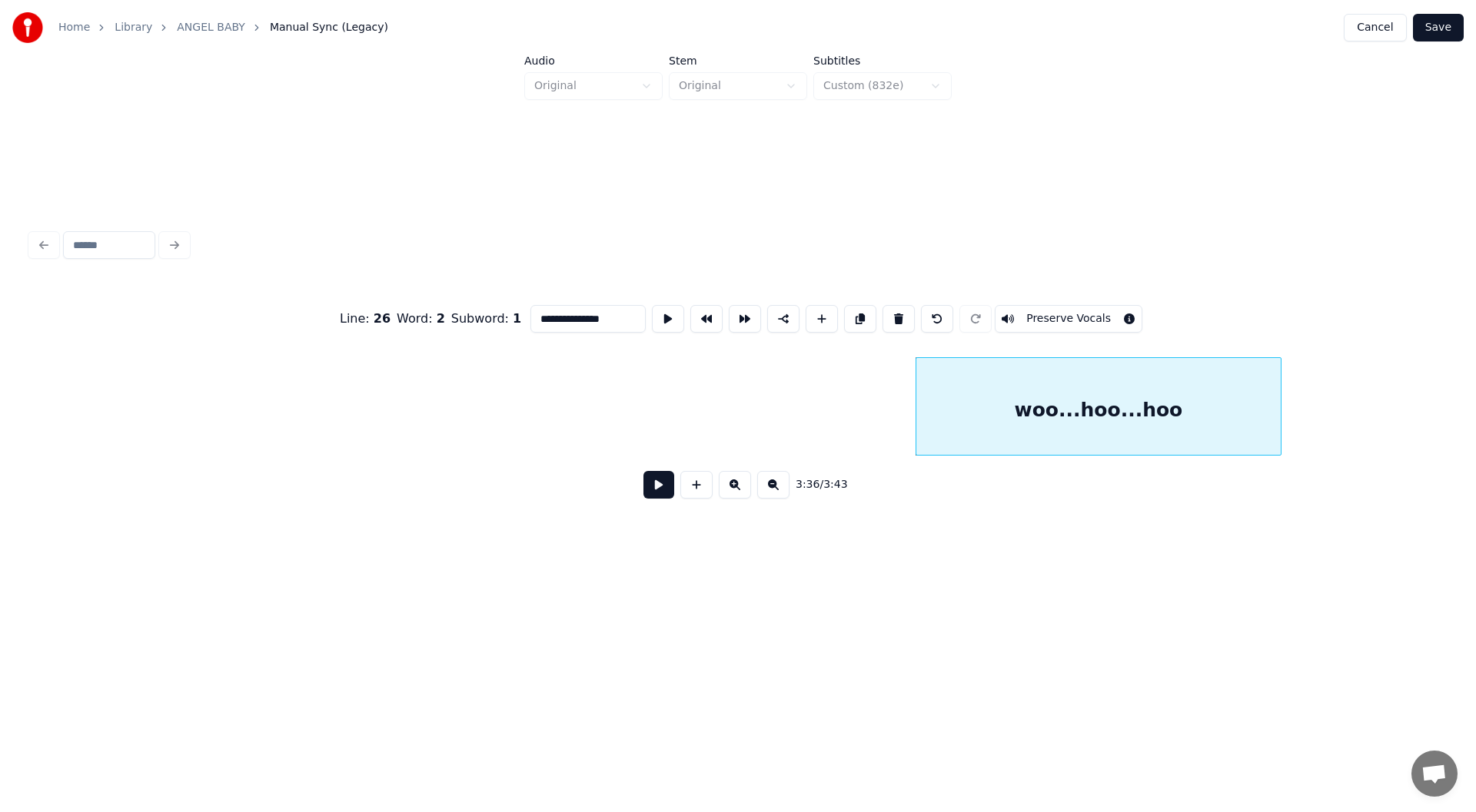
click at [973, 381] on div "woo...hoo...hoo" at bounding box center [1098, 409] width 365 height 105
click at [889, 313] on button at bounding box center [898, 319] width 32 height 28
type input "***"
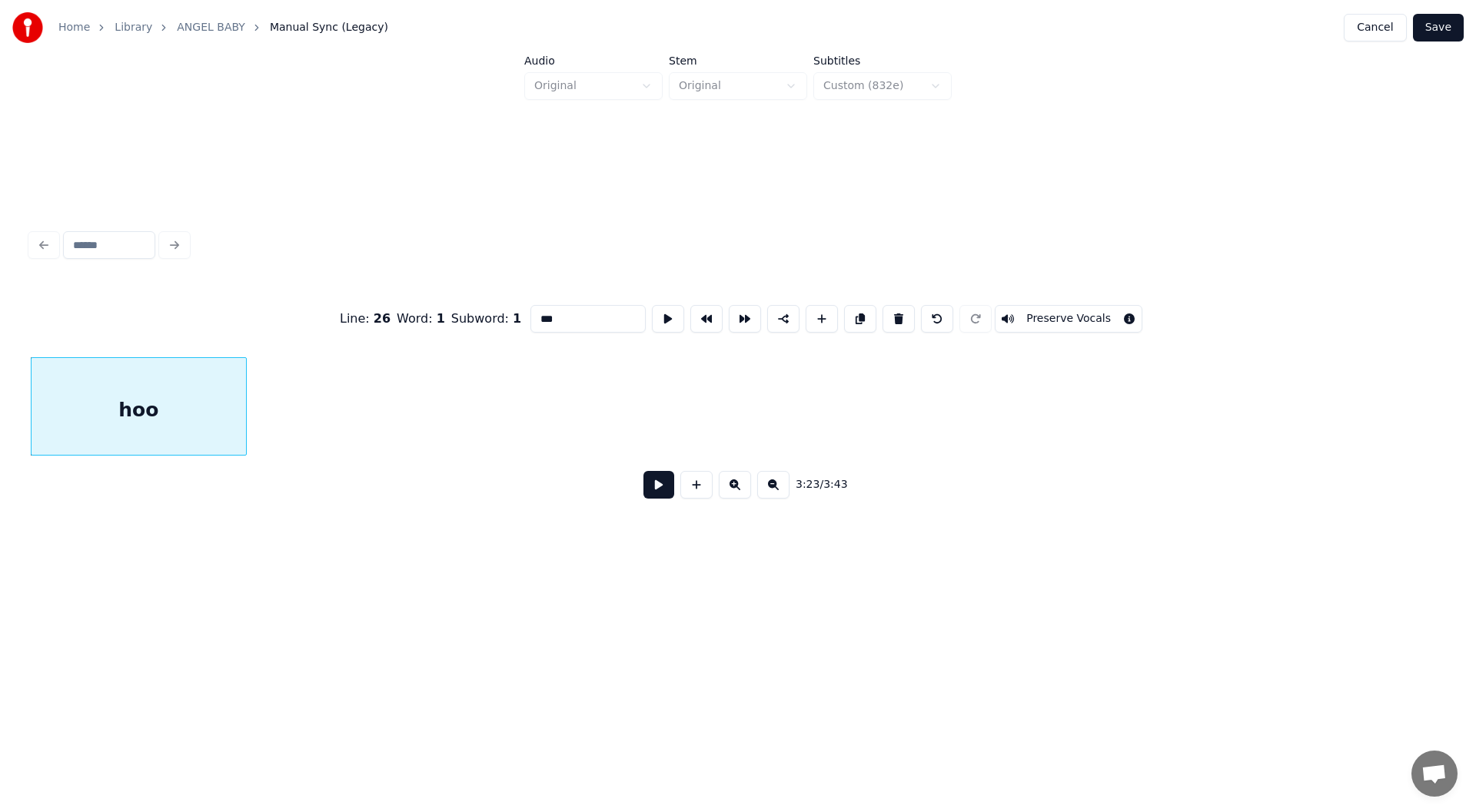
click at [145, 407] on div "hoo" at bounding box center [139, 409] width 215 height 105
click at [664, 488] on button at bounding box center [658, 485] width 30 height 28
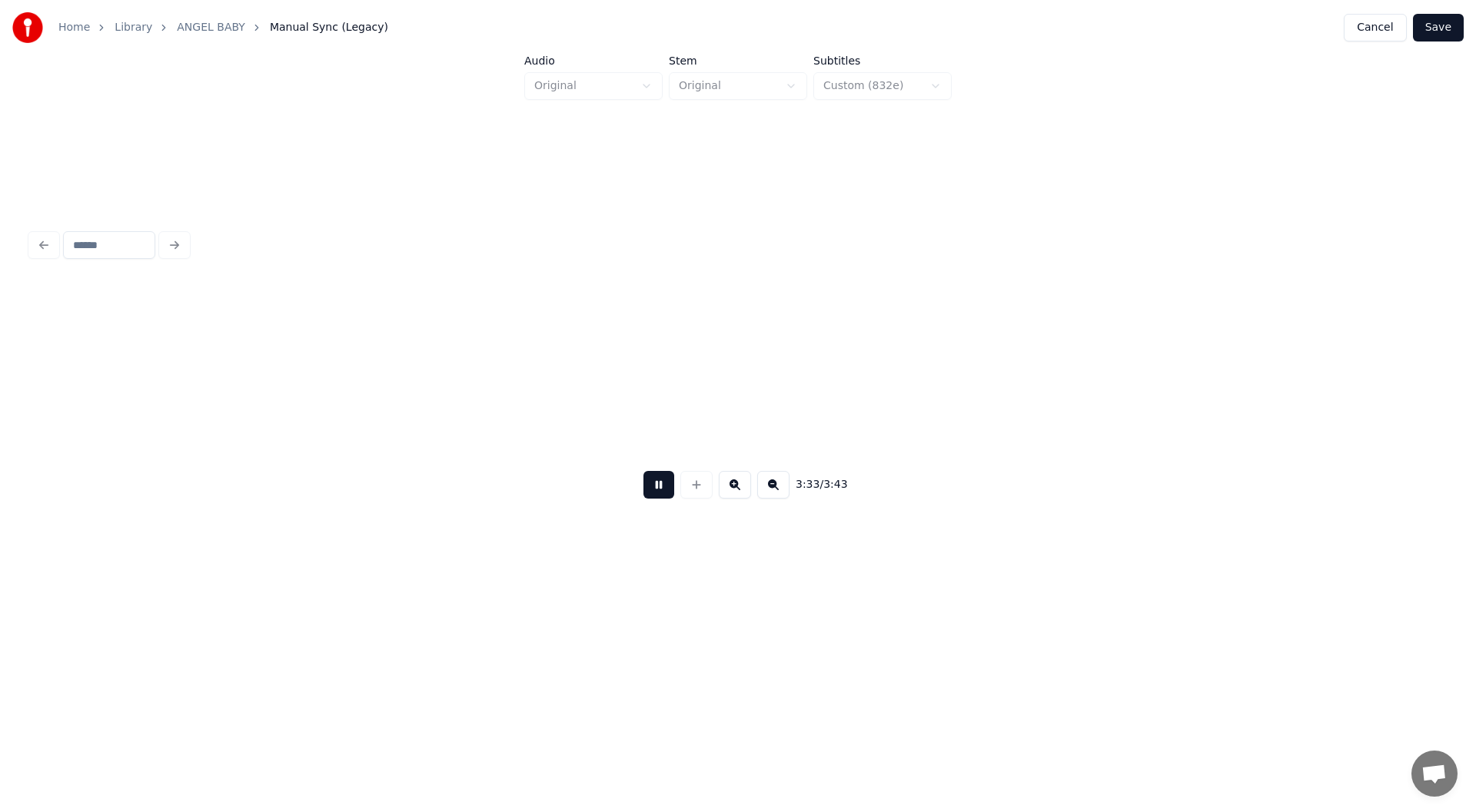
scroll to position [0, 32737]
click at [1443, 20] on button "Save" at bounding box center [1438, 28] width 51 height 28
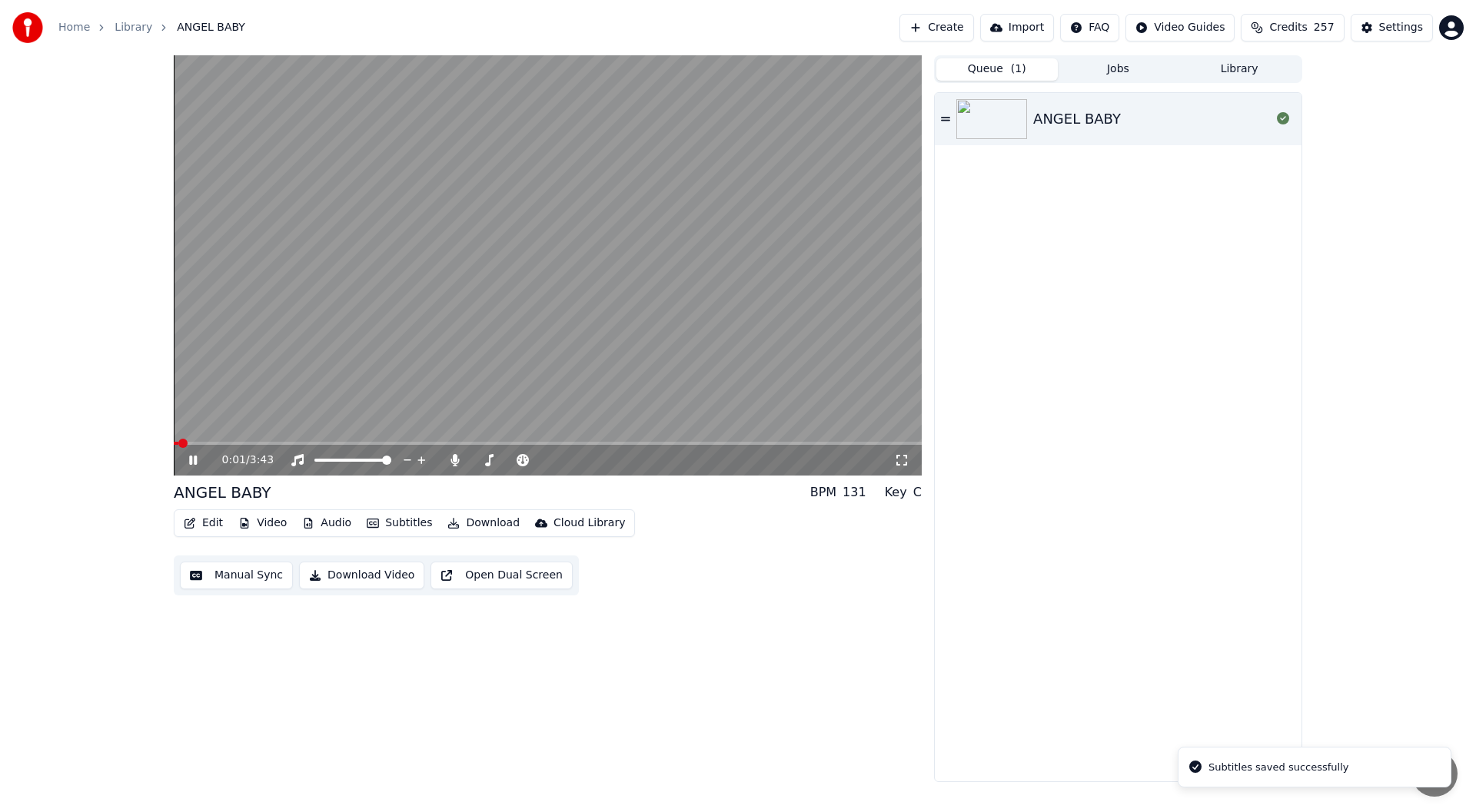
click at [901, 463] on icon at bounding box center [902, 460] width 16 height 12
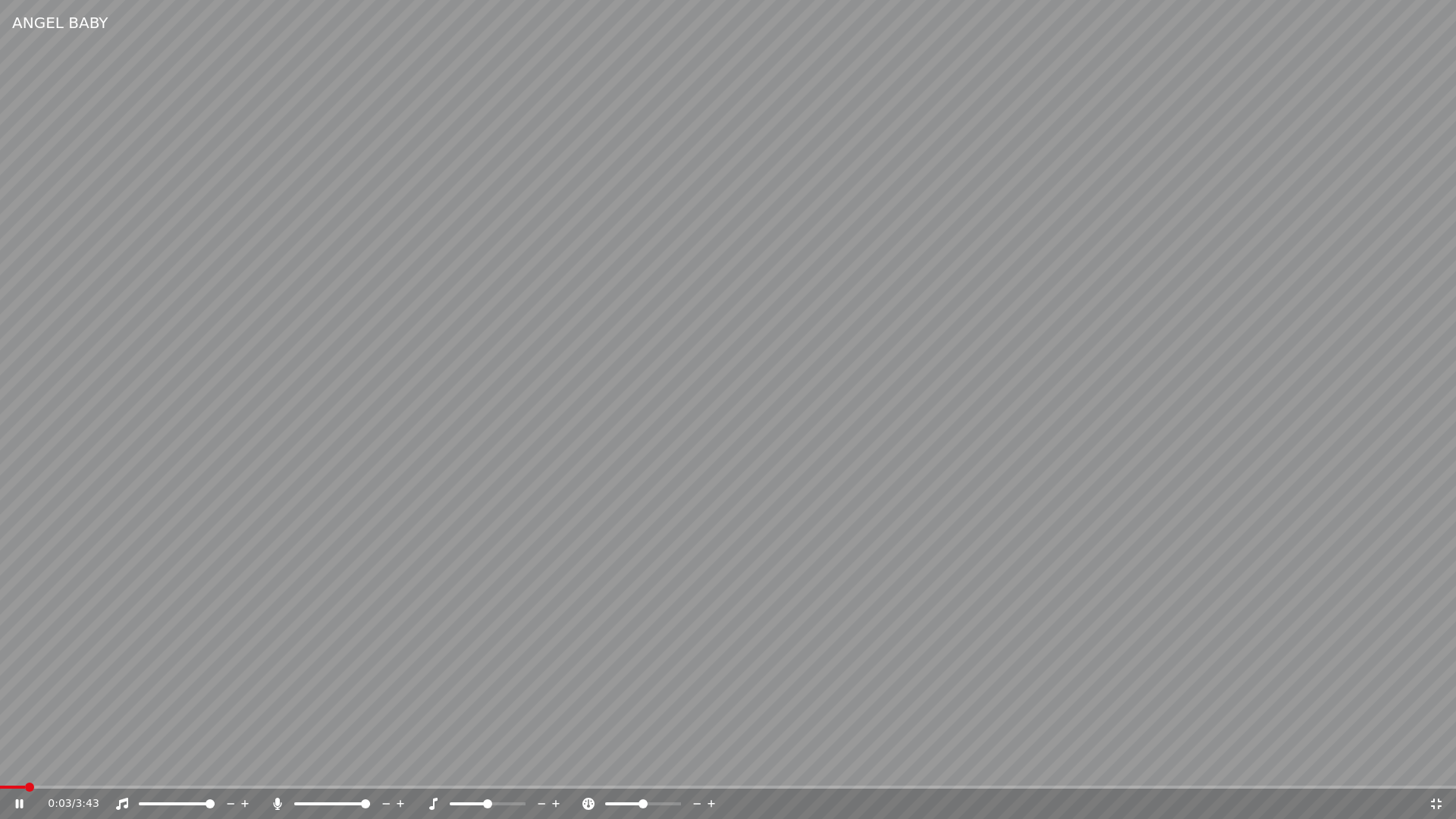
click at [1016, 787] on span at bounding box center [728, 787] width 1456 height 3
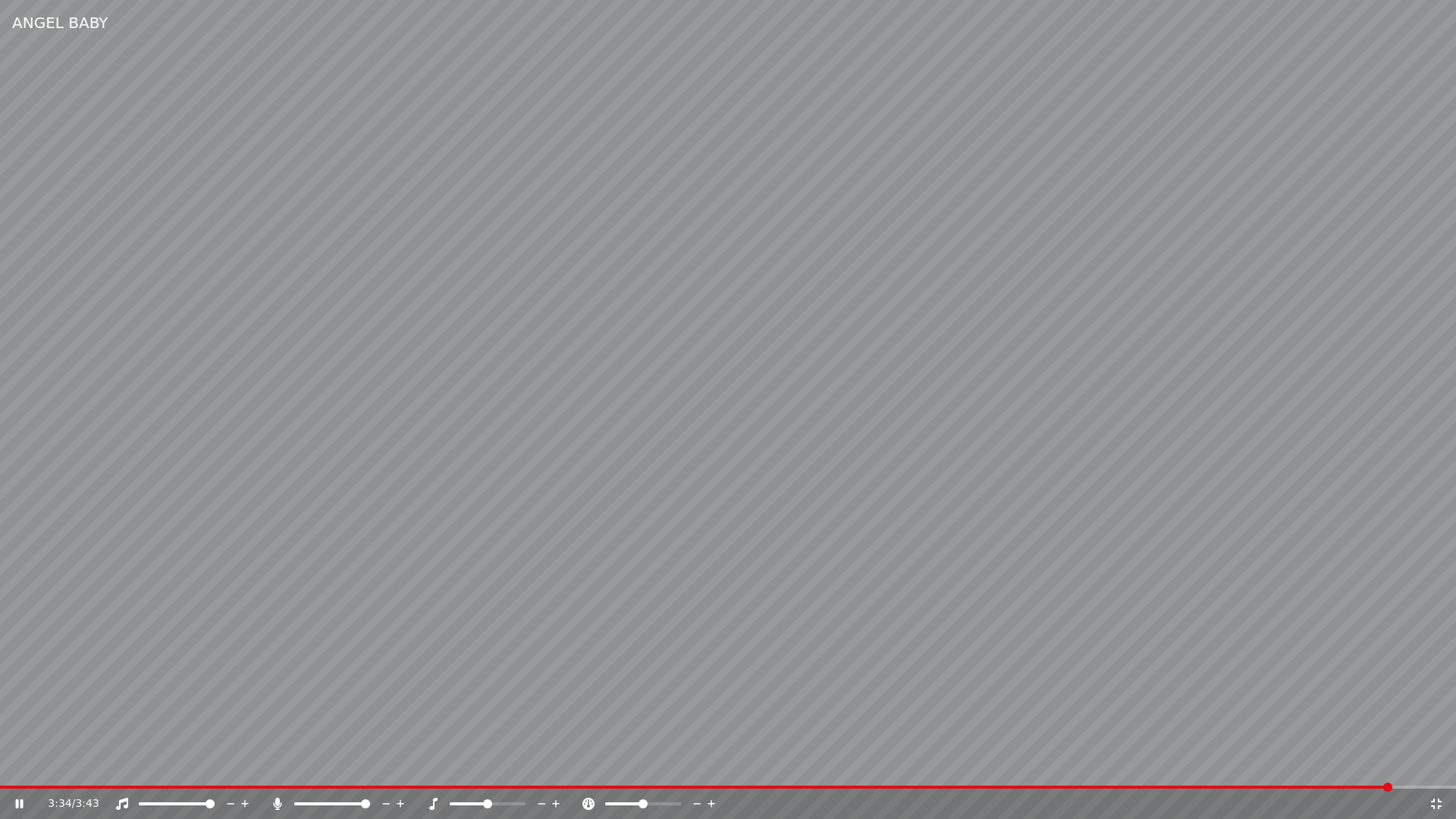
click at [1124, 784] on video at bounding box center [728, 410] width 1456 height 819
click at [1137, 789] on div "3:34 / 3:43" at bounding box center [728, 804] width 1456 height 30
click at [1143, 786] on span at bounding box center [572, 787] width 1145 height 3
click at [20, 801] on icon at bounding box center [20, 804] width 9 height 10
click at [1435, 801] on icon at bounding box center [1436, 804] width 15 height 12
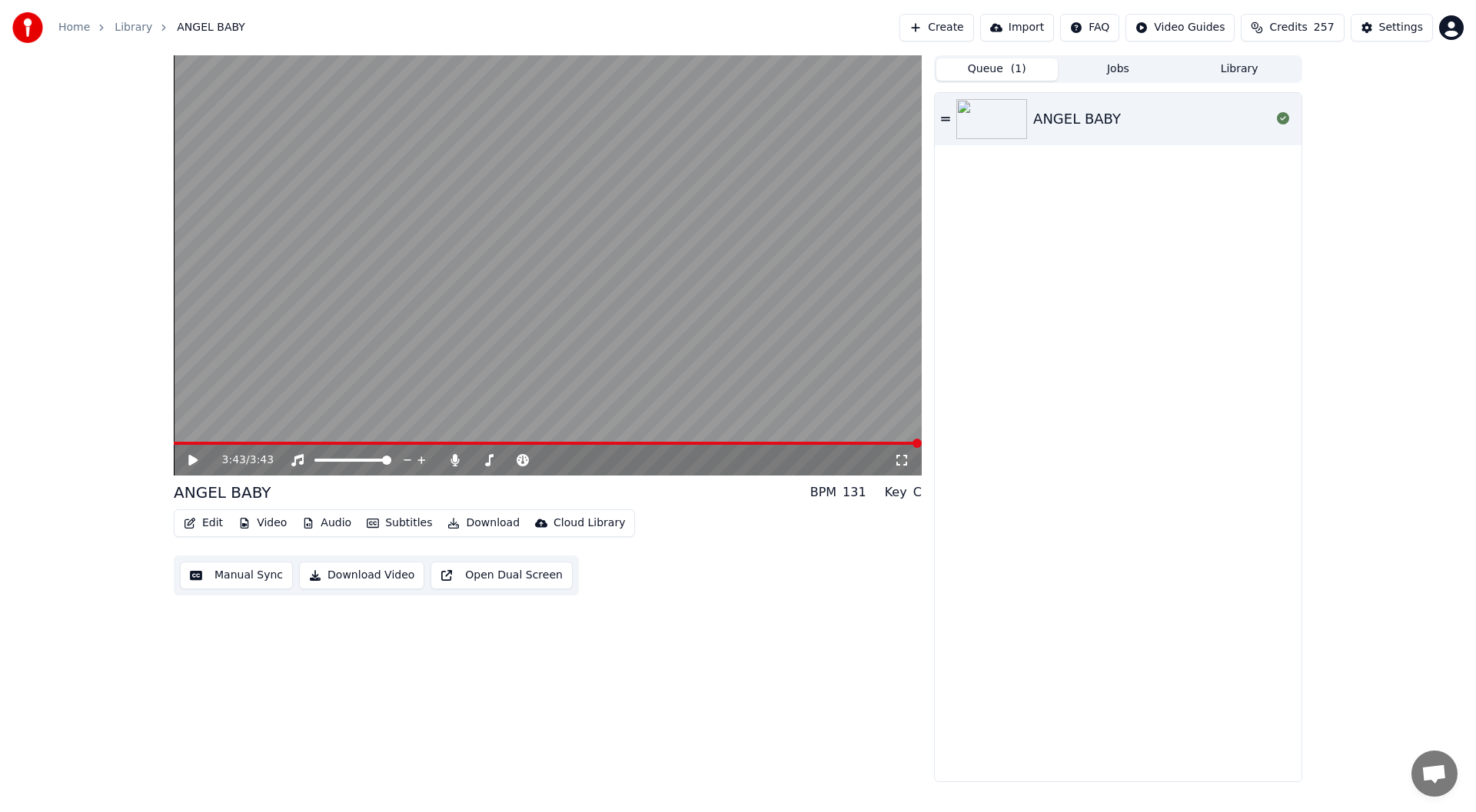
click at [190, 460] on icon at bounding box center [192, 460] width 10 height 10
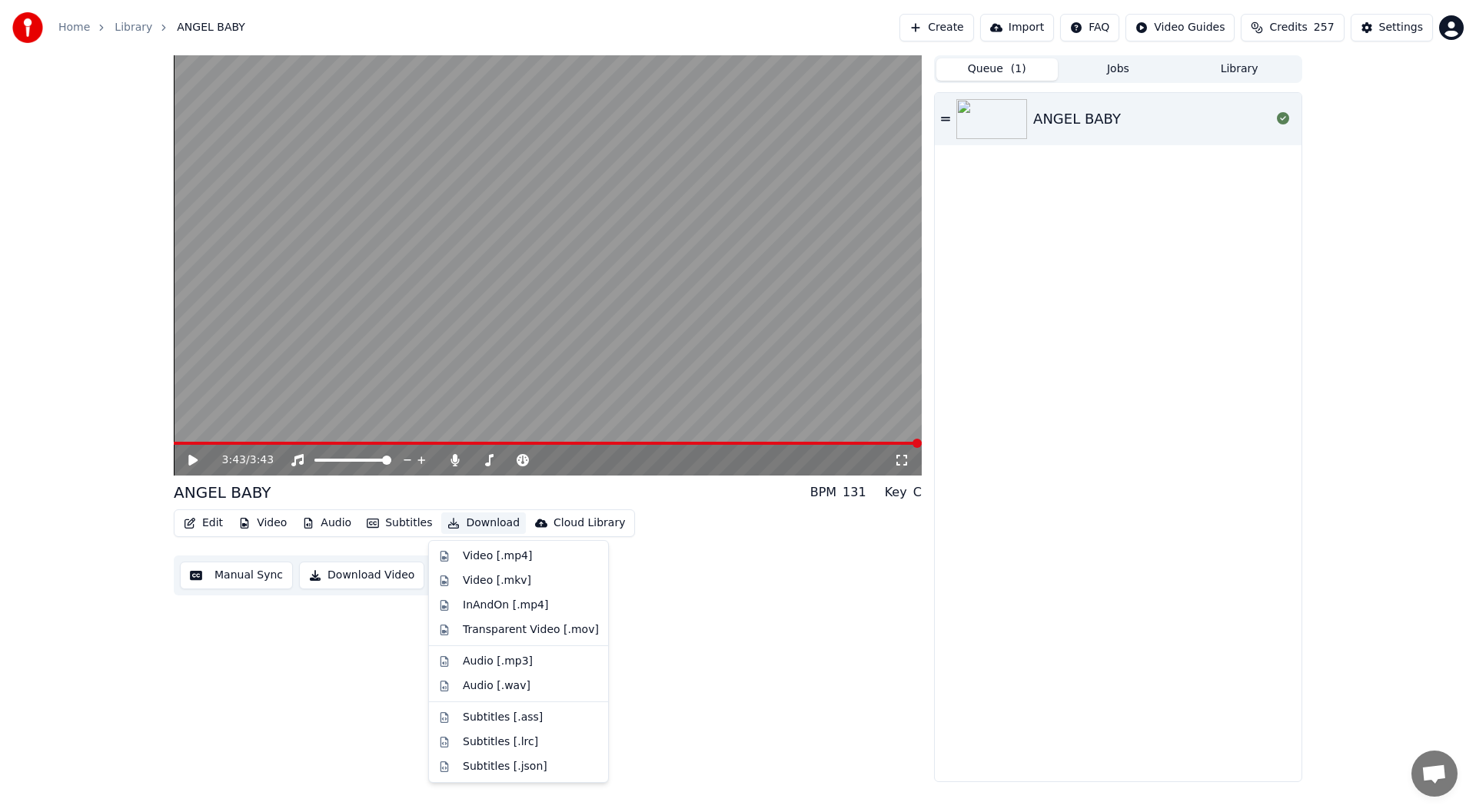
click at [478, 522] on button "Download" at bounding box center [483, 523] width 85 height 22
click at [469, 557] on div "Video [.mp4]" at bounding box center [497, 557] width 69 height 16
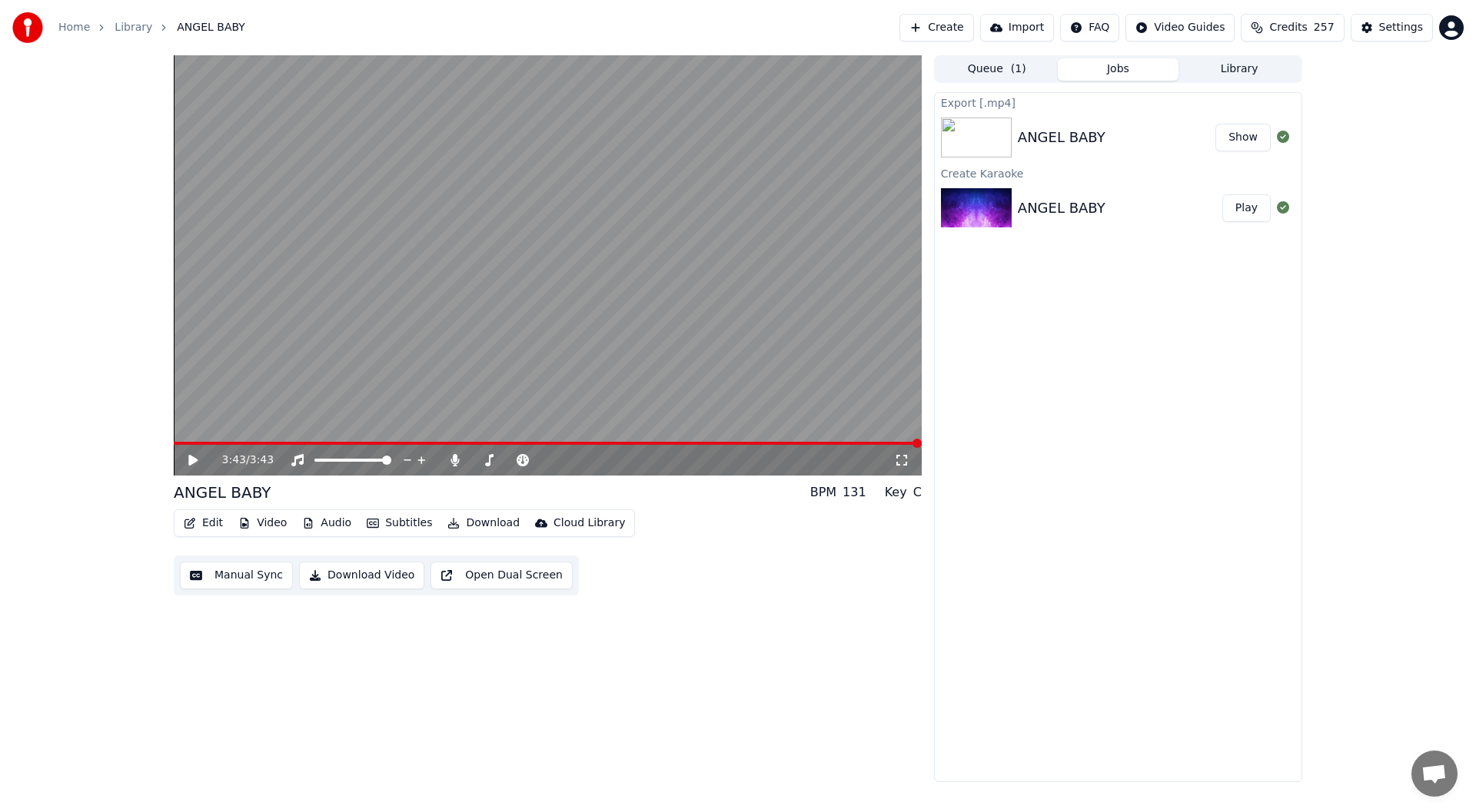
click at [1244, 131] on button "Show" at bounding box center [1243, 138] width 55 height 28
